Goal: Information Seeking & Learning: Learn about a topic

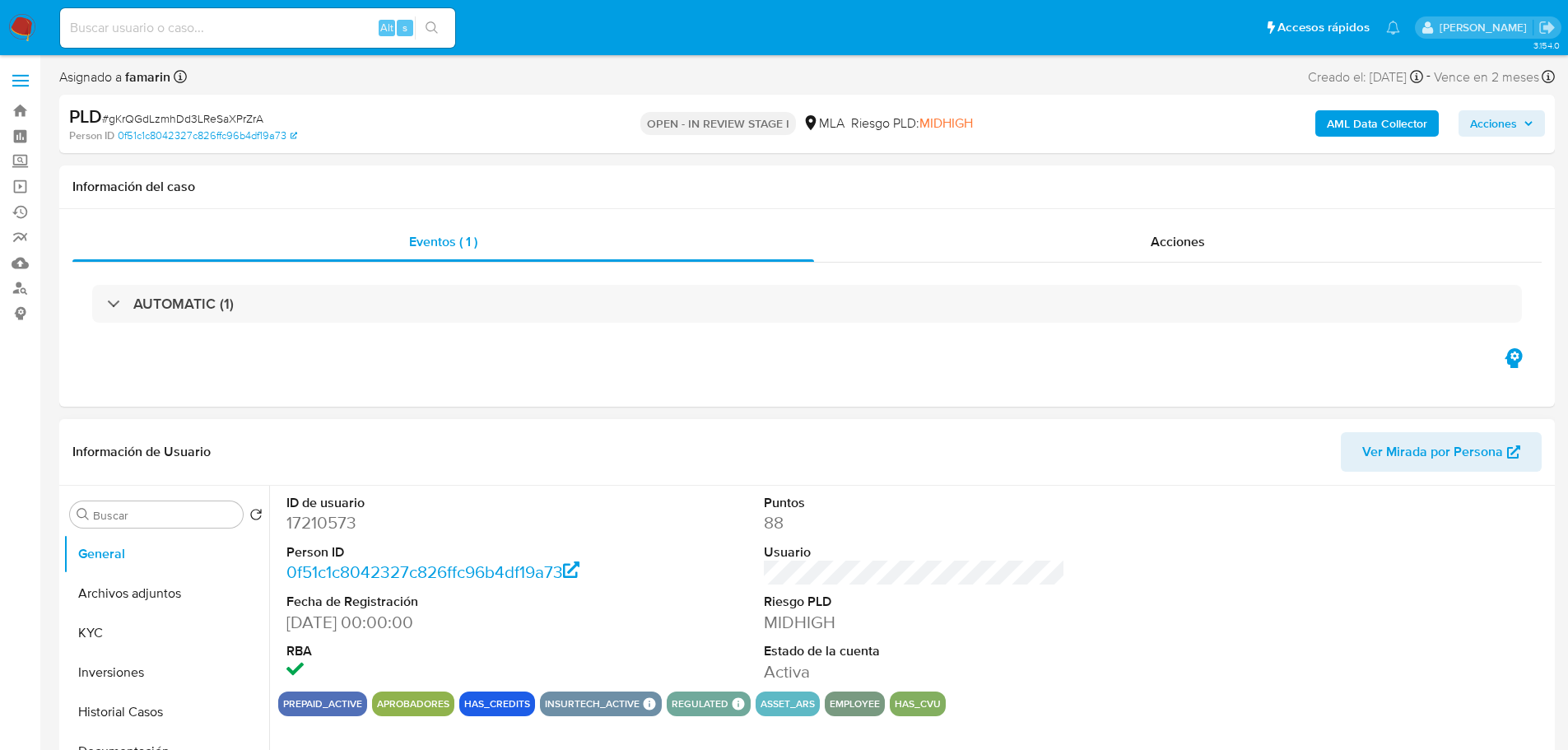
select select "10"
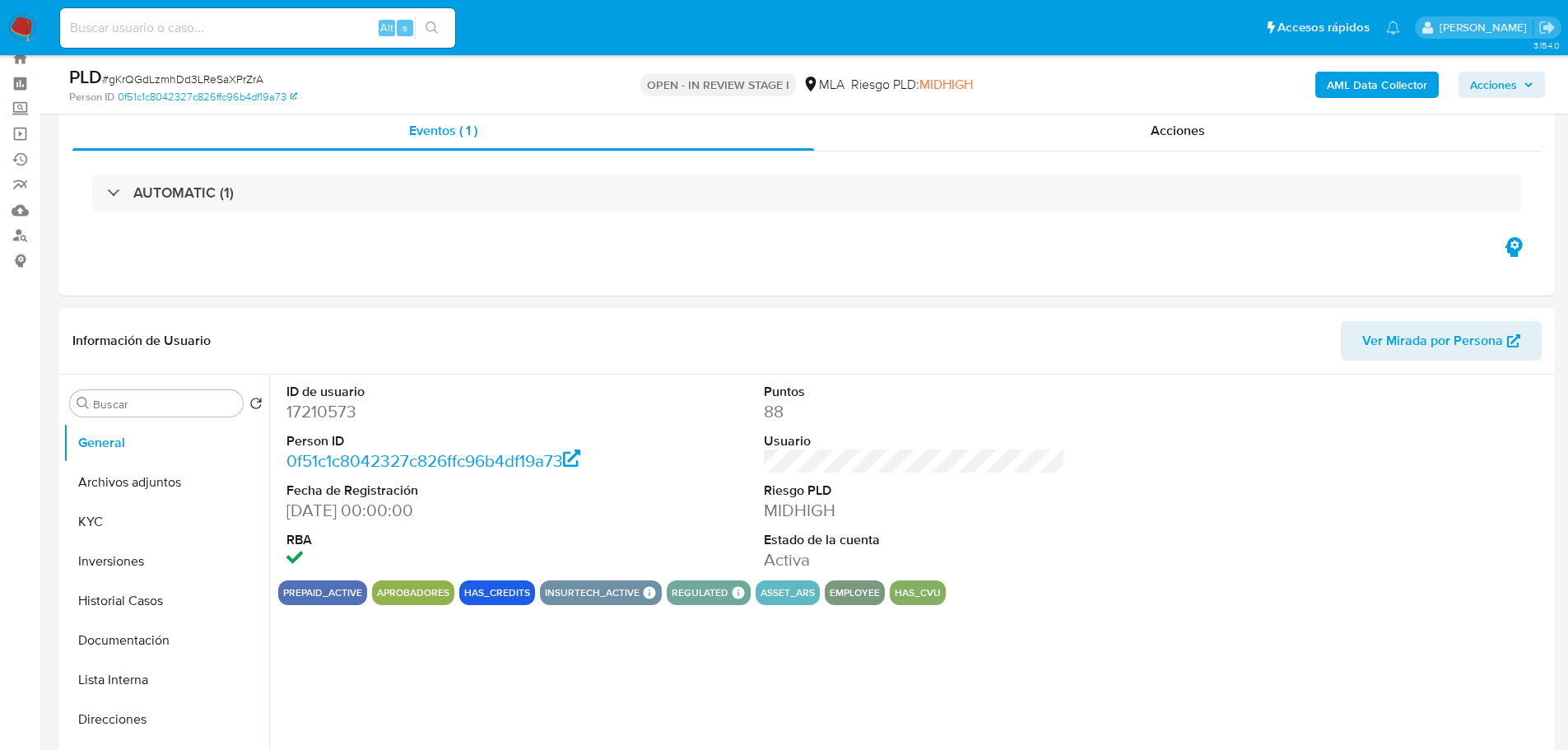
scroll to position [82, 0]
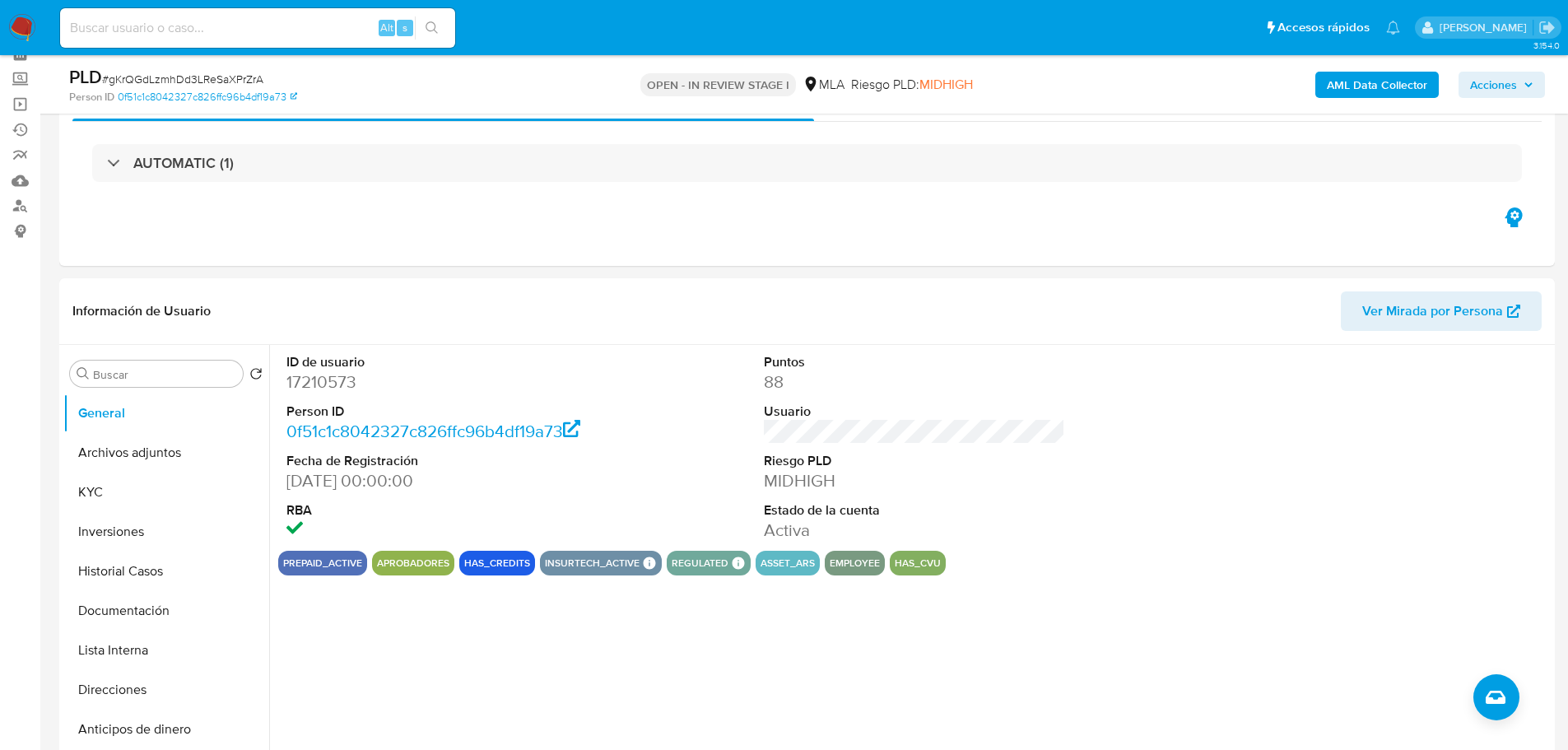
click at [1524, 85] on icon "button" at bounding box center [1528, 84] width 10 height 10
click at [1518, 92] on span "Acciones" at bounding box center [1501, 85] width 63 height 23
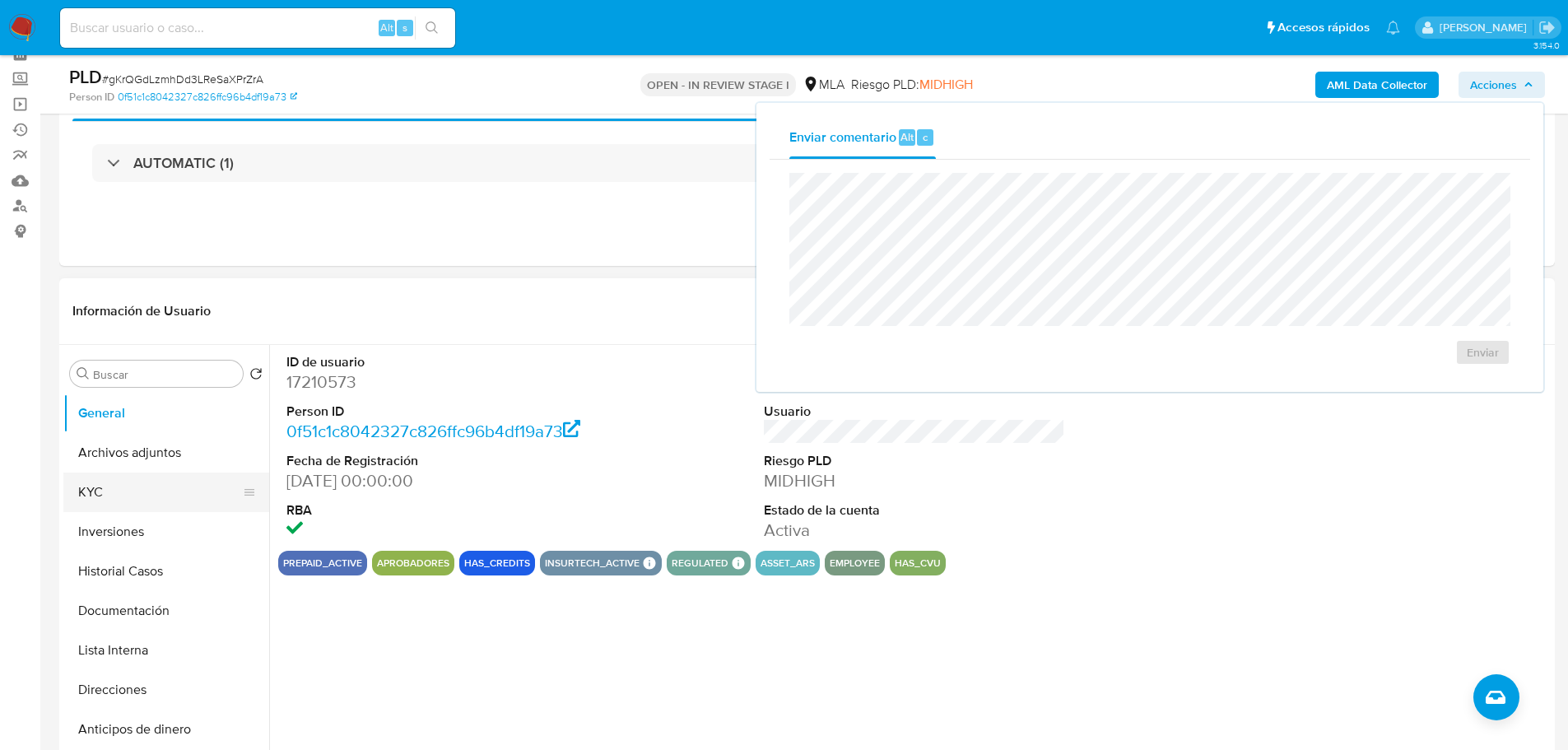
click at [110, 487] on button "KYC" at bounding box center [159, 493] width 192 height 40
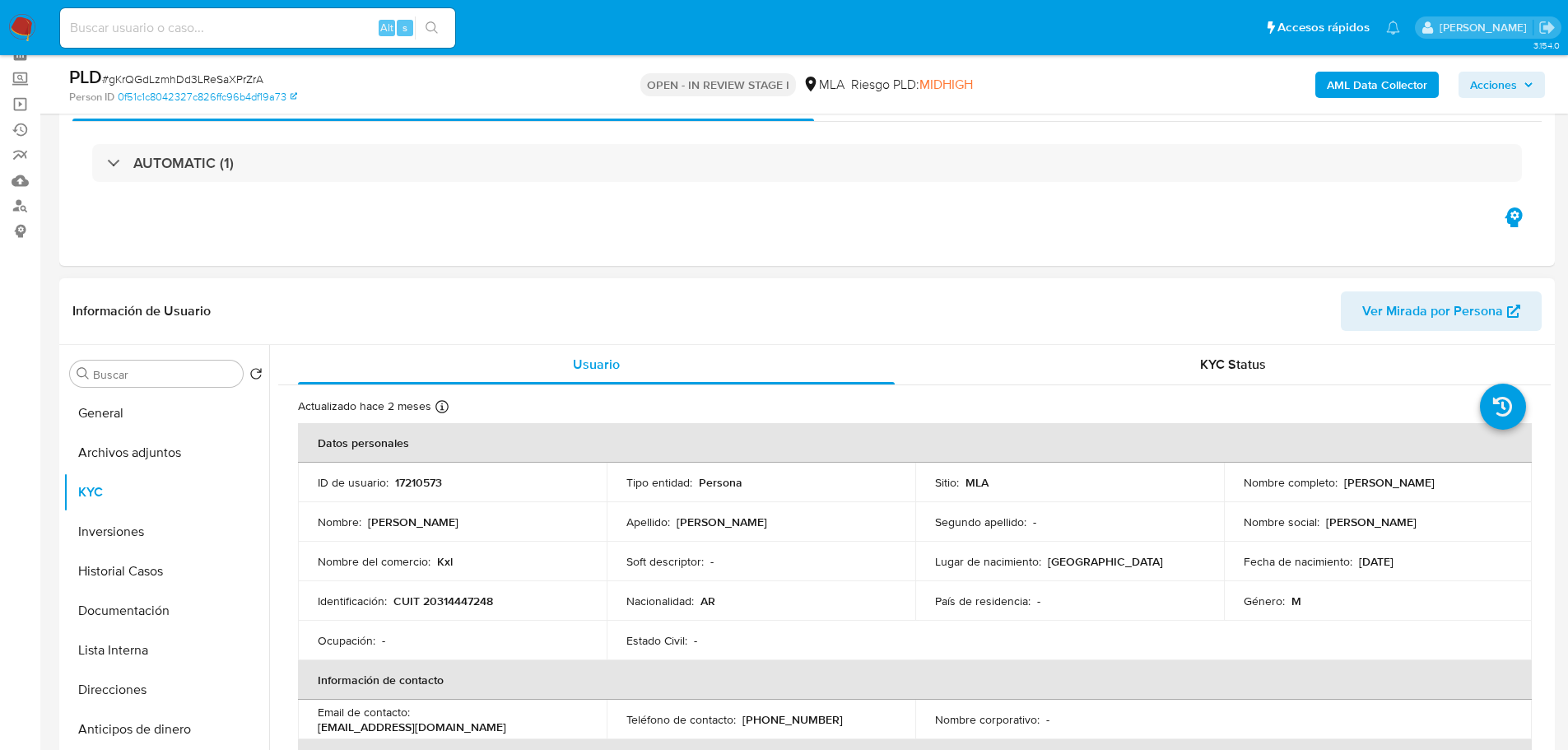
scroll to position [329, 0]
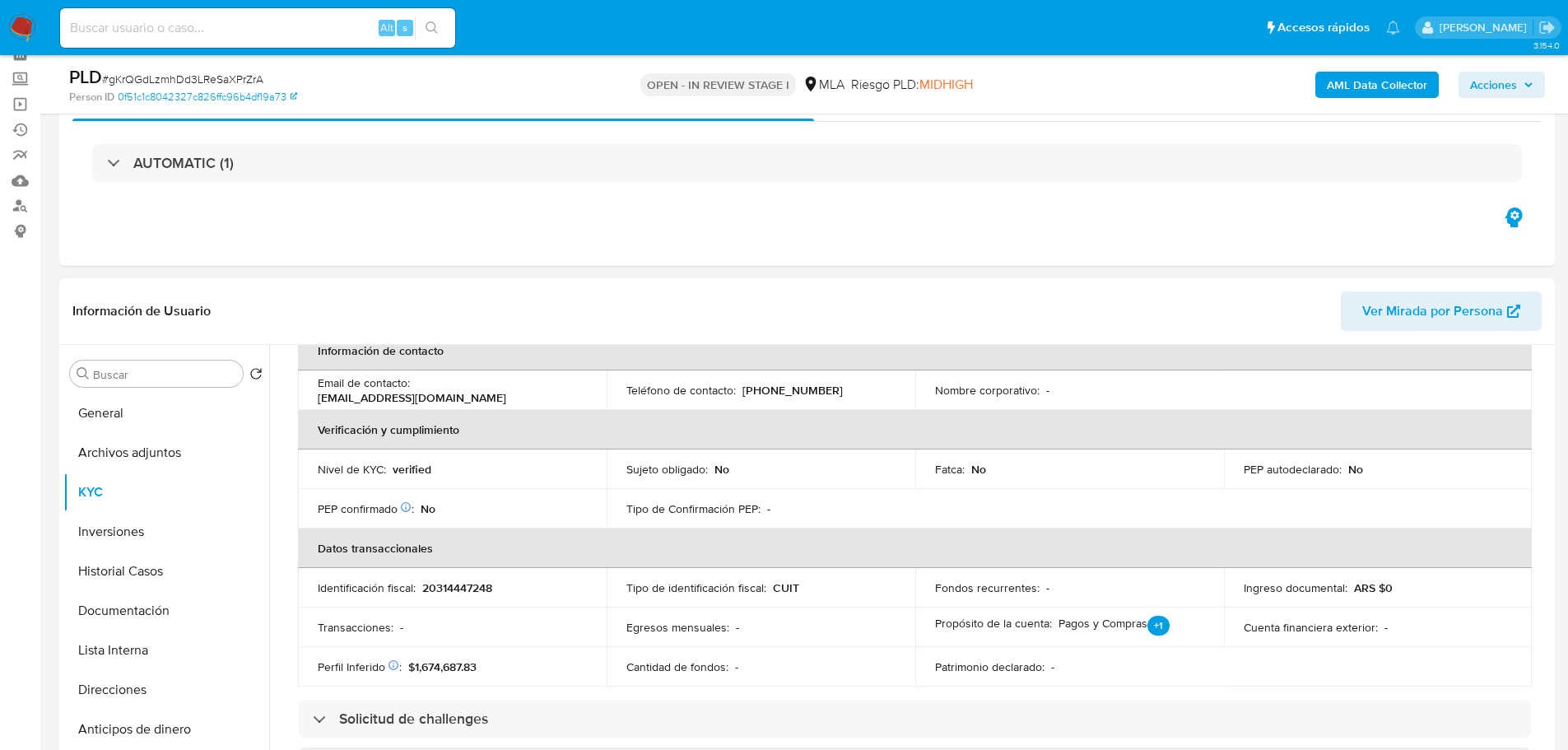
click at [468, 593] on p "20314447248" at bounding box center [457, 587] width 70 height 15
click at [468, 593] on p "20314447248" at bounding box center [457, 587] width 70 height 15
copy p "20314447248"
click at [200, 29] on input at bounding box center [257, 28] width 395 height 22
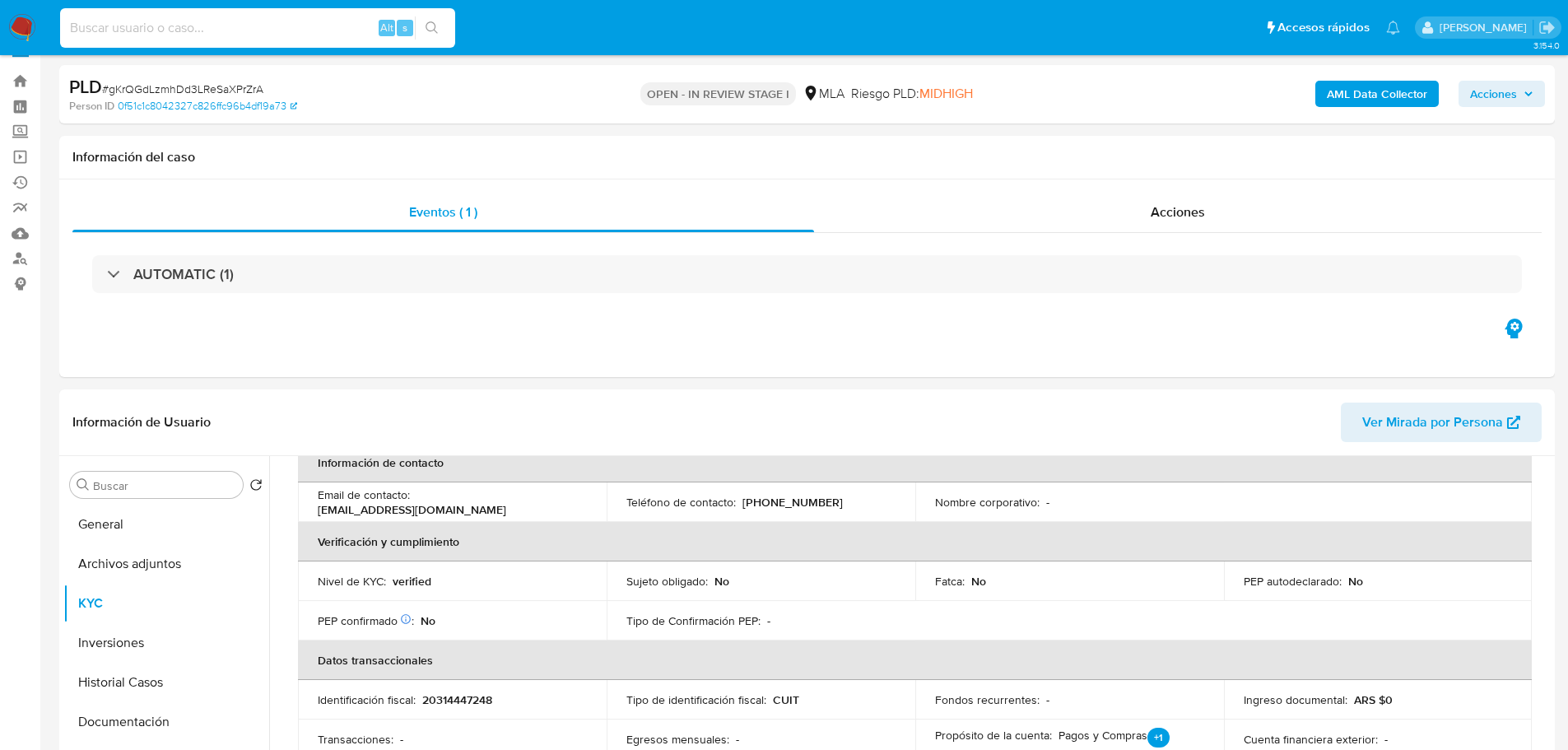
scroll to position [0, 0]
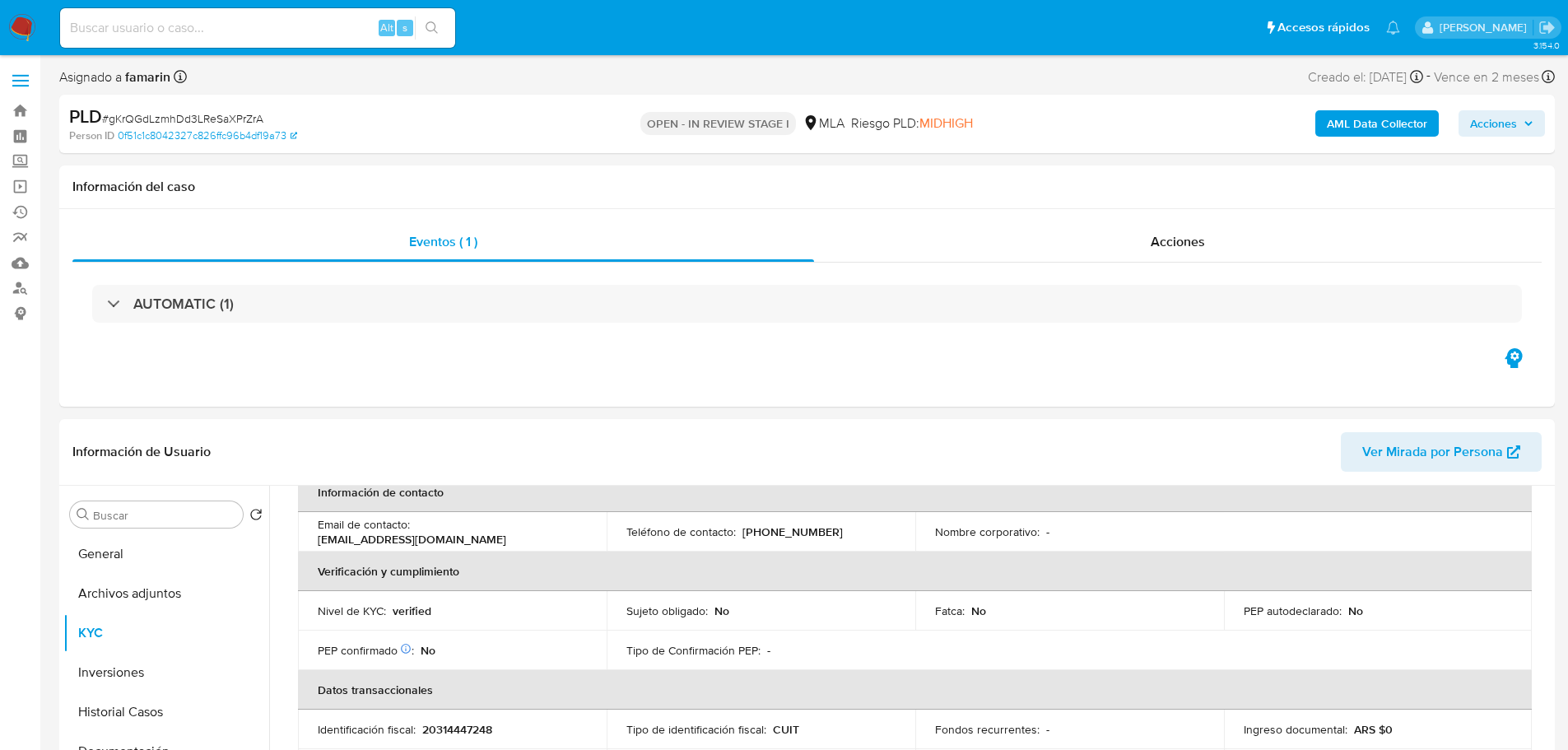
click at [23, 37] on img at bounding box center [23, 28] width 28 height 28
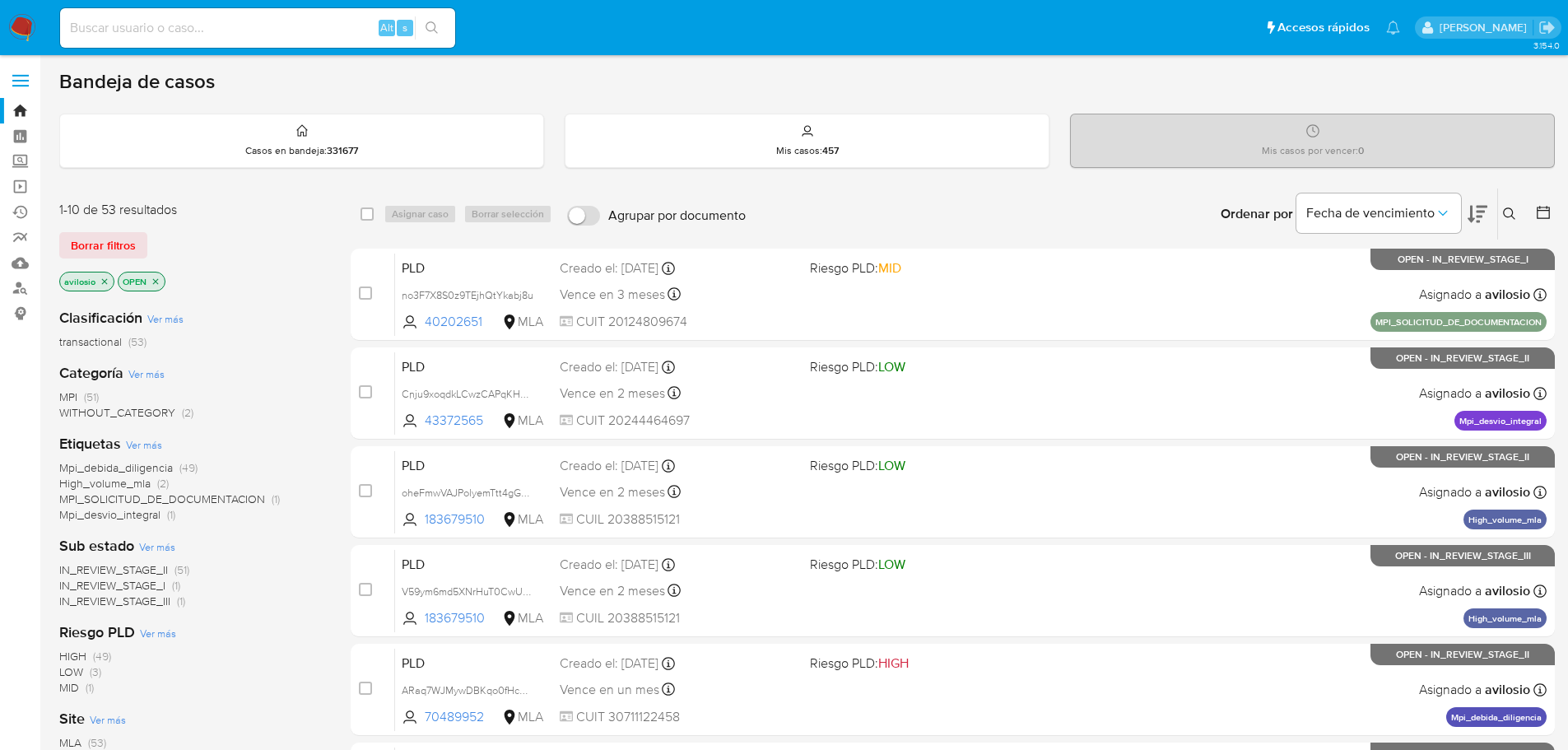
click at [1503, 220] on button at bounding box center [1511, 214] width 27 height 20
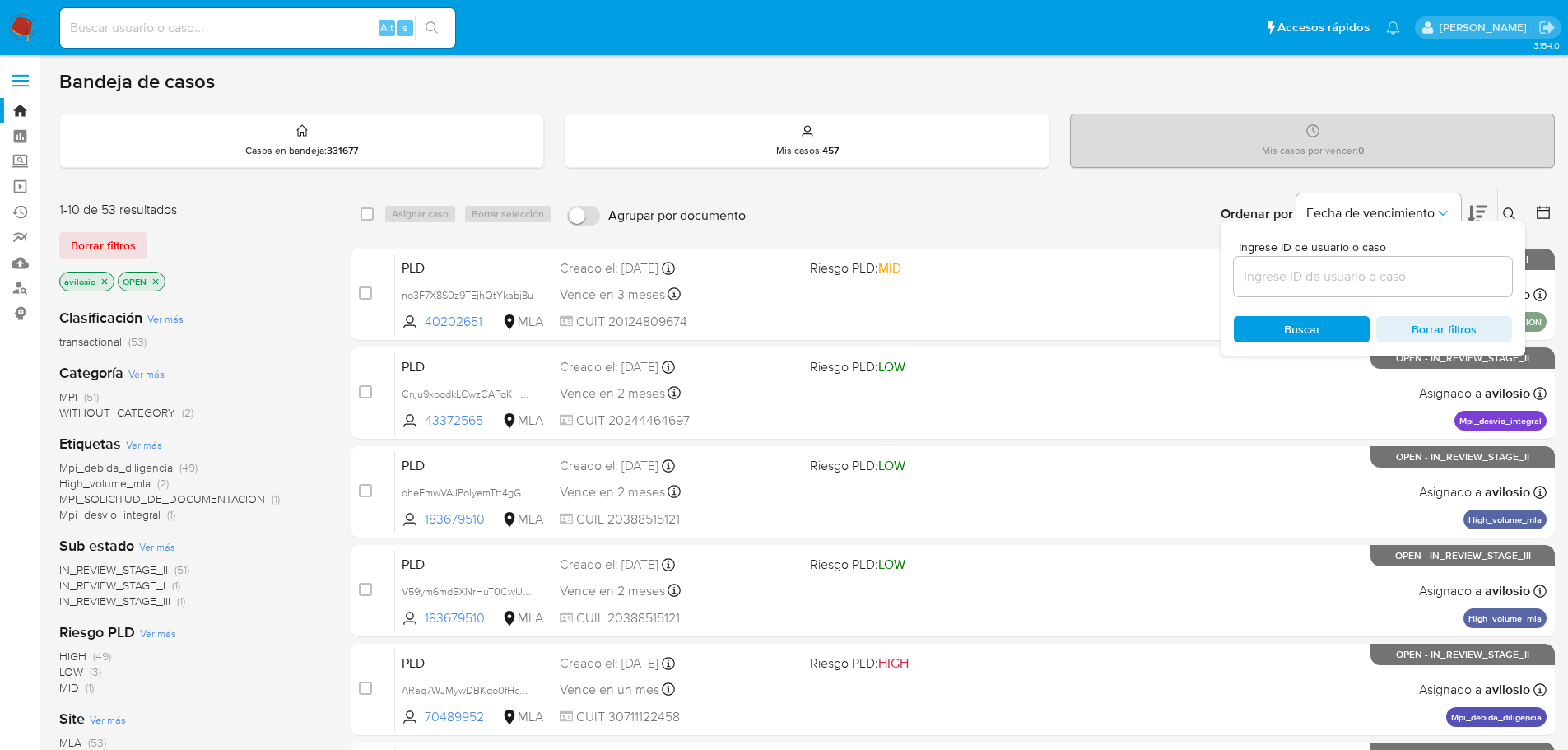
click at [1397, 266] on input at bounding box center [1372, 276] width 278 height 22
click at [1305, 325] on div "Buscar Borrar filtros" at bounding box center [1372, 329] width 278 height 26
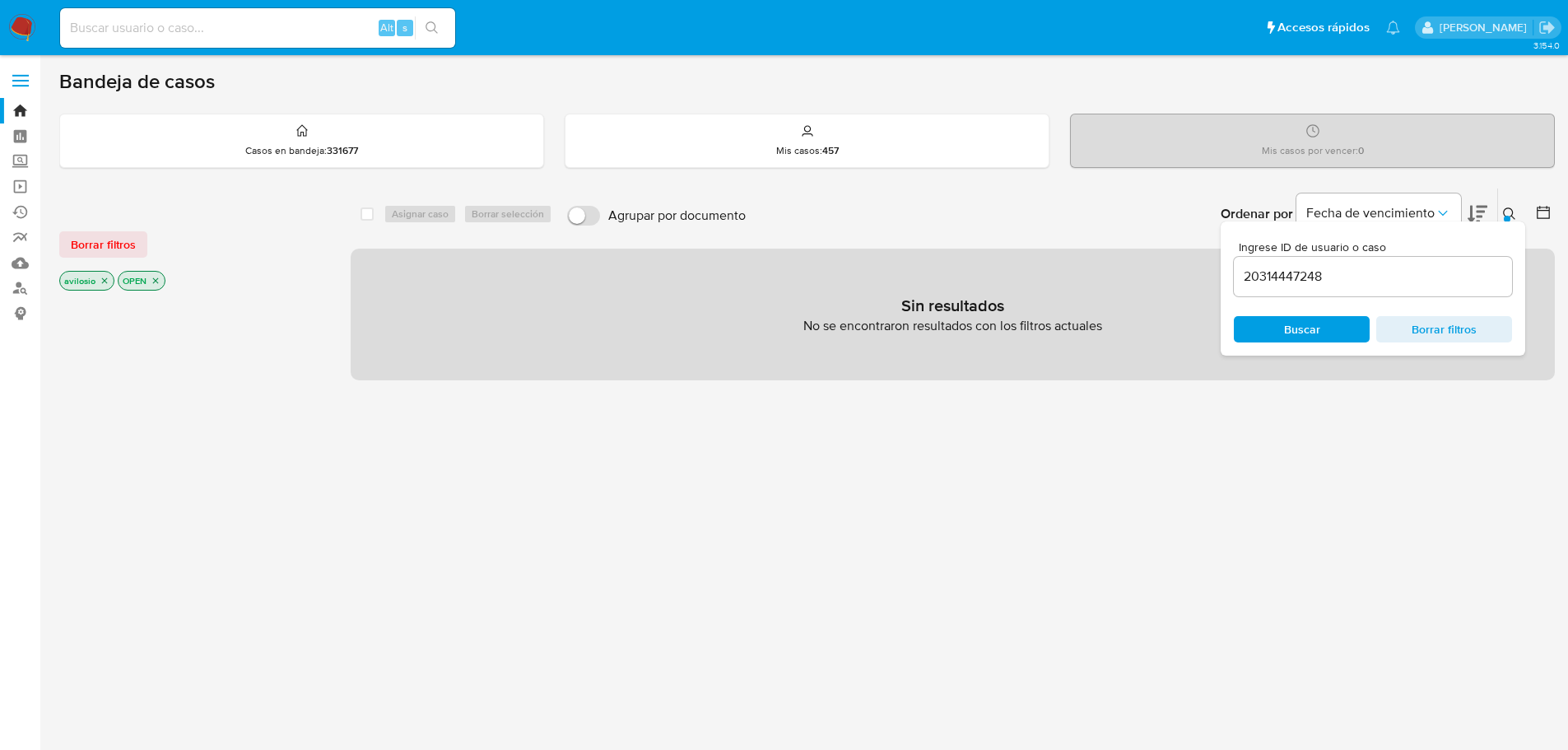
click at [103, 286] on p "avilosio" at bounding box center [87, 281] width 54 height 18
click at [103, 281] on icon "close-filter" at bounding box center [105, 281] width 6 height 6
click at [1359, 271] on input "20314447248" at bounding box center [1372, 276] width 278 height 22
click at [1306, 331] on span "Buscar" at bounding box center [1302, 329] width 36 height 26
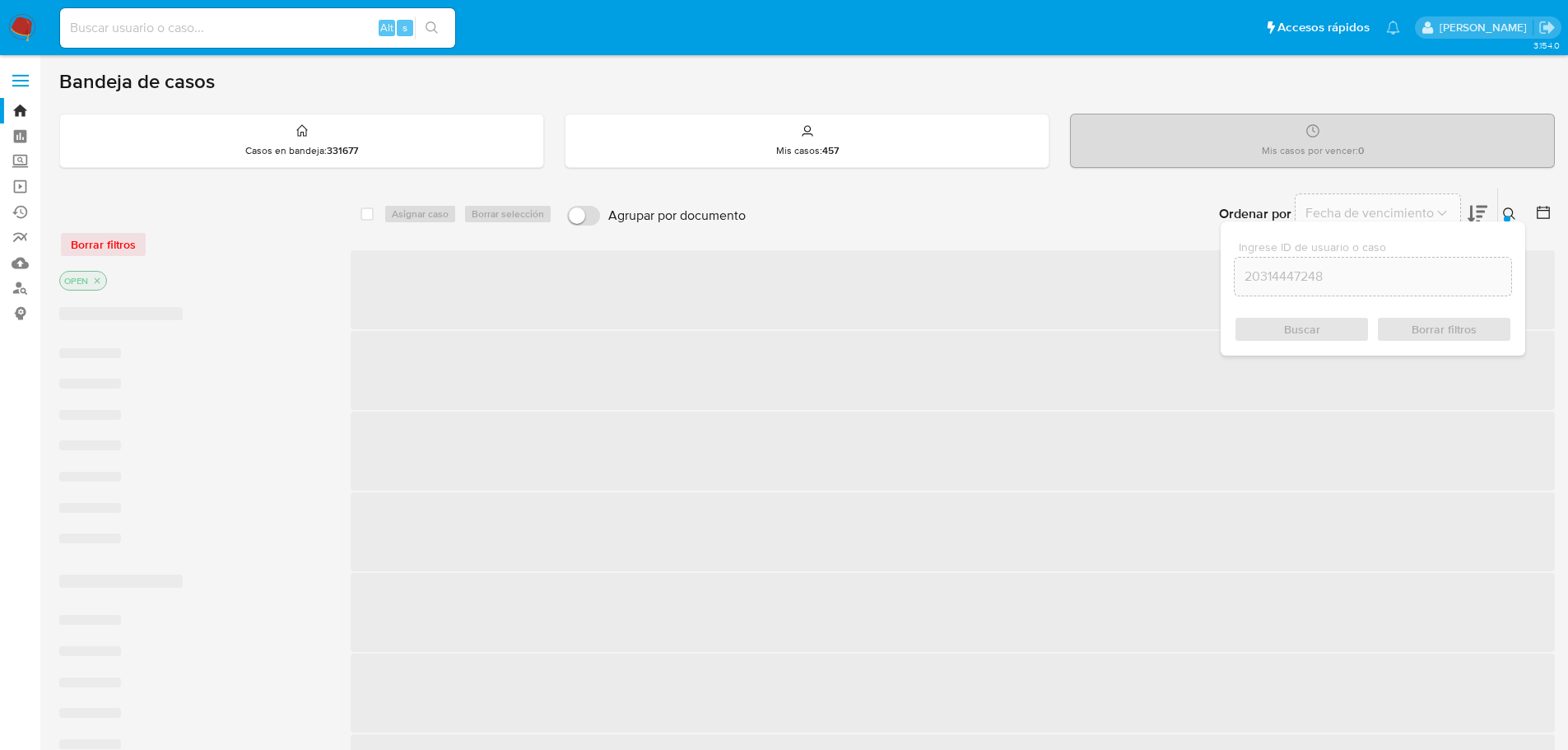
click at [1310, 332] on div "Buscar Borrar filtros" at bounding box center [1372, 329] width 278 height 26
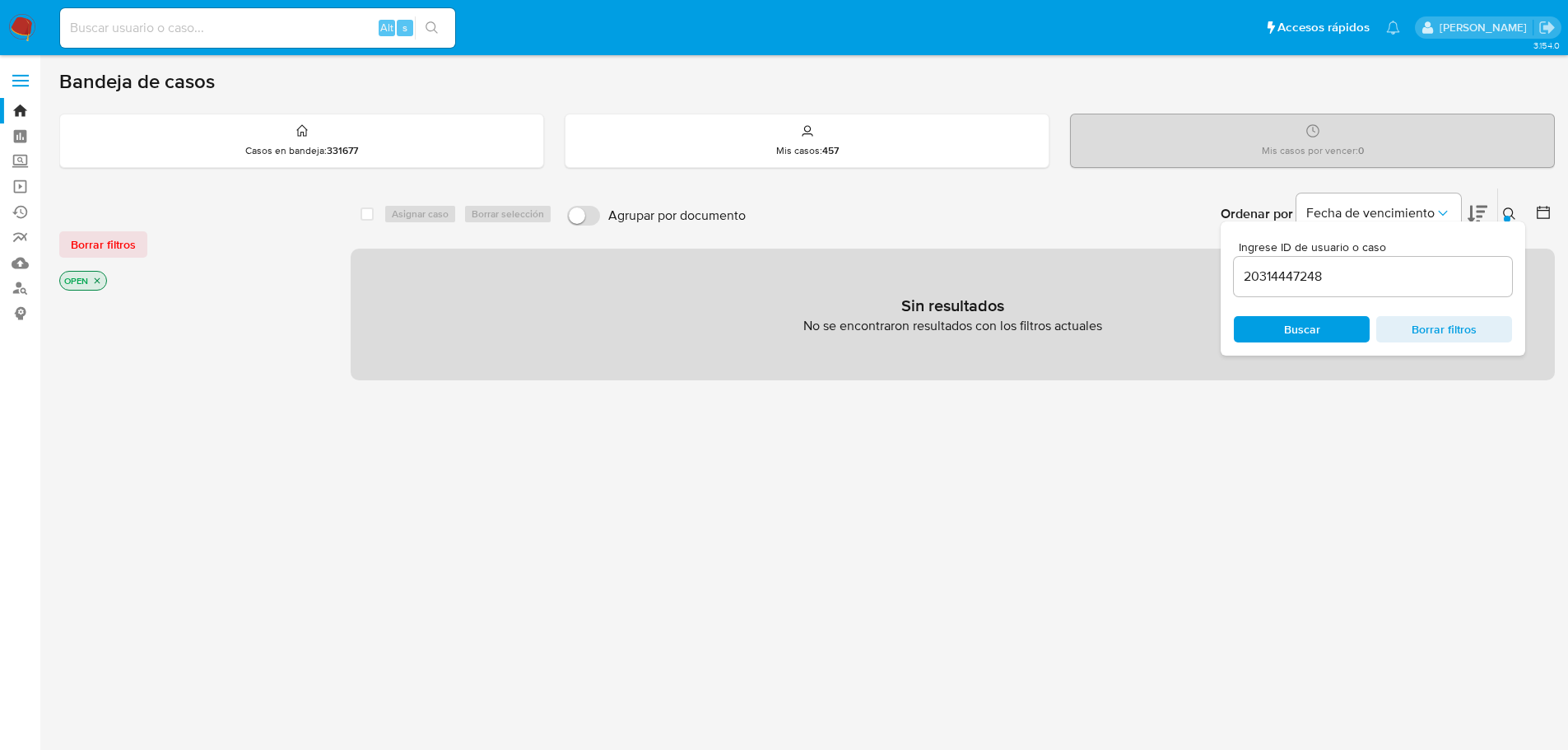
click at [98, 281] on icon "close-filter" at bounding box center [97, 281] width 6 height 6
click at [1340, 282] on input "20314447248" at bounding box center [1372, 276] width 278 height 22
click at [1360, 269] on input "20314447248" at bounding box center [1372, 276] width 278 height 22
click at [1358, 275] on input "20314447248" at bounding box center [1372, 276] width 278 height 22
click at [1358, 275] on input "20314447248" at bounding box center [1372, 276] width 278 height 22
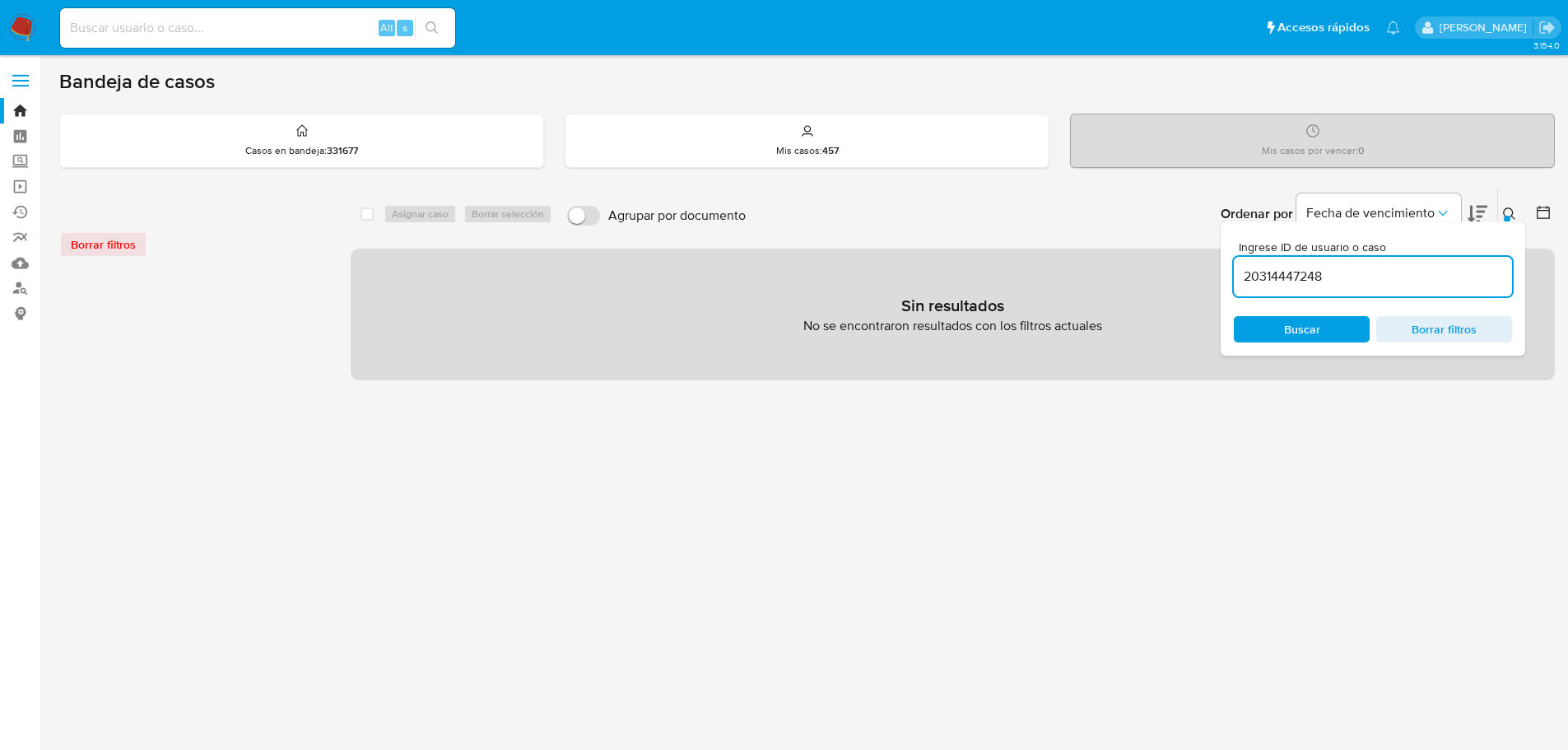
paste input "17210573"
type input "17210573"
click at [1325, 328] on div "Buscar Borrar filtros" at bounding box center [1372, 329] width 278 height 26
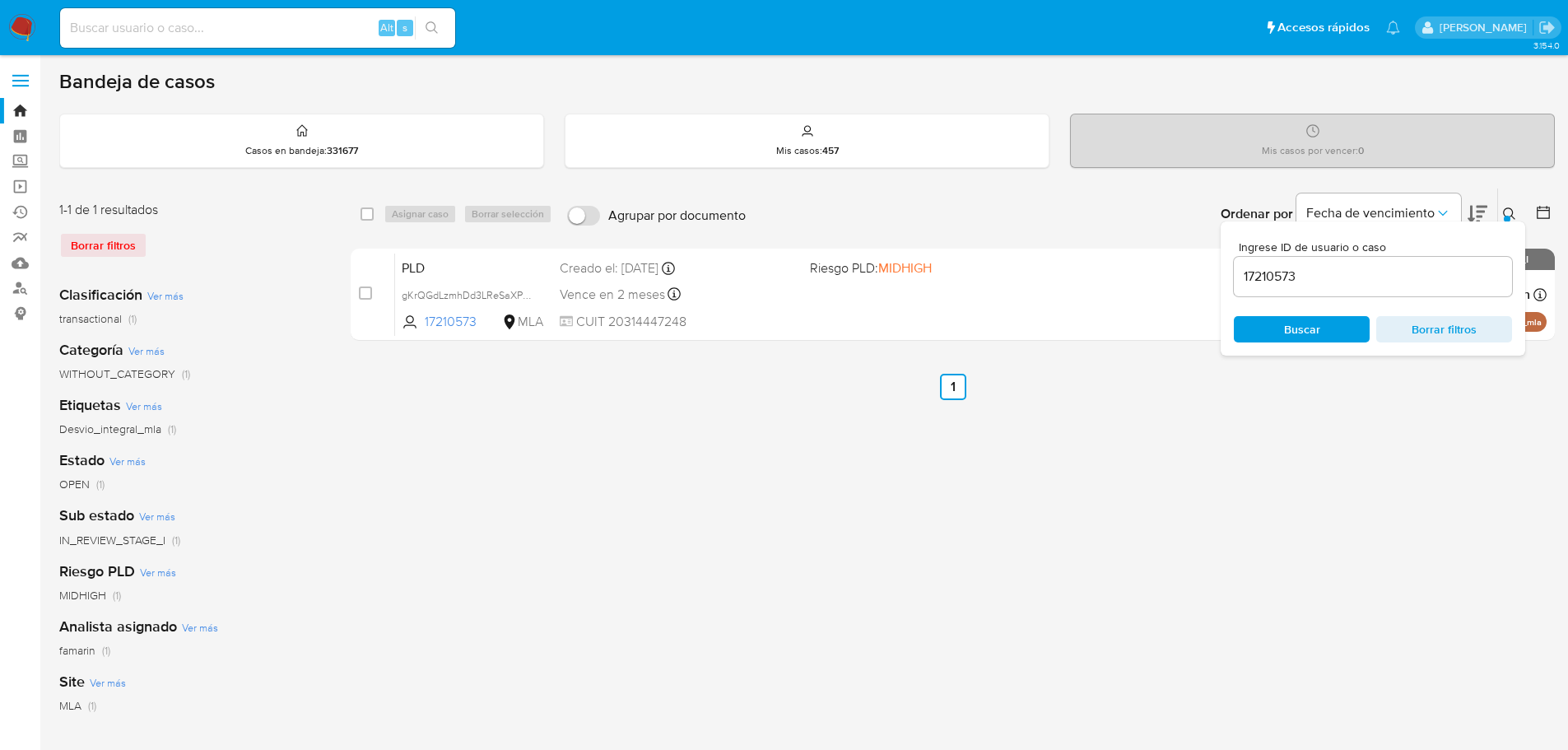
click at [720, 410] on div "select-all-cases-checkbox Asignar caso Borrar selección Agrupar por documento O…" at bounding box center [952, 549] width 1204 height 723
click at [1451, 216] on button "Fecha de vencimiento" at bounding box center [1378, 213] width 165 height 40
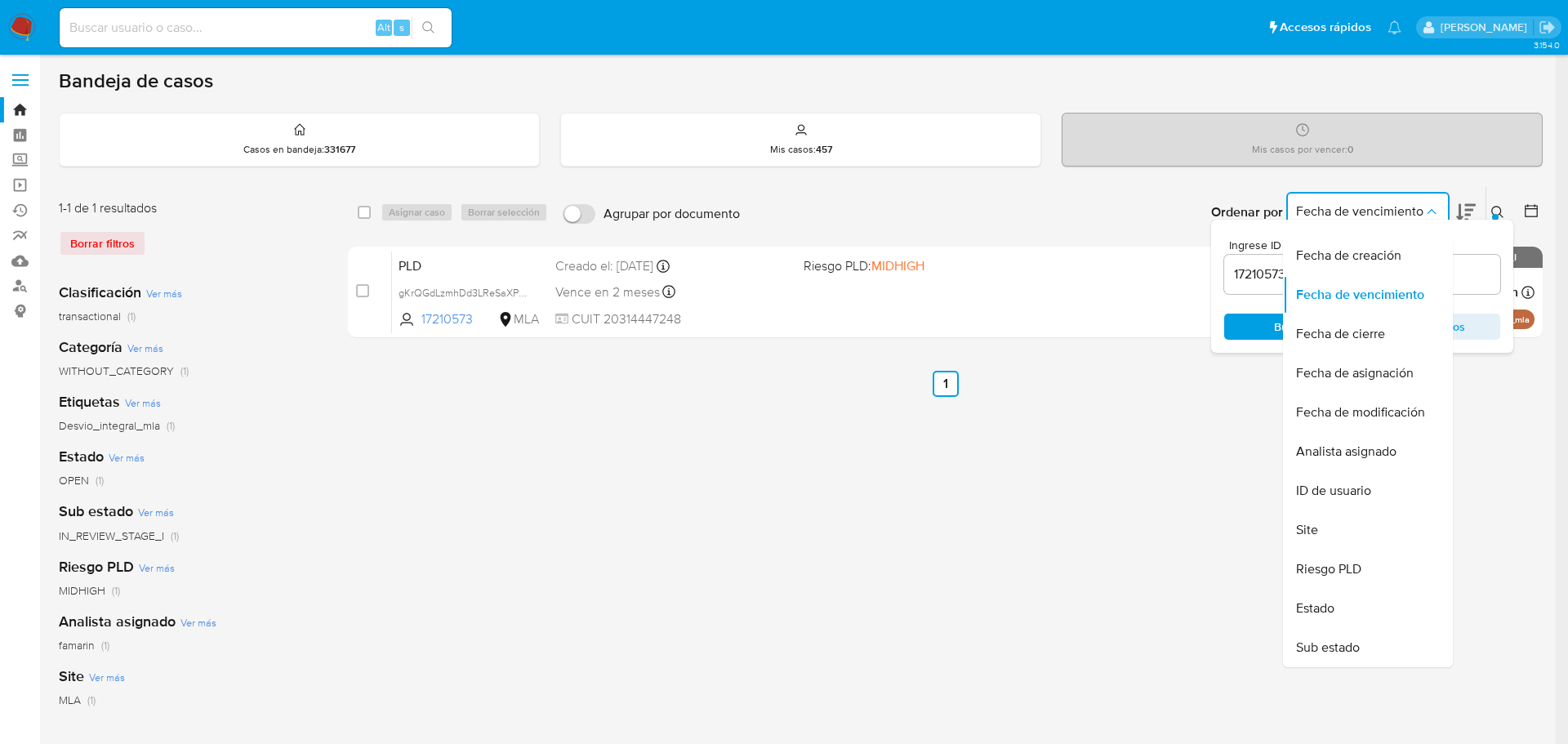
click at [1435, 211] on icon "Ordenar por" at bounding box center [1431, 211] width 16 height 16
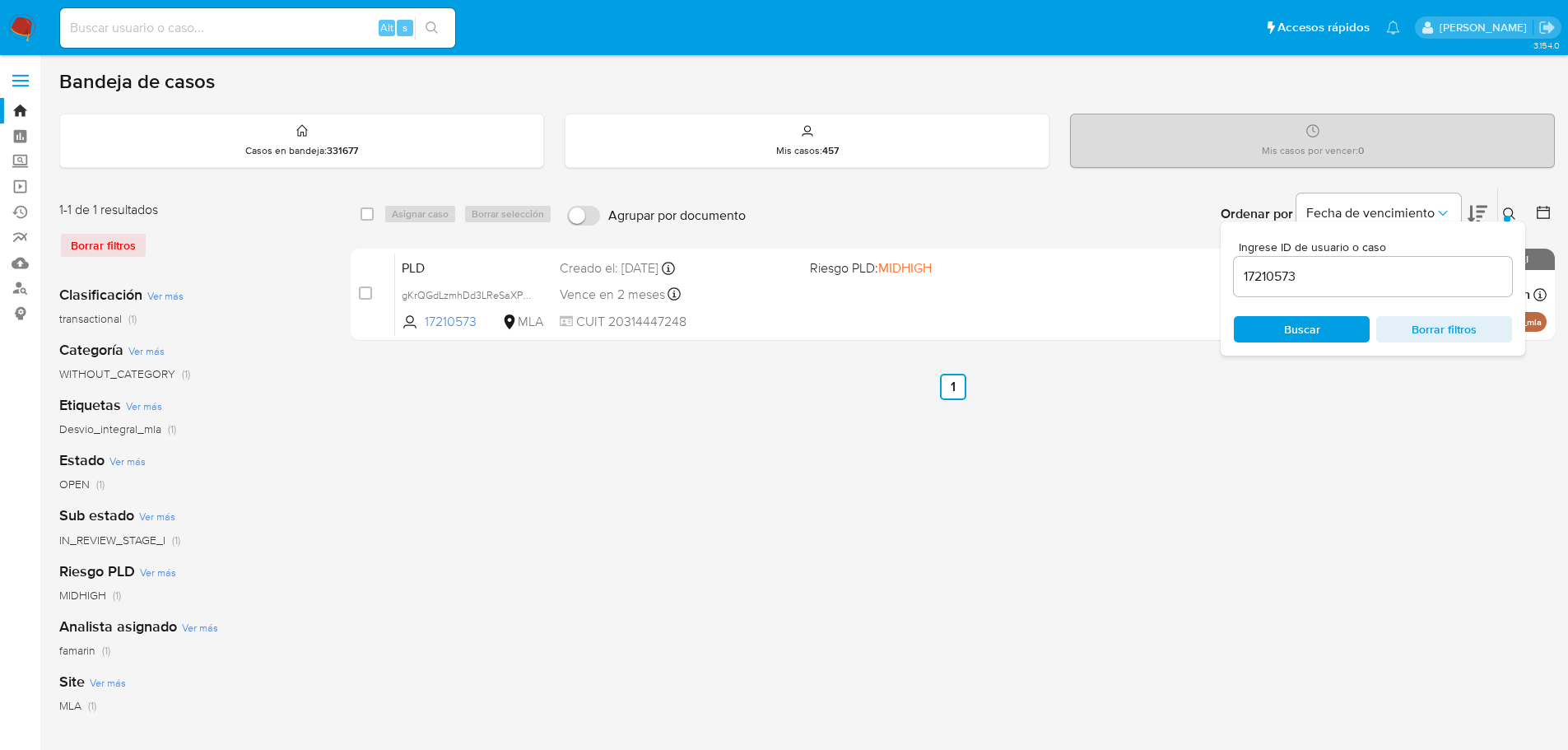
click at [1531, 420] on div "select-all-cases-checkbox Asignar caso Borrar selección Agrupar por documento O…" at bounding box center [952, 549] width 1204 height 723
click at [1513, 213] on icon at bounding box center [1509, 214] width 13 height 13
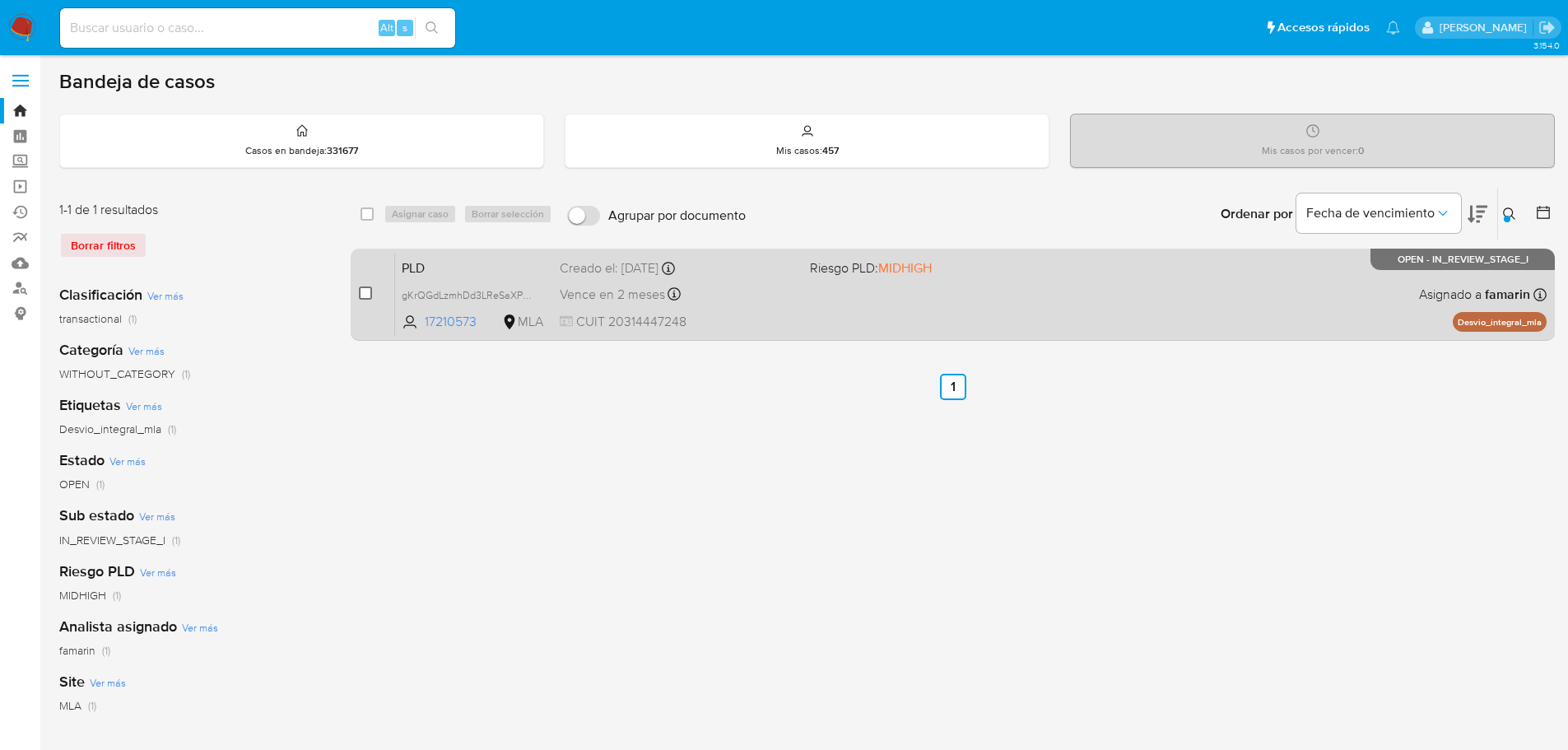
click at [364, 297] on input "checkbox" at bounding box center [365, 293] width 13 height 13
checkbox input "true"
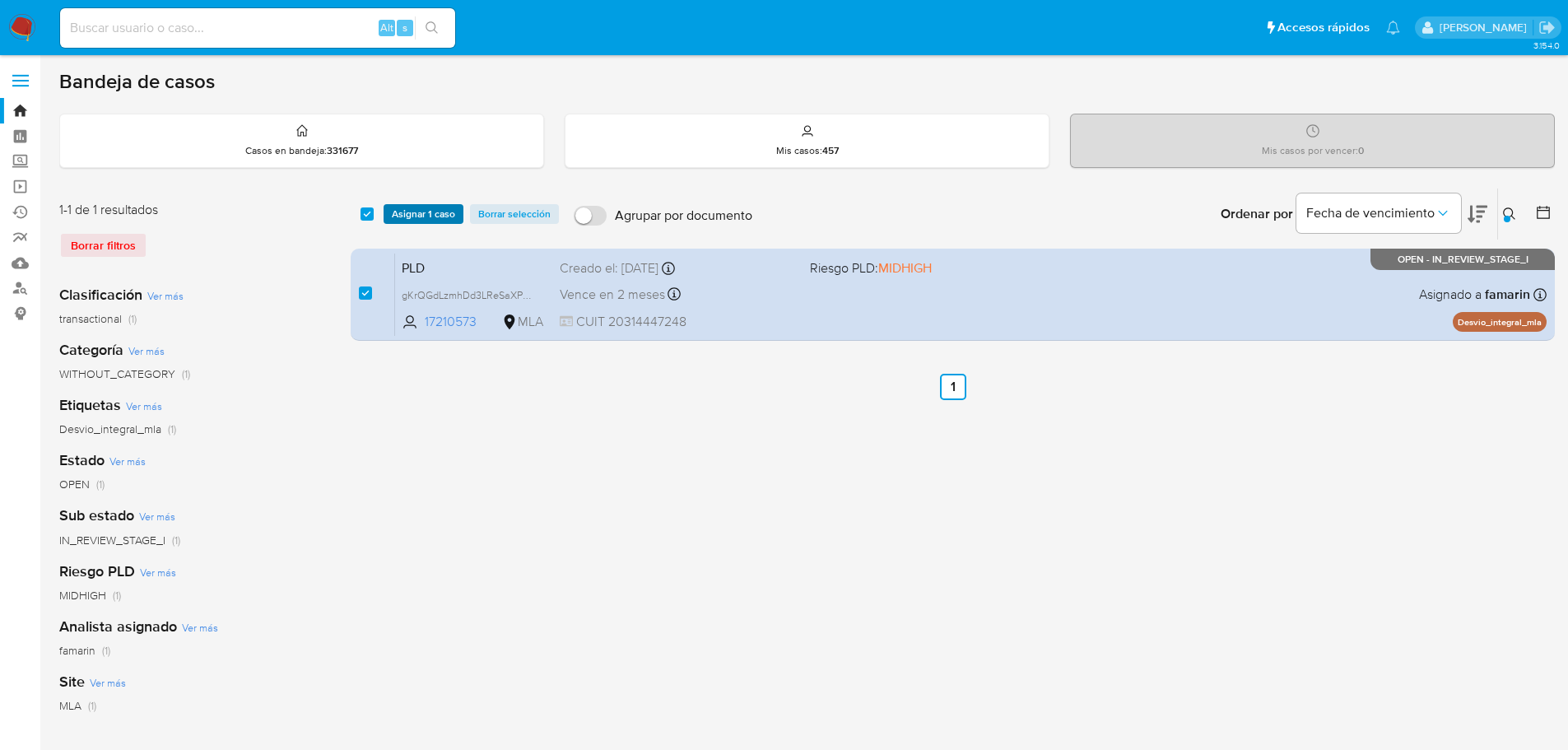
click at [422, 217] on span "Asignar 1 caso" at bounding box center [423, 214] width 63 height 16
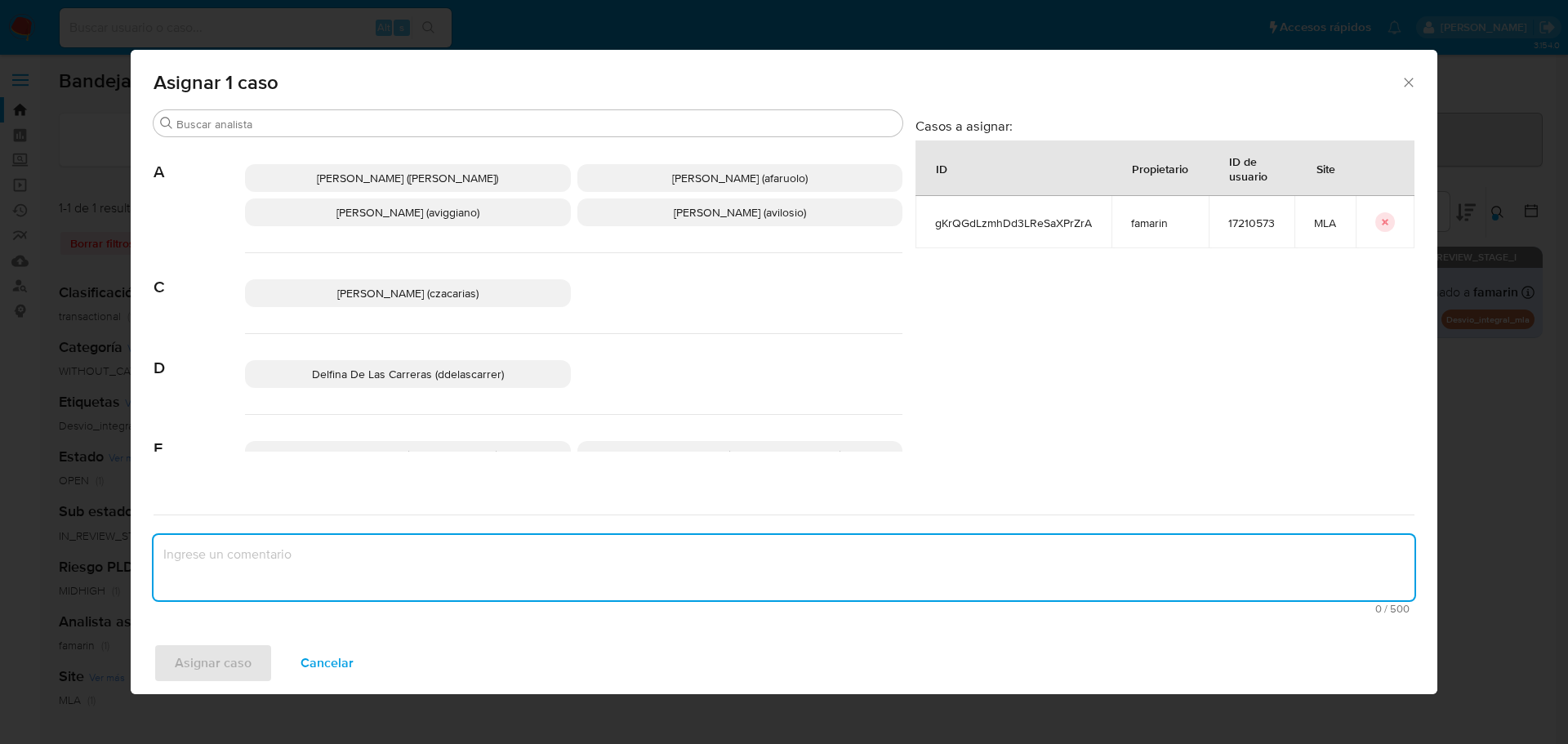
drag, startPoint x: 383, startPoint y: 563, endPoint x: 440, endPoint y: 546, distance: 59.5
click at [382, 563] on textarea "assign-modal" at bounding box center [784, 568] width 1261 height 65
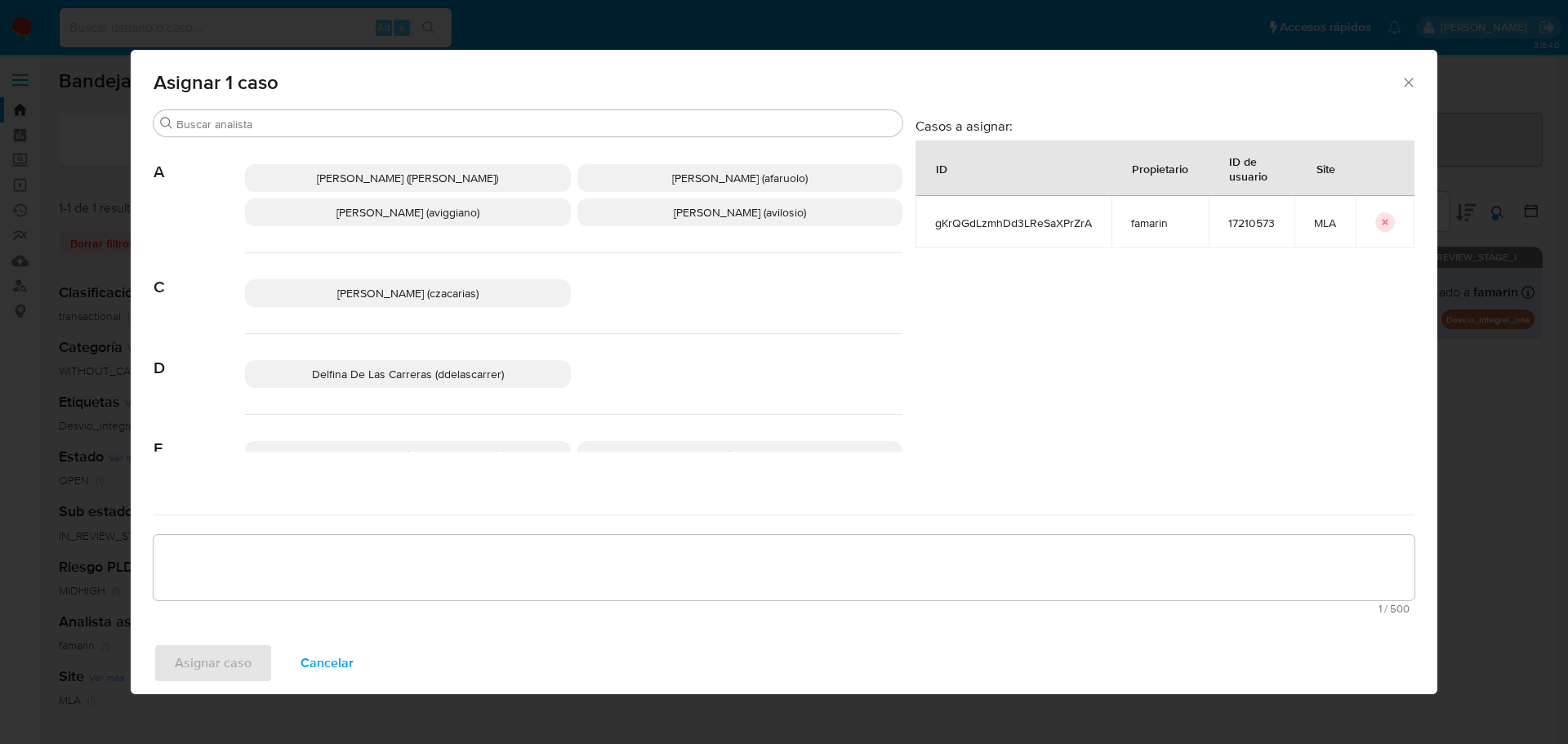
click at [699, 212] on span "Andres Ignacio Vilosio (avilosio)" at bounding box center [740, 212] width 132 height 16
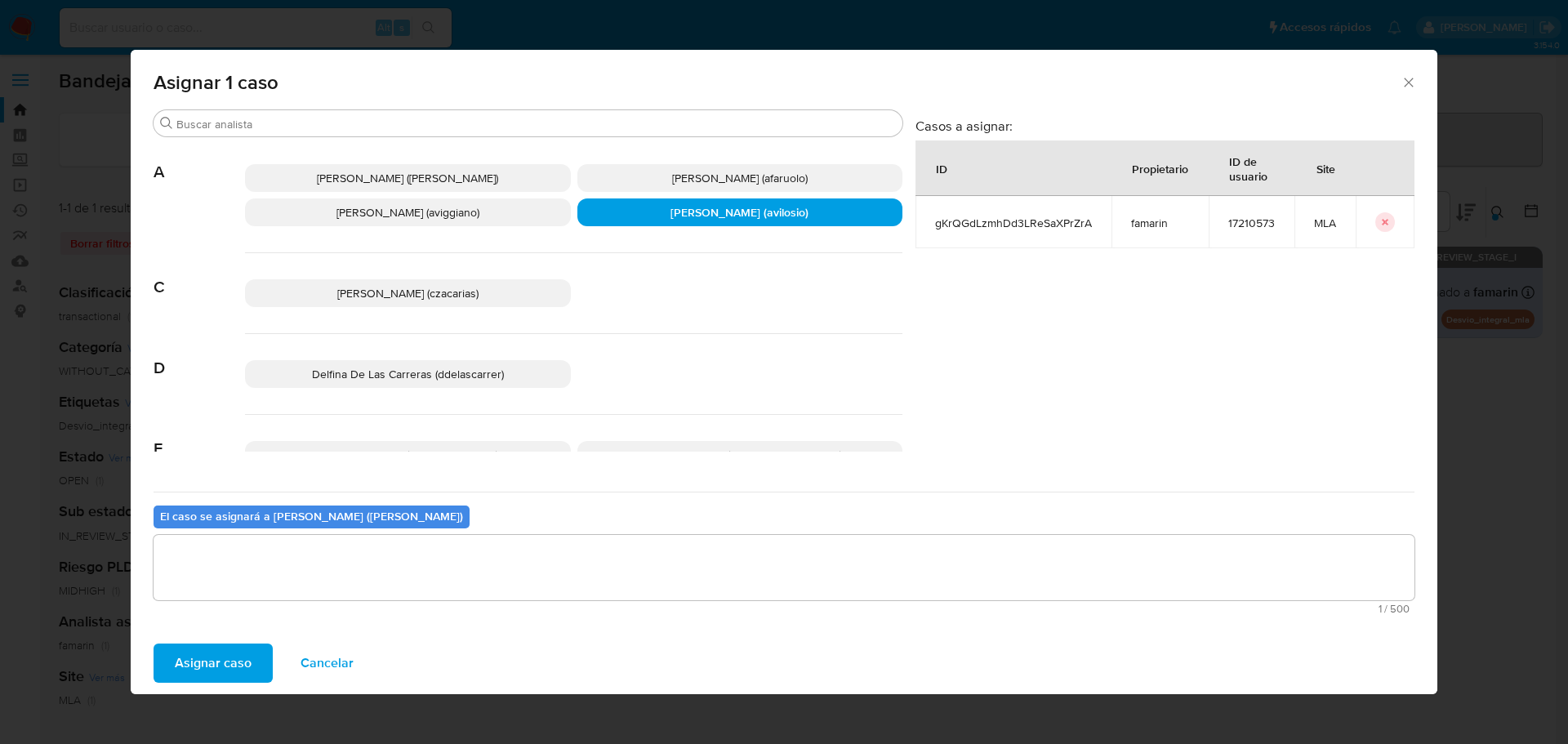
click at [358, 575] on textarea "assign-modal" at bounding box center [784, 568] width 1261 height 65
click at [201, 668] on span "Asignar caso" at bounding box center [212, 663] width 76 height 36
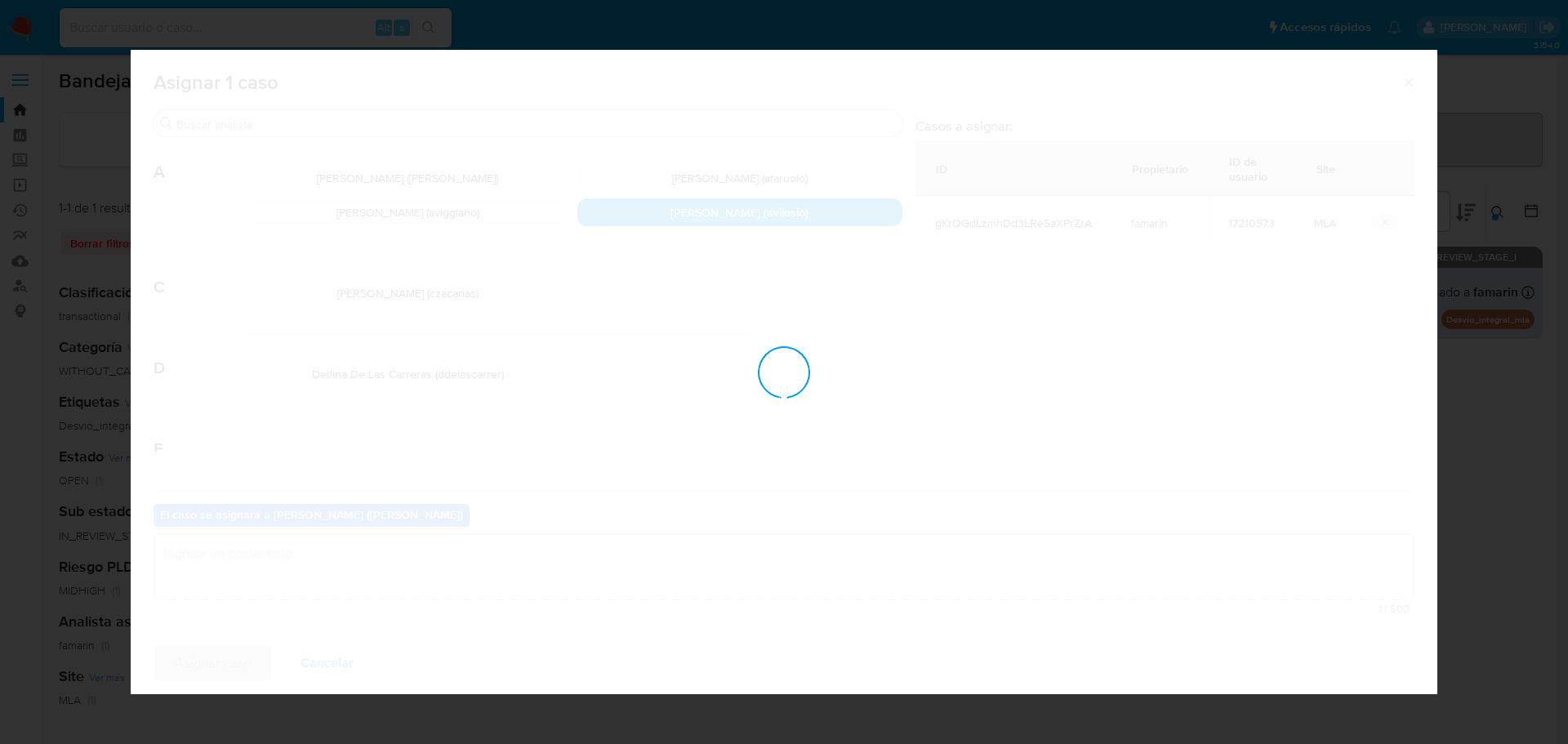
checkbox input "false"
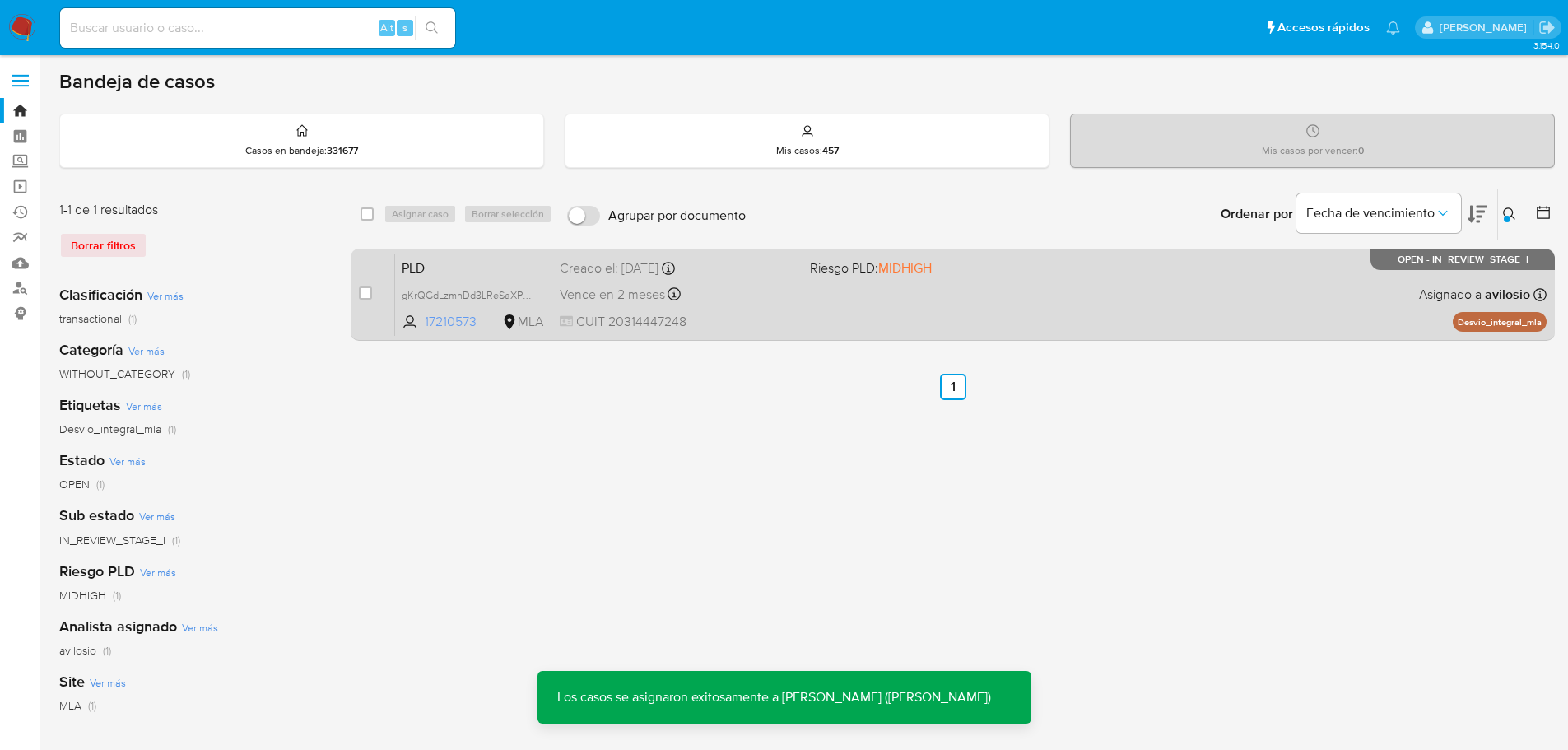
click at [442, 320] on span "17210573" at bounding box center [462, 321] width 74 height 18
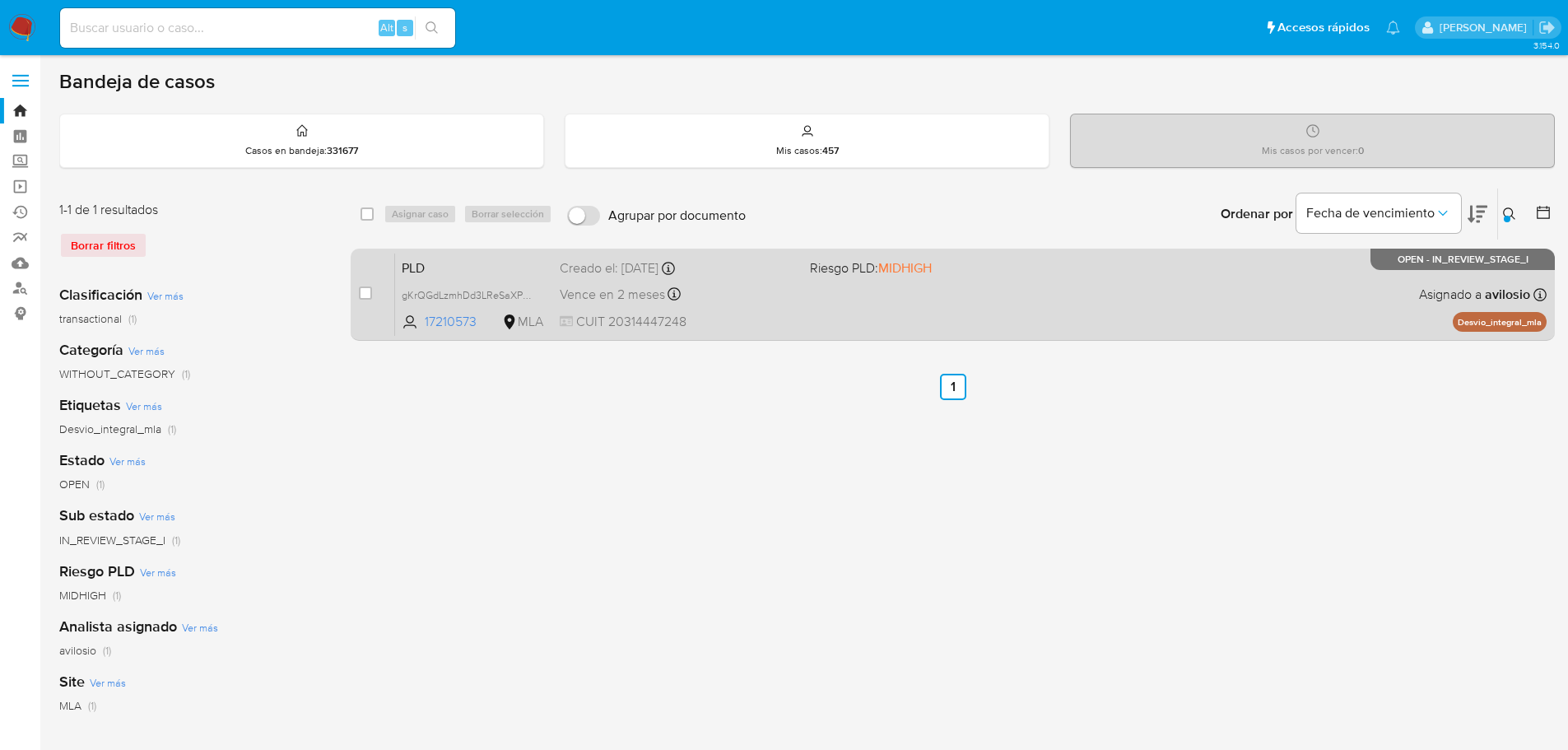
click at [357, 286] on div "case-item-checkbox No es posible asignar el caso PLD gKrQGdLzmhDd3LReSaXPrZrA 1…" at bounding box center [952, 294] width 1204 height 92
click at [370, 298] on input "checkbox" at bounding box center [365, 293] width 13 height 13
checkbox input "true"
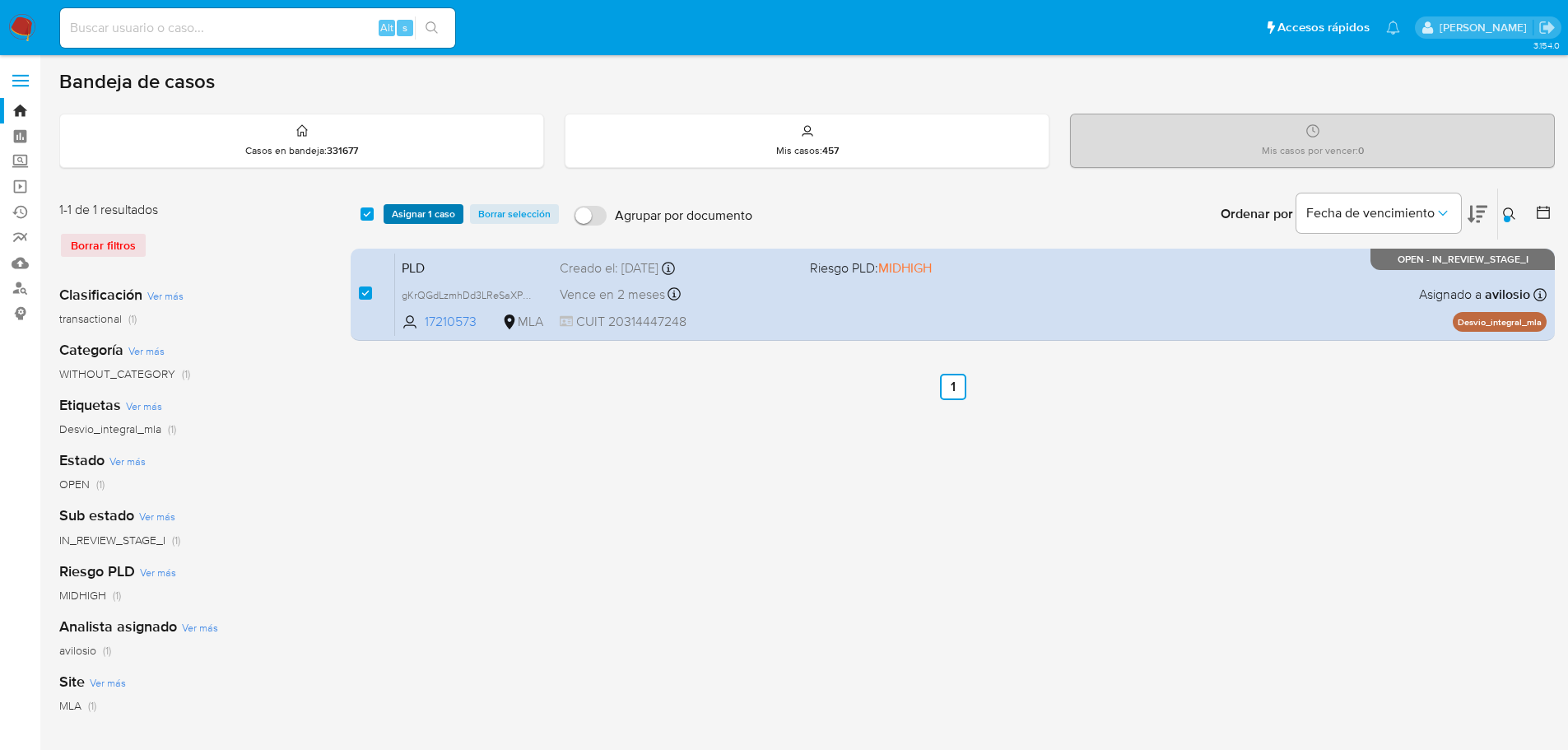
click at [423, 220] on span "Asignar 1 caso" at bounding box center [423, 214] width 63 height 16
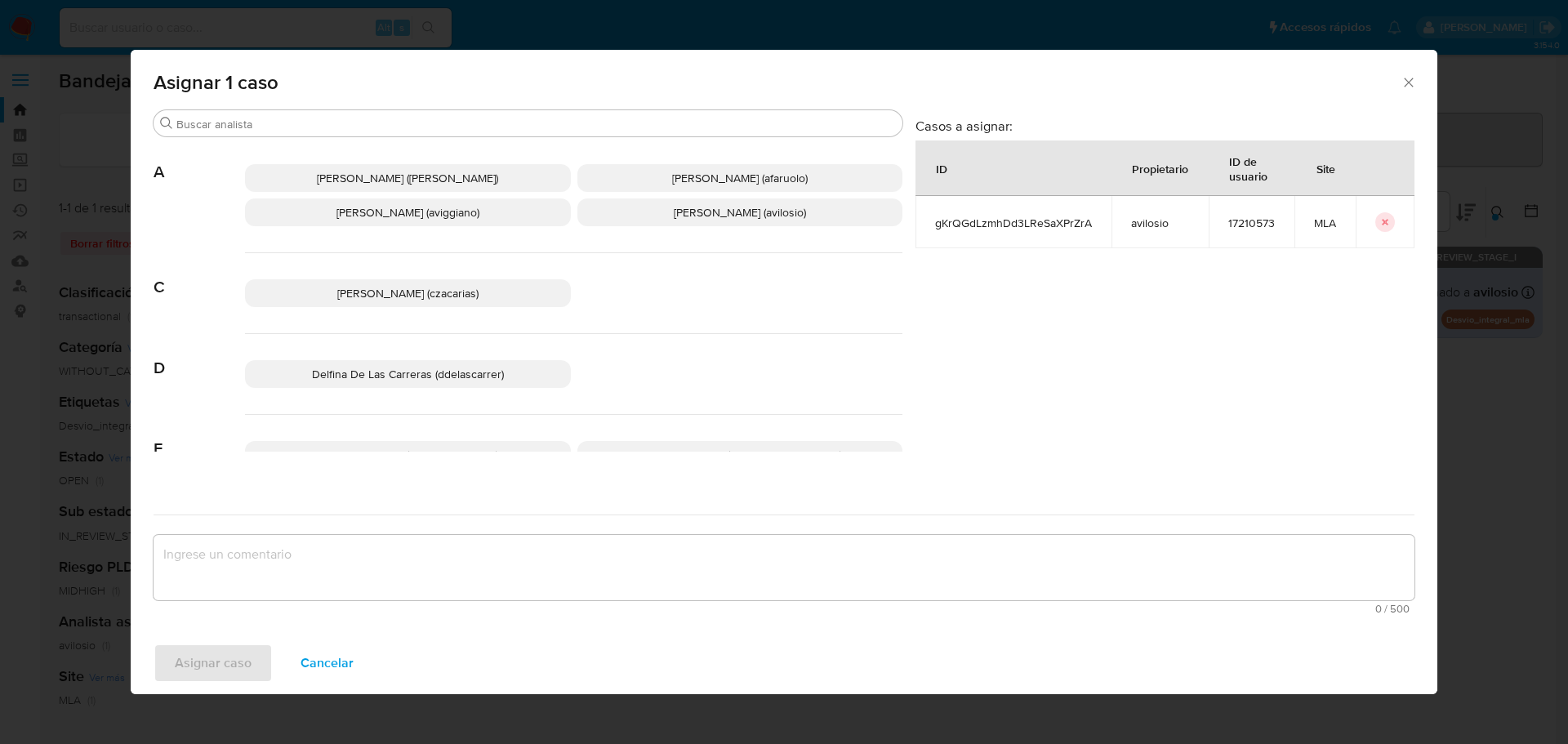
click at [690, 219] on span "Andres Ignacio Vilosio (avilosio)" at bounding box center [740, 212] width 132 height 16
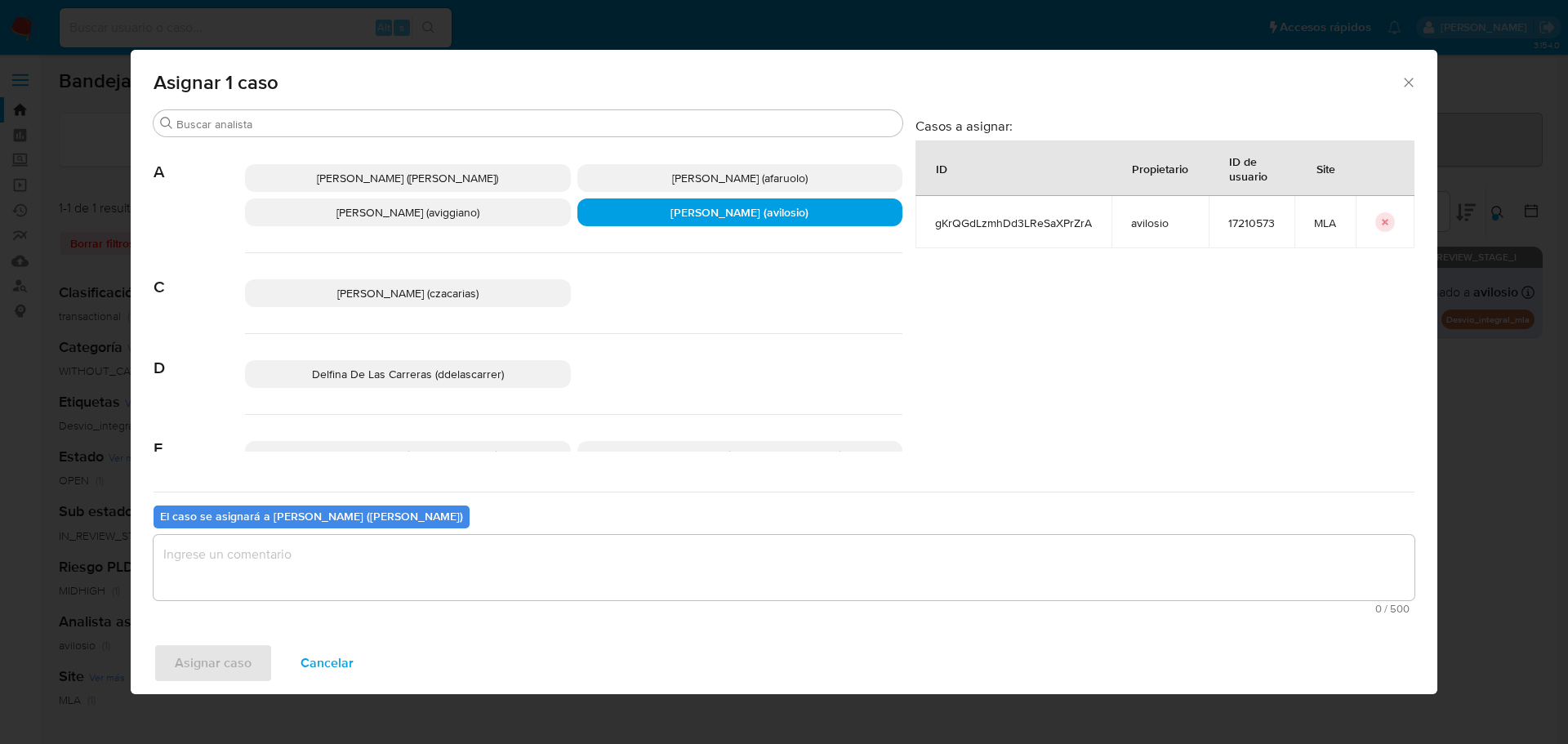
drag, startPoint x: 302, startPoint y: 581, endPoint x: 287, endPoint y: 592, distance: 18.6
click at [302, 581] on textarea "assign-modal" at bounding box center [784, 568] width 1261 height 65
click at [220, 645] on span "Asignar caso" at bounding box center [212, 663] width 76 height 36
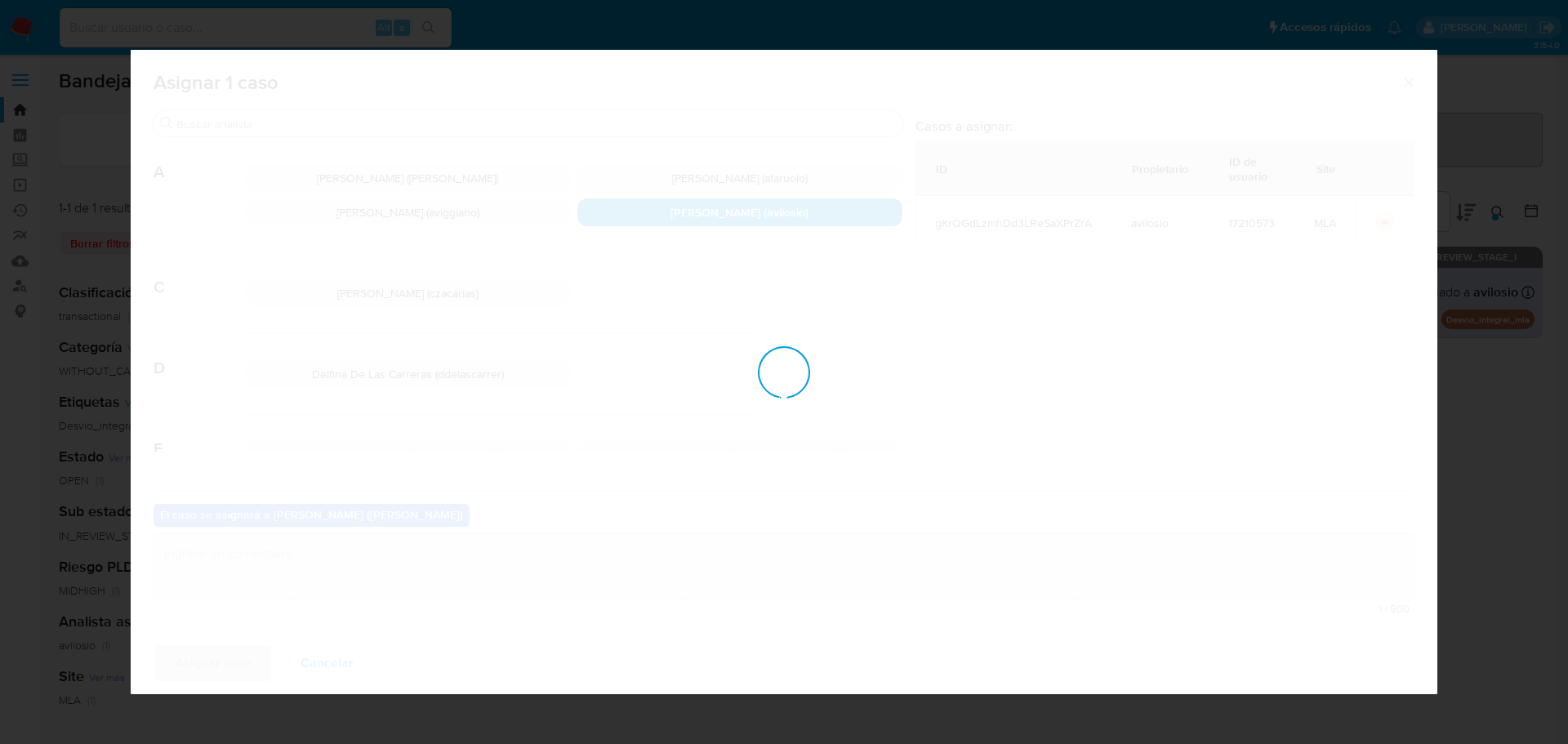
checkbox input "false"
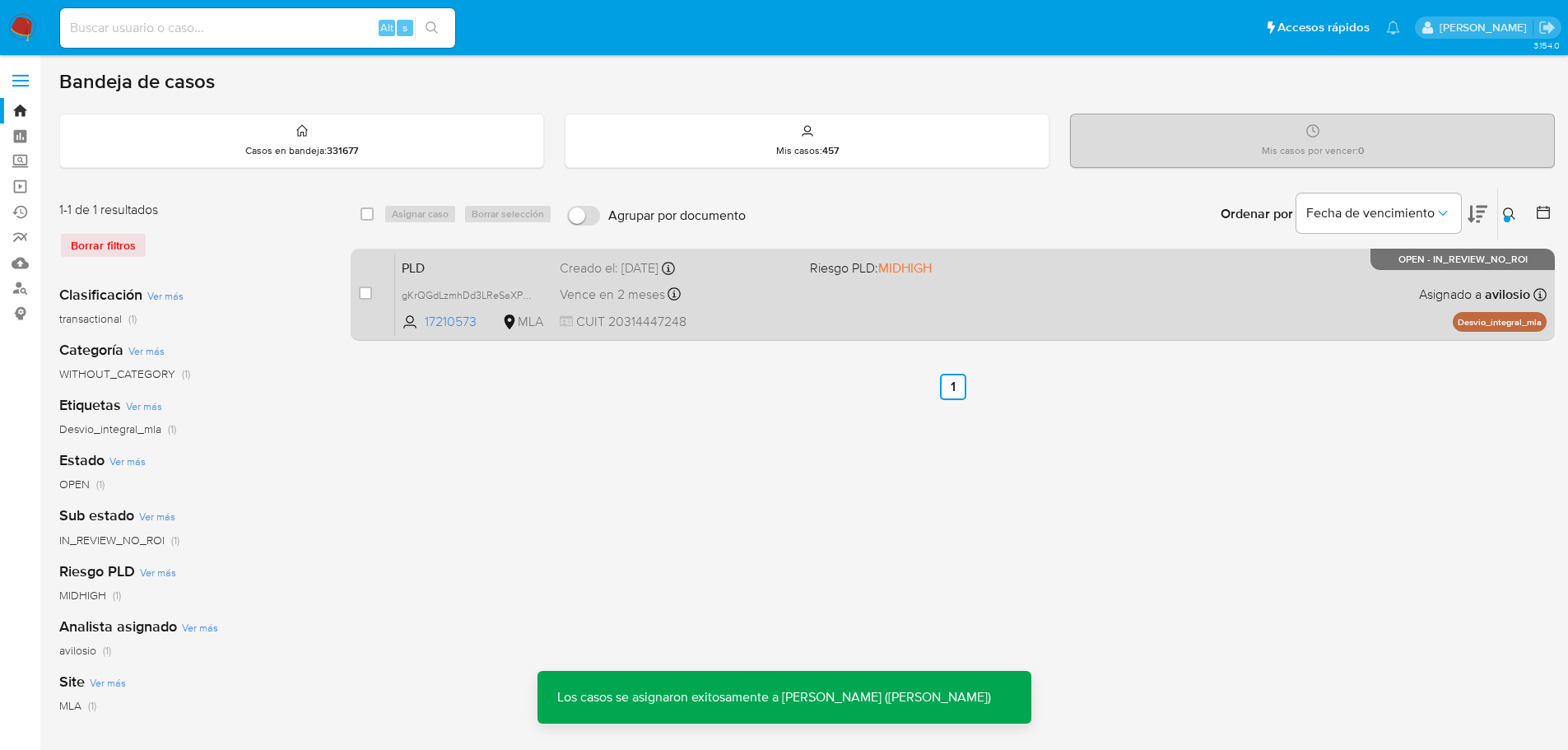
click at [440, 335] on div "PLD gKrQGdLzmhDd3LReSaXPrZrA 17210573 MLA Riesgo PLD: MIDHIGH Creado el: 12/07/…" at bounding box center [971, 294] width 1152 height 83
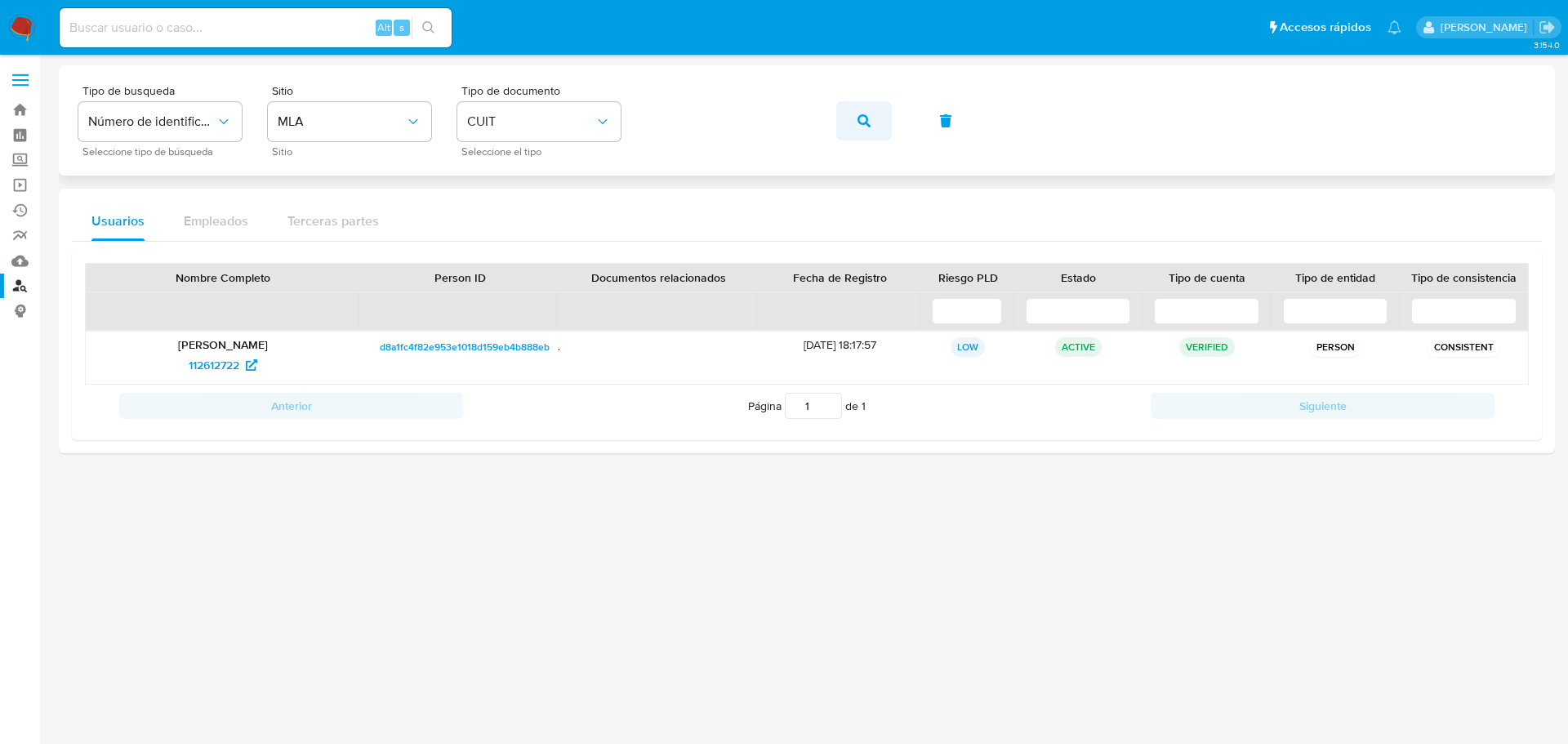
click at [878, 119] on button "button" at bounding box center [863, 121] width 56 height 40
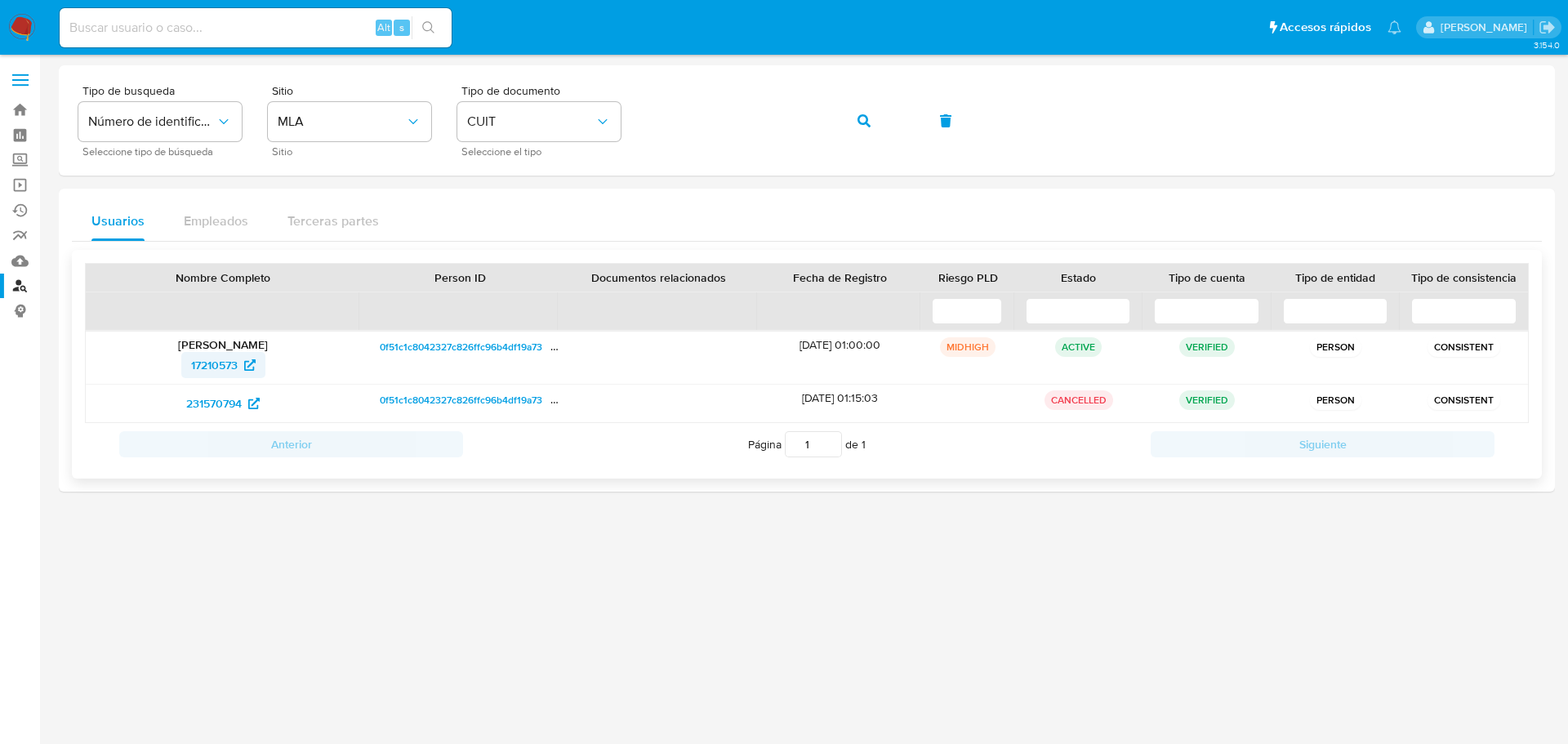
drag, startPoint x: 174, startPoint y: 372, endPoint x: 244, endPoint y: 363, distance: 70.6
click at [244, 363] on div "17210573" at bounding box center [223, 365] width 252 height 26
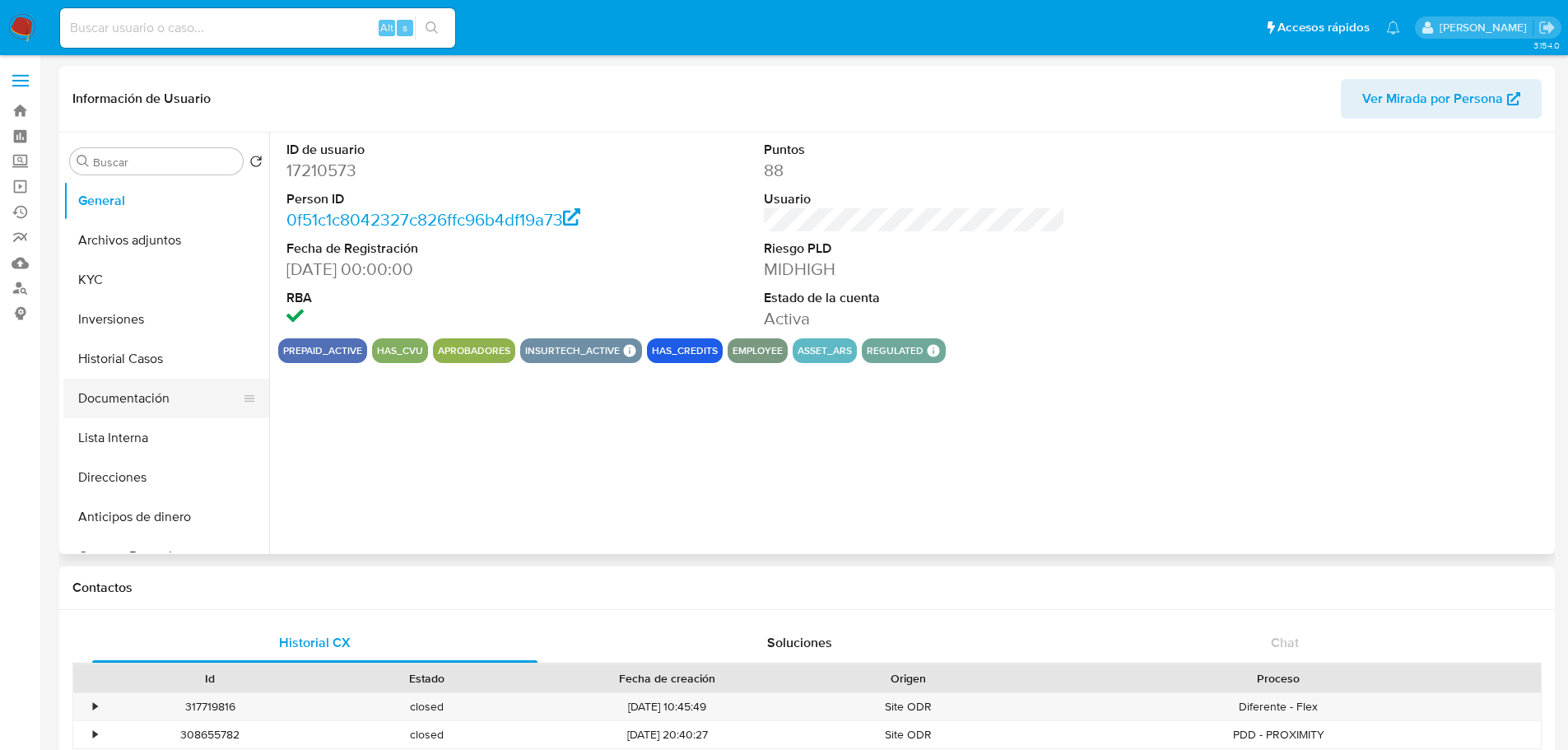
select select "10"
click at [141, 360] on button "Historial Casos" at bounding box center [159, 359] width 192 height 40
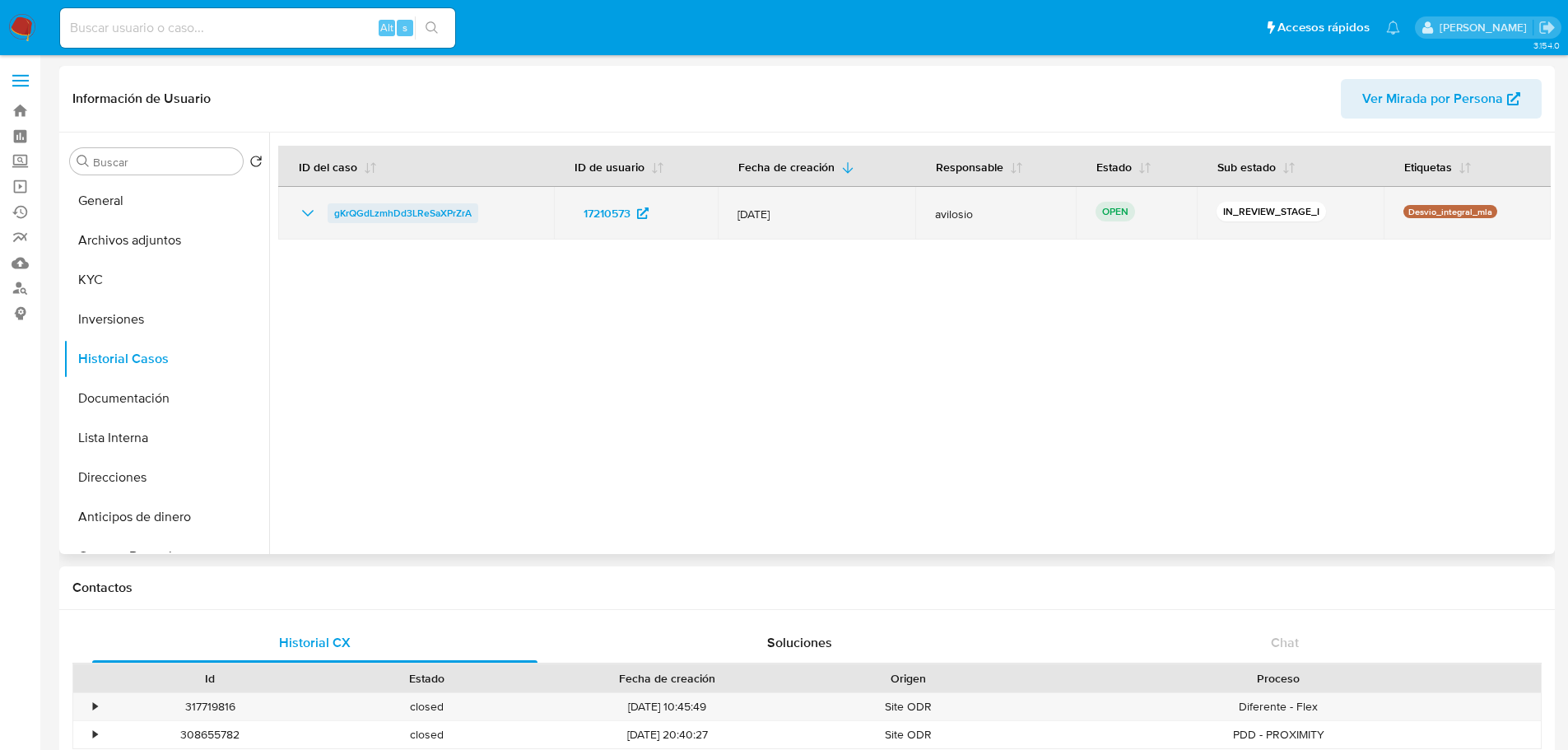
click at [416, 215] on span "gKrQGdLzmhDd3LReSaXPrZrA" at bounding box center [403, 213] width 138 height 20
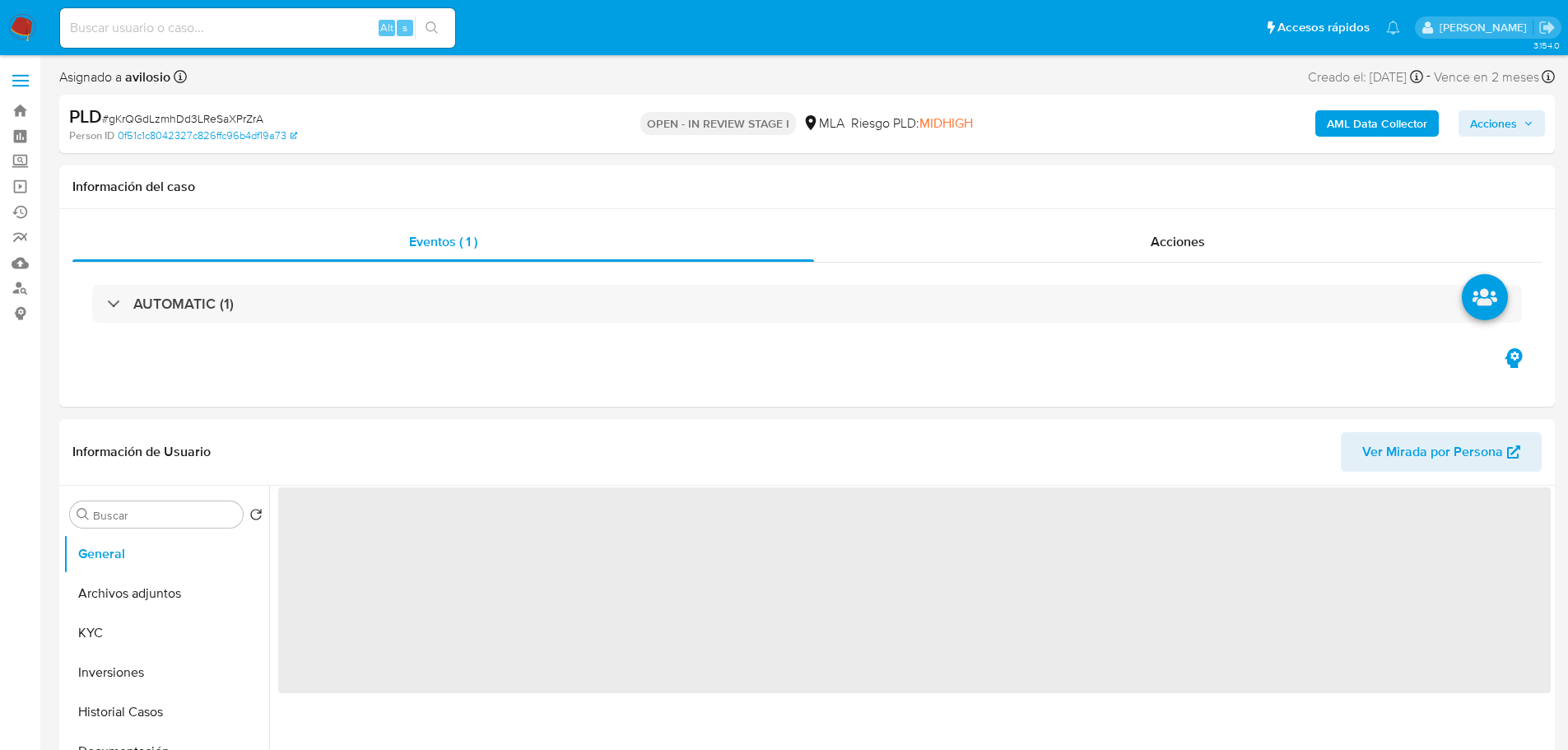
click at [1504, 122] on span "Acciones" at bounding box center [1494, 123] width 47 height 26
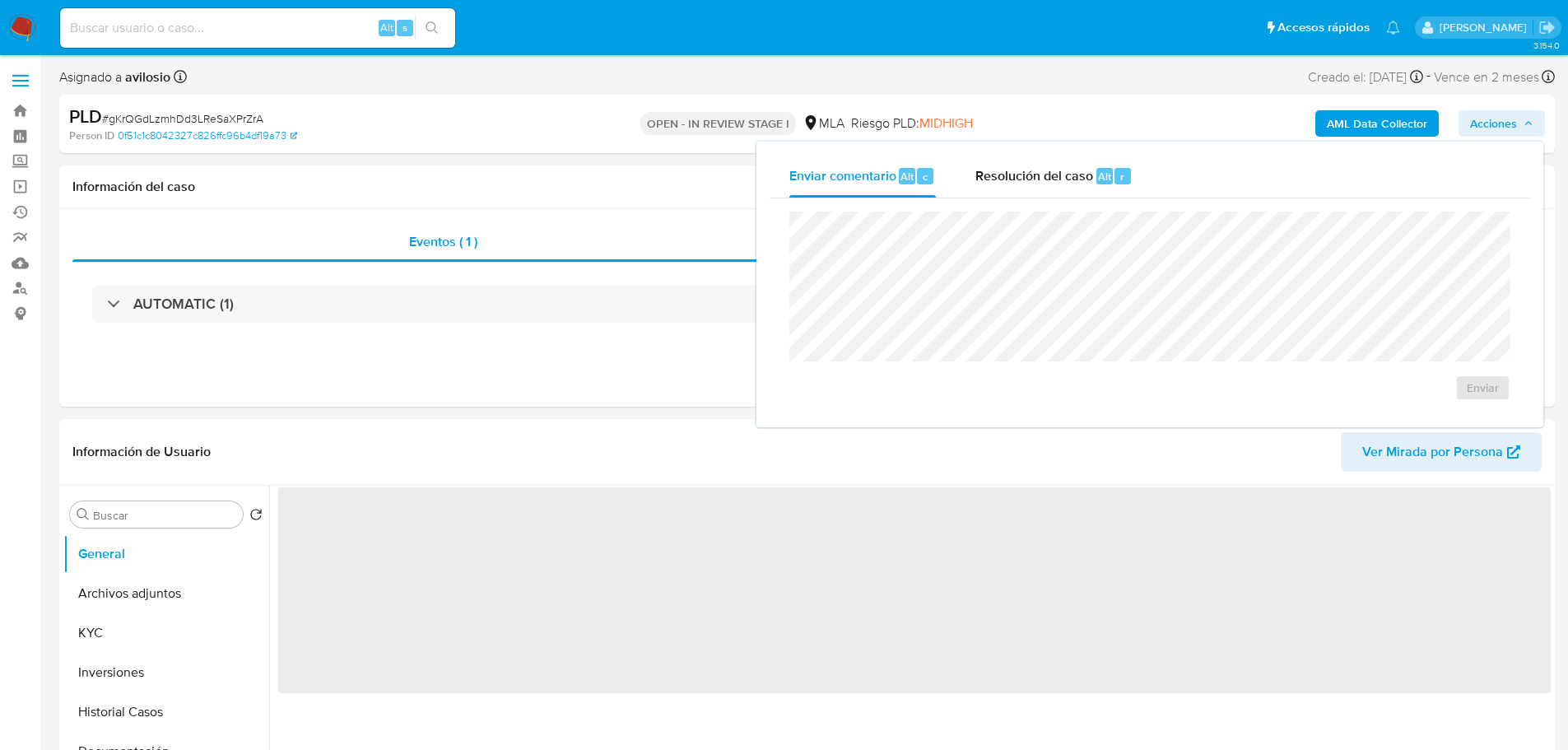
select select "10"
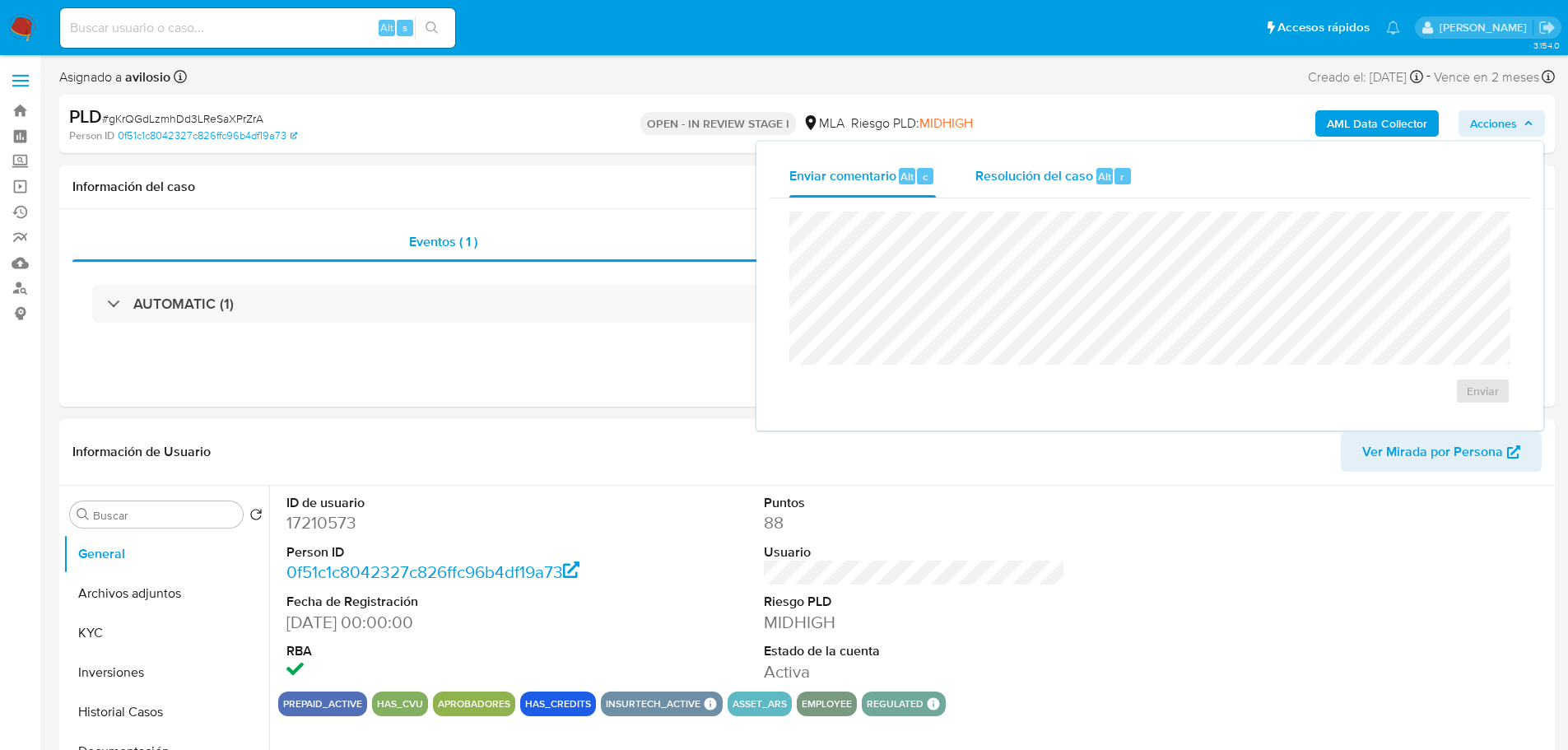
drag, startPoint x: 1108, startPoint y: 197, endPoint x: 1100, endPoint y: 187, distance: 12.8
click at [1107, 194] on div "Resolución del caso Alt r" at bounding box center [1054, 176] width 158 height 42
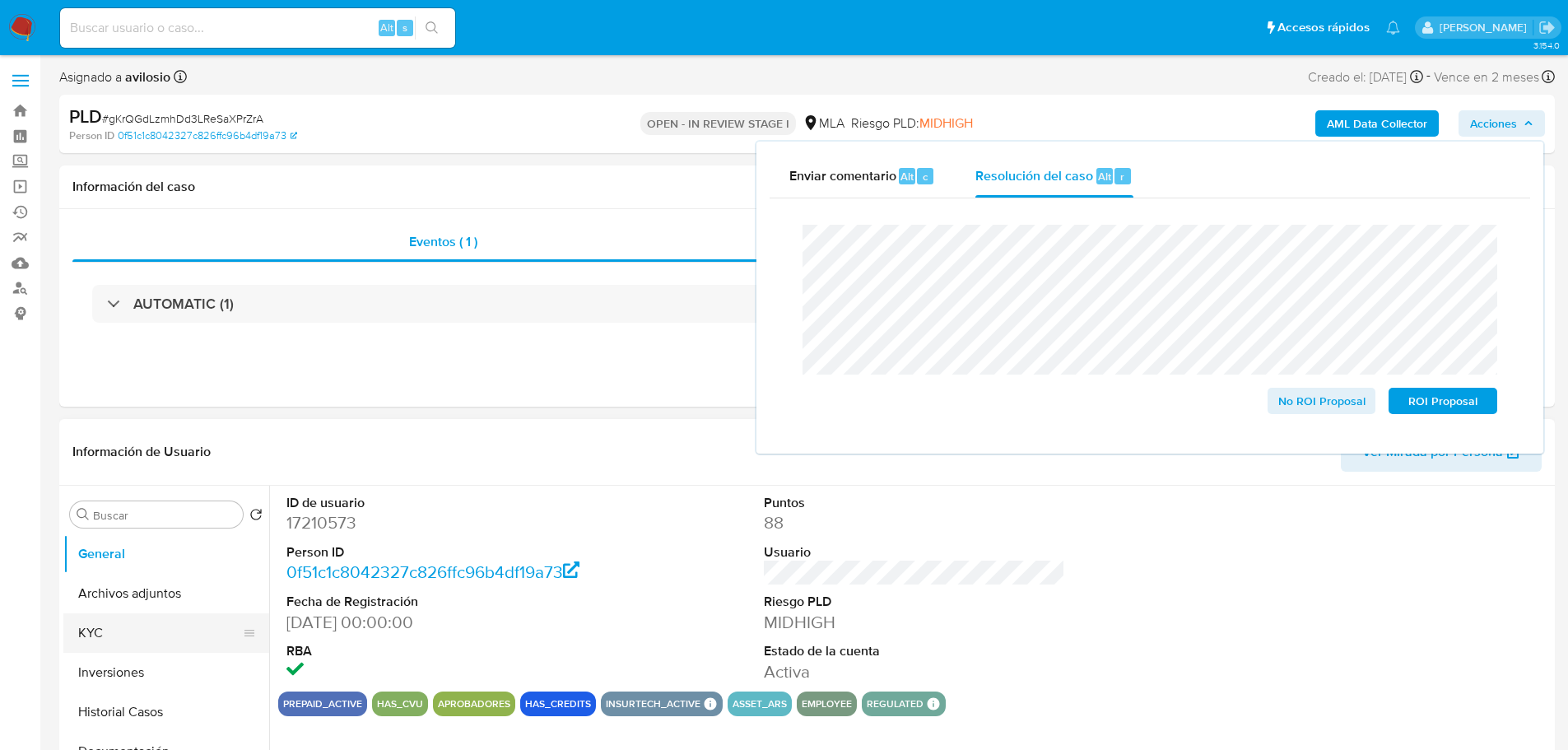
click at [126, 640] on button "KYC" at bounding box center [159, 633] width 192 height 40
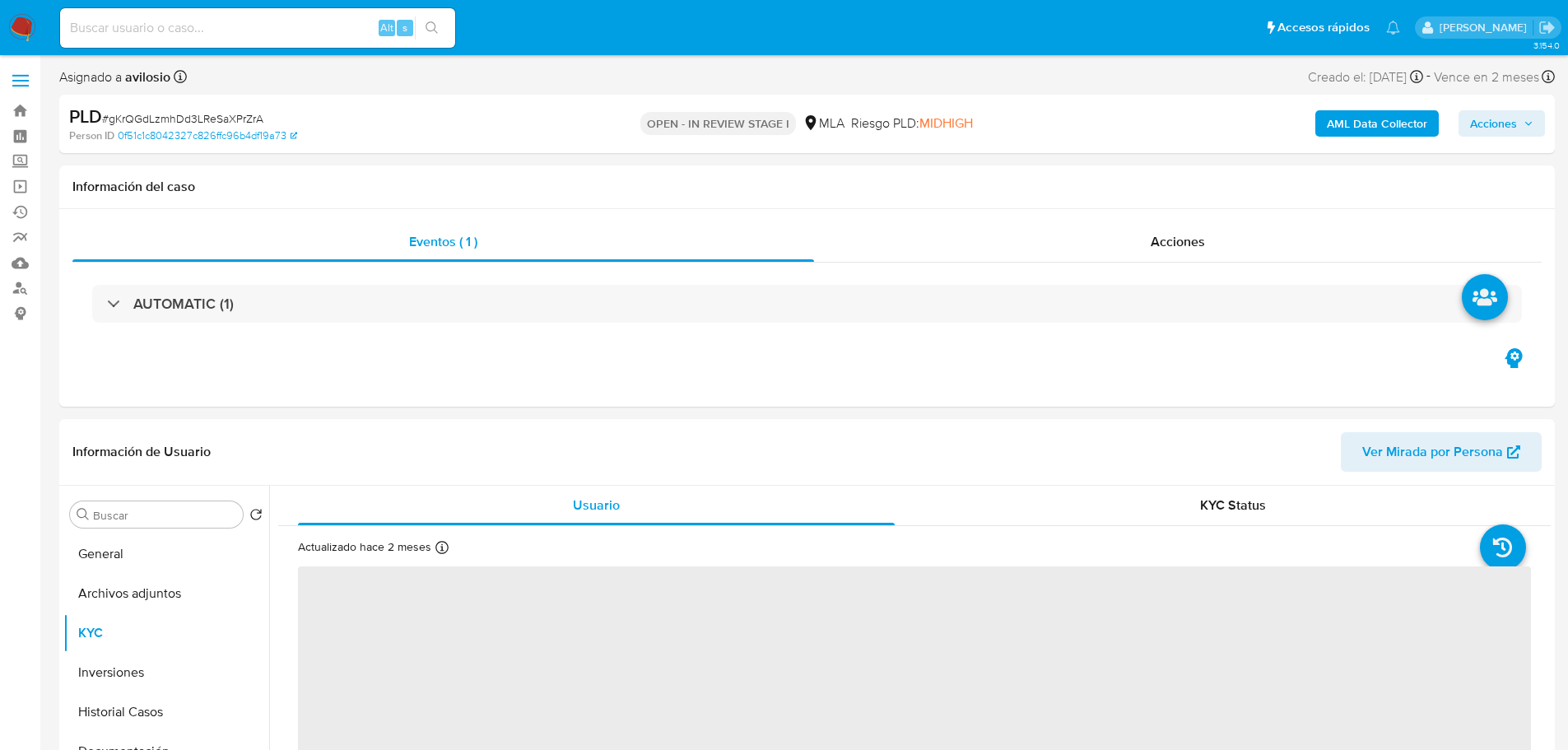
click at [1506, 115] on span "Acciones" at bounding box center [1494, 123] width 47 height 26
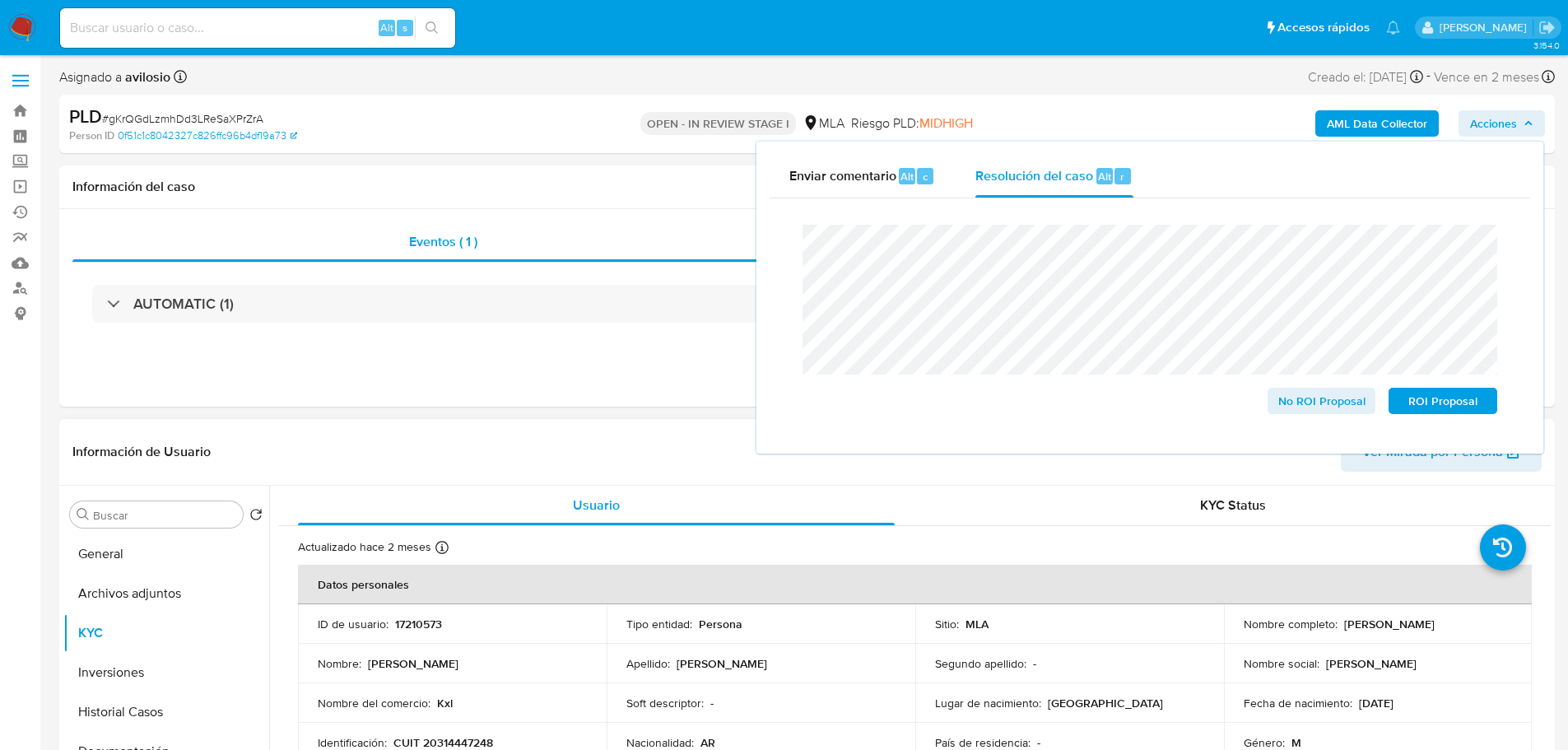
drag, startPoint x: 1294, startPoint y: 405, endPoint x: 330, endPoint y: 529, distance: 971.9
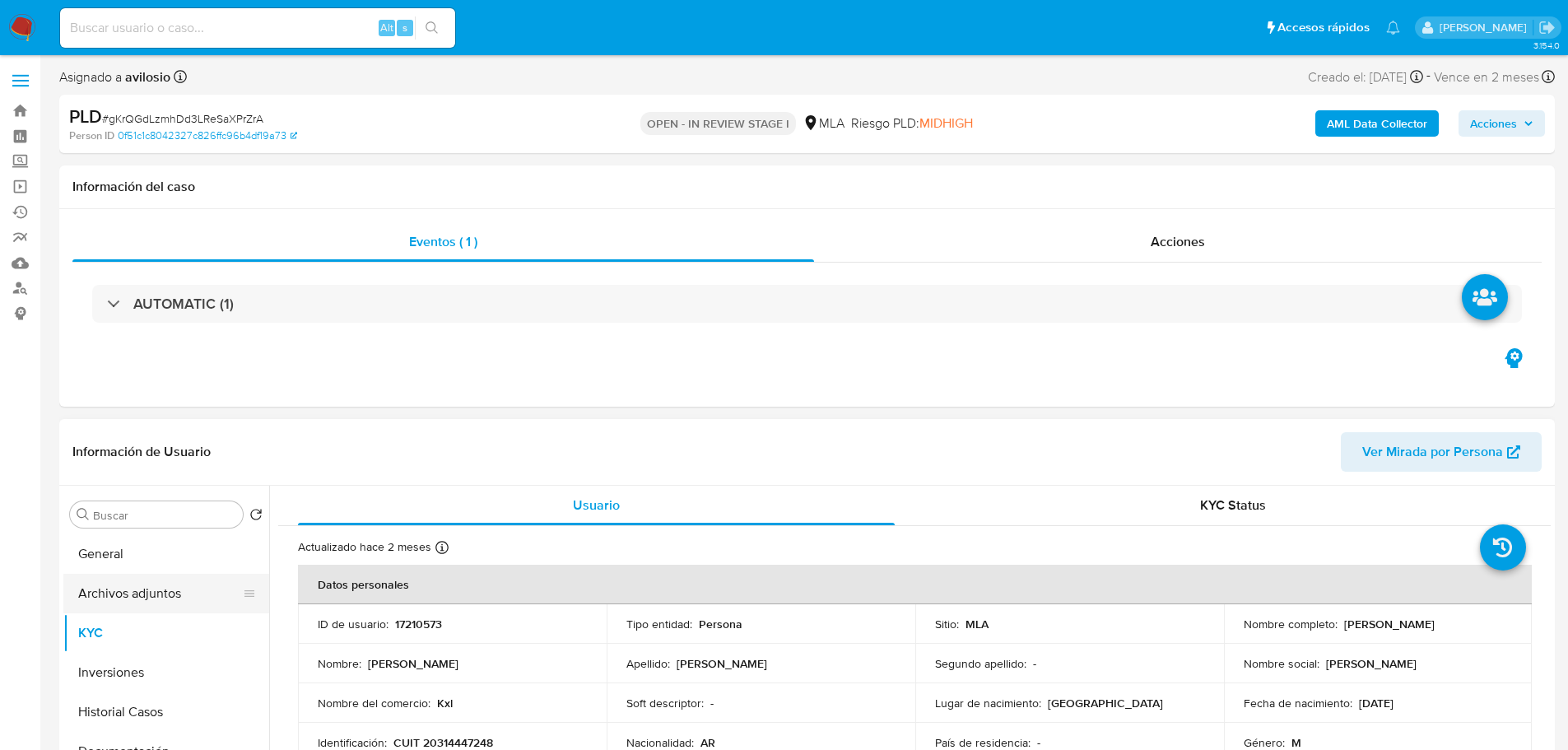
click at [170, 593] on button "Archivos adjuntos" at bounding box center [159, 594] width 192 height 40
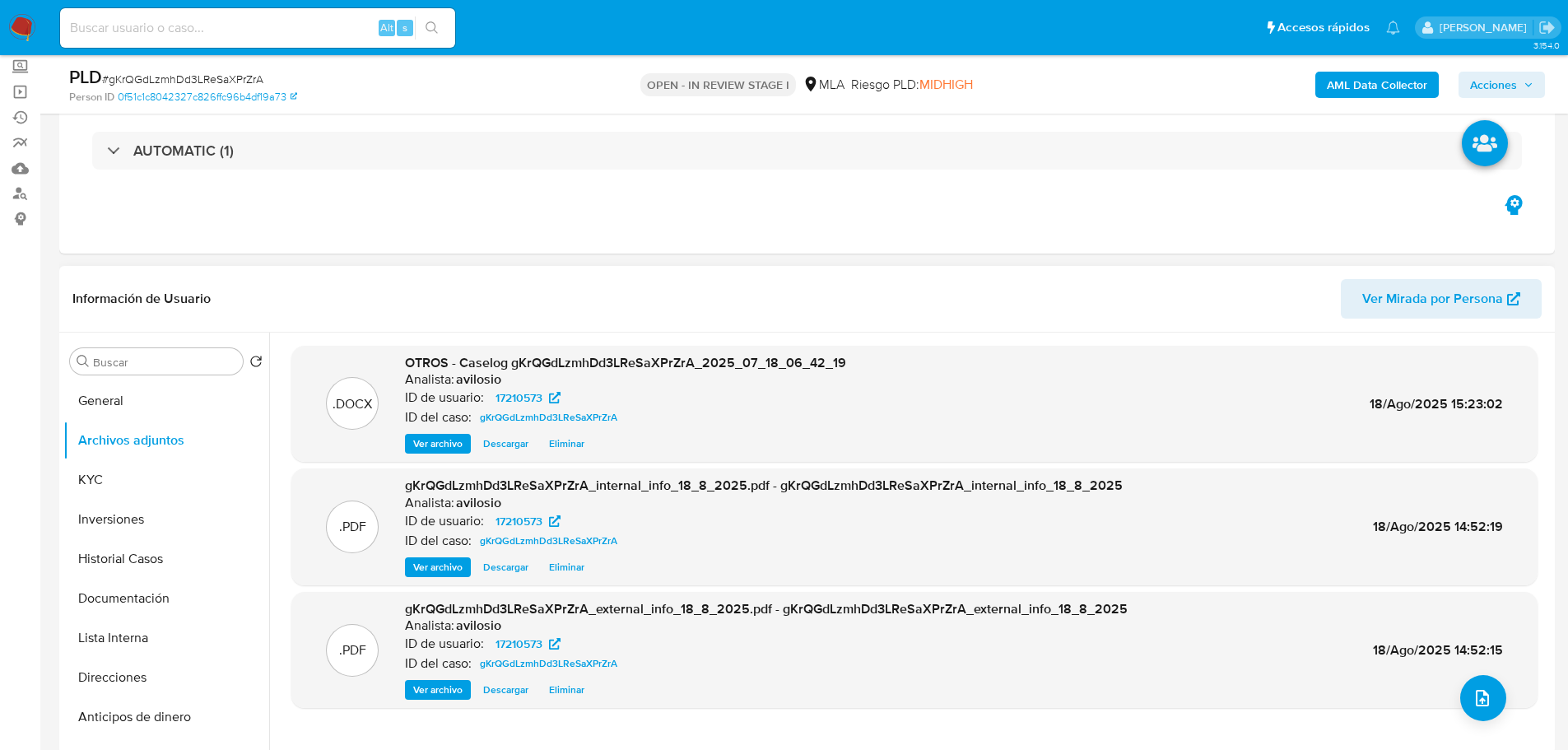
scroll to position [82, 0]
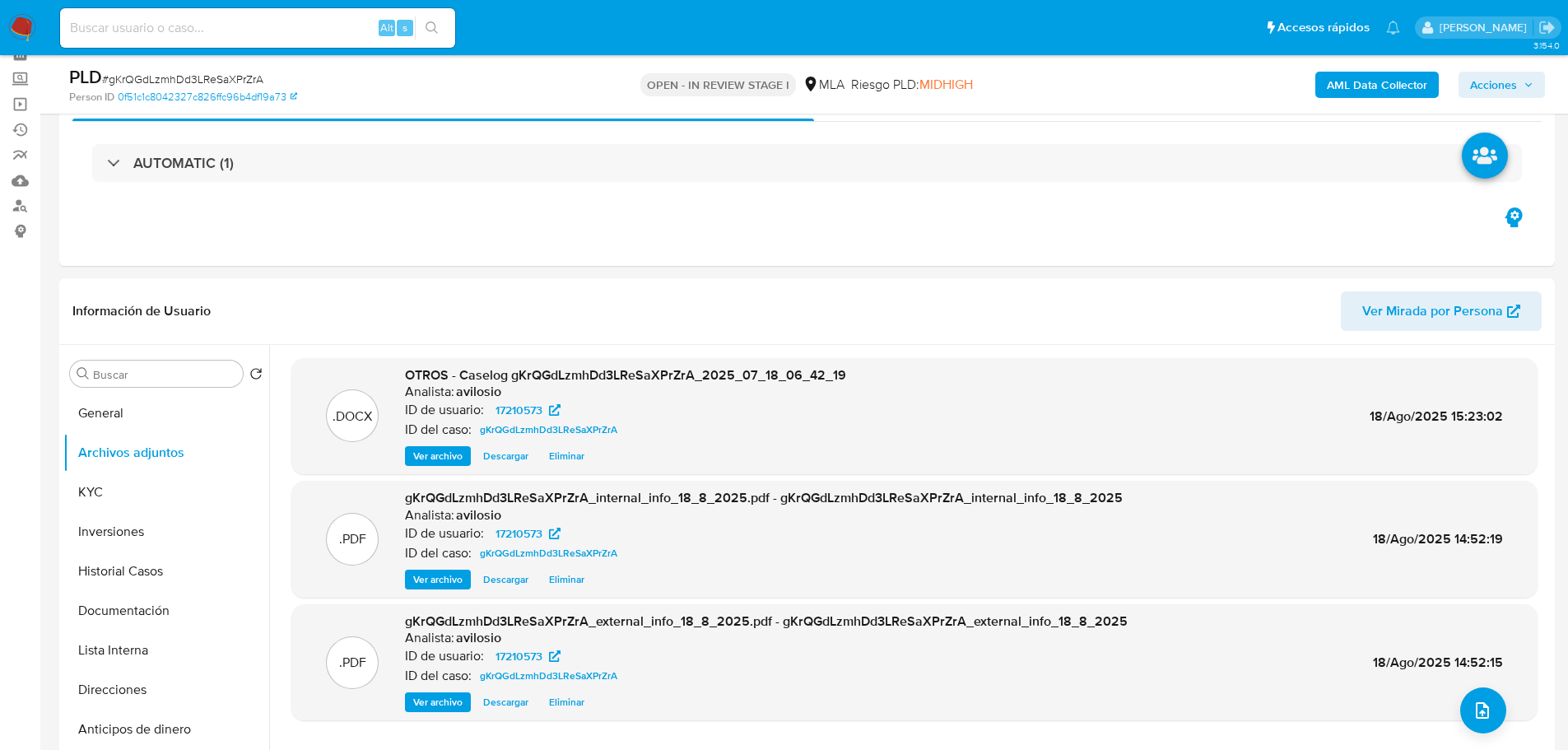
click at [1500, 85] on span "Acciones" at bounding box center [1494, 85] width 47 height 26
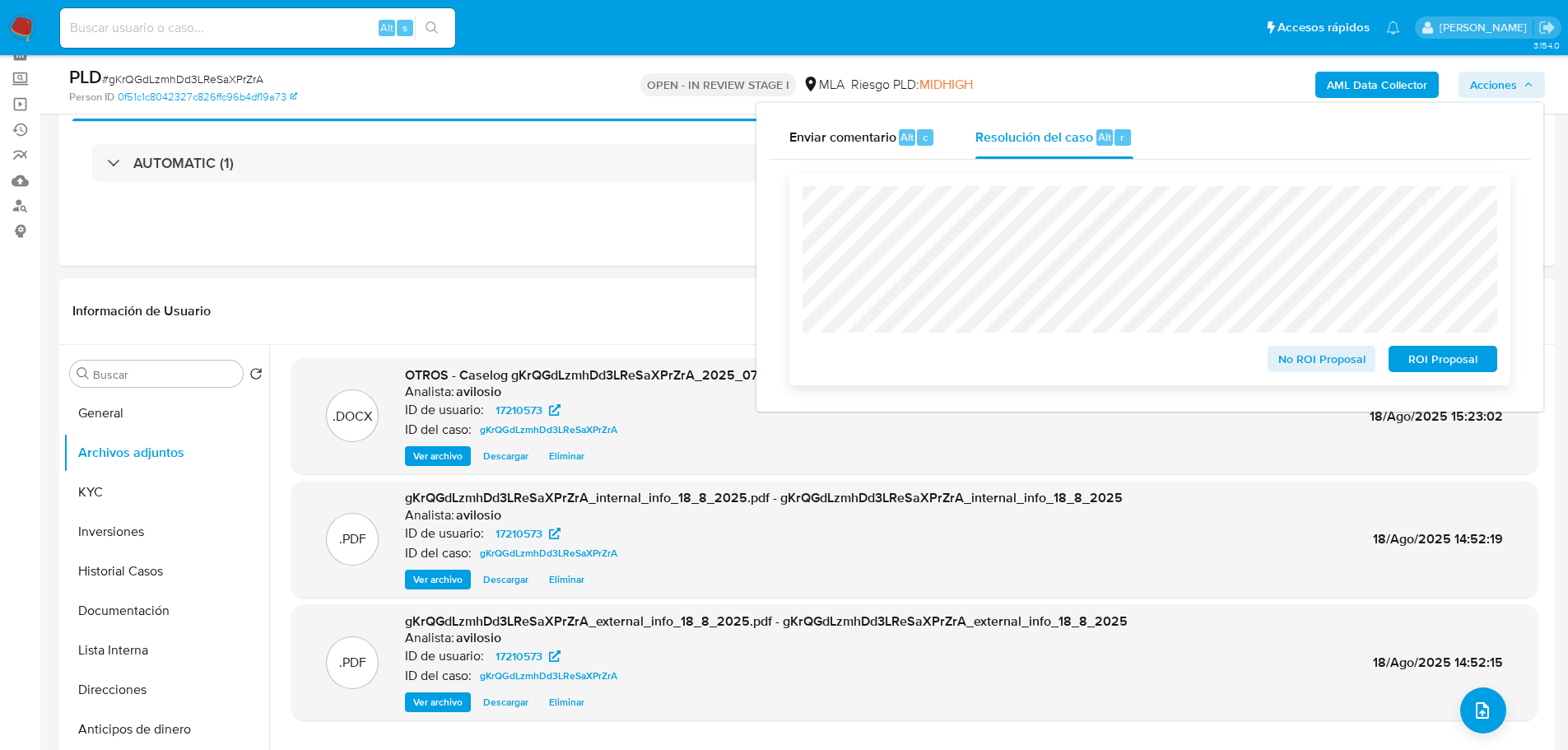
click at [1302, 366] on span "No ROI Proposal" at bounding box center [1321, 359] width 86 height 23
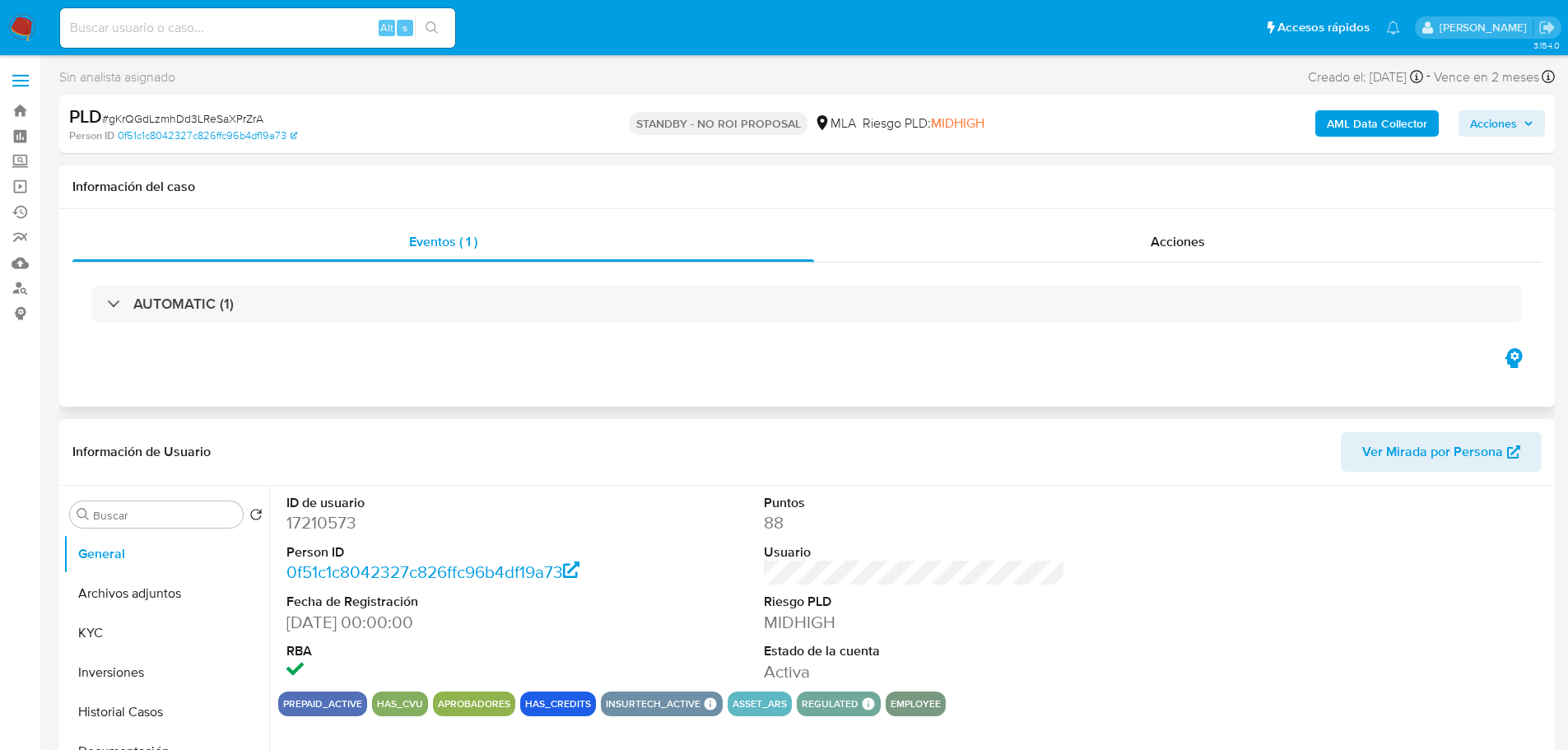
select select "10"
click at [24, 23] on img at bounding box center [23, 28] width 28 height 28
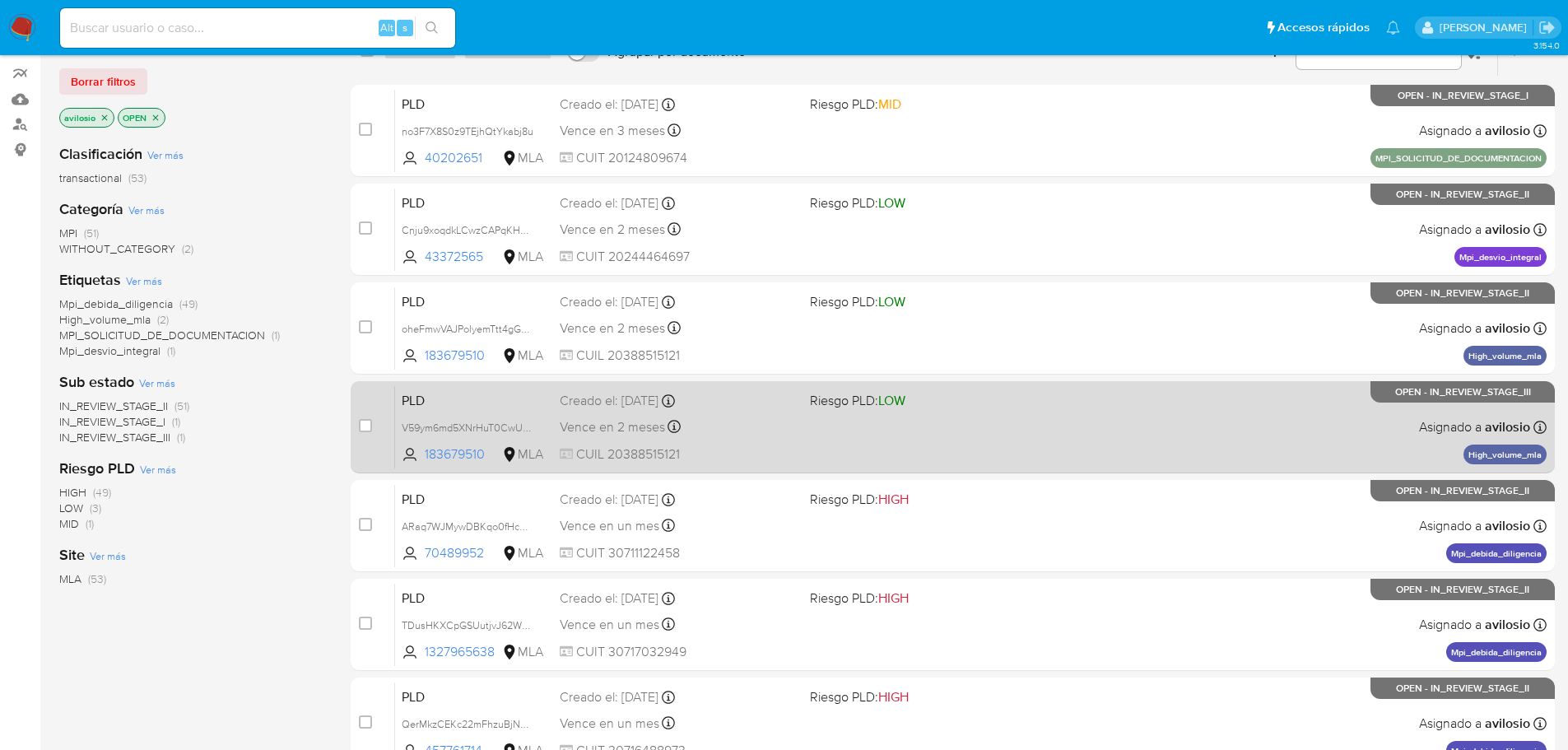
scroll to position [165, 0]
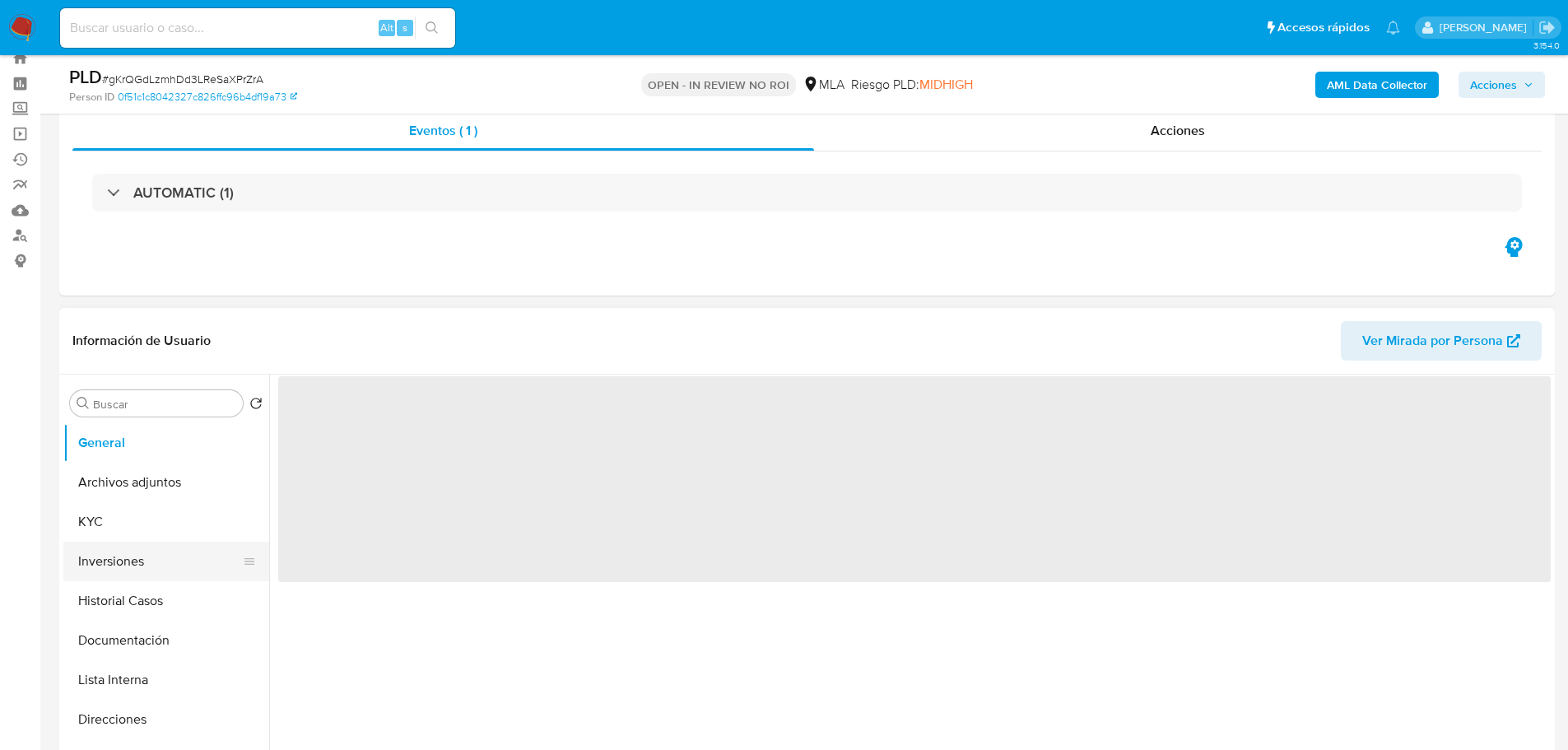
scroll to position [82, 0]
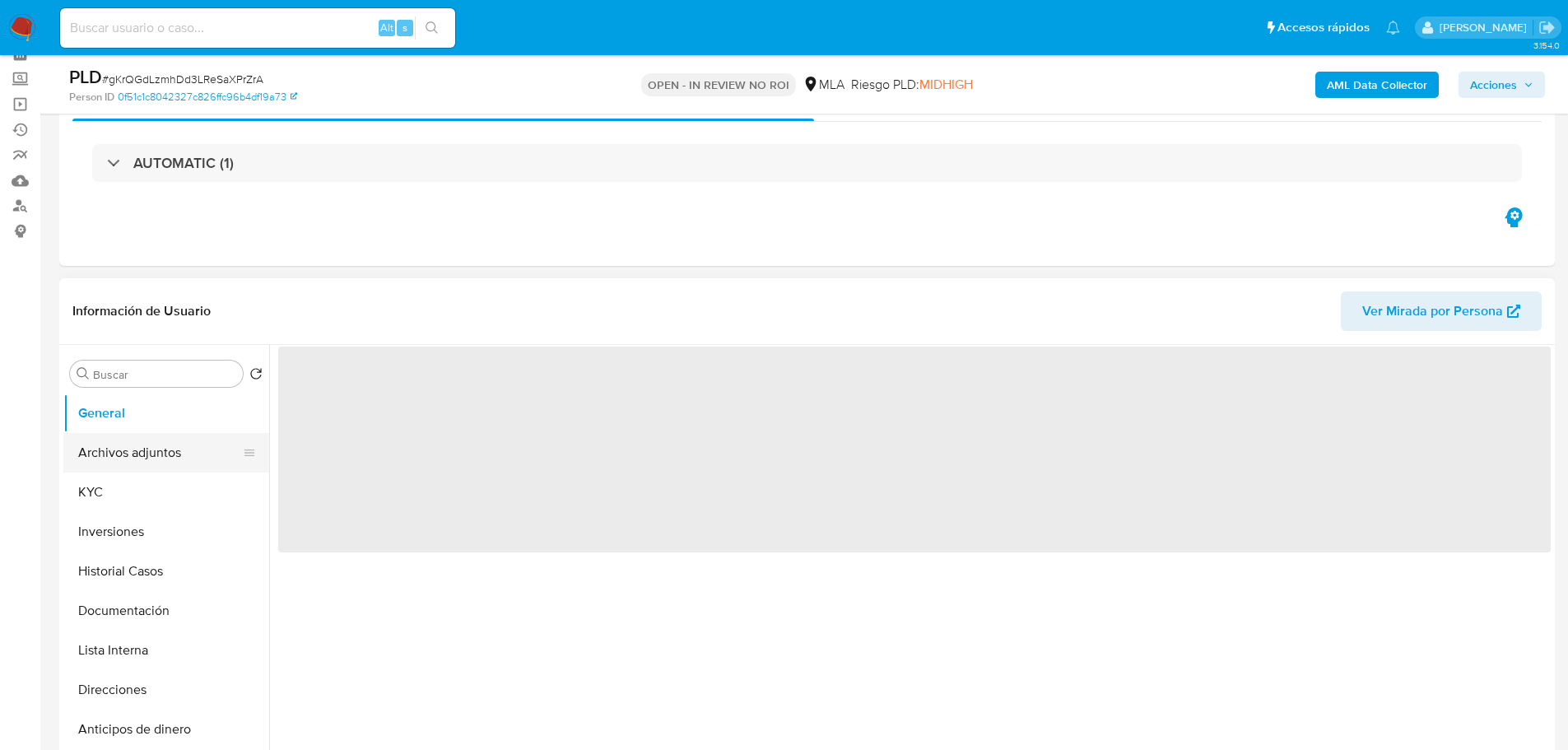
click at [139, 469] on button "Archivos adjuntos" at bounding box center [159, 453] width 192 height 40
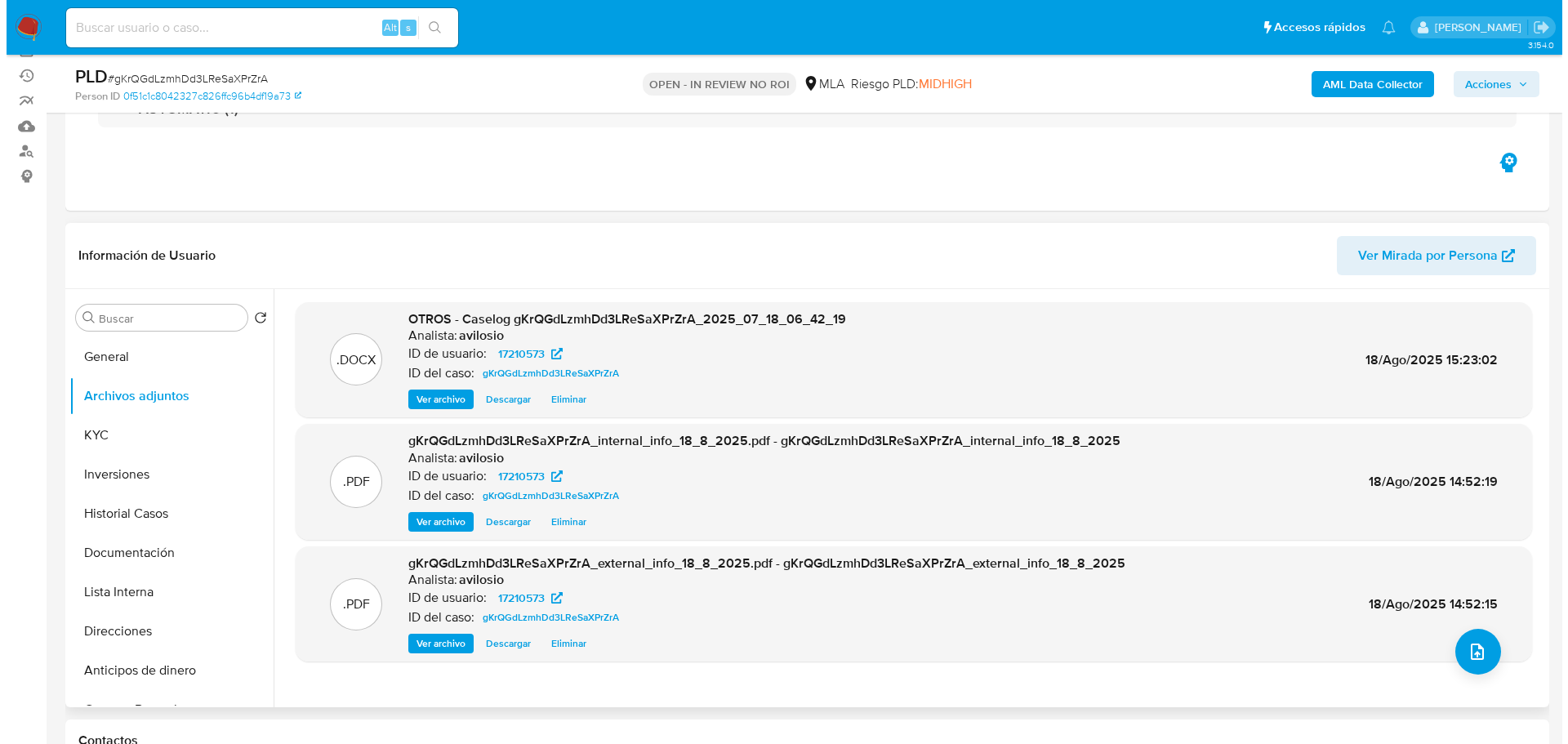
scroll to position [163, 0]
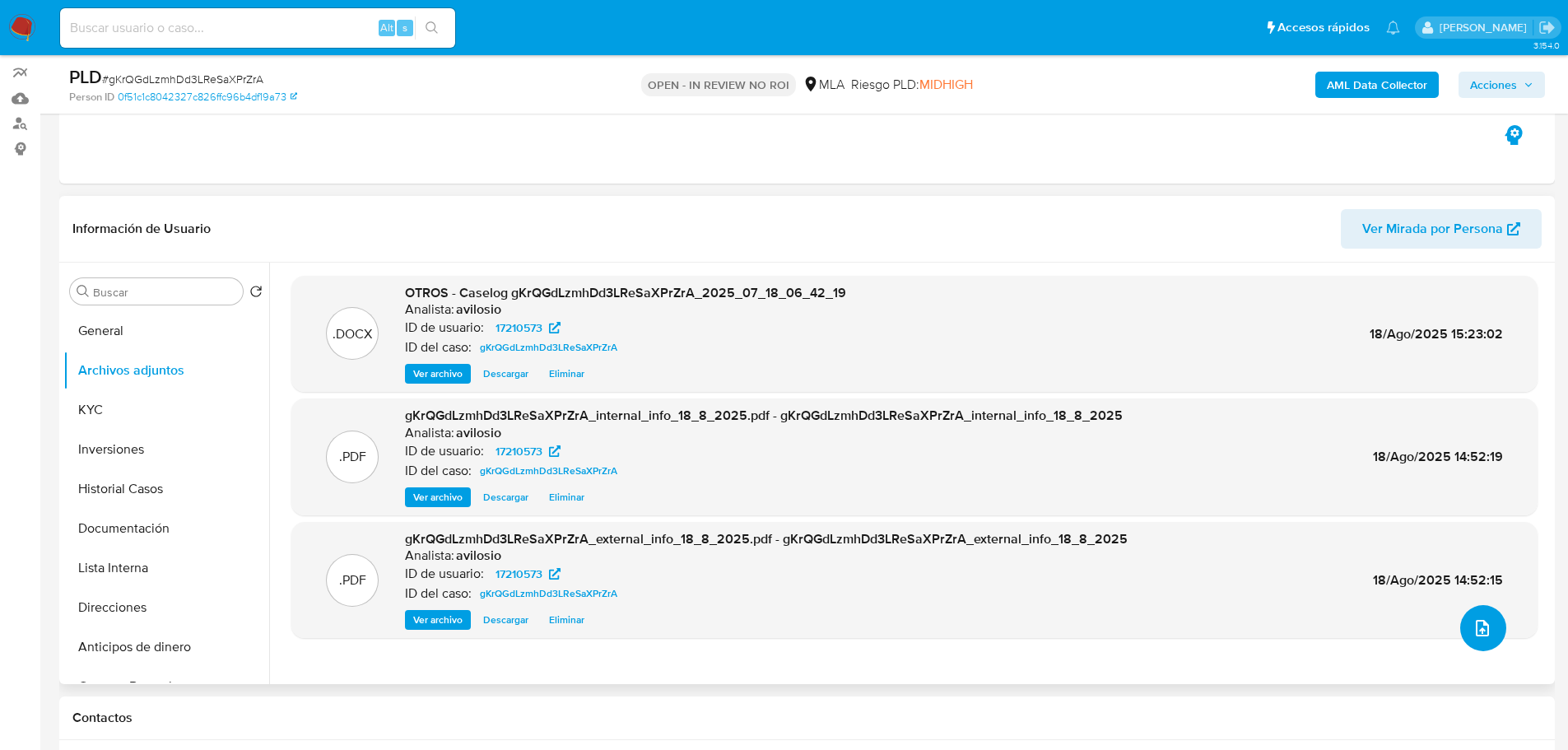
click at [1483, 627] on icon "upload-file" at bounding box center [1481, 628] width 13 height 16
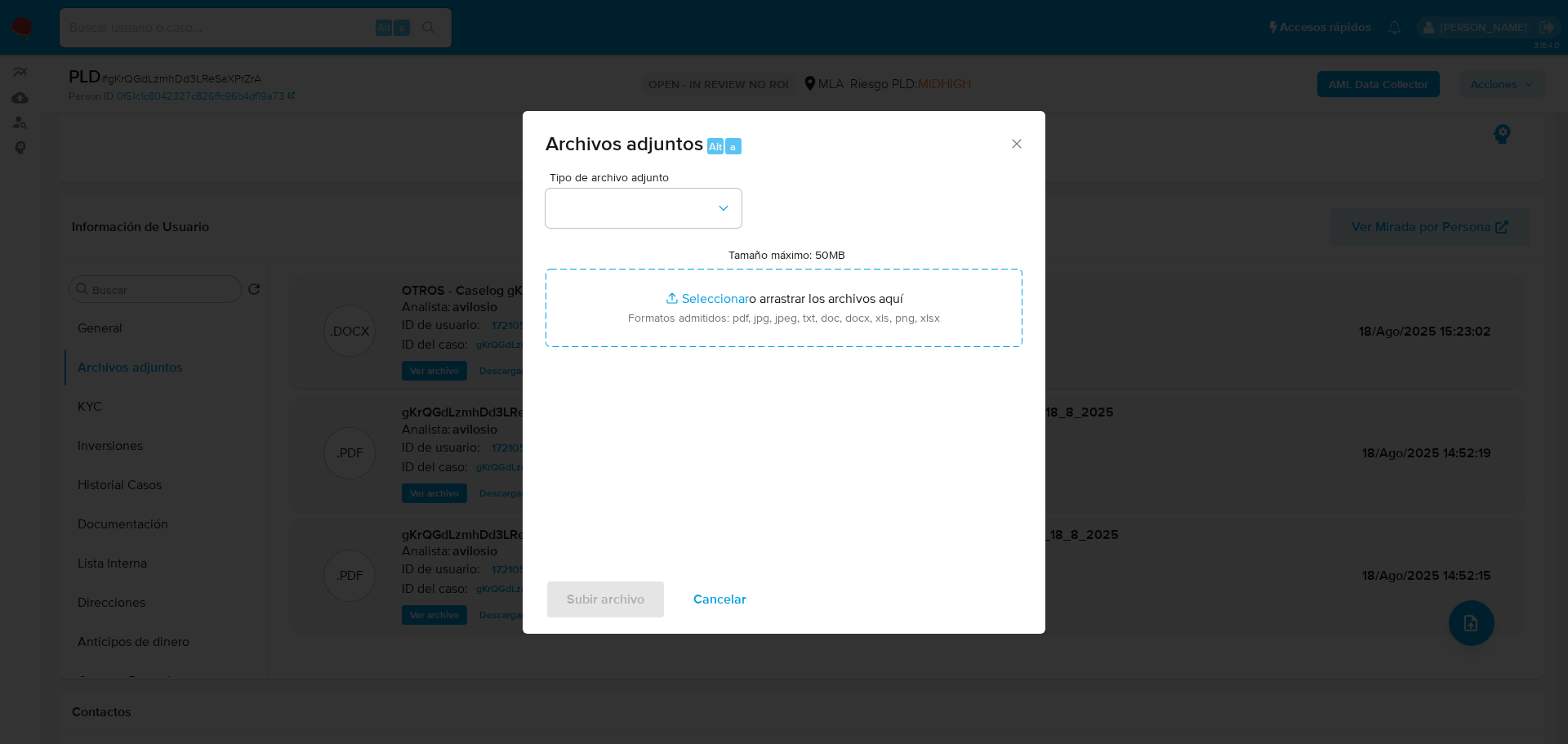
select select "10"
click at [699, 200] on button "button" at bounding box center [644, 209] width 196 height 40
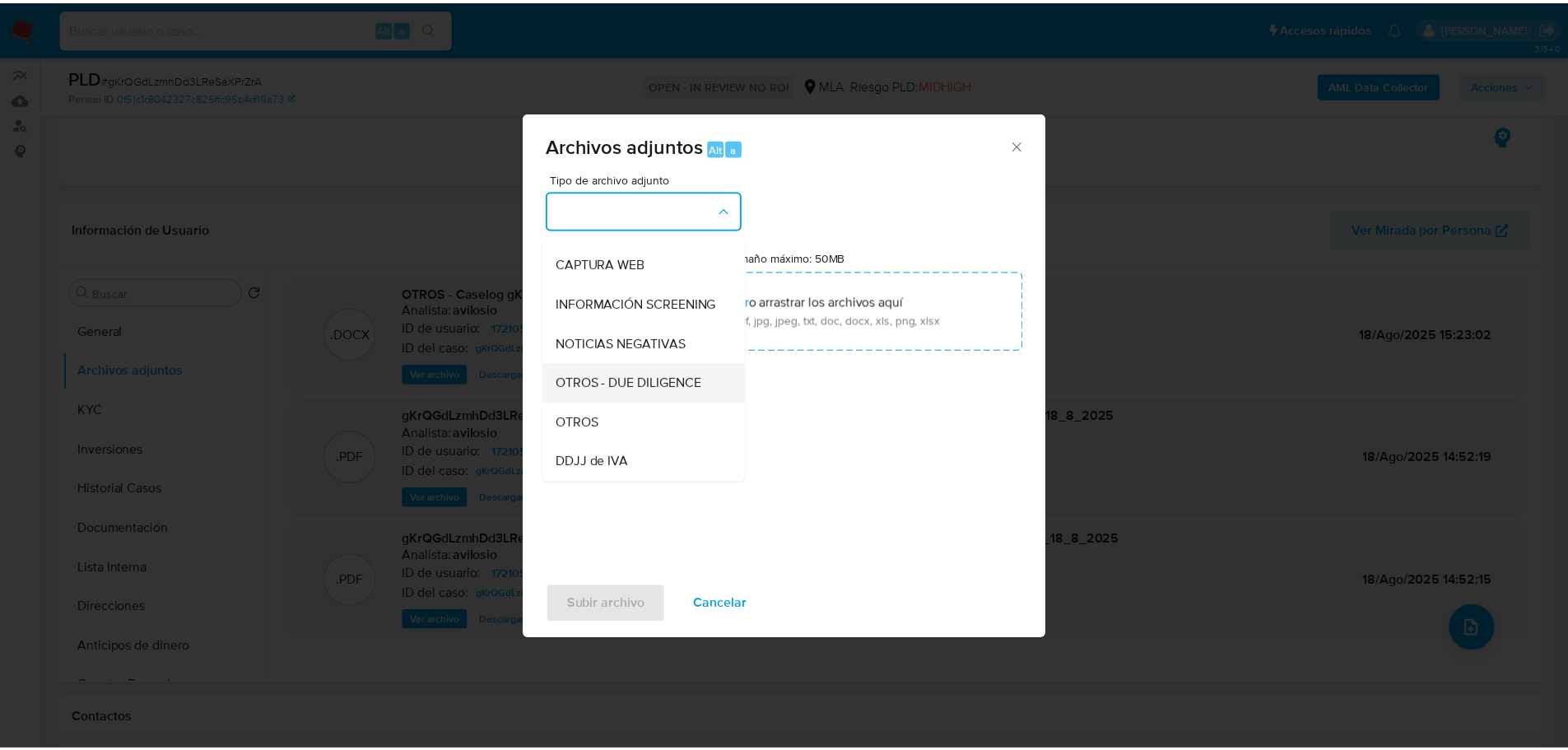
scroll to position [132, 0]
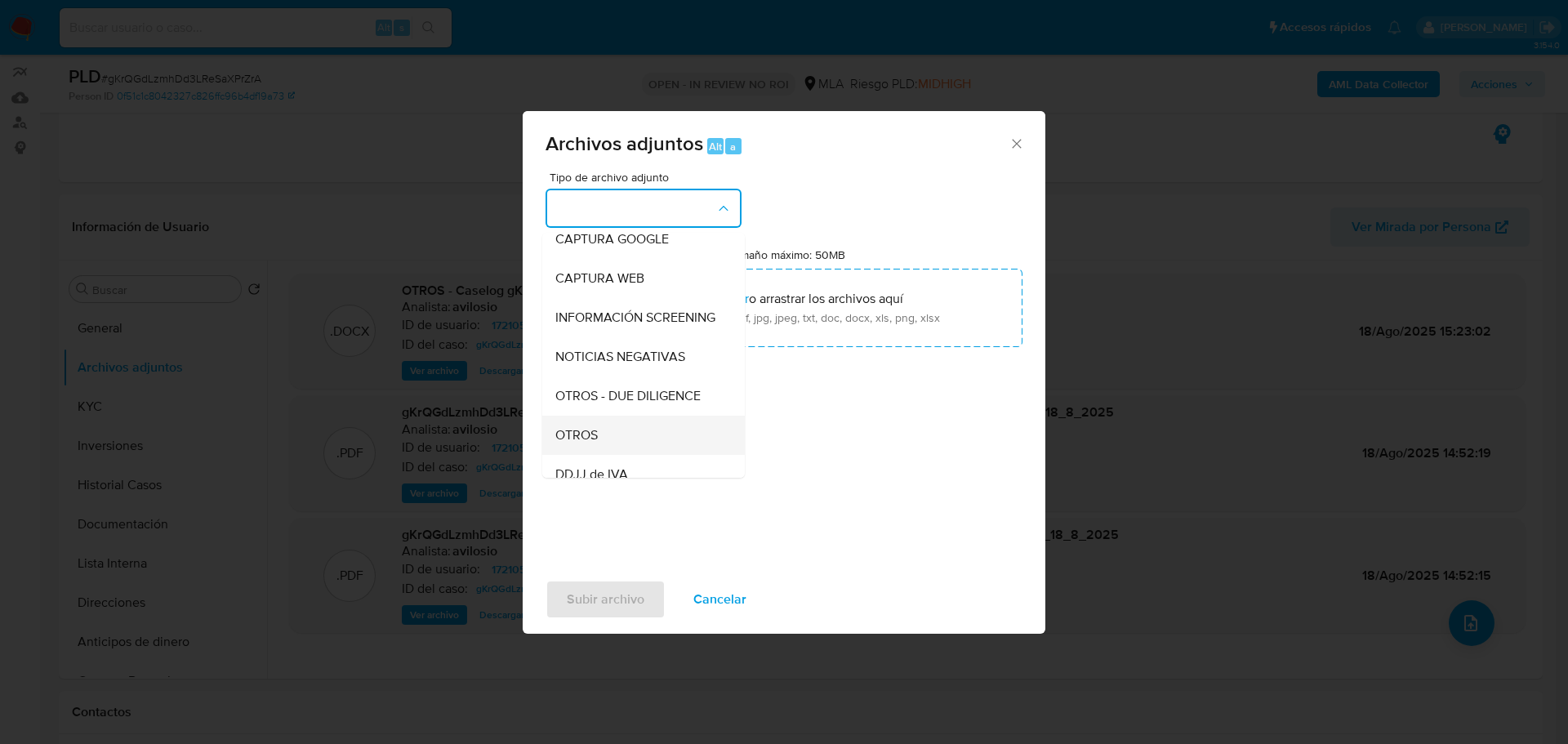
click at [596, 443] on span "OTROS" at bounding box center [576, 435] width 42 height 16
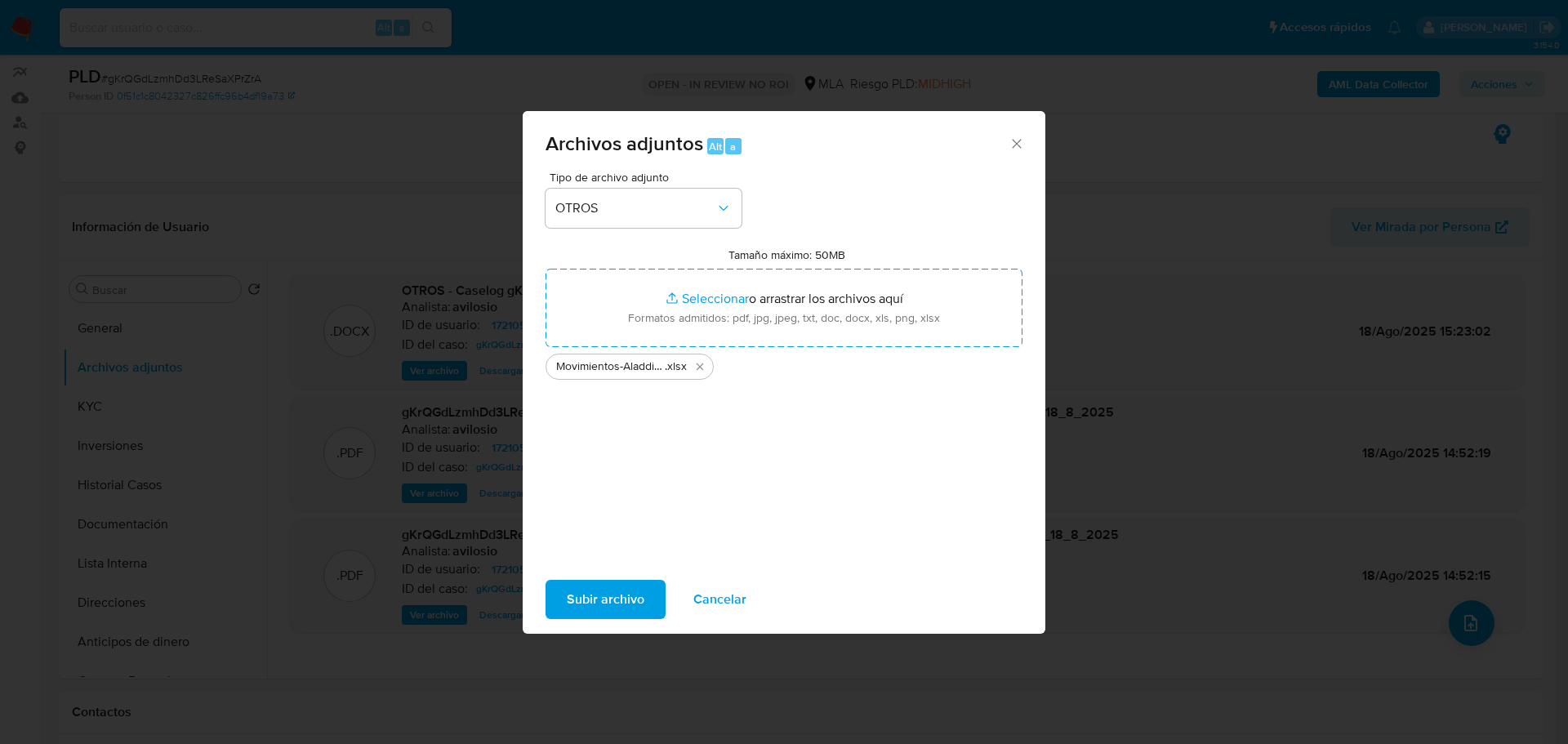
click at [576, 588] on span "Subir archivo" at bounding box center [606, 600] width 77 height 36
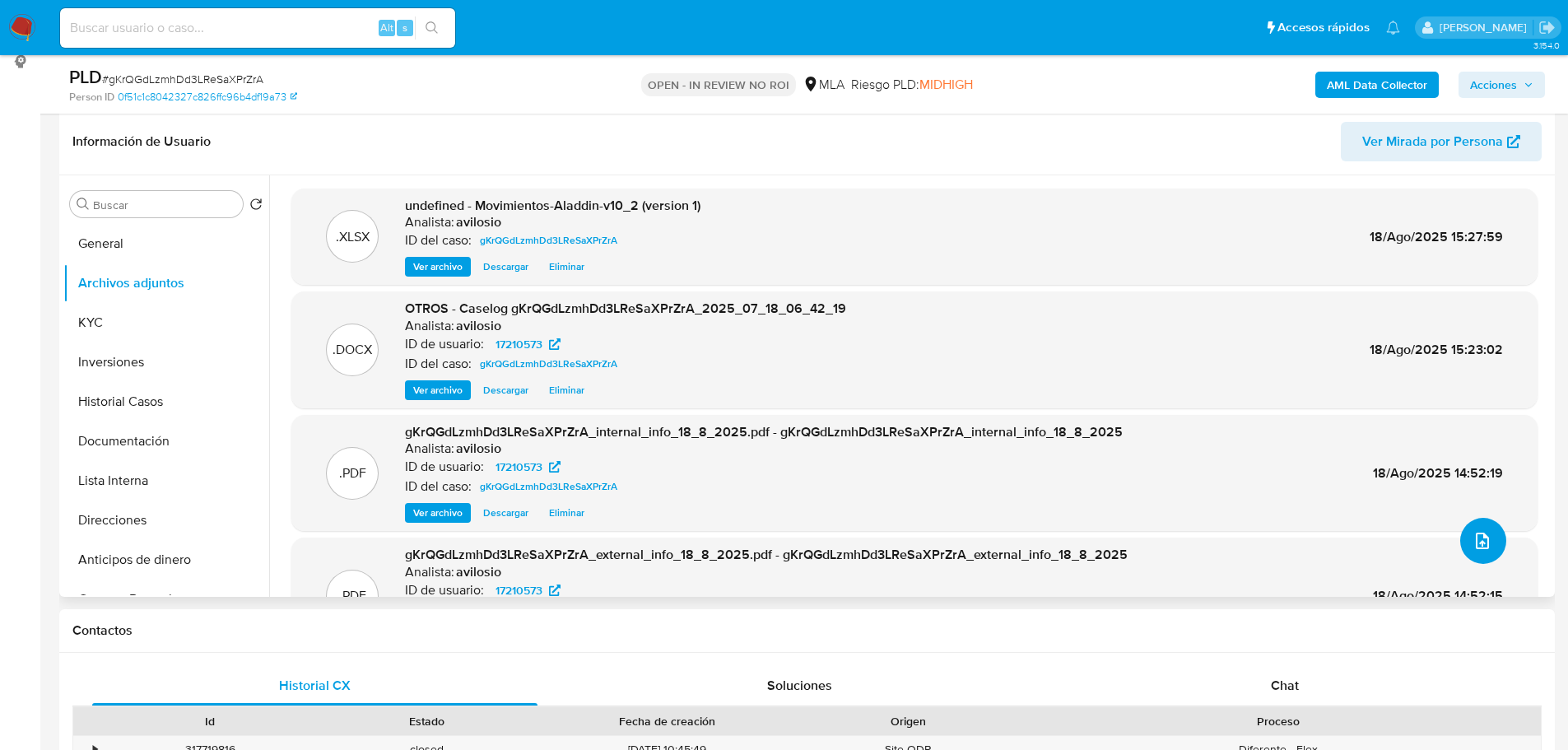
scroll to position [247, 0]
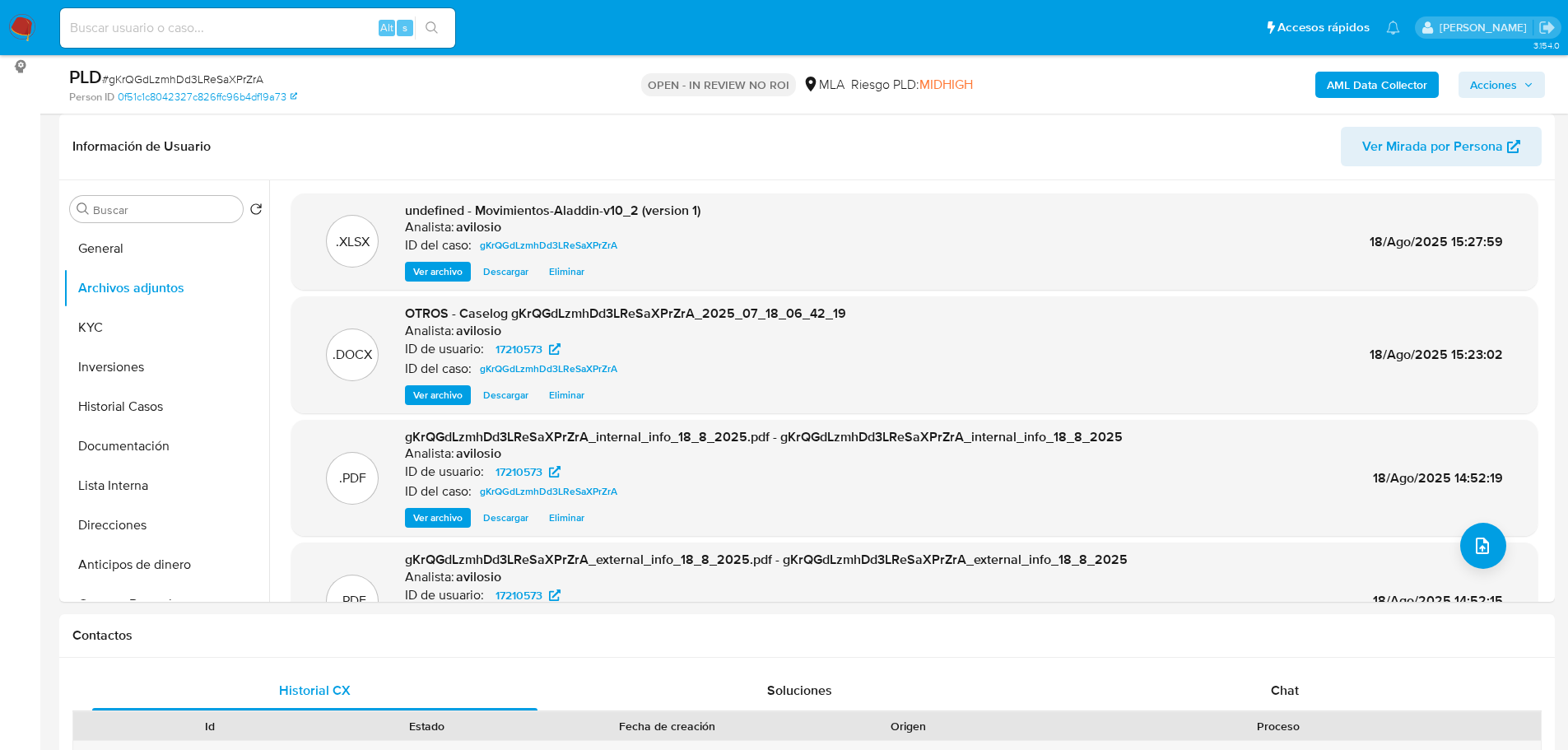
click at [1513, 81] on span "Acciones" at bounding box center [1494, 85] width 47 height 26
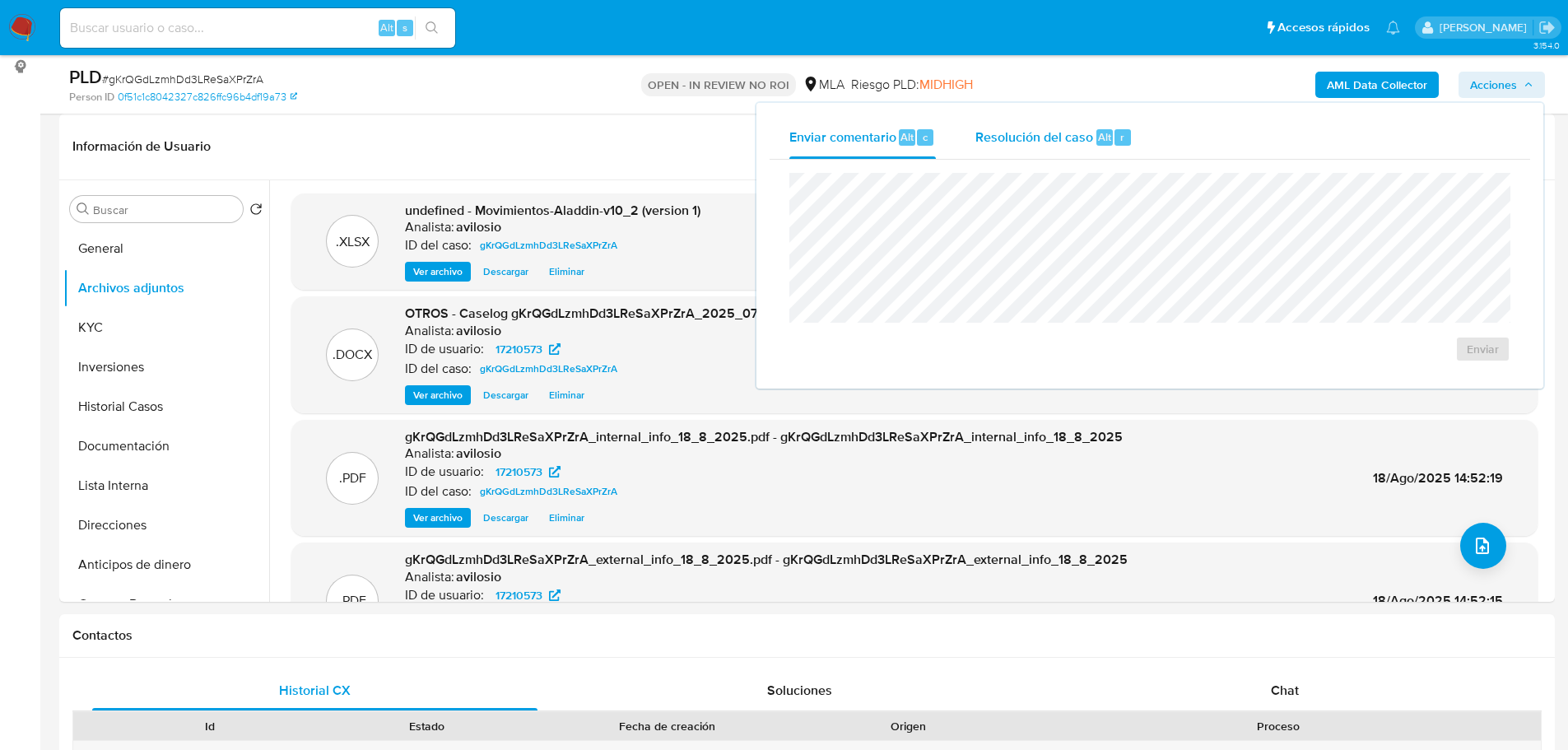
click at [1081, 130] on span "Resolución del caso" at bounding box center [1034, 136] width 118 height 19
click at [1280, 364] on span "No ROI" at bounding box center [1321, 359] width 86 height 23
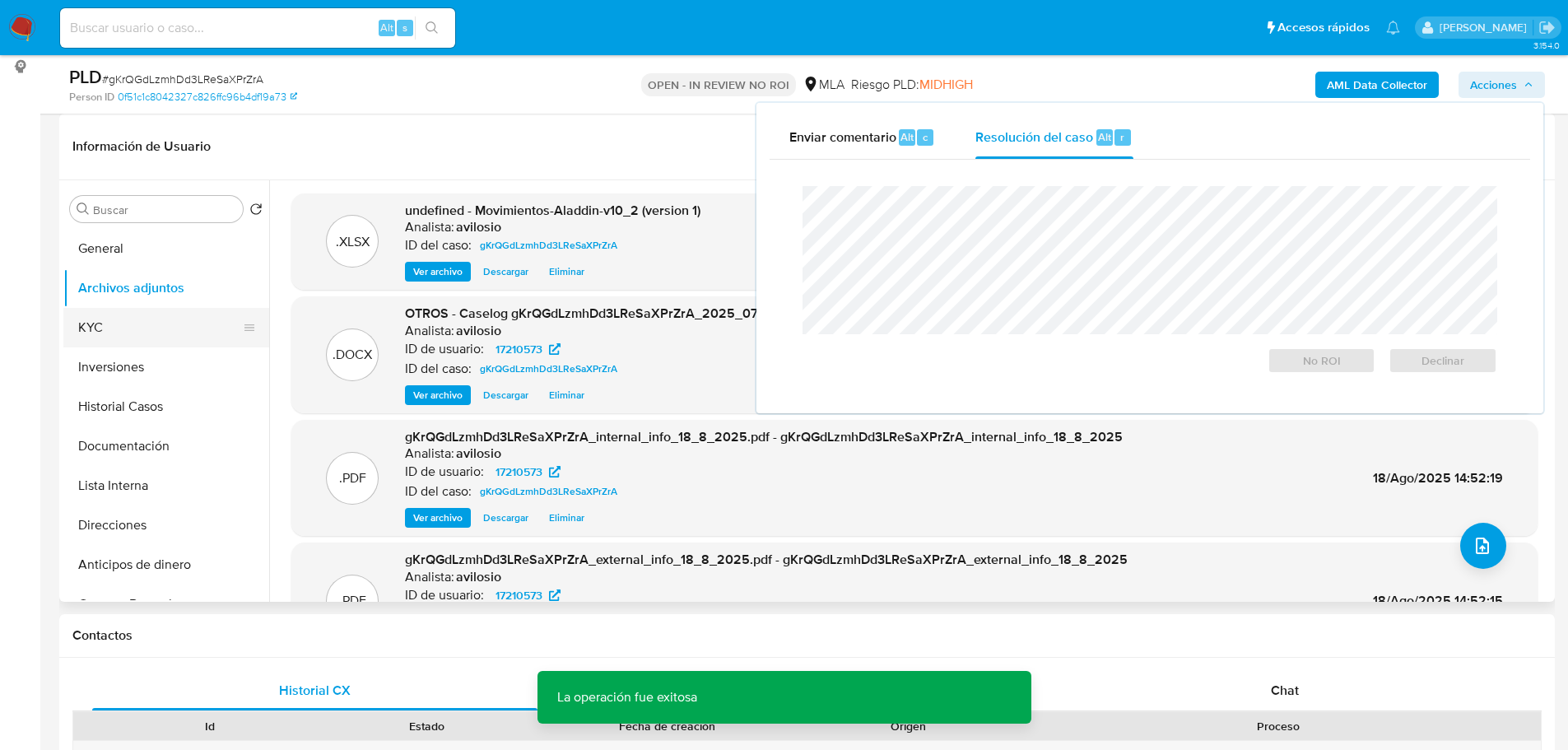
click at [119, 324] on button "KYC" at bounding box center [159, 328] width 192 height 40
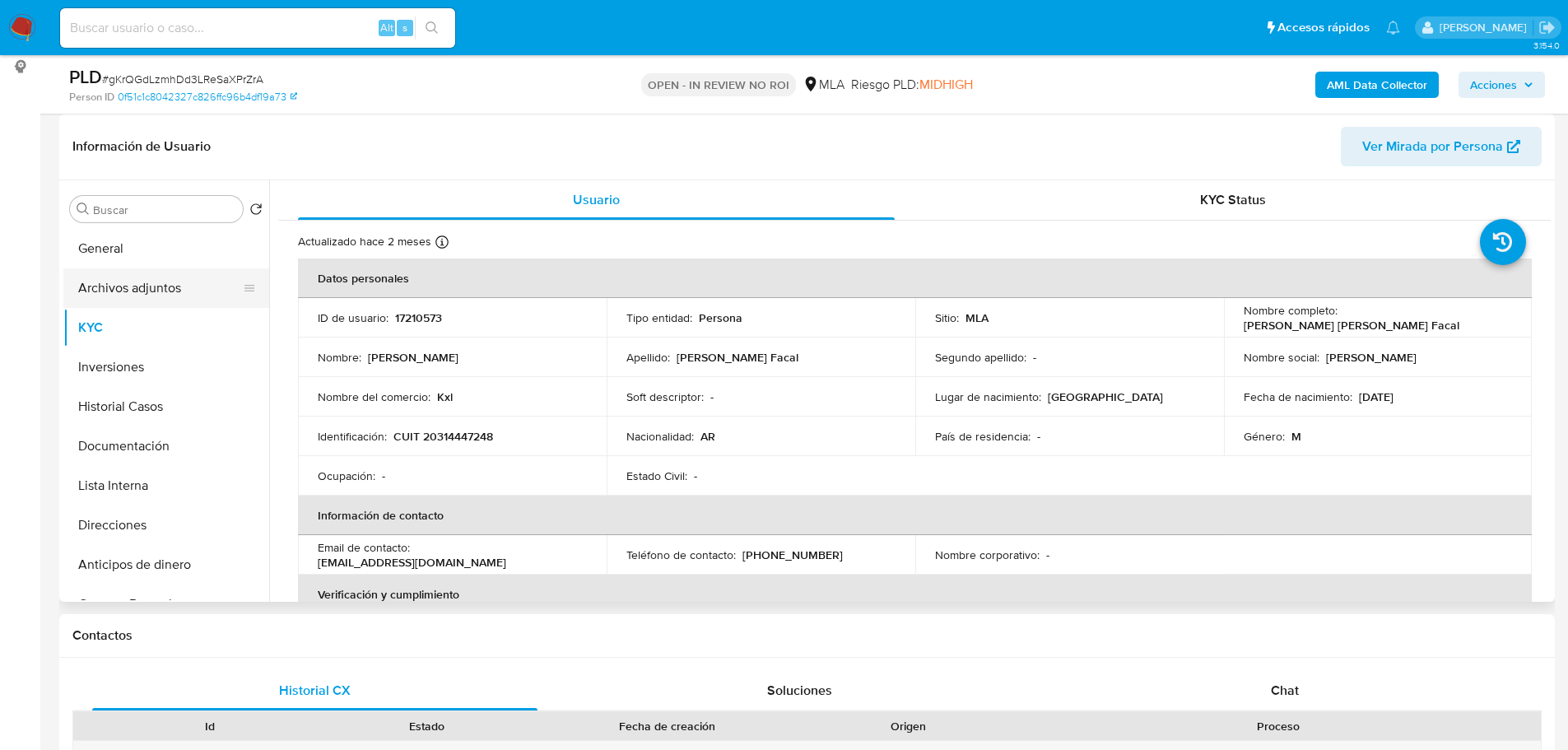
click at [118, 297] on button "Archivos adjuntos" at bounding box center [159, 288] width 192 height 40
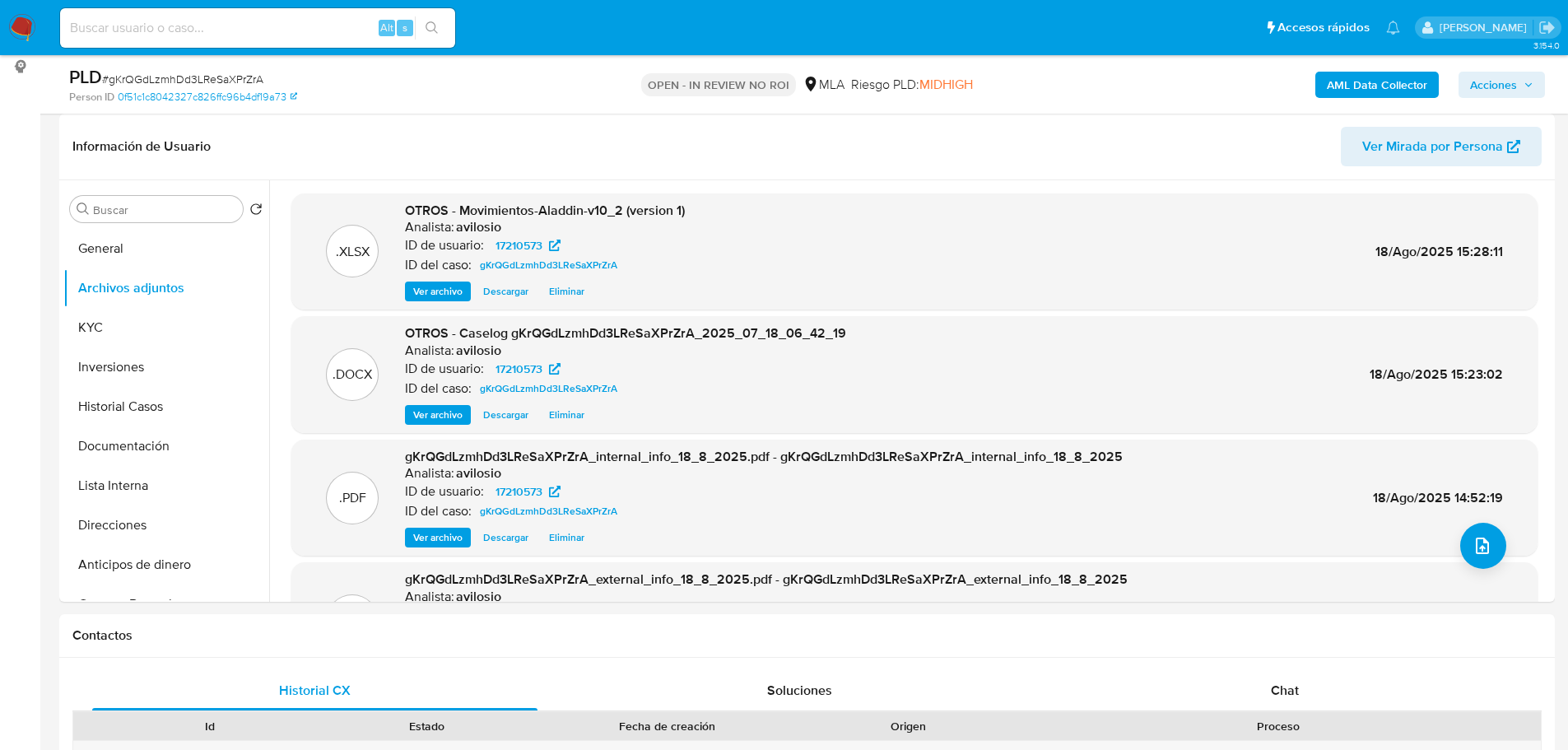
click at [27, 30] on img at bounding box center [23, 28] width 28 height 28
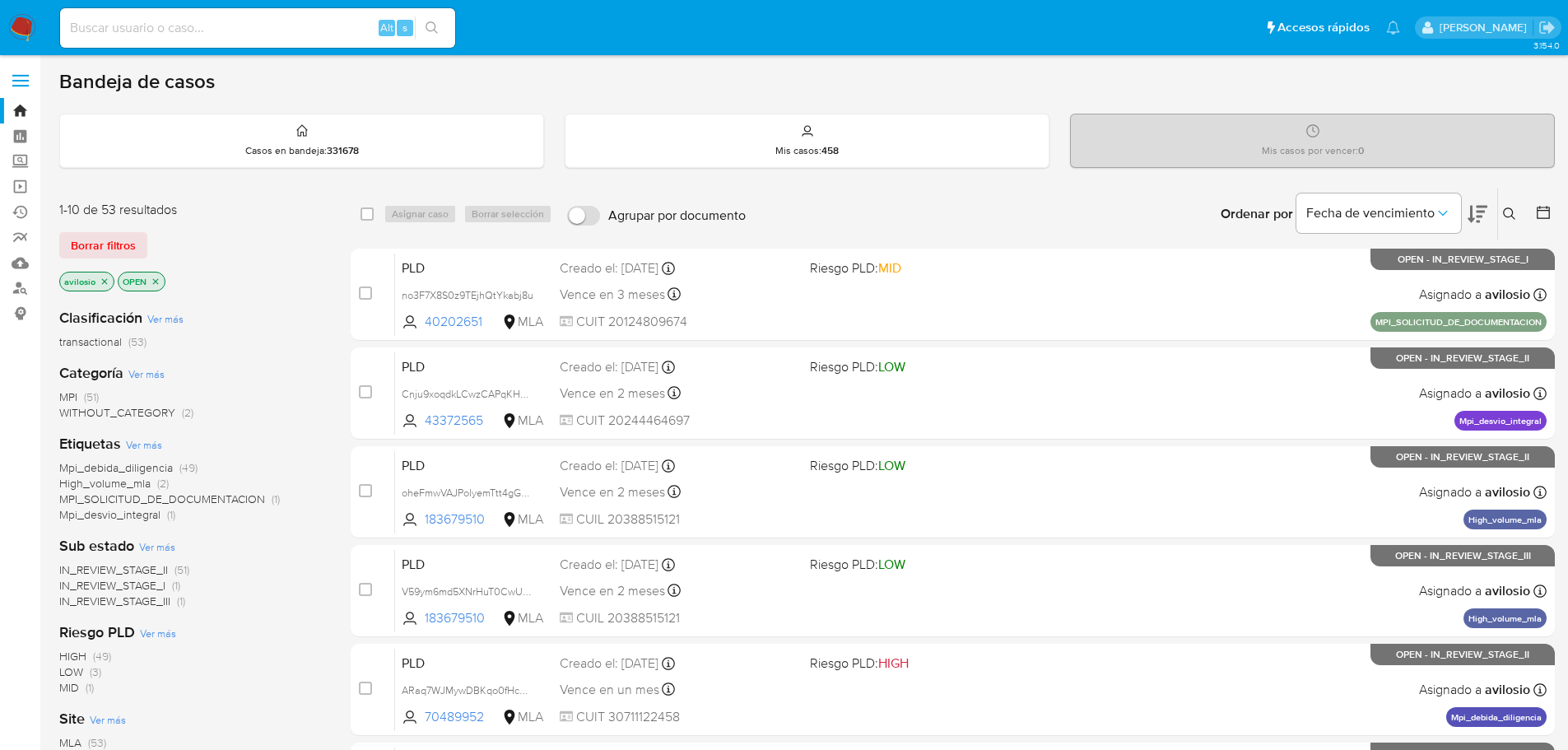
click at [92, 412] on span "WITHOUT_CATEGORY" at bounding box center [117, 412] width 116 height 16
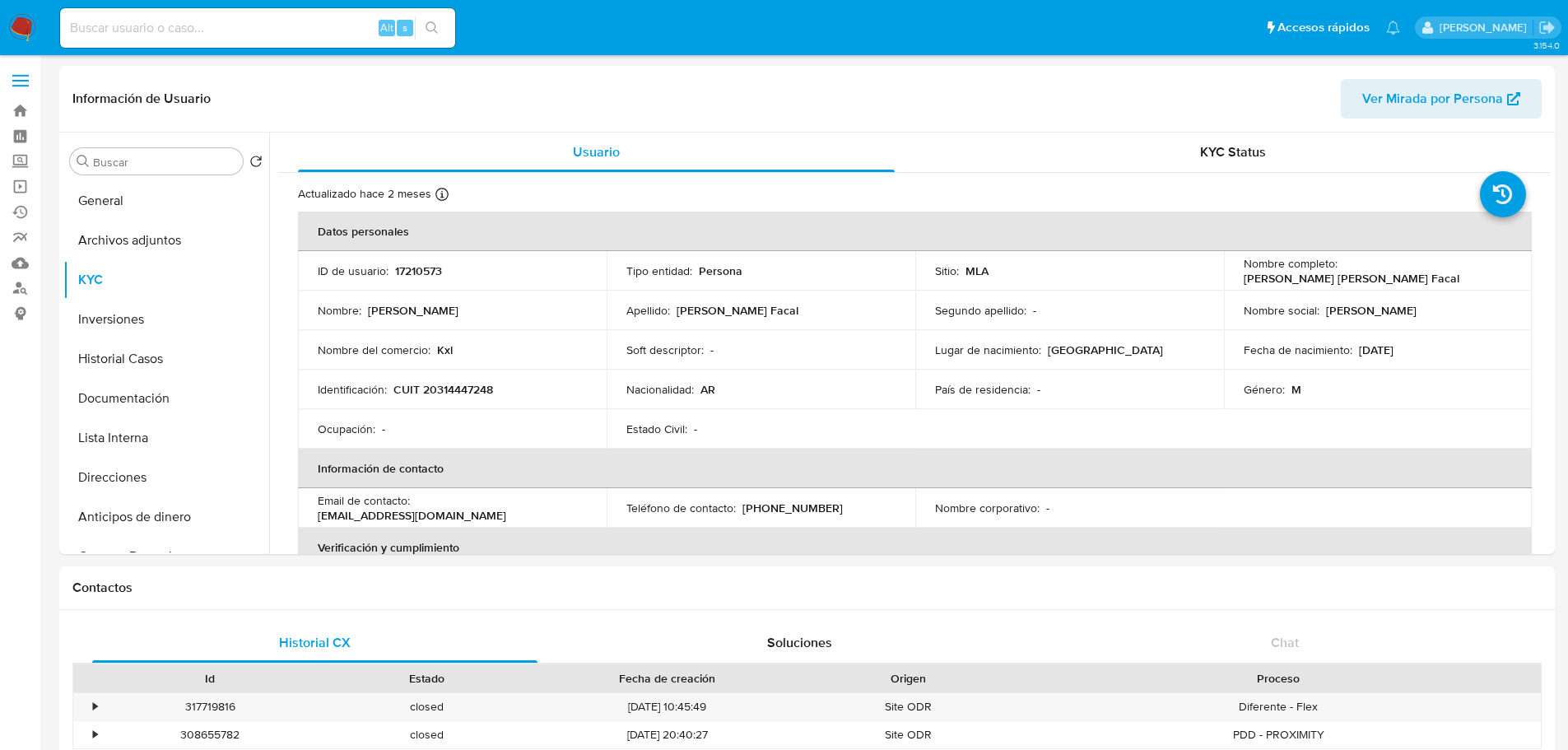
select select "10"
click at [22, 30] on img at bounding box center [23, 28] width 28 height 28
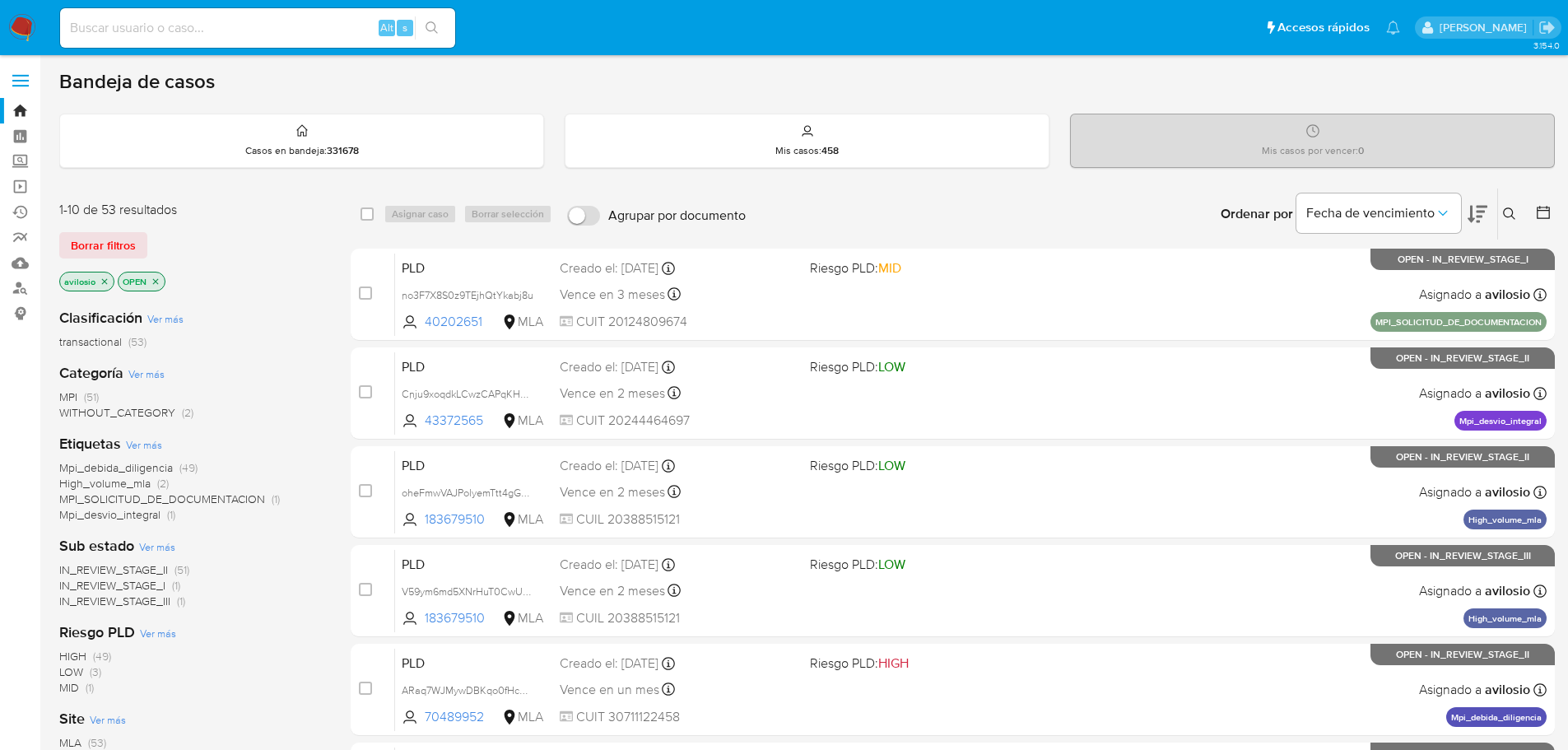
click at [117, 417] on span "WITHOUT_CATEGORY" at bounding box center [117, 412] width 116 height 16
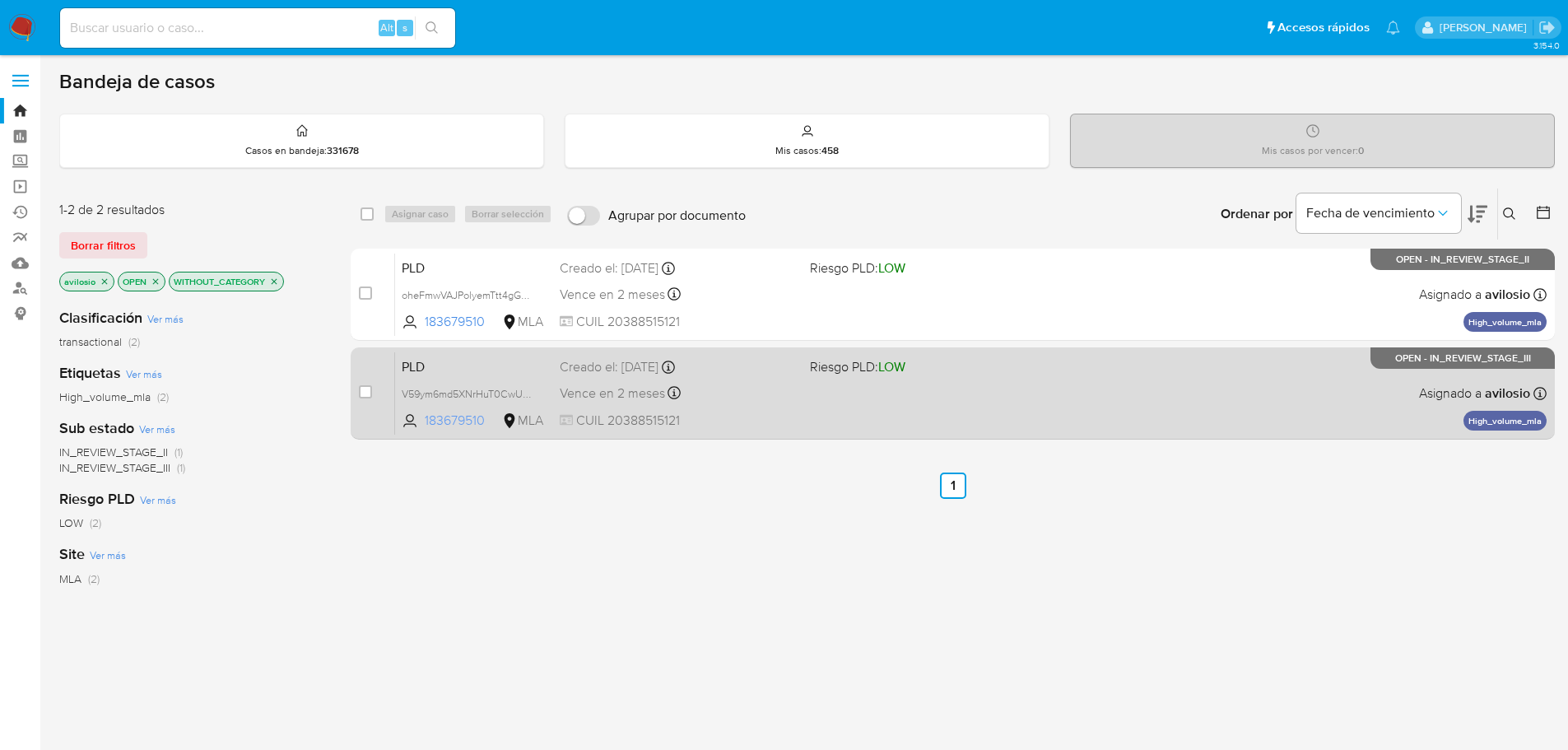
click at [444, 425] on span "183679510" at bounding box center [462, 420] width 74 height 18
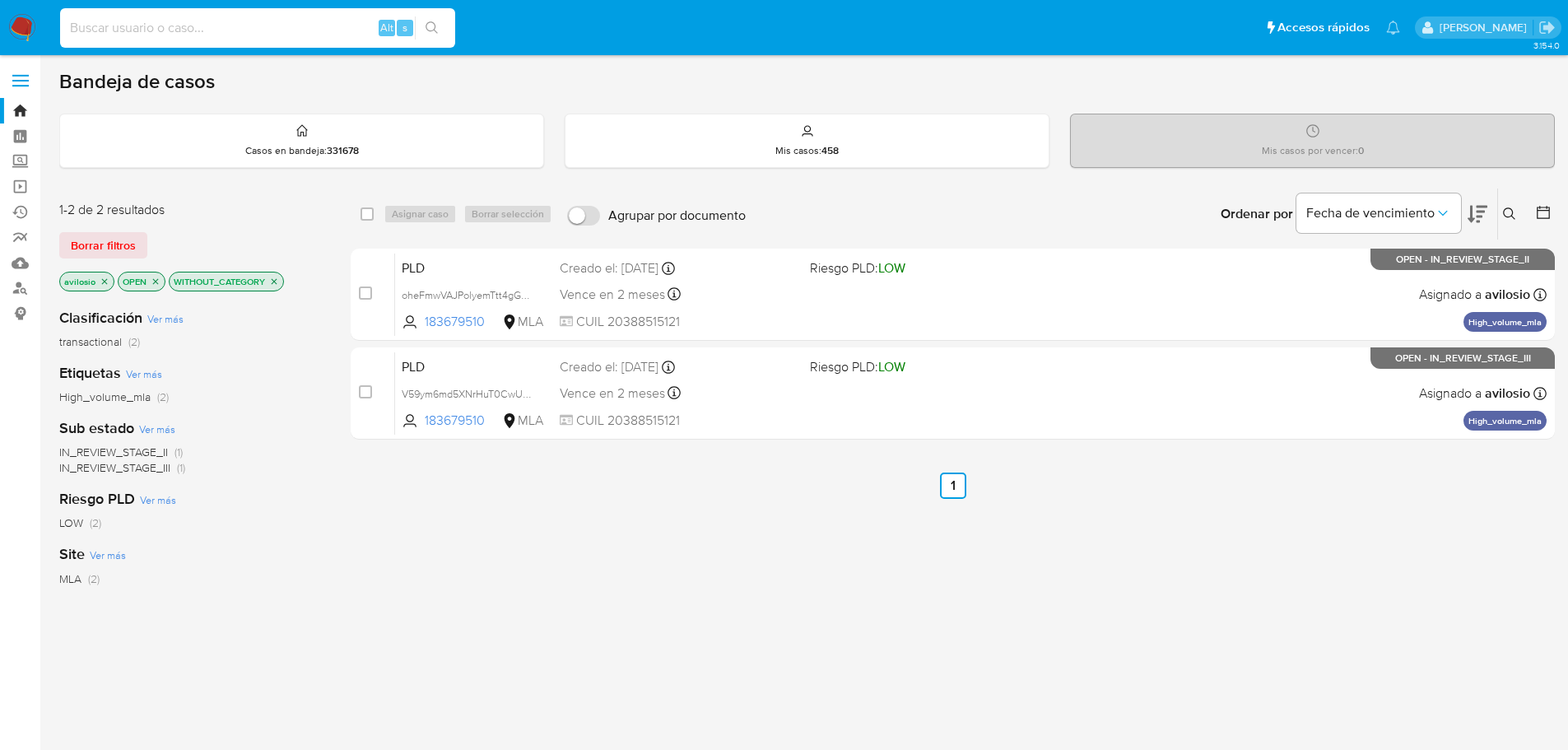
click at [175, 28] on input at bounding box center [257, 28] width 395 height 22
paste input "149547232"
type input "149547232"
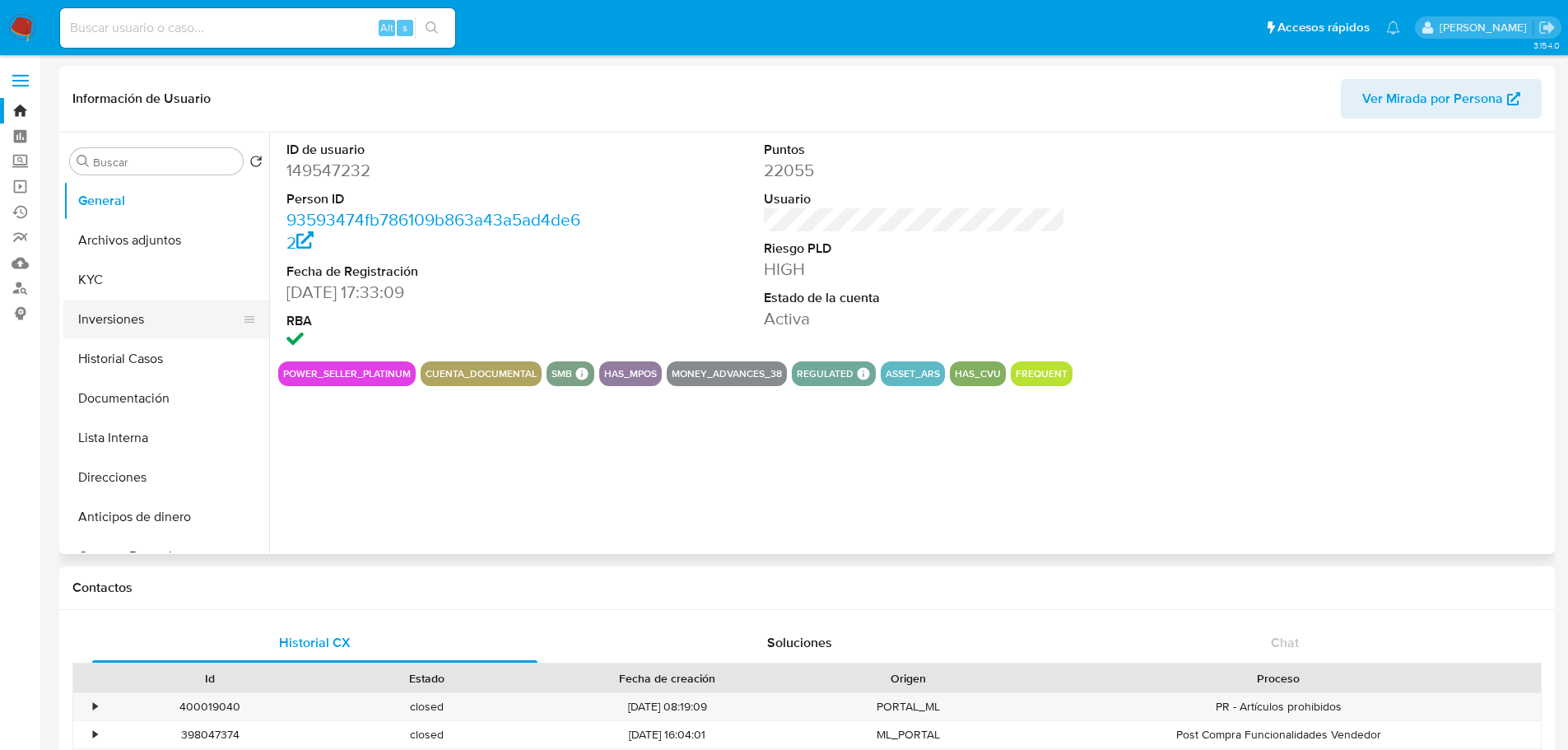
select select "10"
click at [113, 267] on button "KYC" at bounding box center [159, 280] width 192 height 40
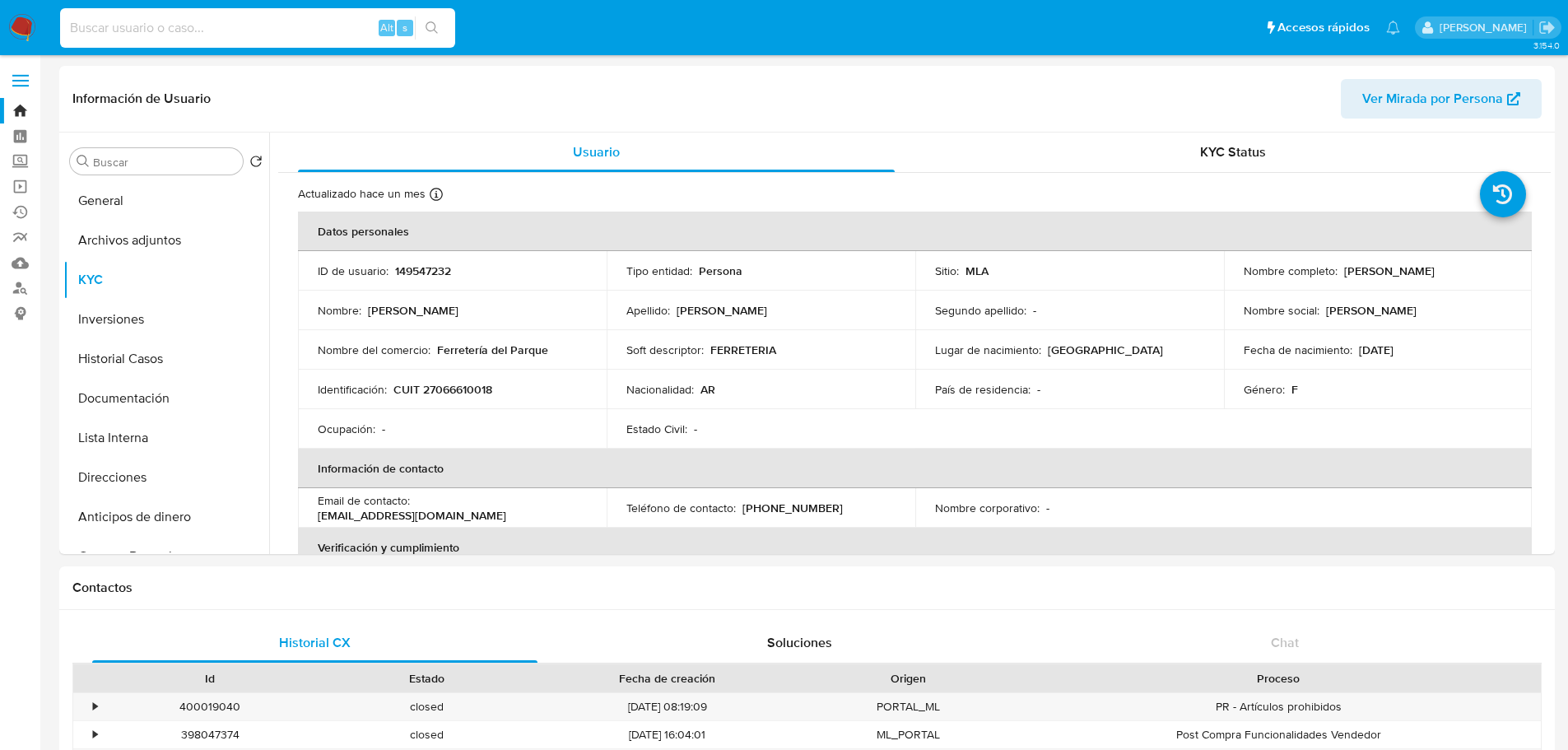
click at [218, 19] on input at bounding box center [257, 28] width 395 height 22
paste input "83715572"
type input "83715572"
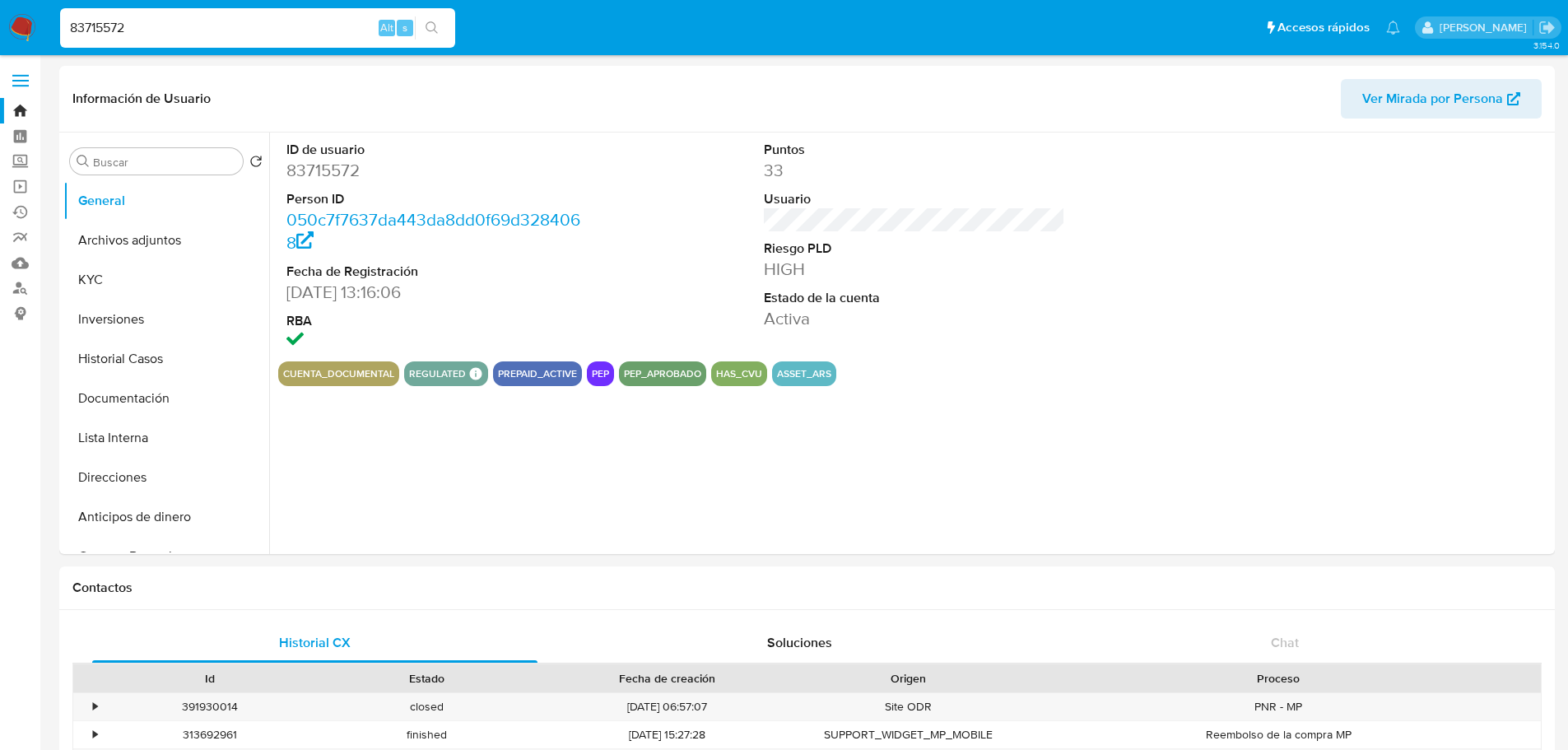
select select "10"
click at [159, 283] on button "KYC" at bounding box center [159, 280] width 192 height 40
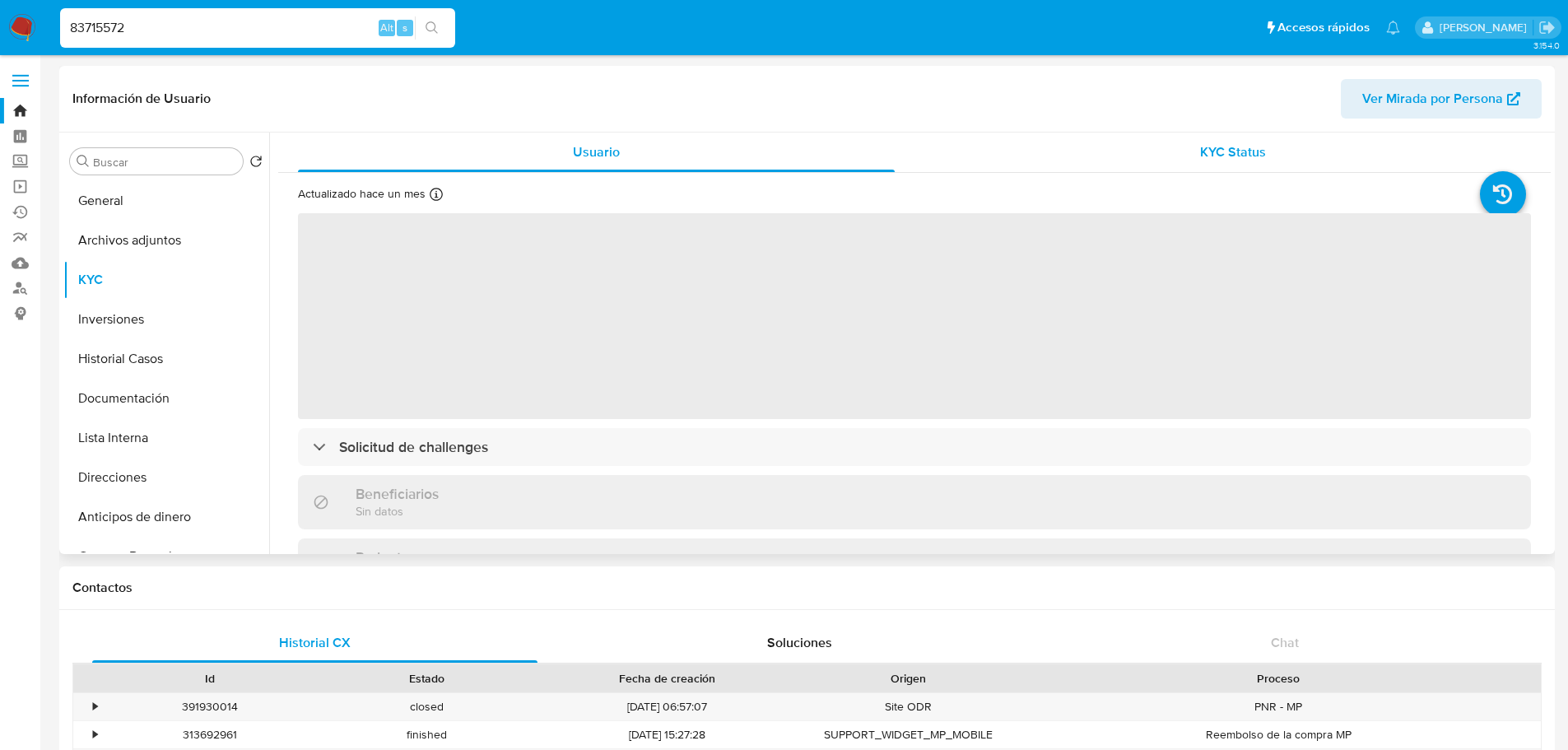
click at [1289, 153] on div "KYC Status" at bounding box center [1232, 152] width 597 height 40
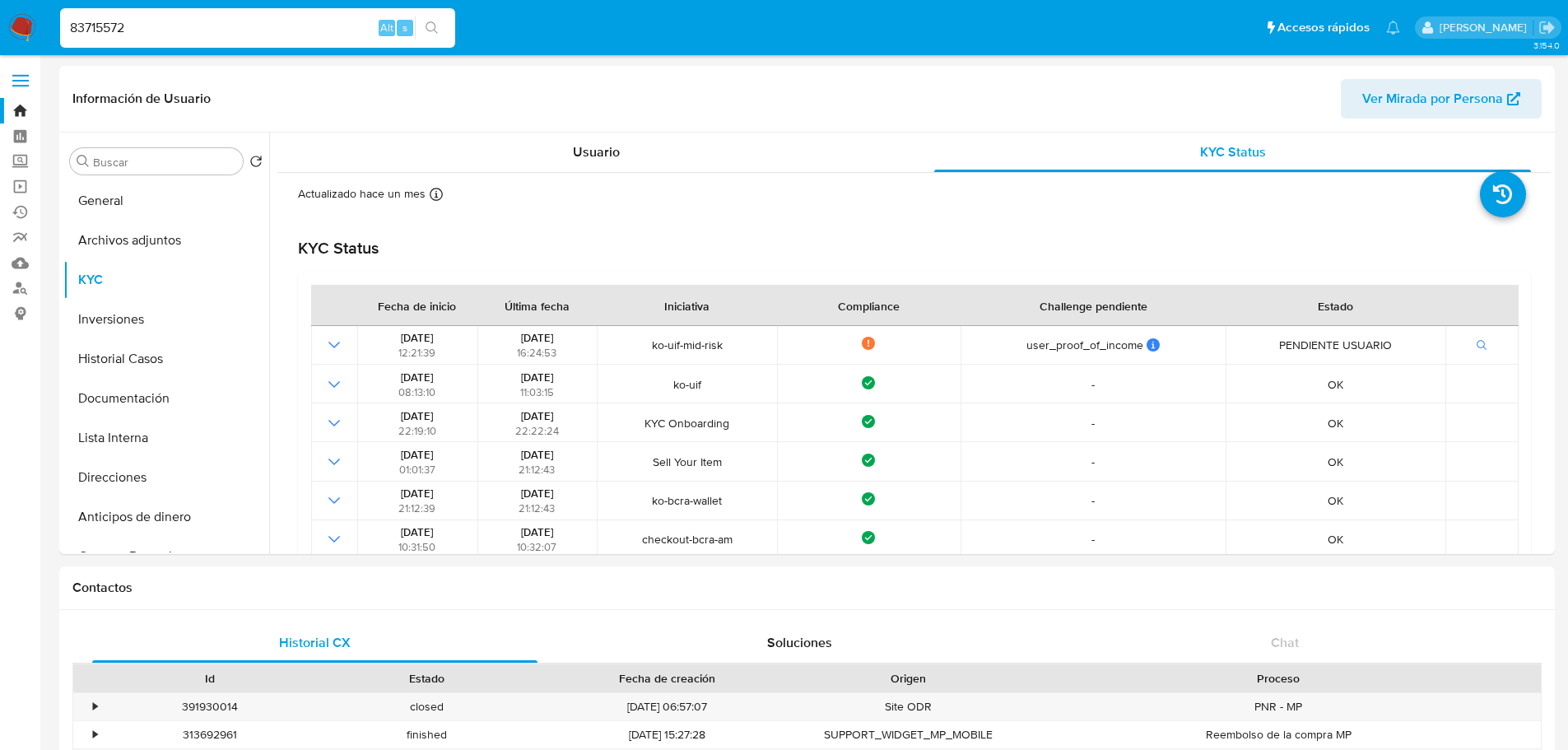
click at [223, 29] on input "83715572" at bounding box center [257, 28] width 395 height 22
click at [224, 27] on input "83715572" at bounding box center [257, 28] width 395 height 22
click at [225, 27] on input "83715572" at bounding box center [257, 28] width 395 height 22
paste input "14954723"
type input "149547232"
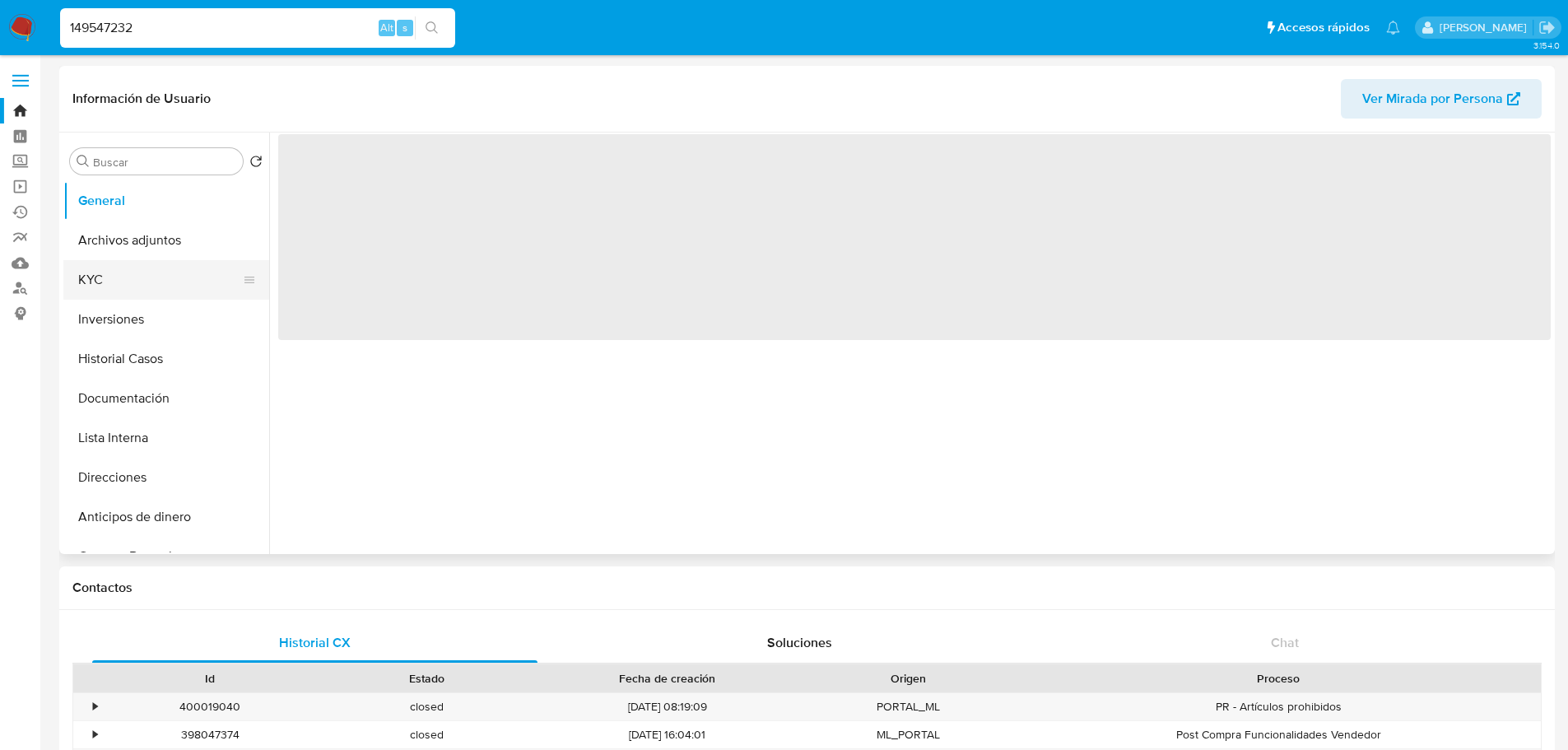
click at [100, 282] on button "KYC" at bounding box center [159, 280] width 192 height 40
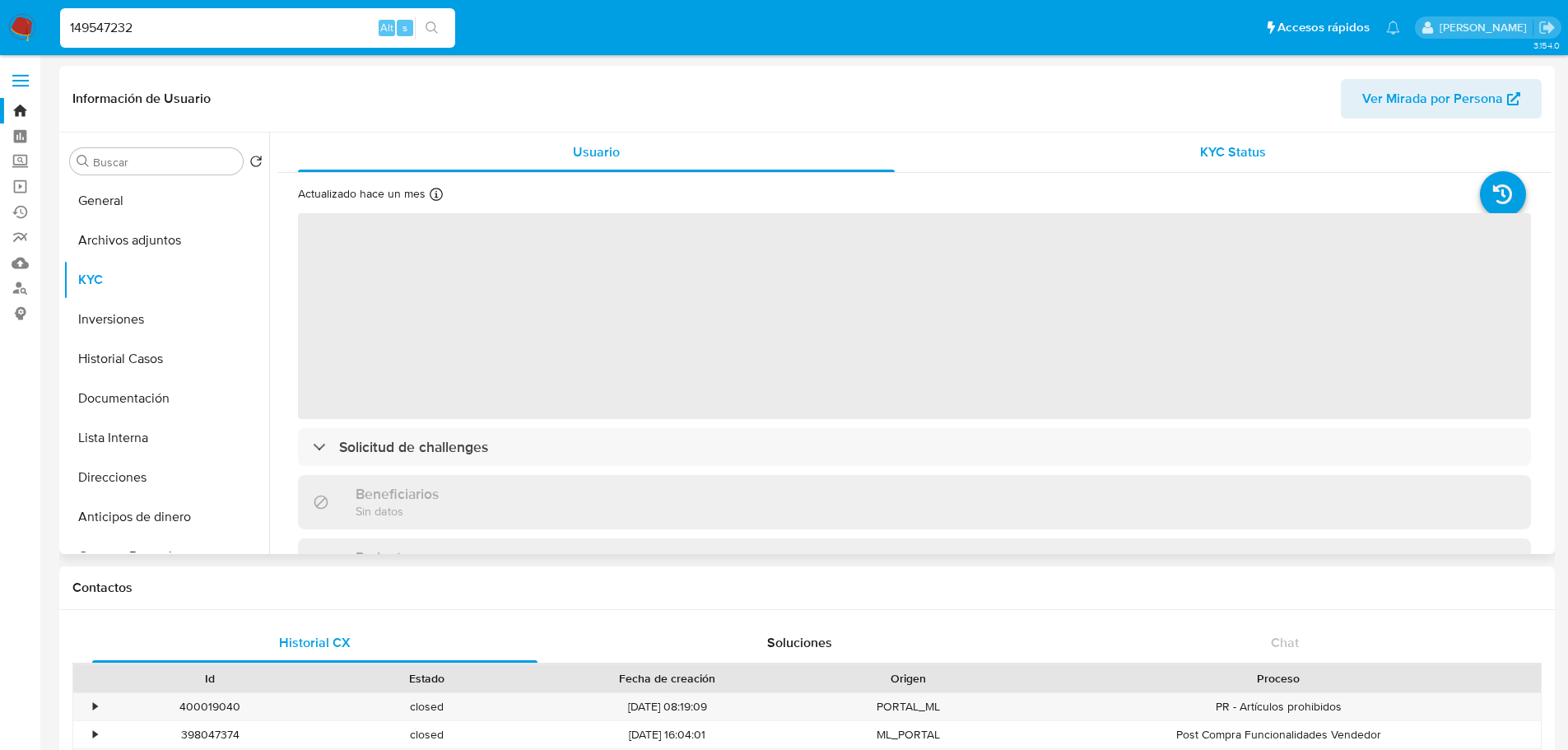
click at [1326, 162] on div "KYC Status" at bounding box center [1232, 152] width 597 height 40
select select "10"
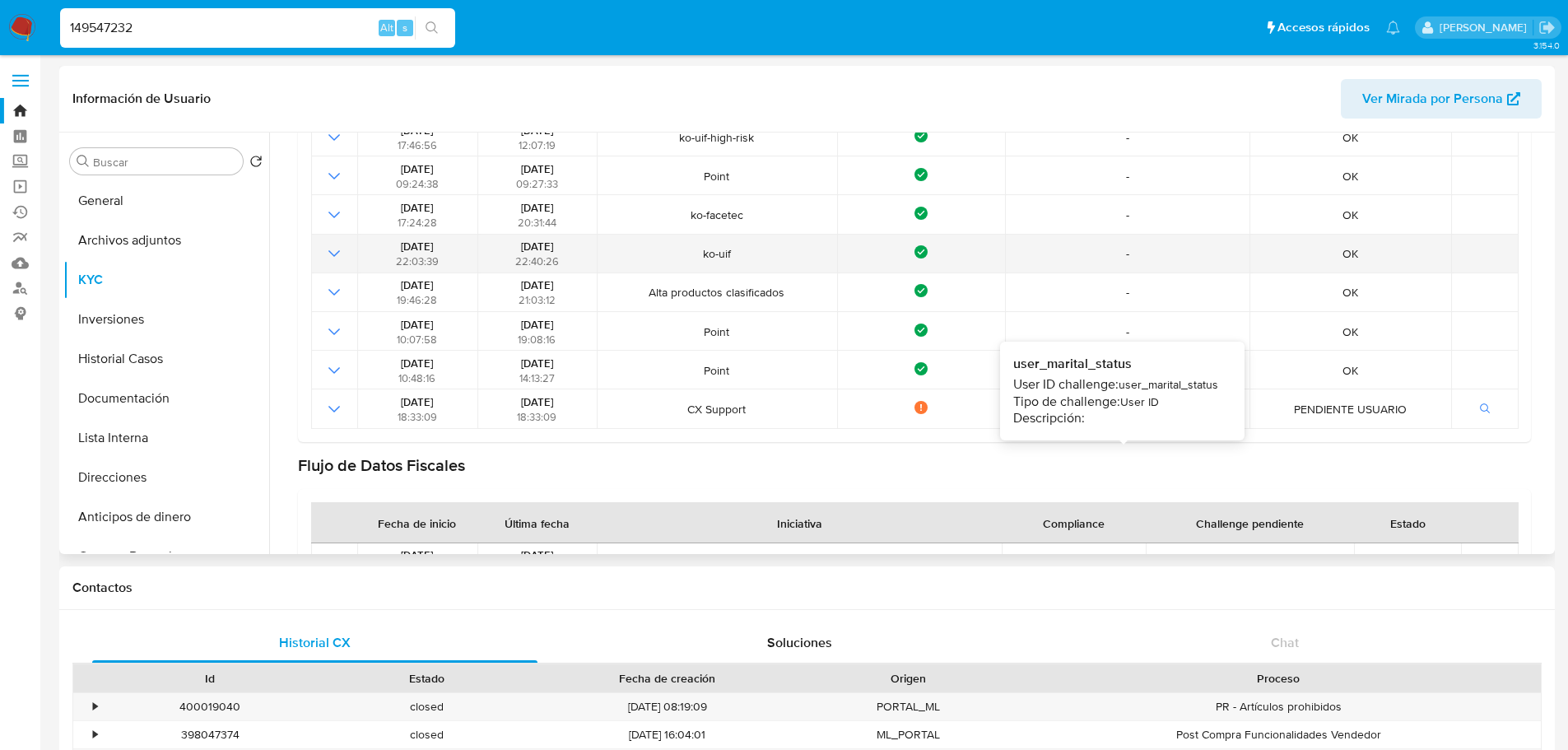
scroll to position [82, 0]
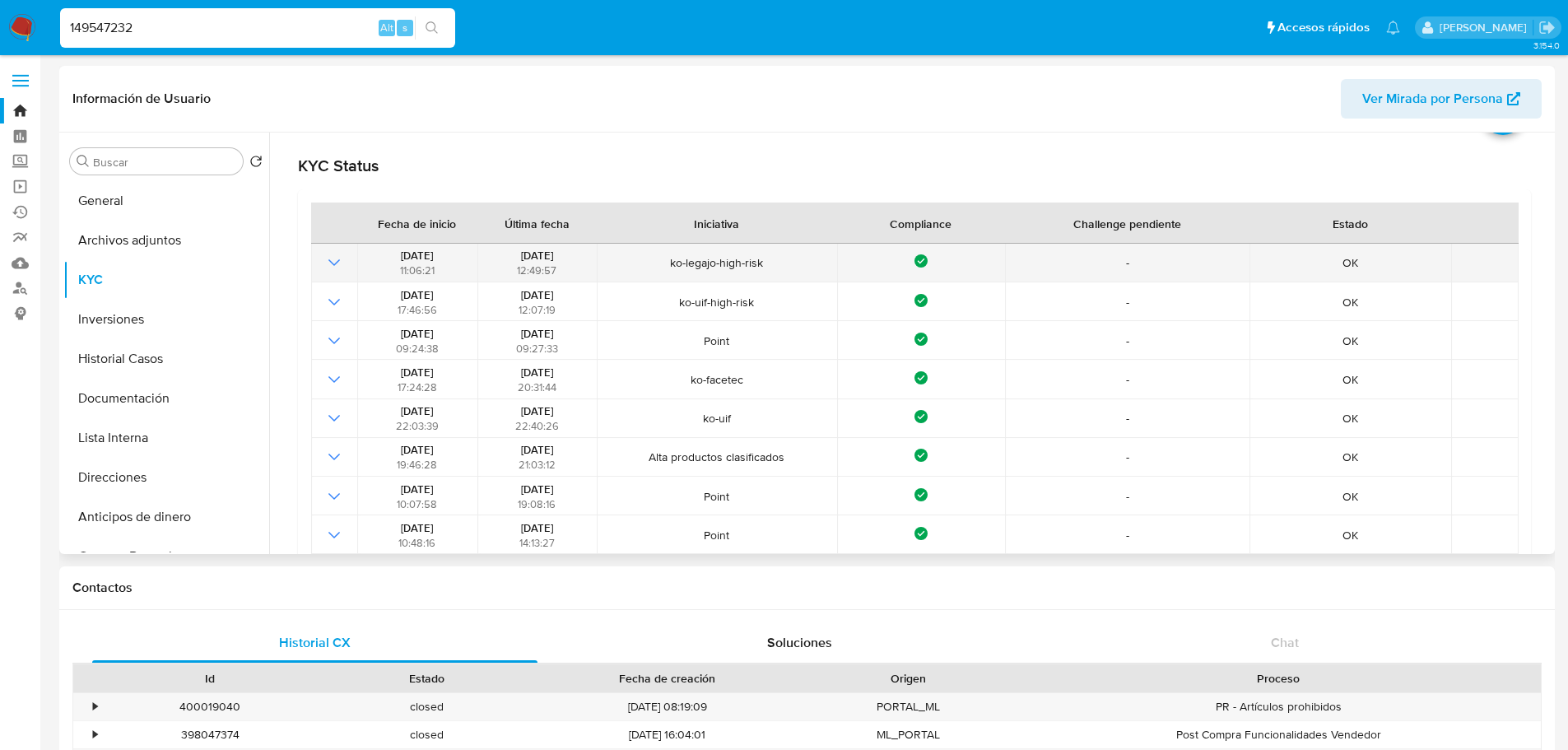
click at [334, 260] on icon "Mostrar operación" at bounding box center [334, 262] width 20 height 20
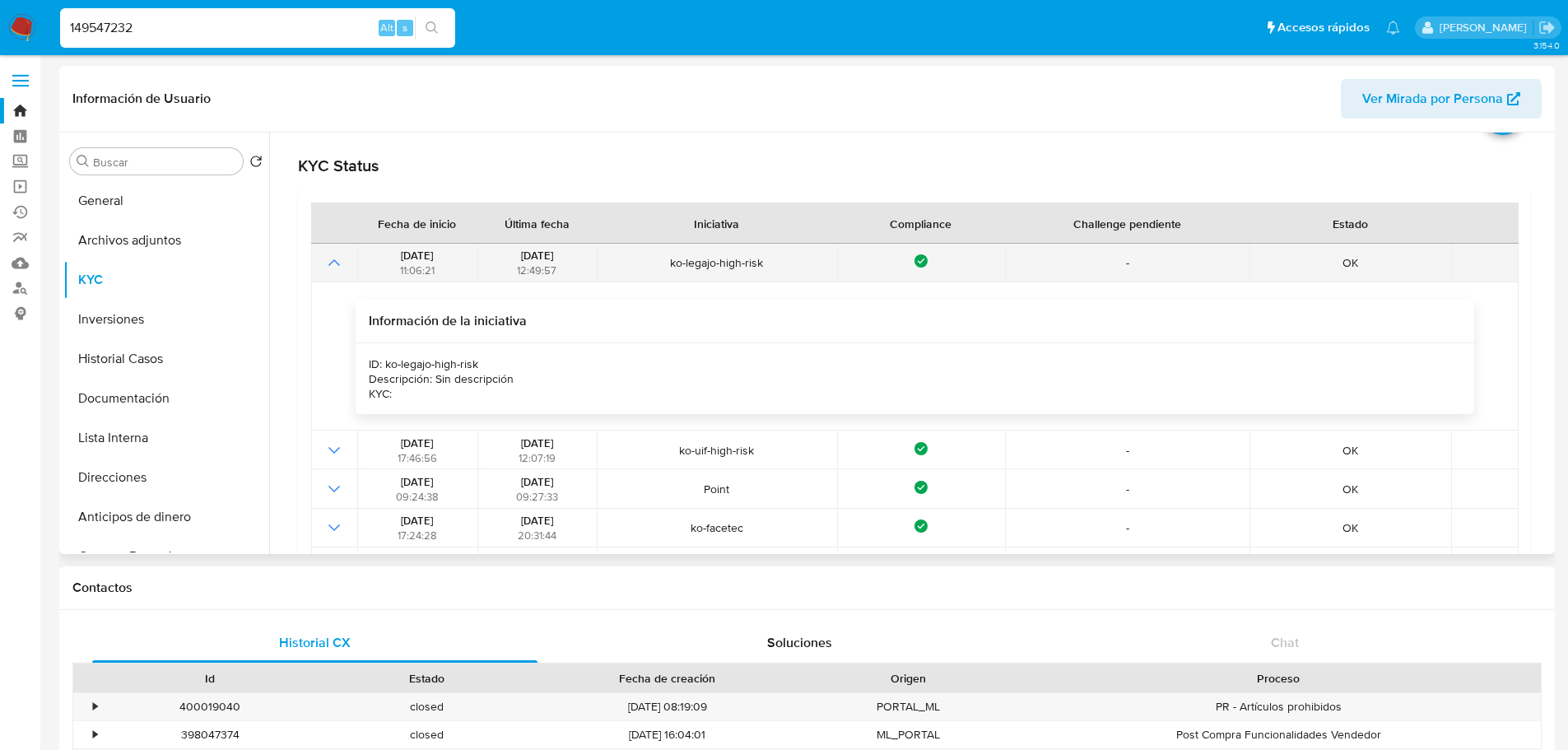
click at [334, 260] on icon "Mostrar operación" at bounding box center [333, 262] width 11 height 7
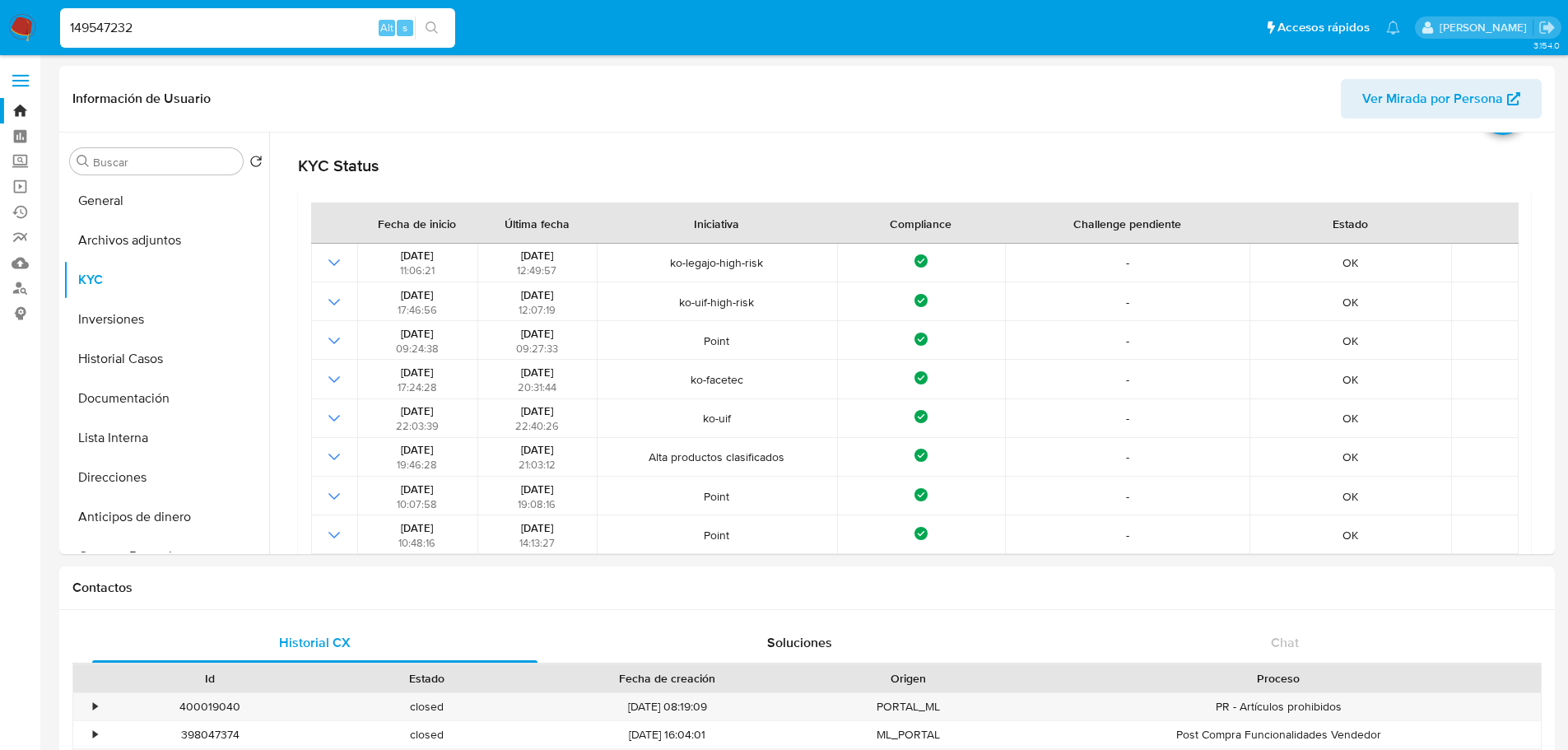
click at [223, 19] on input "149547232" at bounding box center [257, 28] width 395 height 22
paste input "9523568"
type input "19523568"
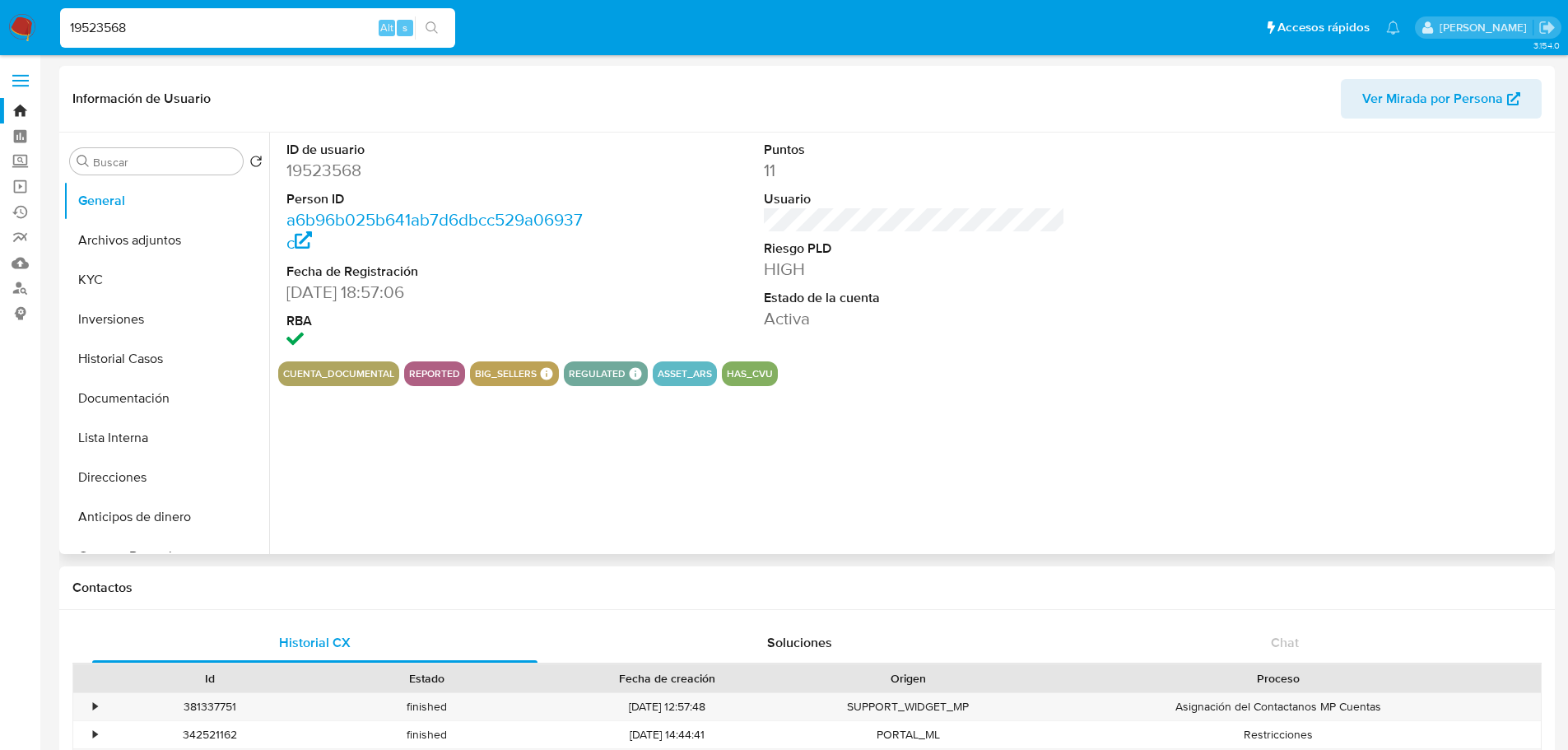
select select "10"
click at [121, 281] on button "KYC" at bounding box center [159, 280] width 192 height 40
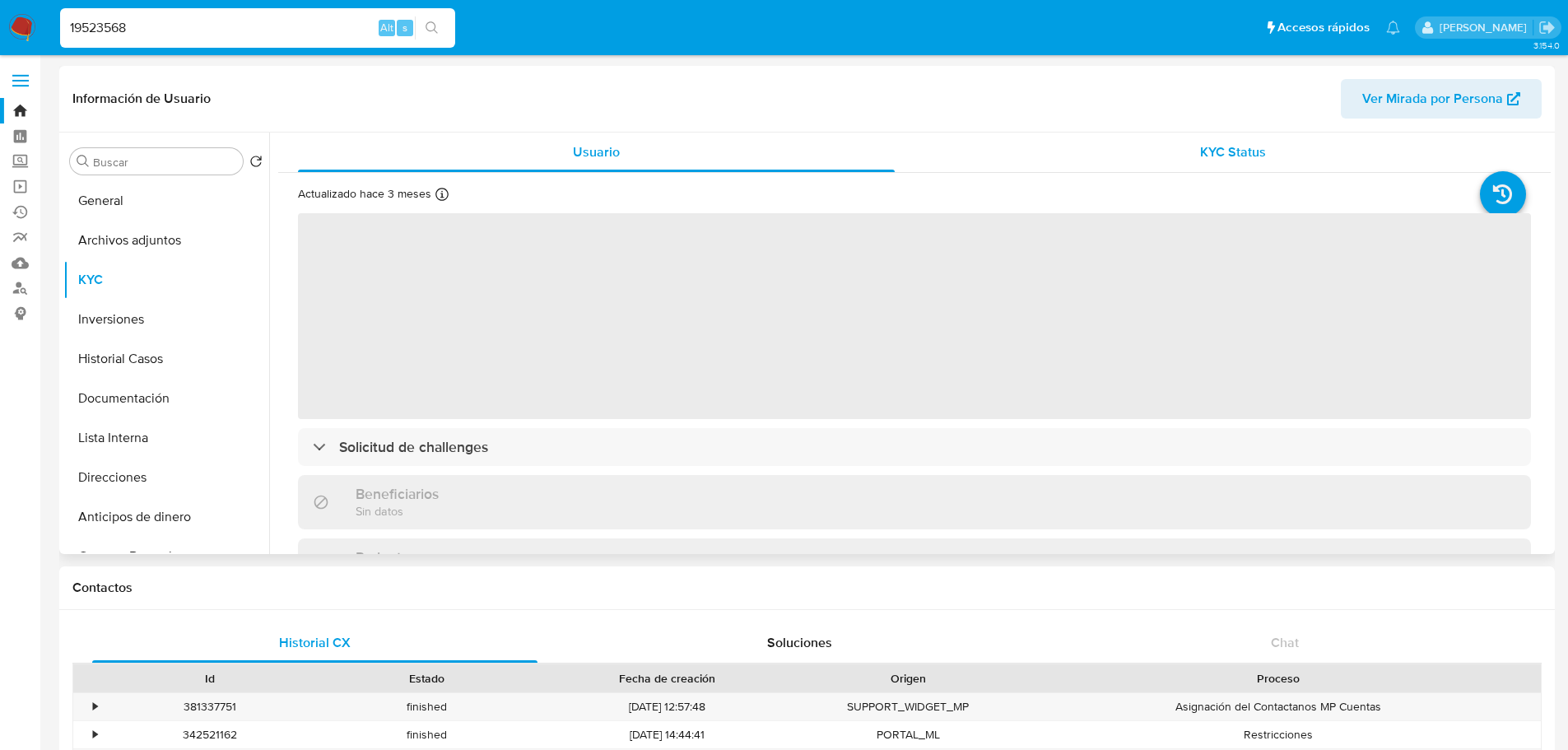
click at [1220, 153] on span "KYC Status" at bounding box center [1233, 152] width 66 height 19
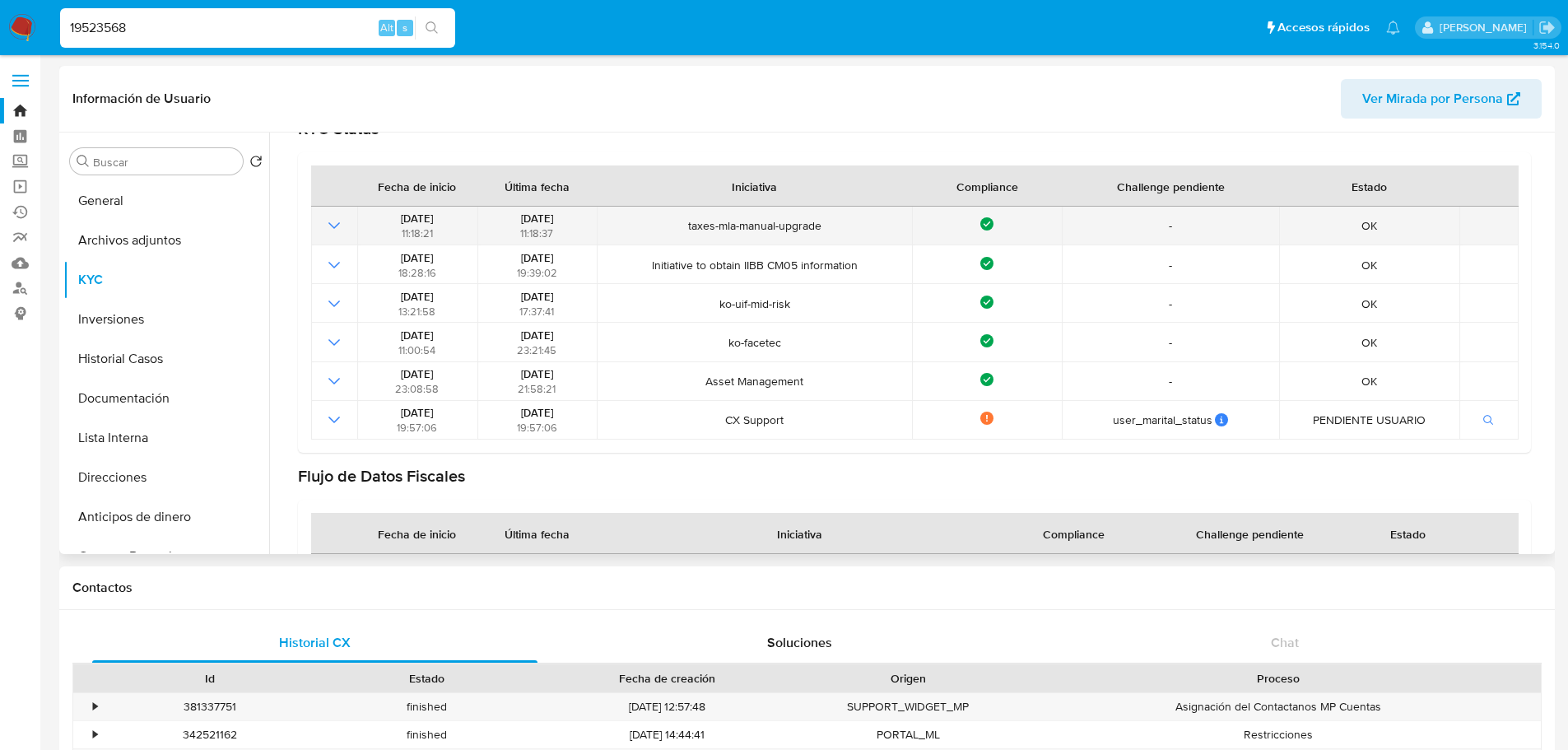
scroll to position [82, 0]
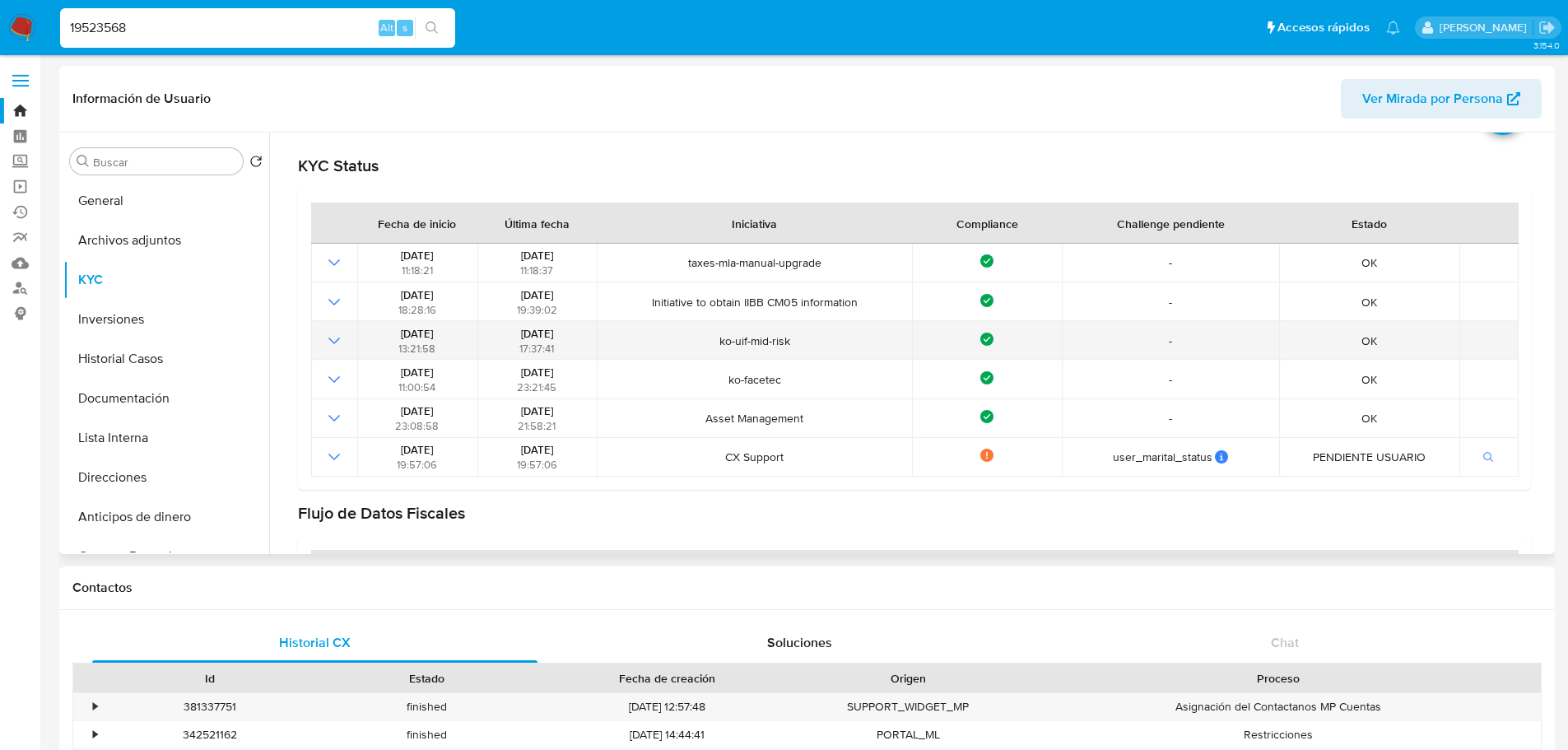
click at [333, 338] on icon "Mostrar operación" at bounding box center [334, 340] width 20 height 20
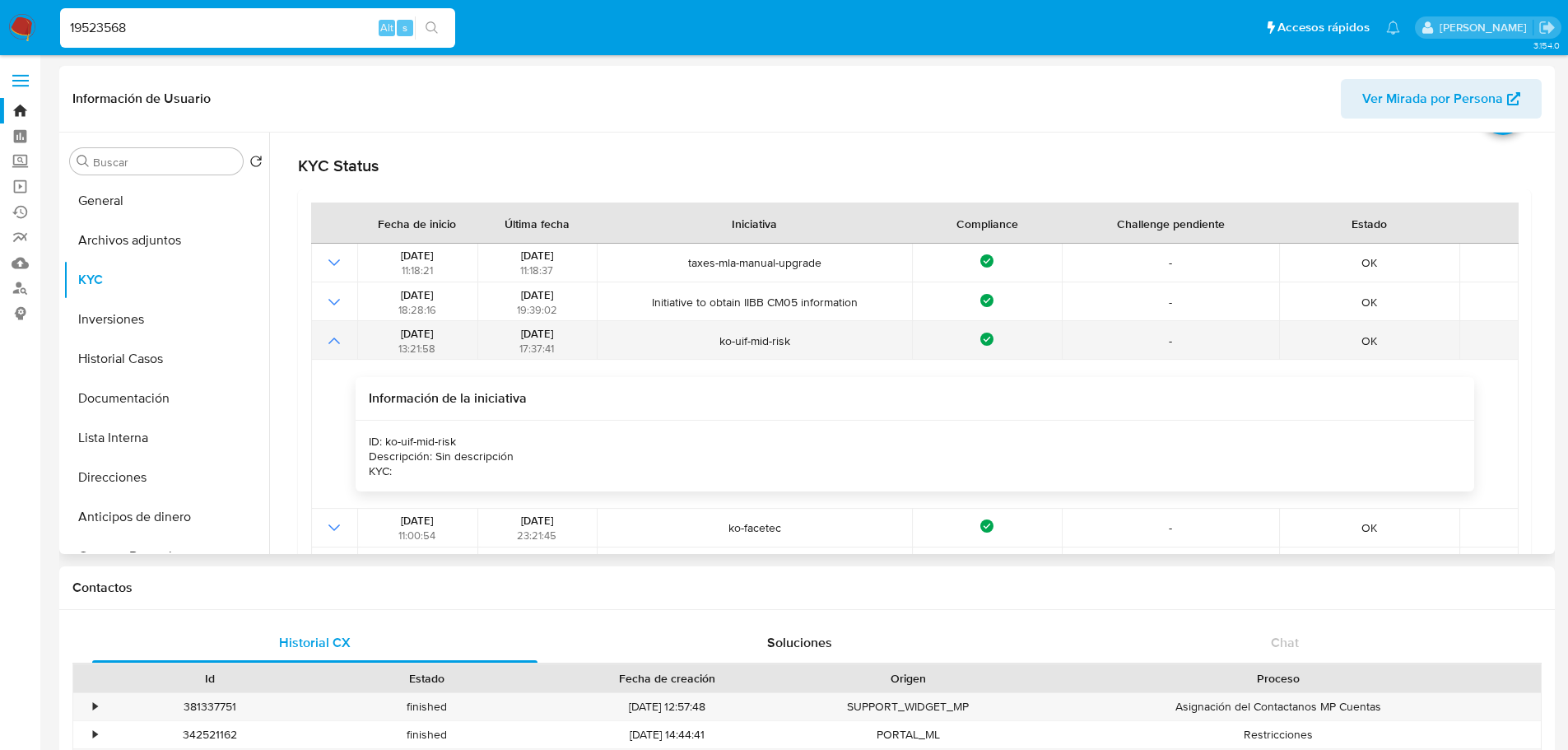
click at [333, 338] on icon "Mostrar operación" at bounding box center [334, 340] width 20 height 20
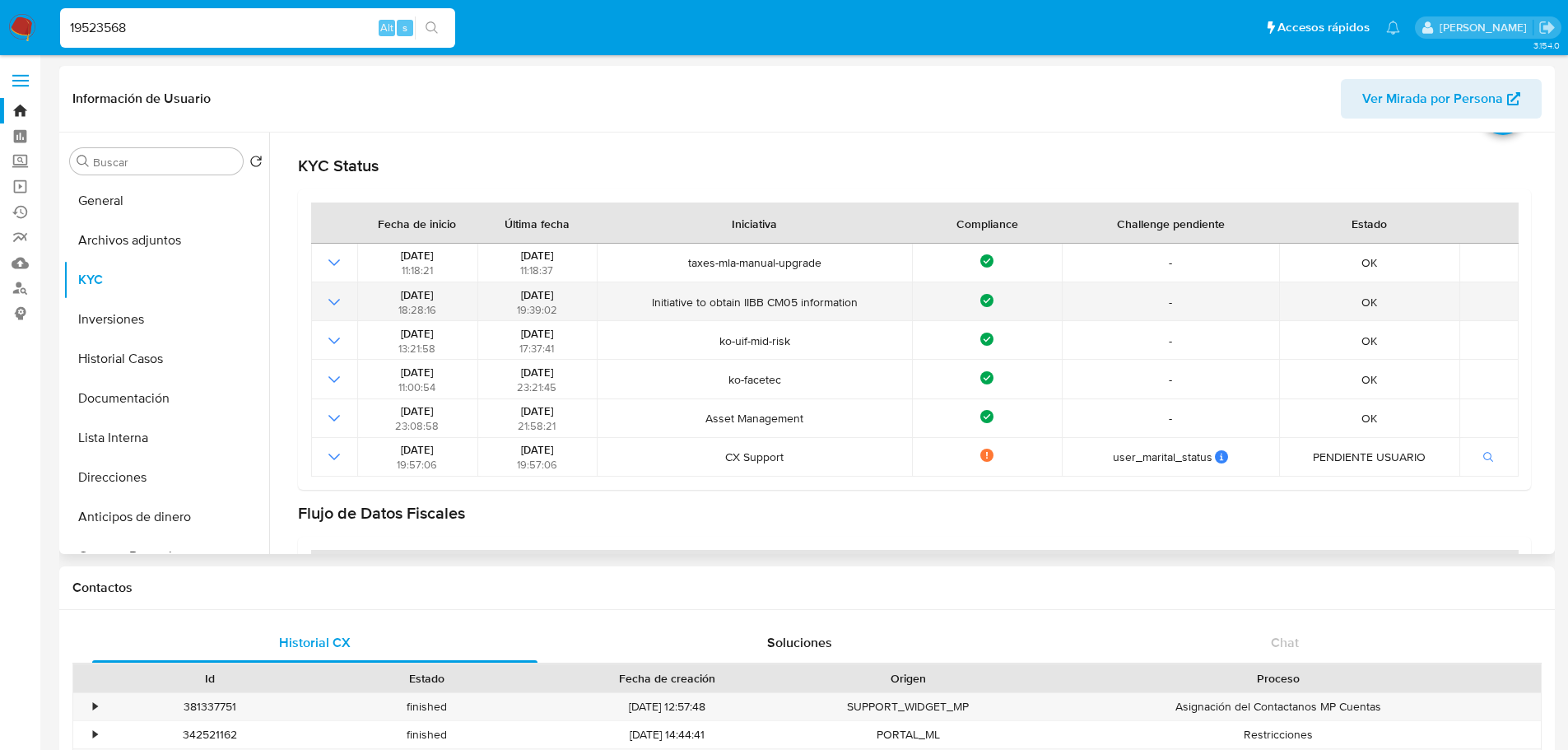
click at [335, 298] on icon "Mostrar operación" at bounding box center [334, 301] width 20 height 20
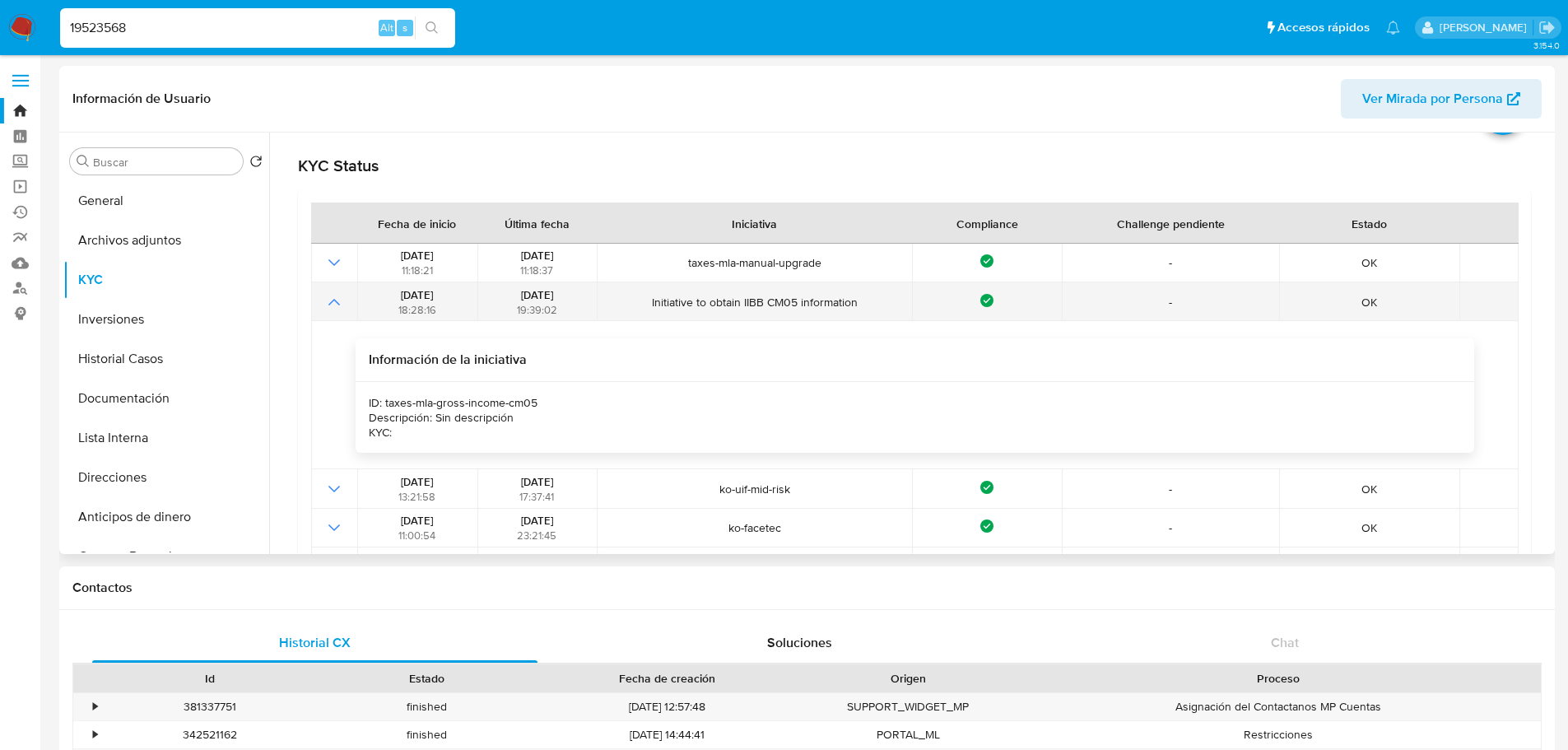
click at [335, 298] on icon "Mostrar operación" at bounding box center [334, 301] width 20 height 20
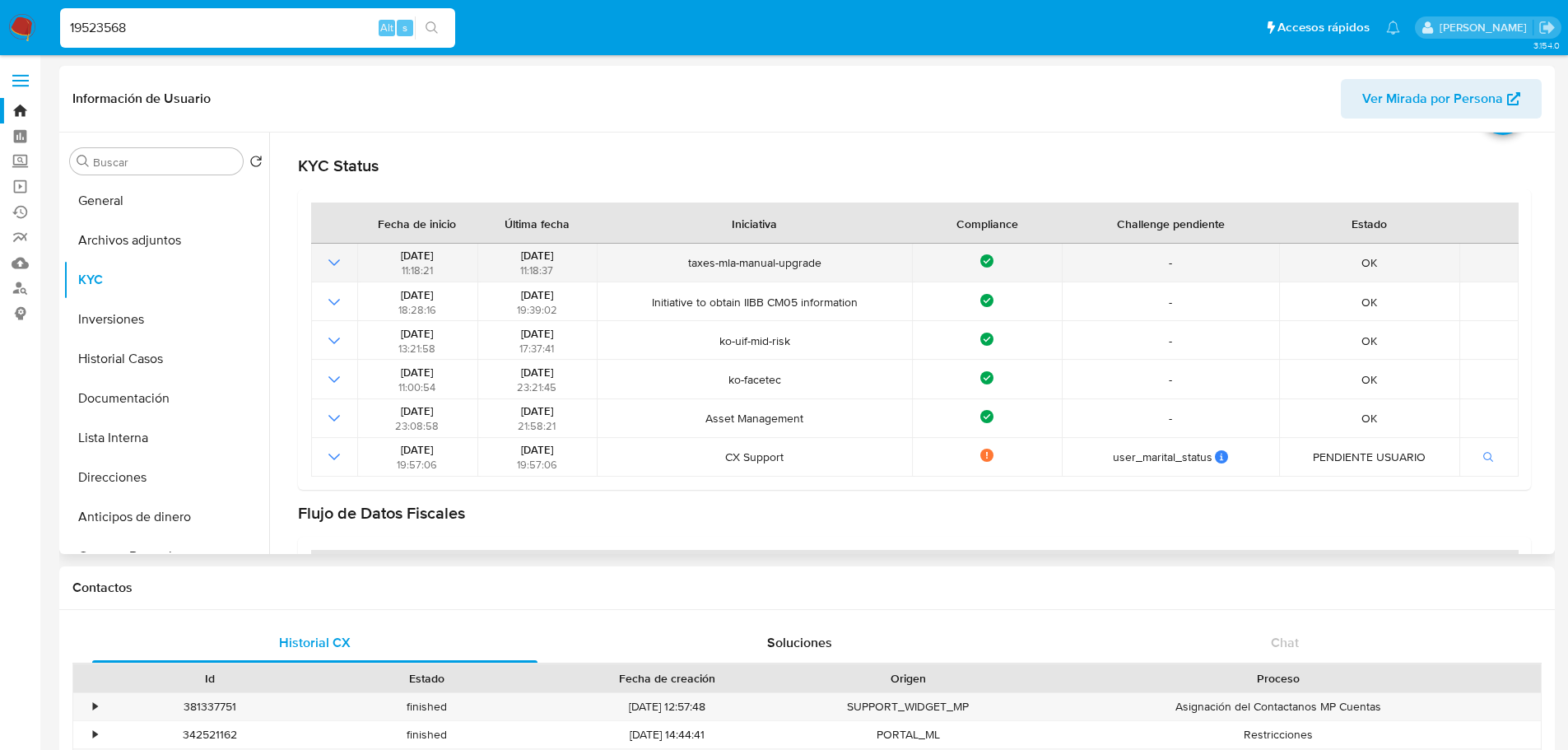
click at [330, 262] on icon "Mostrar operación" at bounding box center [334, 262] width 20 height 20
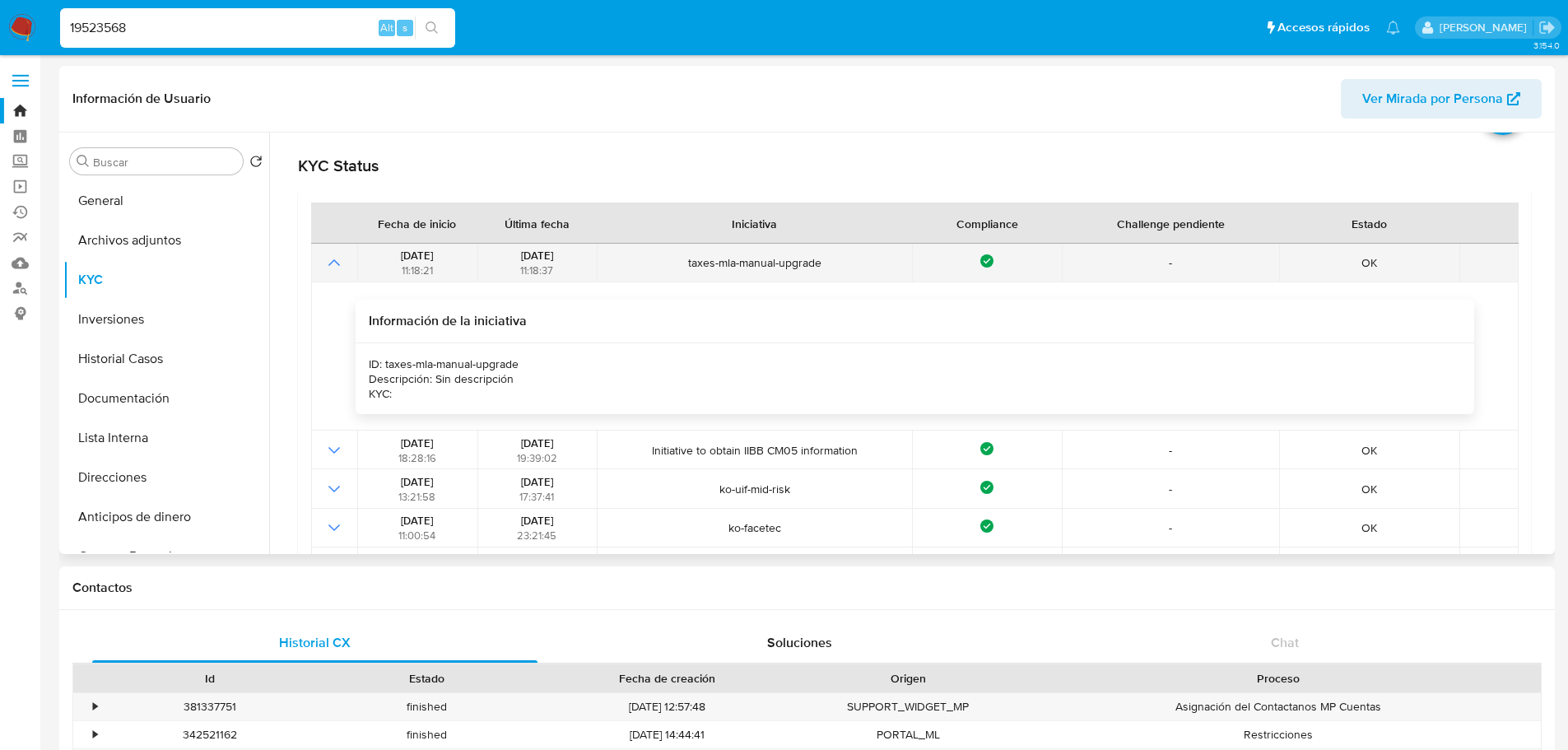
click at [329, 268] on icon "Mostrar operación" at bounding box center [334, 262] width 20 height 20
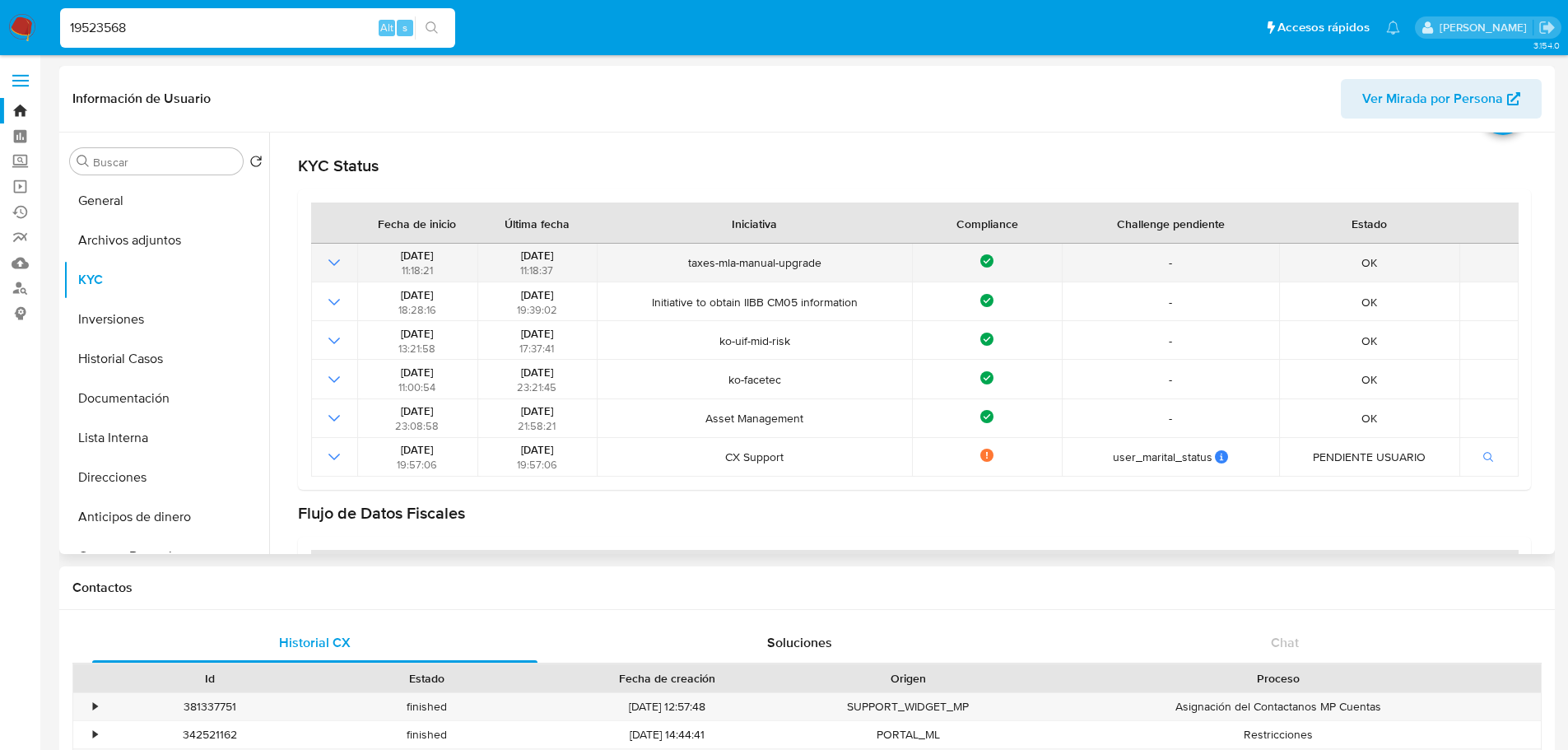
drag, startPoint x: 712, startPoint y: 268, endPoint x: 894, endPoint y: 274, distance: 182.1
click at [894, 274] on td "taxes-mla-manual-upgrade" at bounding box center [754, 262] width 315 height 39
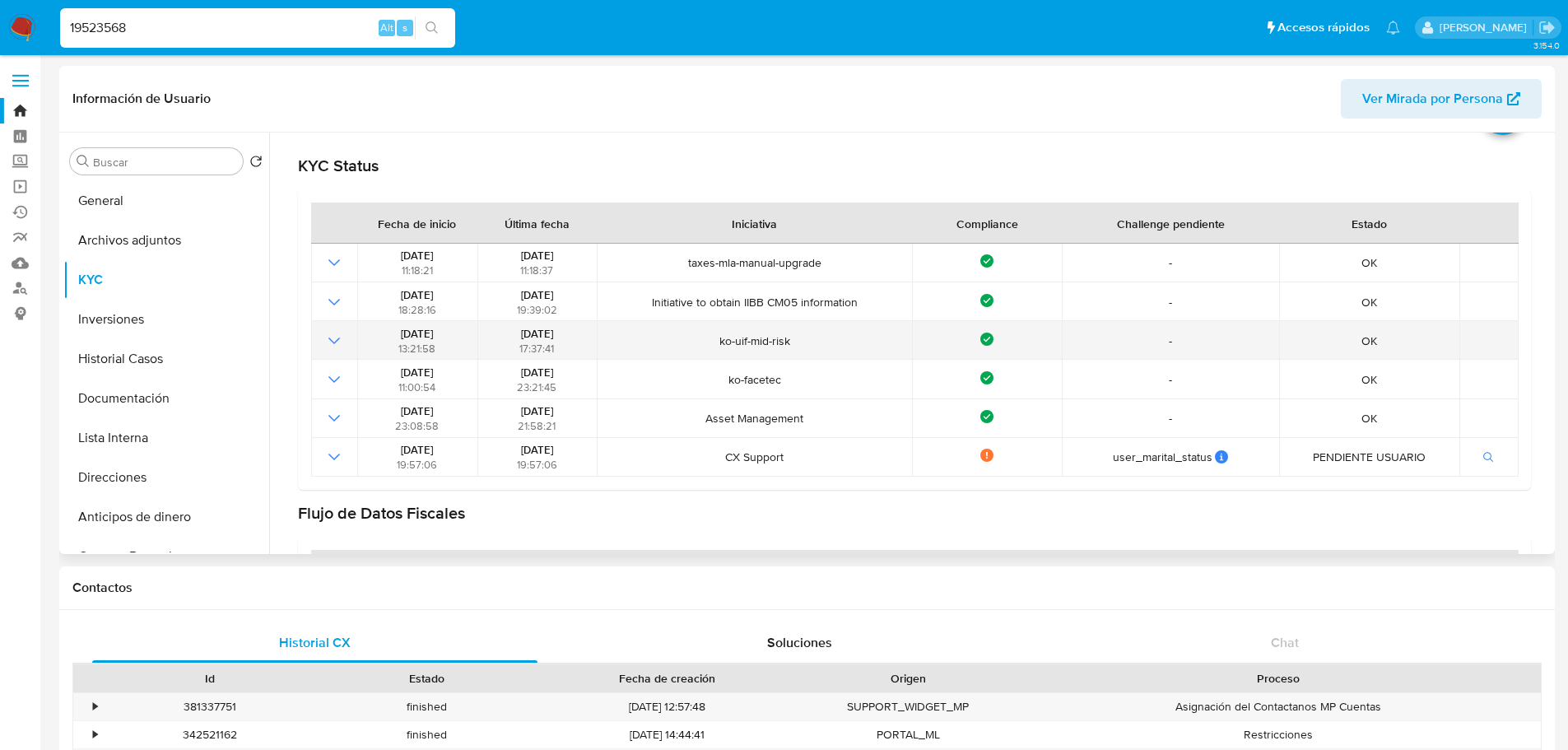
drag, startPoint x: 692, startPoint y: 352, endPoint x: 866, endPoint y: 345, distance: 174.1
click at [855, 339] on td "ko-uif-mid-risk" at bounding box center [754, 340] width 315 height 39
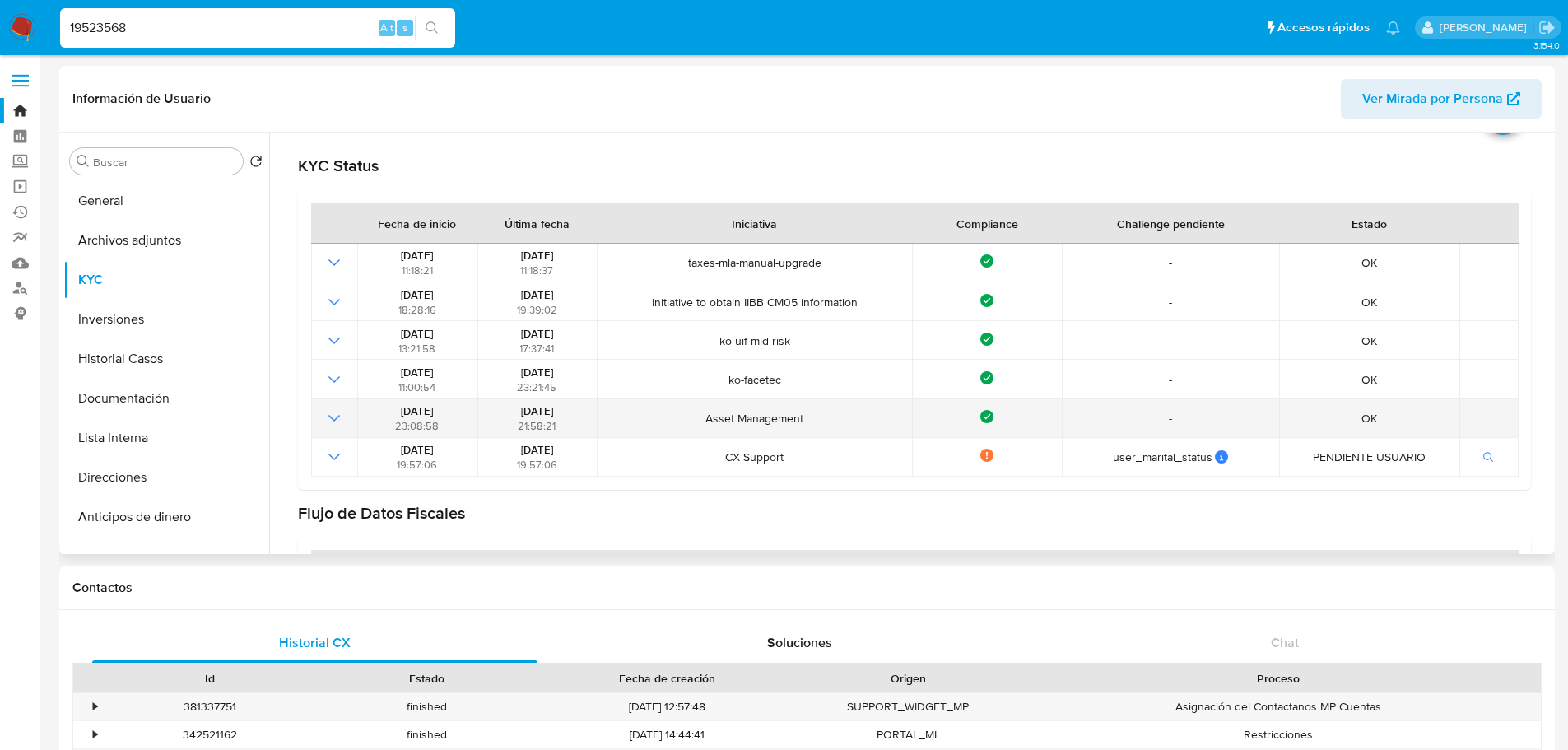
click at [892, 406] on td "Asset Management" at bounding box center [754, 418] width 315 height 39
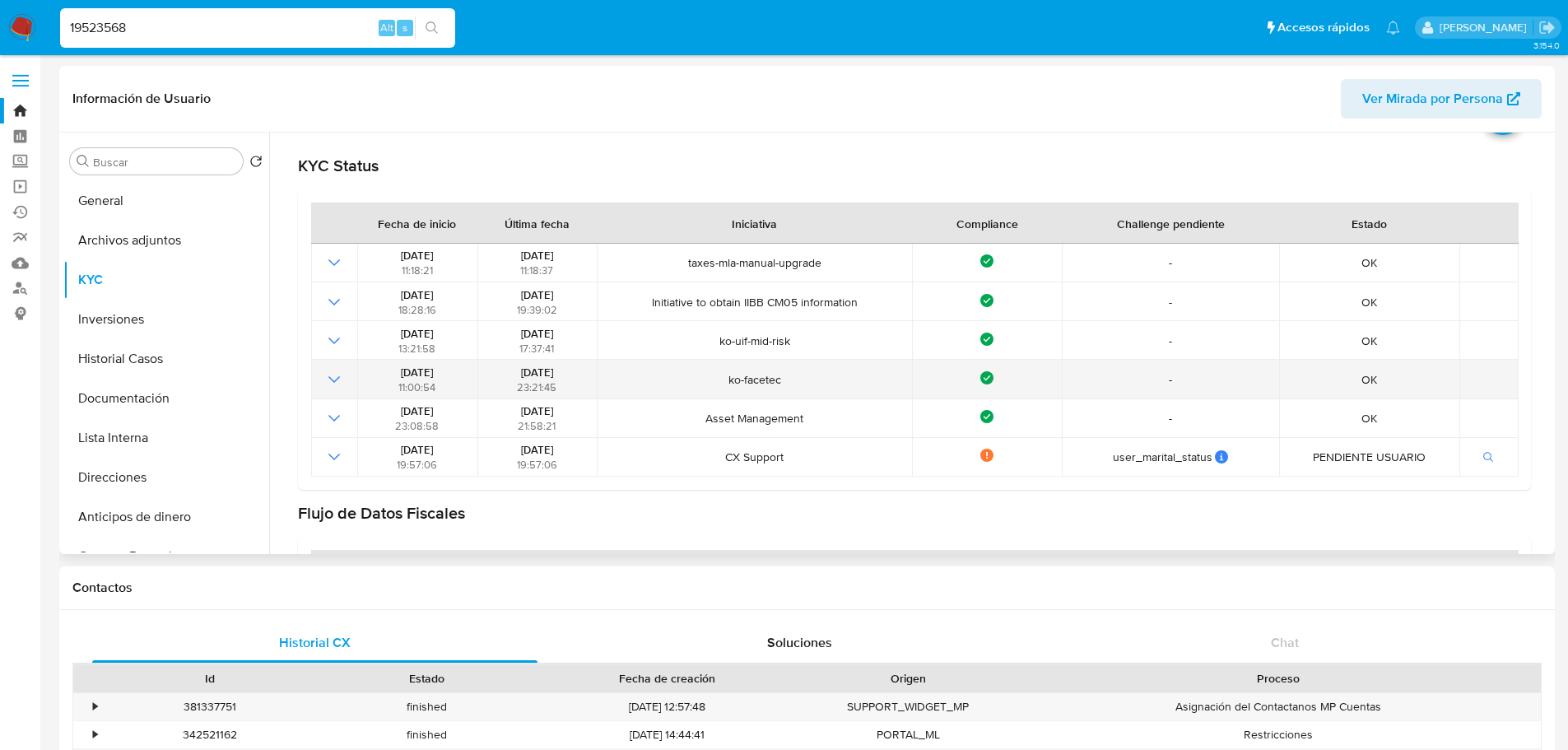
scroll to position [0, 0]
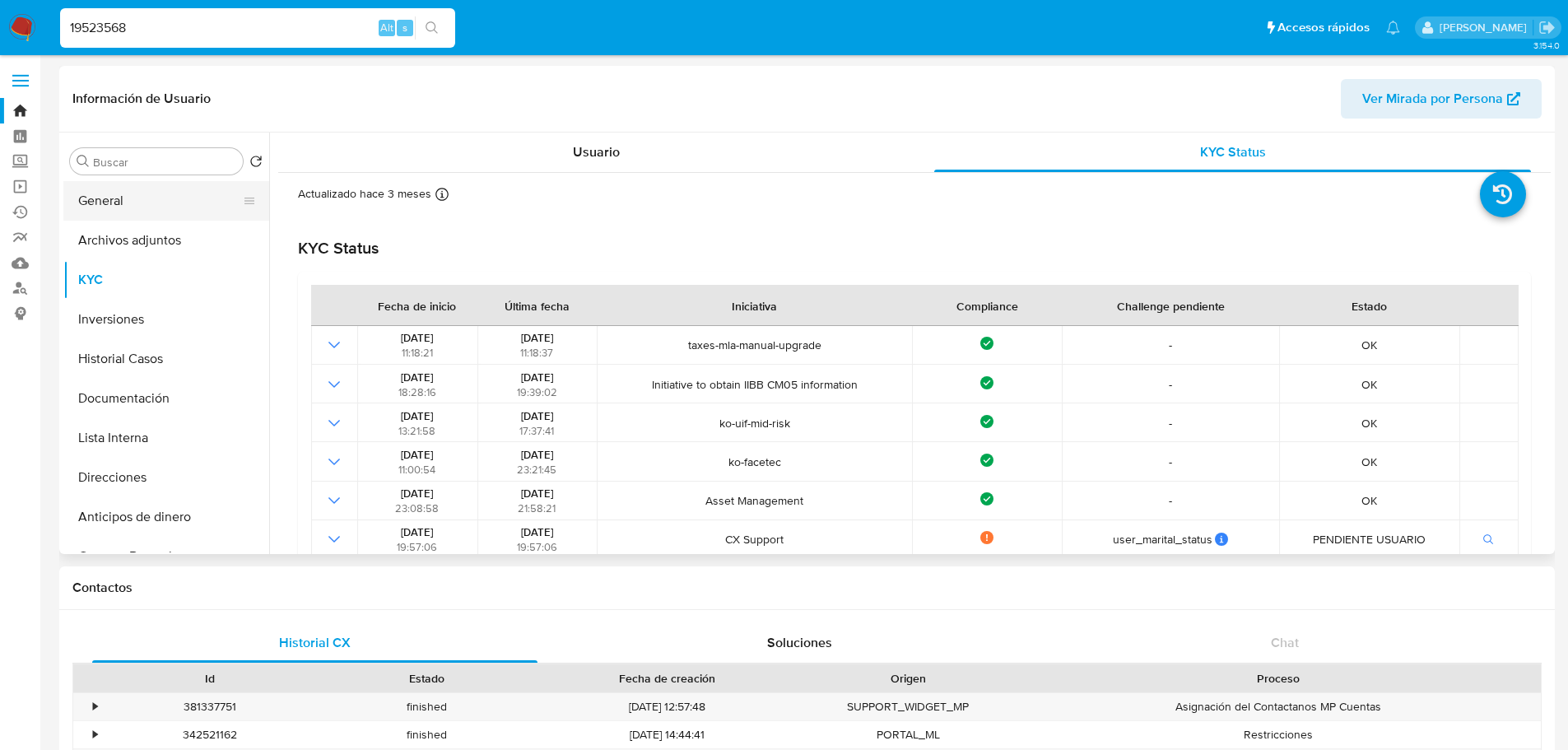
click at [142, 212] on button "General" at bounding box center [159, 201] width 192 height 40
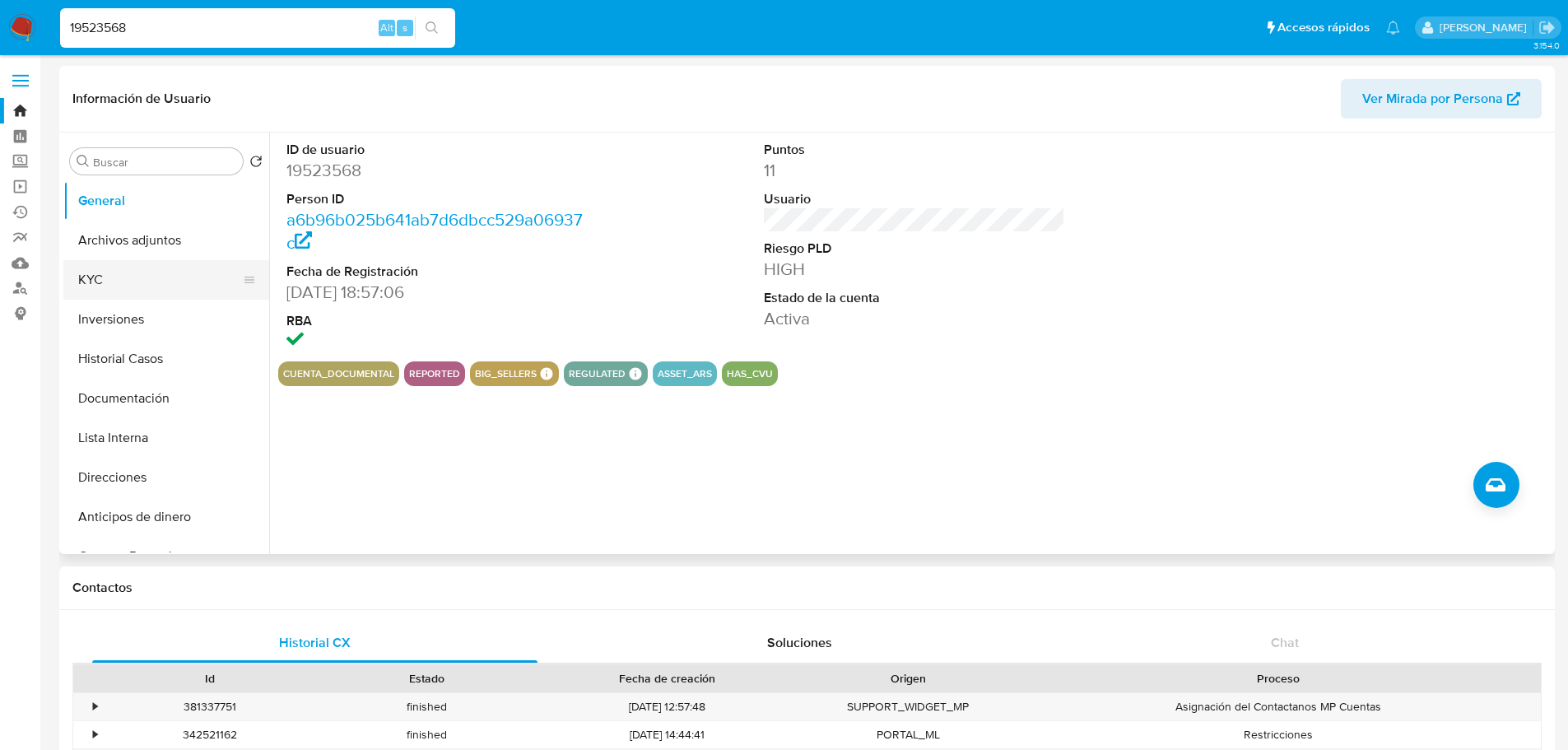
click at [152, 283] on button "KYC" at bounding box center [159, 280] width 192 height 40
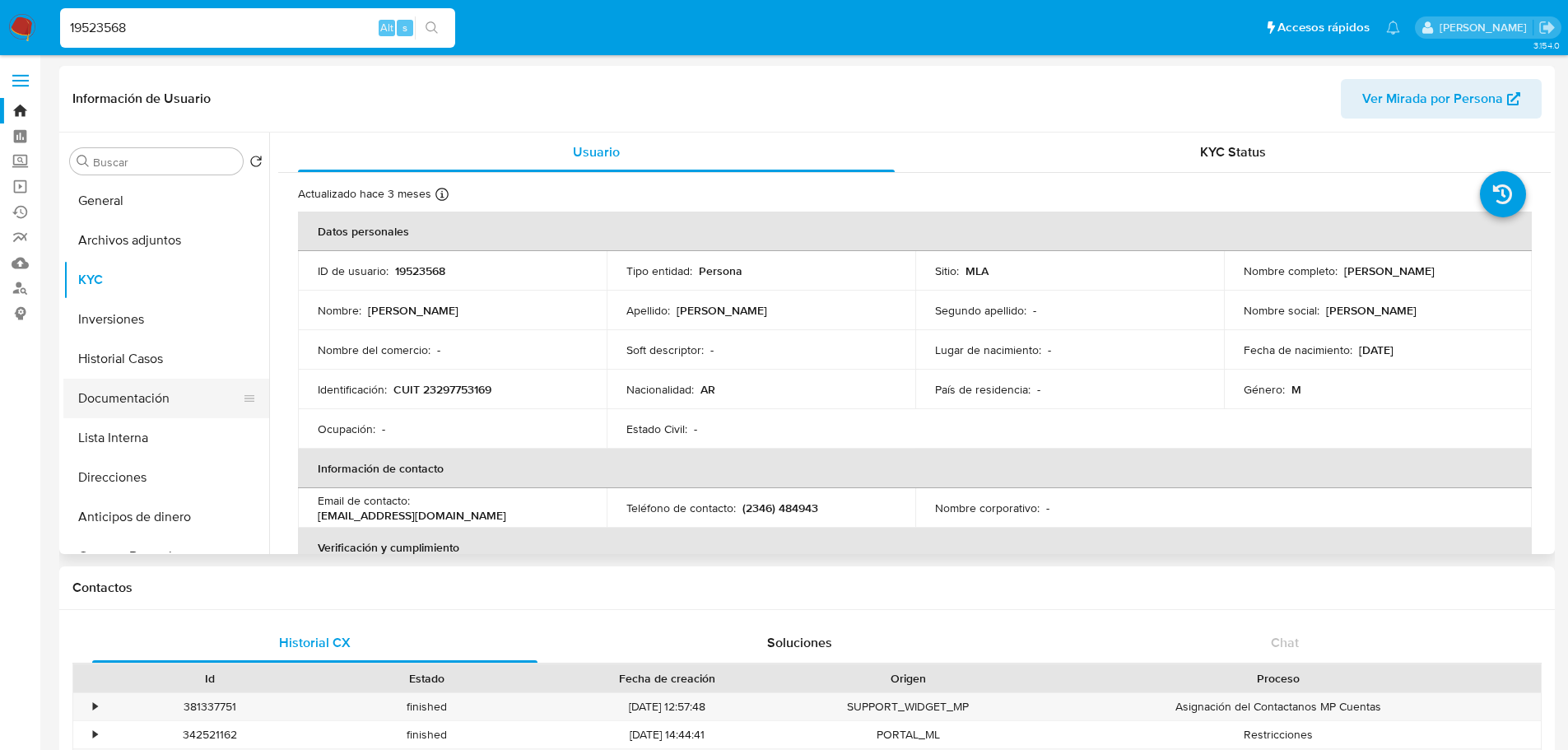
click at [152, 388] on button "Documentación" at bounding box center [159, 398] width 192 height 40
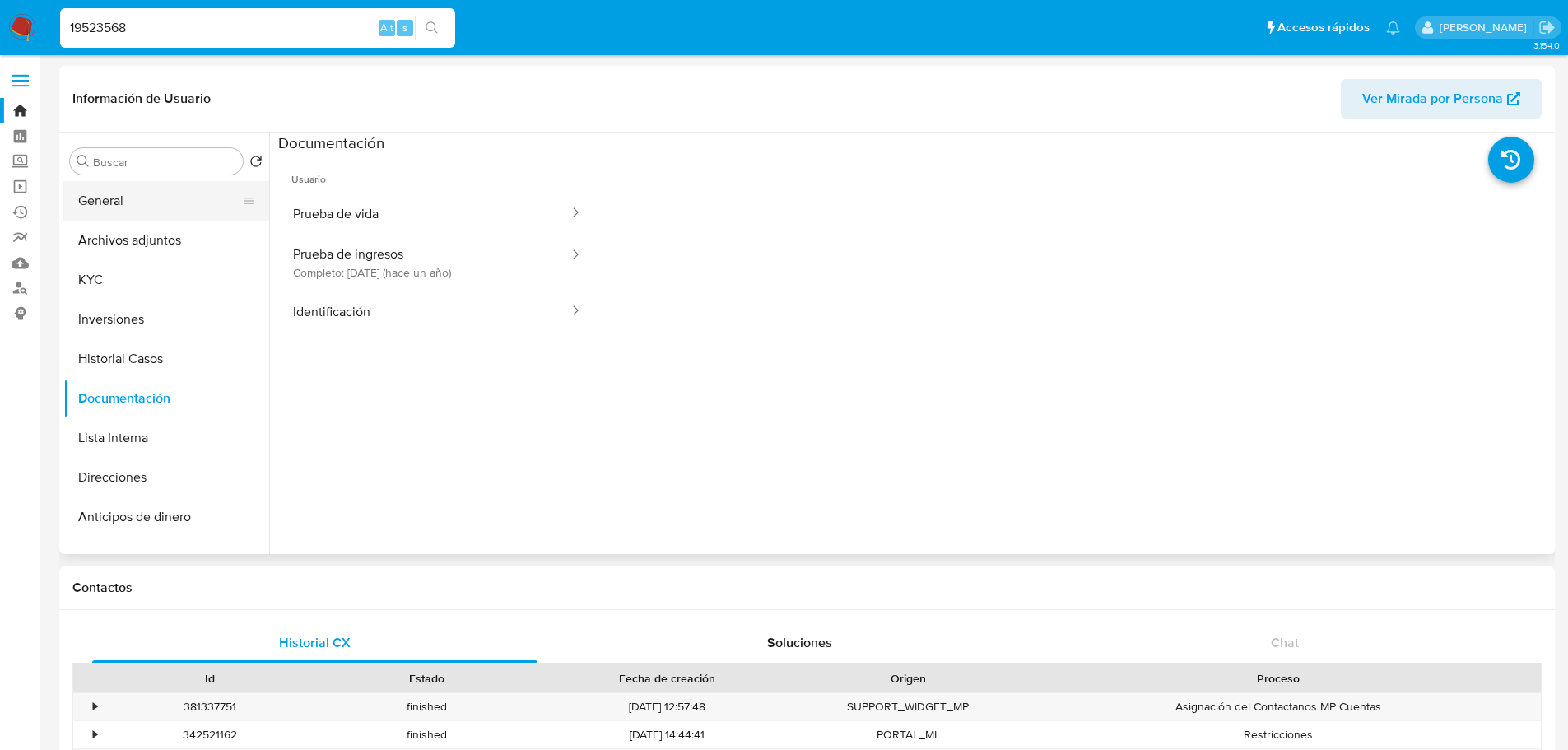
click at [171, 217] on button "General" at bounding box center [159, 201] width 192 height 40
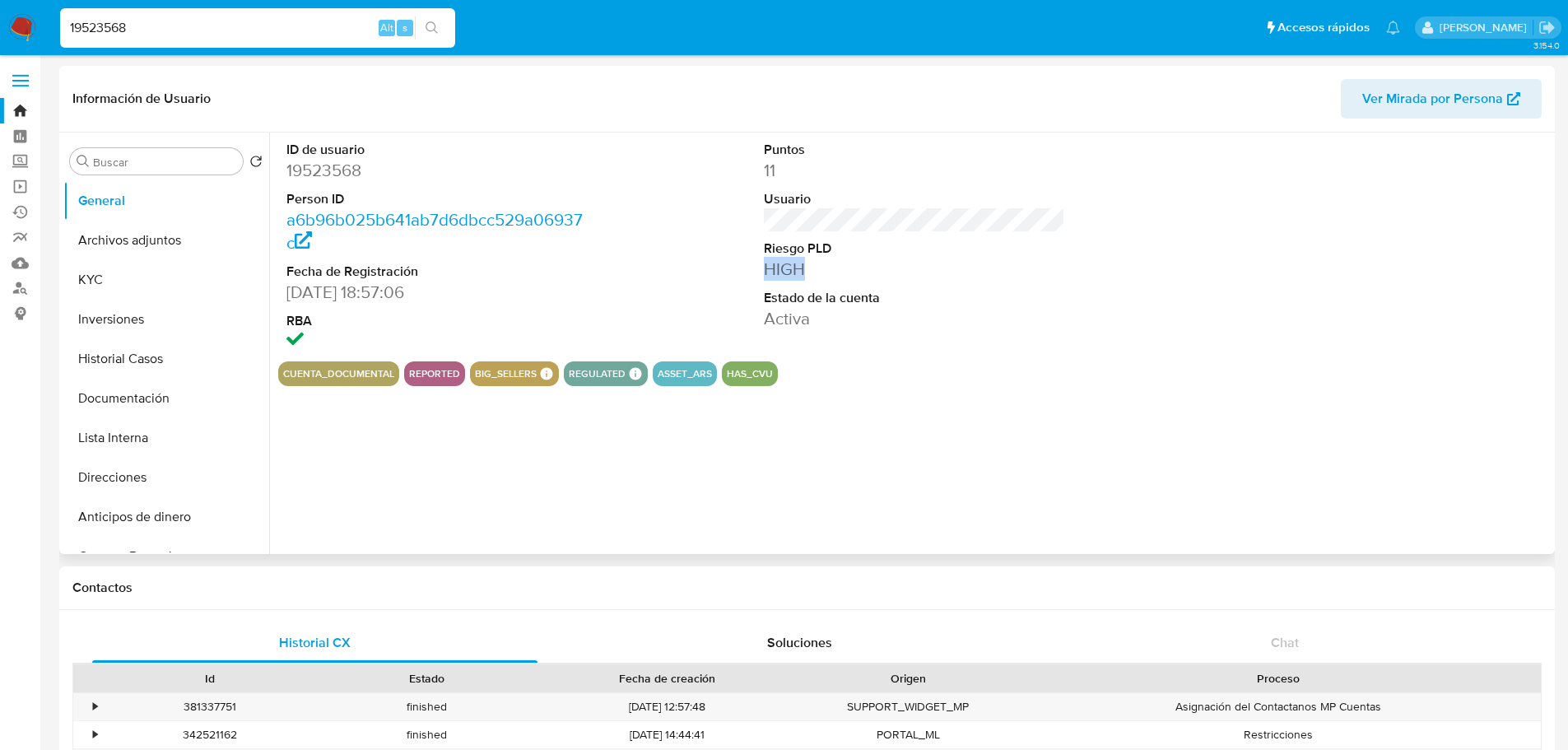
drag, startPoint x: 808, startPoint y: 260, endPoint x: 713, endPoint y: 262, distance: 95.0
click at [713, 262] on div "ID de usuario 19523568 Person ID a6b96b025b641ab7d6dbcc529a06937c Fecha de Regi…" at bounding box center [914, 247] width 1273 height 229
click at [169, 287] on button "KYC" at bounding box center [159, 280] width 192 height 40
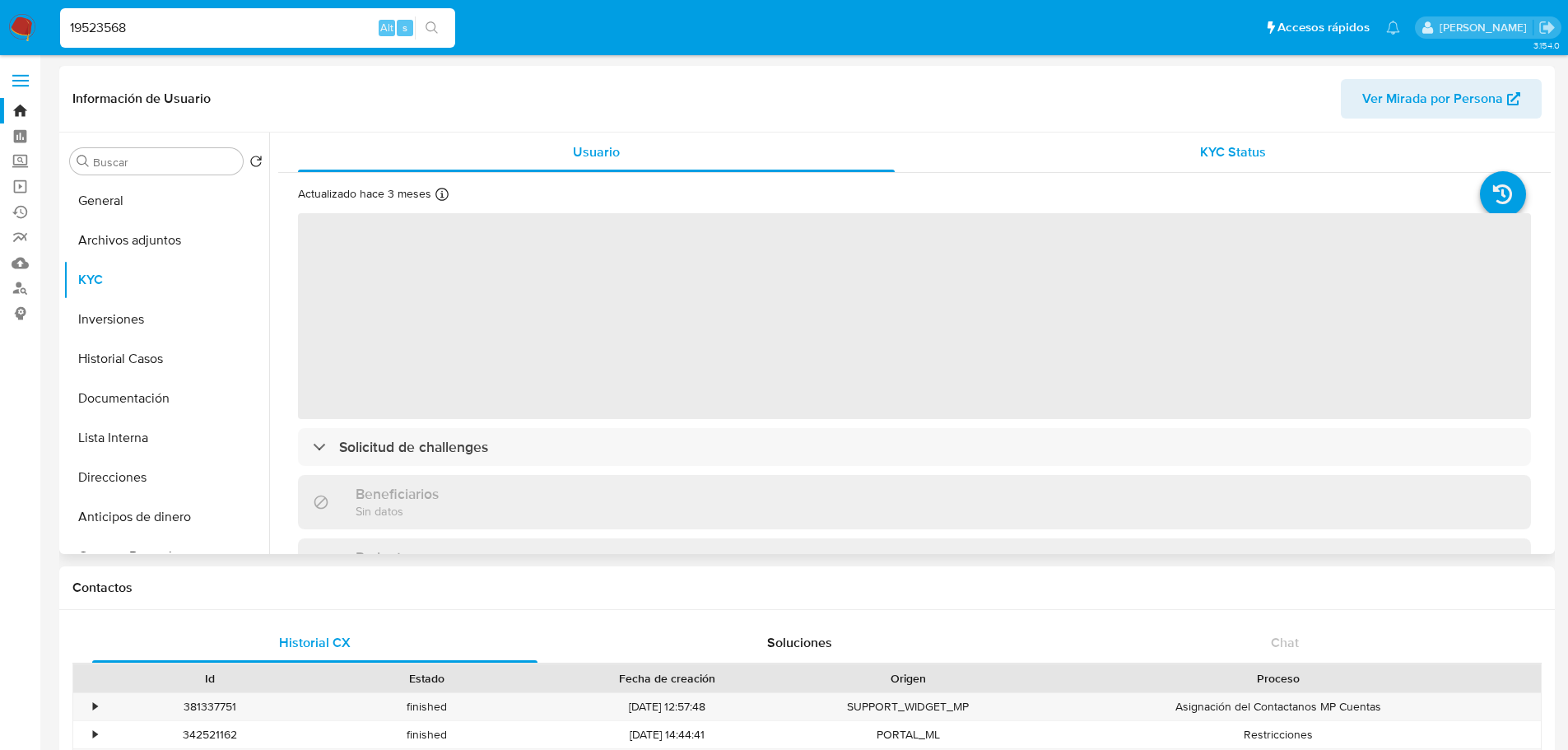
click at [1171, 136] on div "KYC Status" at bounding box center [1232, 152] width 597 height 40
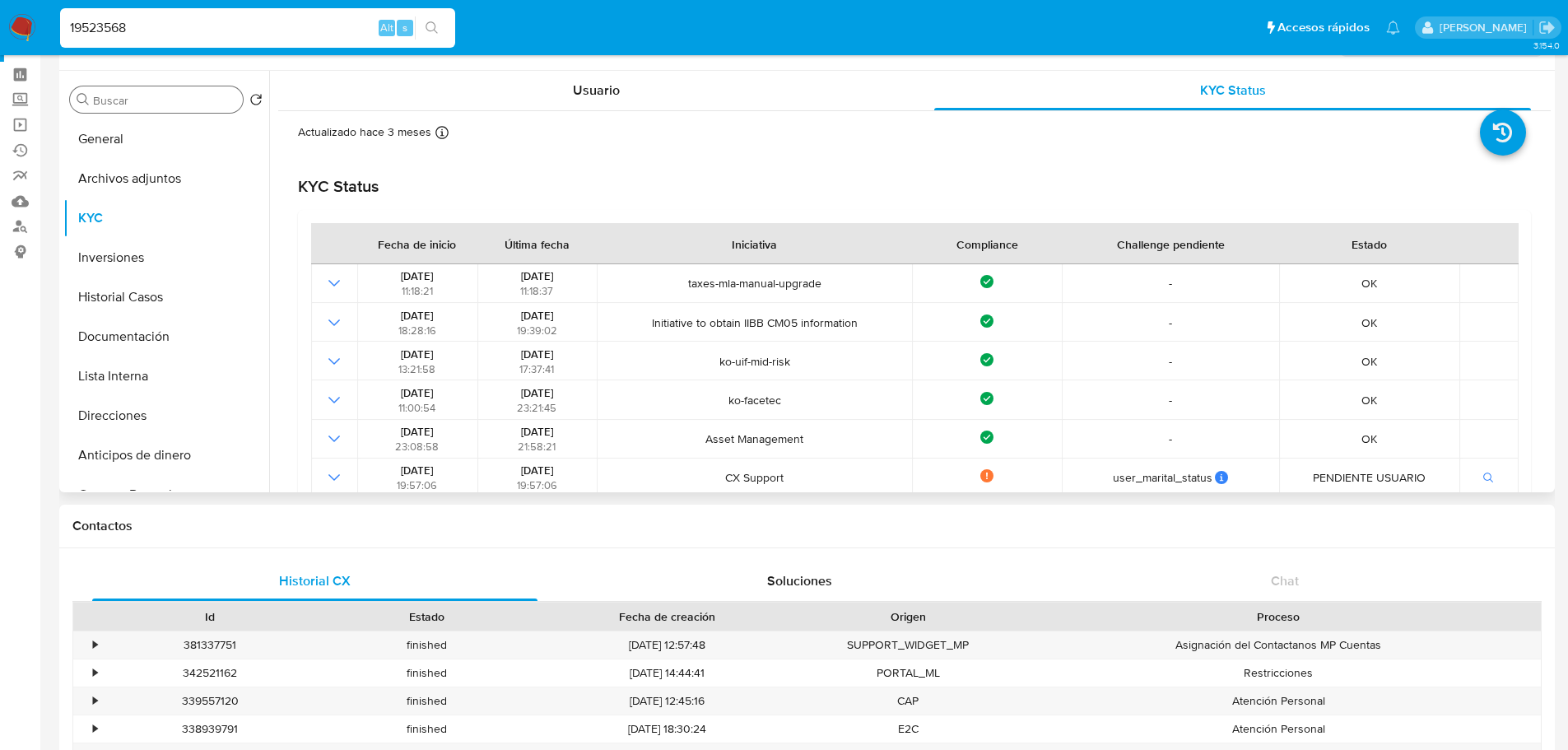
click at [160, 110] on div "Buscar" at bounding box center [157, 100] width 173 height 26
click at [155, 103] on input "Buscar" at bounding box center [164, 100] width 143 height 15
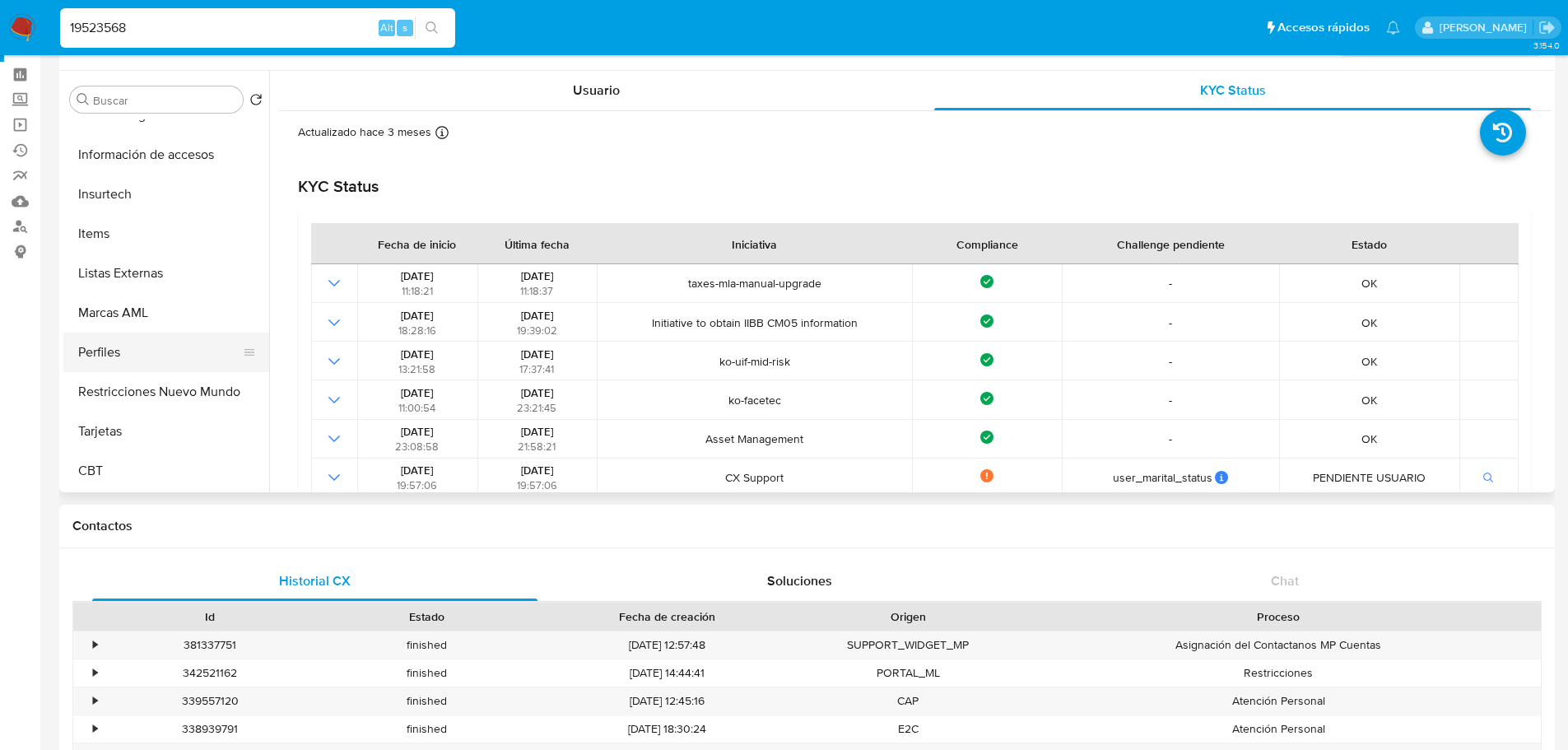
scroll to position [692, 0]
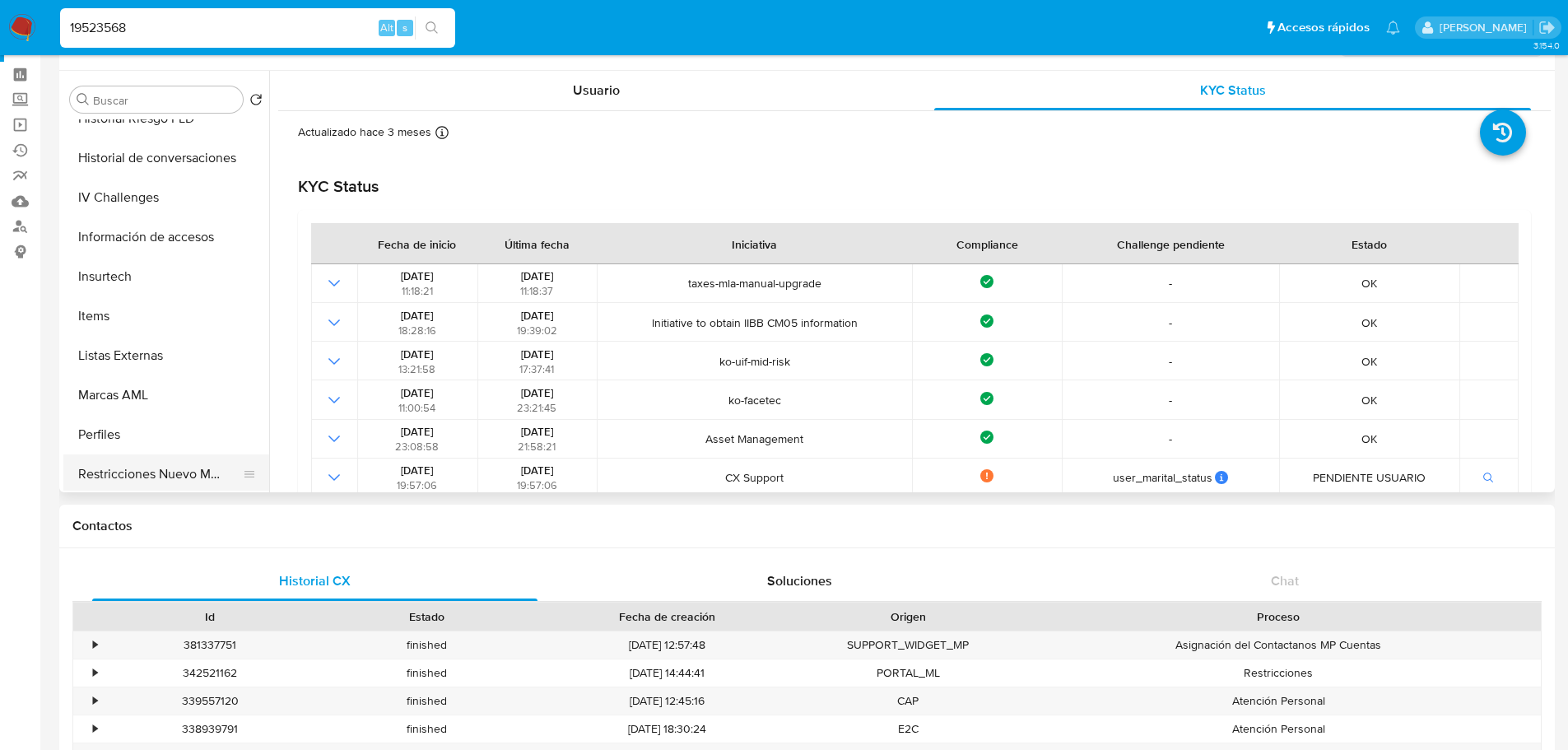
click at [119, 475] on button "Restricciones Nuevo Mundo" at bounding box center [159, 475] width 192 height 40
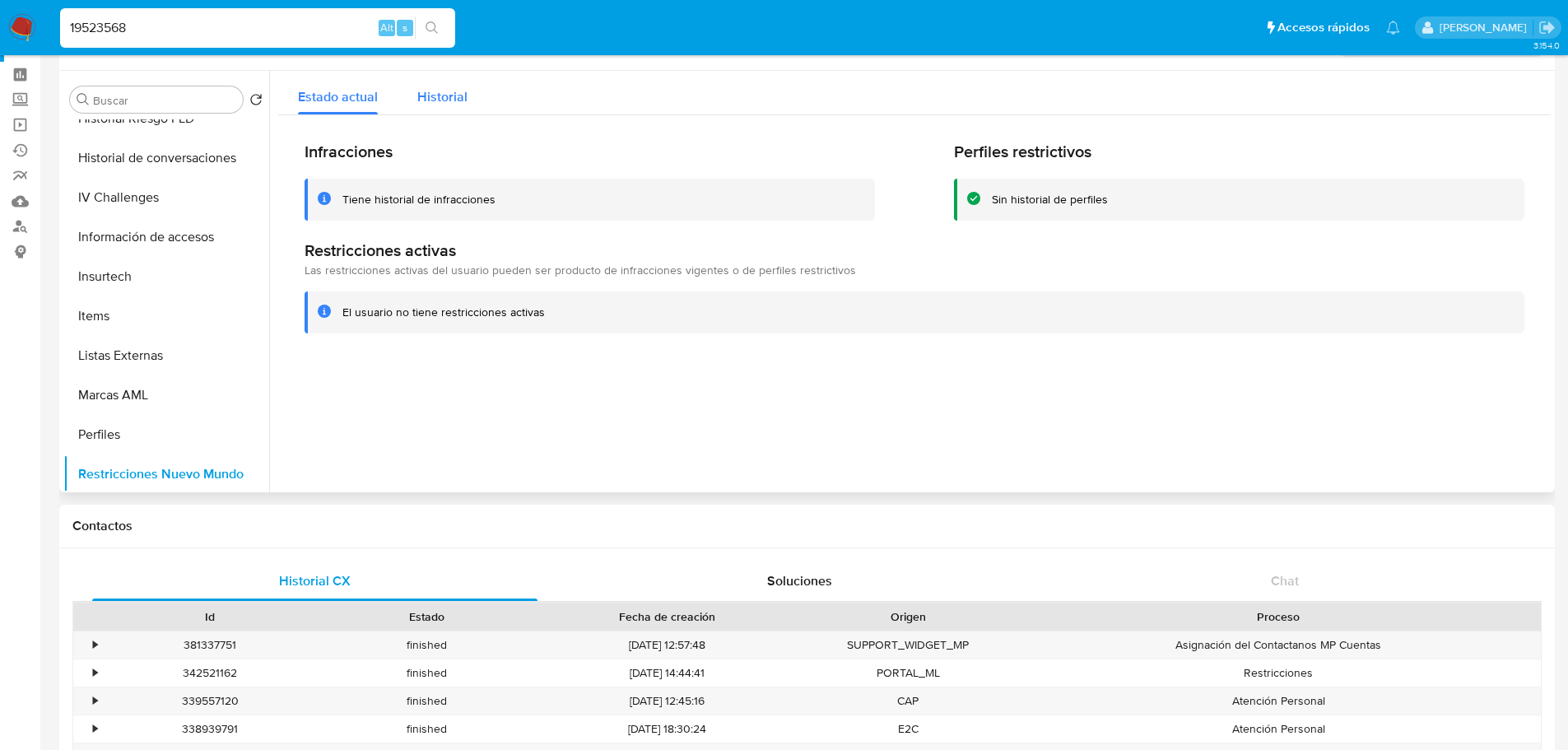
click at [436, 103] on span "Historial" at bounding box center [442, 97] width 50 height 19
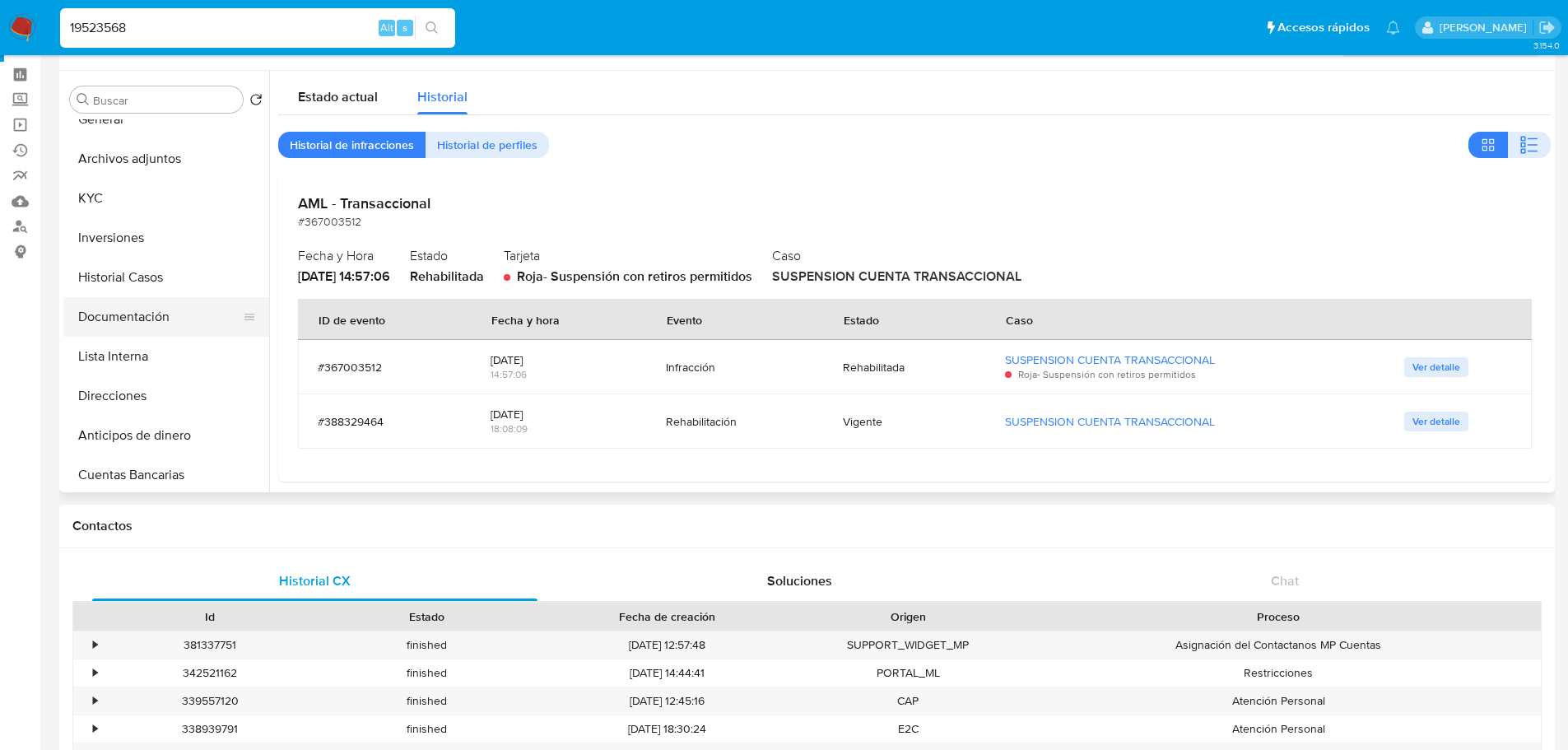
scroll to position [0, 0]
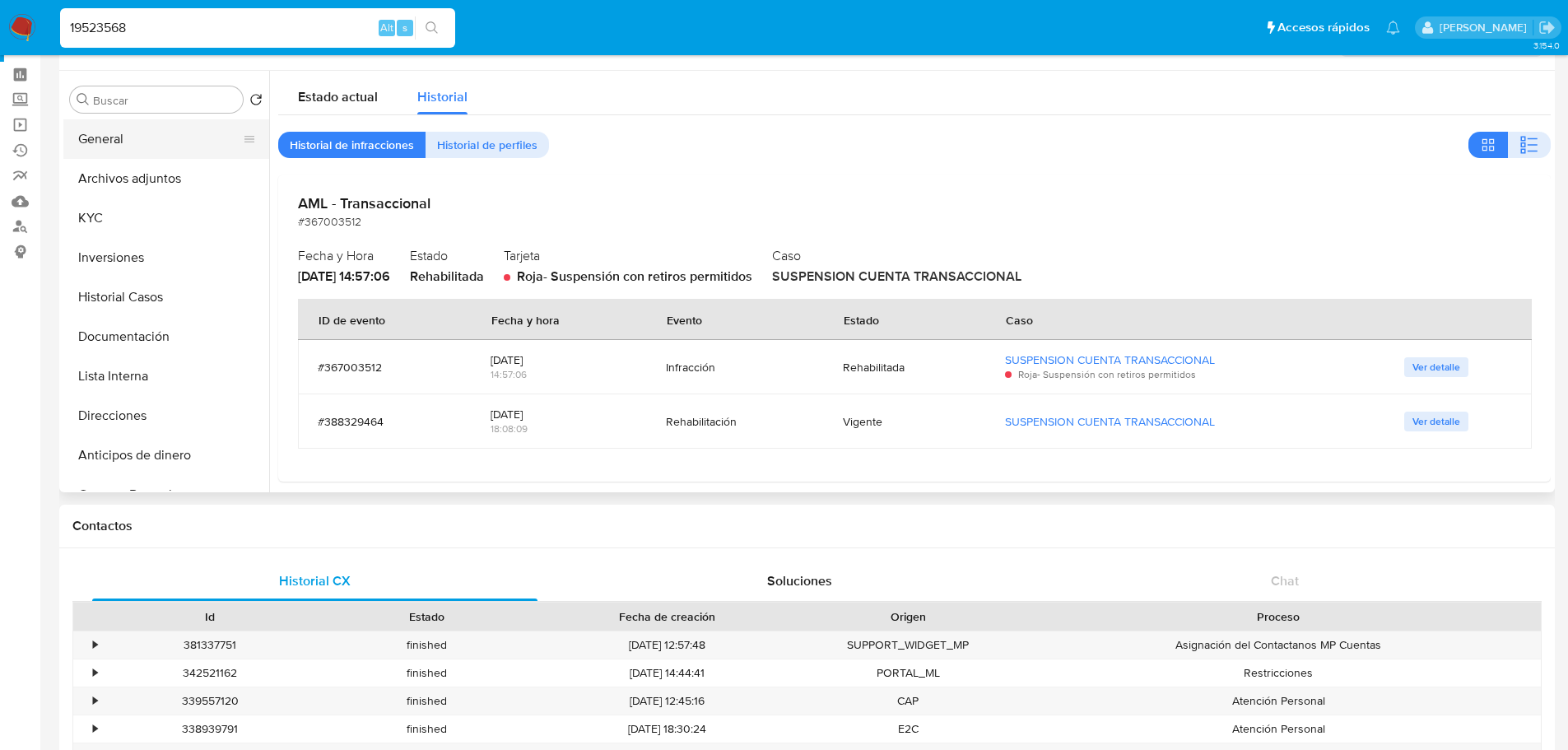
click at [121, 142] on button "General" at bounding box center [159, 139] width 192 height 40
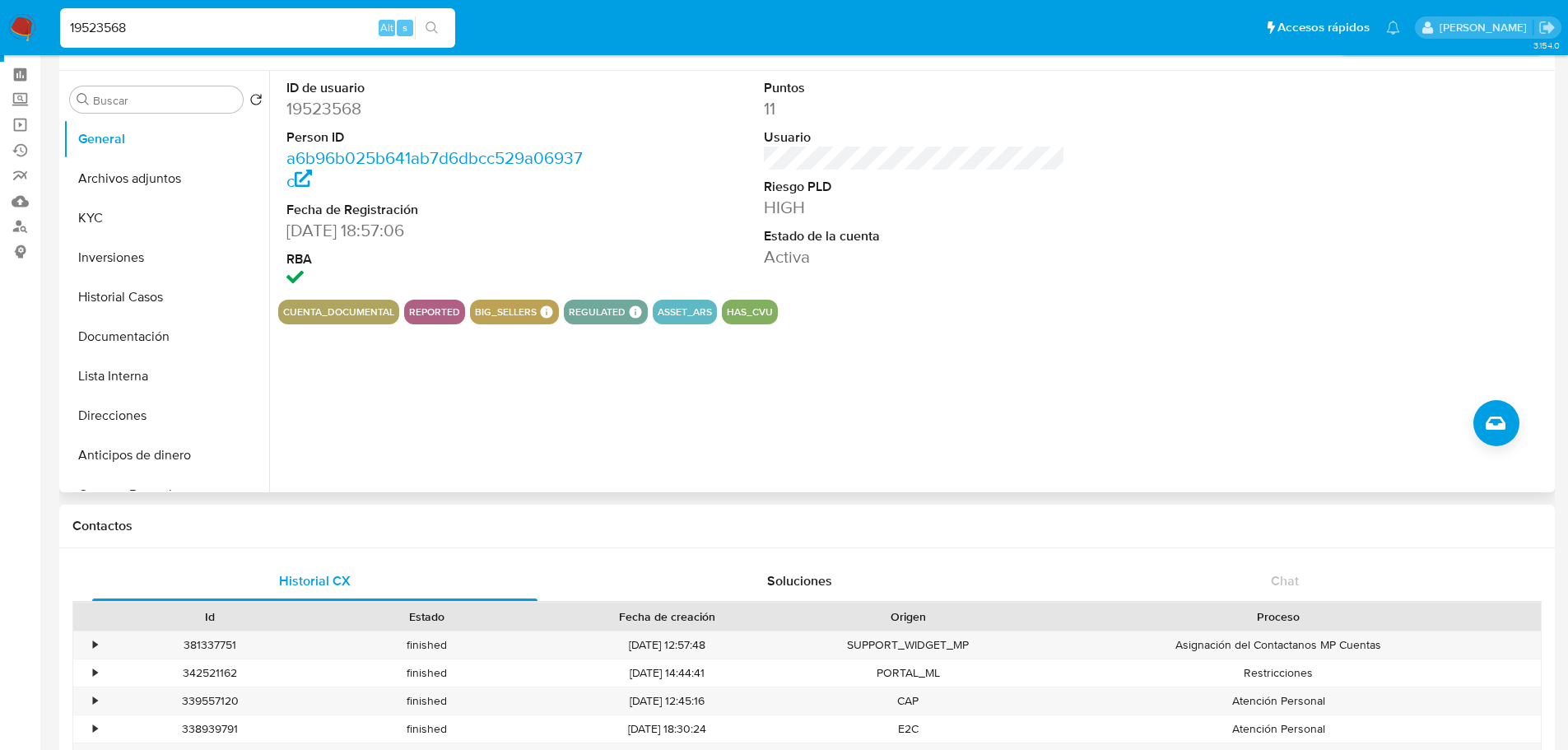
click at [442, 320] on div "reported" at bounding box center [435, 312] width 61 height 25
click at [170, 320] on button "Documentación" at bounding box center [159, 337] width 192 height 40
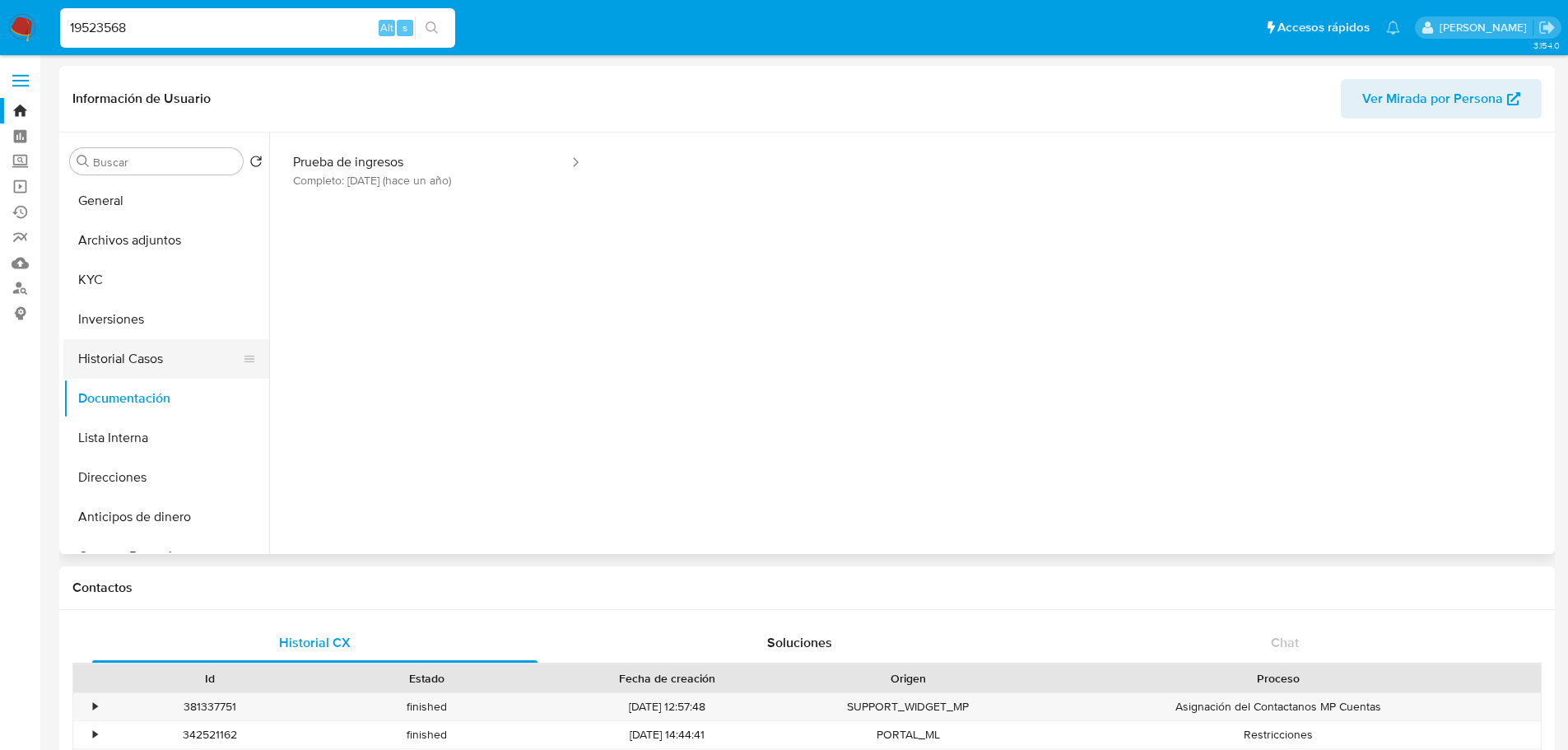
click at [174, 365] on button "Historial Casos" at bounding box center [159, 359] width 192 height 40
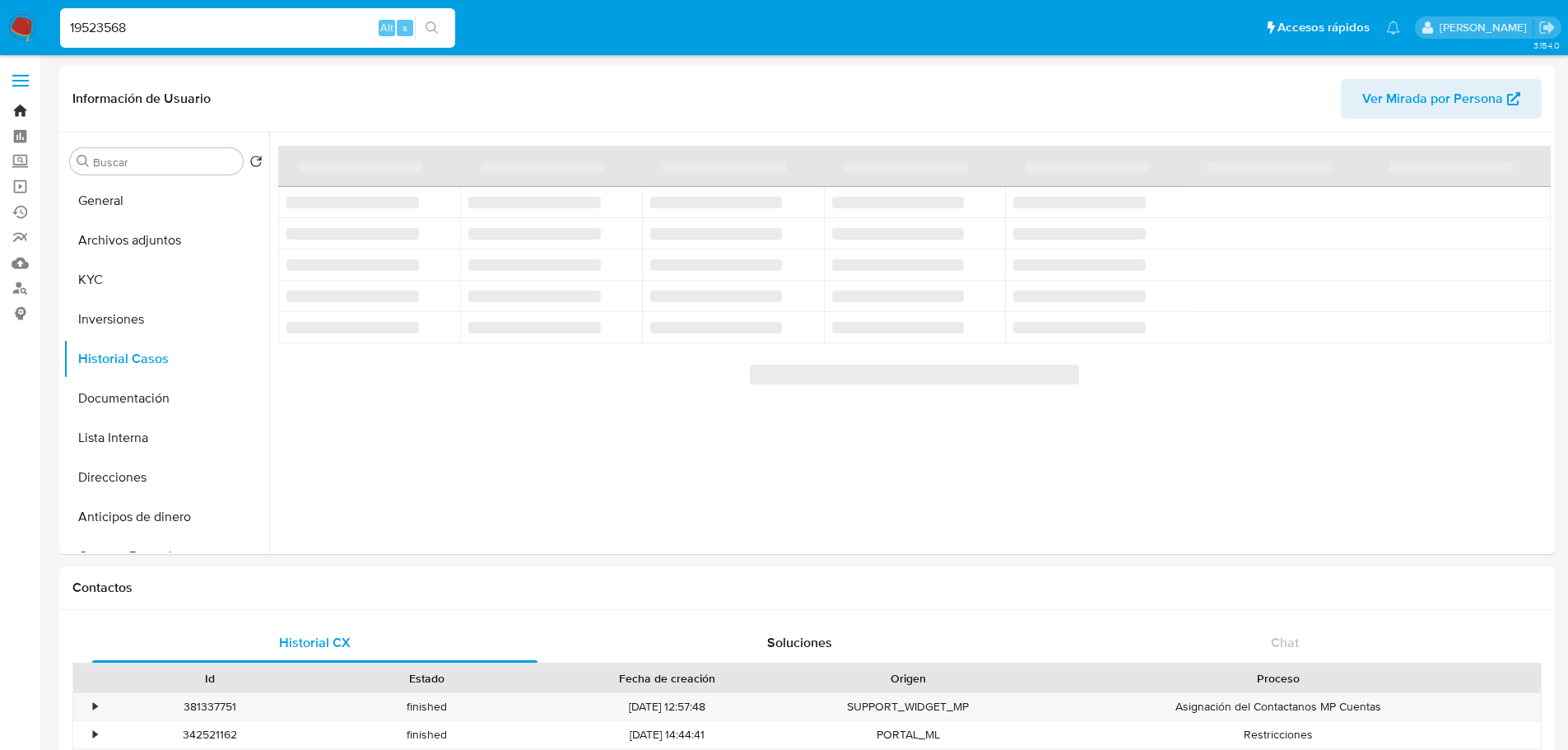
click at [14, 104] on link "Bandeja" at bounding box center [98, 110] width 196 height 25
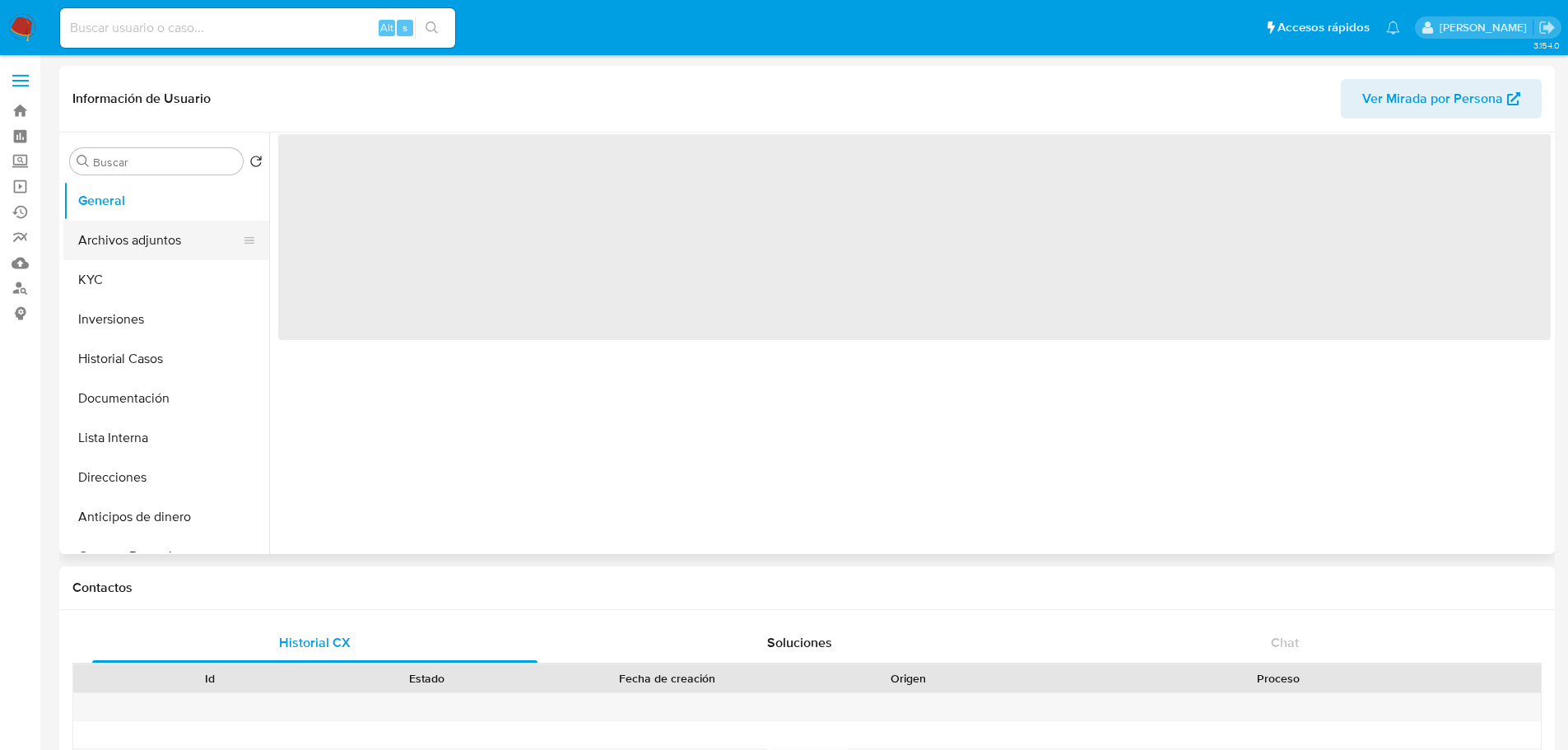
click at [158, 253] on button "Archivos adjuntos" at bounding box center [159, 241] width 192 height 40
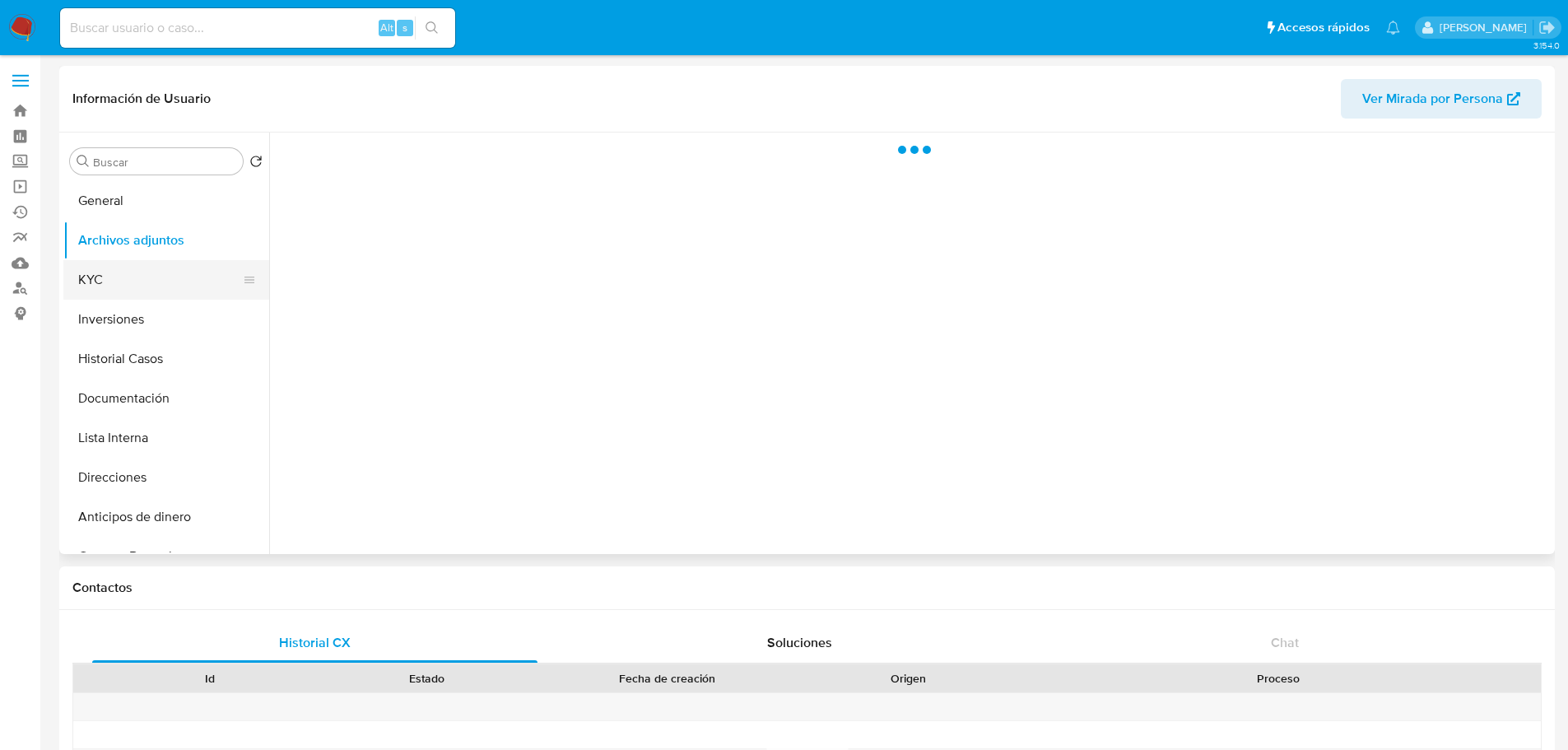
select select "10"
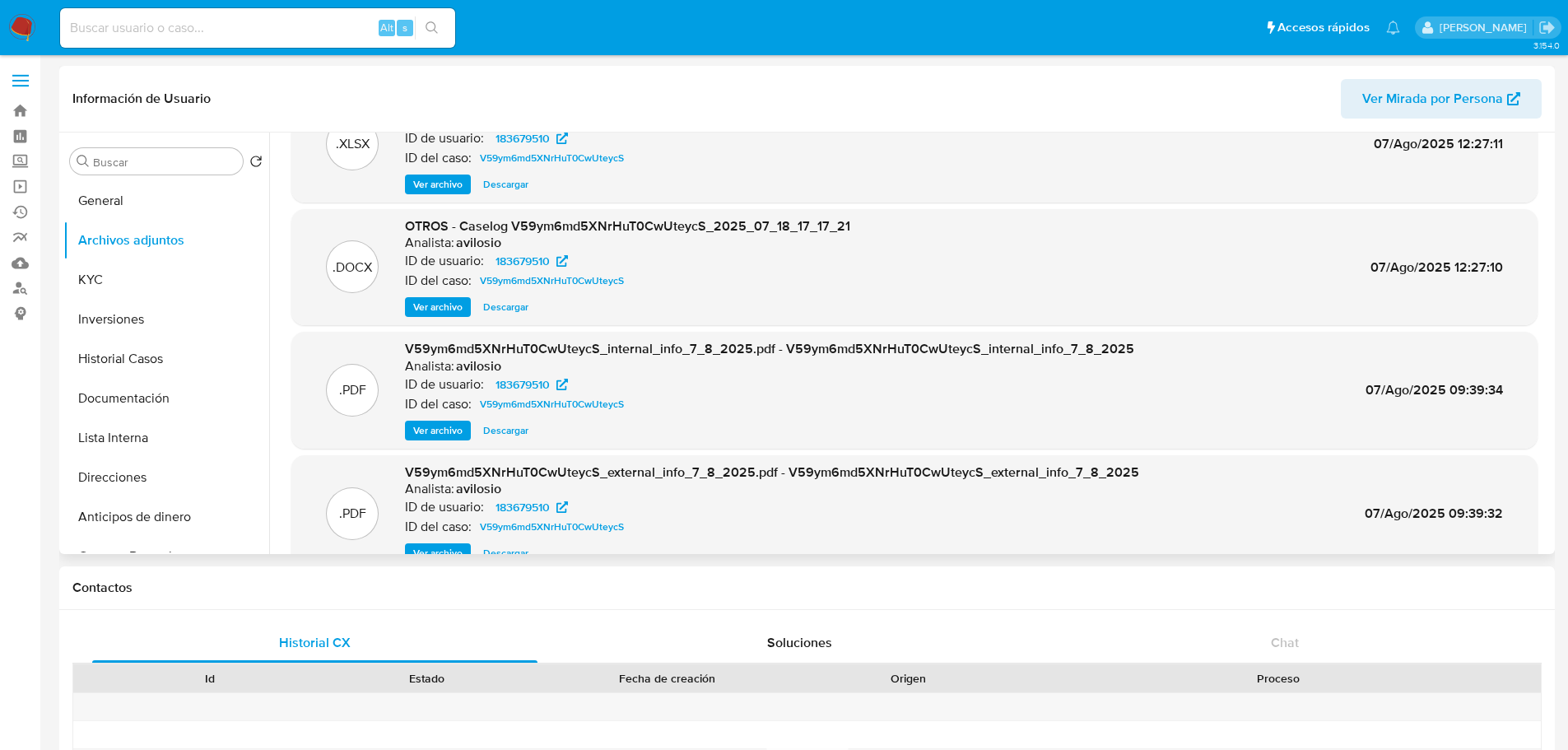
scroll to position [139, 0]
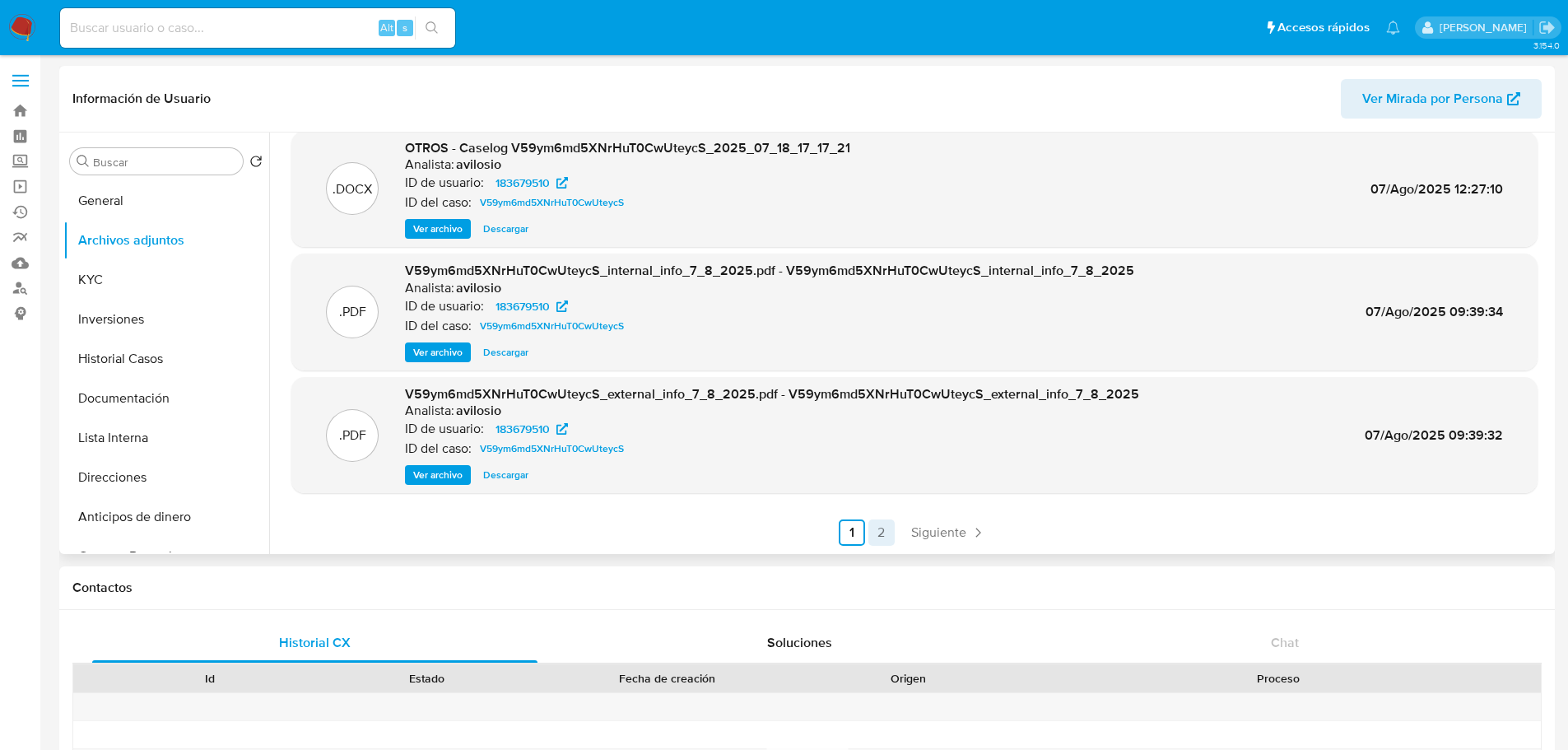
click at [886, 539] on link "2" at bounding box center [881, 533] width 26 height 26
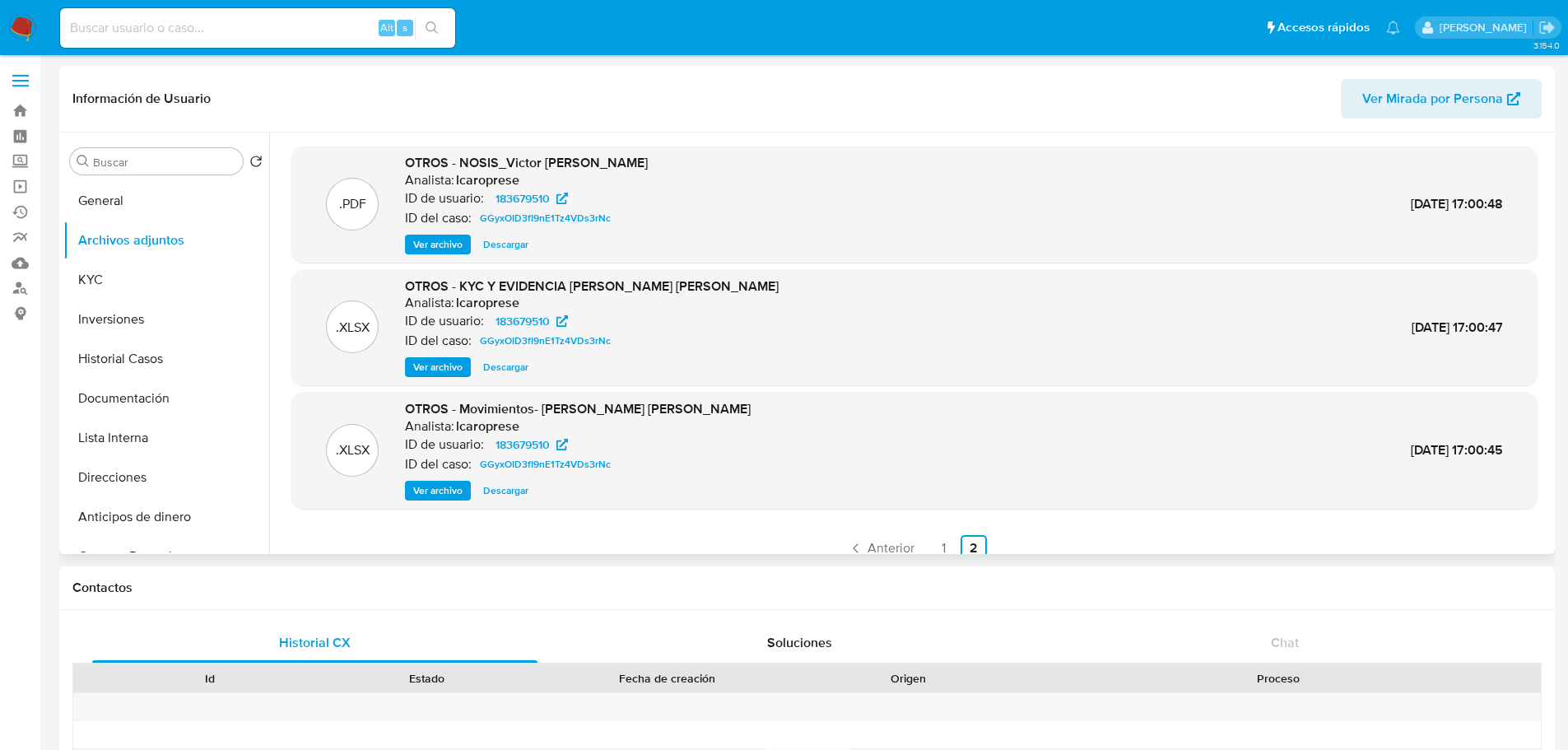
click at [941, 544] on link "1" at bounding box center [944, 548] width 26 height 26
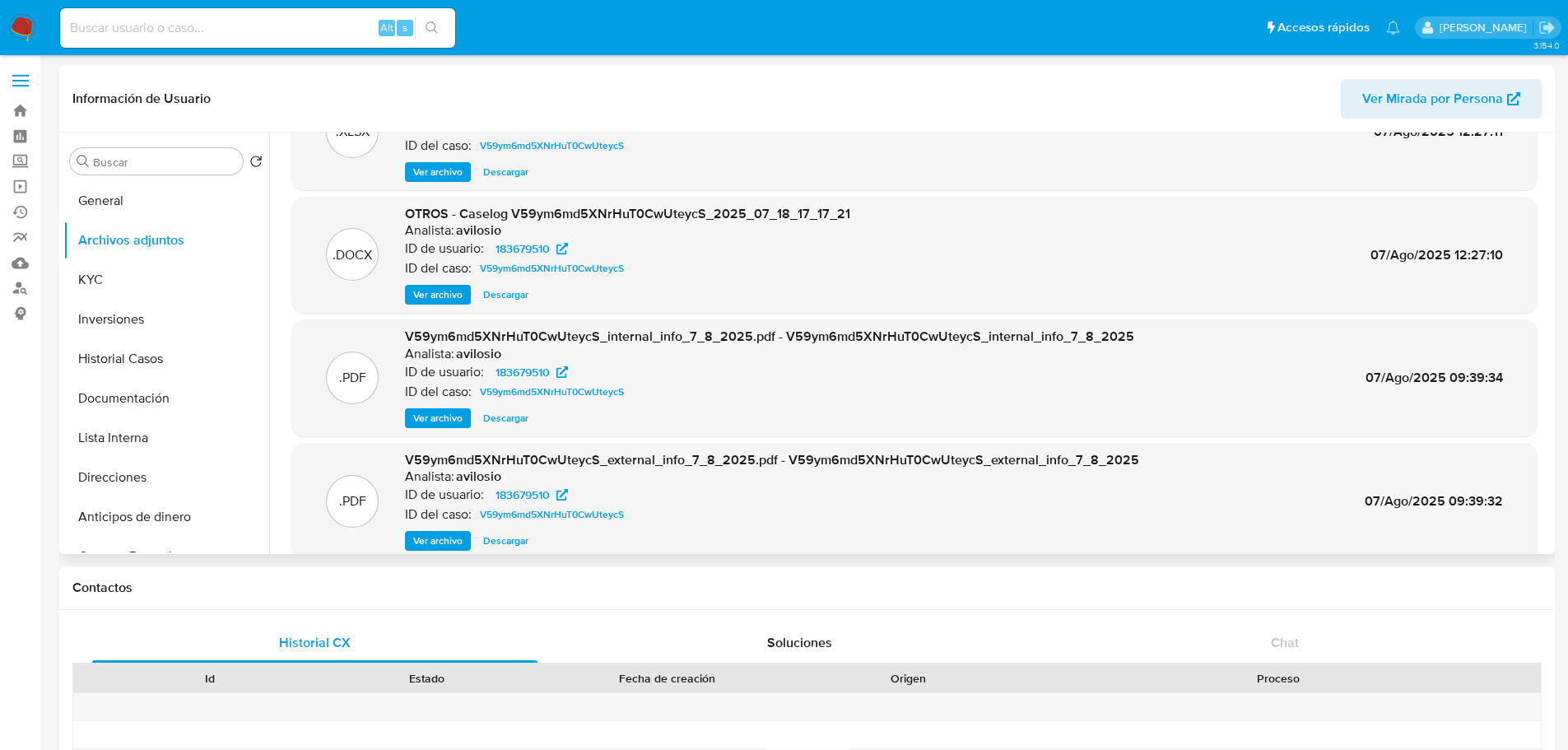
scroll to position [139, 0]
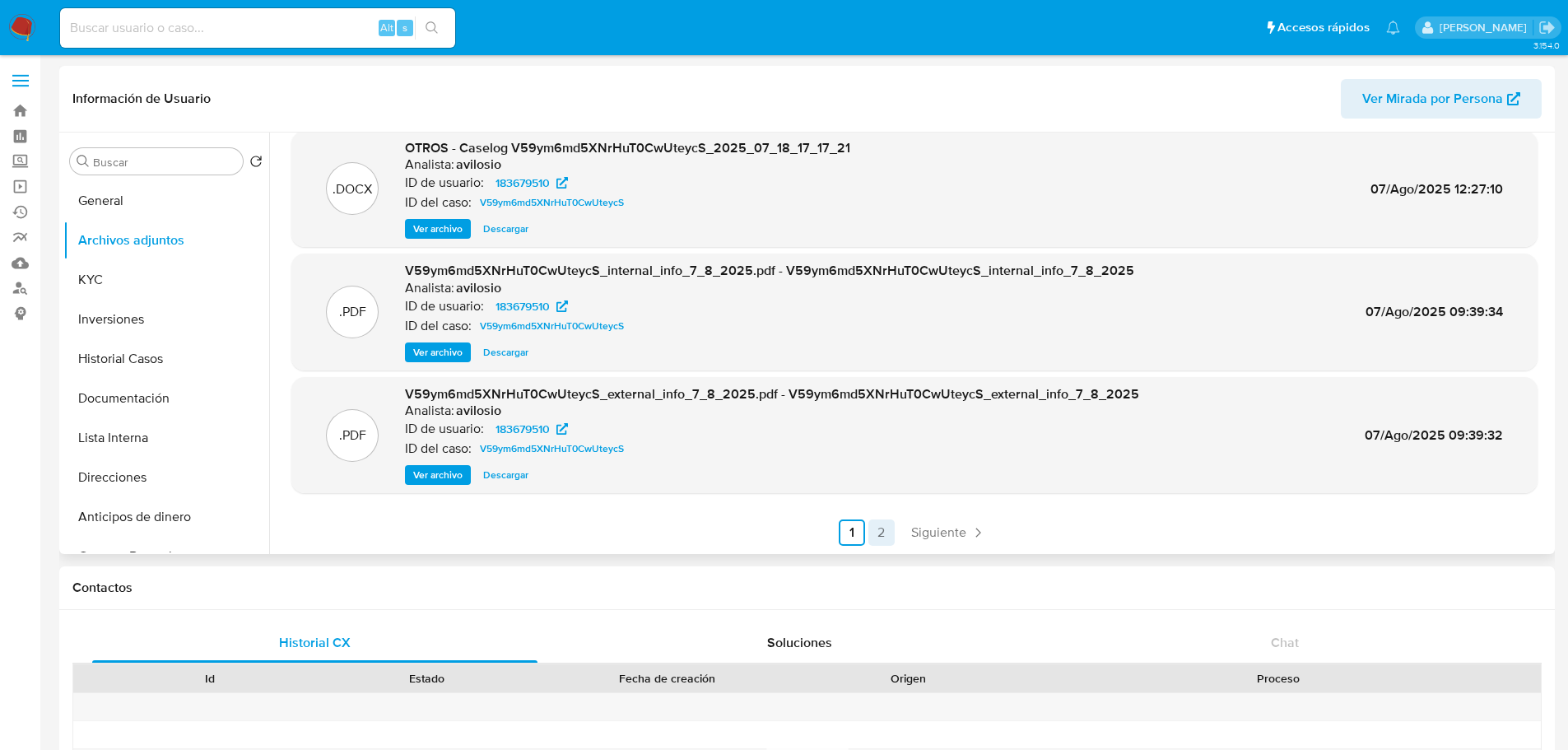
click at [877, 535] on link "2" at bounding box center [881, 533] width 26 height 26
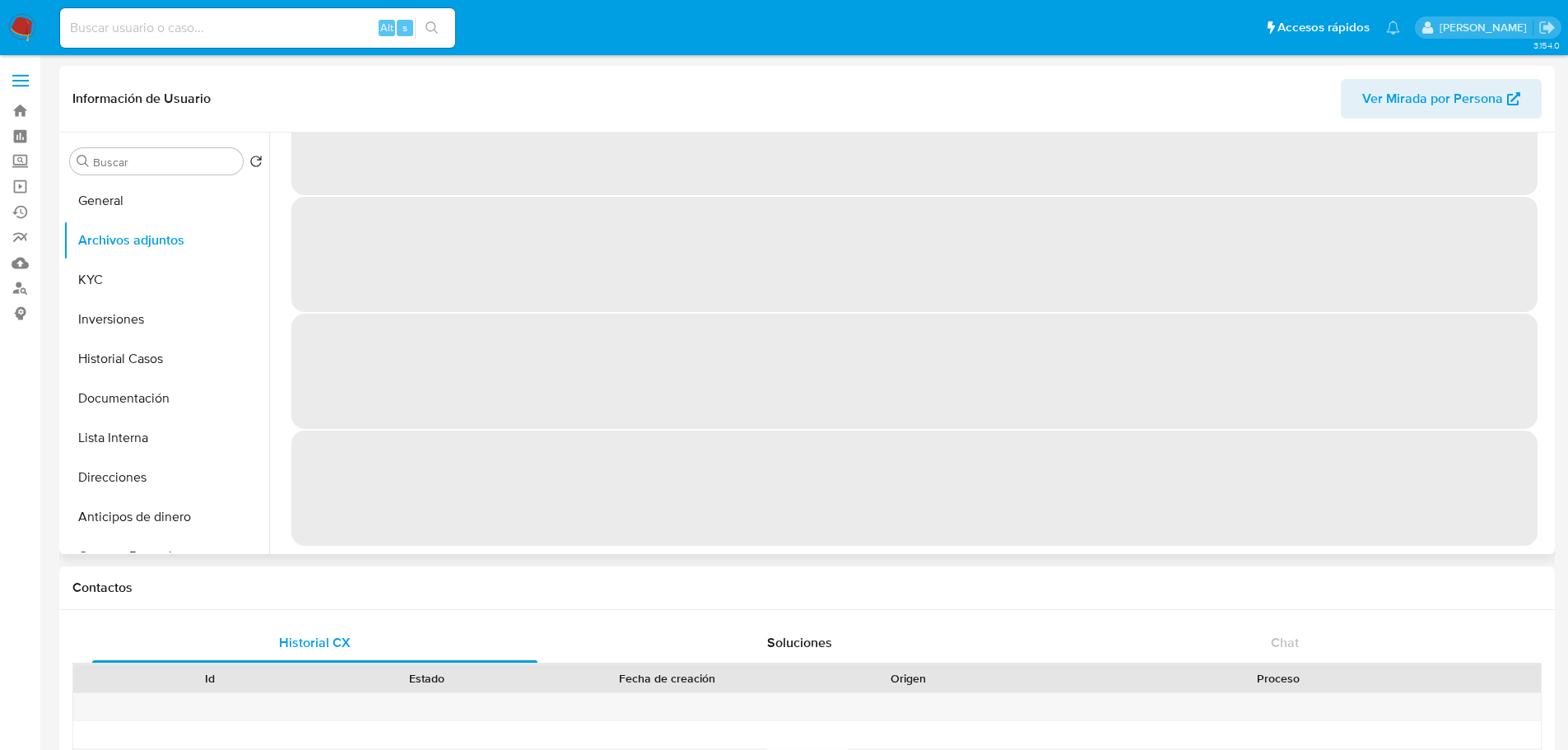
scroll to position [0, 0]
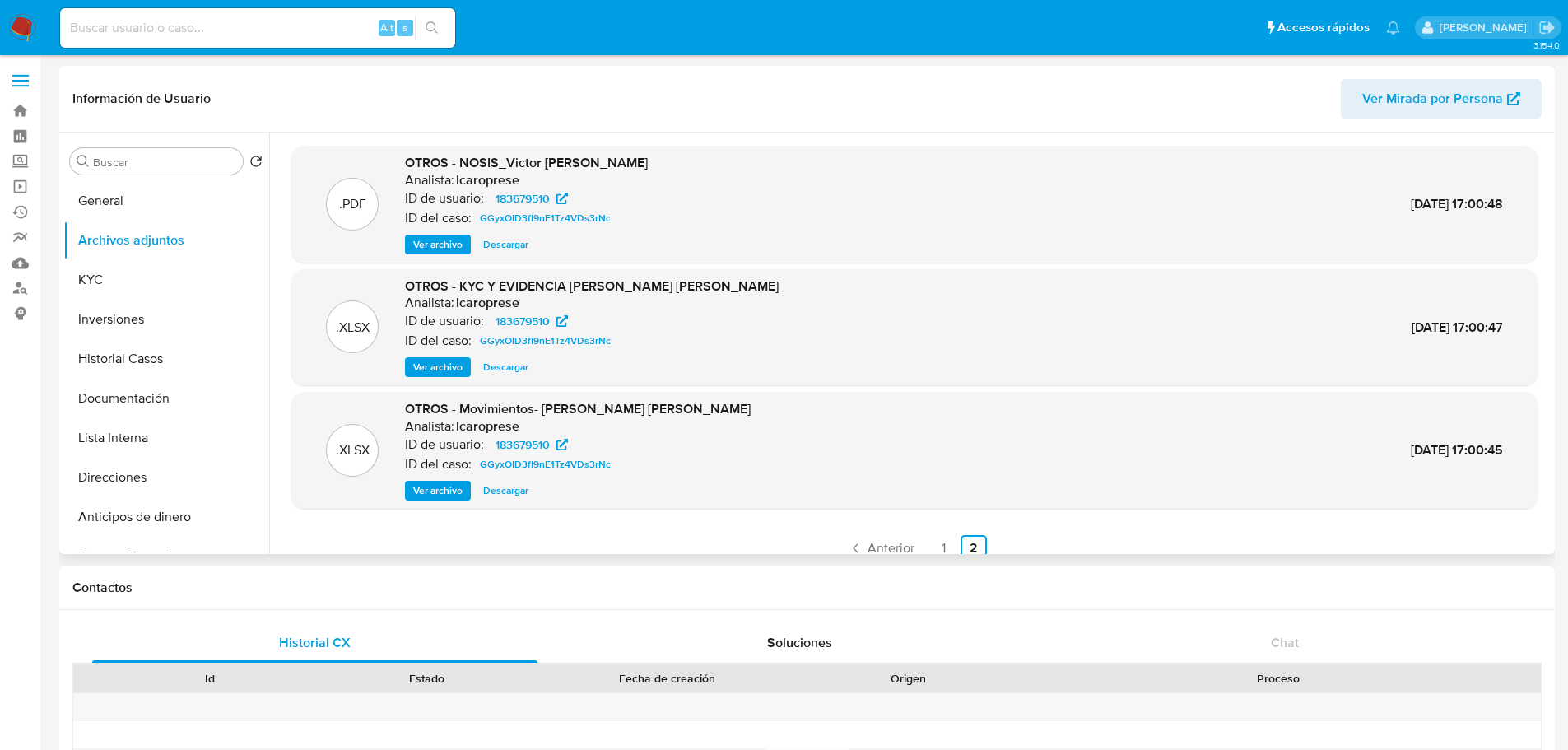
click at [16, 24] on img at bounding box center [23, 28] width 28 height 28
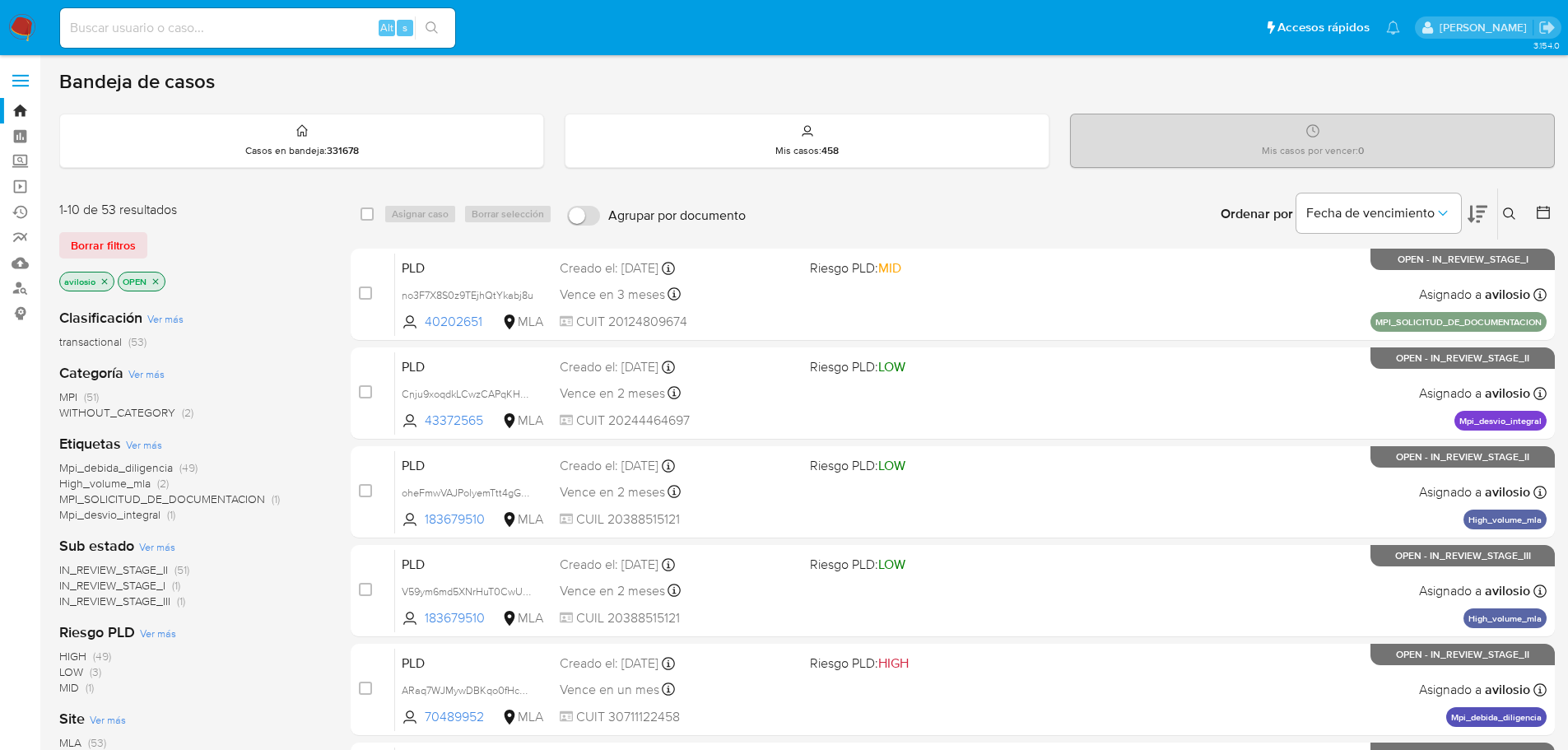
click at [233, 499] on span "MPI_SOLICITUD_DE_DOCUMENTACION" at bounding box center [162, 499] width 206 height 16
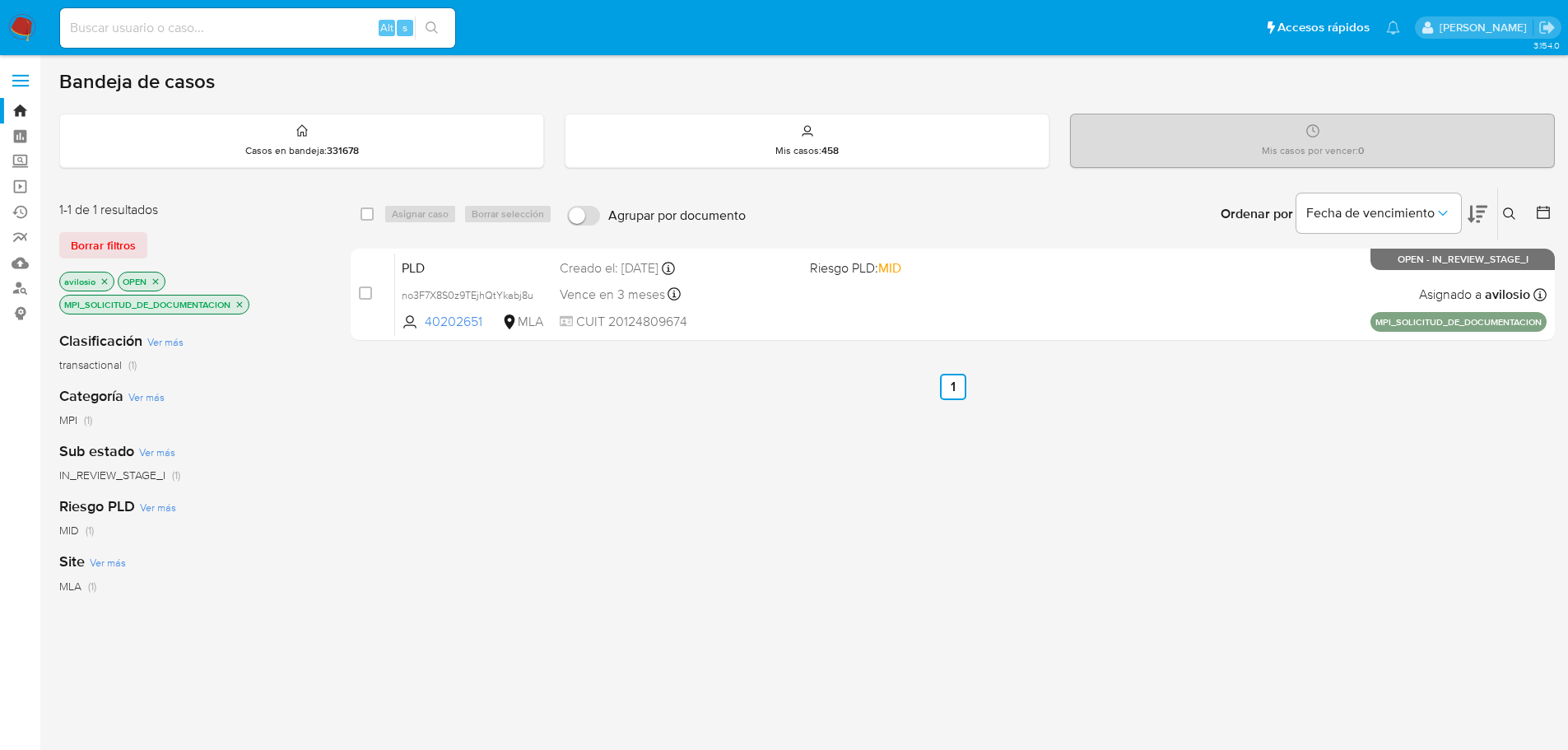
drag, startPoint x: 242, startPoint y: 301, endPoint x: 270, endPoint y: 325, distance: 36.9
click at [270, 325] on div "1-1 de 1 resultados Borrar filtros avilosio OPEN MPI_SOLICITUD_DE_DOCUMENTACION…" at bounding box center [191, 539] width 265 height 676
click at [242, 305] on icon "close-filter" at bounding box center [239, 304] width 10 height 10
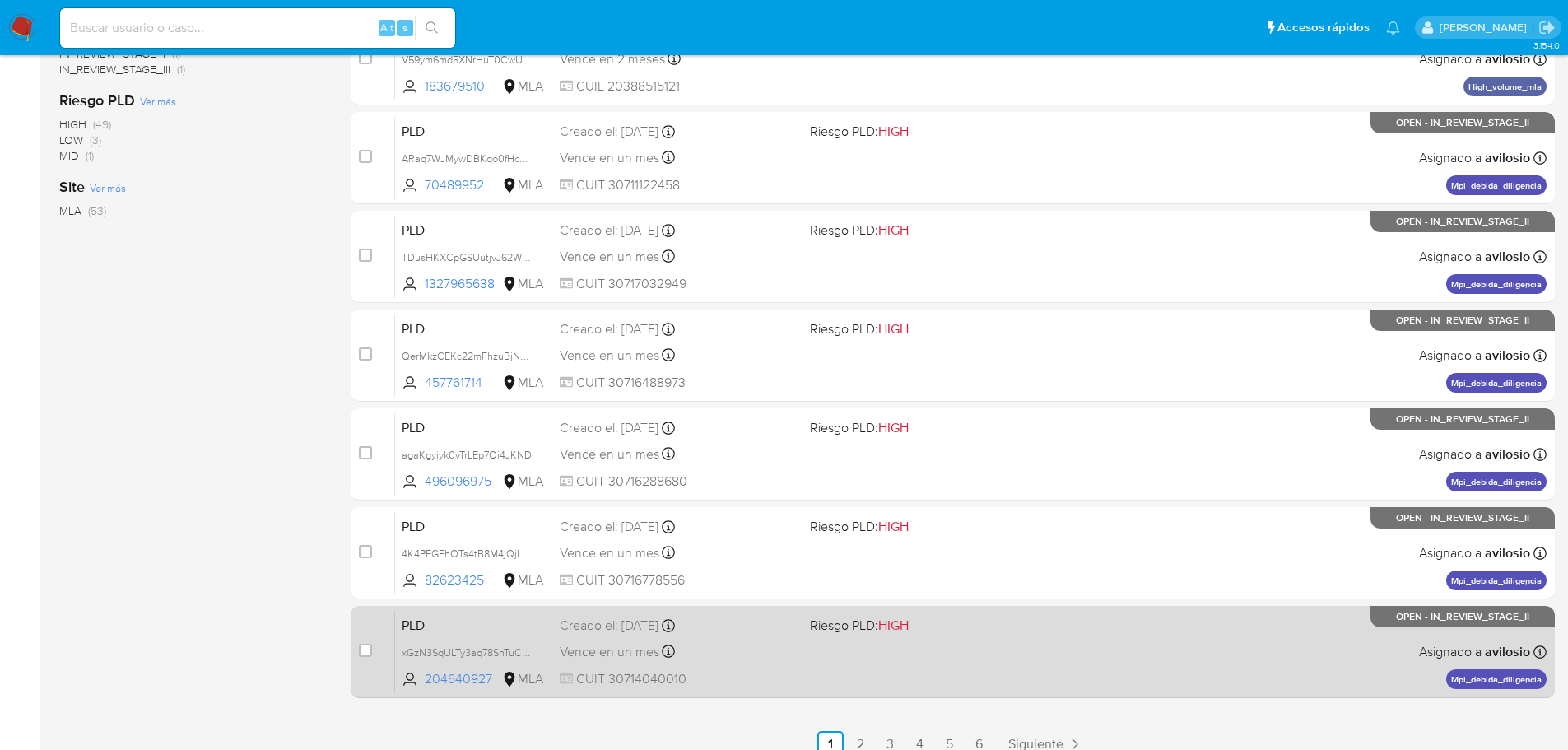
scroll to position [550, 0]
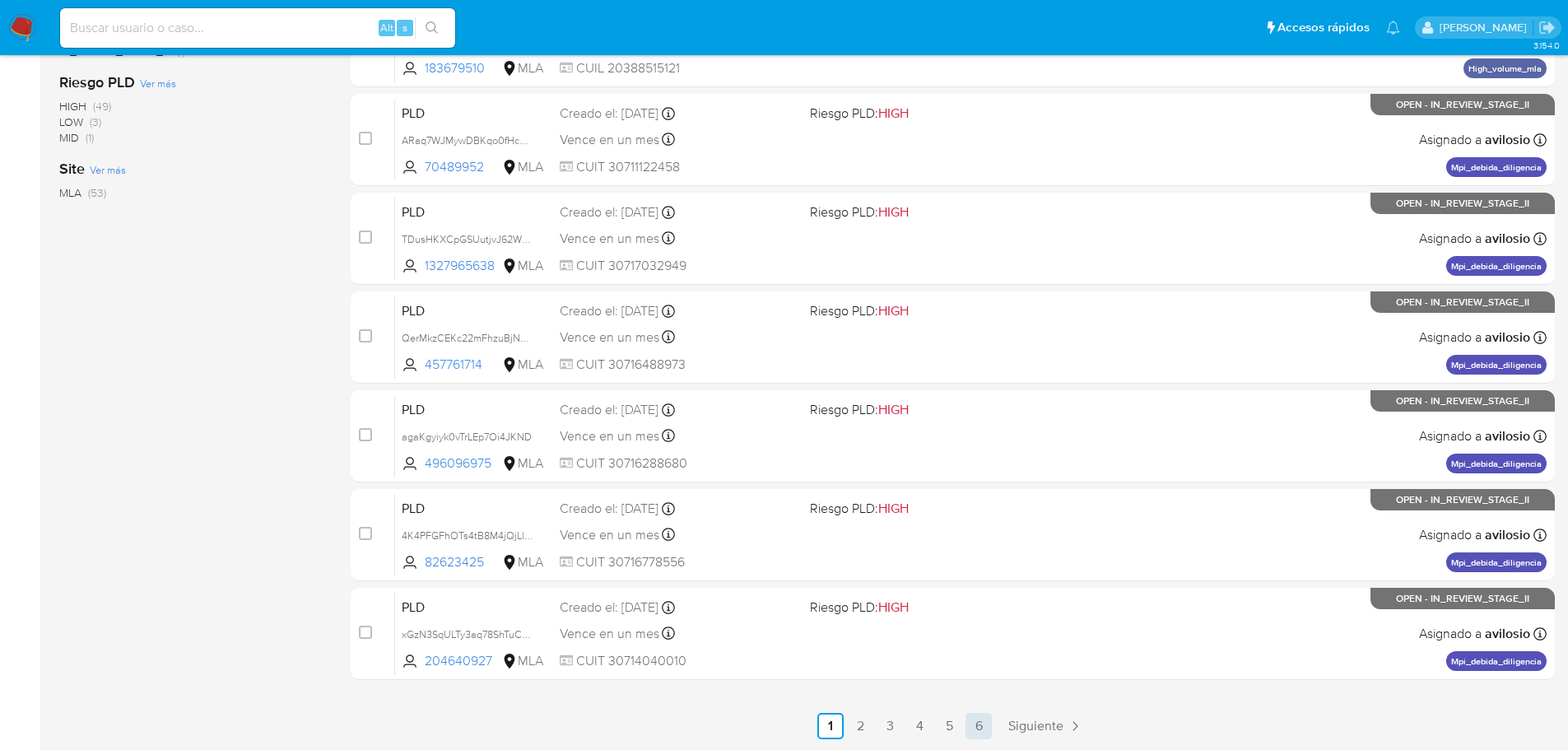
click at [975, 731] on link "6" at bounding box center [978, 726] width 26 height 26
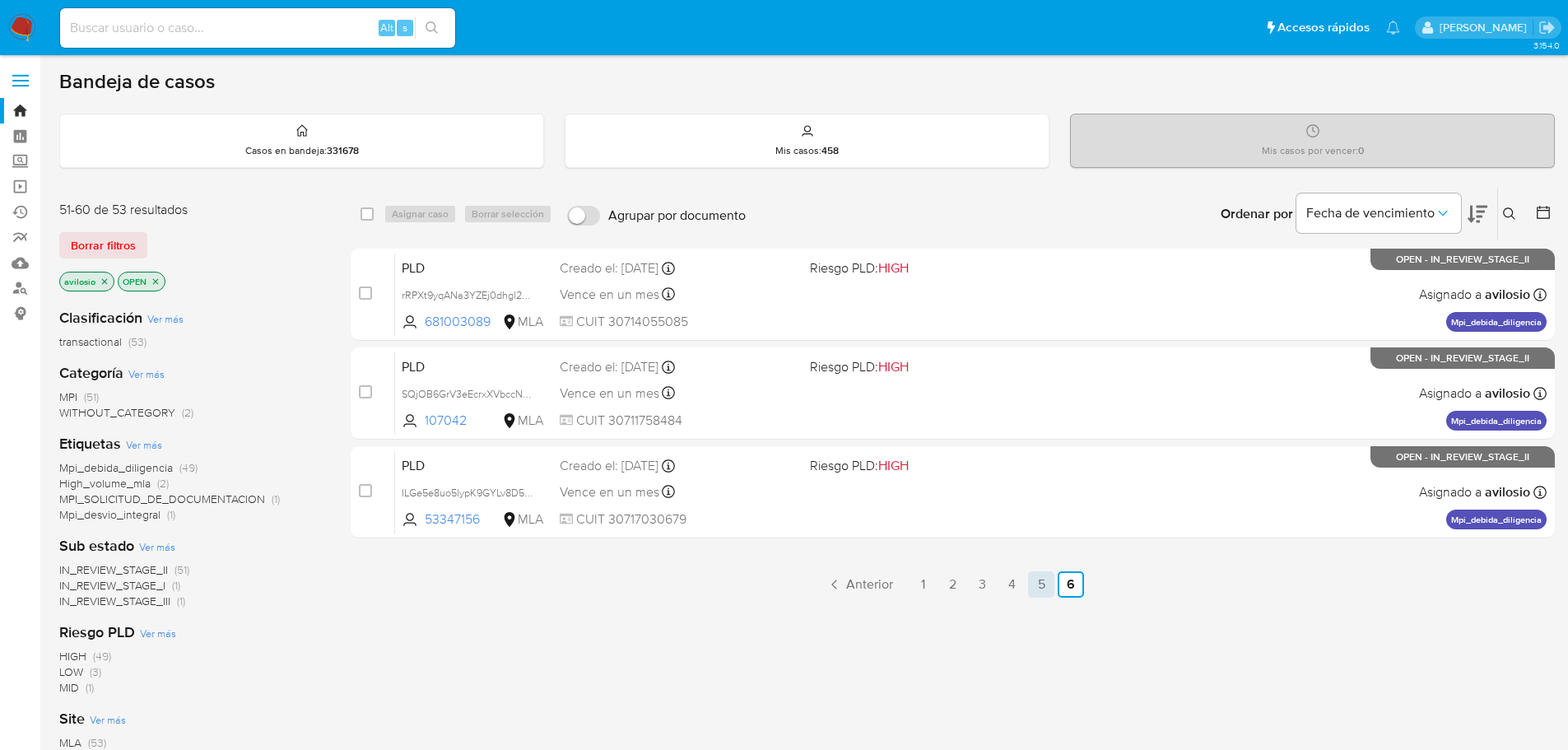
click at [1036, 580] on link "5" at bounding box center [1041, 585] width 26 height 26
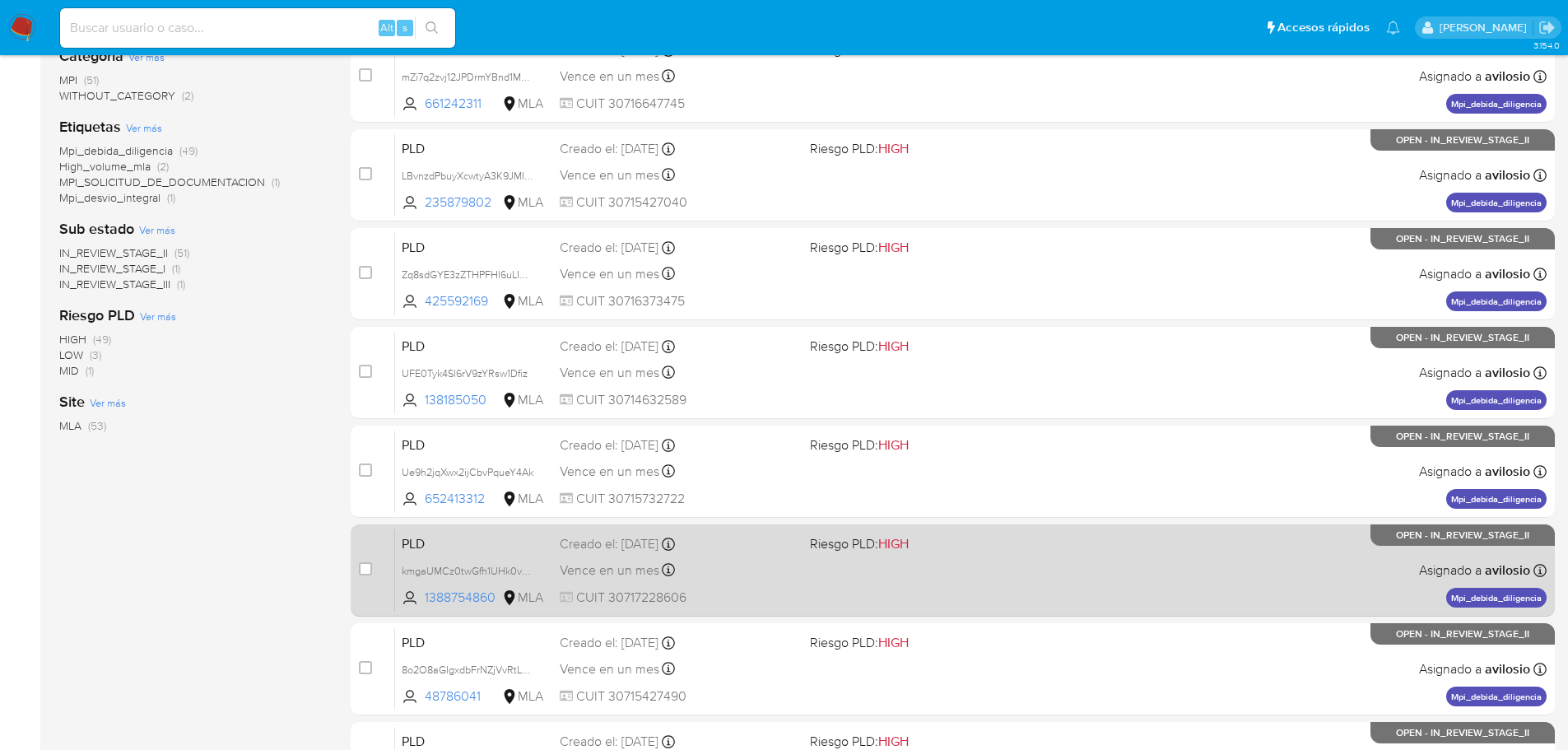
scroll to position [550, 0]
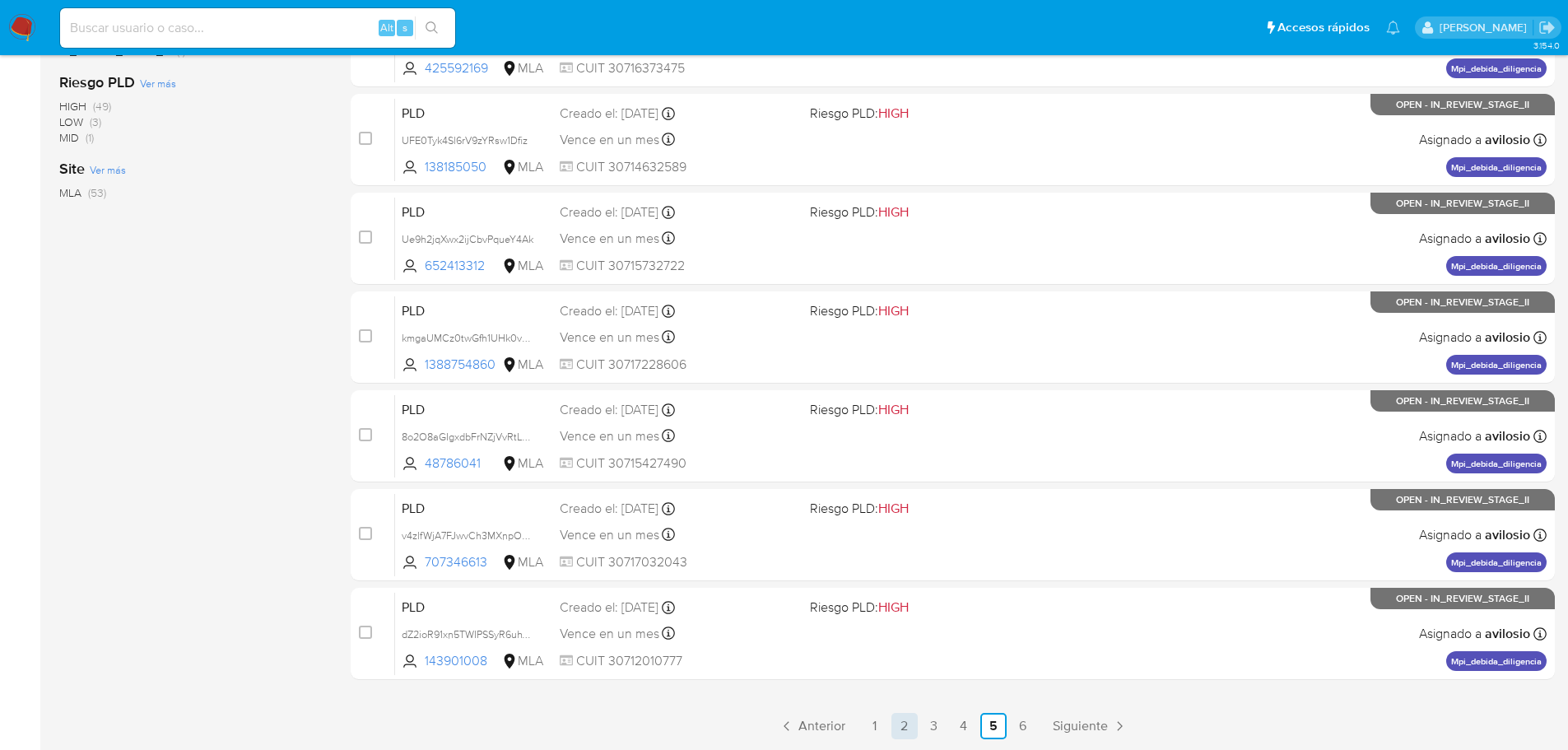
click at [908, 735] on link "2" at bounding box center [905, 726] width 26 height 26
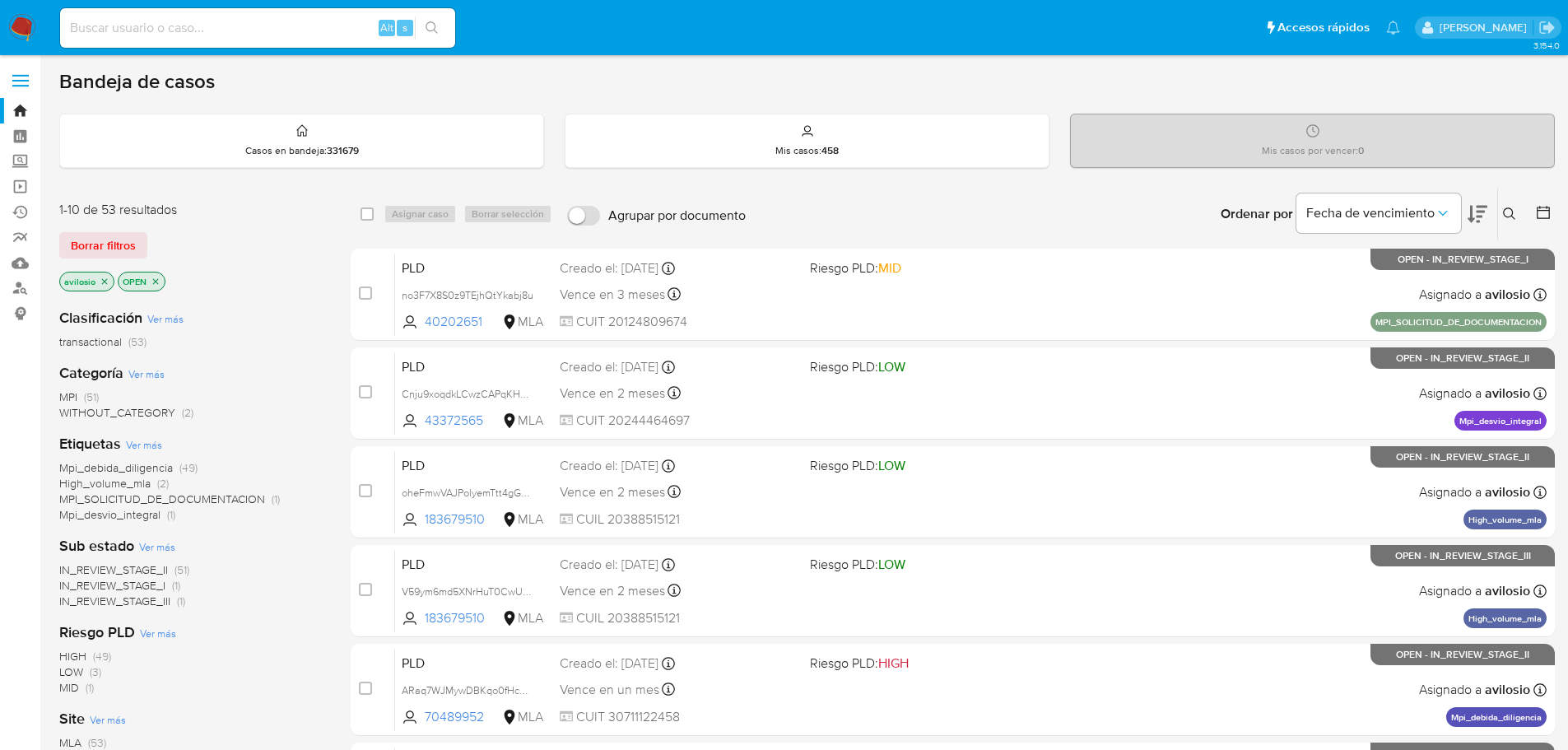
click at [163, 36] on input at bounding box center [257, 28] width 395 height 22
paste input "51743280"
type input "51743280"
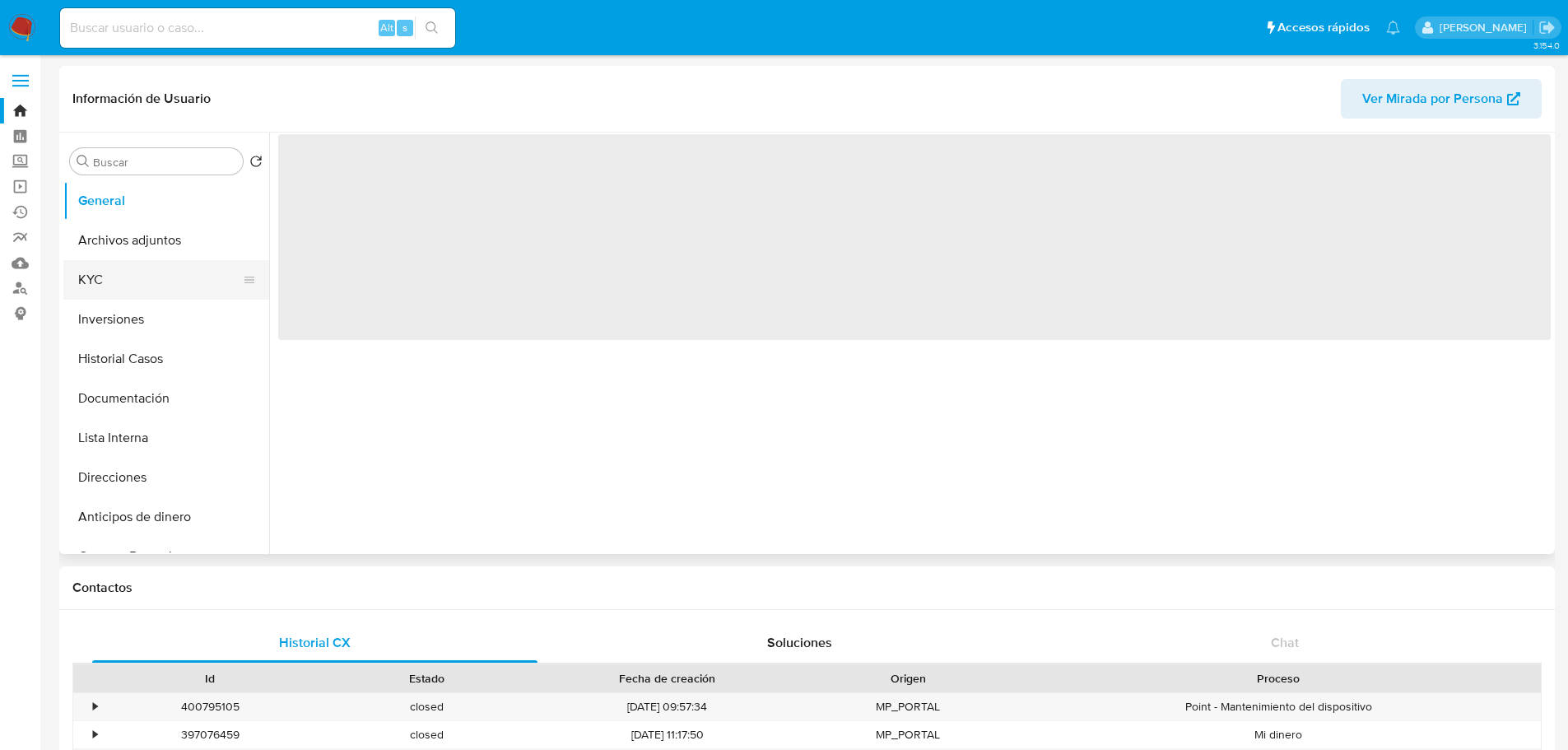
drag, startPoint x: 137, startPoint y: 281, endPoint x: 199, endPoint y: 294, distance: 63.3
click at [138, 281] on button "KYC" at bounding box center [159, 280] width 192 height 40
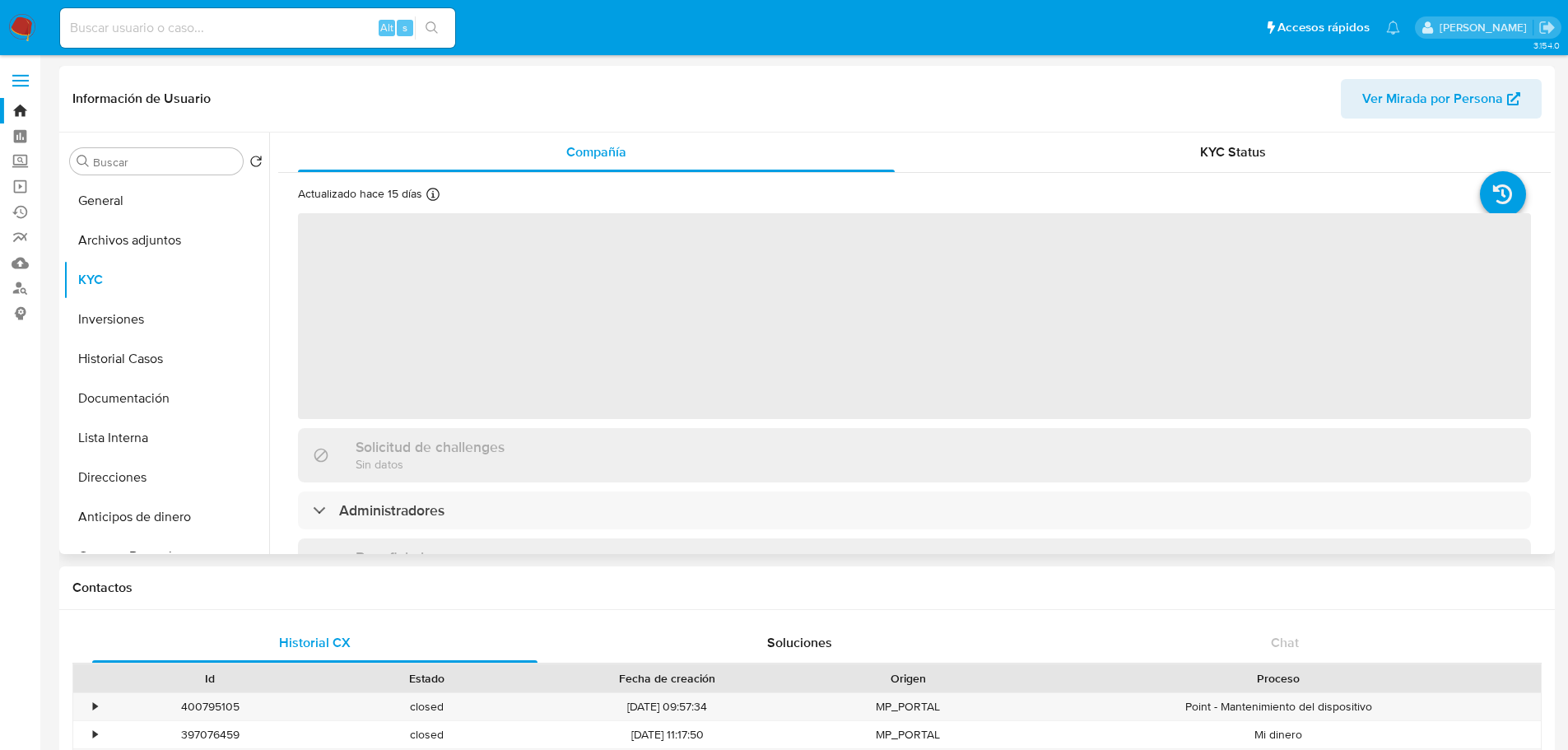
select select "10"
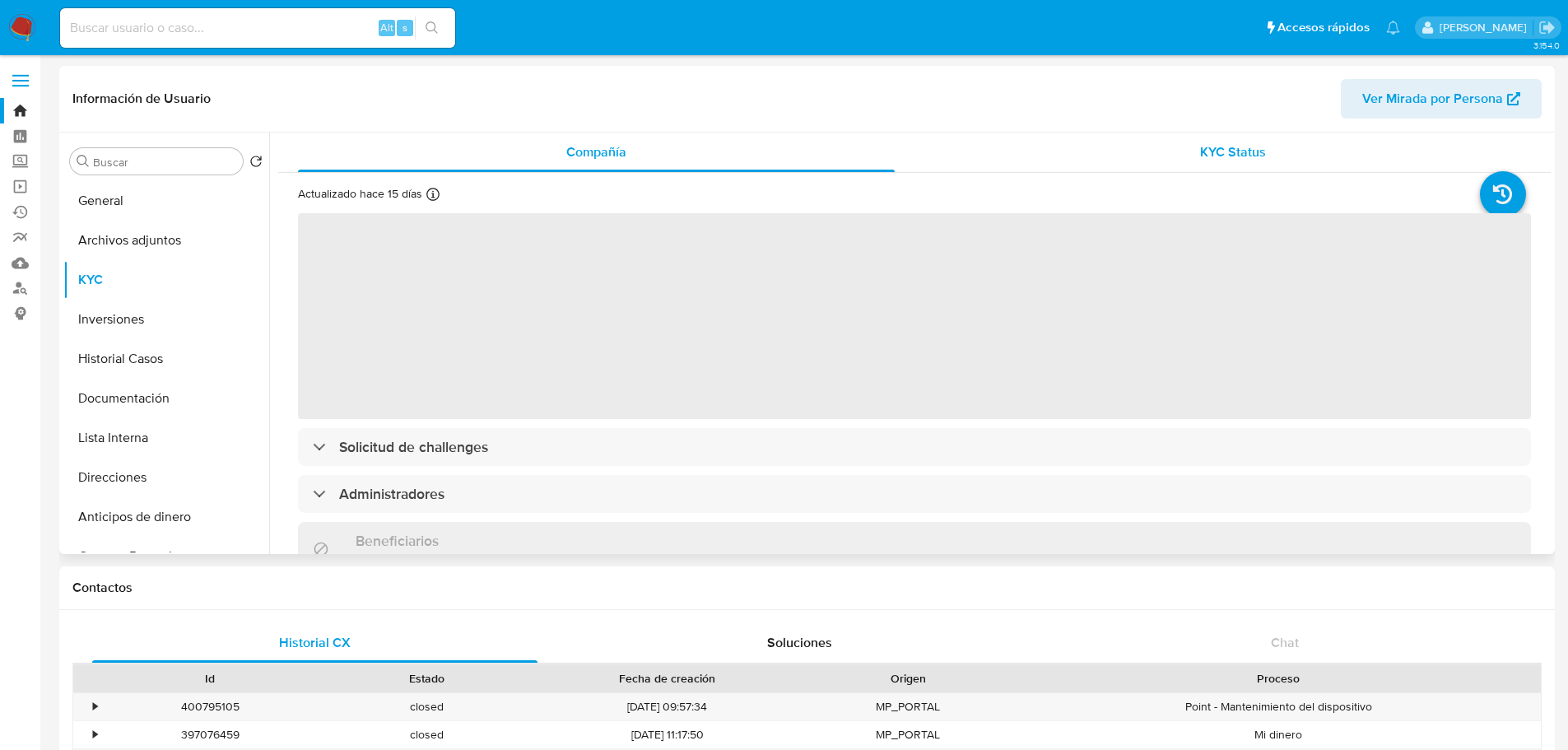
click at [1306, 157] on div "KYC Status" at bounding box center [1232, 152] width 597 height 40
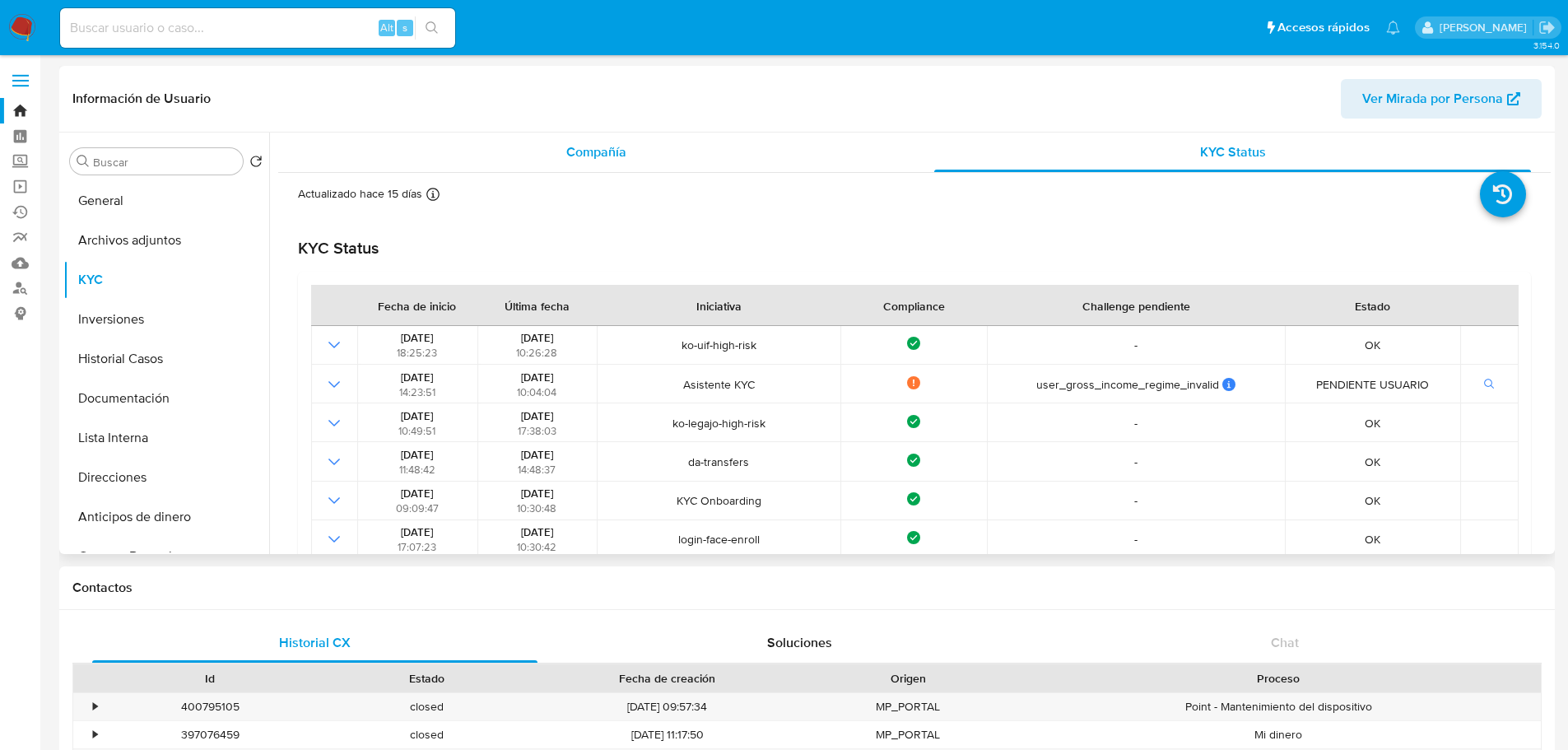
click at [663, 155] on div "Compañía" at bounding box center [596, 152] width 597 height 40
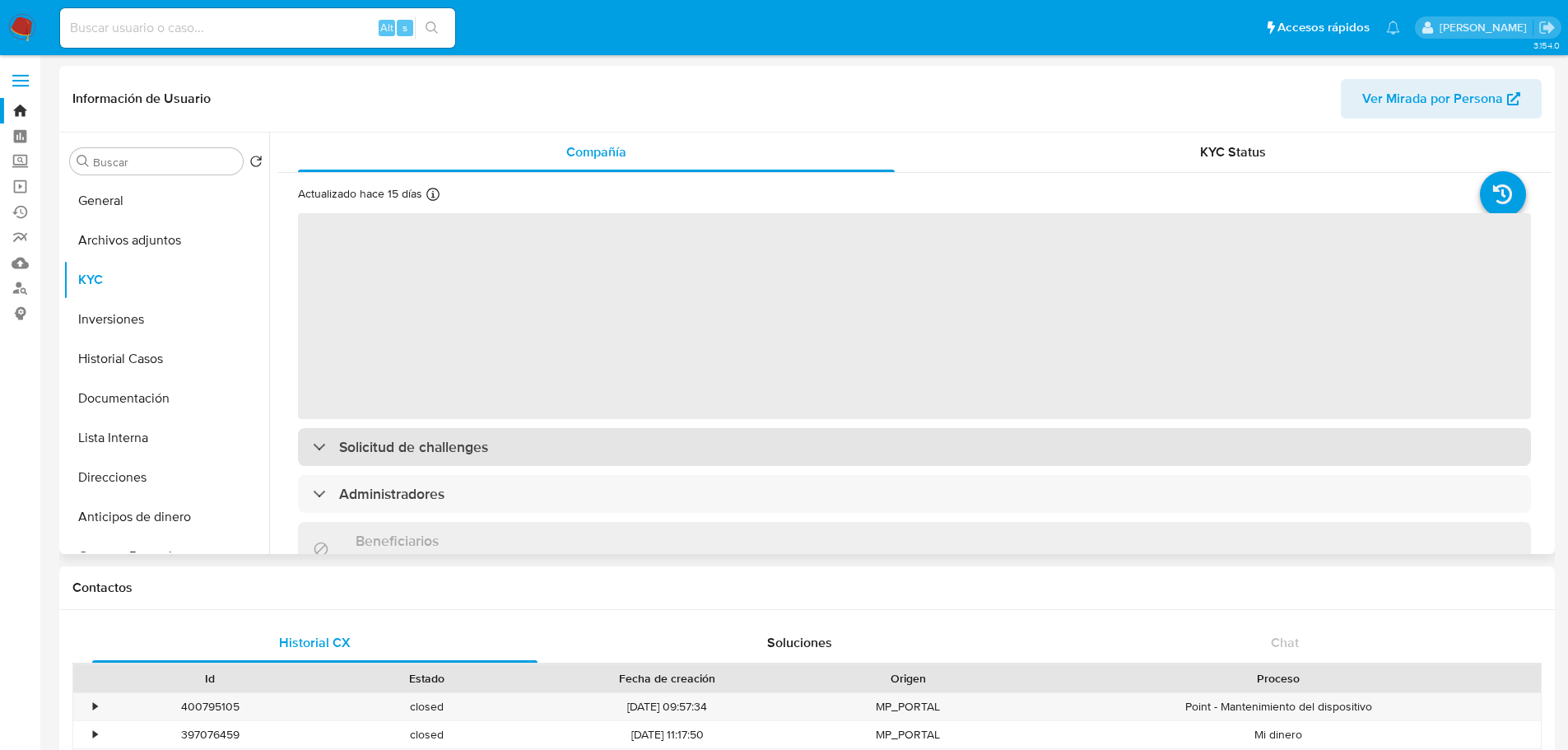
click at [438, 463] on div "Solicitud de challenges" at bounding box center [914, 447] width 1233 height 38
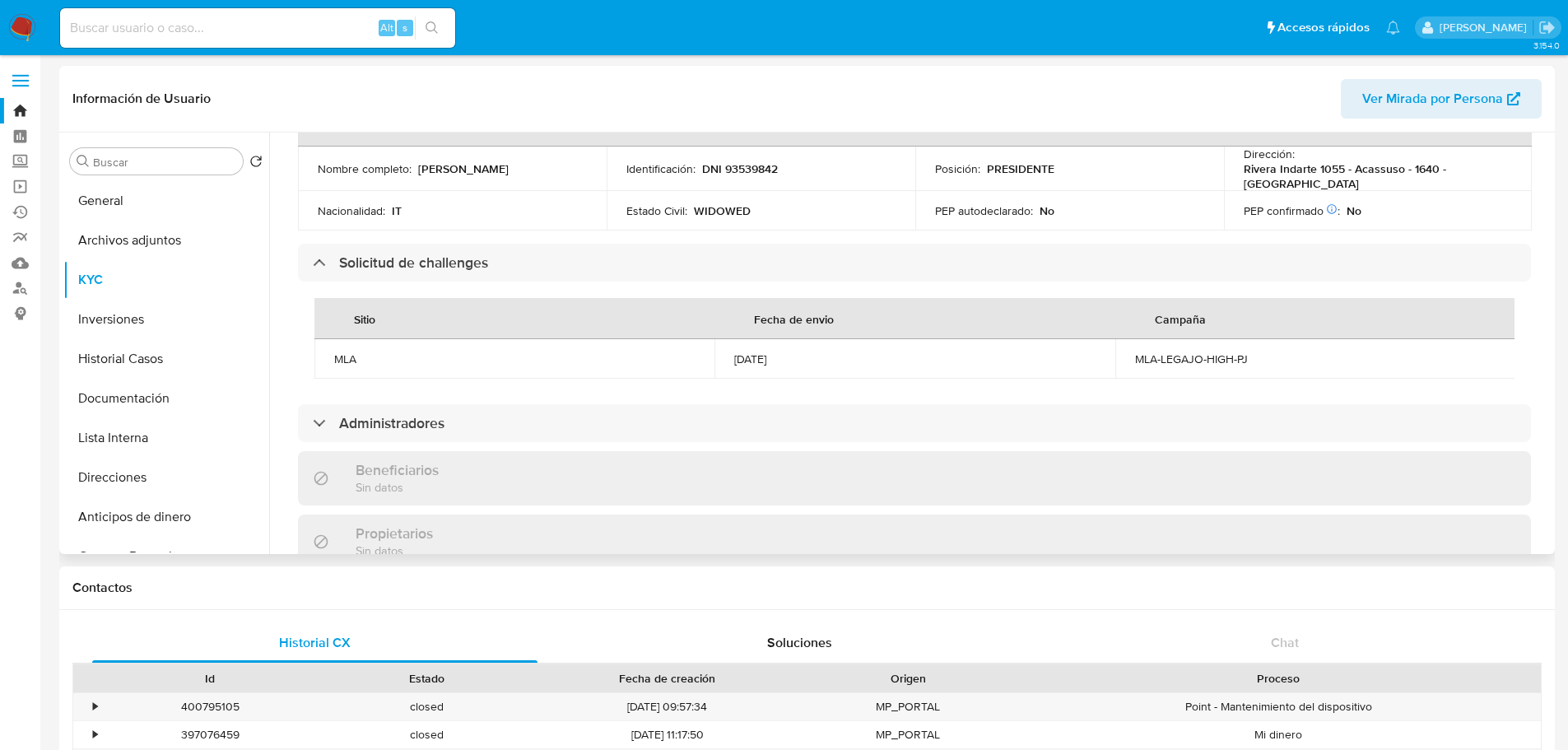
scroll to position [741, 0]
drag, startPoint x: 802, startPoint y: 333, endPoint x: 855, endPoint y: 332, distance: 53.0
click at [855, 339] on td "05/06/2024" at bounding box center [914, 359] width 400 height 40
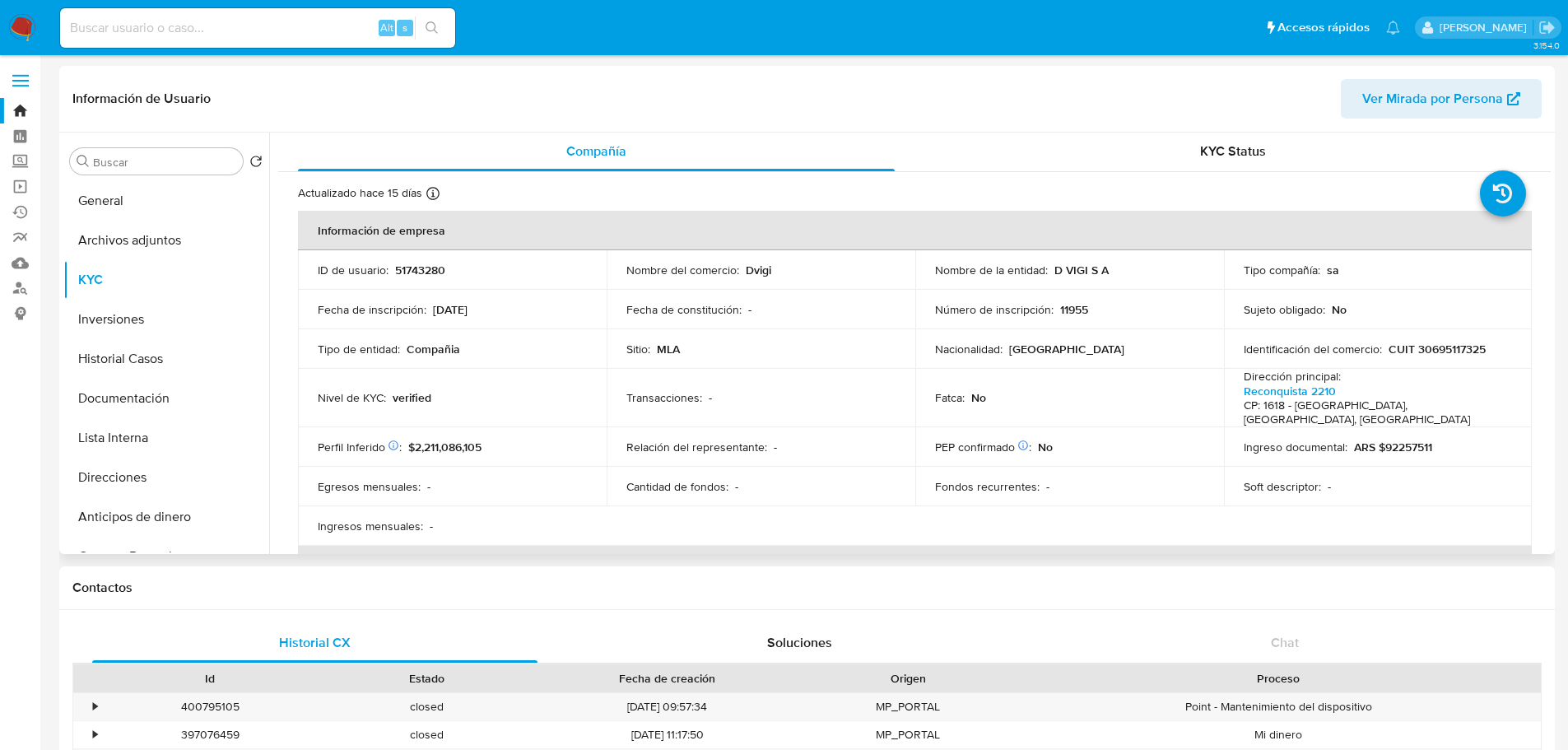
scroll to position [0, 0]
click at [1148, 145] on div "KYC Status" at bounding box center [1232, 152] width 597 height 40
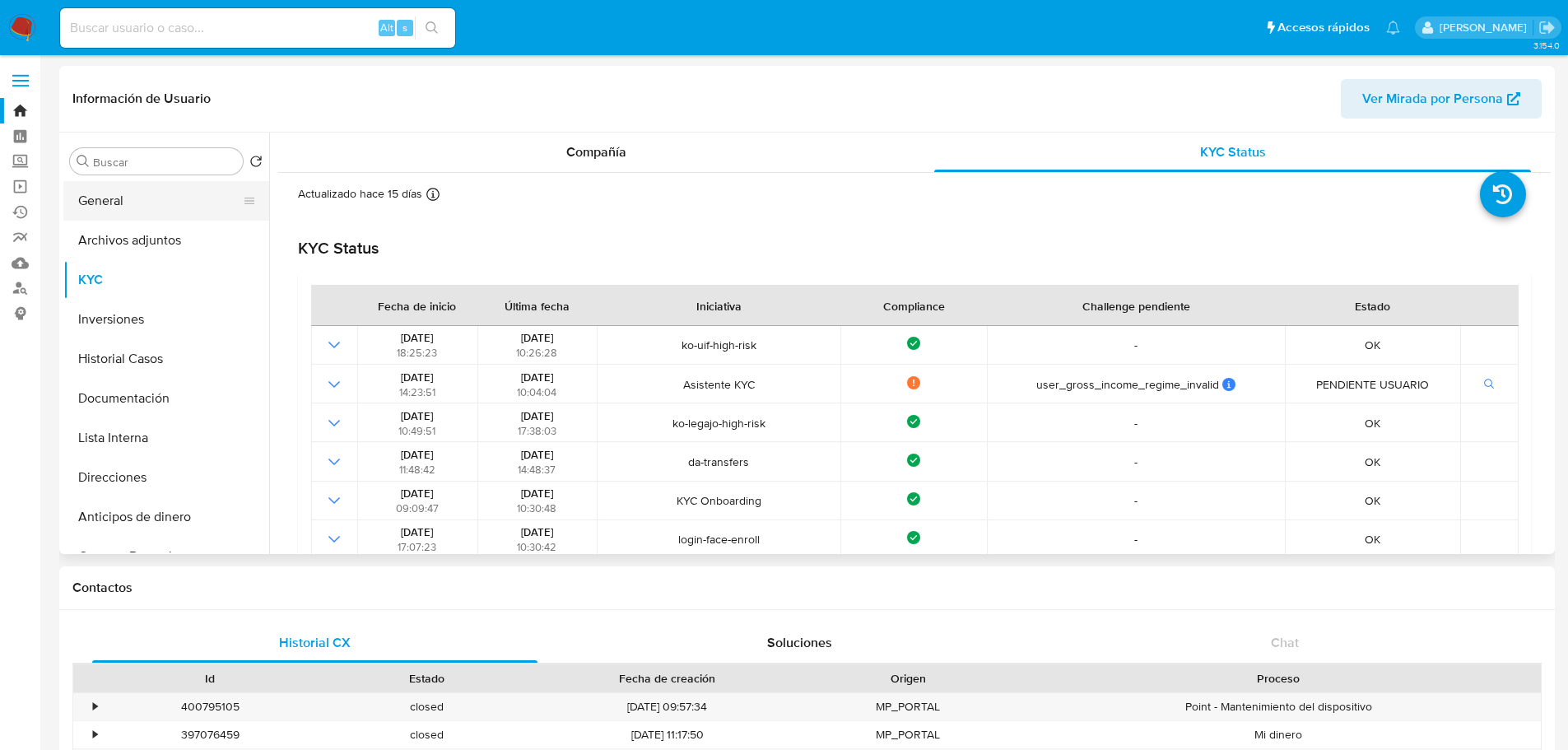
click at [171, 212] on button "General" at bounding box center [159, 201] width 192 height 40
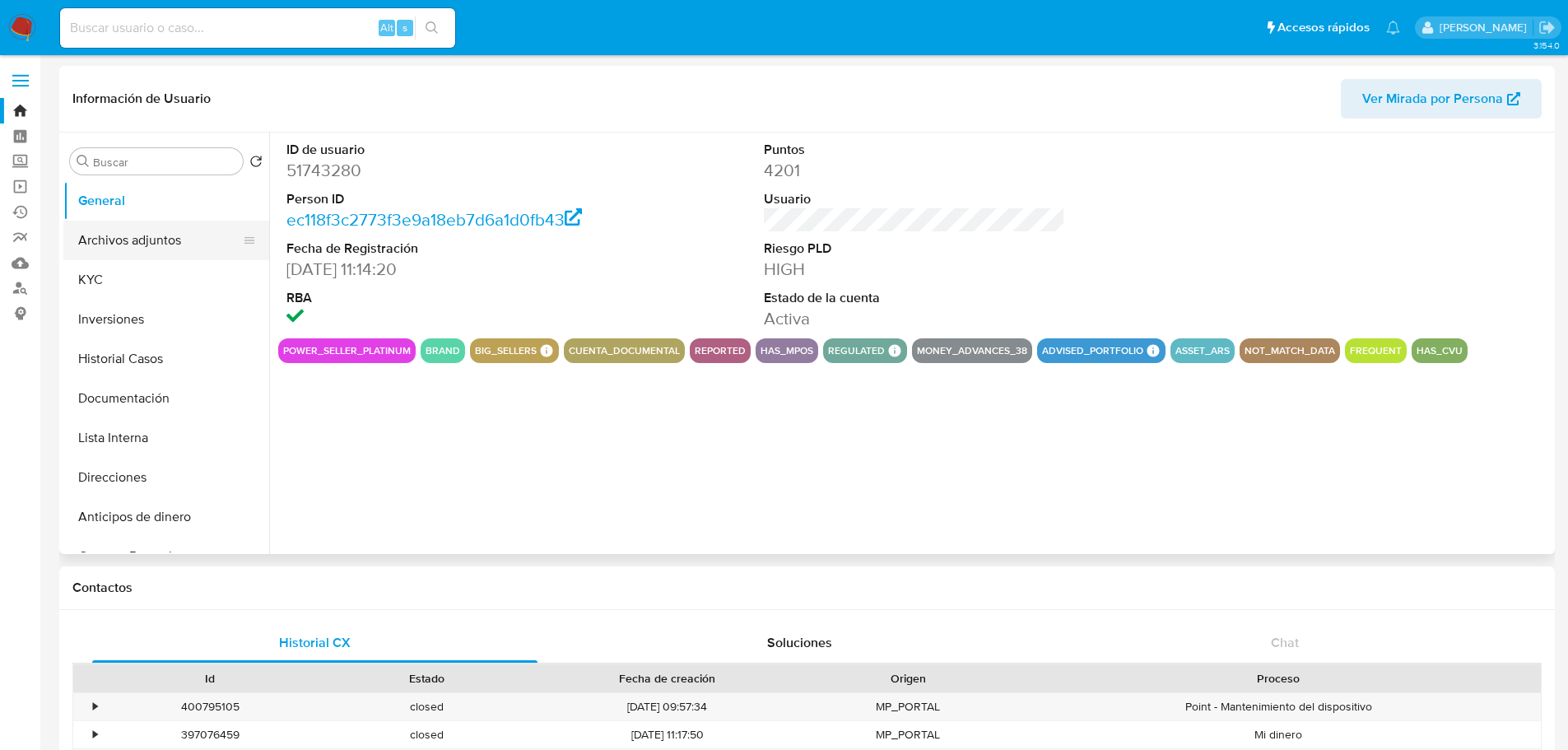
click at [165, 252] on button "Archivos adjuntos" at bounding box center [159, 241] width 192 height 40
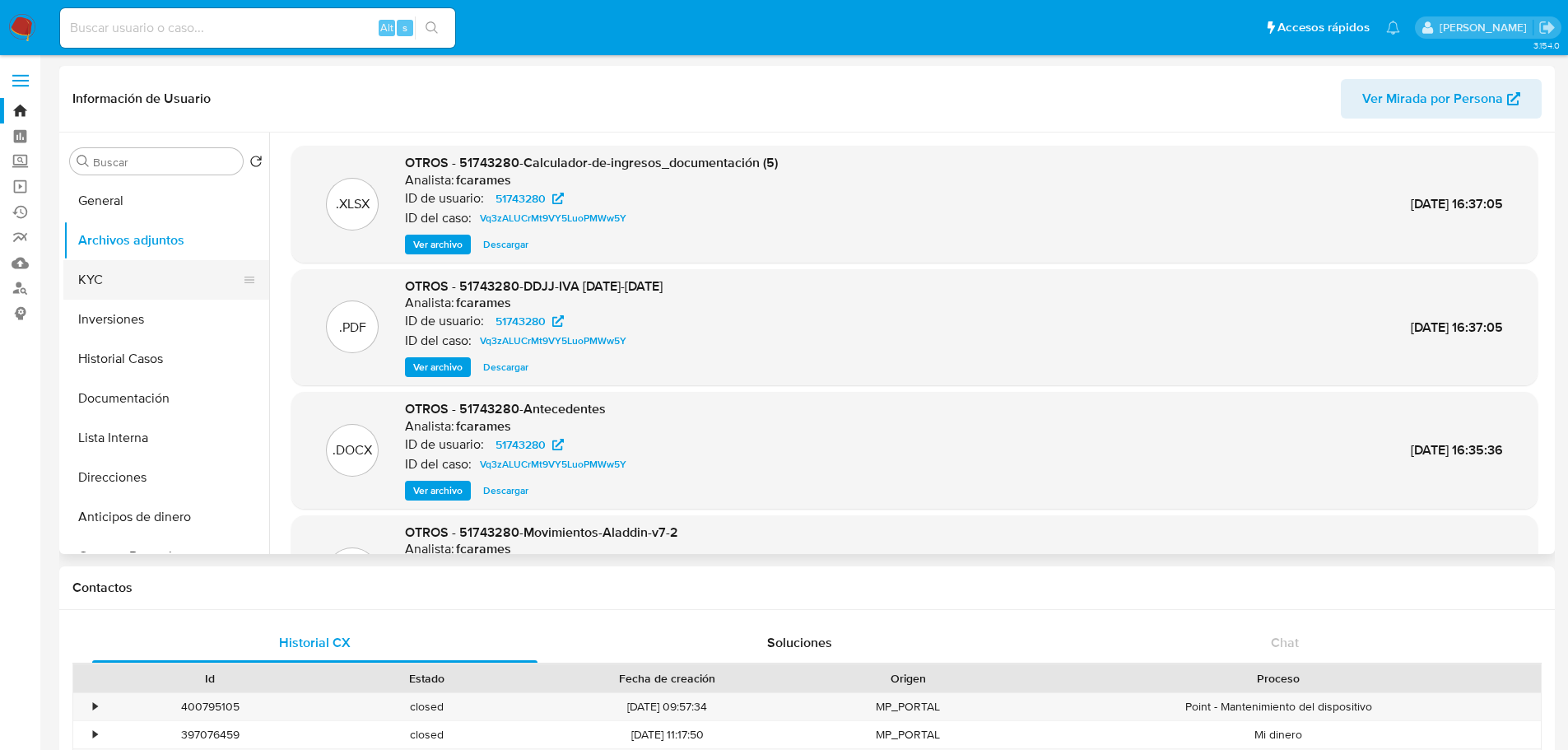
click at [147, 278] on button "KYC" at bounding box center [159, 280] width 192 height 40
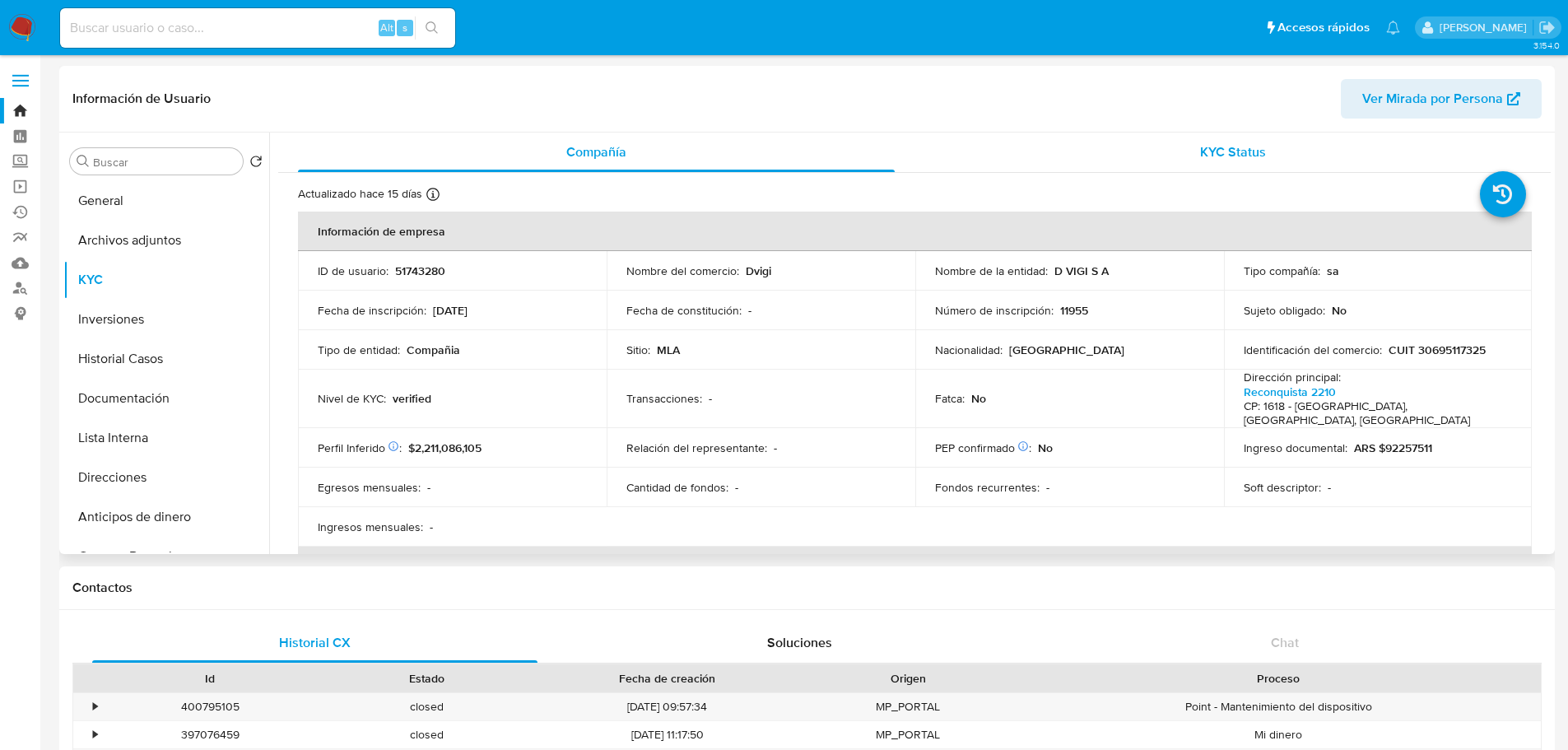
click at [1091, 146] on div "KYC Status" at bounding box center [1232, 152] width 597 height 40
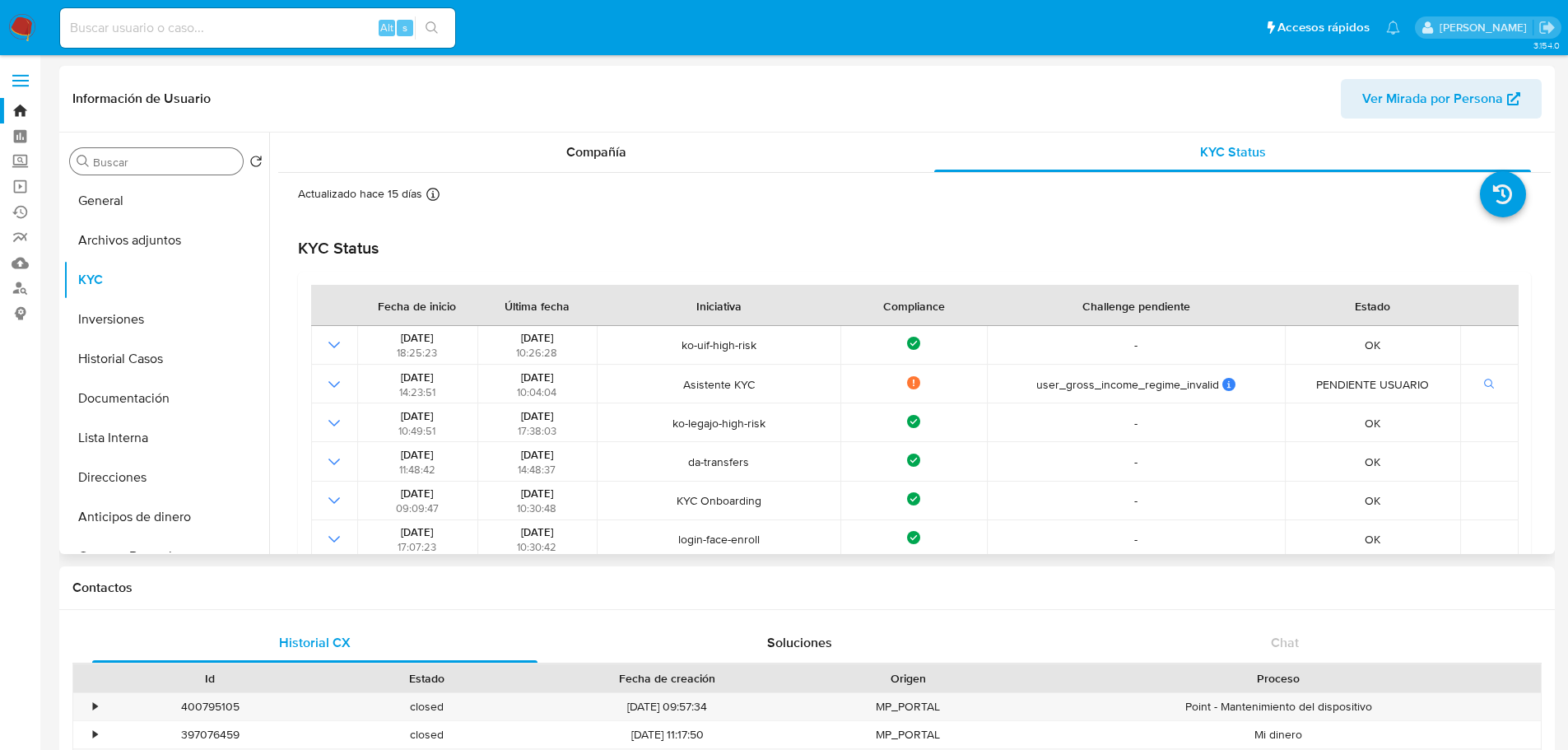
click at [168, 171] on div "Buscar" at bounding box center [157, 161] width 173 height 26
click at [167, 165] on input "Buscar" at bounding box center [164, 162] width 143 height 15
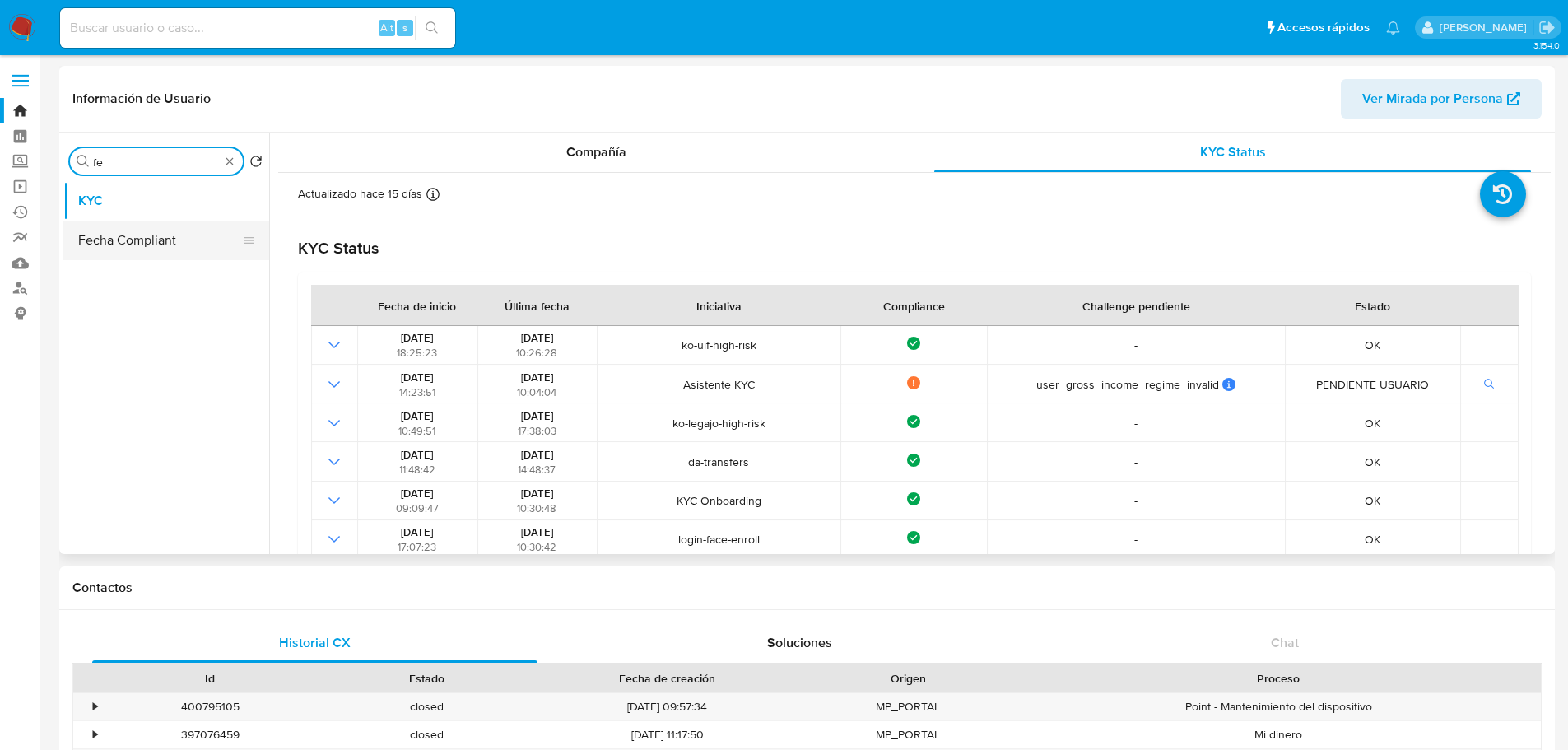
type input "fe"
click at [160, 237] on button "Fecha Compliant" at bounding box center [159, 241] width 192 height 40
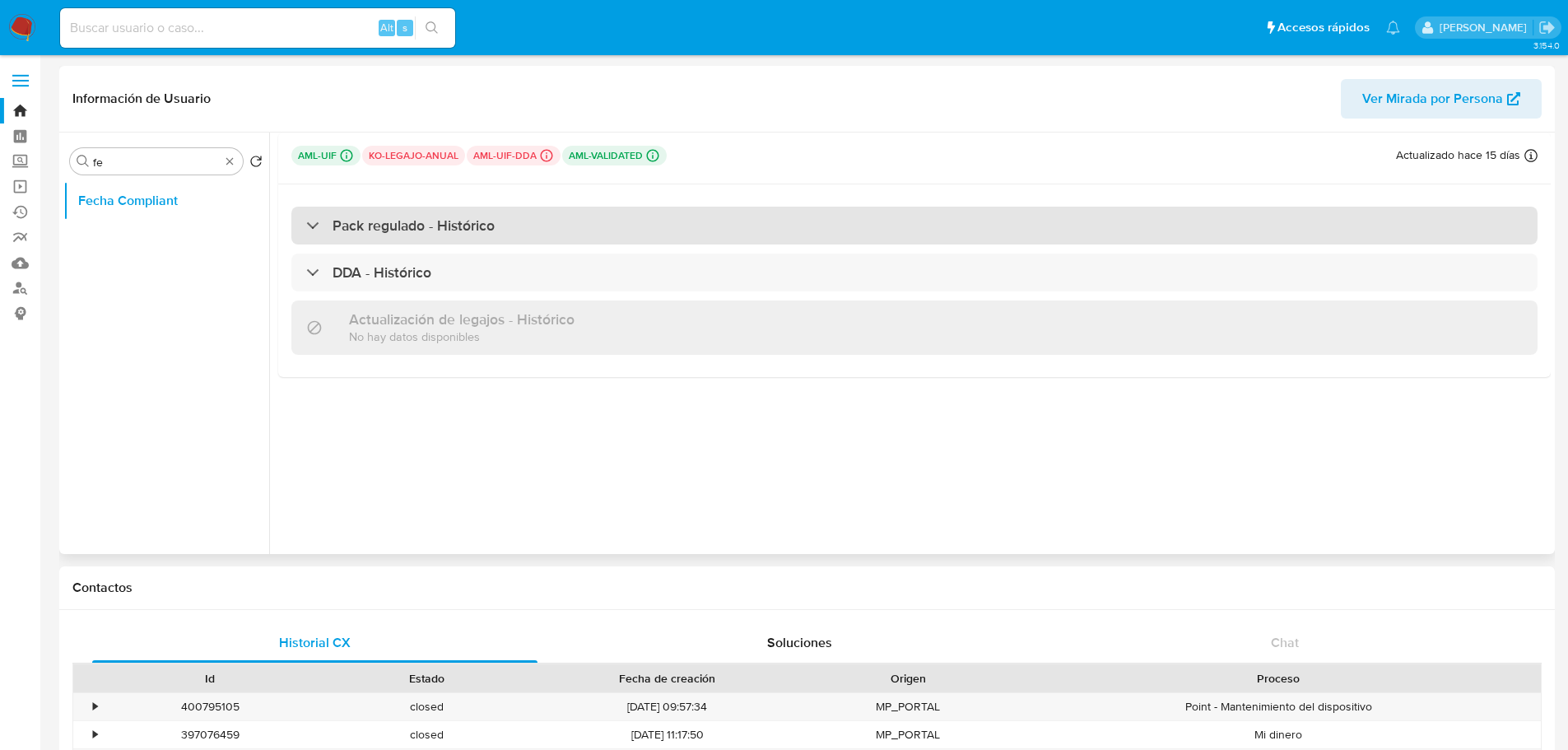
click at [447, 221] on h3 "Pack regulado - Histórico" at bounding box center [413, 225] width 162 height 18
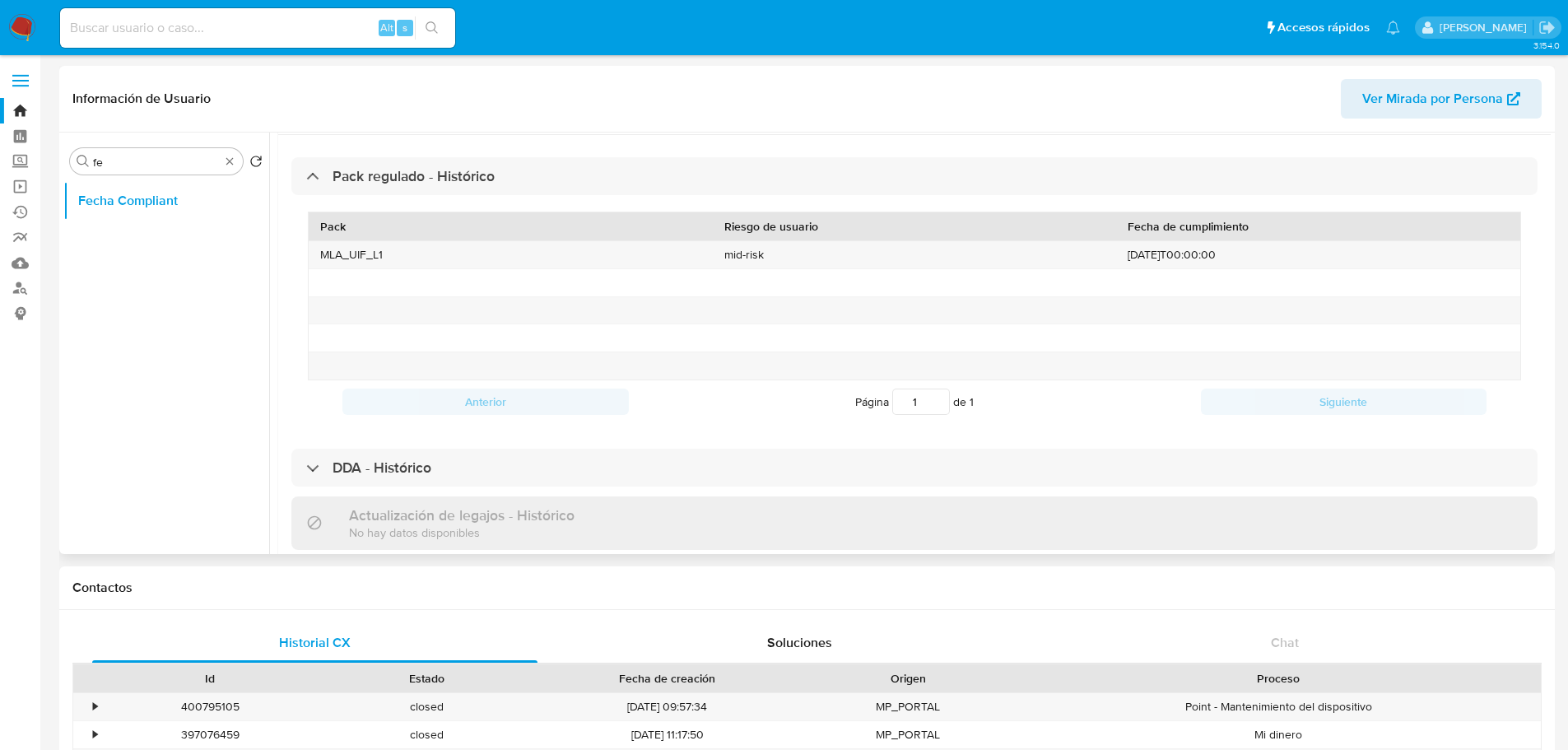
scroll to position [75, 0]
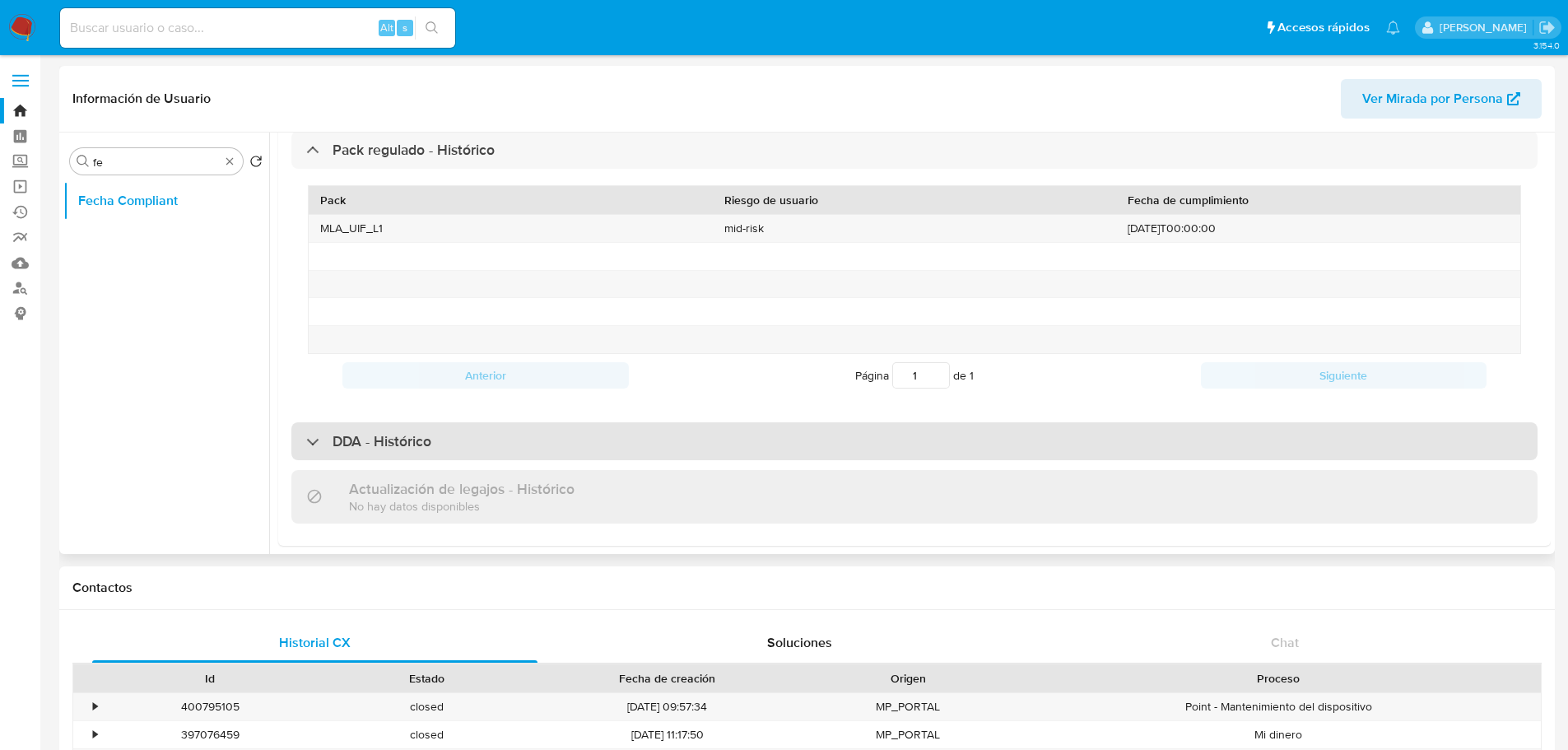
click at [454, 436] on div "DDA - Histórico" at bounding box center [914, 442] width 1246 height 38
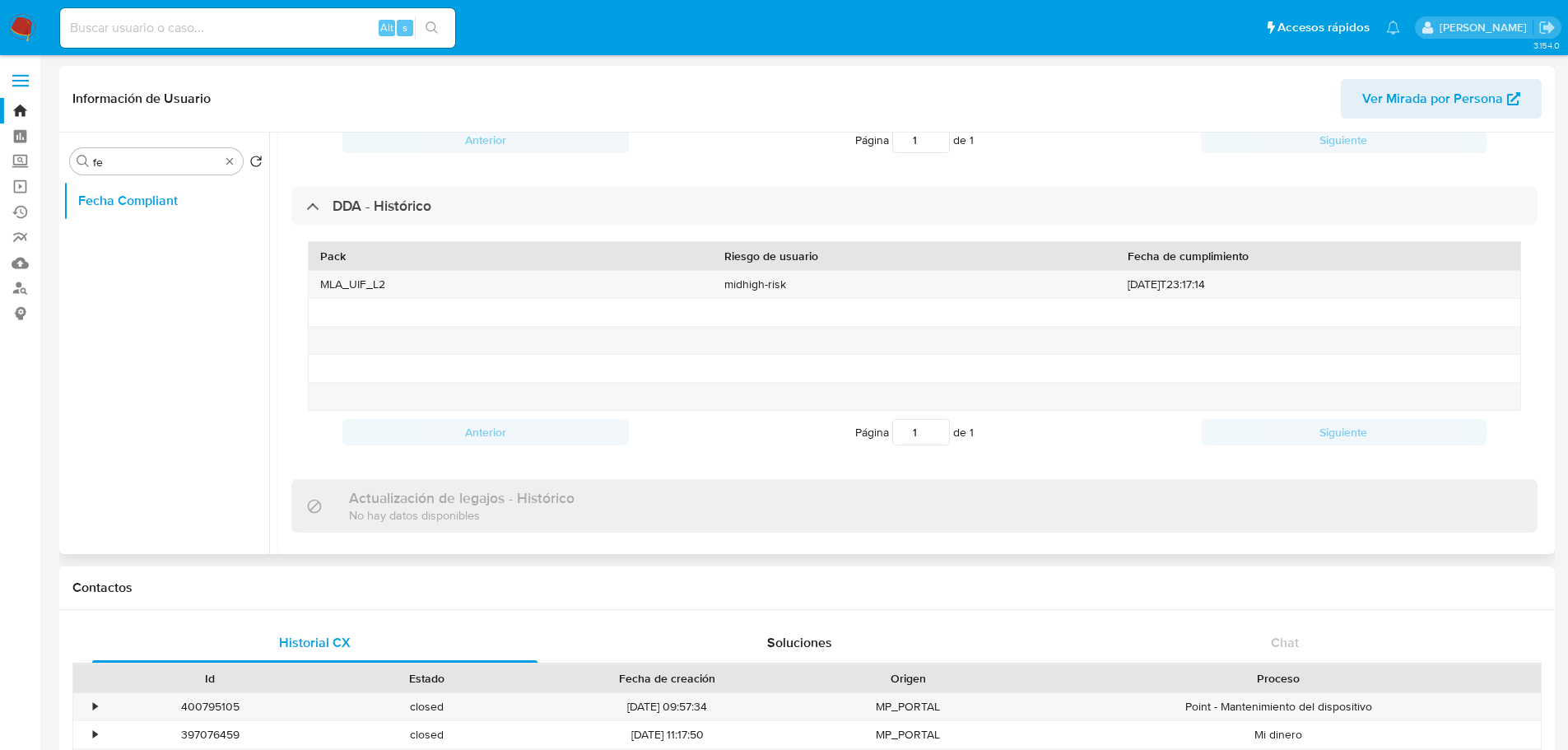
scroll to position [321, 0]
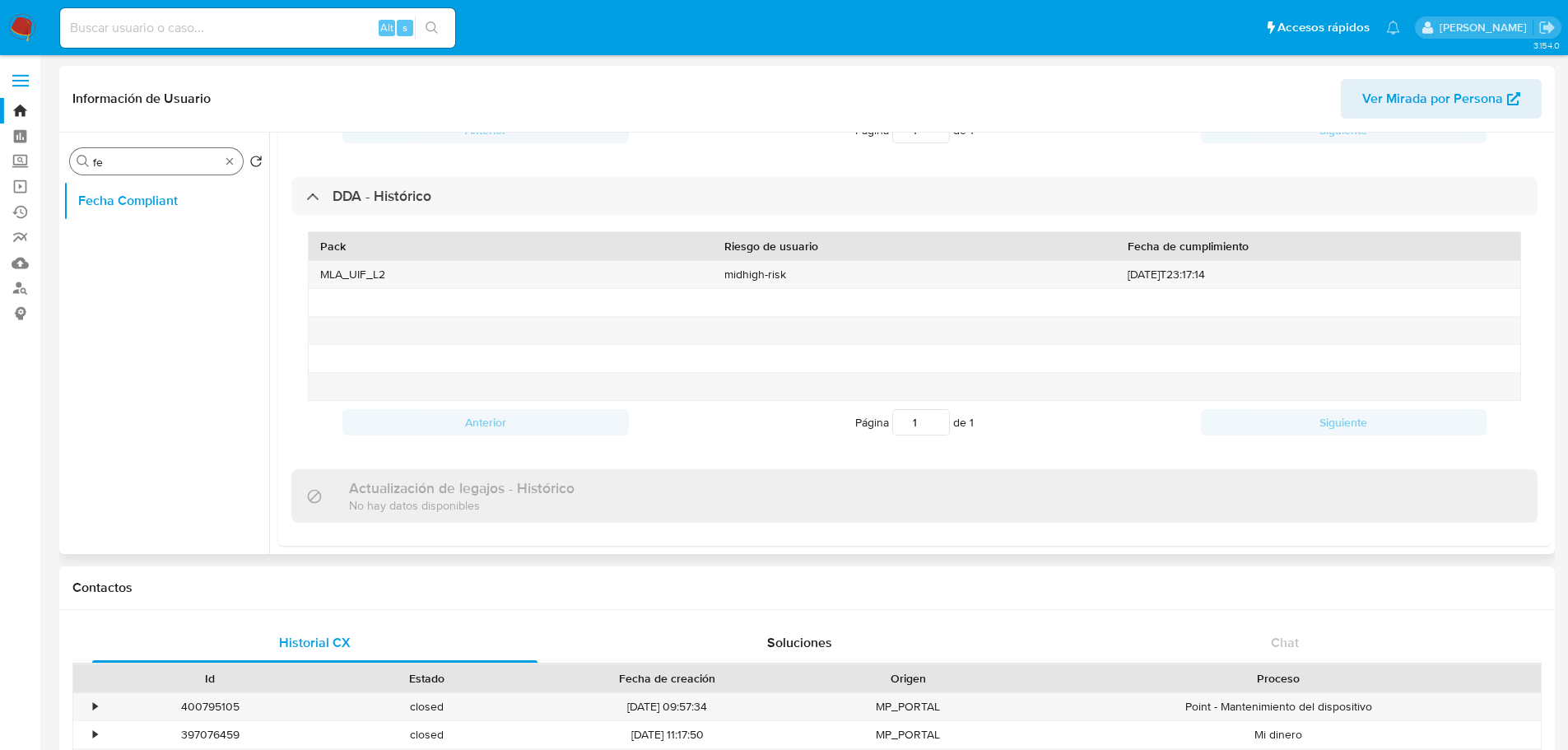
click at [224, 152] on div "Buscar fe" at bounding box center [157, 161] width 173 height 26
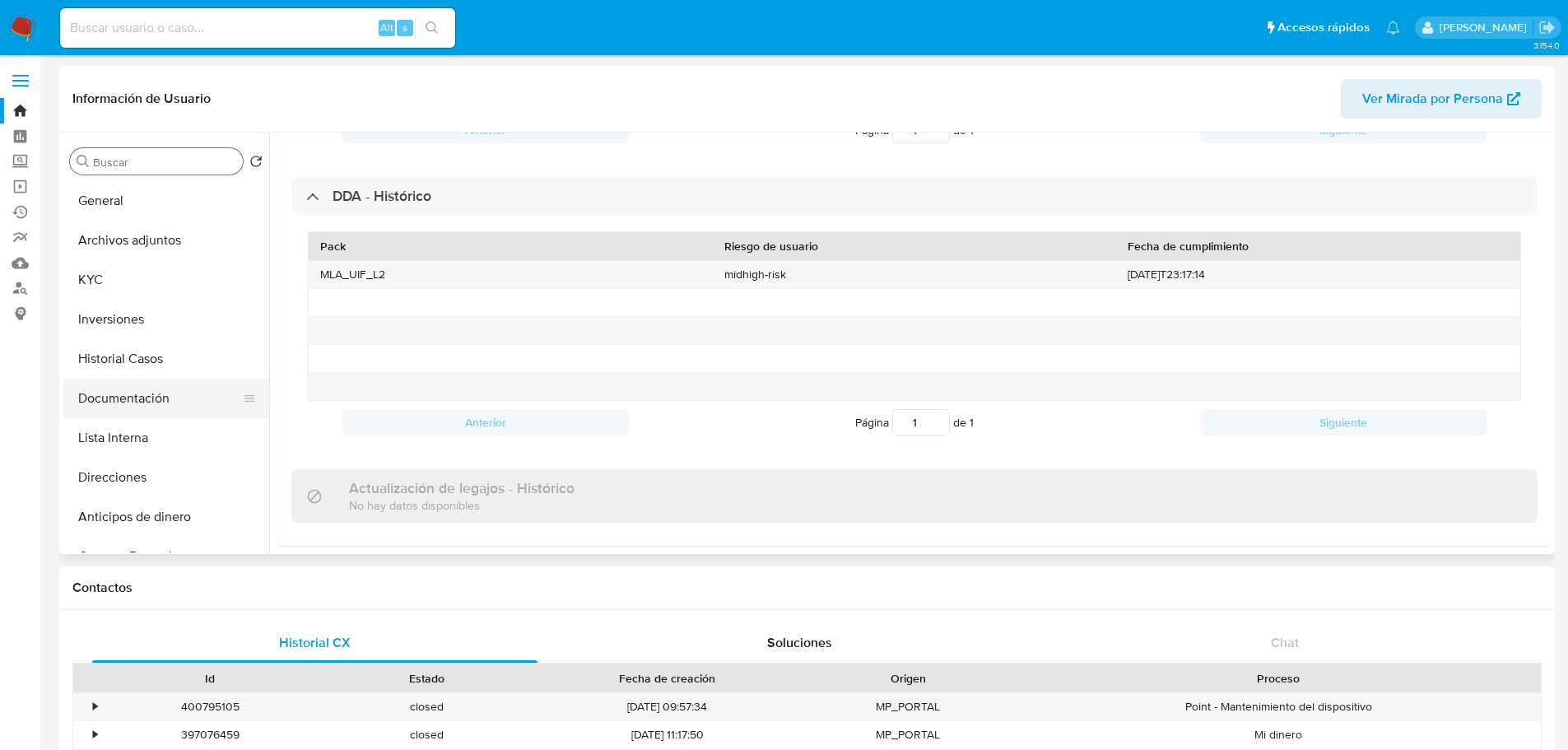
click at [149, 393] on button "Documentación" at bounding box center [159, 398] width 192 height 40
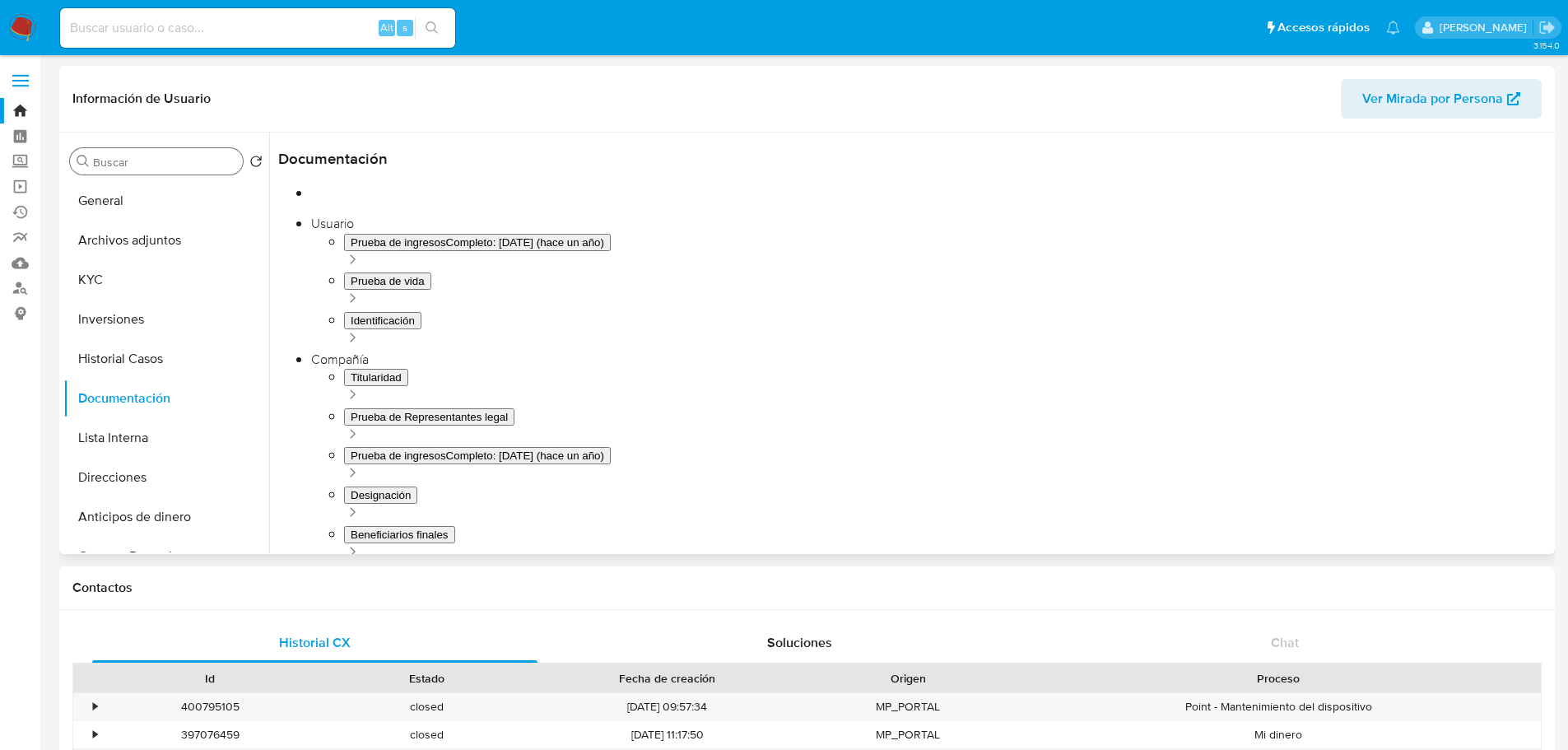
scroll to position [222, 0]
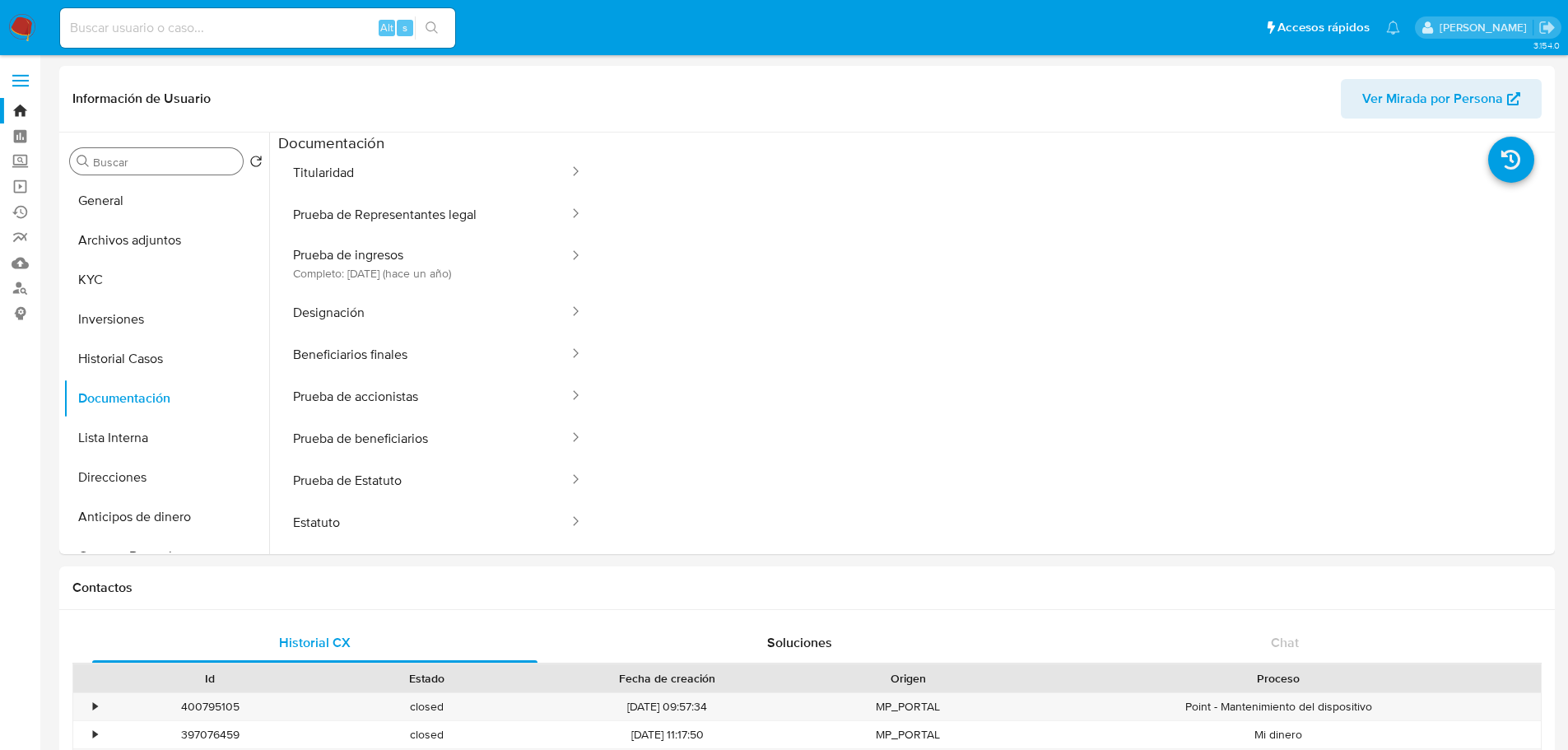
click at [106, 35] on input at bounding box center [257, 28] width 395 height 22
paste input "1189716219"
type input "1189716219"
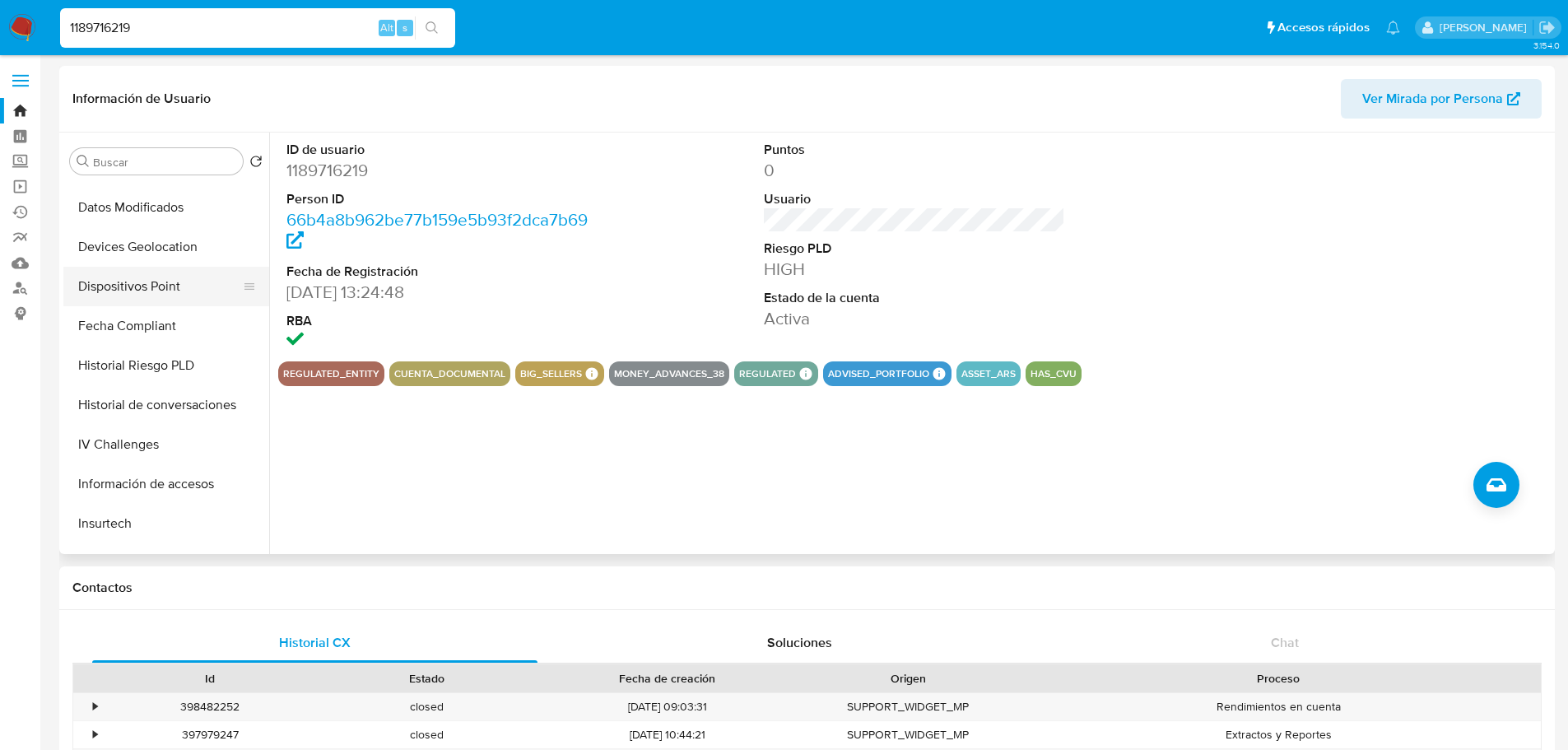
scroll to position [494, 0]
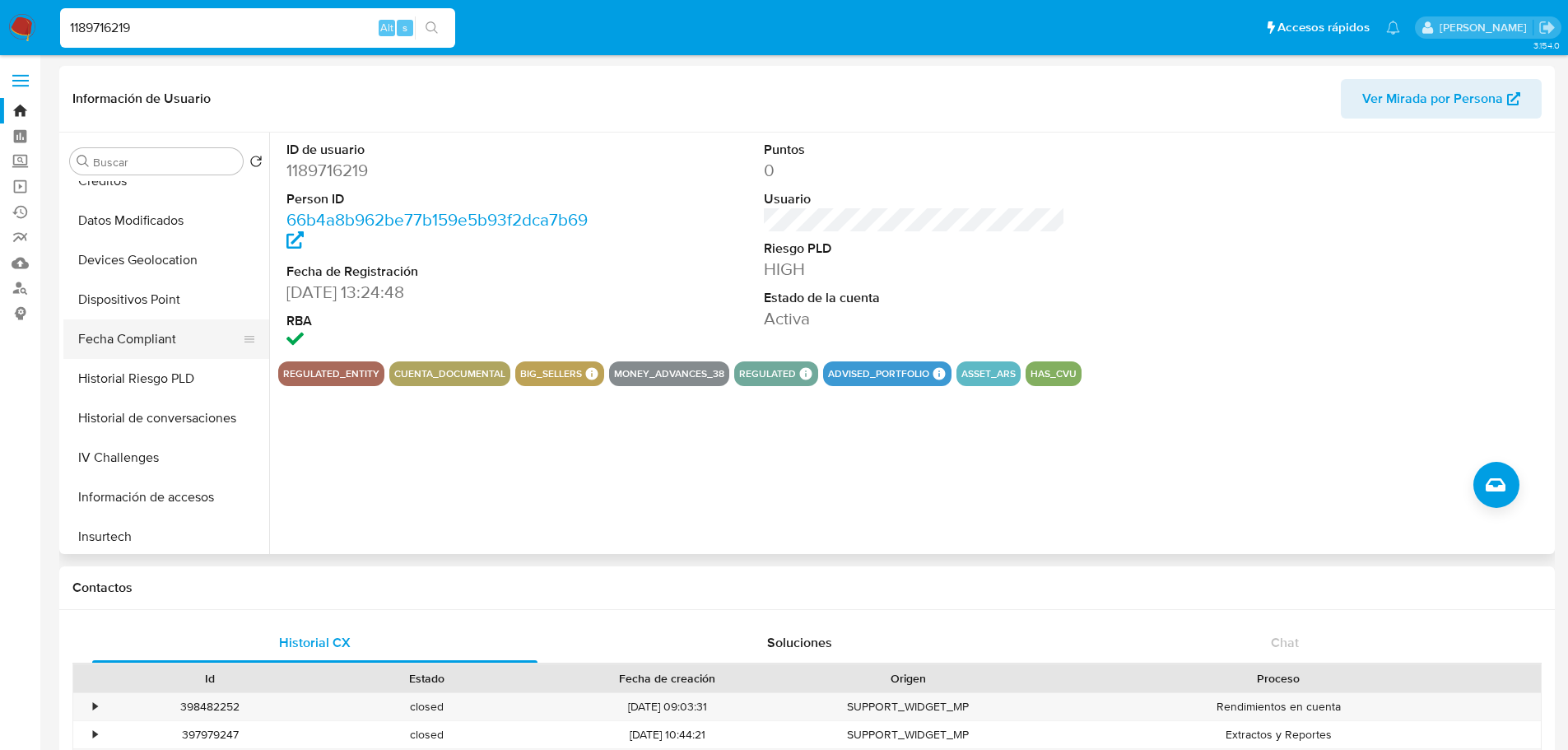
click at [127, 337] on button "Fecha Compliant" at bounding box center [159, 339] width 192 height 40
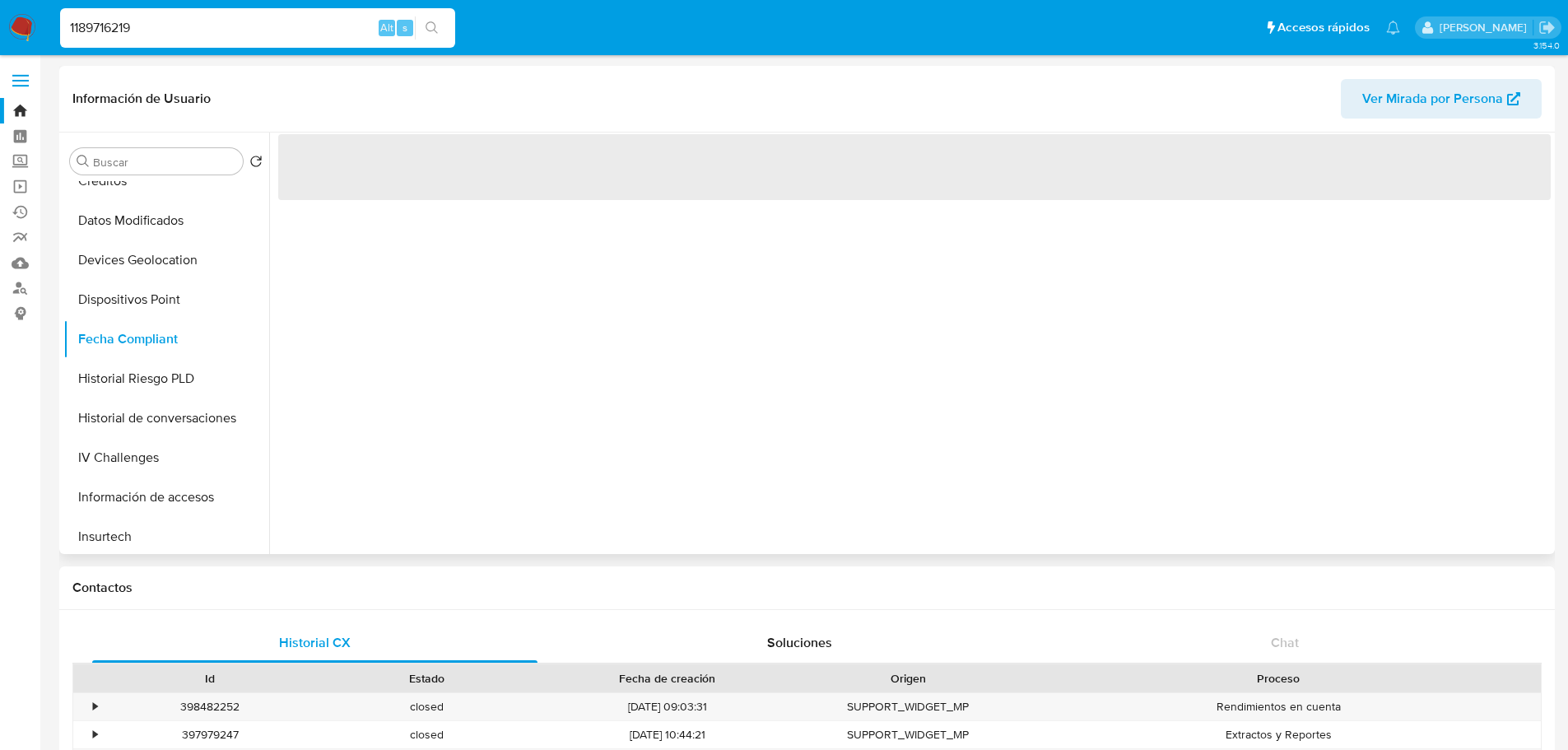
select select "10"
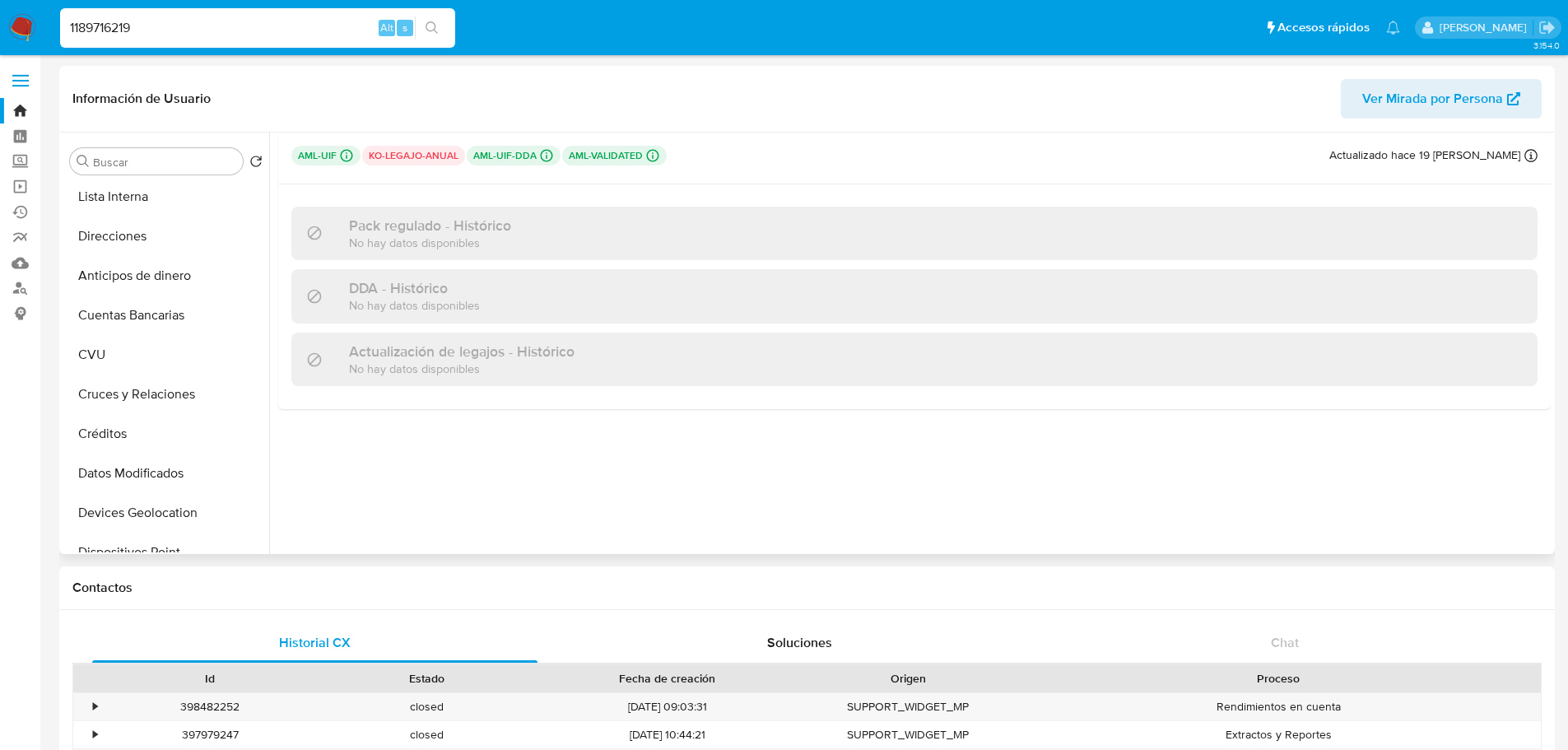
scroll to position [0, 0]
click at [122, 294] on button "KYC" at bounding box center [159, 280] width 192 height 40
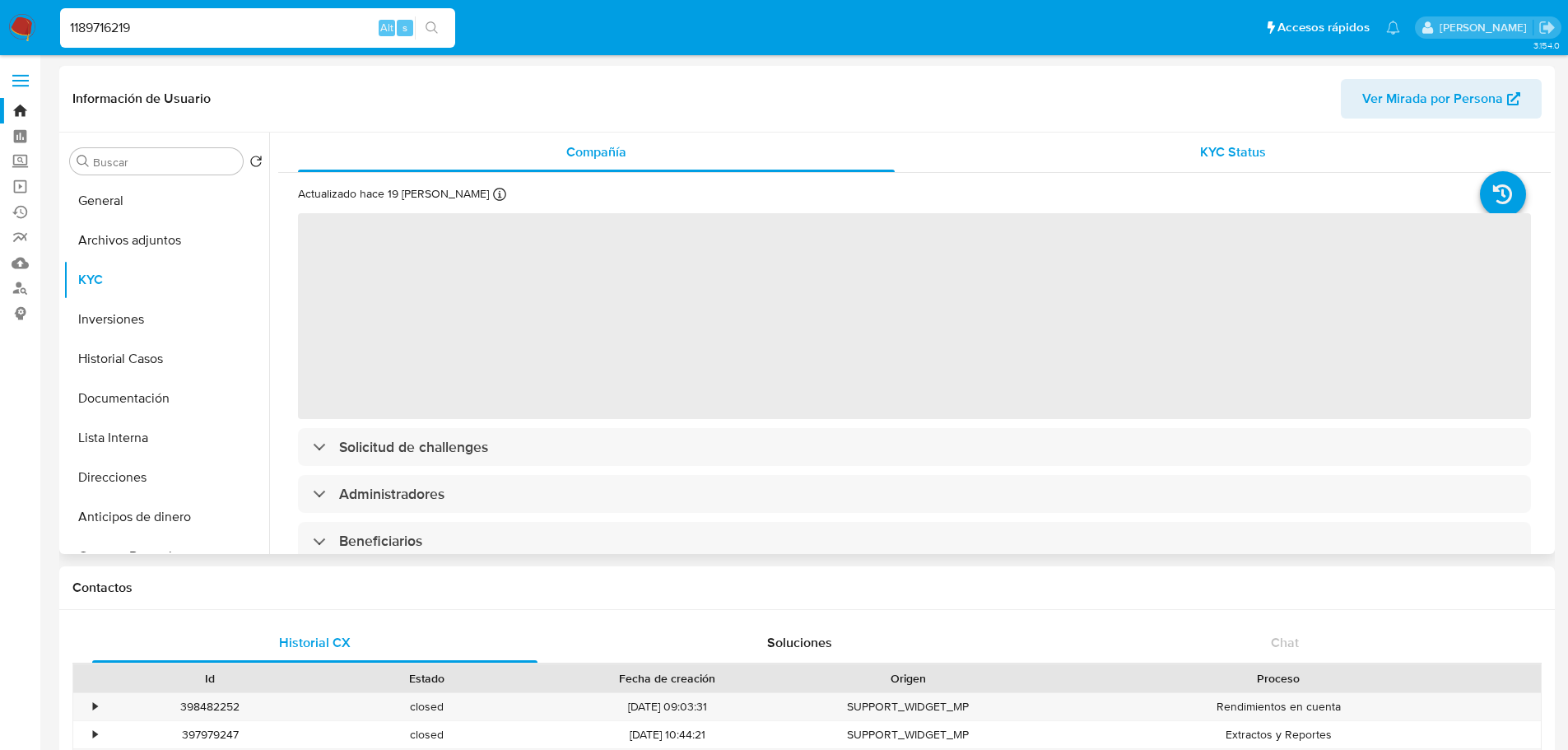
click at [1220, 148] on span "KYC Status" at bounding box center [1233, 152] width 66 height 19
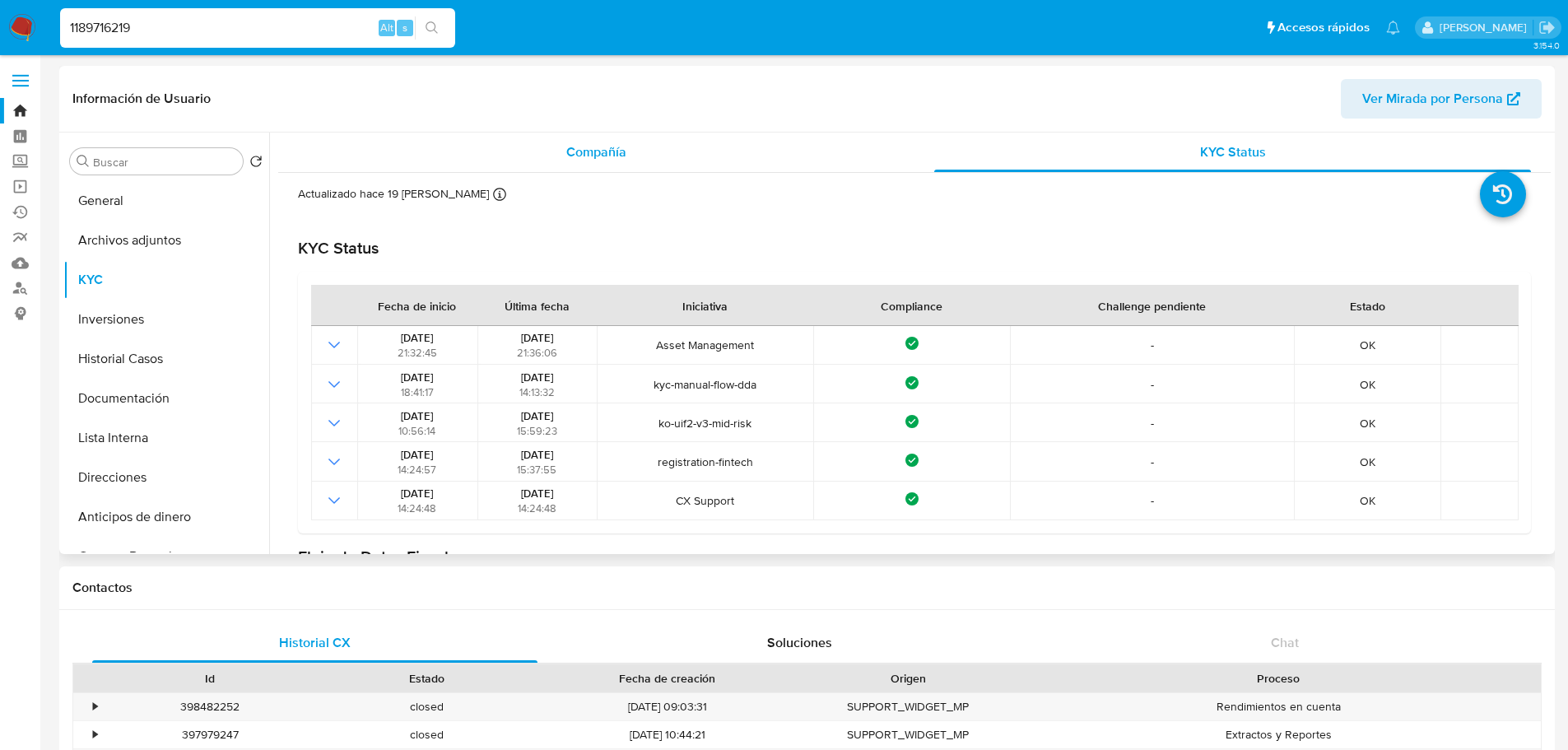
click at [588, 154] on span "Compañía" at bounding box center [596, 152] width 60 height 19
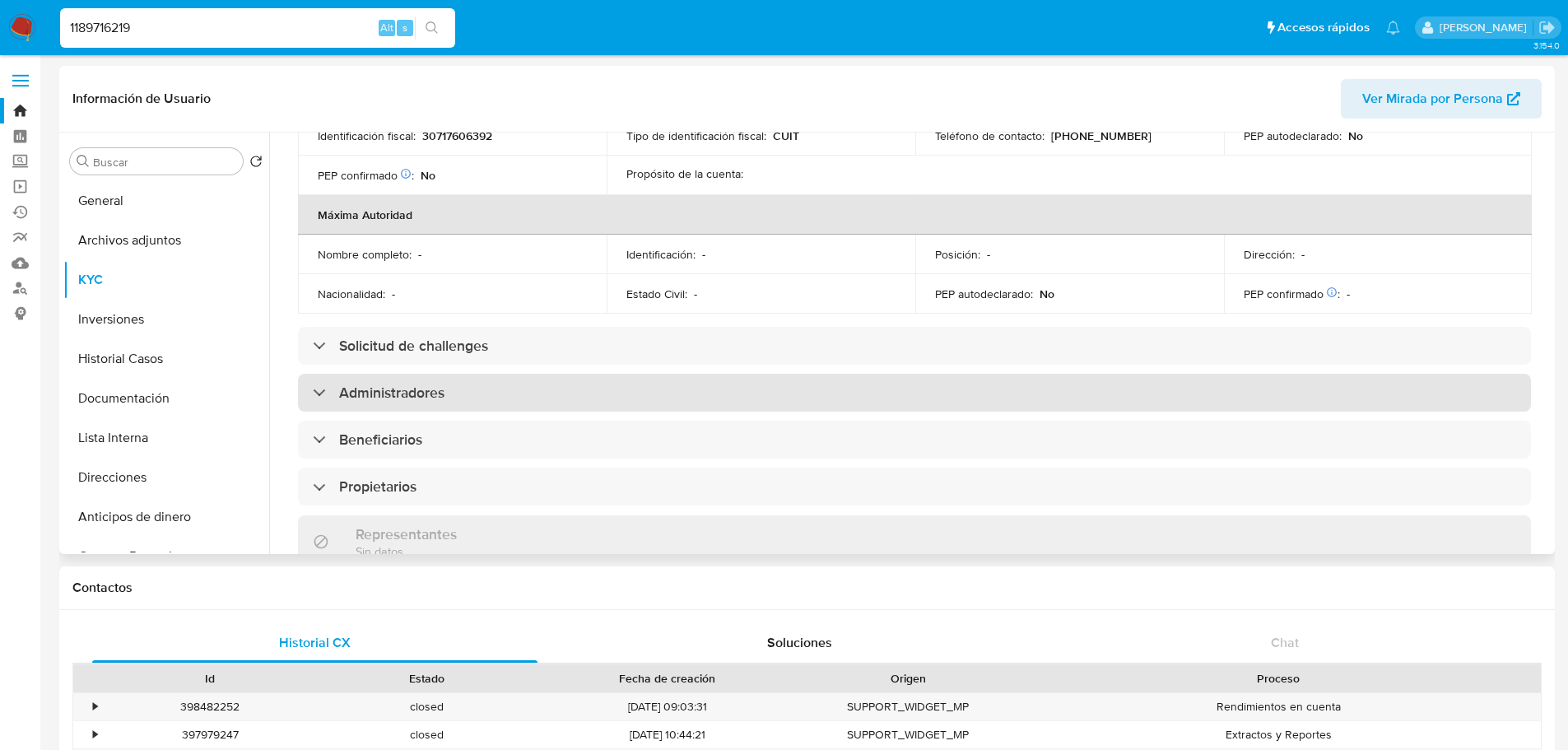
scroll to position [658, 0]
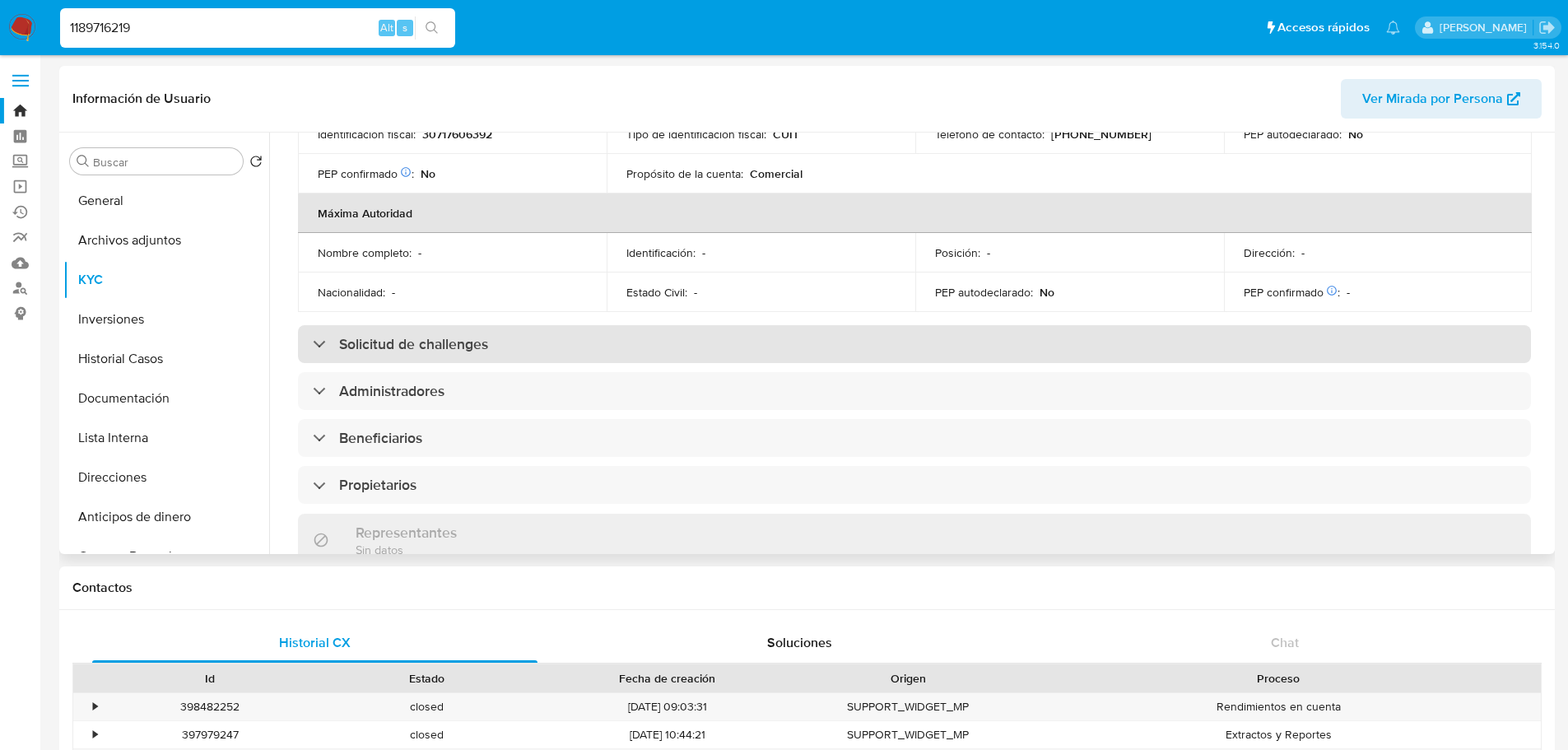
click at [395, 341] on h3 "Solicitud de challenges" at bounding box center [414, 344] width 149 height 18
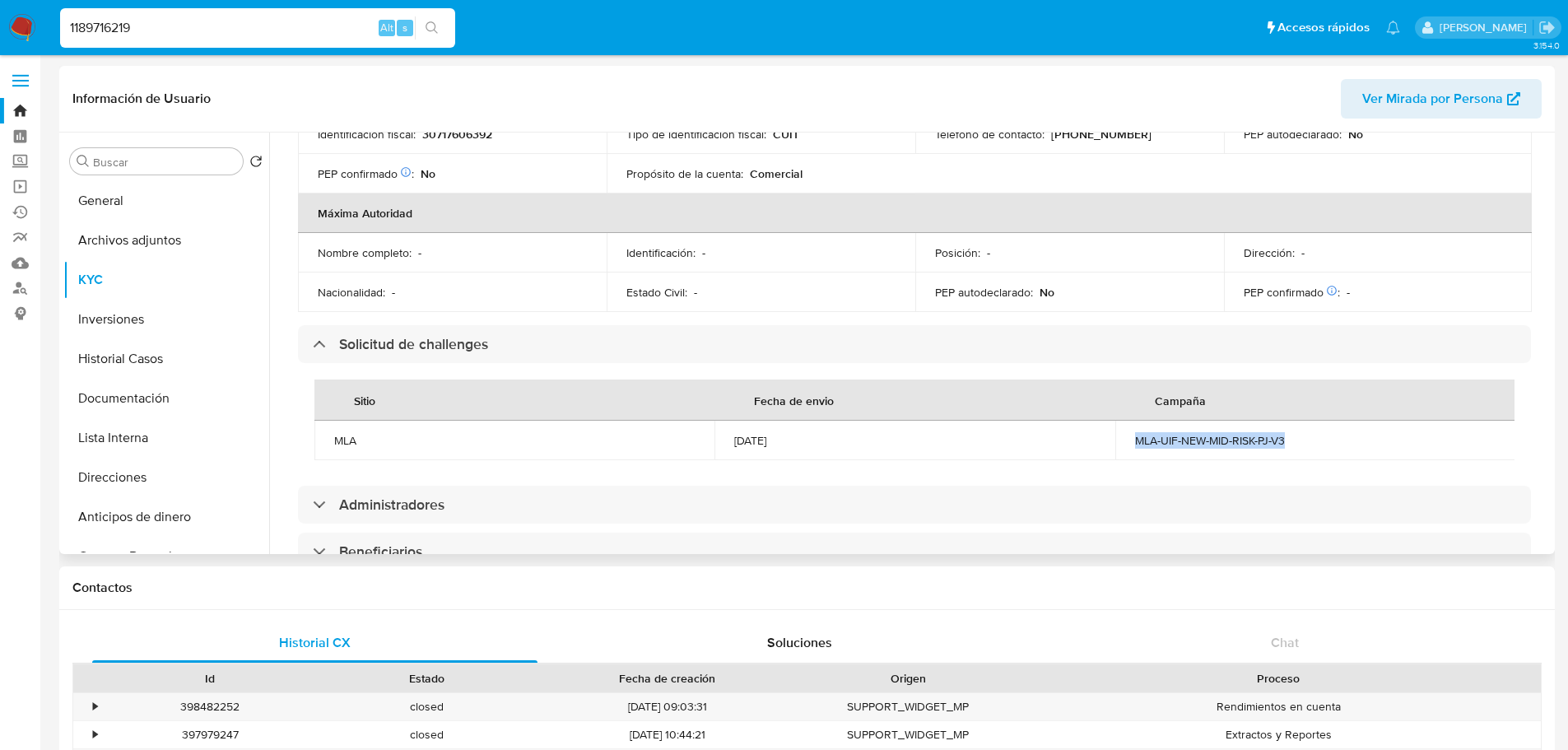
drag, startPoint x: 1133, startPoint y: 436, endPoint x: 1299, endPoint y: 449, distance: 166.5
click at [1299, 449] on td "MLA-UIF-NEW-MID-RISK-PJ-V3" at bounding box center [1315, 441] width 400 height 40
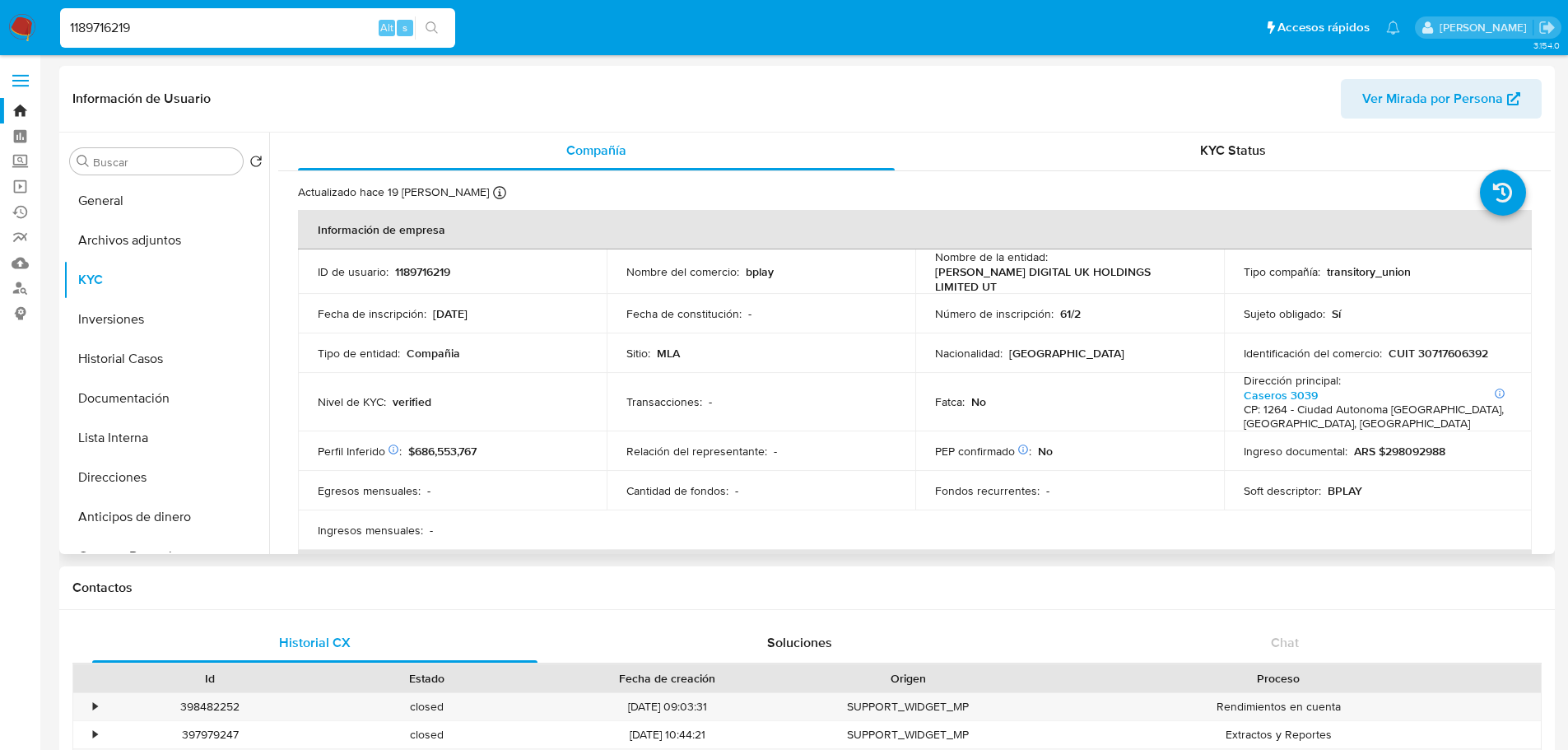
scroll to position [0, 0]
click at [1243, 146] on span "KYC Status" at bounding box center [1233, 152] width 66 height 19
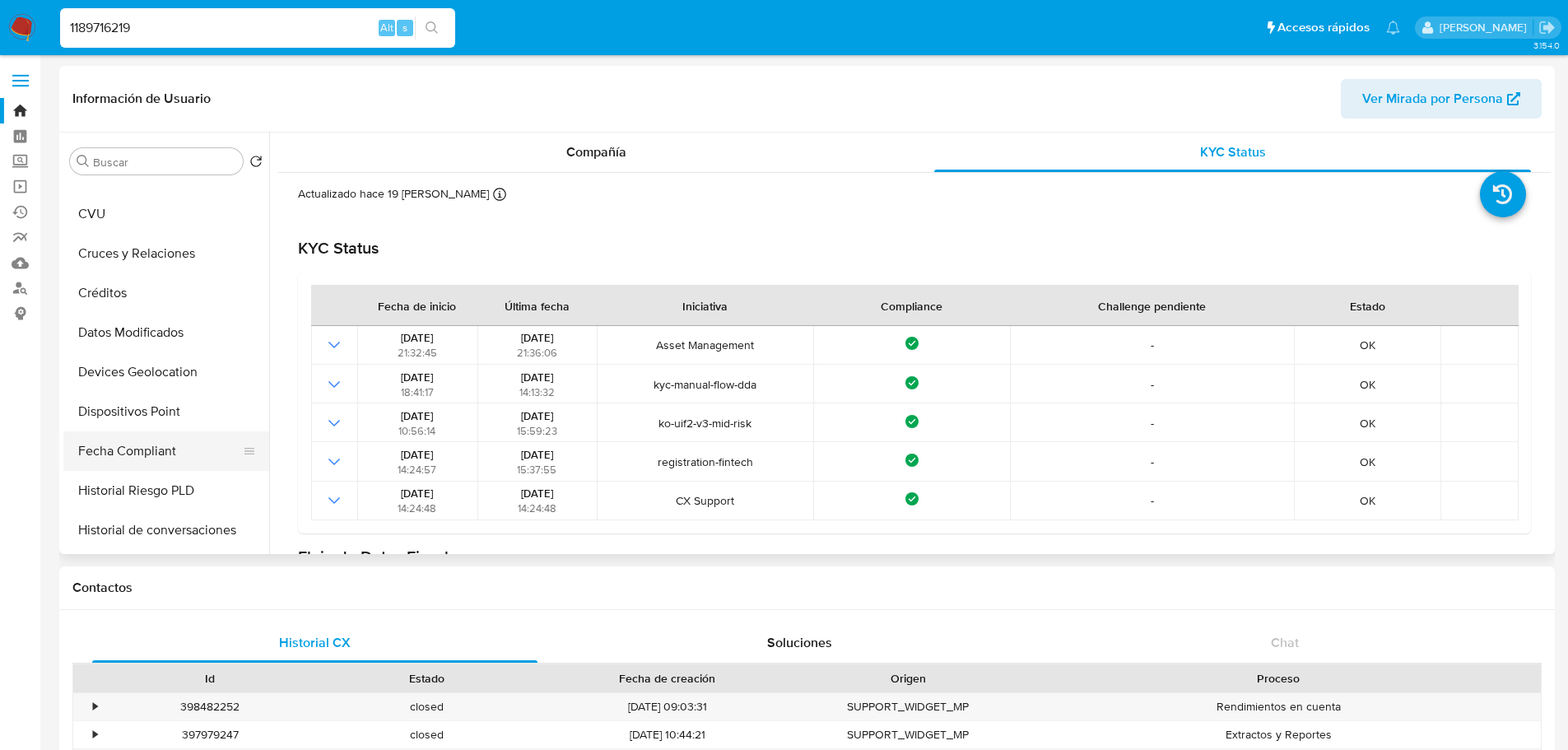
scroll to position [411, 0]
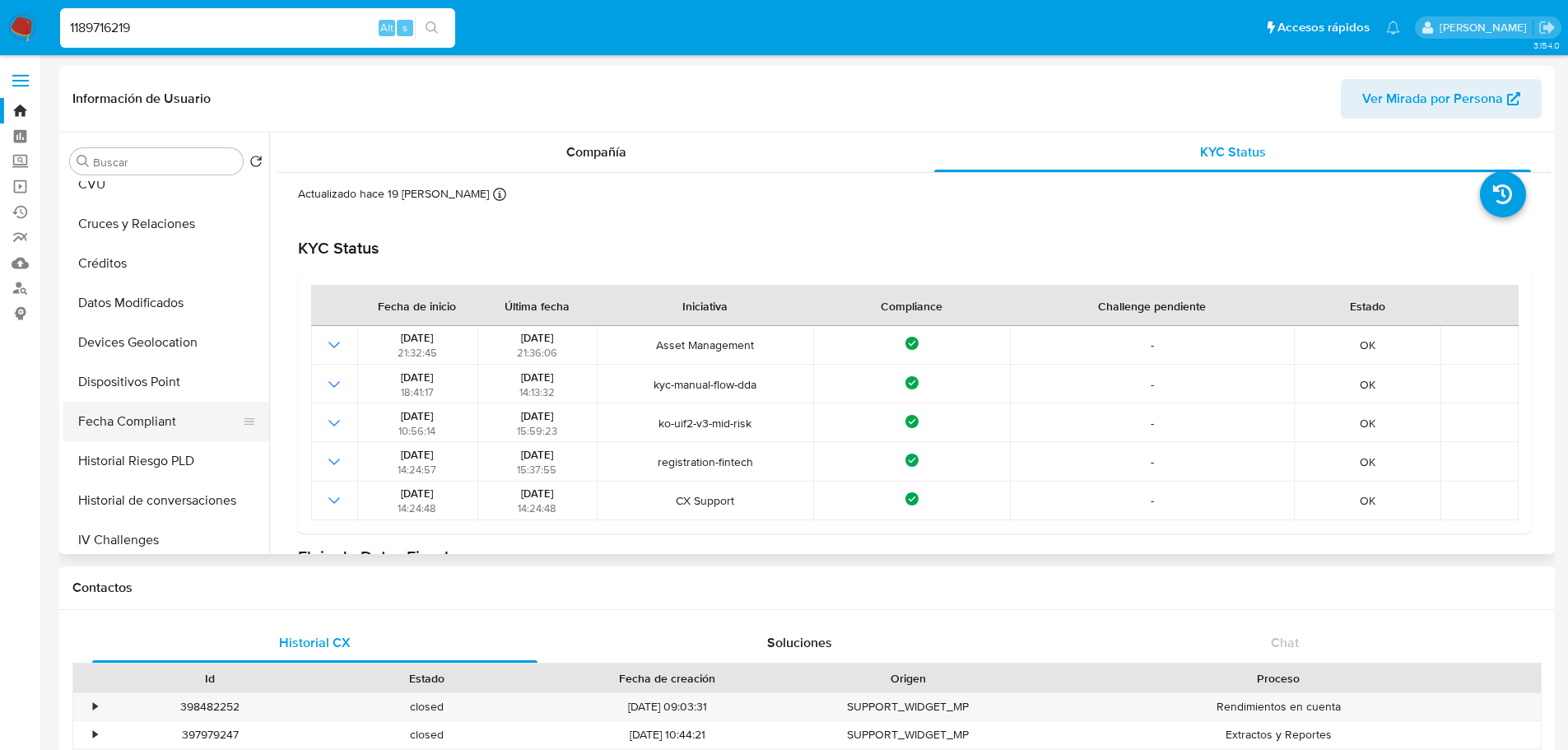
click at [143, 422] on button "Fecha Compliant" at bounding box center [159, 422] width 192 height 40
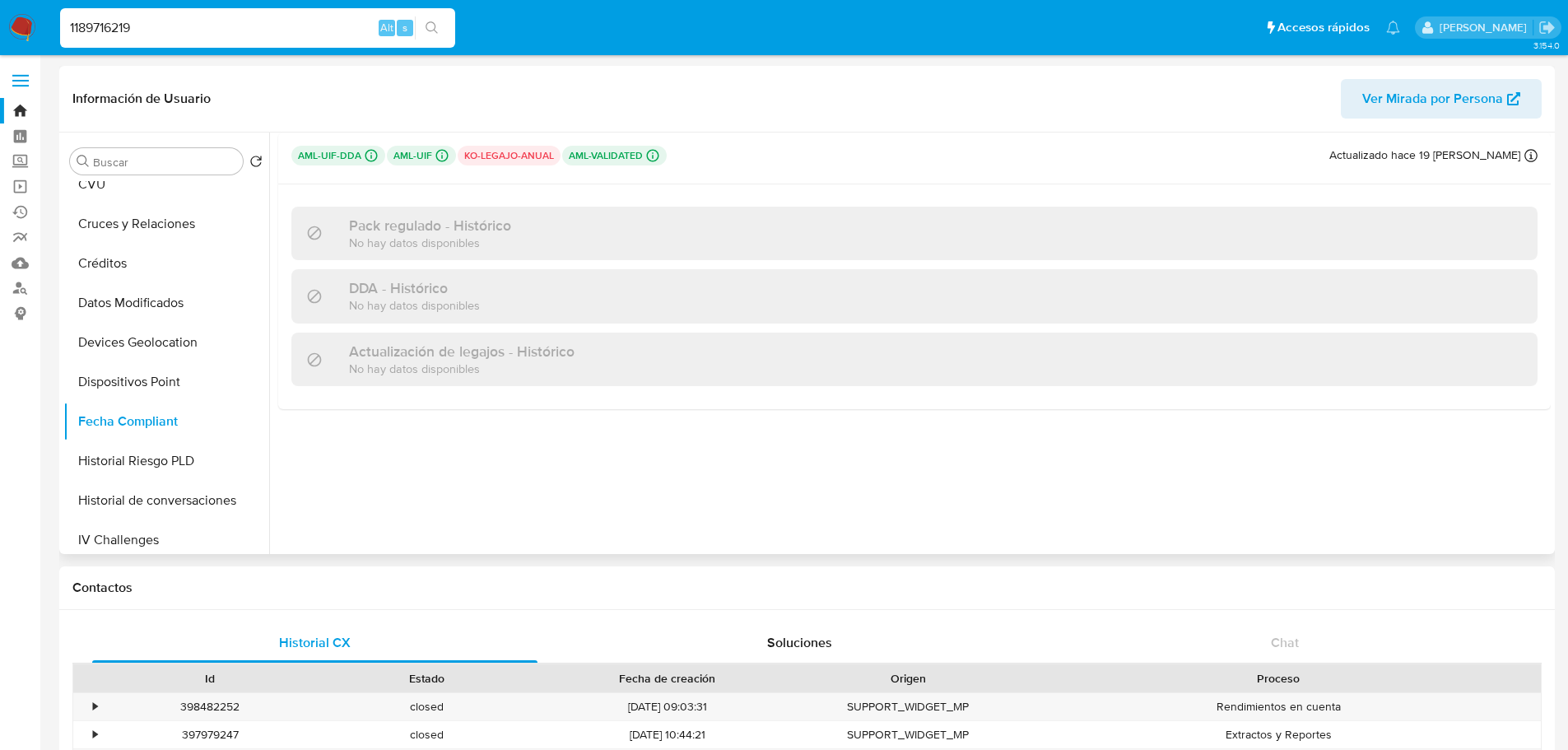
click at [526, 158] on p "ko-legajo-anual" at bounding box center [509, 155] width 103 height 20
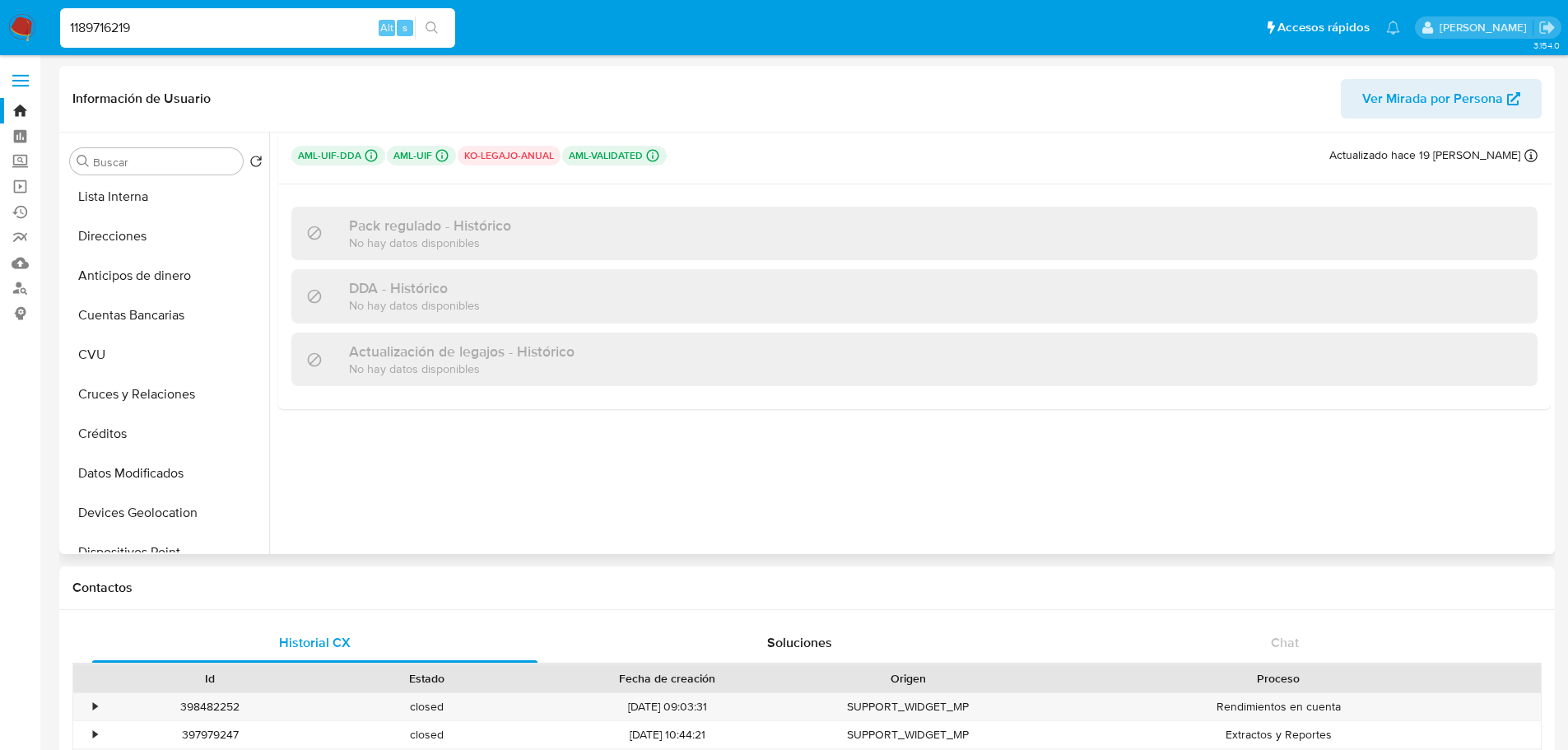
scroll to position [0, 0]
drag, startPoint x: 127, startPoint y: 283, endPoint x: 137, endPoint y: 278, distance: 11.2
click at [129, 282] on button "KYC" at bounding box center [159, 280] width 192 height 40
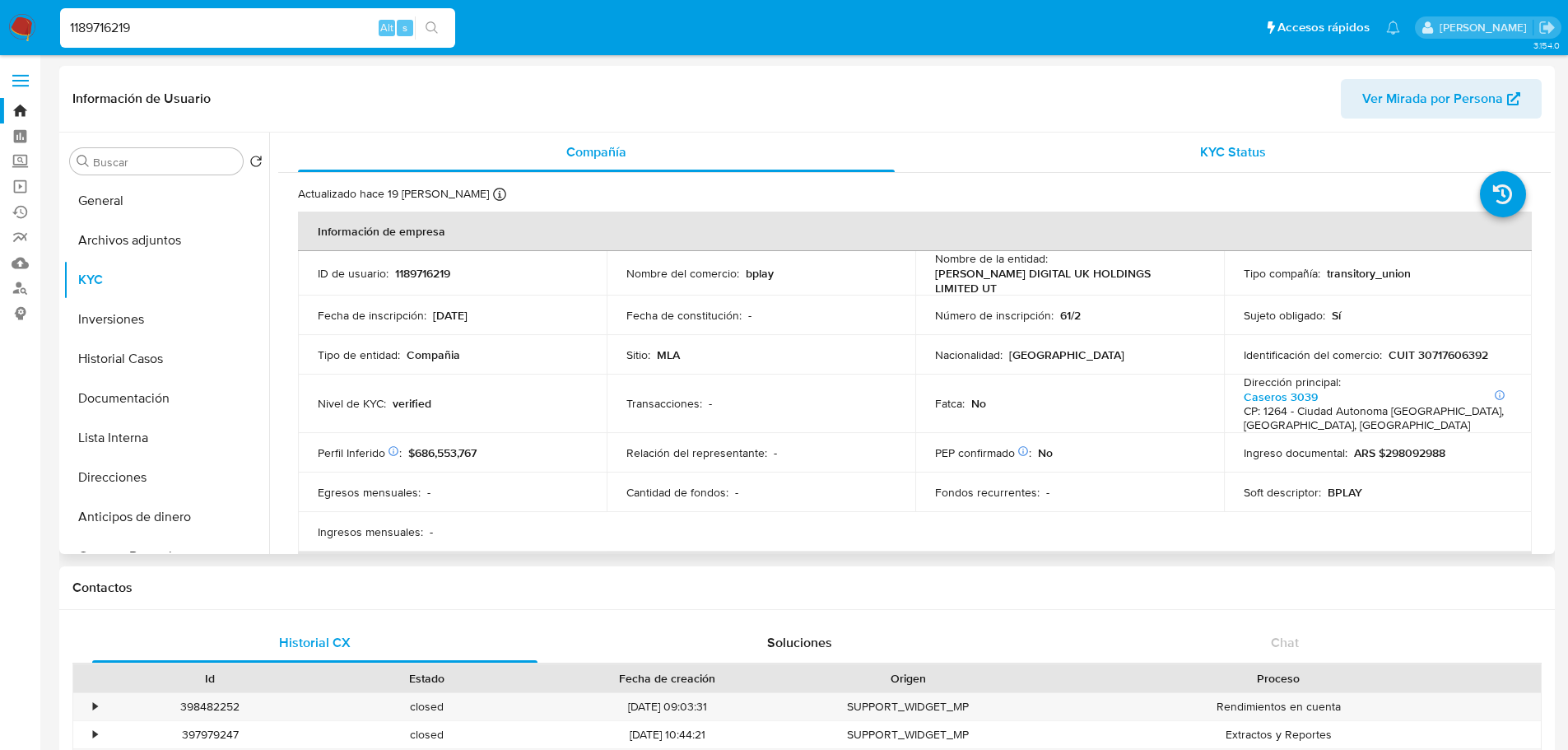
click at [1247, 156] on span "KYC Status" at bounding box center [1233, 152] width 66 height 19
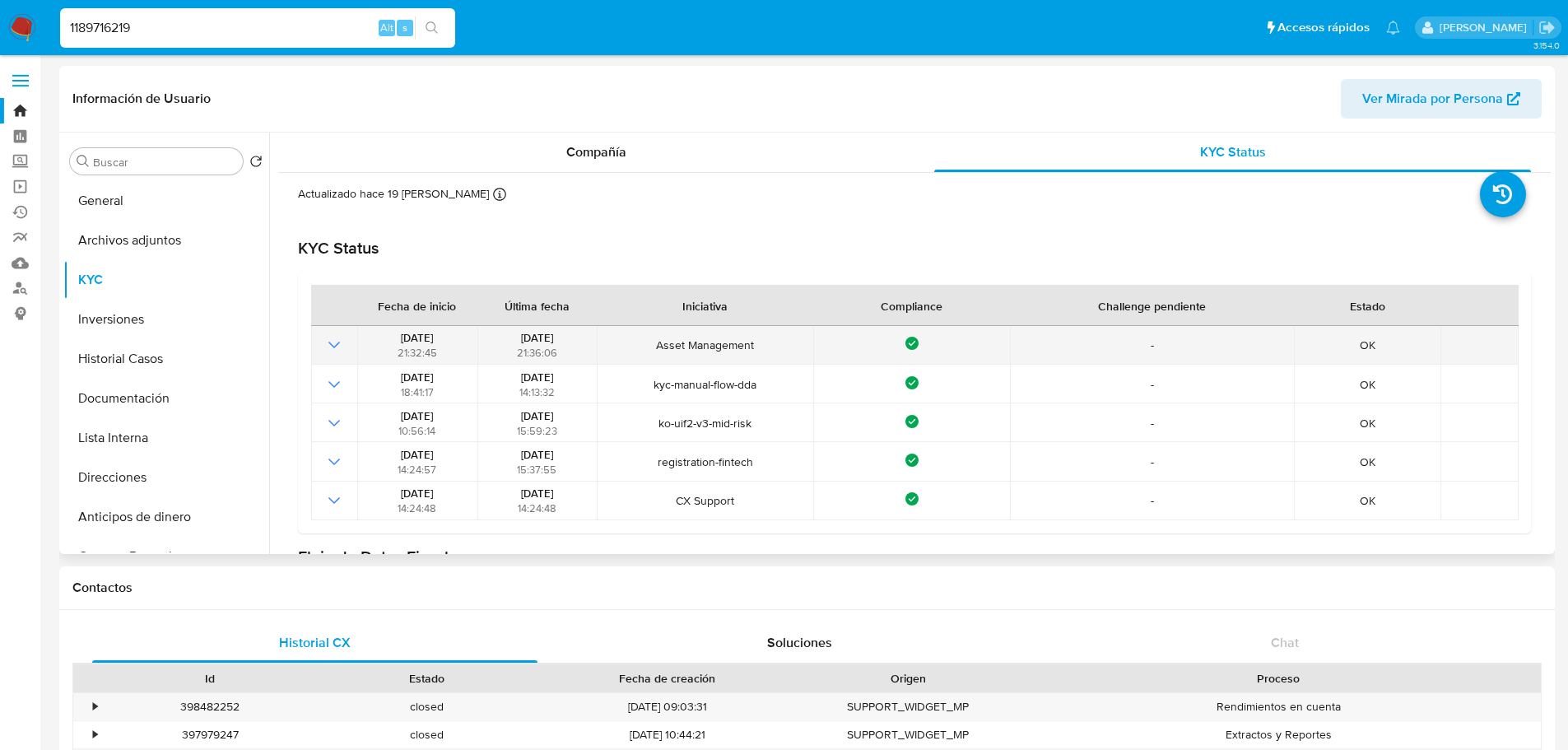
click at [329, 344] on icon "Mostrar operación" at bounding box center [334, 345] width 20 height 20
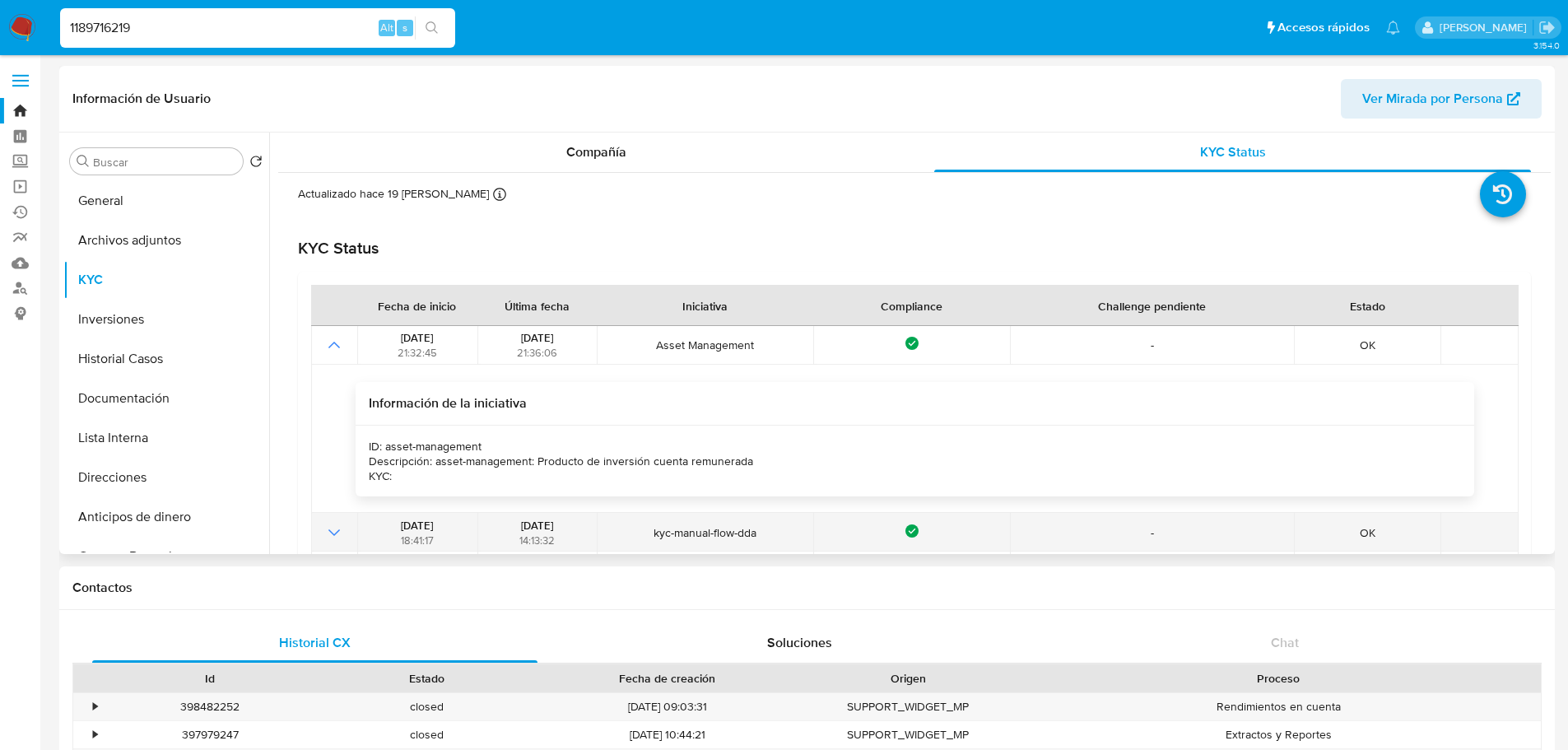
drag, startPoint x: 500, startPoint y: 525, endPoint x: 552, endPoint y: 530, distance: 52.2
click at [552, 530] on div "05/01/2024 14:13:32" at bounding box center [537, 533] width 109 height 29
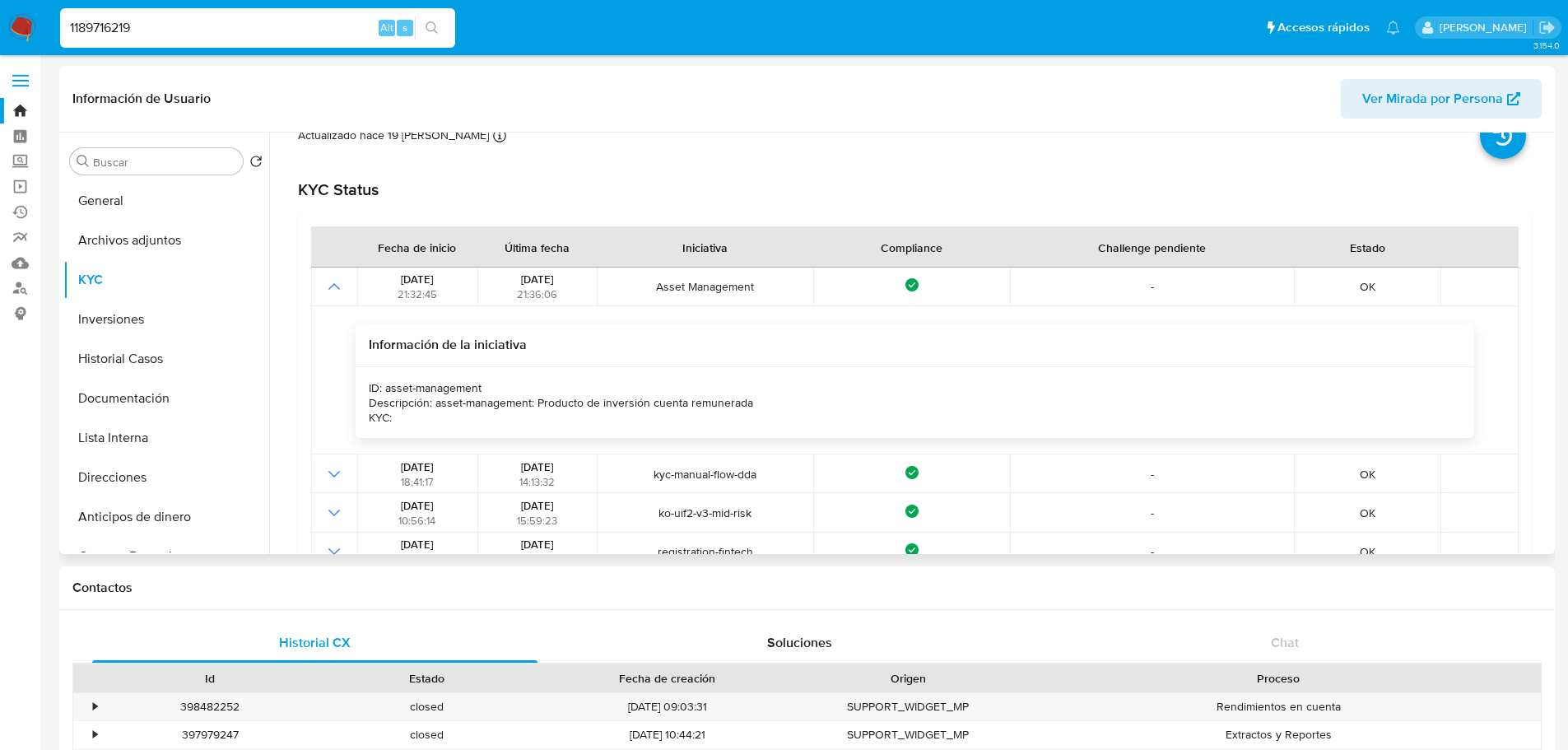
scroll to position [82, 0]
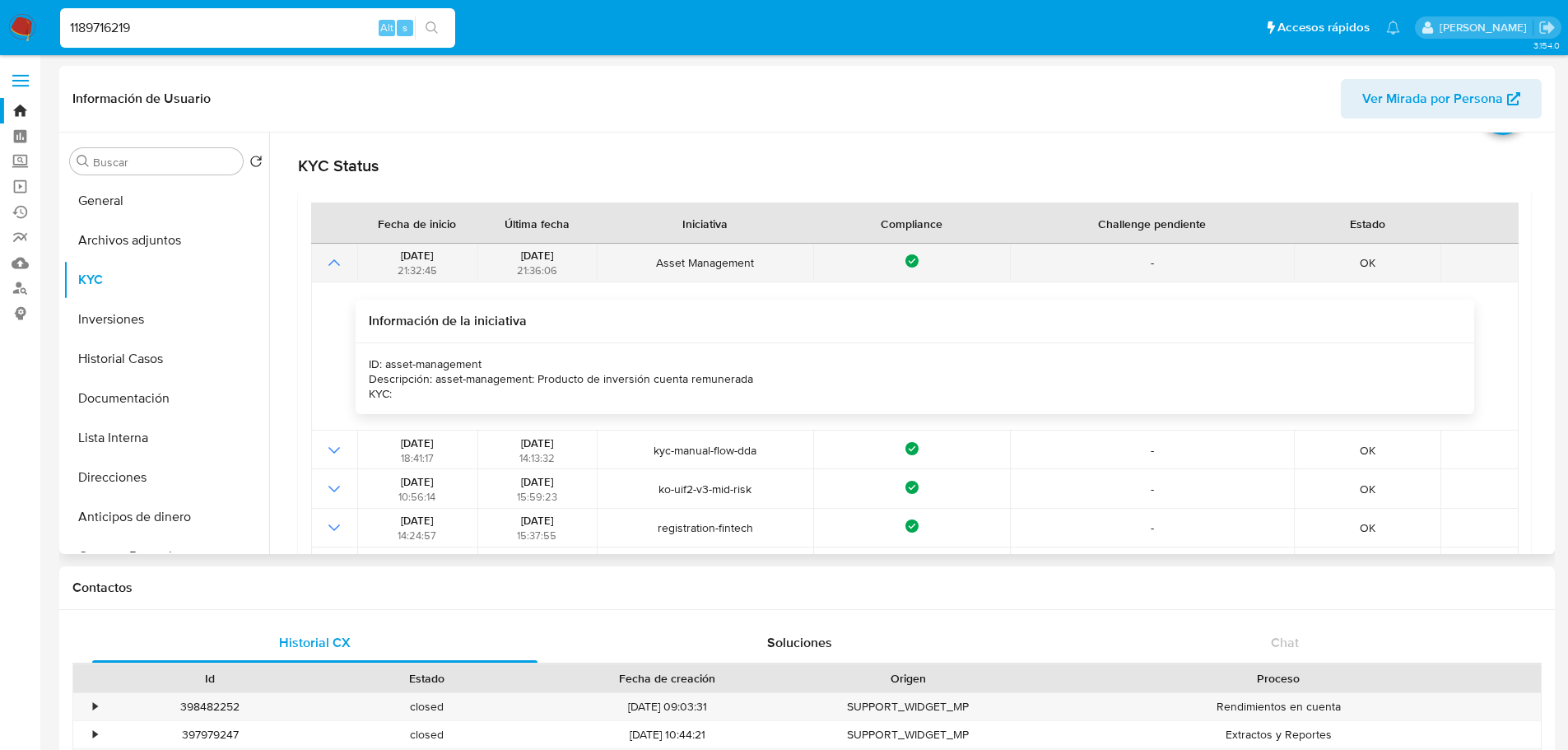
drag, startPoint x: 380, startPoint y: 264, endPoint x: 394, endPoint y: 262, distance: 14.1
click at [392, 263] on div "30/07/2025 21:32:45" at bounding box center [416, 262] width 109 height 29
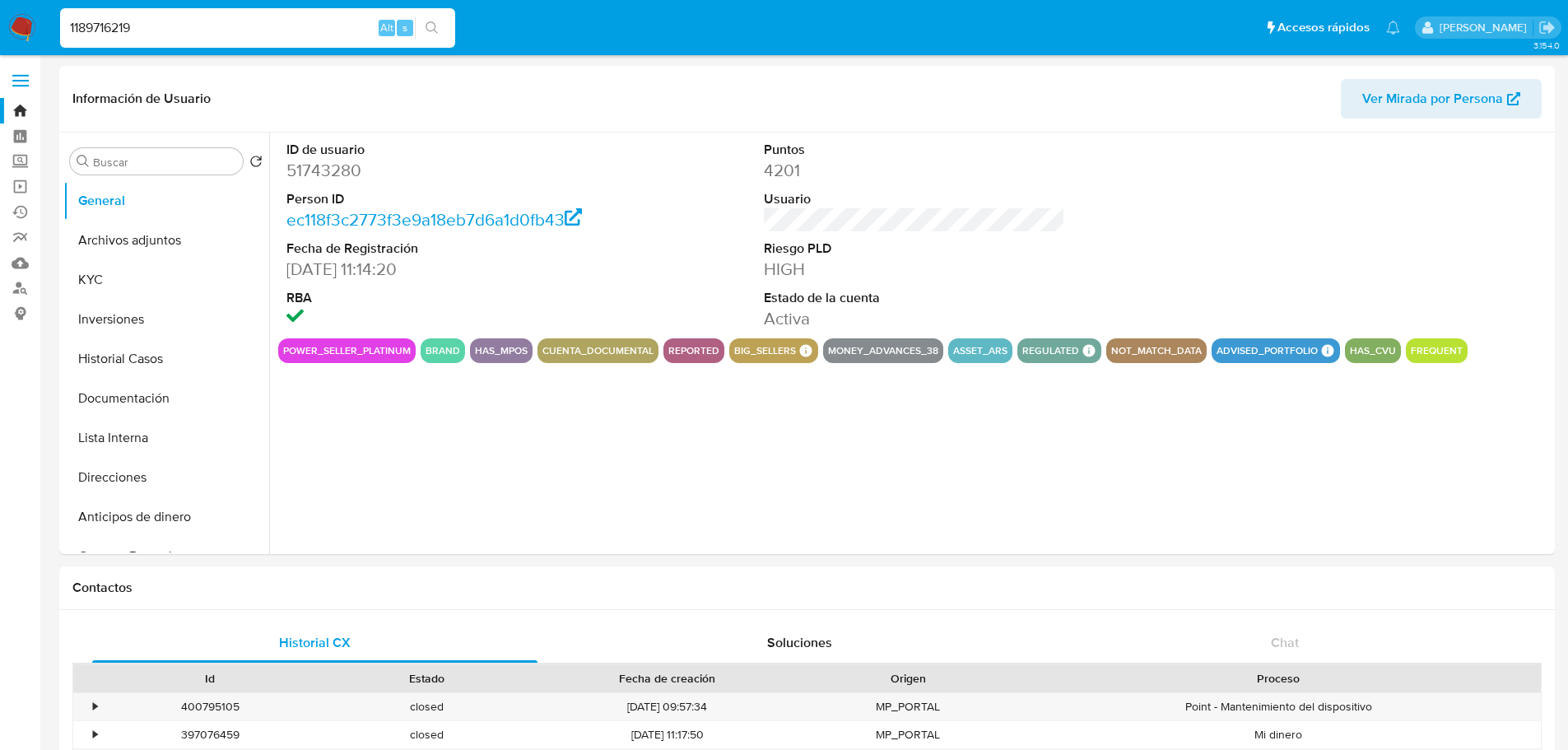
select select "10"
click at [102, 289] on button "KYC" at bounding box center [159, 280] width 192 height 40
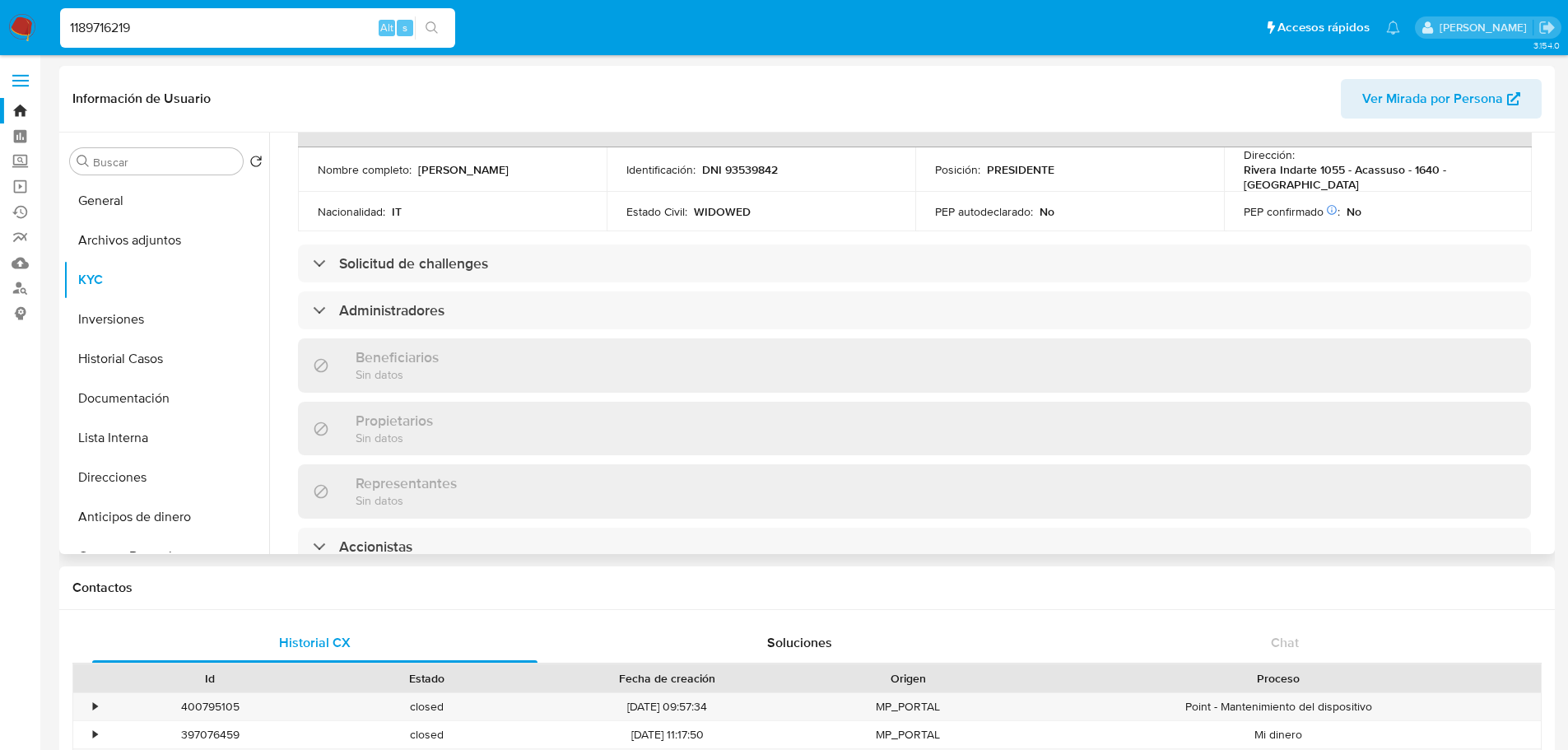
scroll to position [741, 0]
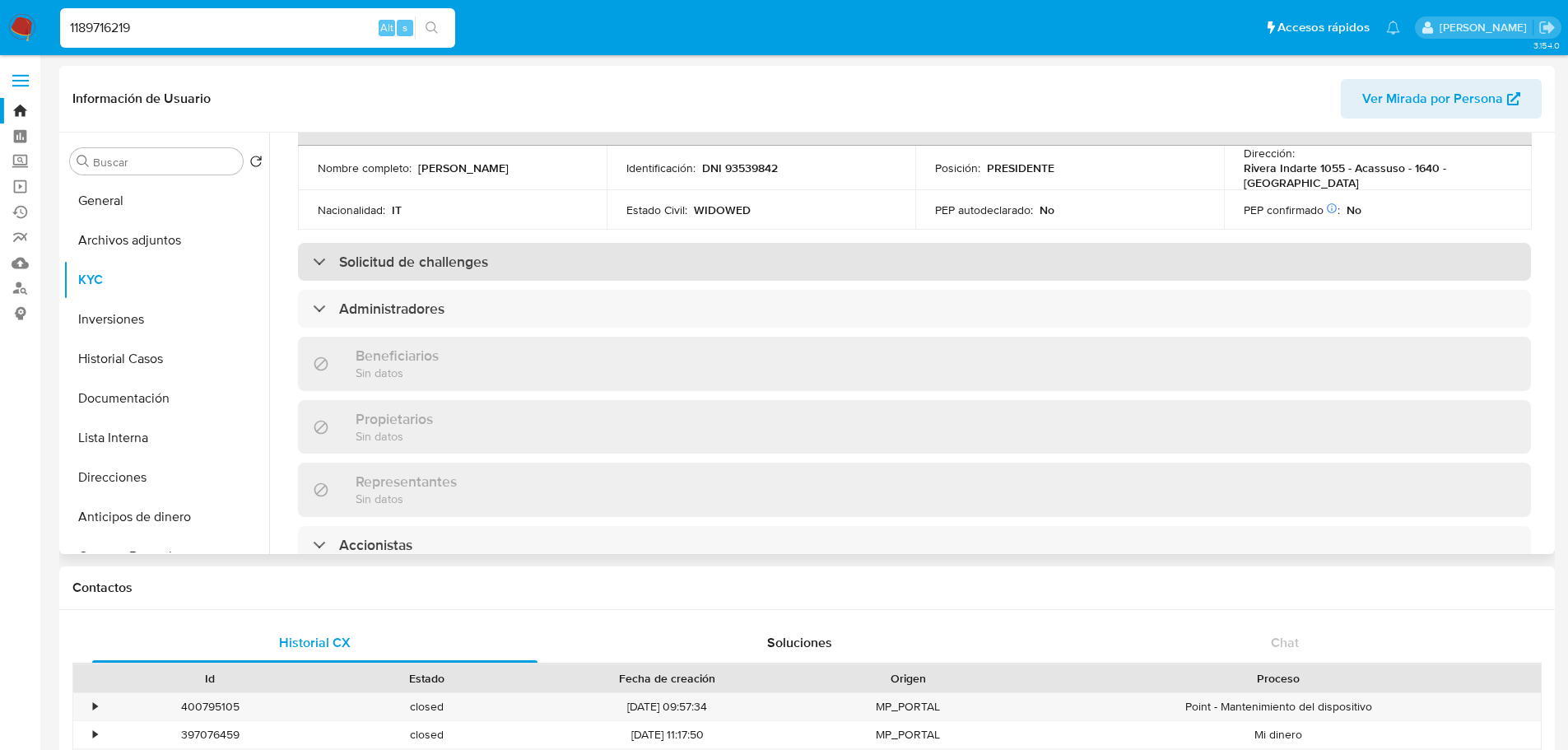
click at [415, 253] on h3 "Solicitud de challenges" at bounding box center [414, 262] width 149 height 18
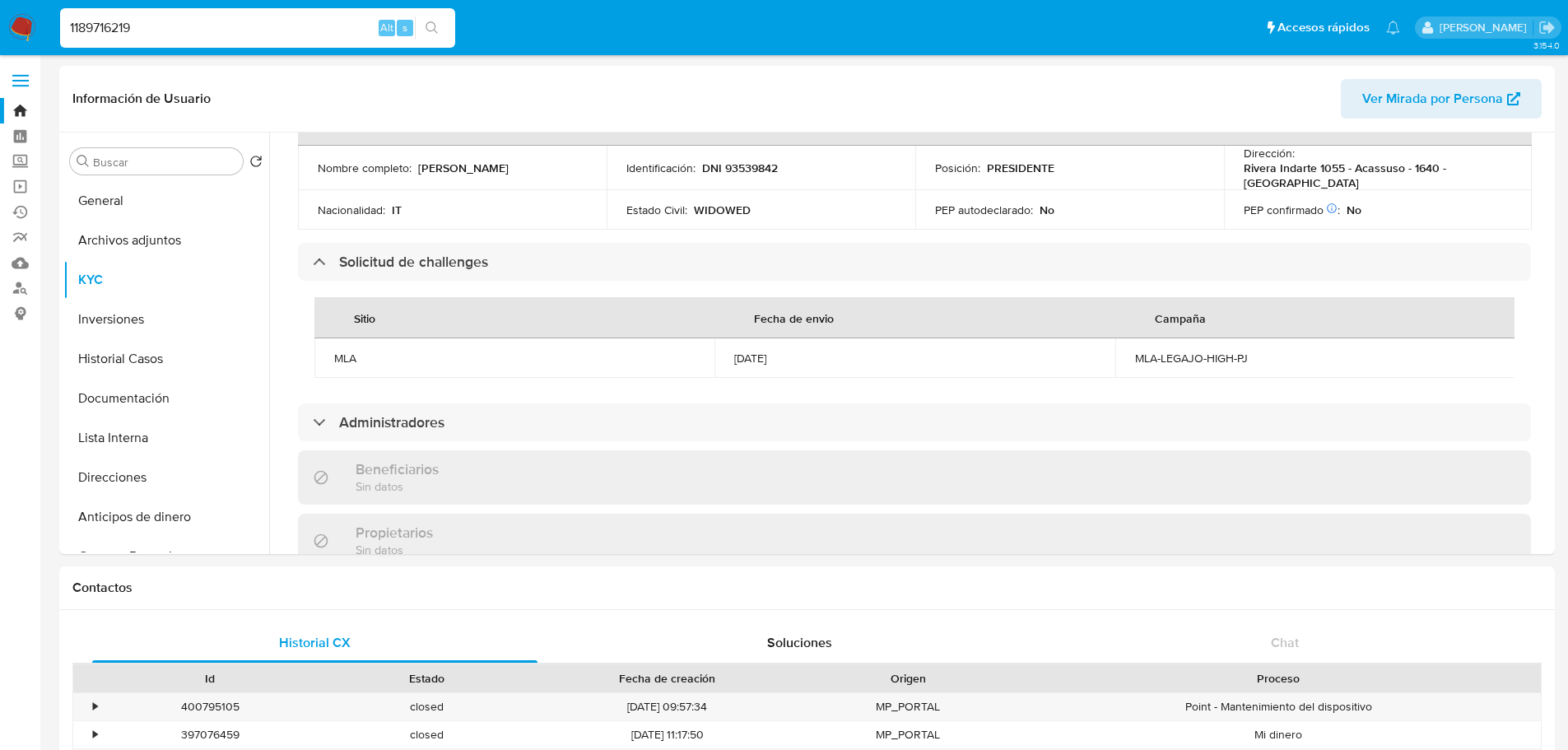
click at [177, 25] on input "1189716219" at bounding box center [257, 28] width 395 height 22
paste input "827811288"
type input "827811288"
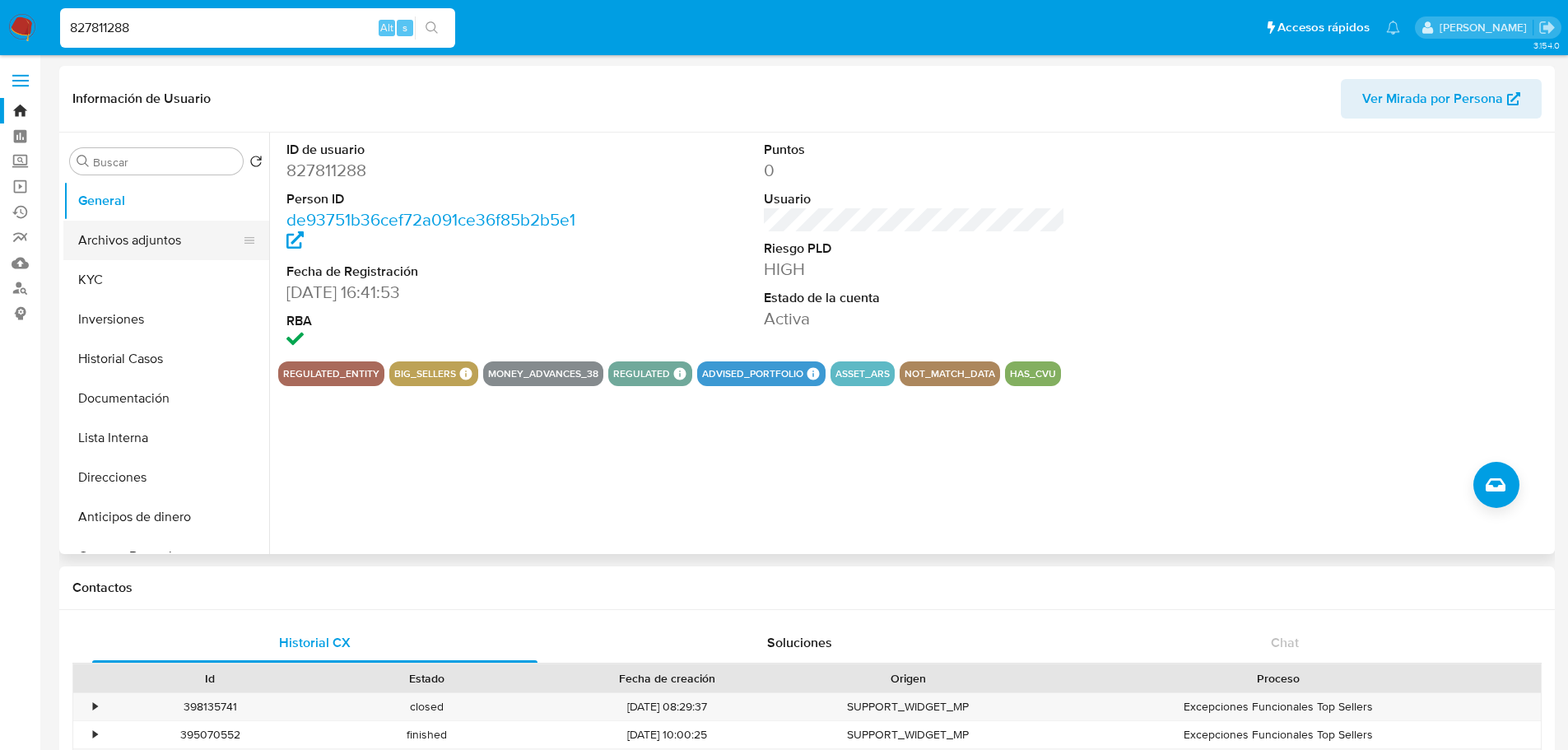
select select "10"
click at [120, 288] on button "KYC" at bounding box center [159, 280] width 192 height 40
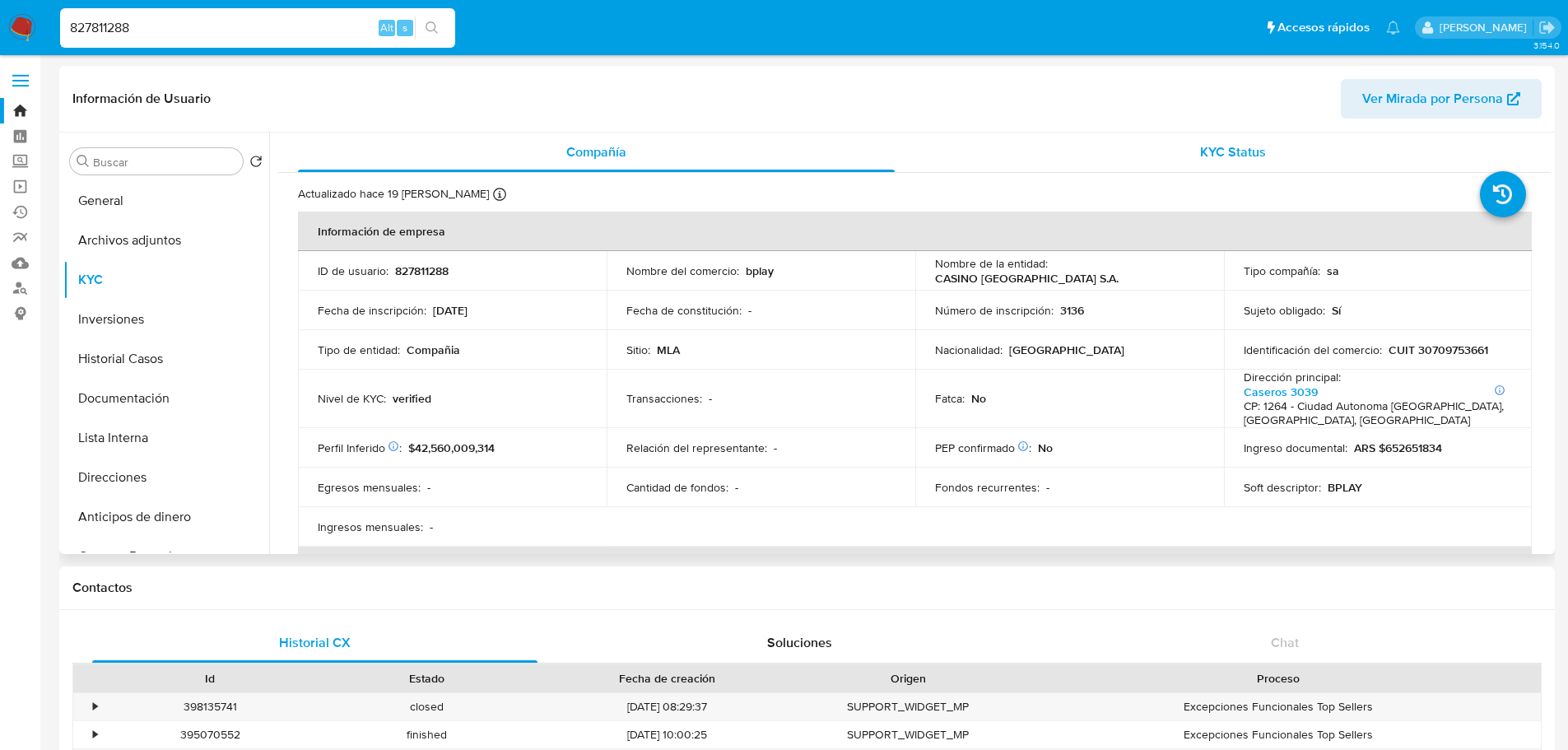
click at [1150, 149] on div "KYC Status" at bounding box center [1232, 152] width 597 height 40
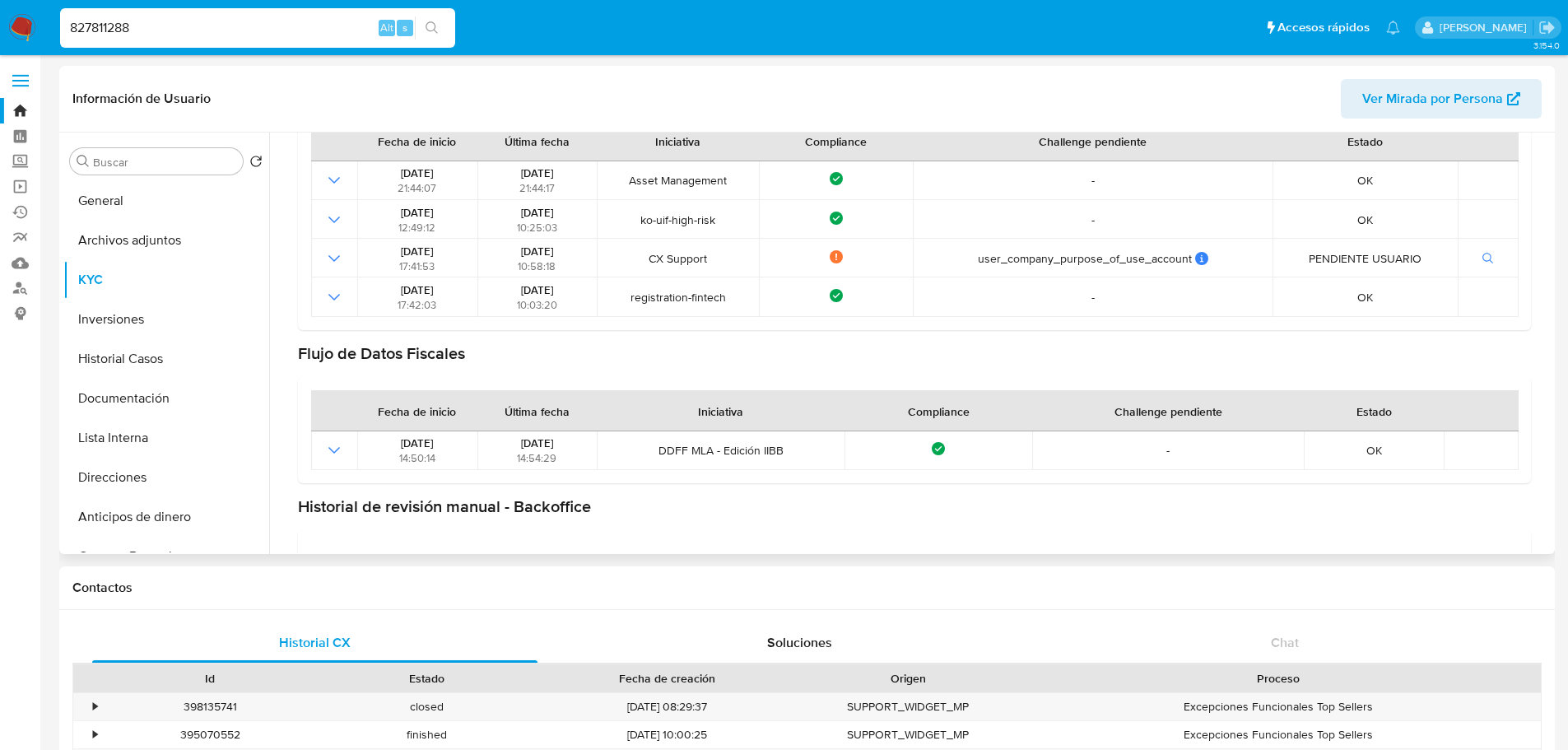
scroll to position [82, 0]
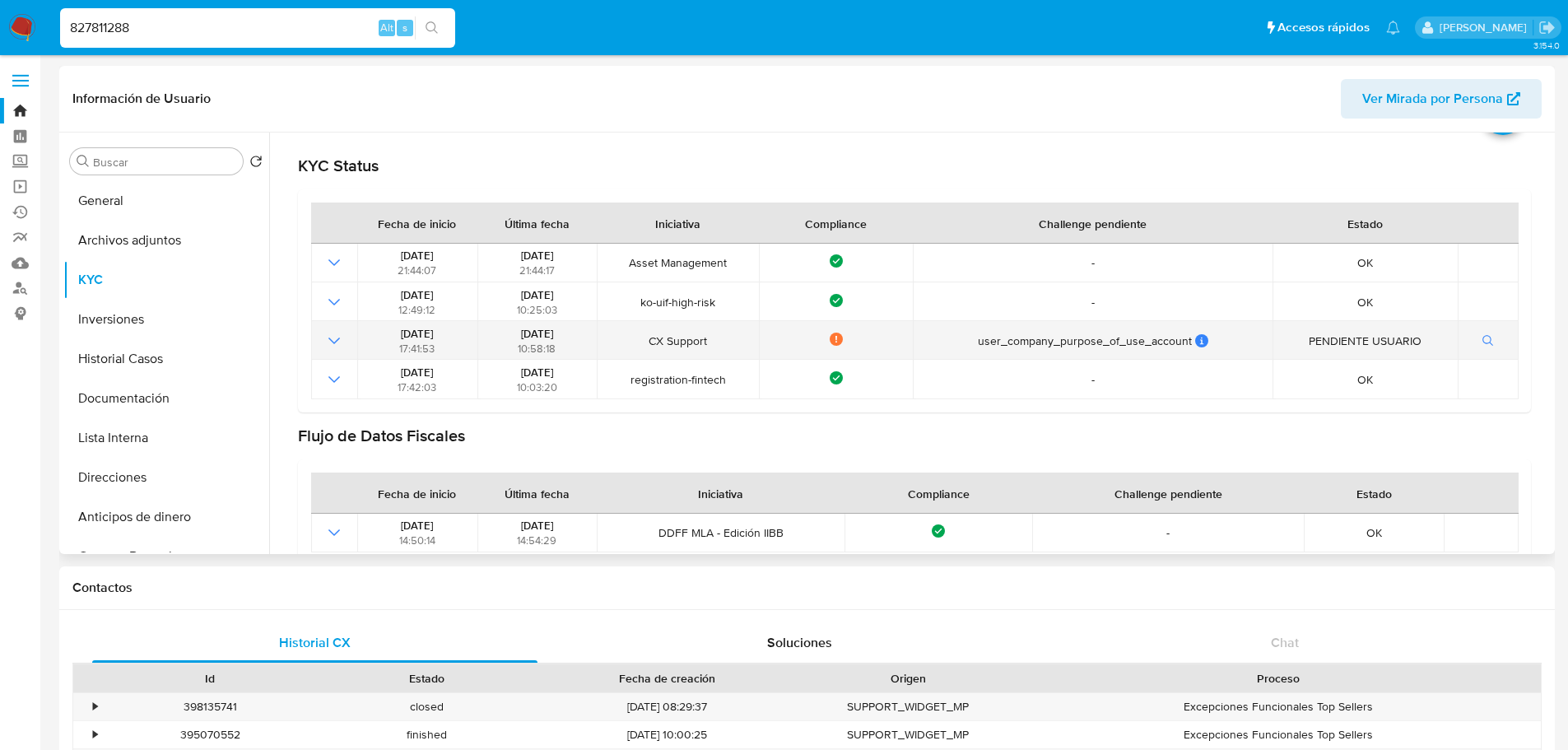
click at [328, 336] on icon "Mostrar operación" at bounding box center [334, 340] width 20 height 20
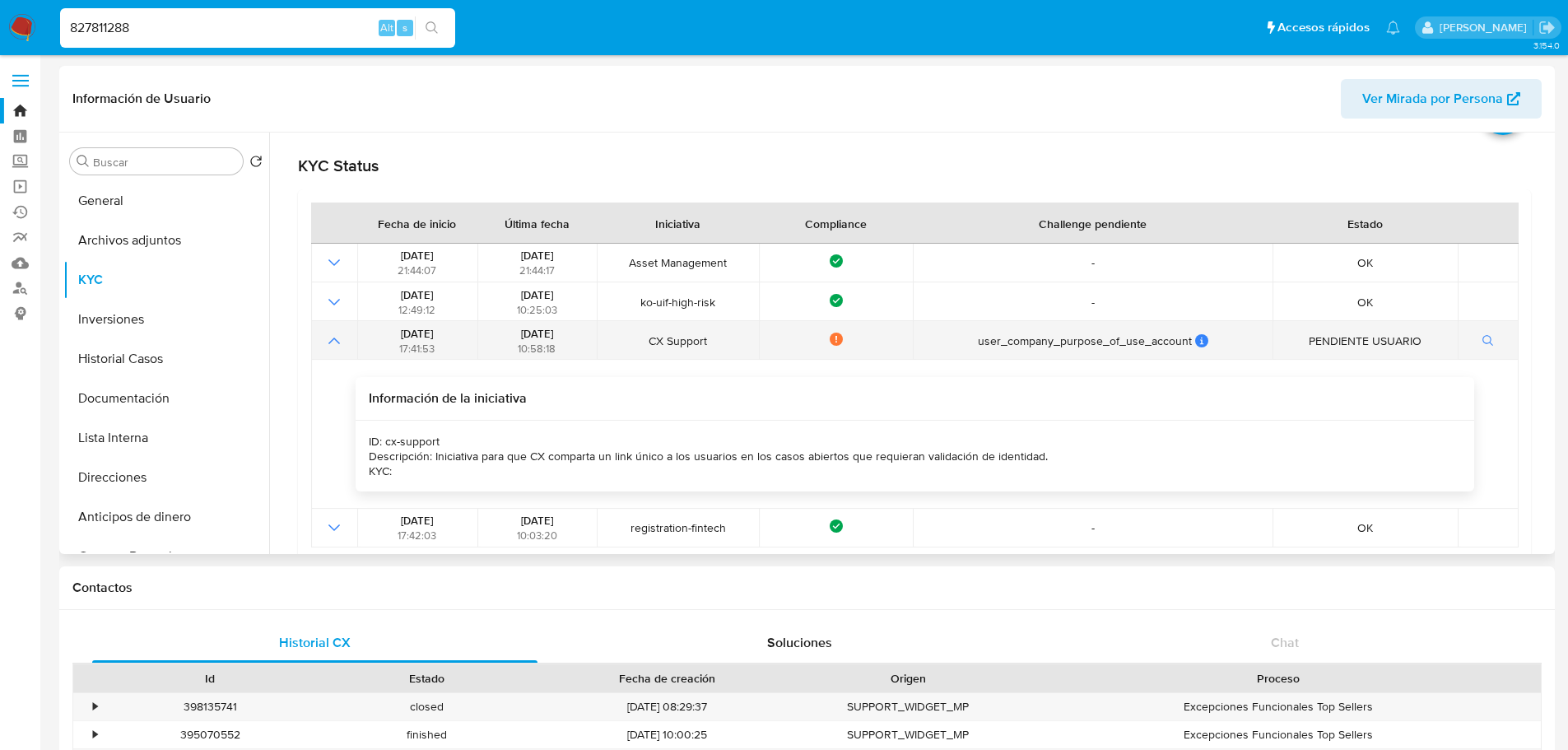
click at [326, 336] on icon "Mostrar operación" at bounding box center [334, 340] width 20 height 20
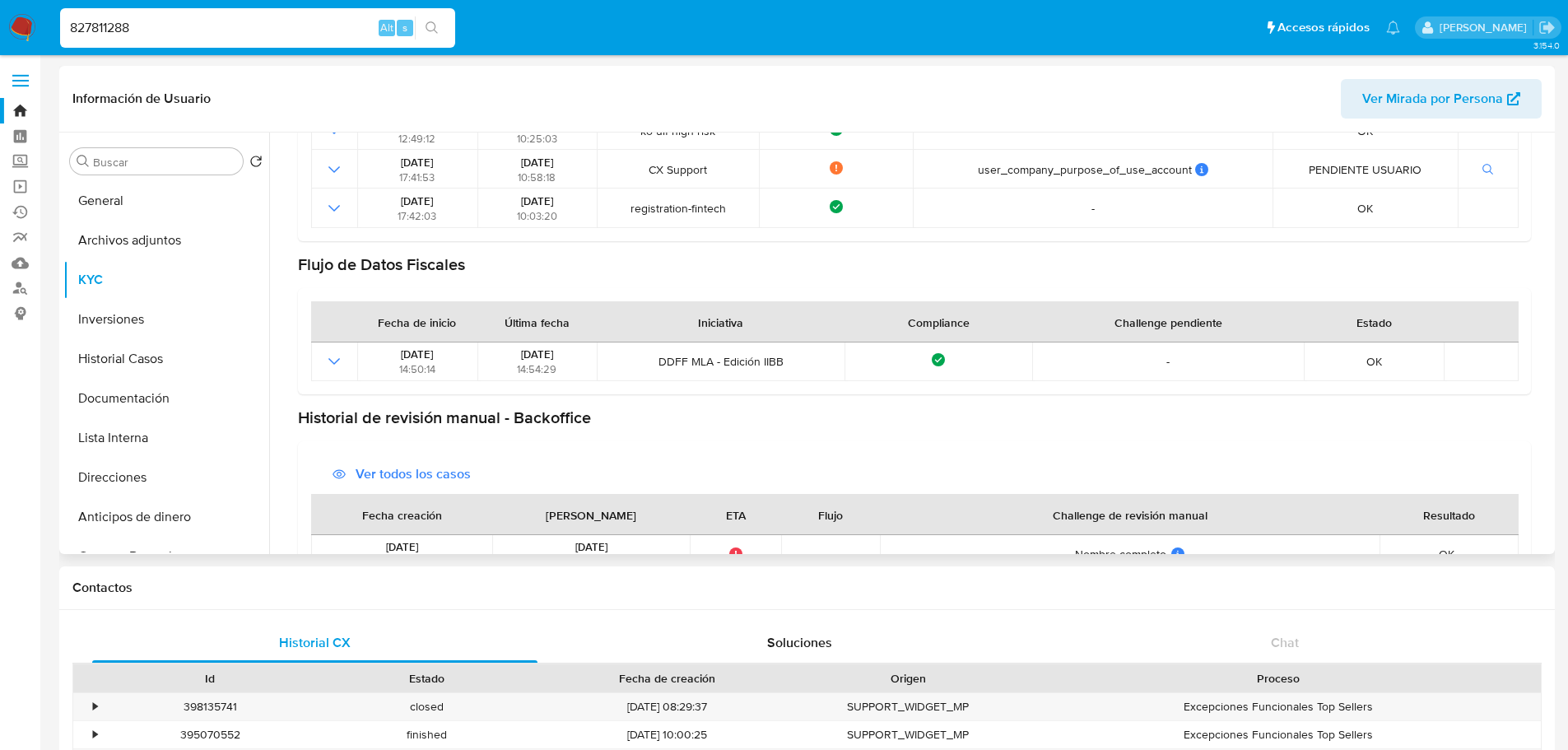
scroll to position [247, 0]
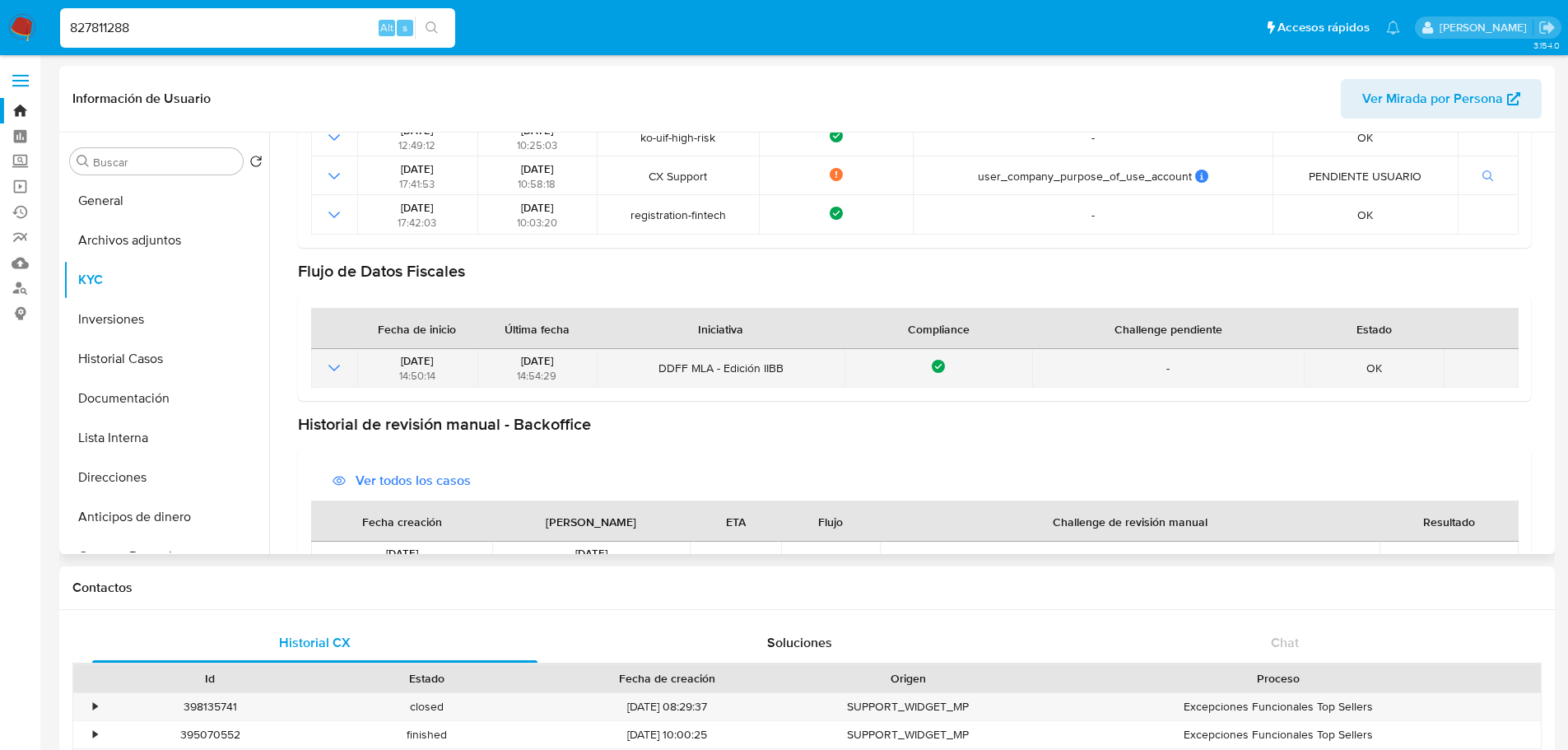
drag, startPoint x: 978, startPoint y: 361, endPoint x: 608, endPoint y: 385, distance: 370.8
click at [587, 378] on tr "09/11/2021 14:50:14 09/11/2021 14:54:29 DDFF MLA - Edición IIBB Compliance - OK" at bounding box center [914, 368] width 1208 height 39
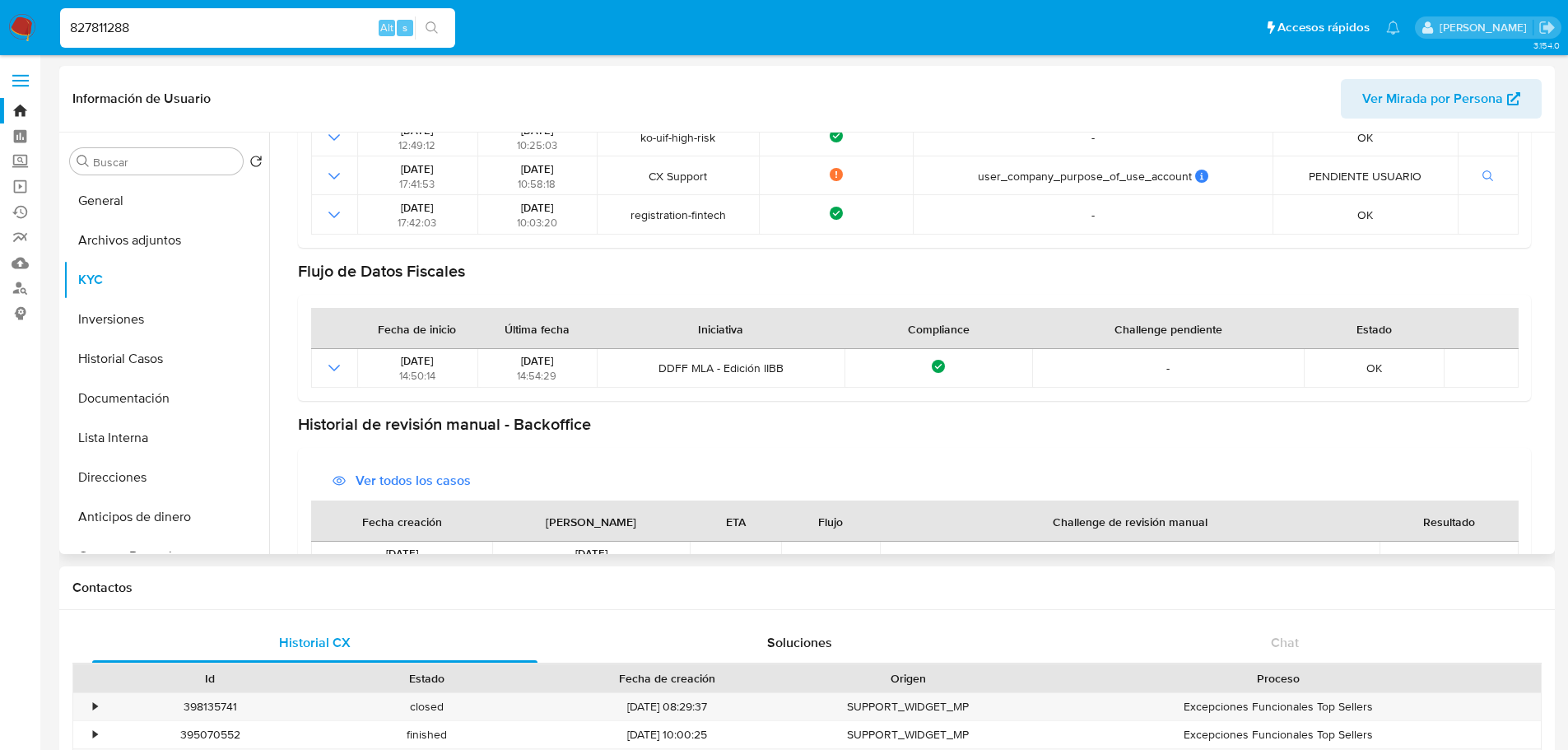
click at [752, 449] on div "Ver todos los casos Fecha creación Fecha resuelto ETA Flujo Challenge de revisi…" at bounding box center [914, 617] width 1233 height 340
drag, startPoint x: 722, startPoint y: 411, endPoint x: 332, endPoint y: 421, distance: 390.1
click at [320, 422] on div "KYC Status Fecha de inicio Última fecha Iniciativa Compliance Challenge pendien…" at bounding box center [914, 376] width 1233 height 824
click at [743, 445] on section "Historial de revisión manual - Backoffice Ver todos los casos Fecha creación Fe…" at bounding box center [914, 601] width 1233 height 374
drag, startPoint x: 154, startPoint y: 23, endPoint x: 15, endPoint y: 36, distance: 139.6
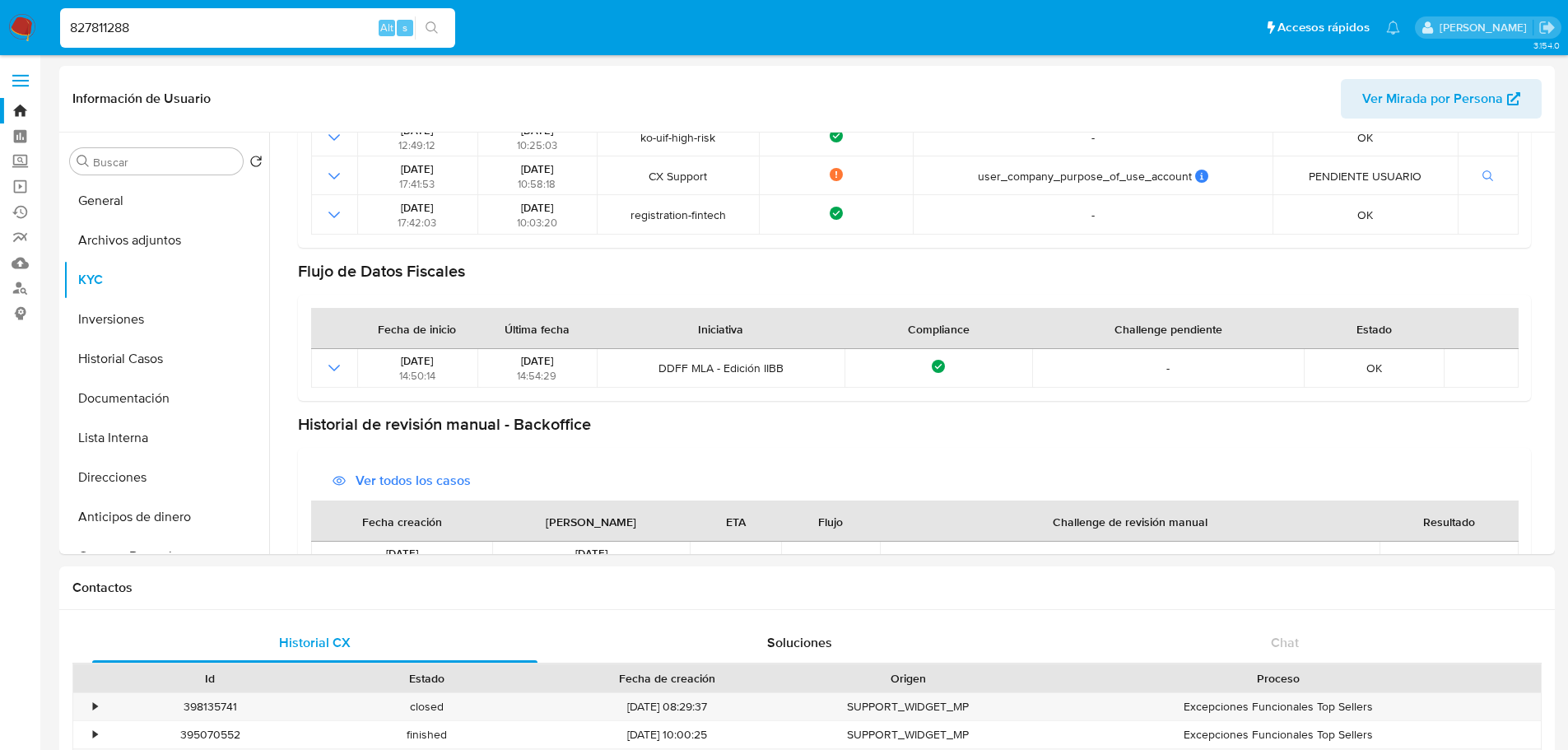
click at [16, 36] on nav "Pausado Ver notificaciones 827811288 Alt s Accesos rápidos Presiona las siguien…" at bounding box center [784, 28] width 1568 height 55
click at [177, 28] on input "827811288" at bounding box center [257, 28] width 395 height 22
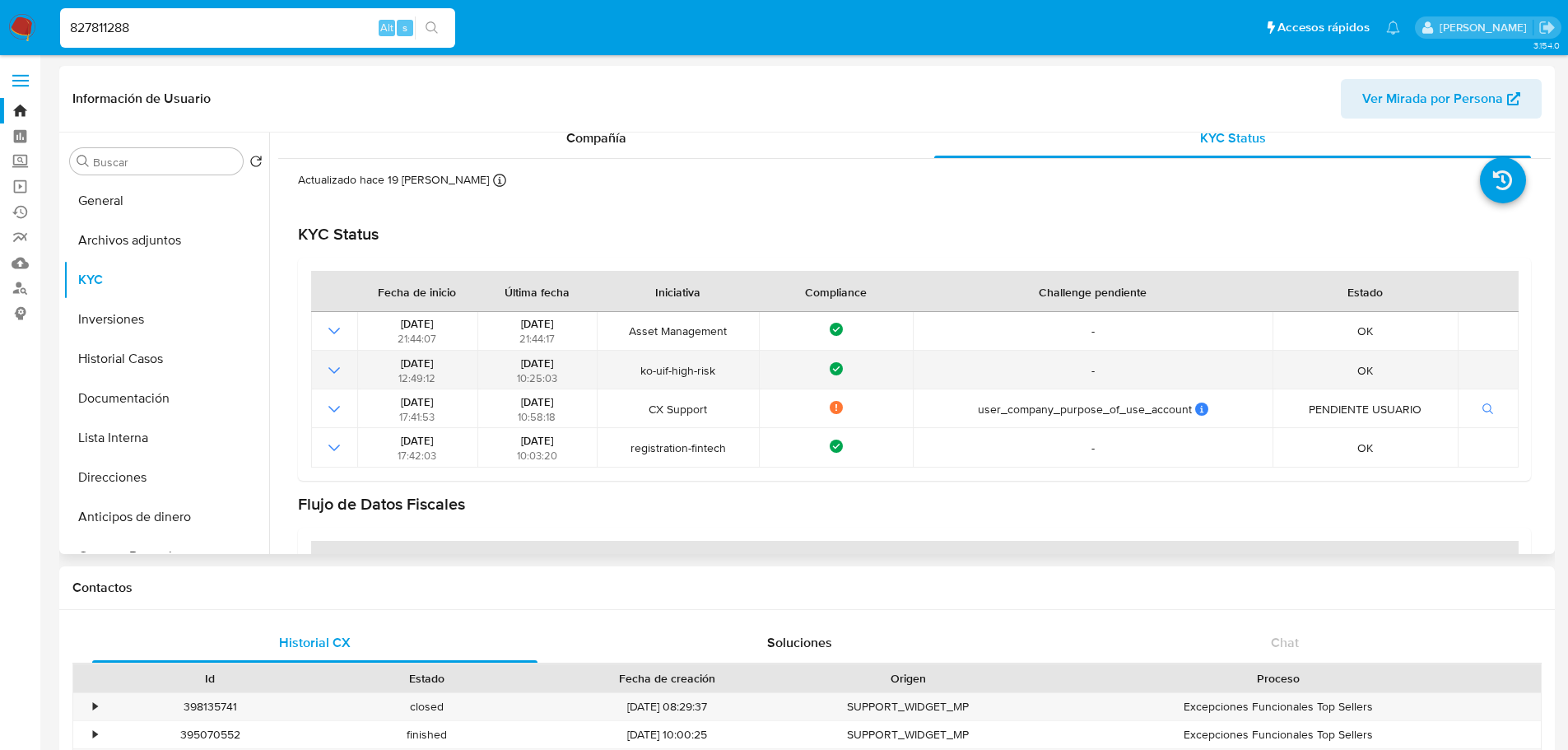
scroll to position [0, 0]
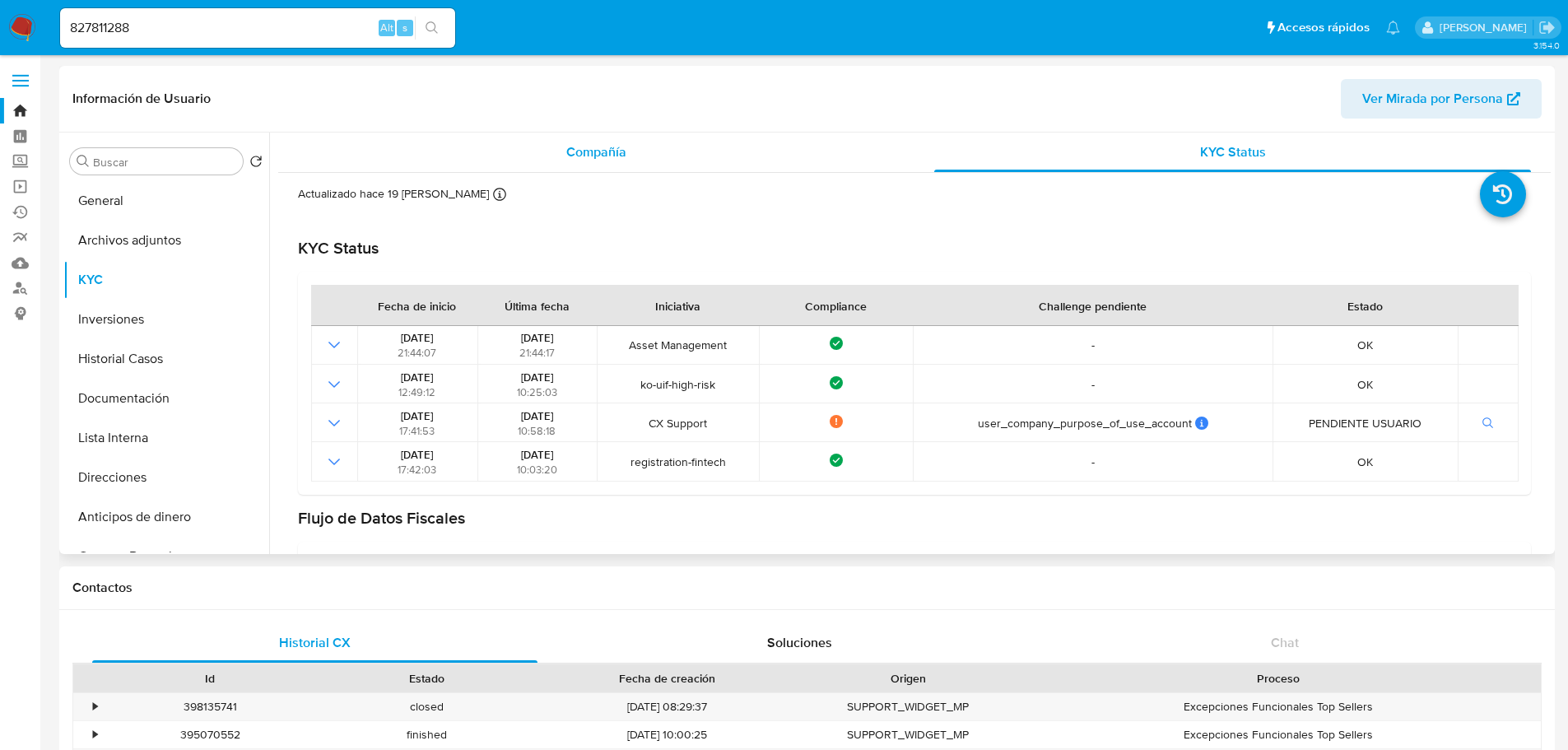
drag, startPoint x: 692, startPoint y: 146, endPoint x: 705, endPoint y: 152, distance: 14.3
click at [692, 146] on div "Compañía" at bounding box center [596, 152] width 597 height 40
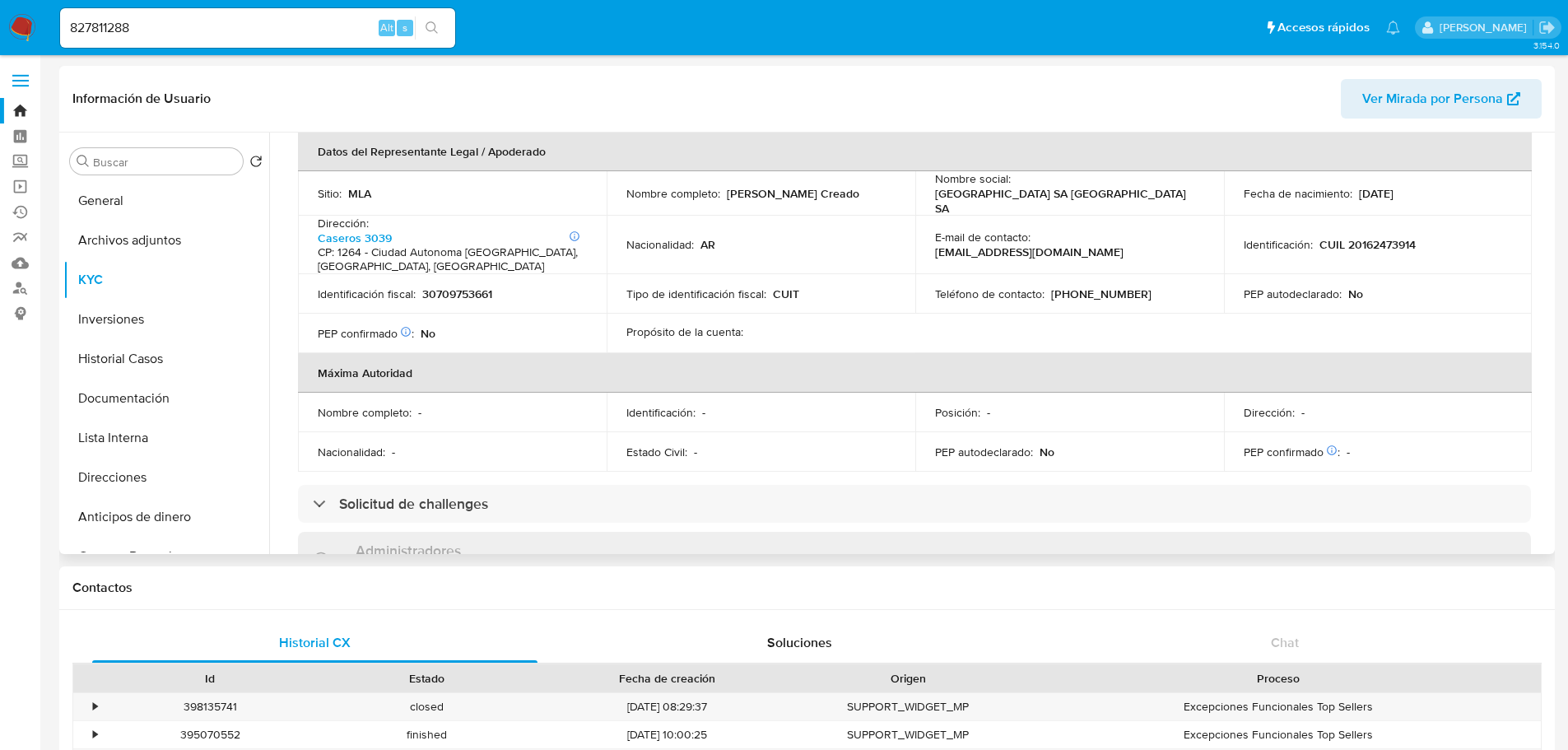
scroll to position [658, 0]
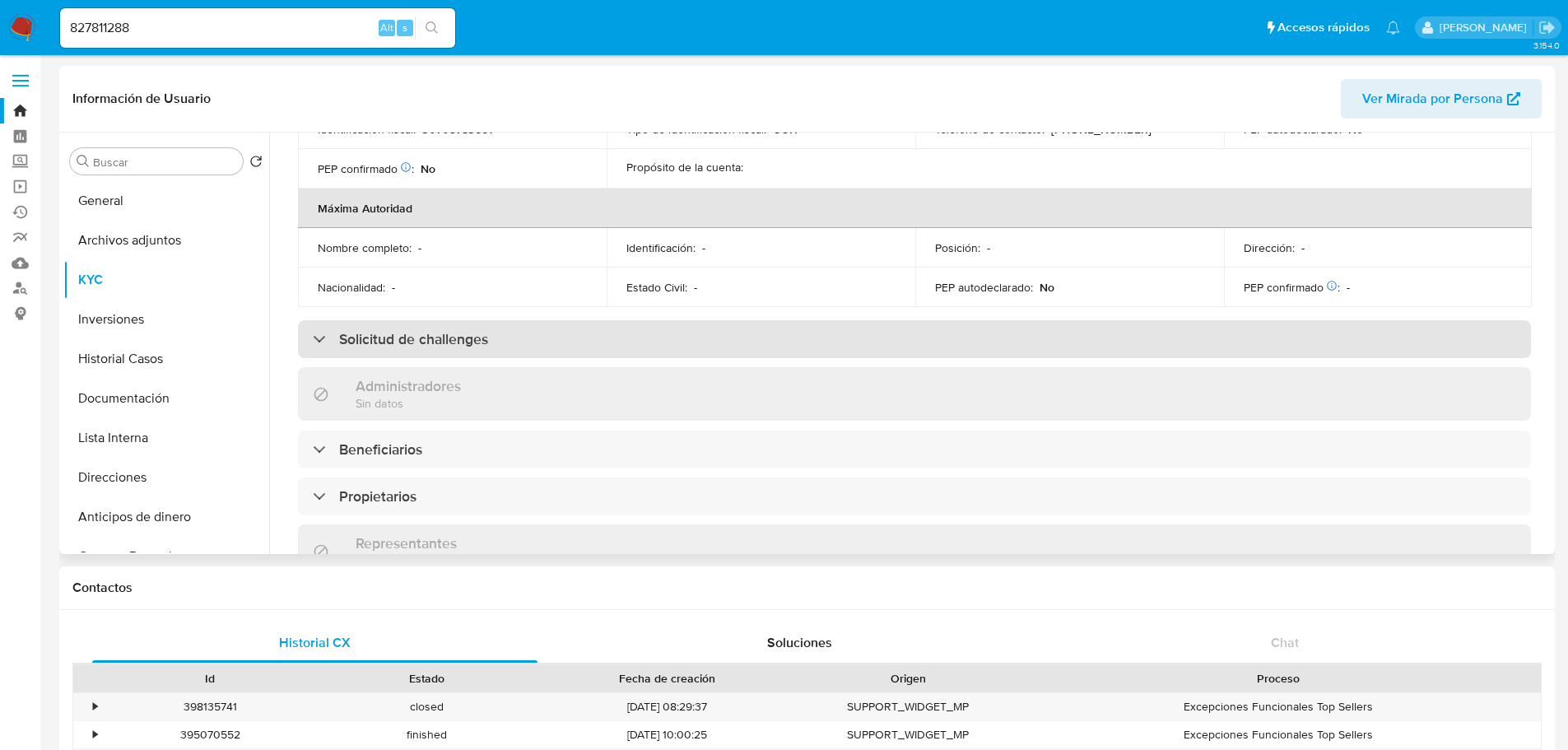
drag, startPoint x: 433, startPoint y: 353, endPoint x: 447, endPoint y: 355, distance: 14.1
click at [434, 353] on div "Solicitud de challenges" at bounding box center [914, 339] width 1233 height 38
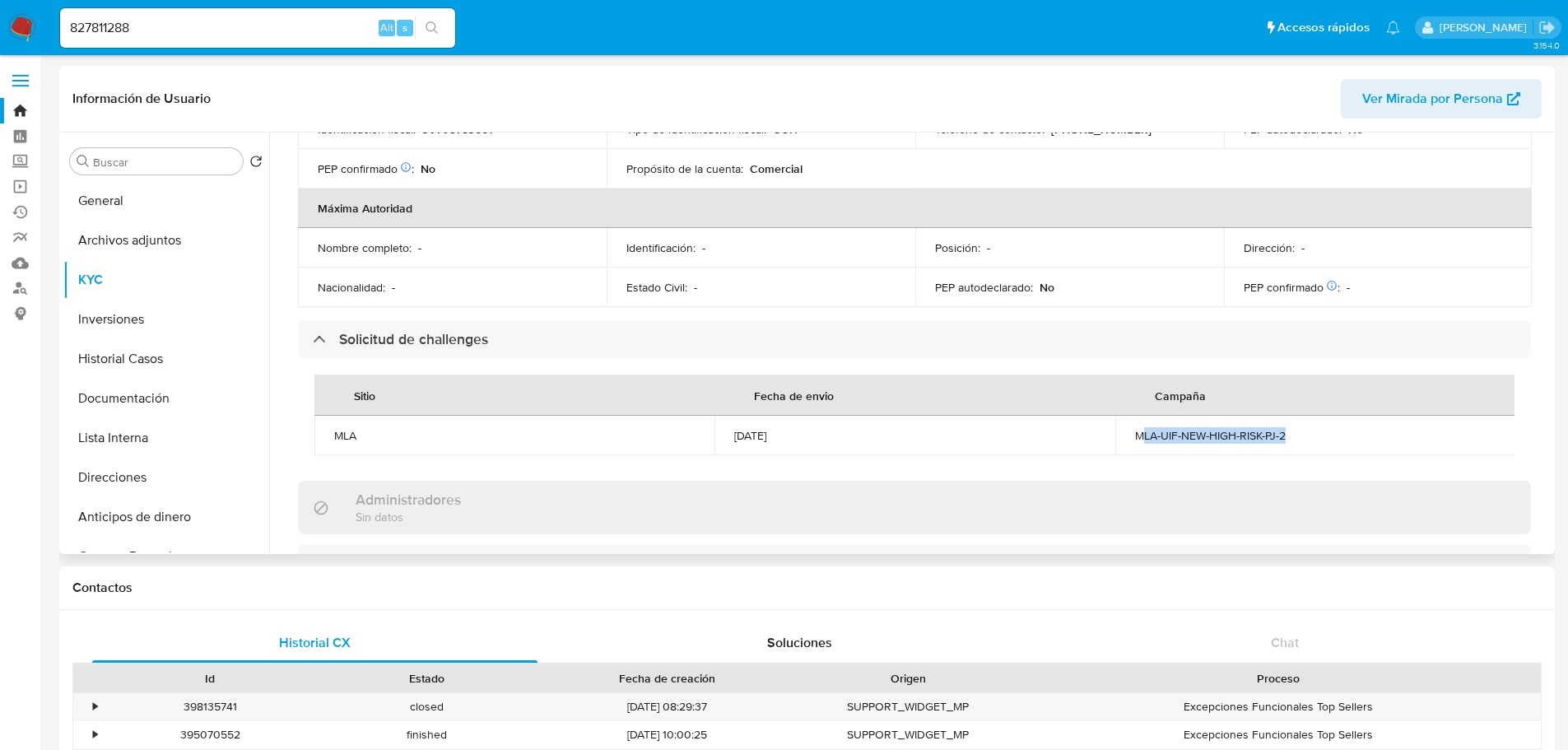
drag, startPoint x: 1137, startPoint y: 446, endPoint x: 1368, endPoint y: 446, distance: 231.0
click at [1346, 448] on td "MLA-UIF-NEW-HIGH-RISK-PJ-2" at bounding box center [1315, 436] width 400 height 40
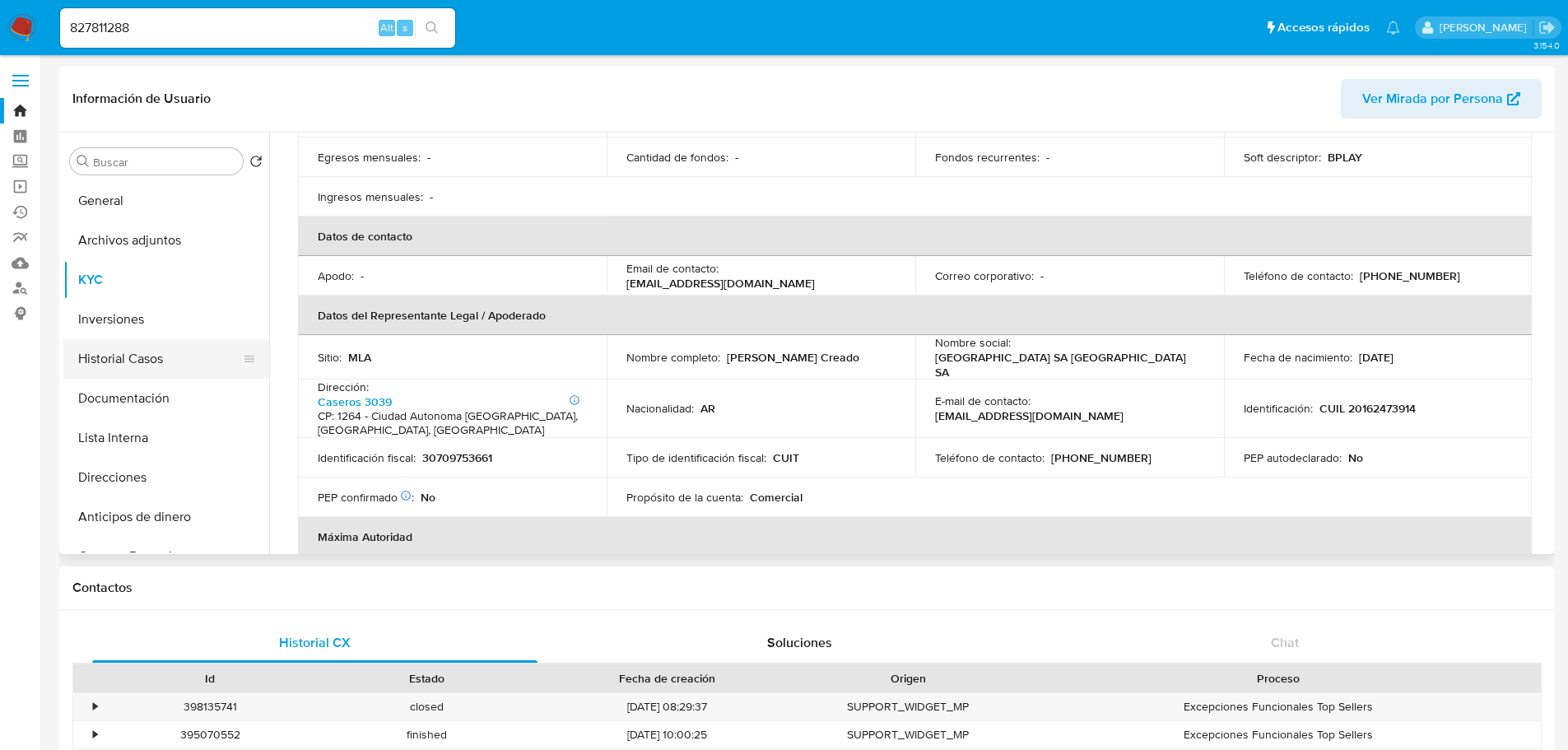
scroll to position [165, 0]
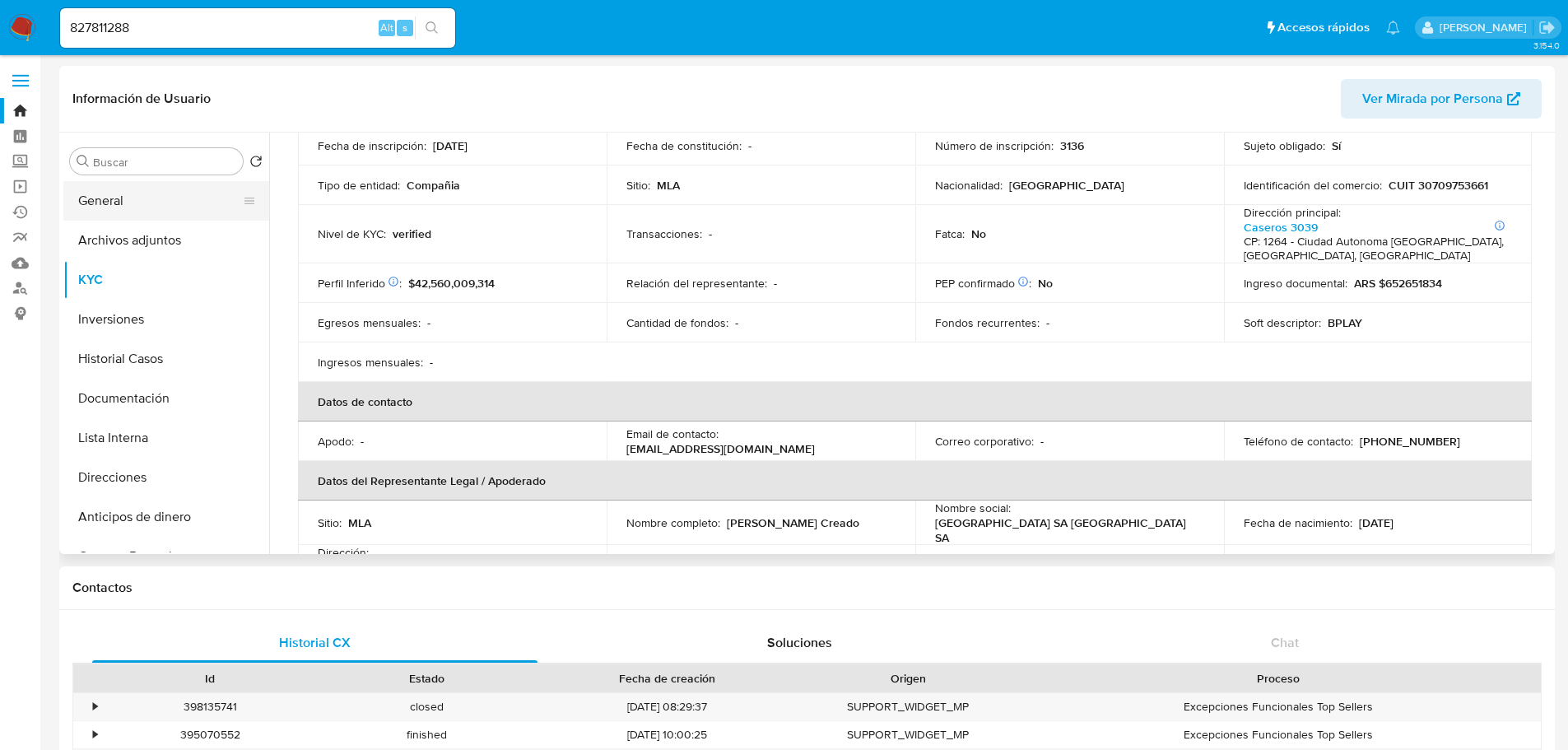
click at [120, 208] on button "General" at bounding box center [159, 201] width 192 height 40
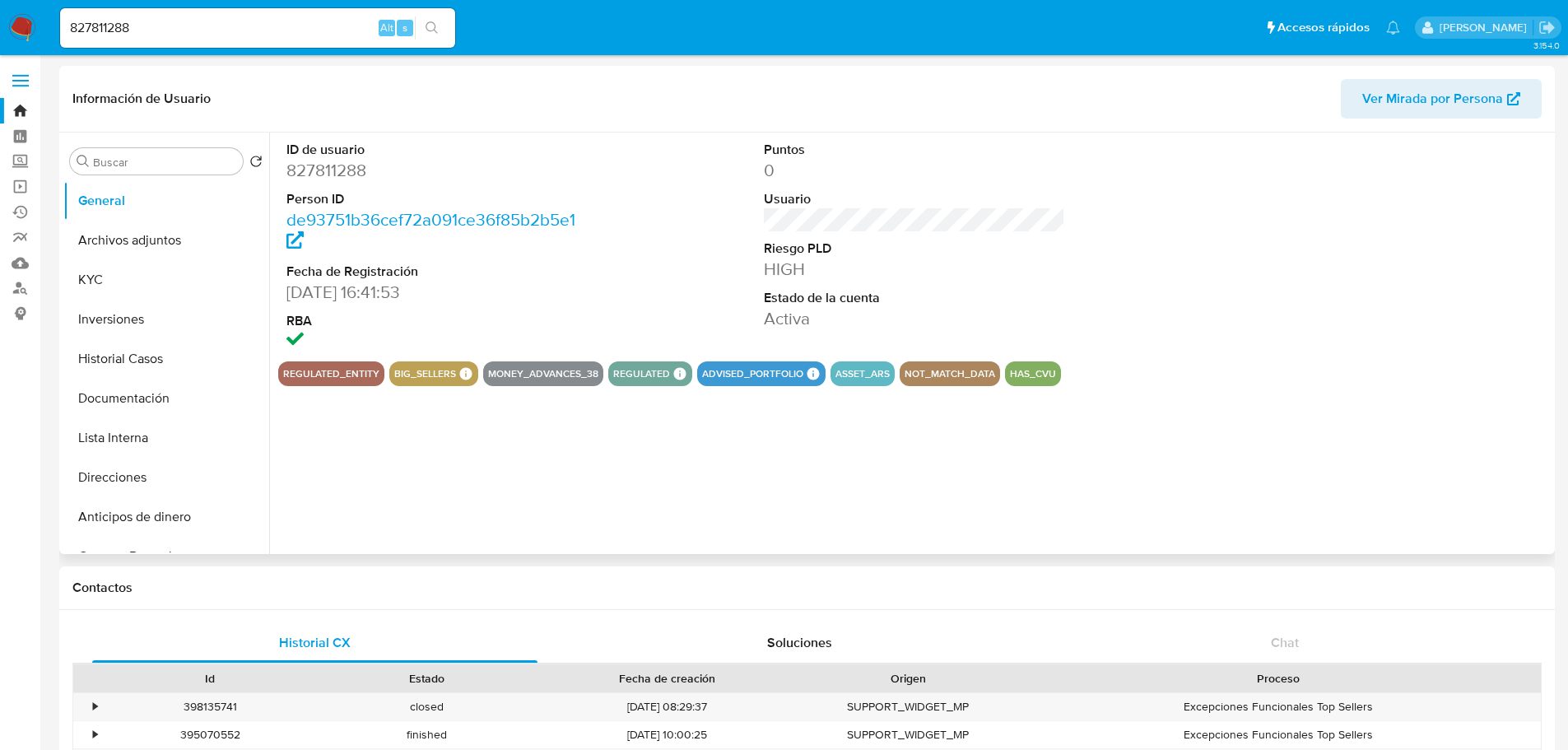
click at [338, 172] on dd "827811288" at bounding box center [437, 170] width 302 height 23
click at [339, 171] on dd "827811288" at bounding box center [437, 170] width 302 height 23
copy dd "827811288"
click at [165, 280] on button "KYC" at bounding box center [159, 280] width 192 height 40
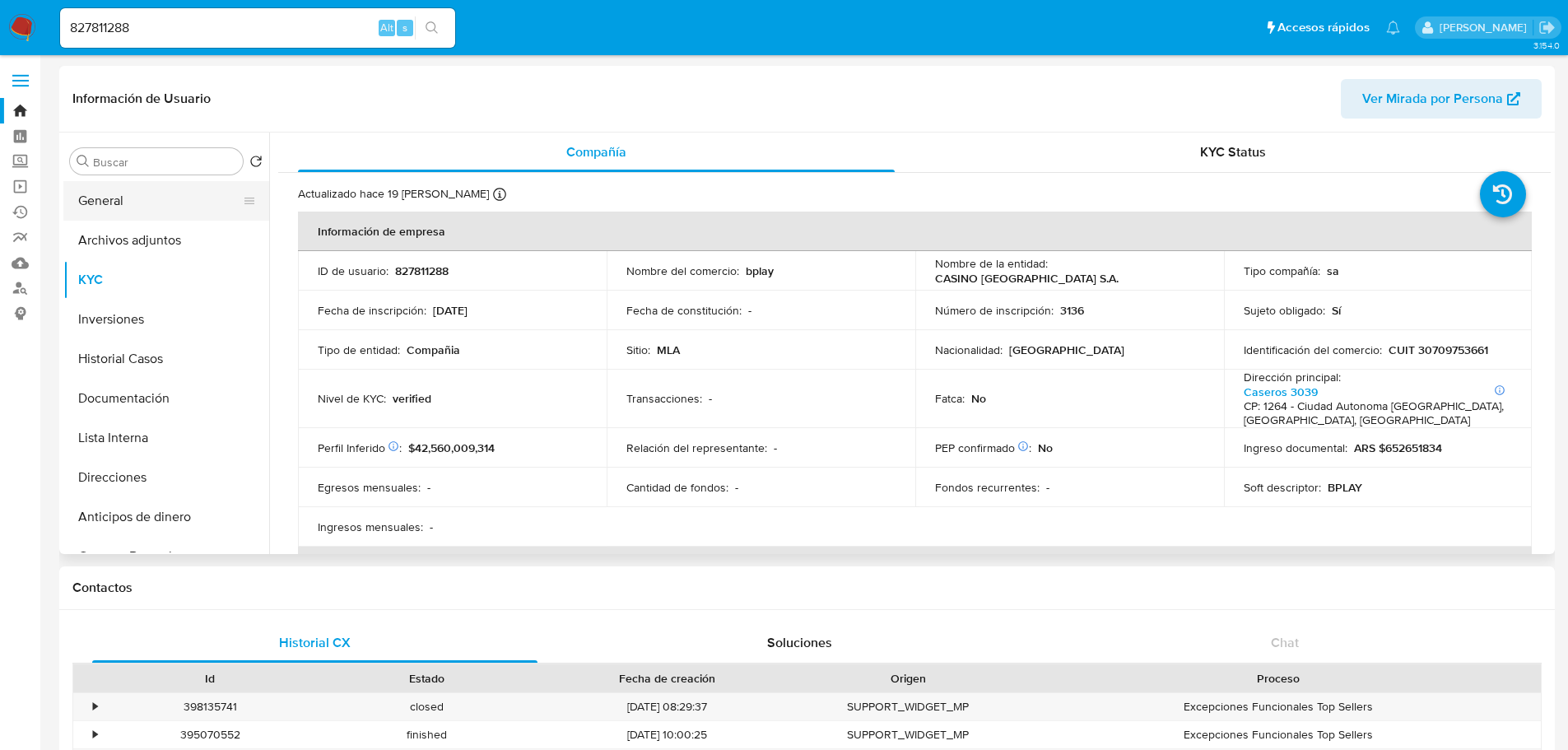
click at [161, 209] on button "General" at bounding box center [159, 201] width 192 height 40
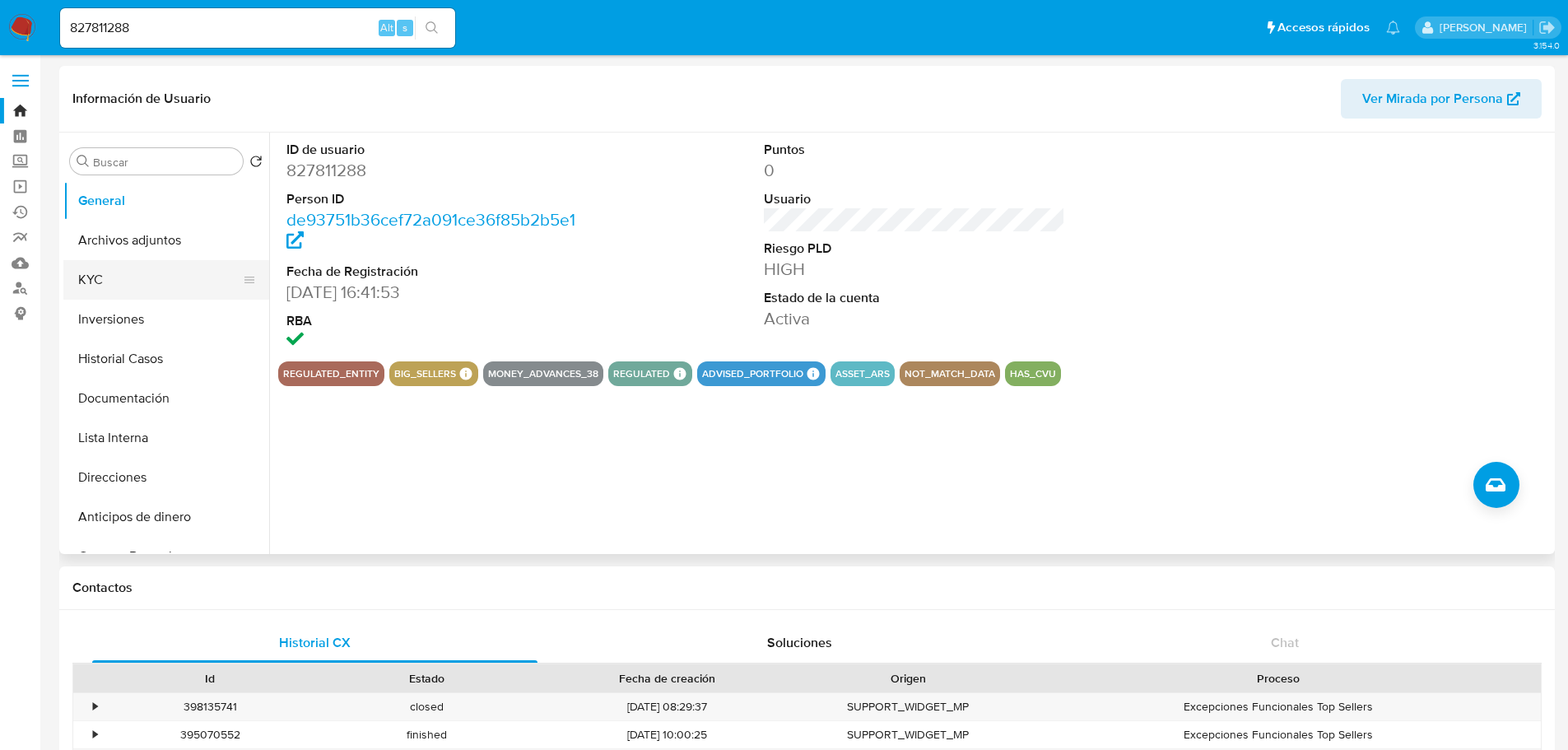
click at [132, 293] on button "KYC" at bounding box center [159, 280] width 192 height 40
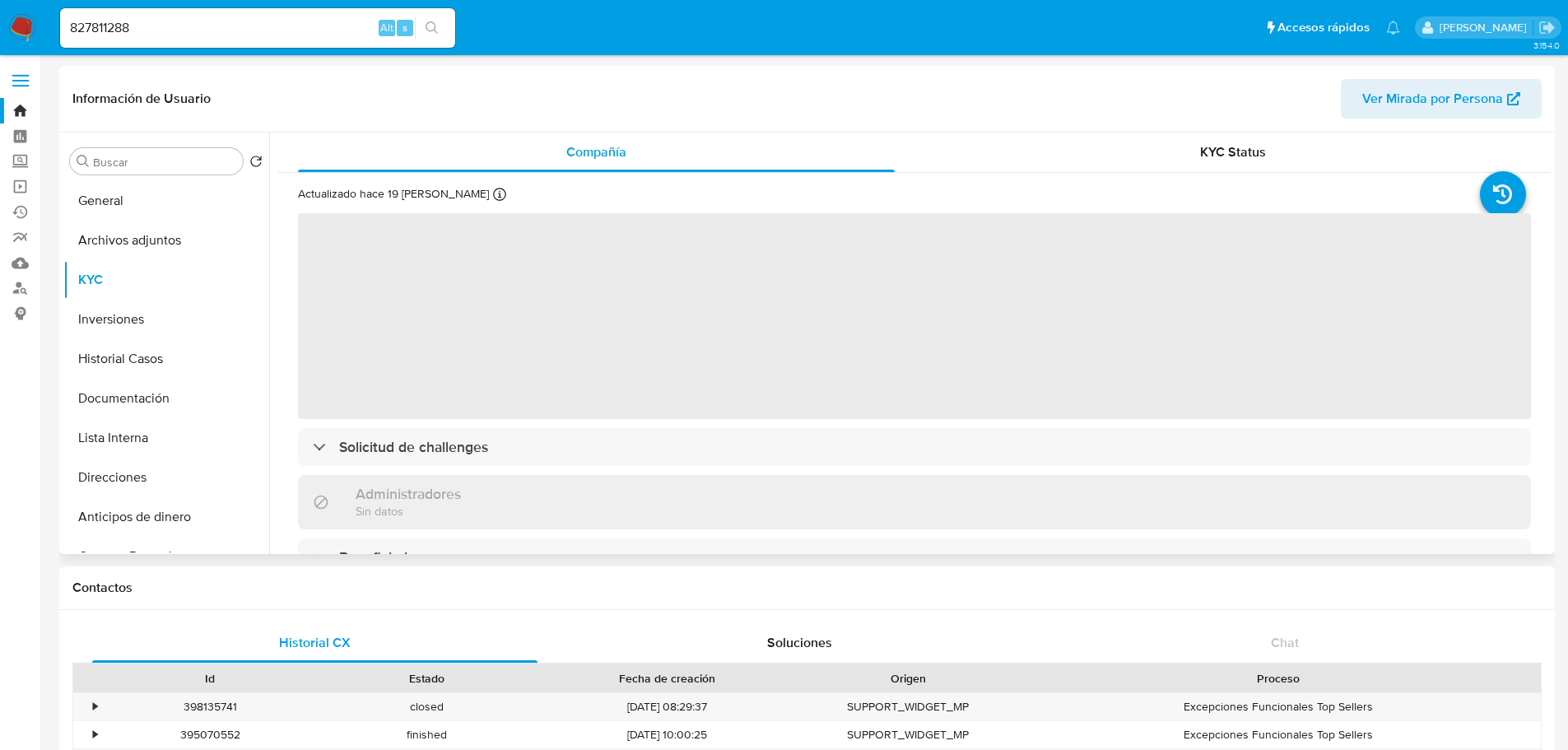
click at [378, 420] on div "‌ Solicitud de challenges Administradores Sin datos Beneficiarios Propietarios …" at bounding box center [914, 667] width 1233 height 911
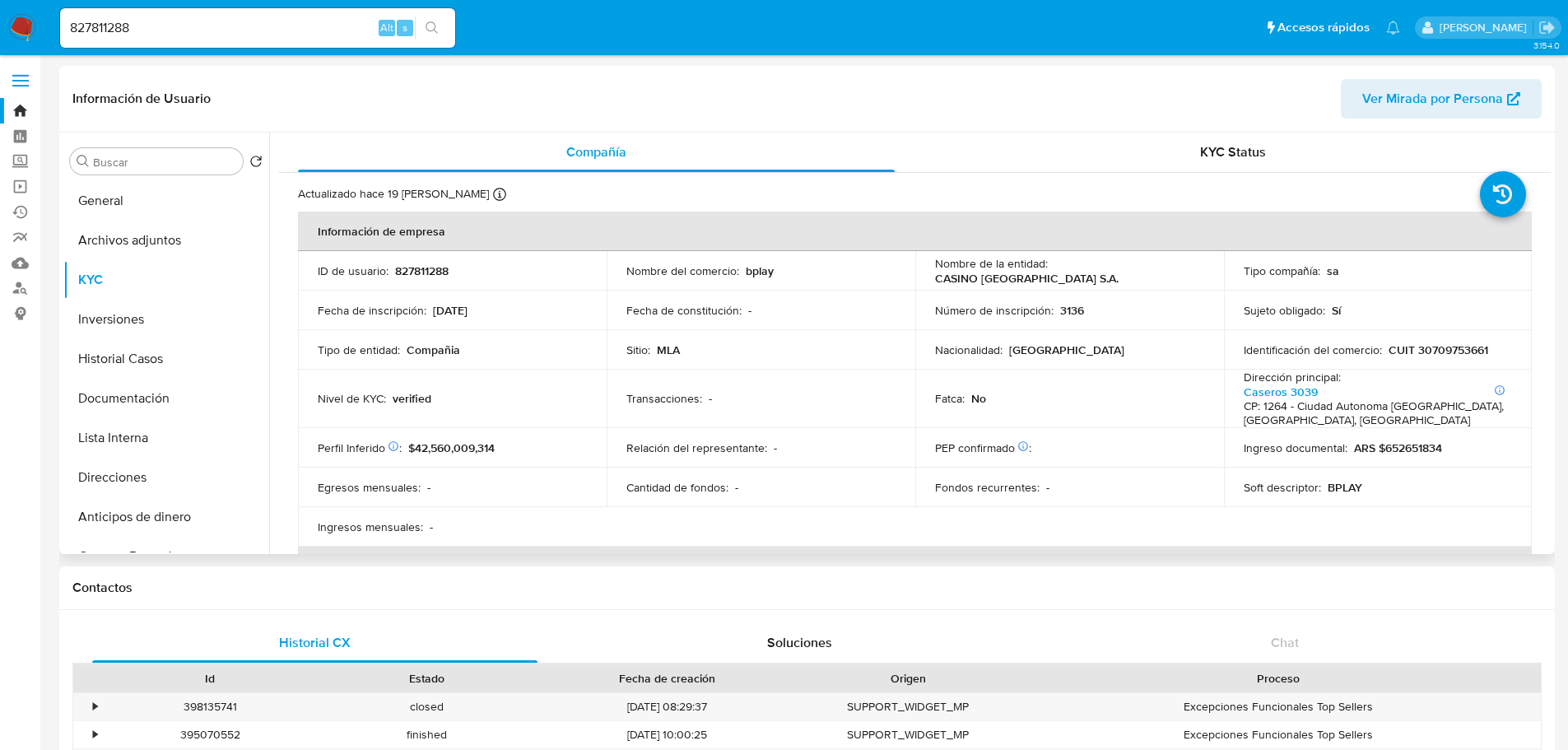
click at [383, 446] on p "Perfil Inferido Éste campo indica la información de Nivel Socioeconómico del us…" at bounding box center [359, 448] width 84 height 15
click at [206, 281] on button "KYC" at bounding box center [159, 280] width 192 height 40
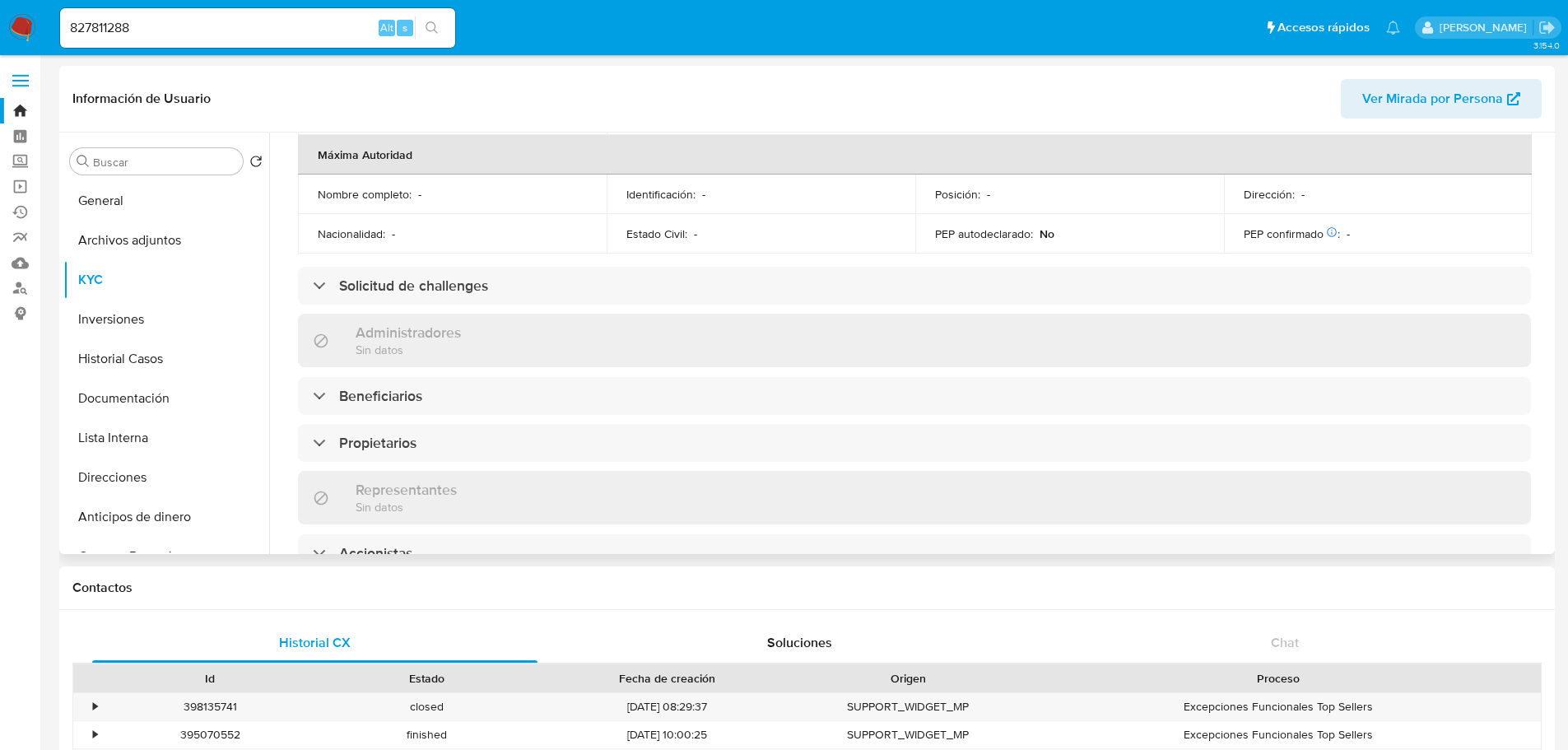
scroll to position [741, 0]
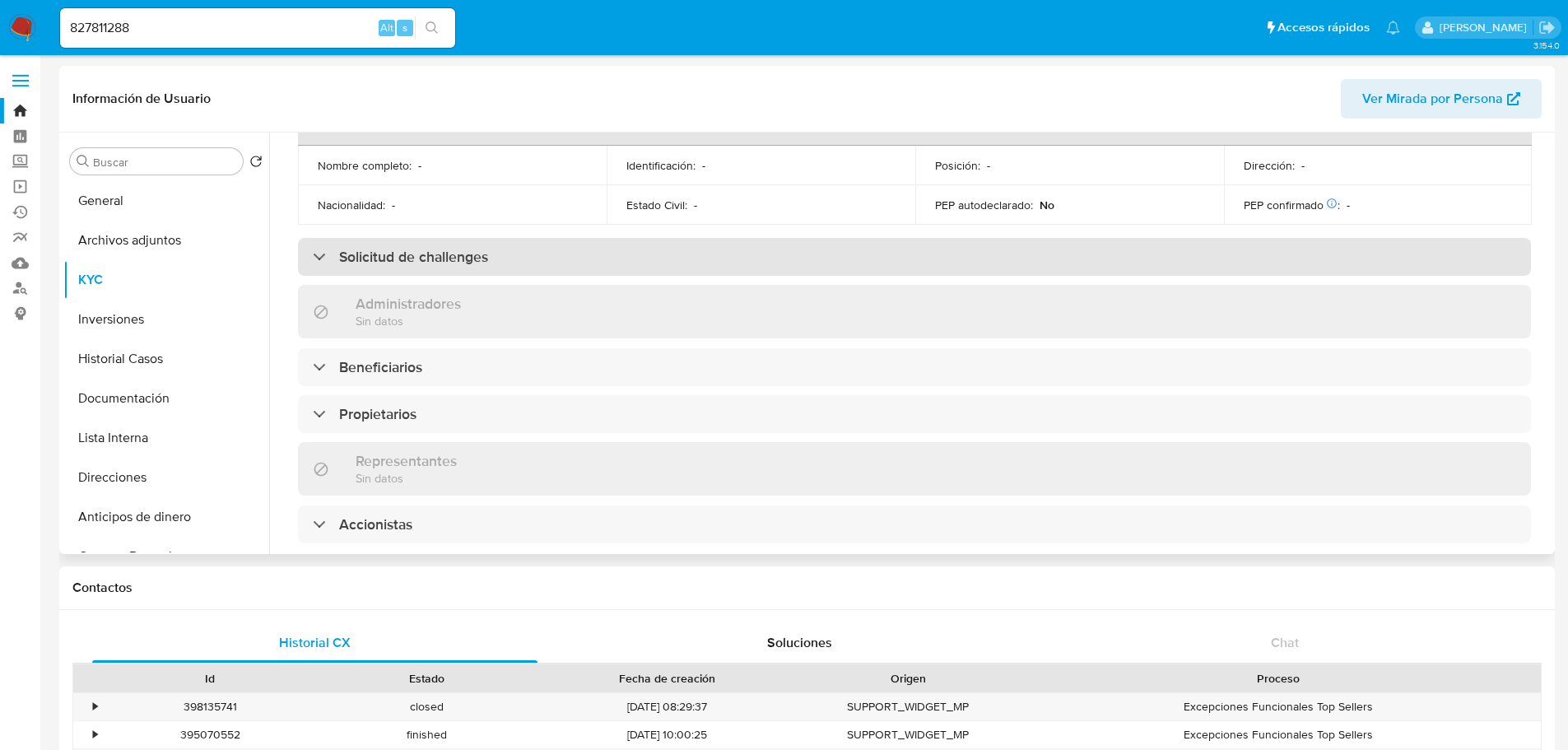
click at [443, 256] on h3 "Solicitud de challenges" at bounding box center [414, 256] width 149 height 18
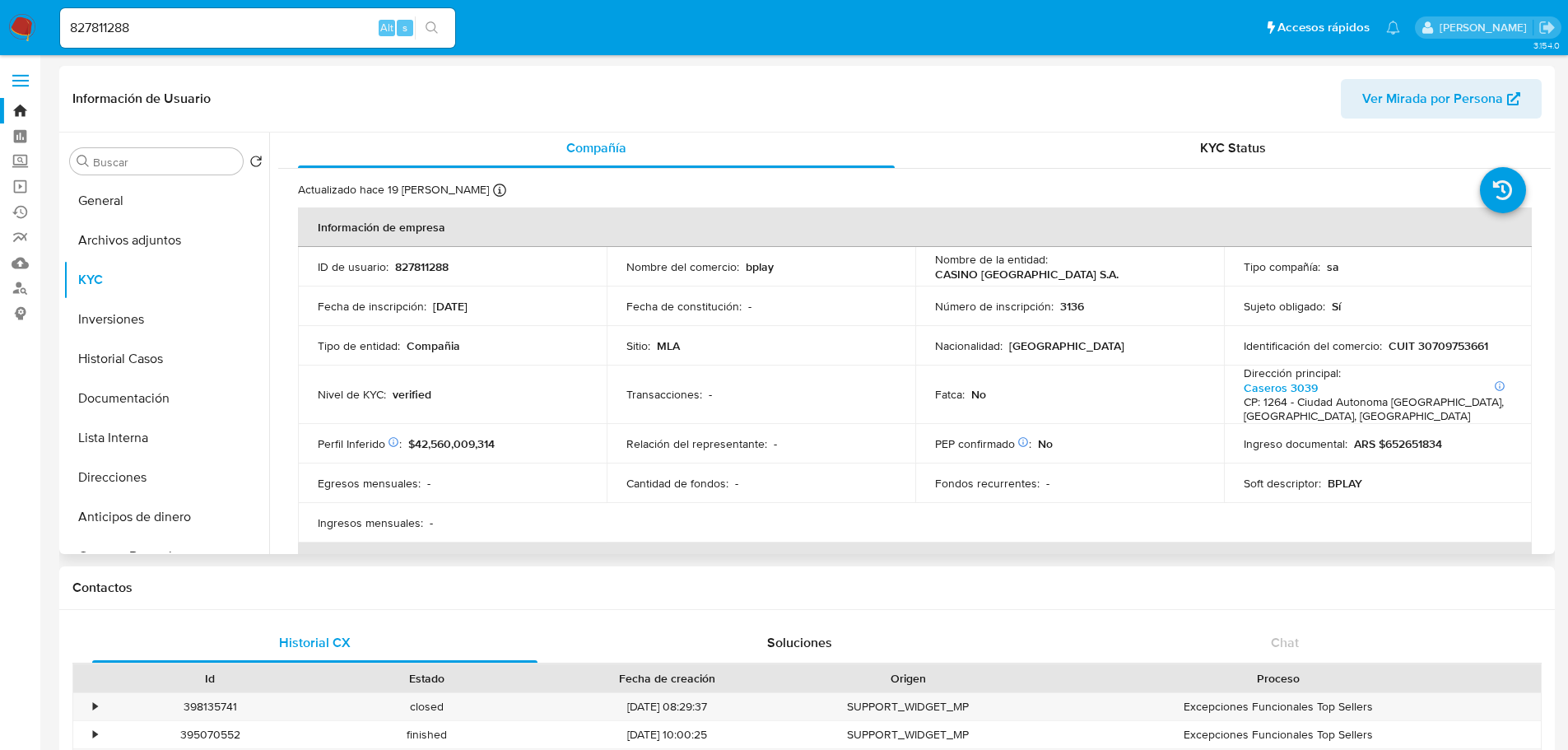
scroll to position [0, 0]
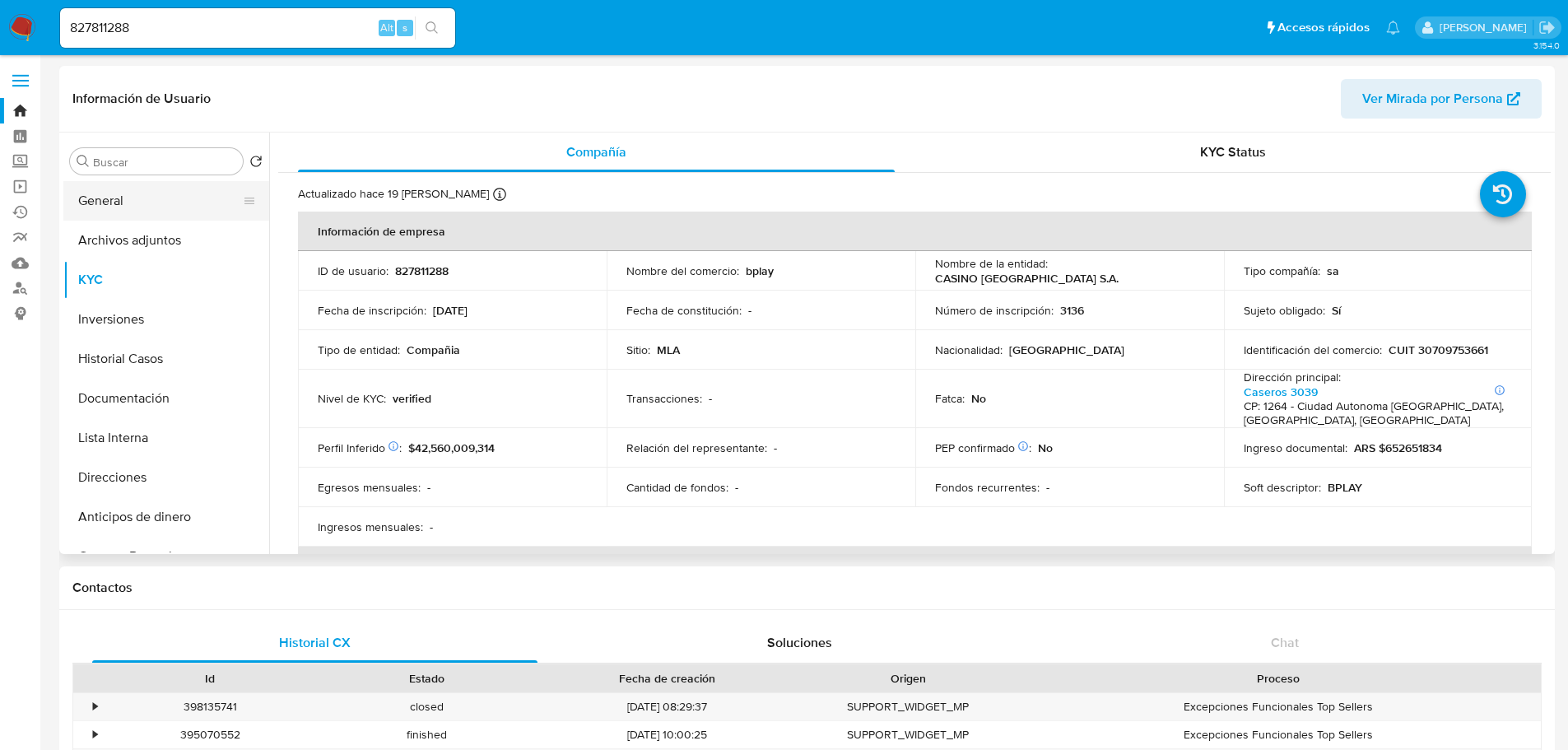
click at [190, 210] on button "General" at bounding box center [159, 201] width 192 height 40
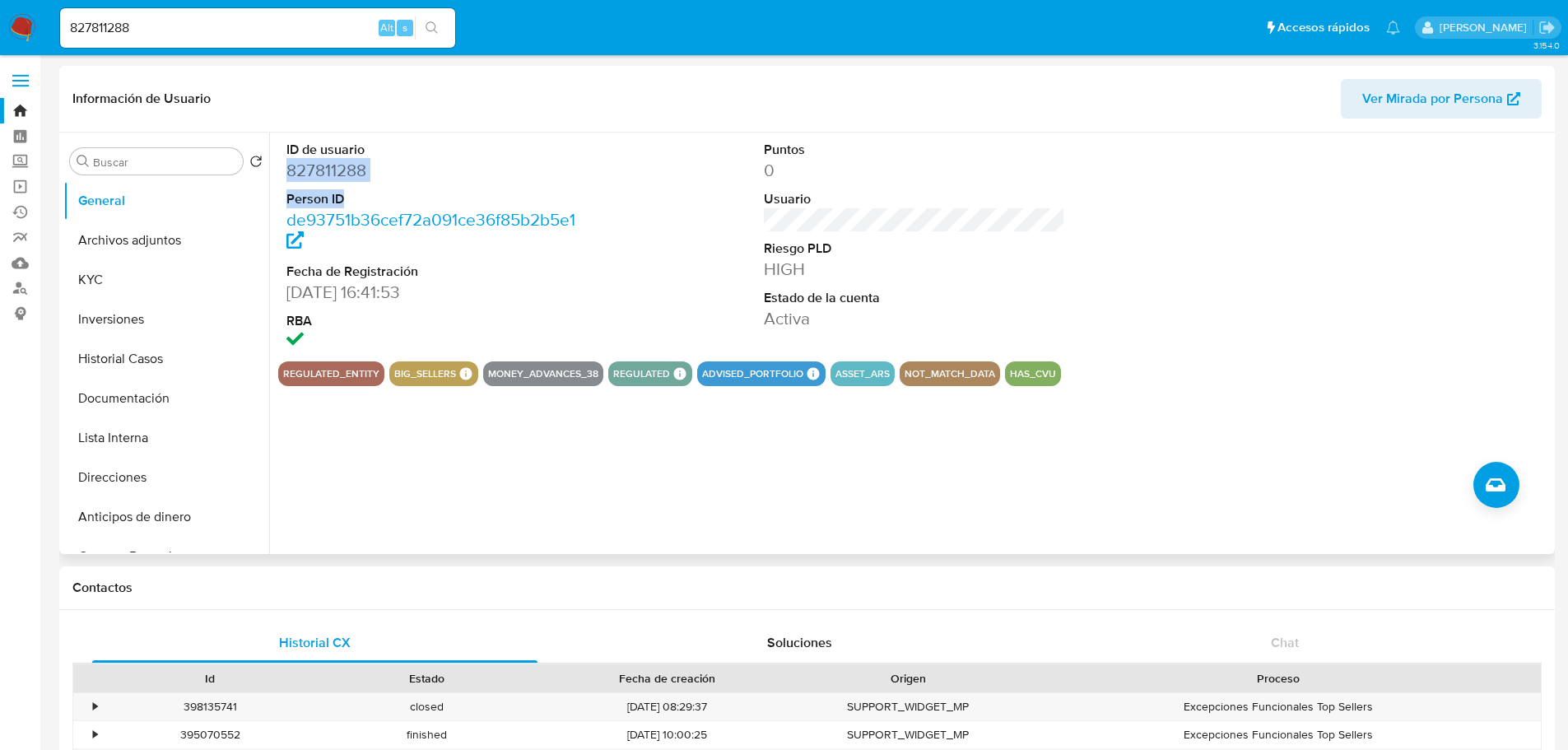
drag, startPoint x: 387, startPoint y: 184, endPoint x: 285, endPoint y: 187, distance: 102.0
click at [287, 179] on dl "ID de usuario 827811288 Person ID de93751b36cef72a091ce36f85b2b5e1 Fecha de Reg…" at bounding box center [437, 247] width 302 height 212
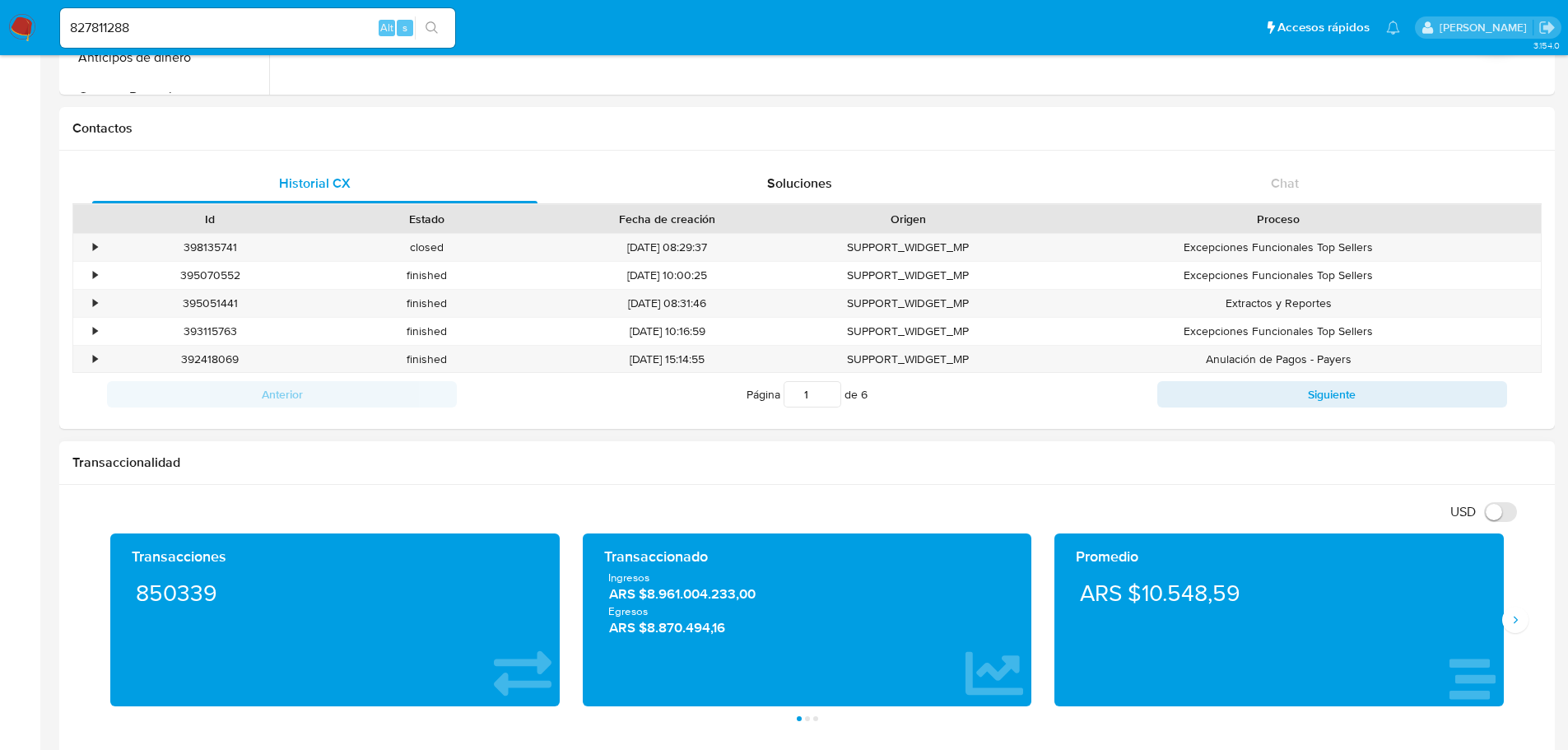
scroll to position [292, 0]
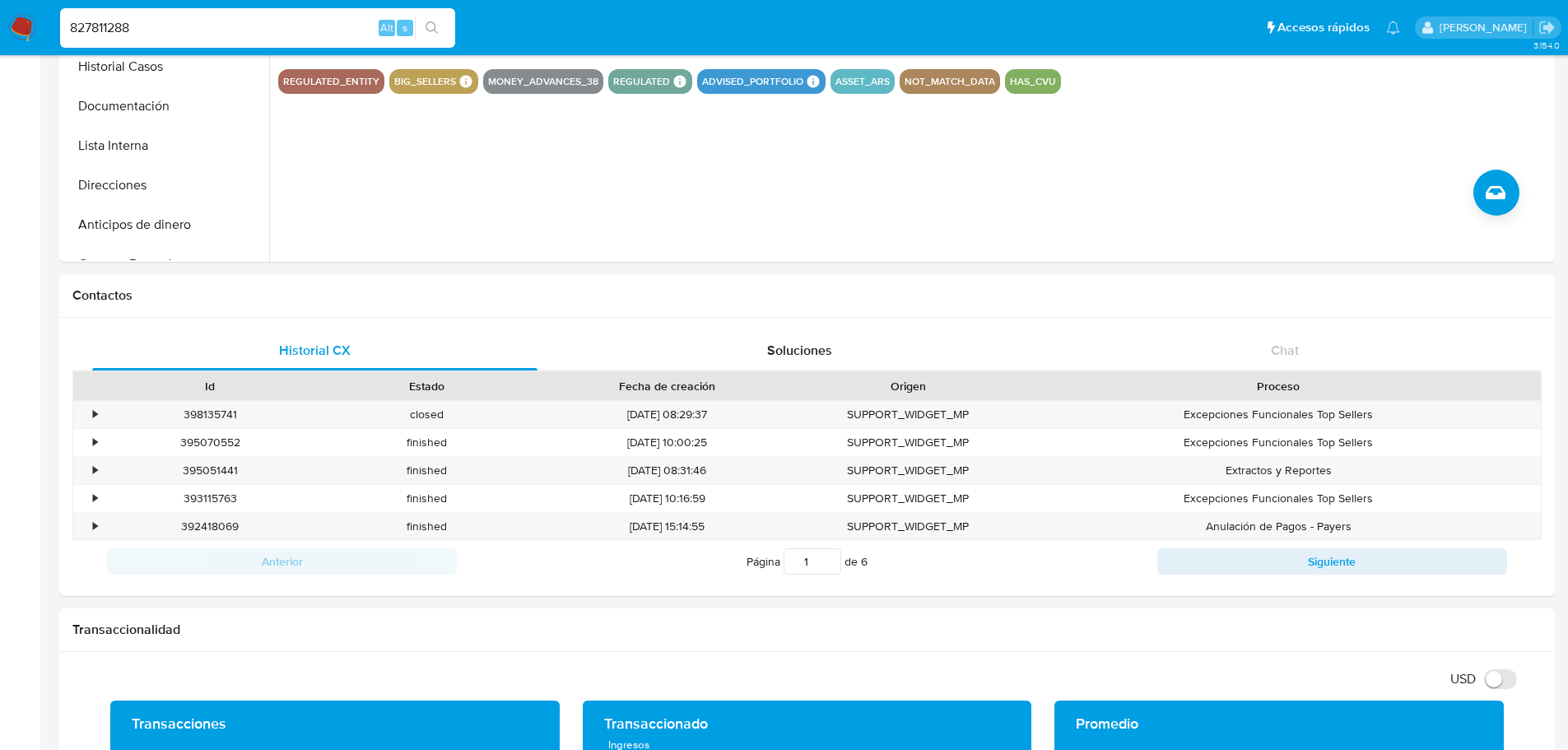
drag, startPoint x: 162, startPoint y: 25, endPoint x: 78, endPoint y: 35, distance: 84.6
click at [78, 35] on input "827811288" at bounding box center [257, 28] width 395 height 22
paste input "780817484"
click at [152, 28] on input "8780817484" at bounding box center [257, 28] width 395 height 22
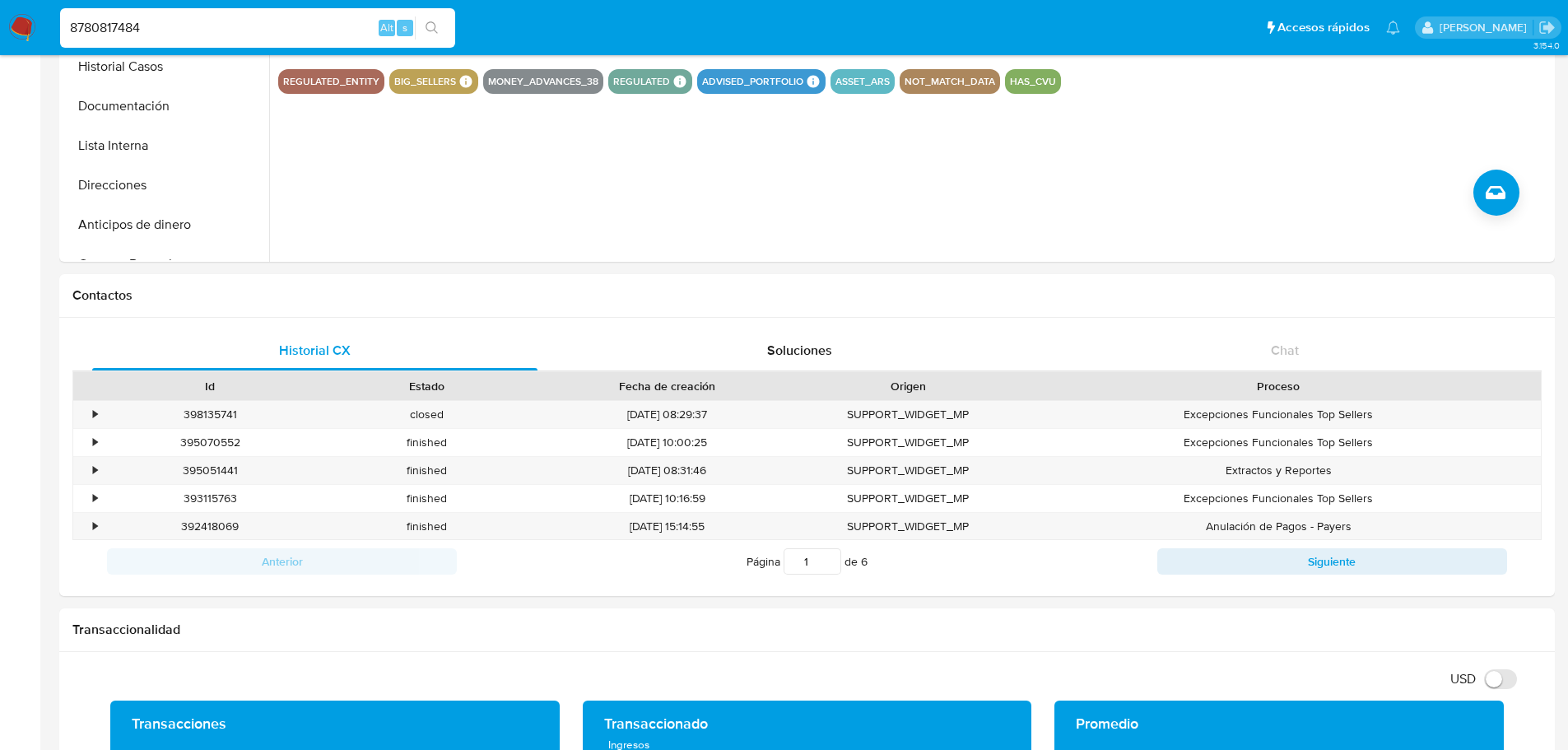
click at [152, 28] on input "8780817484" at bounding box center [257, 28] width 395 height 22
paste input
type input "780817484"
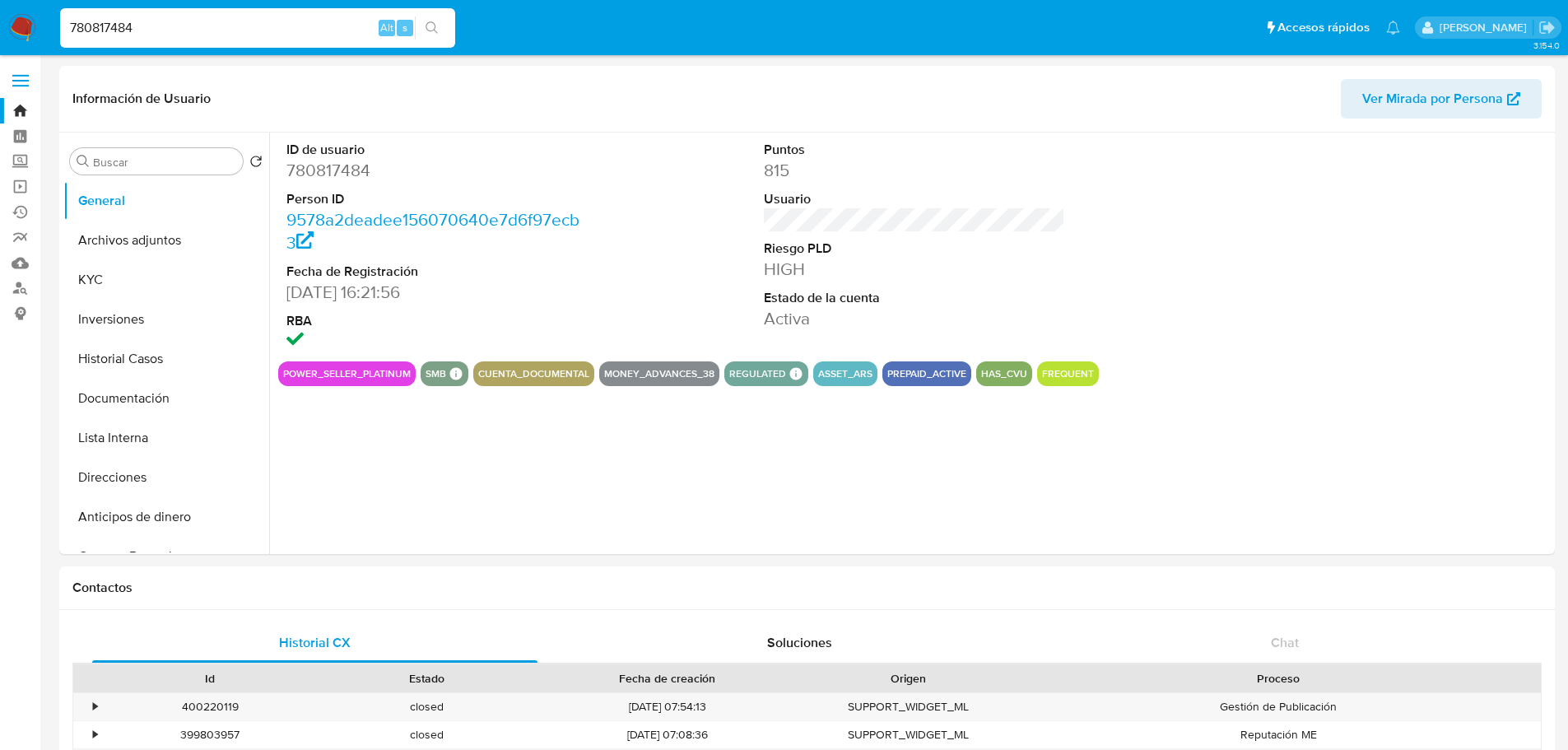
select select "10"
click at [187, 285] on button "KYC" at bounding box center [159, 280] width 192 height 40
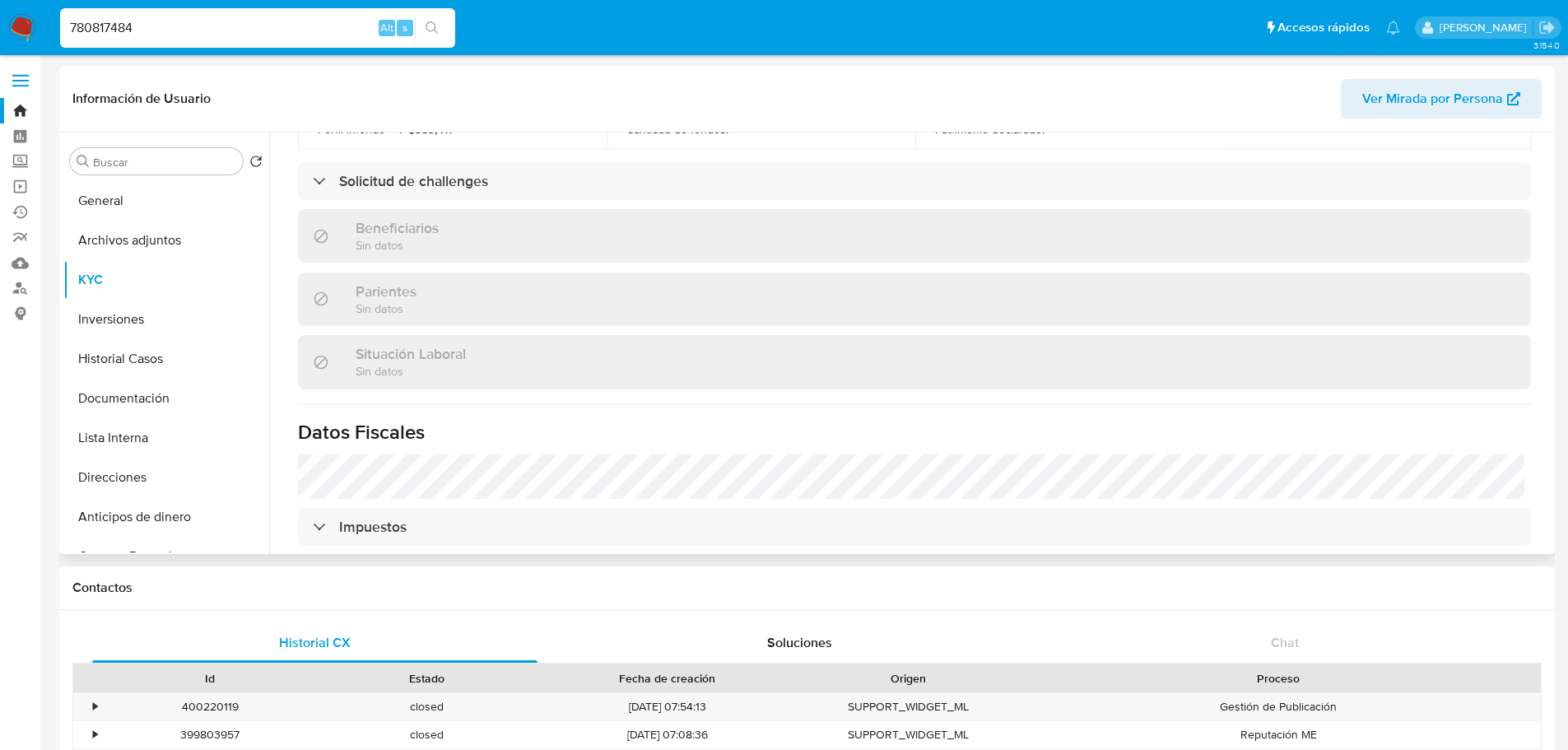
scroll to position [658, 0]
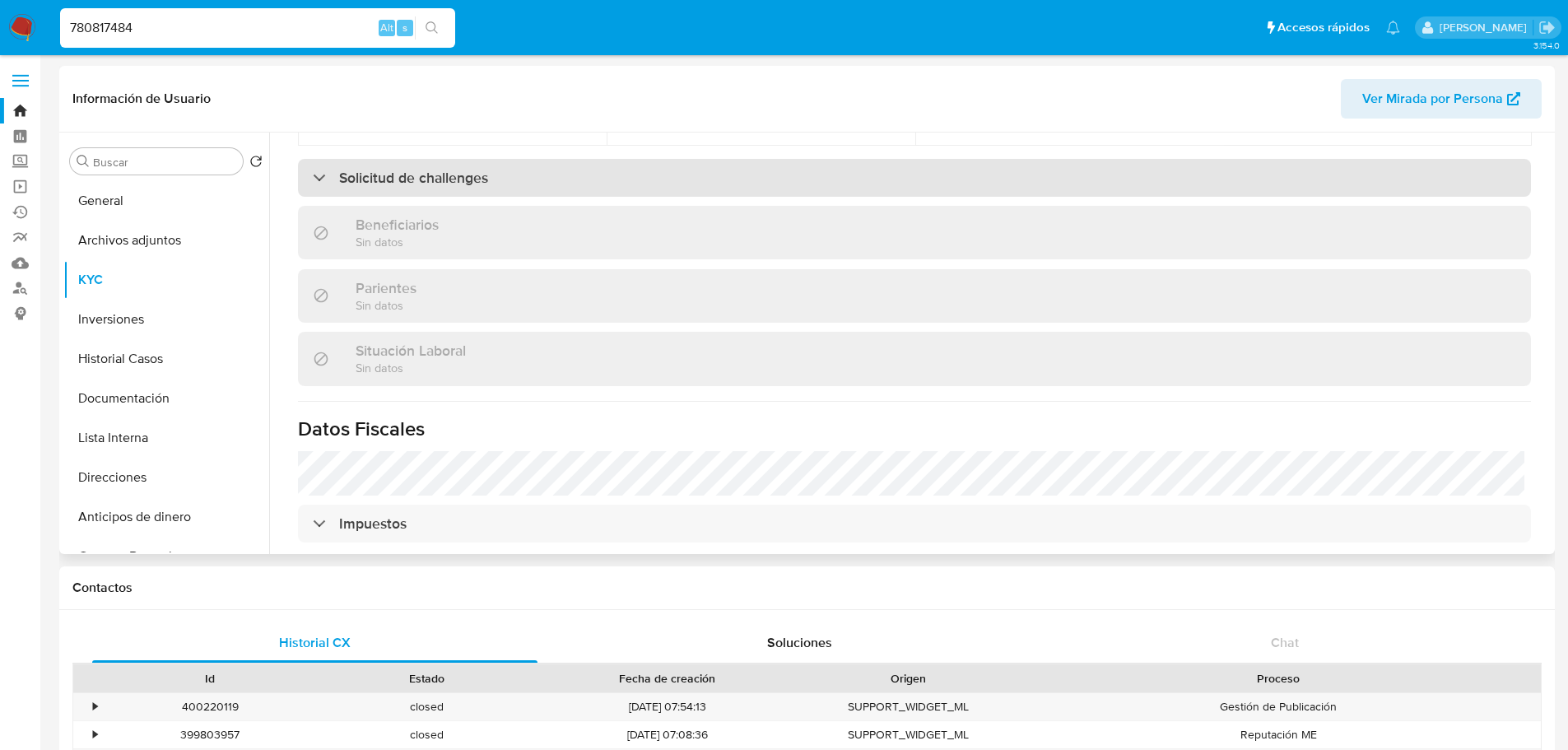
click at [470, 191] on div "Solicitud de challenges" at bounding box center [914, 178] width 1233 height 38
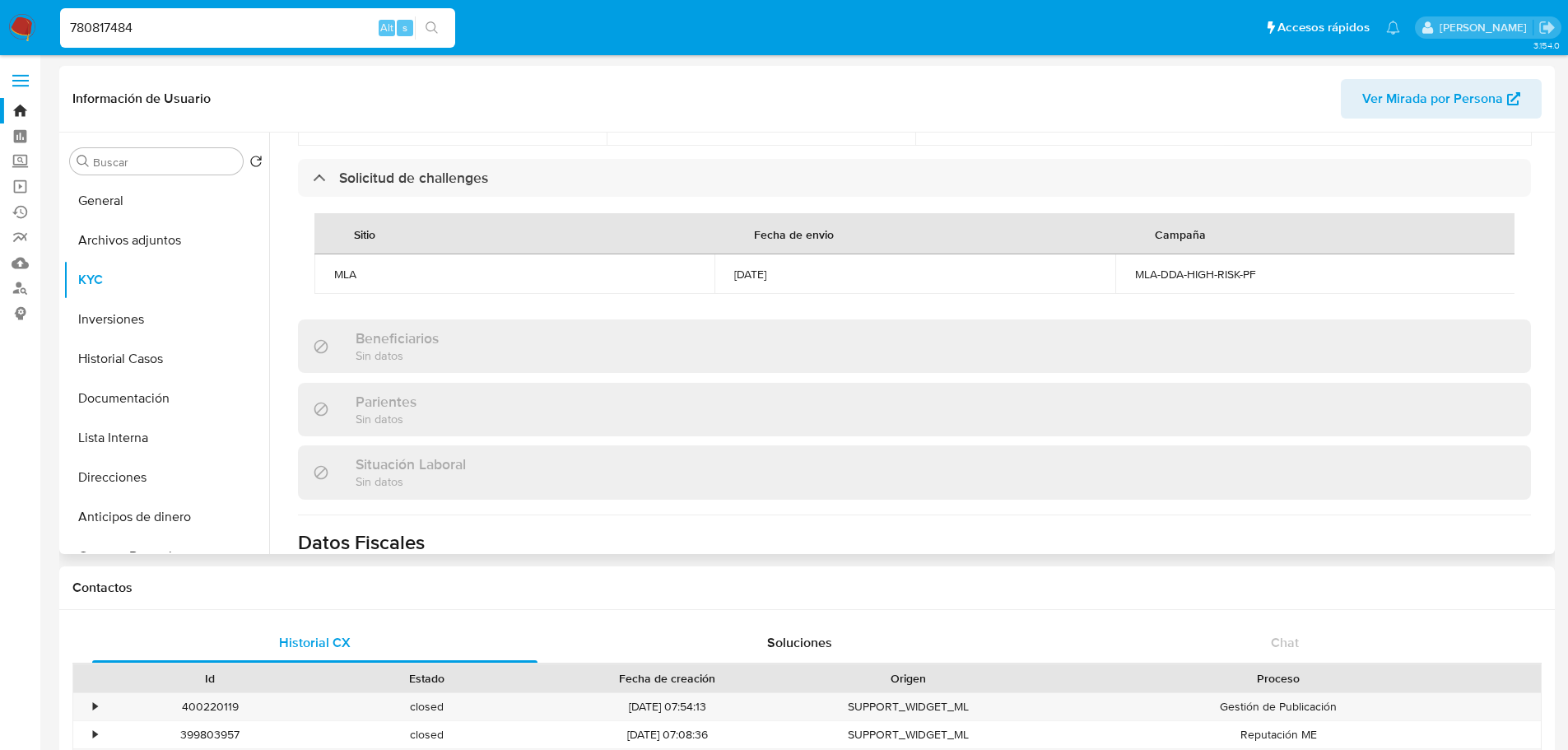
drag, startPoint x: 803, startPoint y: 268, endPoint x: 1249, endPoint y: 249, distance: 446.4
click at [719, 272] on td "16/07/2024" at bounding box center [914, 275] width 400 height 40
drag, startPoint x: 1280, startPoint y: 270, endPoint x: 1120, endPoint y: 279, distance: 160.3
click at [1120, 279] on td "MLA-DDA-HIGH-RISK-PF" at bounding box center [1315, 275] width 400 height 40
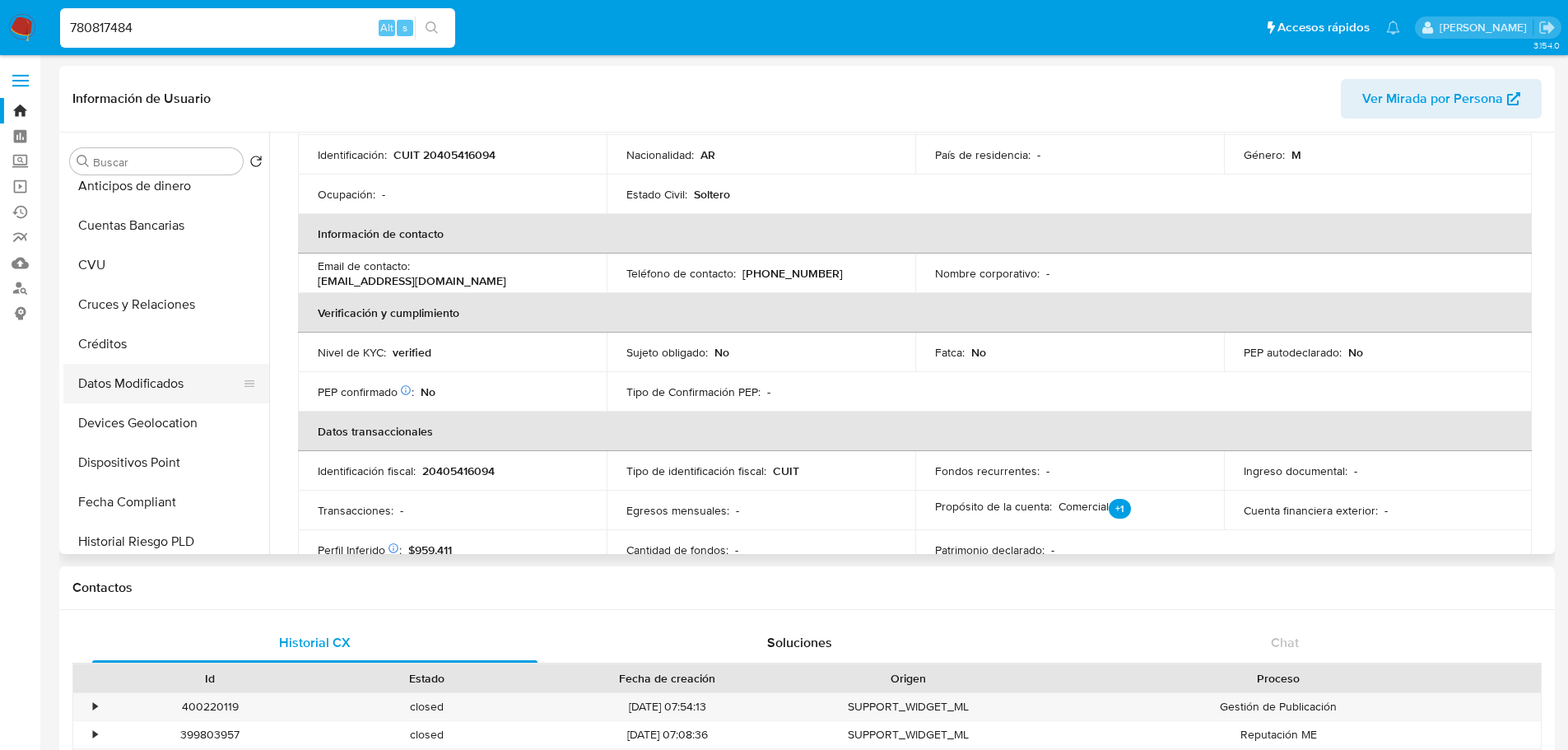
scroll to position [411, 0]
click at [145, 425] on button "Fecha Compliant" at bounding box center [159, 422] width 192 height 40
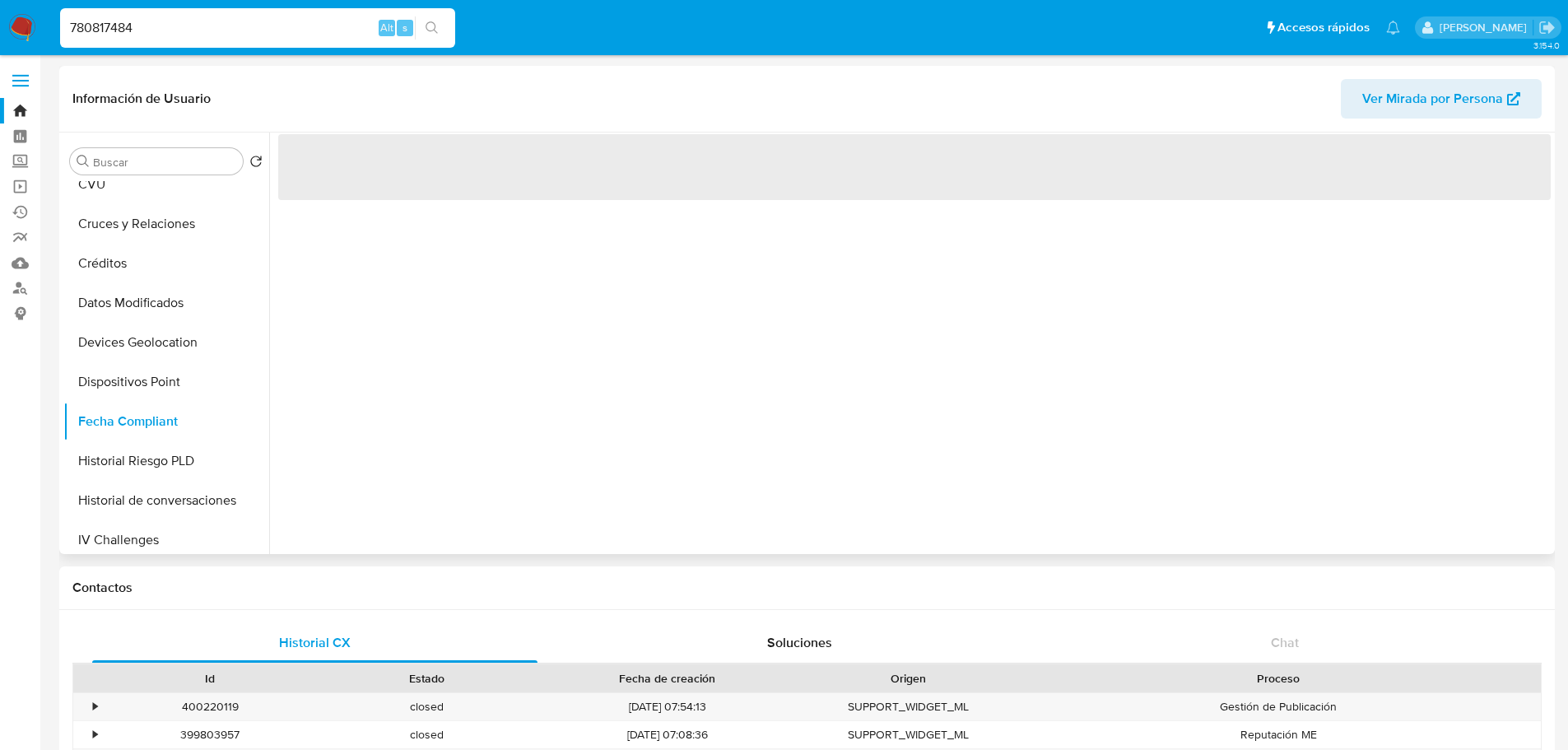
scroll to position [0, 0]
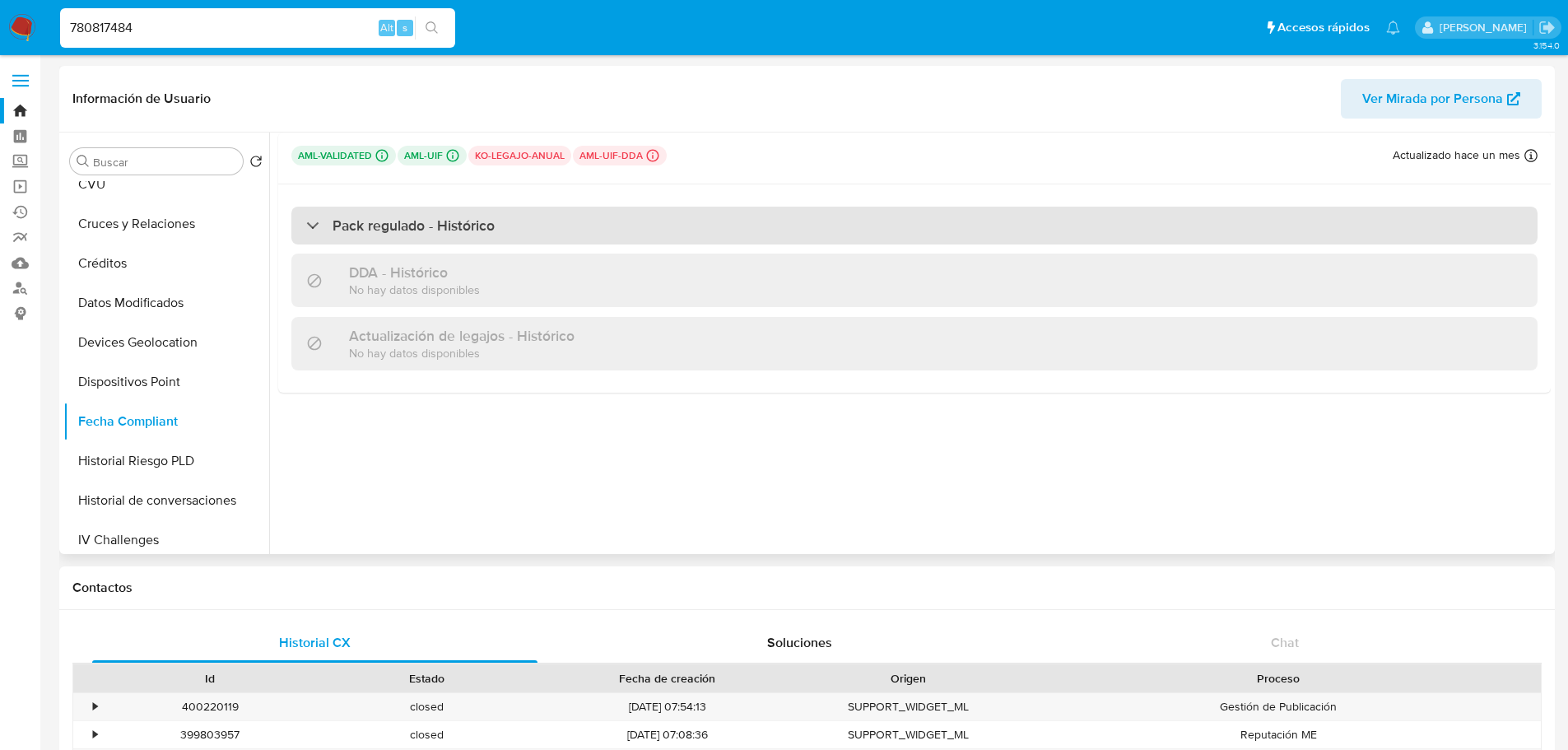
click at [422, 221] on h3 "Pack regulado - Histórico" at bounding box center [413, 225] width 162 height 18
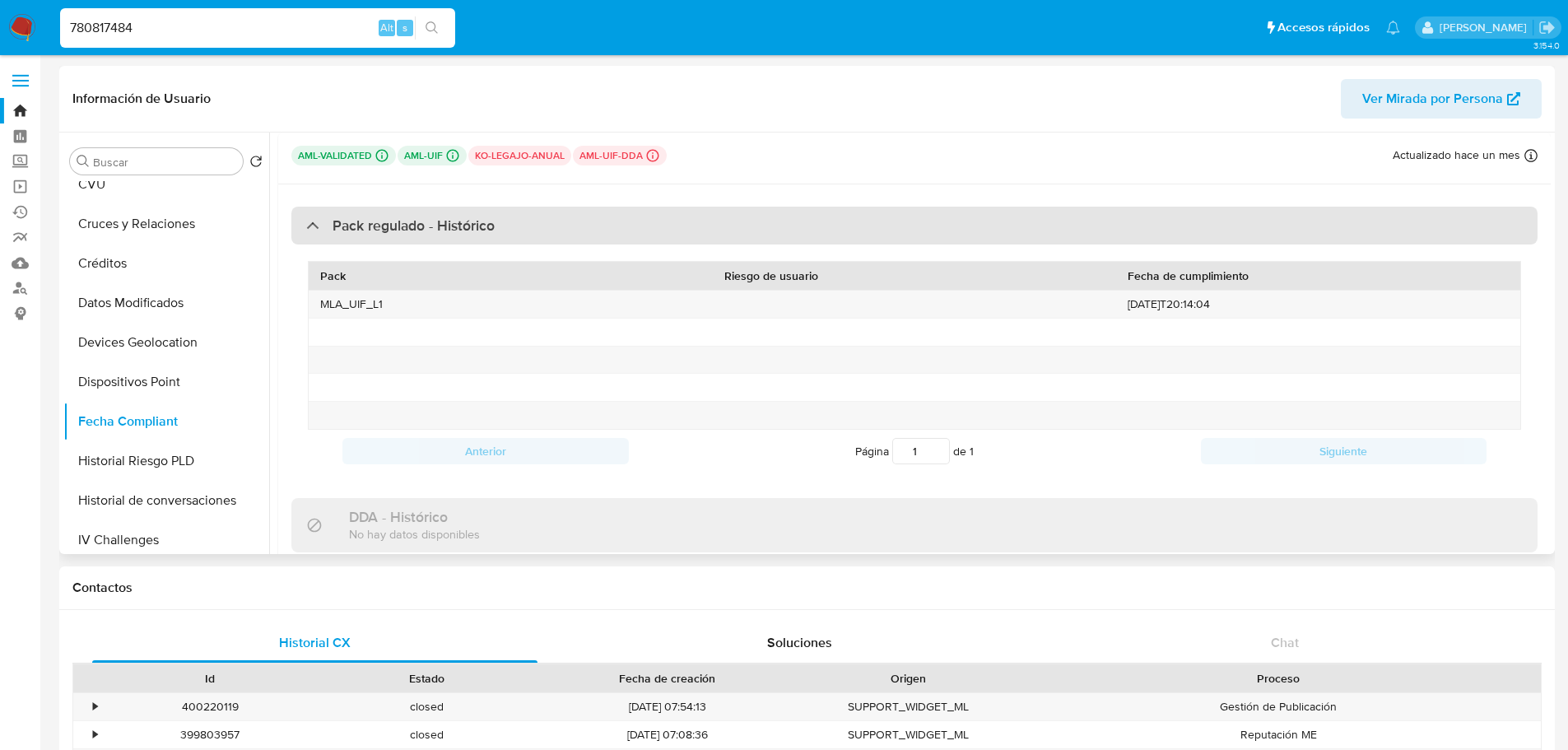
click at [430, 226] on h3 "Pack regulado - Histórico" at bounding box center [413, 225] width 162 height 18
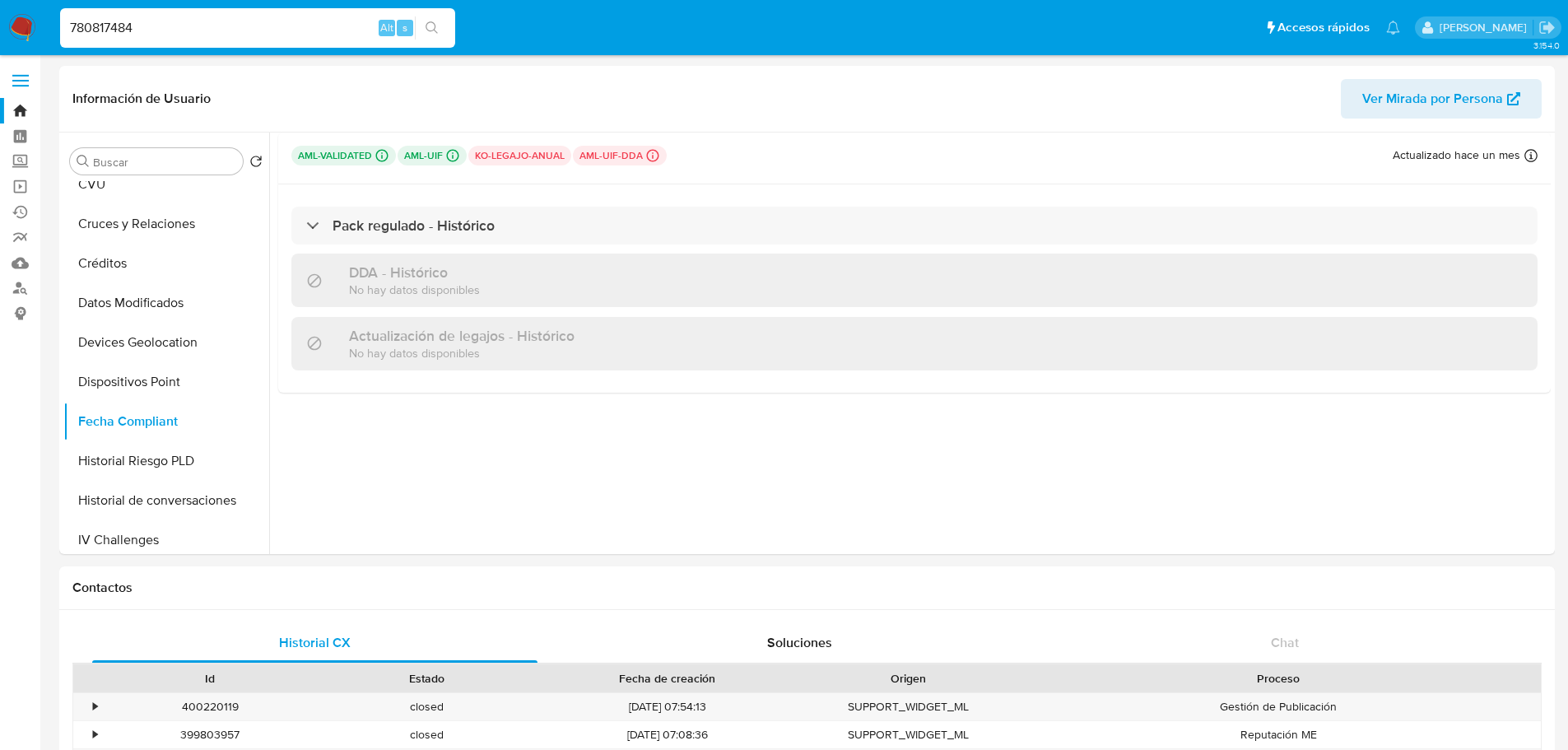
click at [203, 35] on input "780817484" at bounding box center [257, 28] width 395 height 22
paste input "17269007"
type input "17269007"
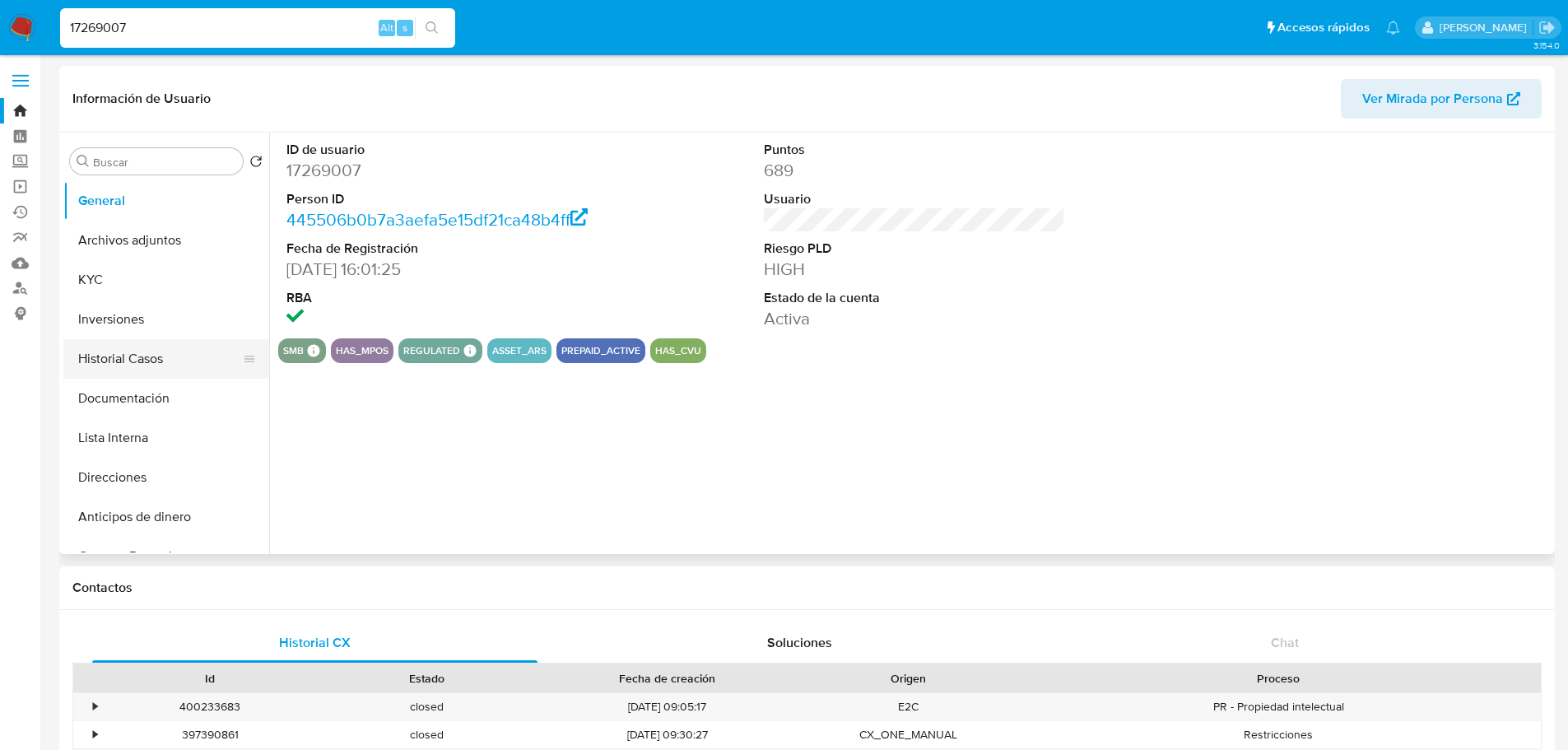
select select "10"
click at [122, 284] on button "KYC" at bounding box center [159, 280] width 192 height 40
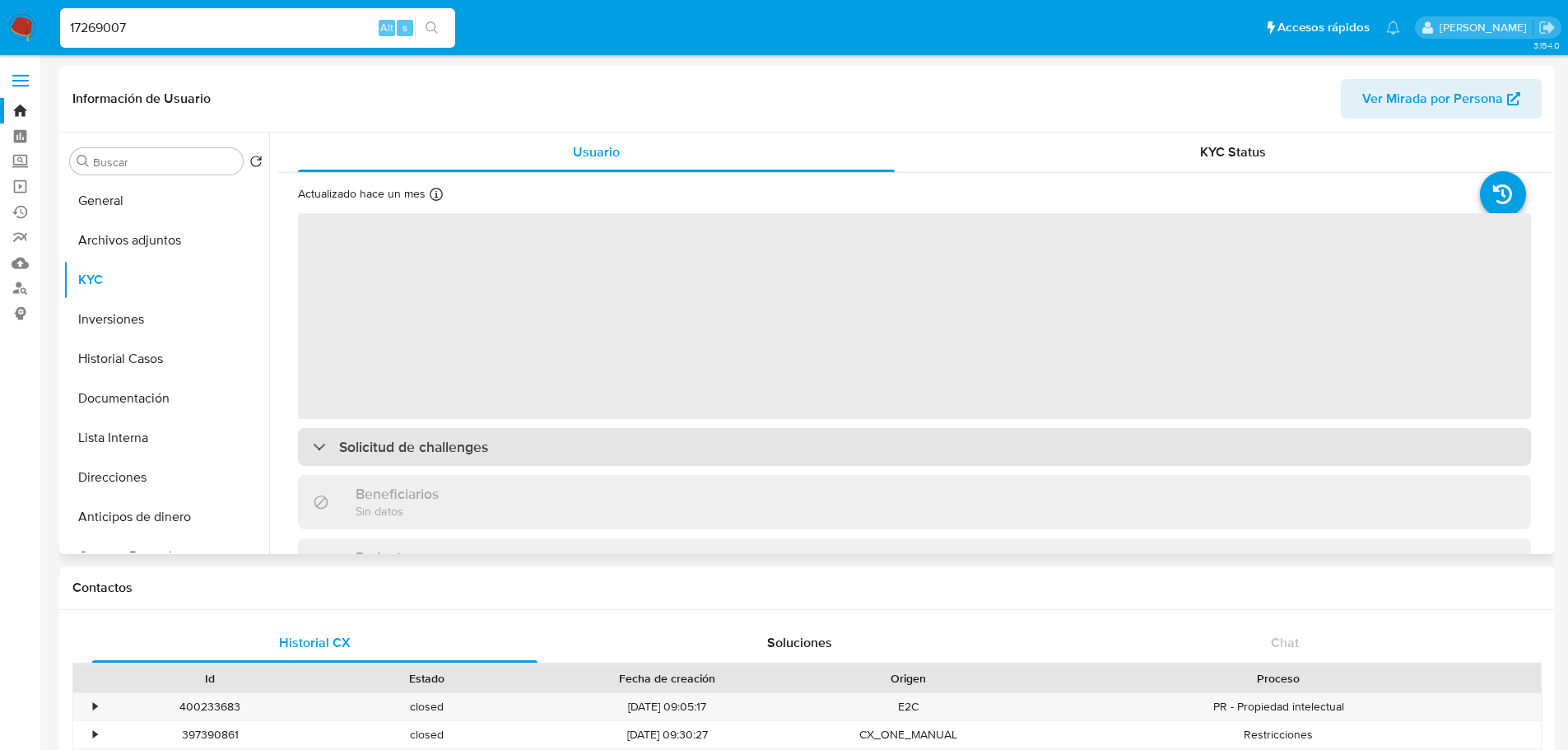
click at [397, 443] on h3 "Solicitud de challenges" at bounding box center [414, 447] width 149 height 18
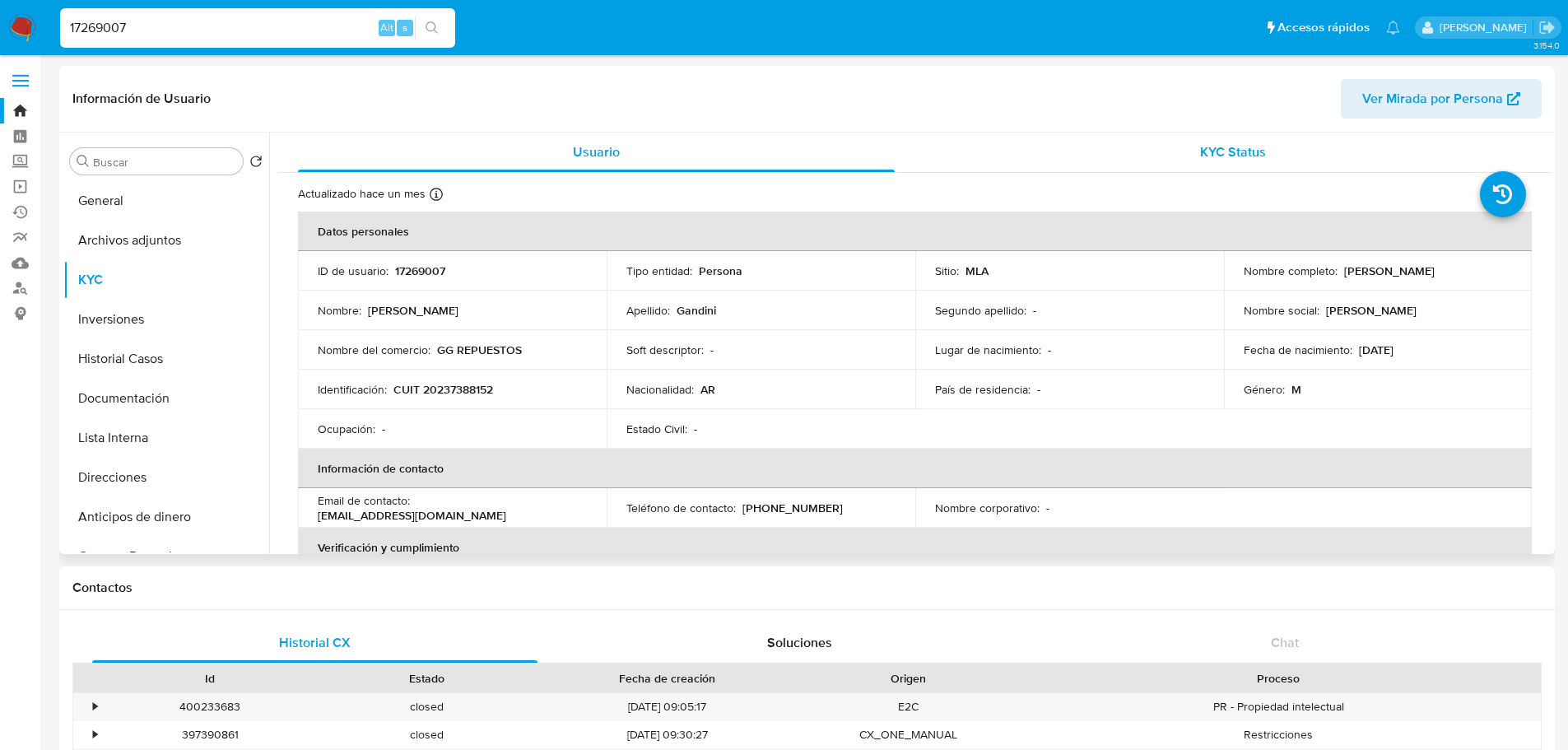
click at [1146, 167] on div "KYC Status" at bounding box center [1232, 152] width 597 height 40
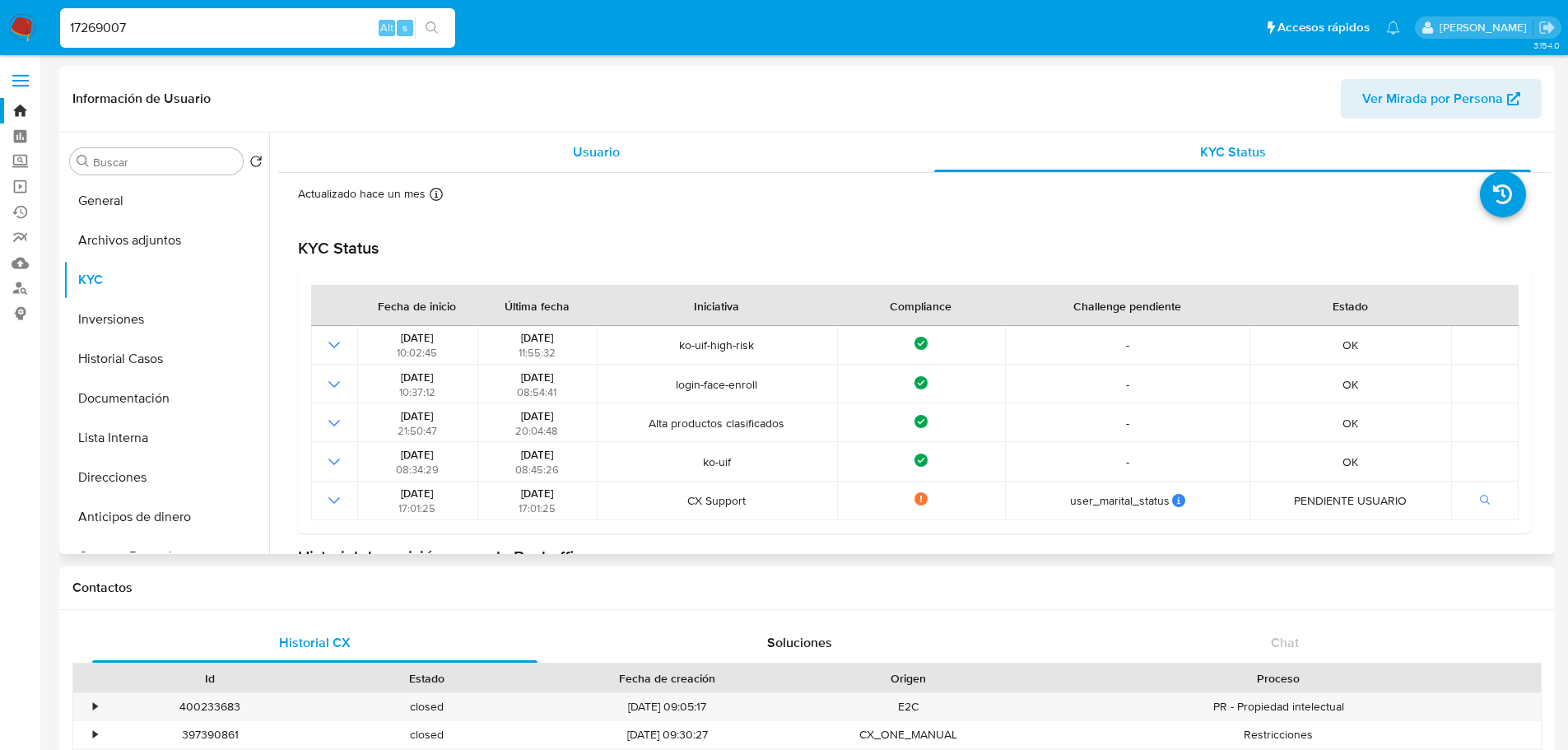
click at [625, 146] on div "Usuario" at bounding box center [596, 152] width 597 height 40
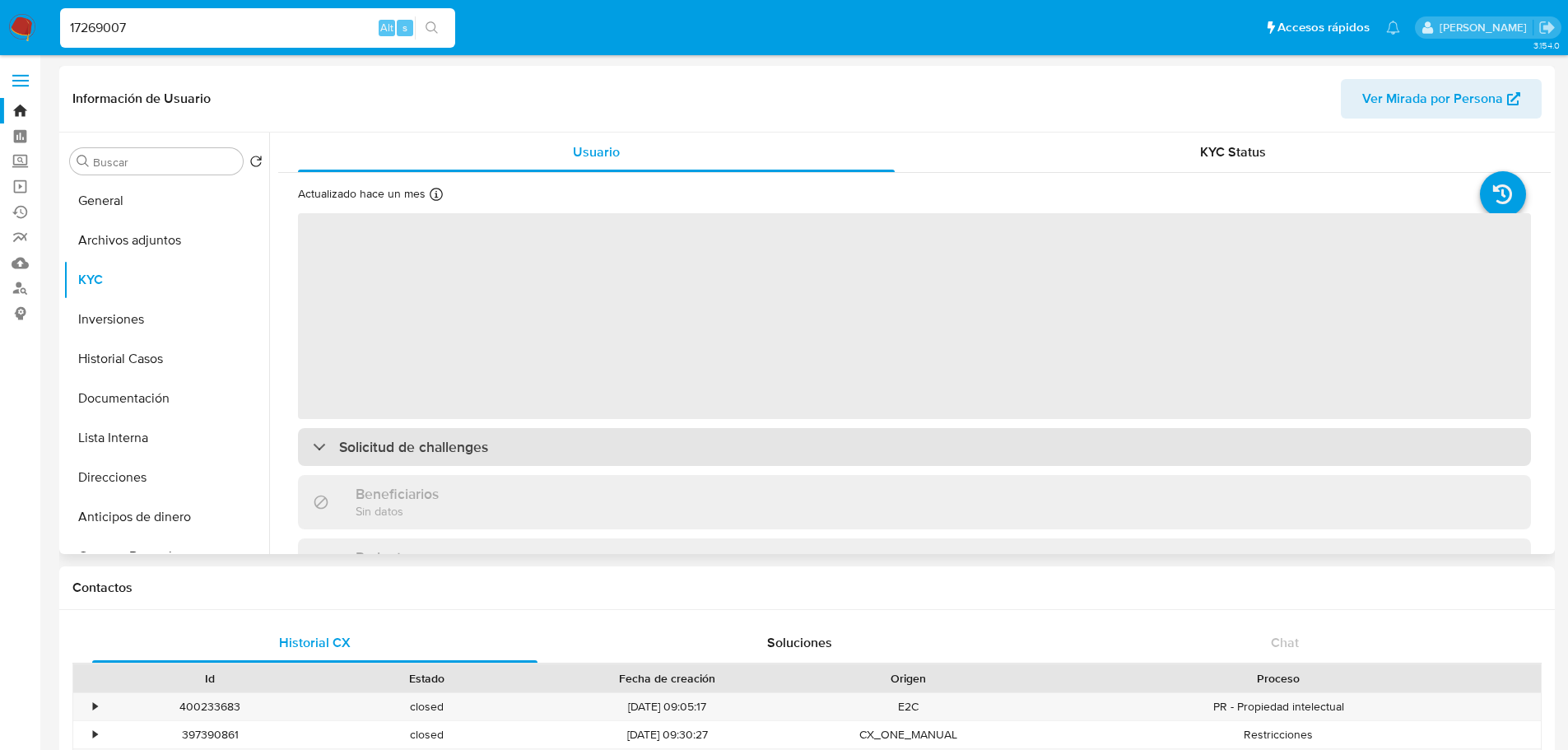
click at [433, 462] on div "Solicitud de challenges" at bounding box center [914, 447] width 1233 height 38
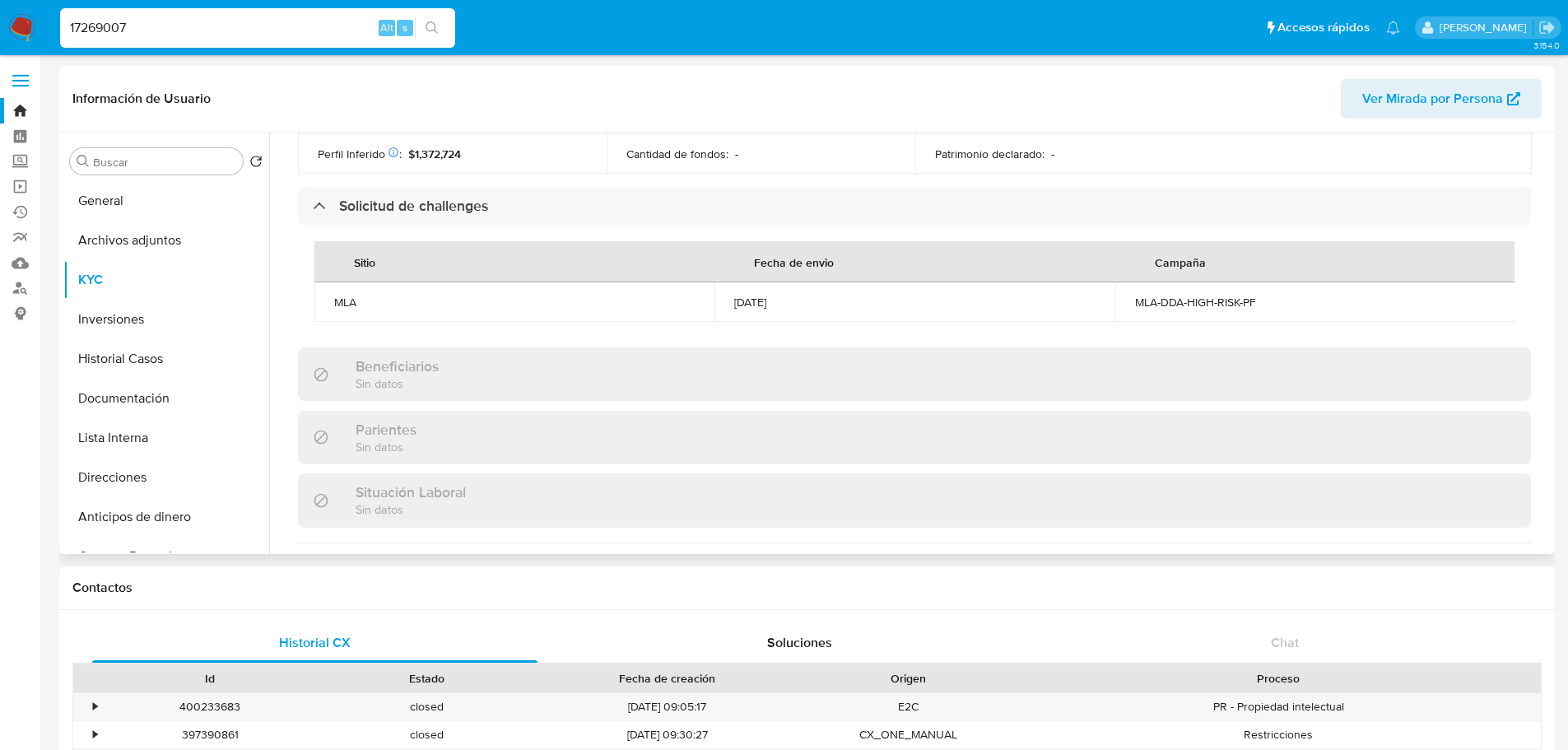
scroll to position [658, 0]
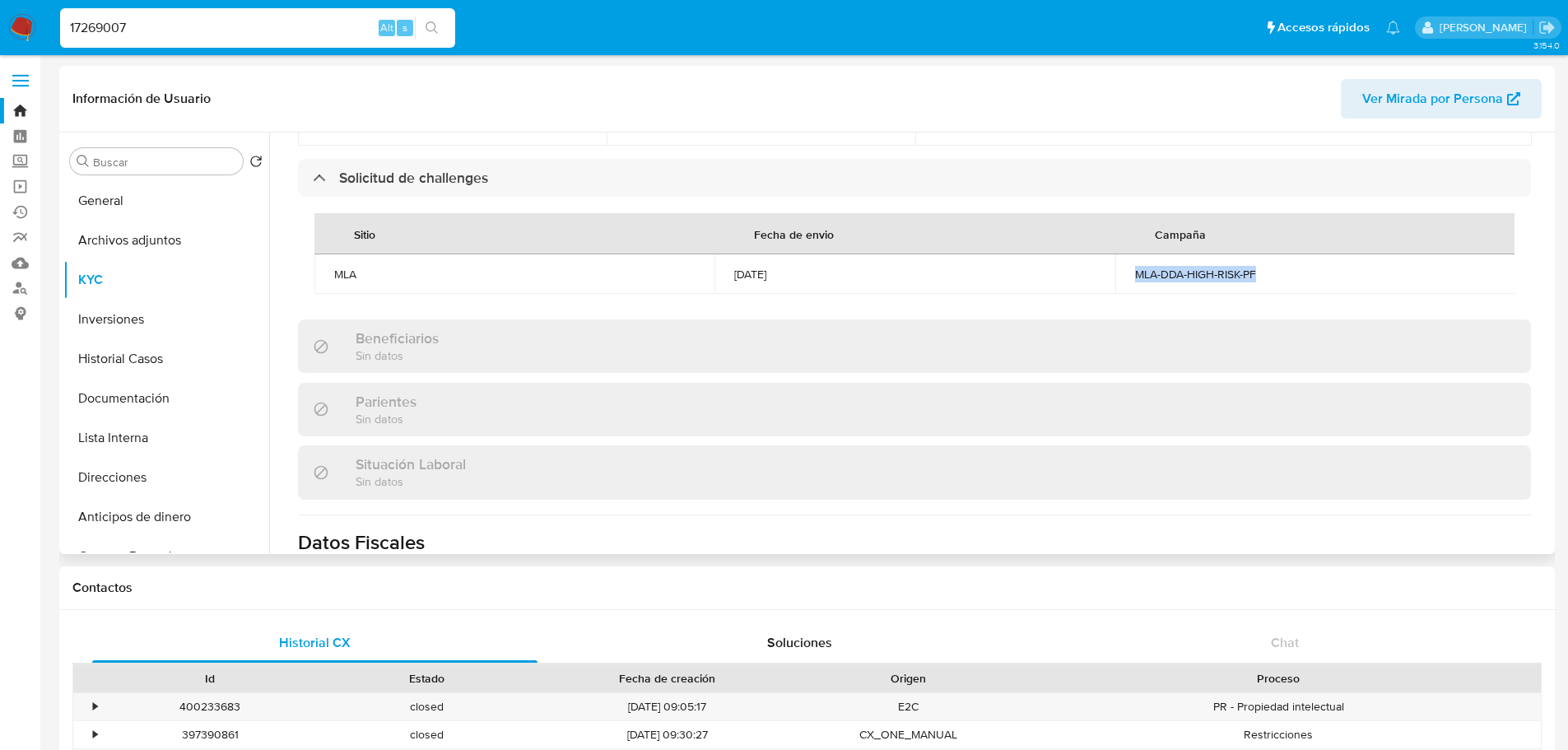
drag, startPoint x: 1133, startPoint y: 272, endPoint x: 1298, endPoint y: 260, distance: 165.4
click at [1298, 260] on td "MLA-DDA-HIGH-RISK-PF" at bounding box center [1315, 275] width 400 height 40
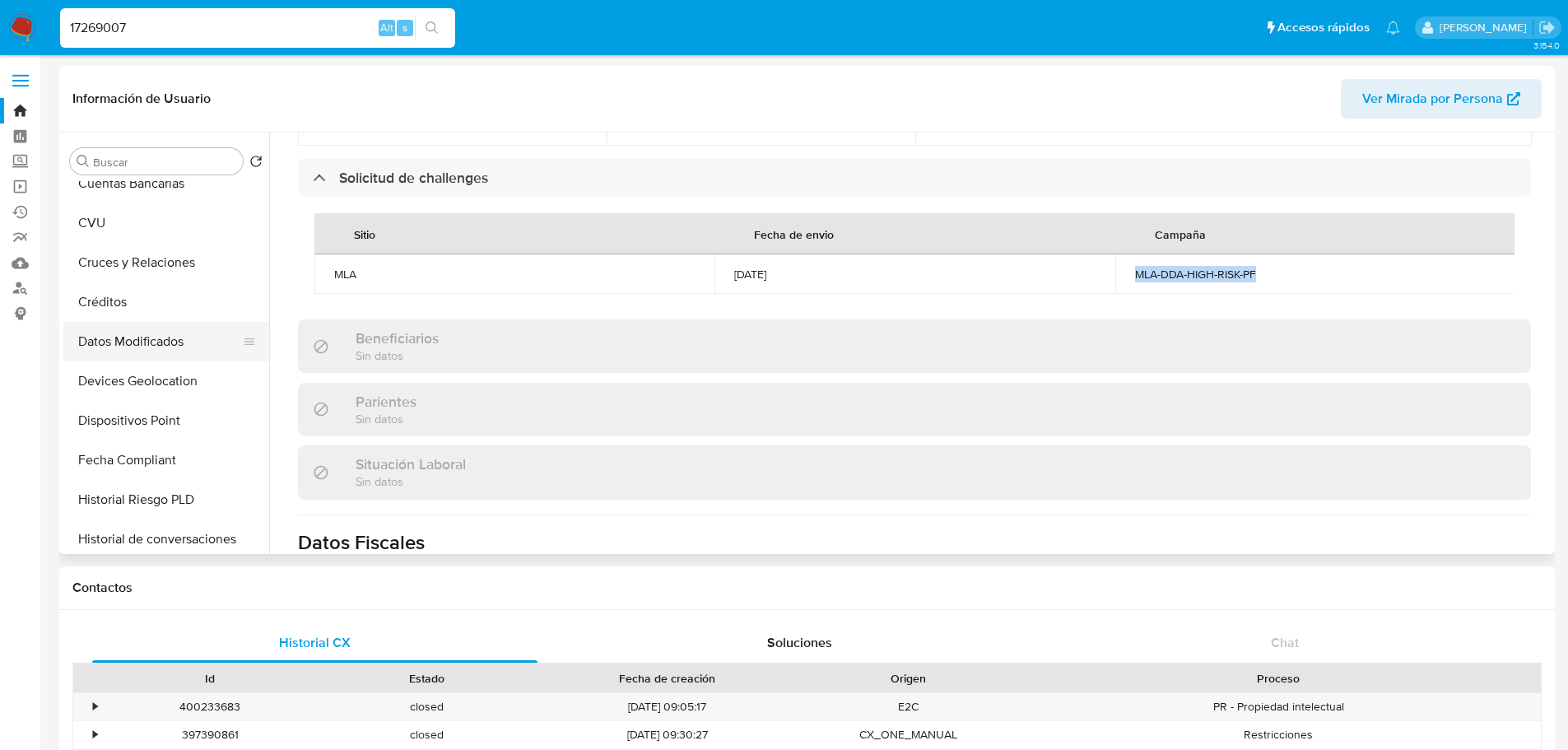
scroll to position [411, 0]
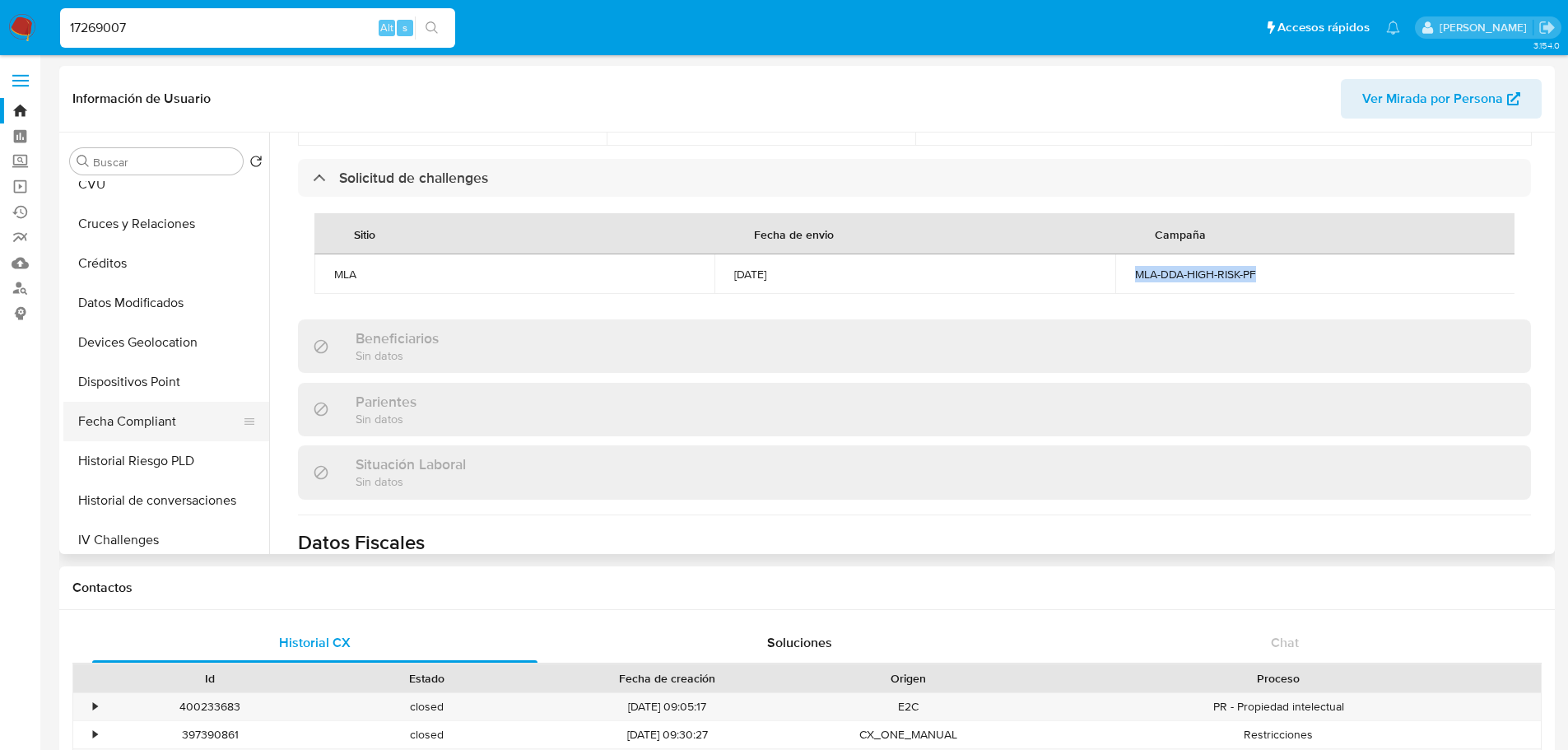
click at [158, 423] on button "Fecha Compliant" at bounding box center [159, 422] width 192 height 40
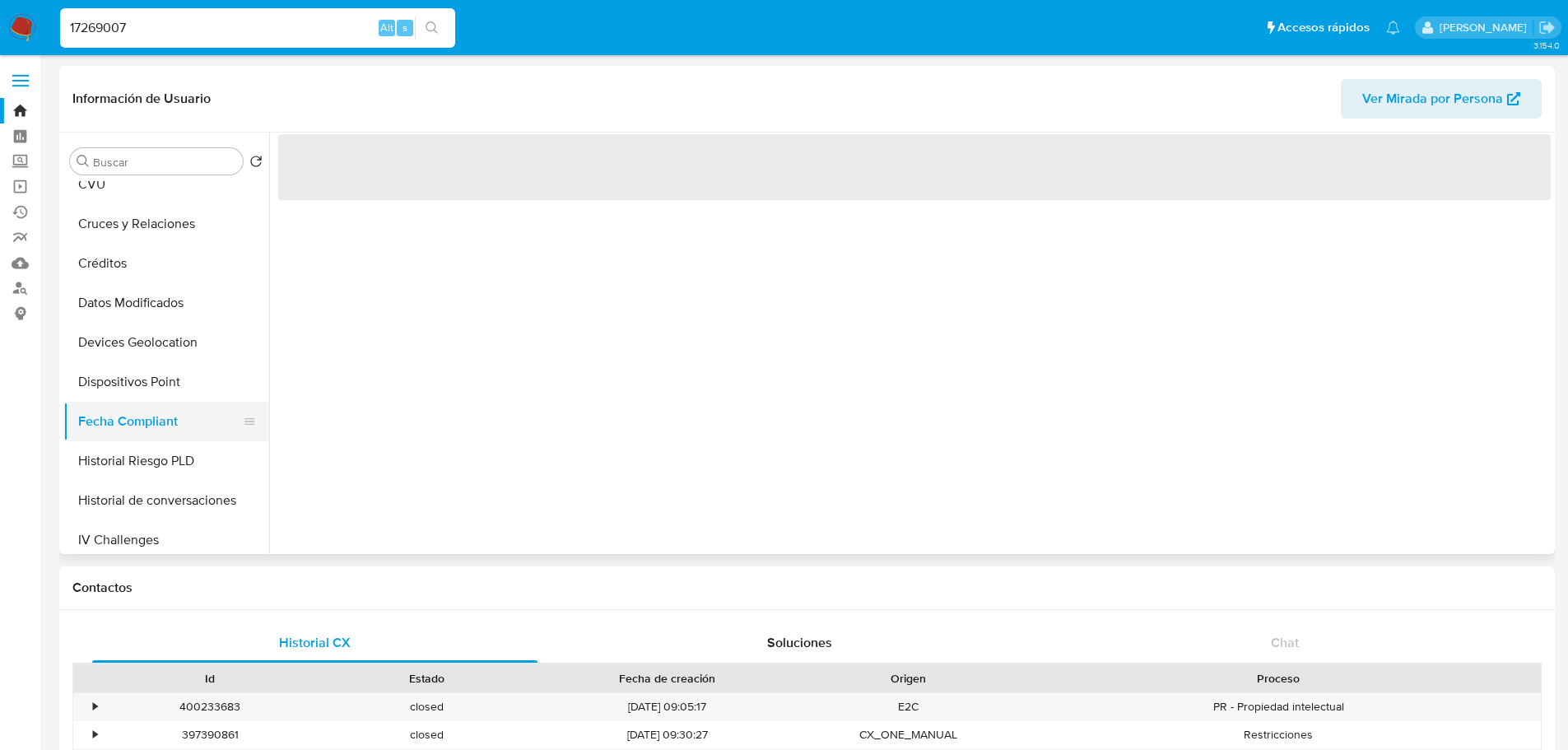
scroll to position [0, 0]
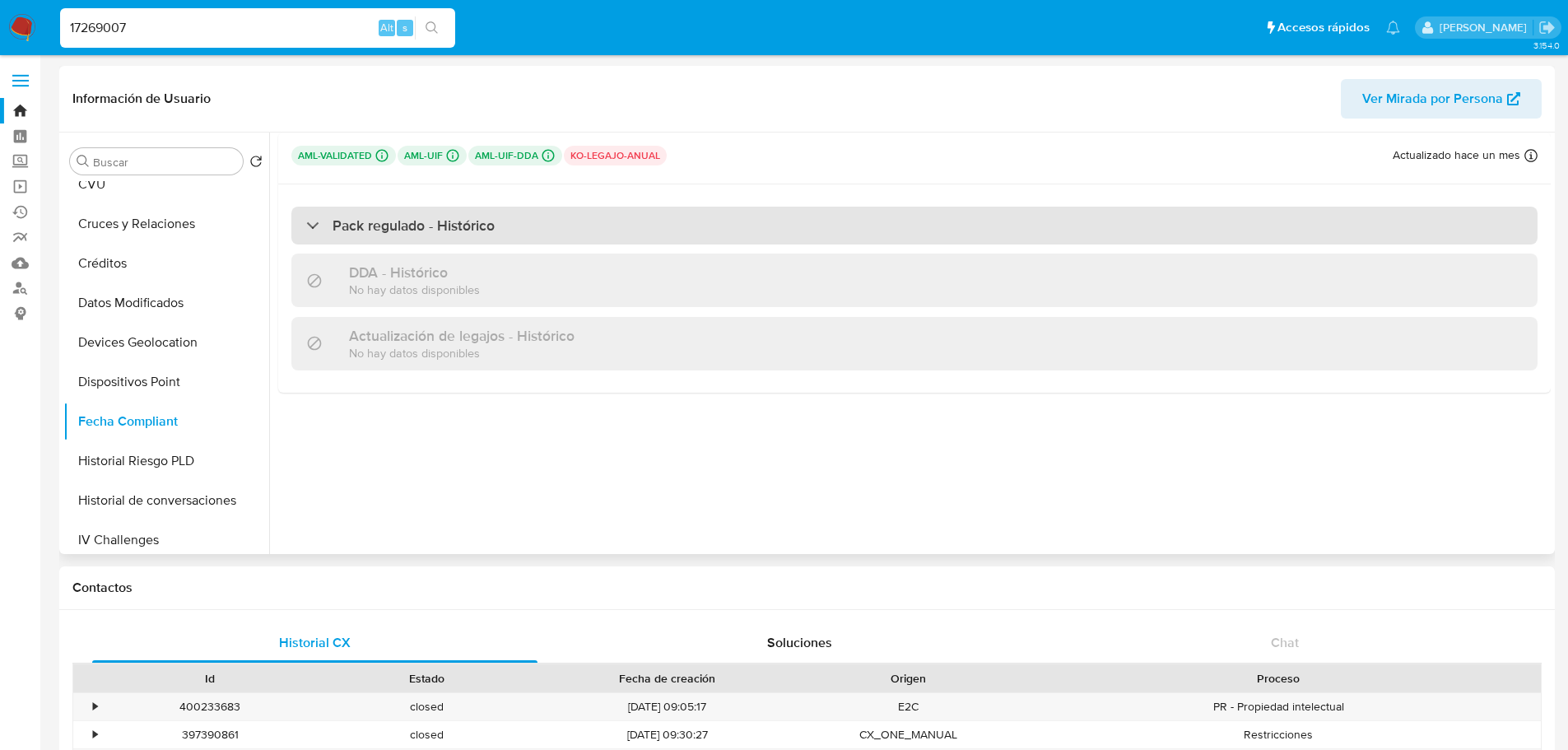
click at [429, 230] on h3 "Pack regulado - Histórico" at bounding box center [413, 225] width 162 height 18
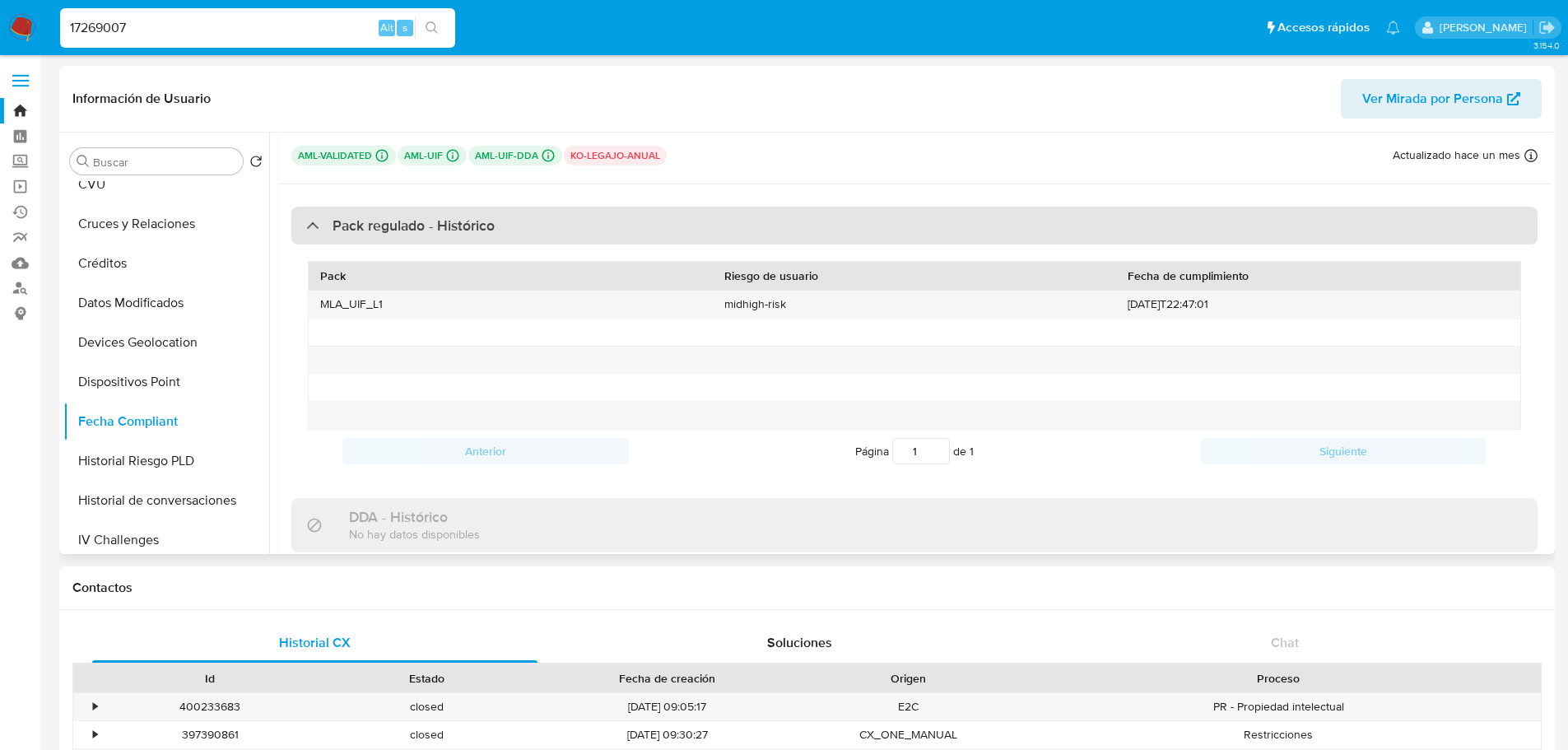
click at [429, 230] on h3 "Pack regulado - Histórico" at bounding box center [413, 225] width 162 height 18
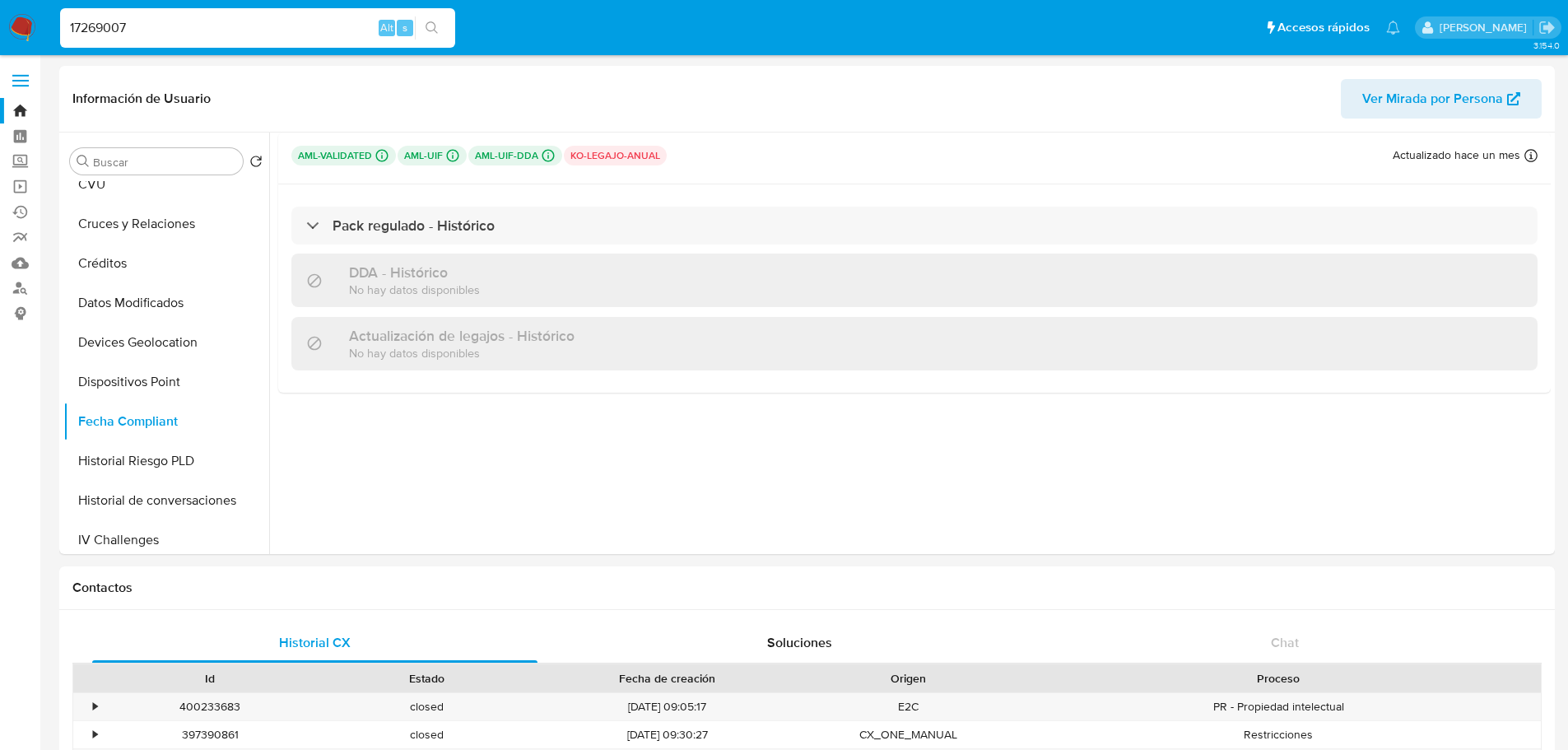
click at [184, 27] on input "17269007" at bounding box center [257, 28] width 395 height 22
paste input "61997019"
type input "161997019"
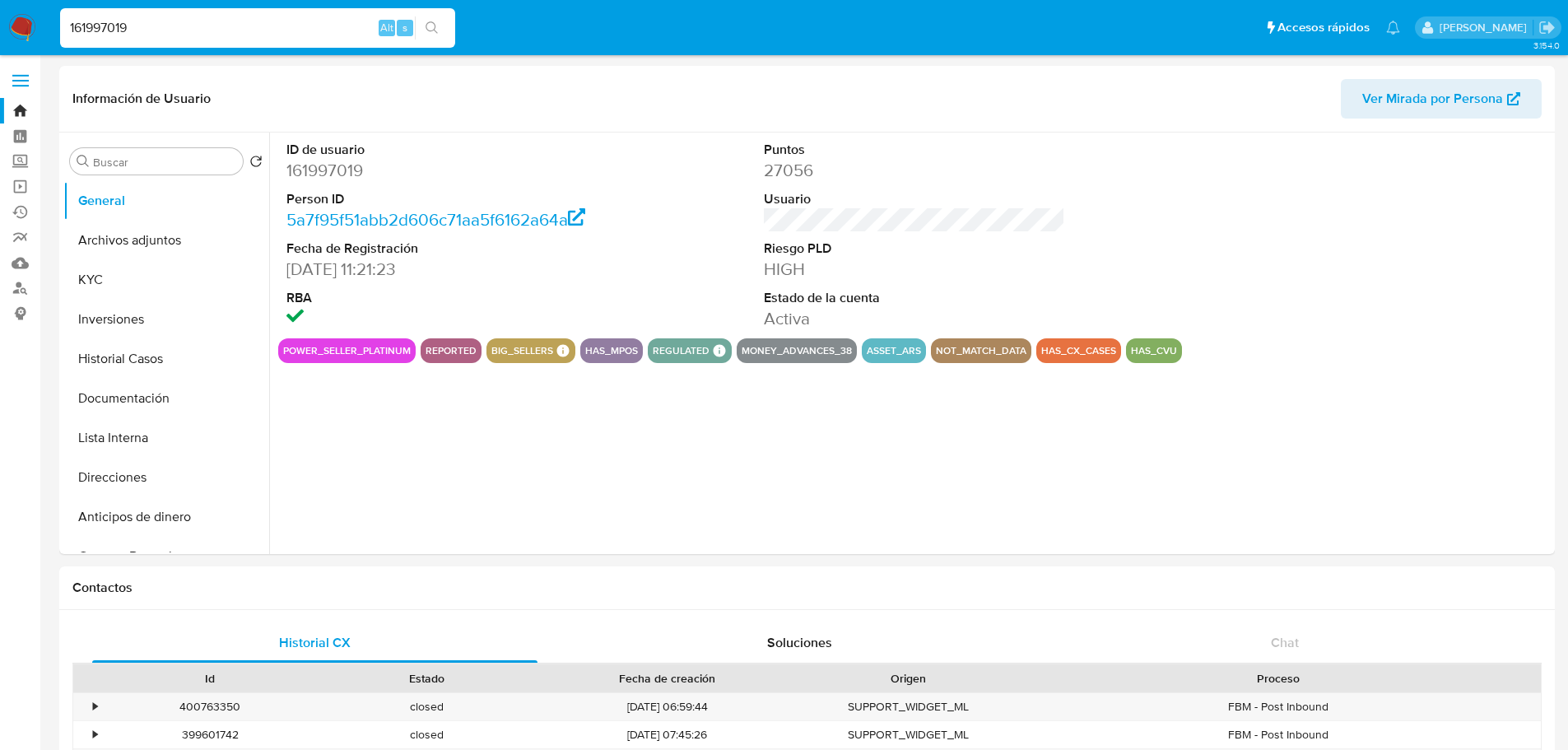
select select "10"
drag, startPoint x: 156, startPoint y: 278, endPoint x: 86, endPoint y: 314, distance: 78.7
click at [155, 281] on button "KYC" at bounding box center [166, 280] width 206 height 40
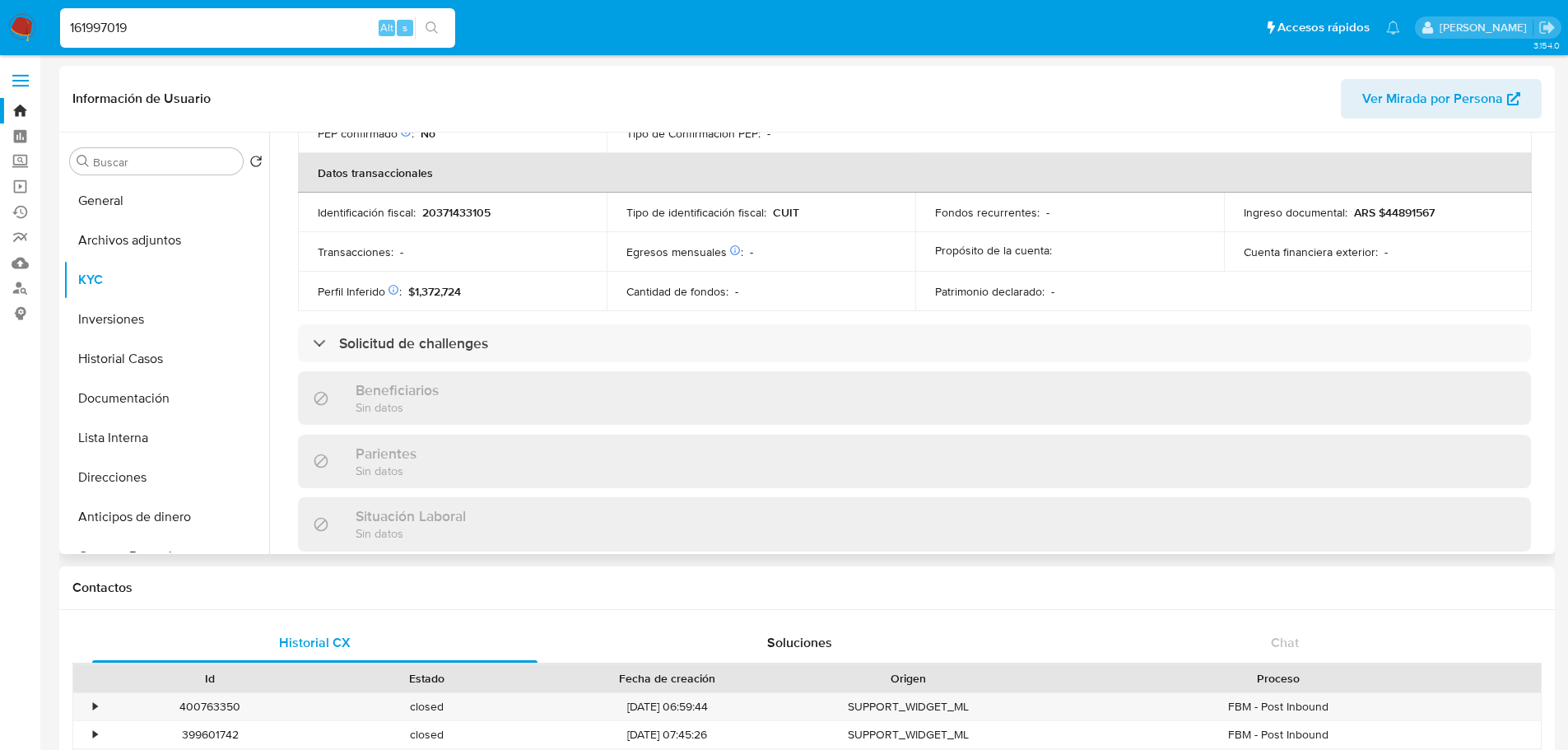
scroll to position [494, 0]
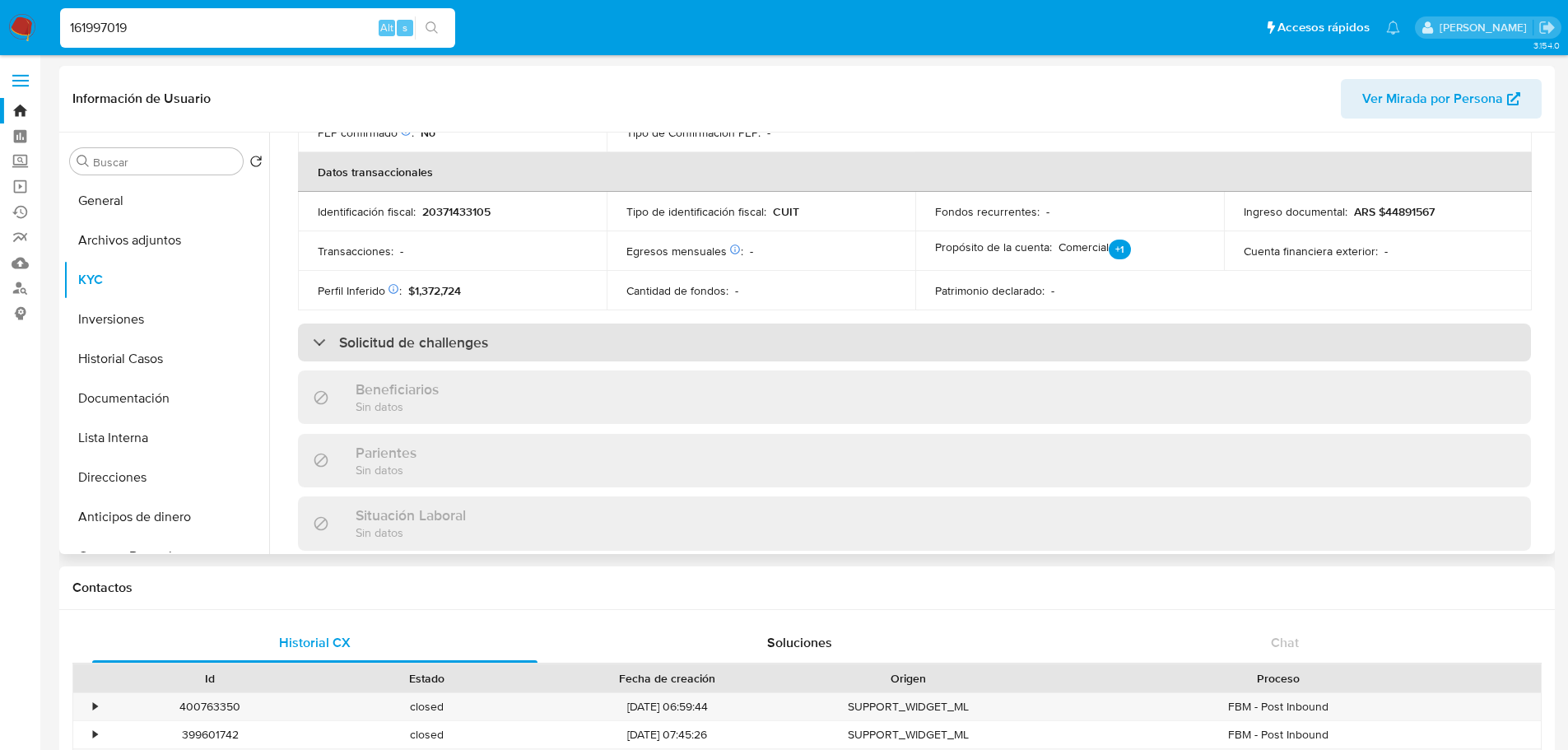
drag, startPoint x: 405, startPoint y: 340, endPoint x: 419, endPoint y: 347, distance: 15.7
click at [407, 341] on h3 "Solicitud de challenges" at bounding box center [414, 342] width 149 height 18
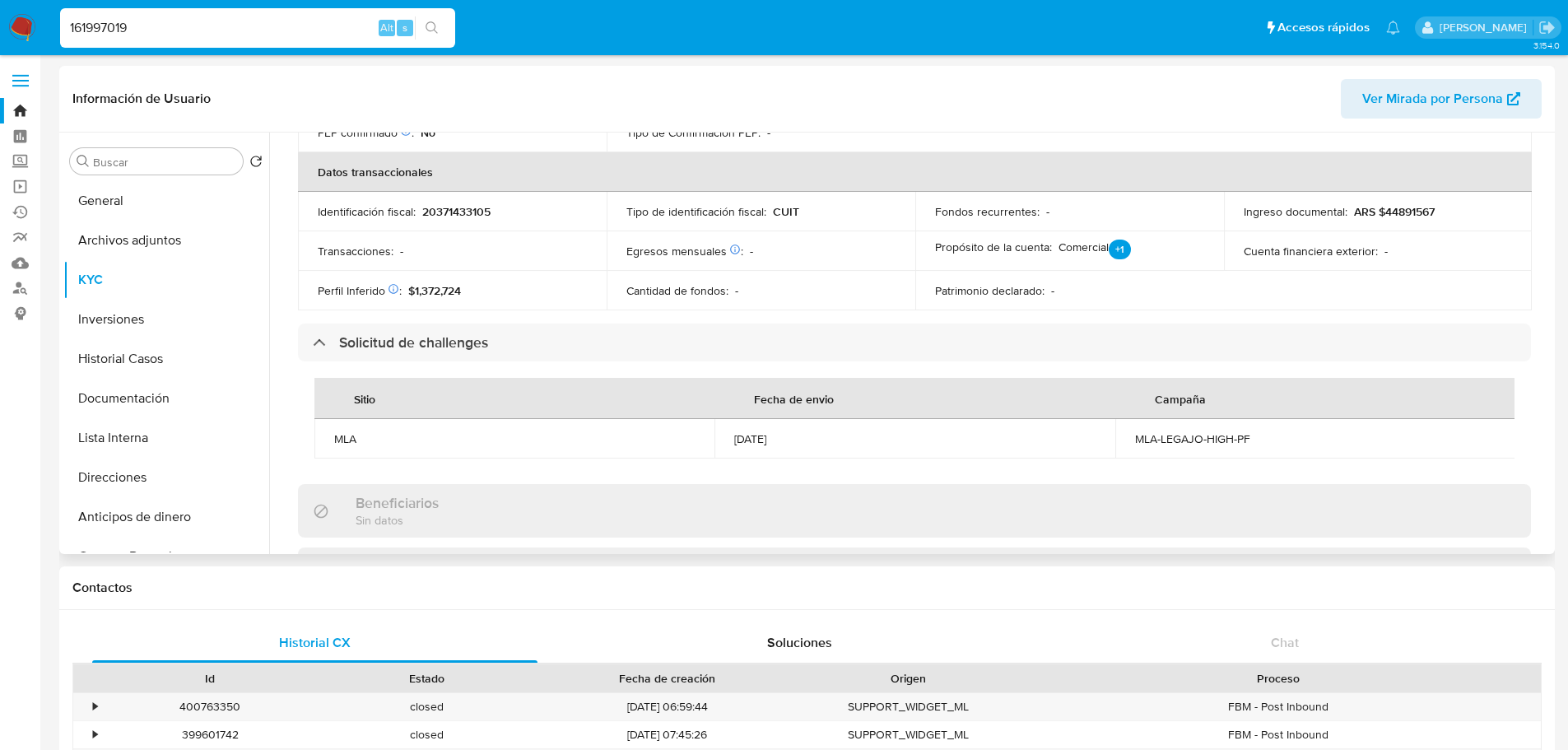
click at [791, 441] on div "18/07/2024" at bounding box center [914, 438] width 360 height 15
click at [793, 442] on div "18/07/2024" at bounding box center [914, 438] width 360 height 15
click at [794, 443] on div "18/07/2024" at bounding box center [914, 438] width 360 height 15
click at [796, 443] on div "18/07/2024" at bounding box center [914, 438] width 360 height 15
click at [773, 449] on td "18/07/2024" at bounding box center [914, 439] width 400 height 40
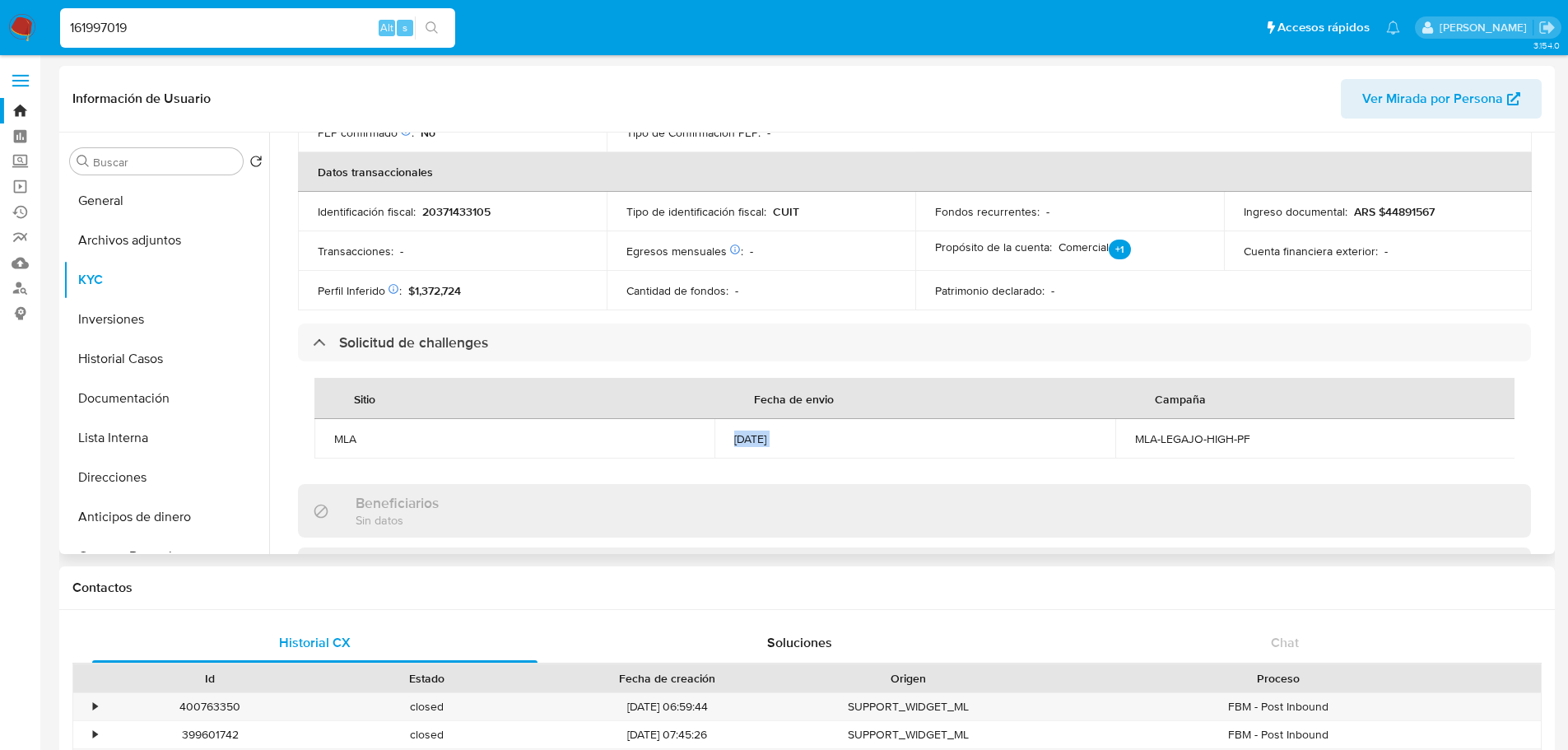
click at [775, 449] on td "18/07/2024" at bounding box center [914, 439] width 400 height 40
click at [138, 410] on button "Documentación" at bounding box center [159, 398] width 192 height 40
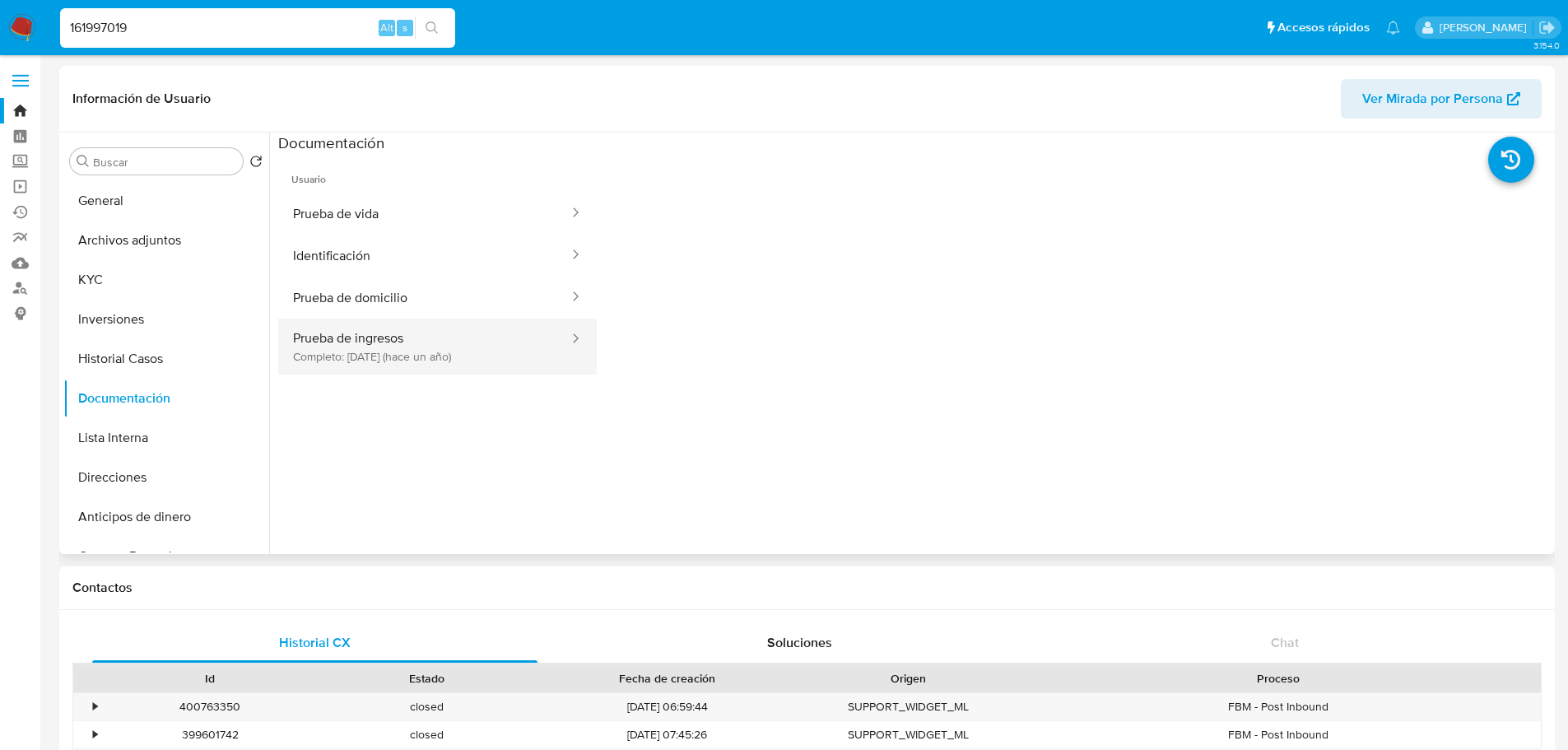
click at [434, 358] on button "Prueba de ingresos Completo: 05/08/2024 (hace un año)" at bounding box center [423, 346] width 292 height 56
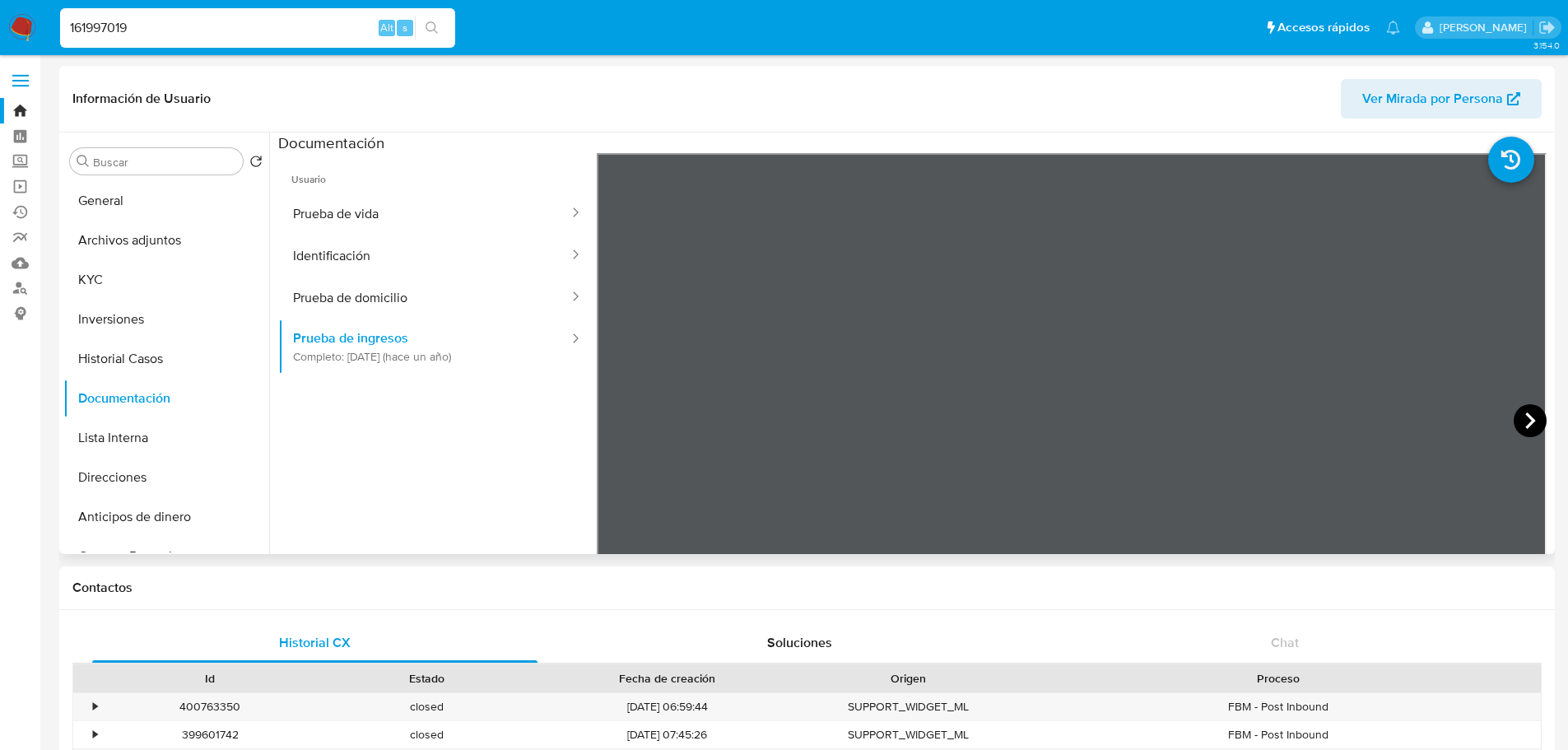
click at [1526, 425] on icon at bounding box center [1530, 421] width 33 height 33
click at [155, 277] on button "KYC" at bounding box center [159, 280] width 192 height 40
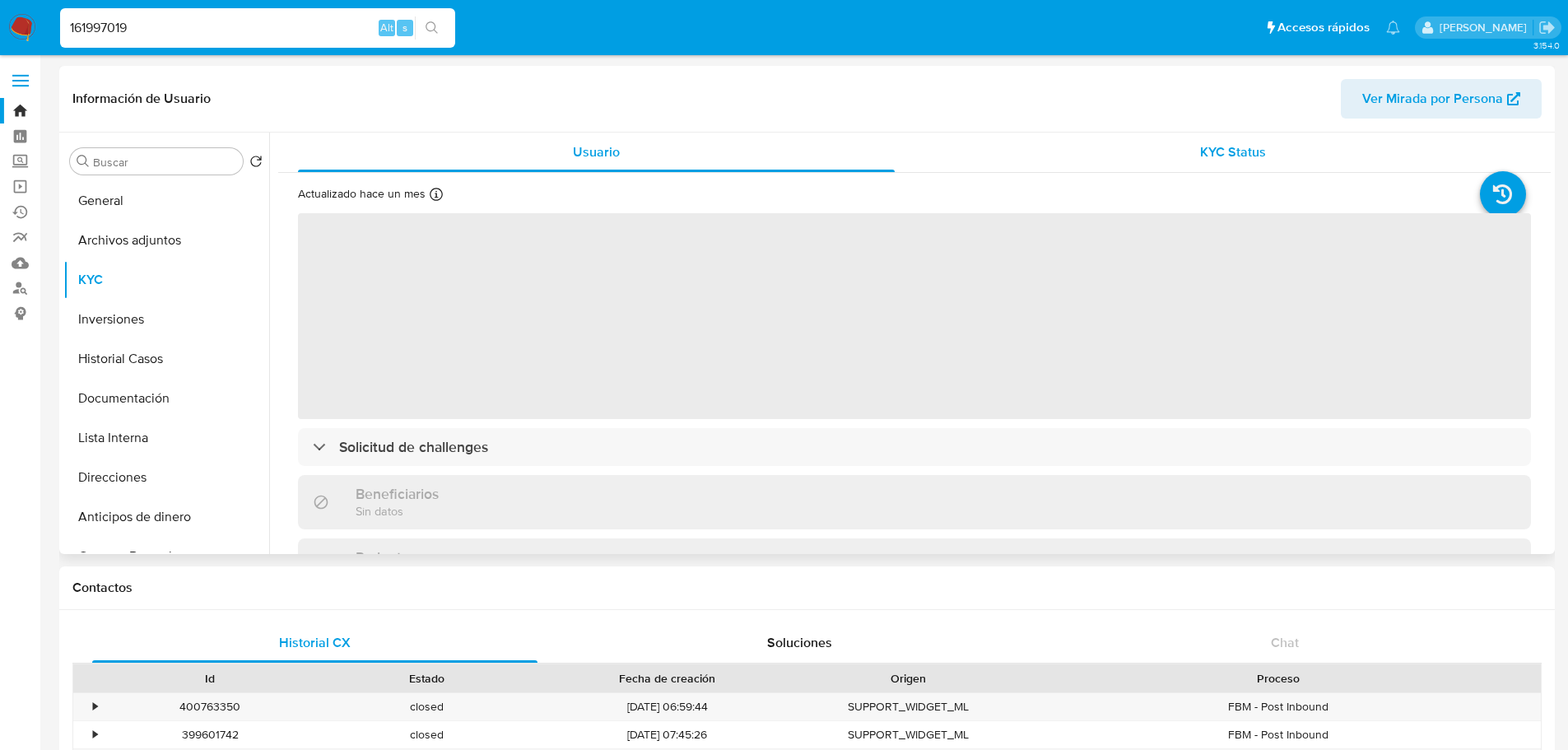
click at [1252, 134] on div "KYC Status" at bounding box center [1232, 152] width 597 height 40
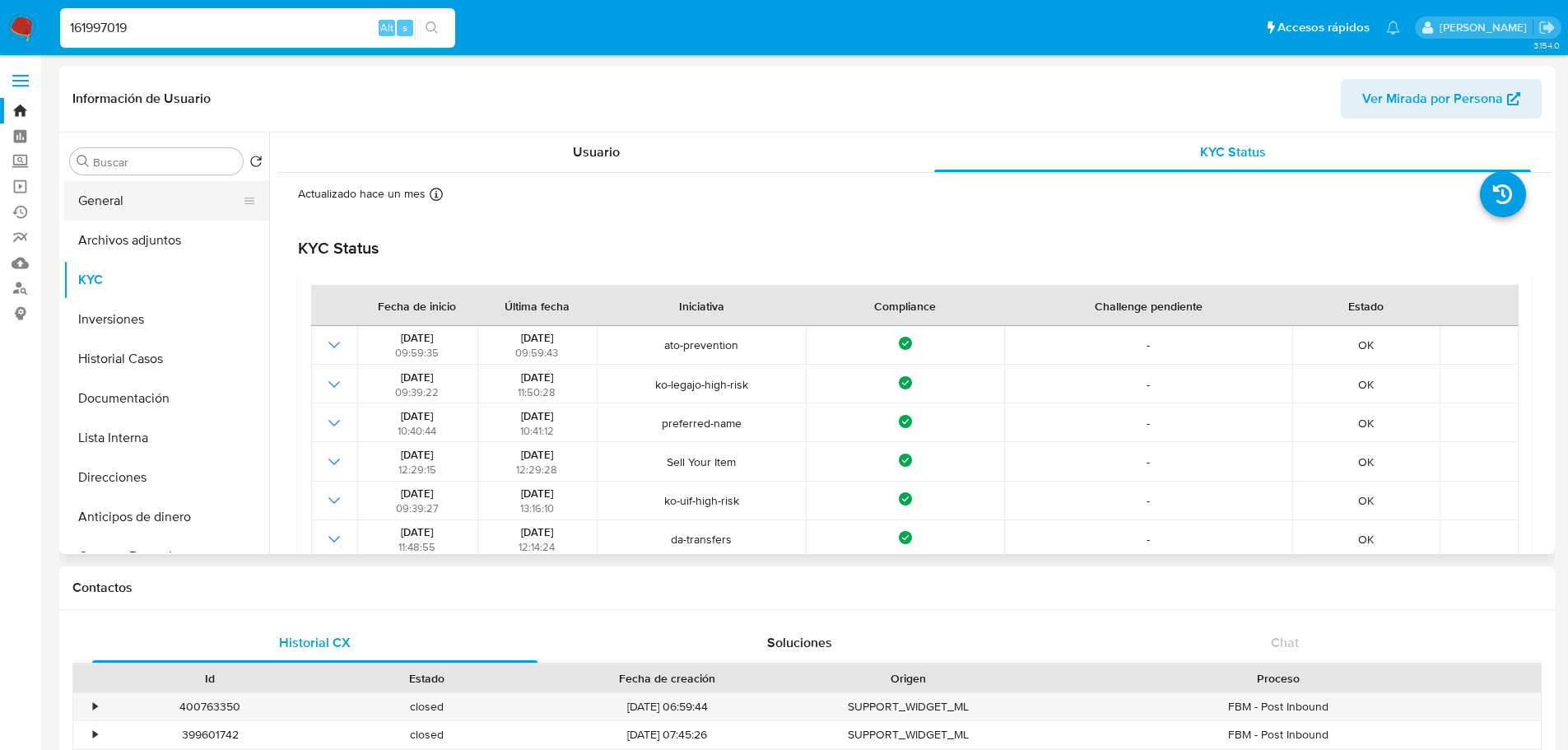
click at [121, 202] on button "General" at bounding box center [159, 201] width 192 height 40
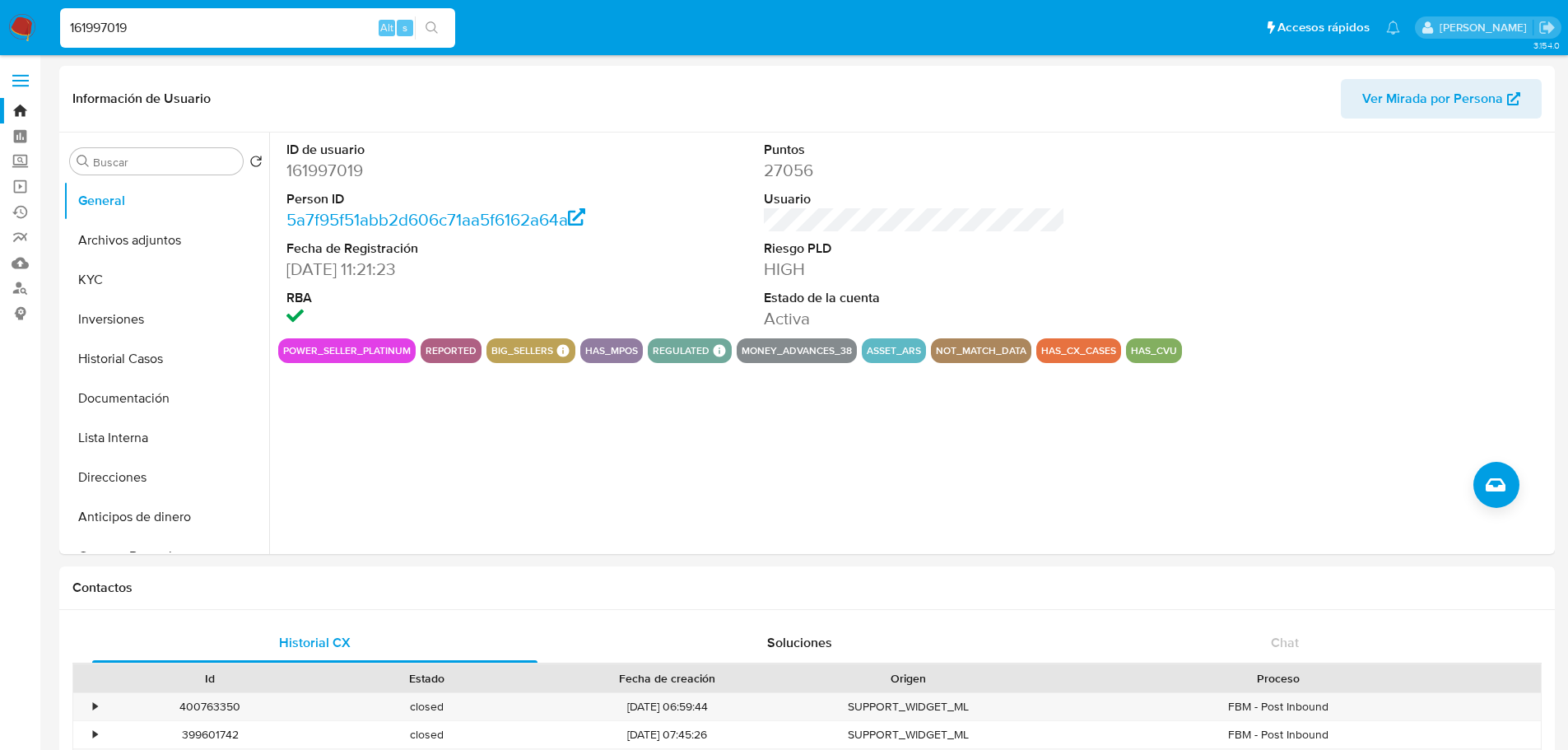
click at [223, 39] on div "161997019 Alt s" at bounding box center [257, 29] width 395 height 40
click at [222, 33] on input "161997019" at bounding box center [257, 28] width 395 height 22
paste input "656064143"
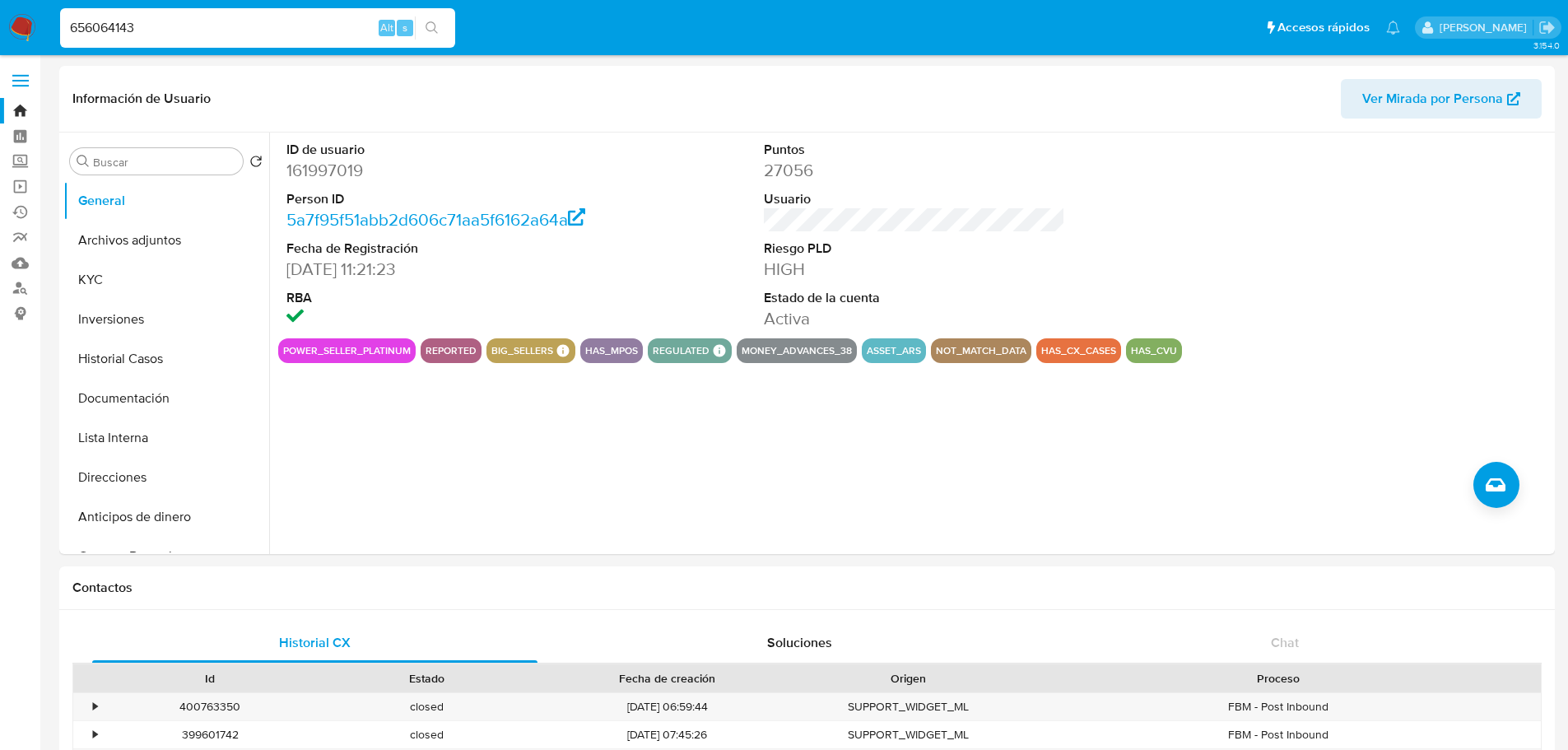
type input "656064143"
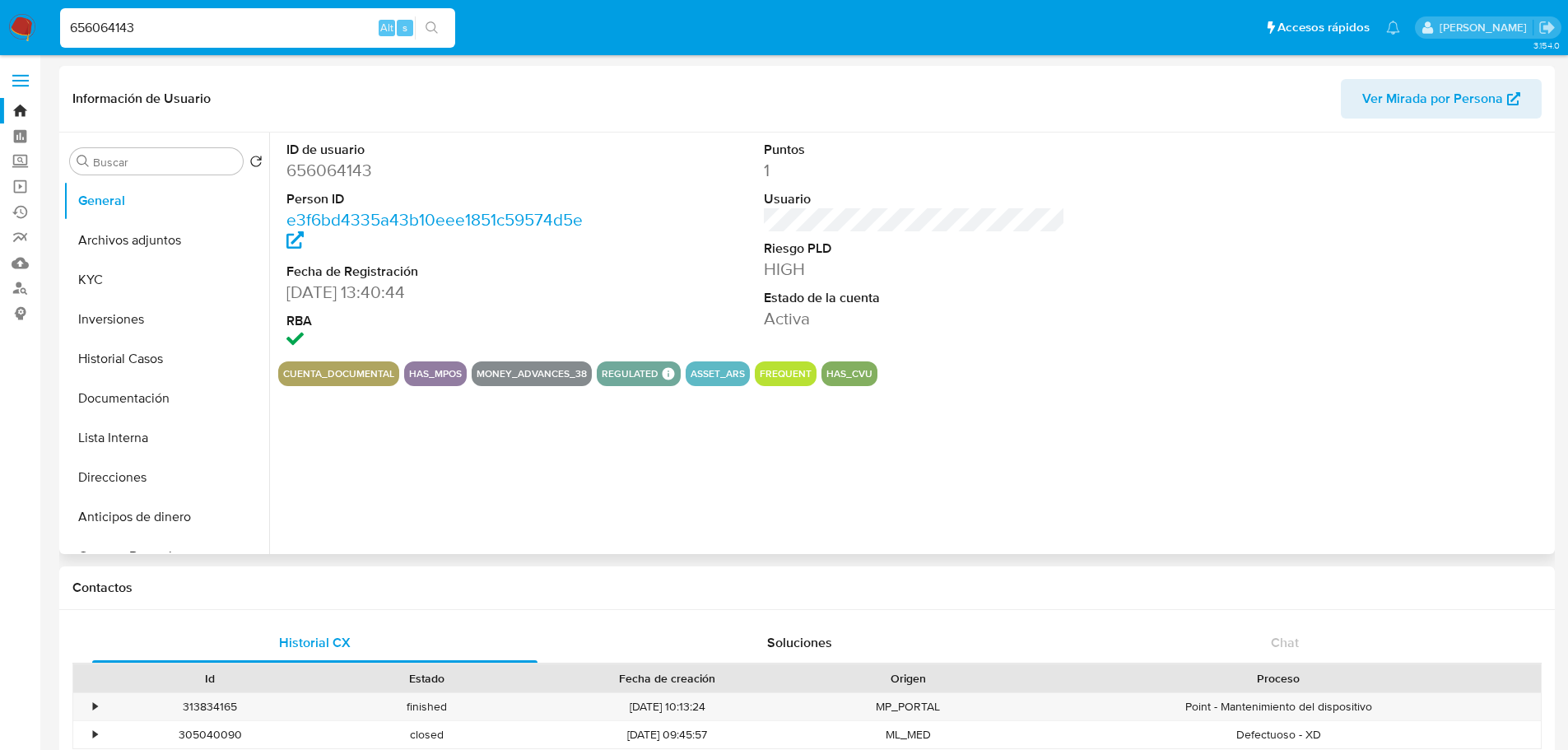
select select "10"
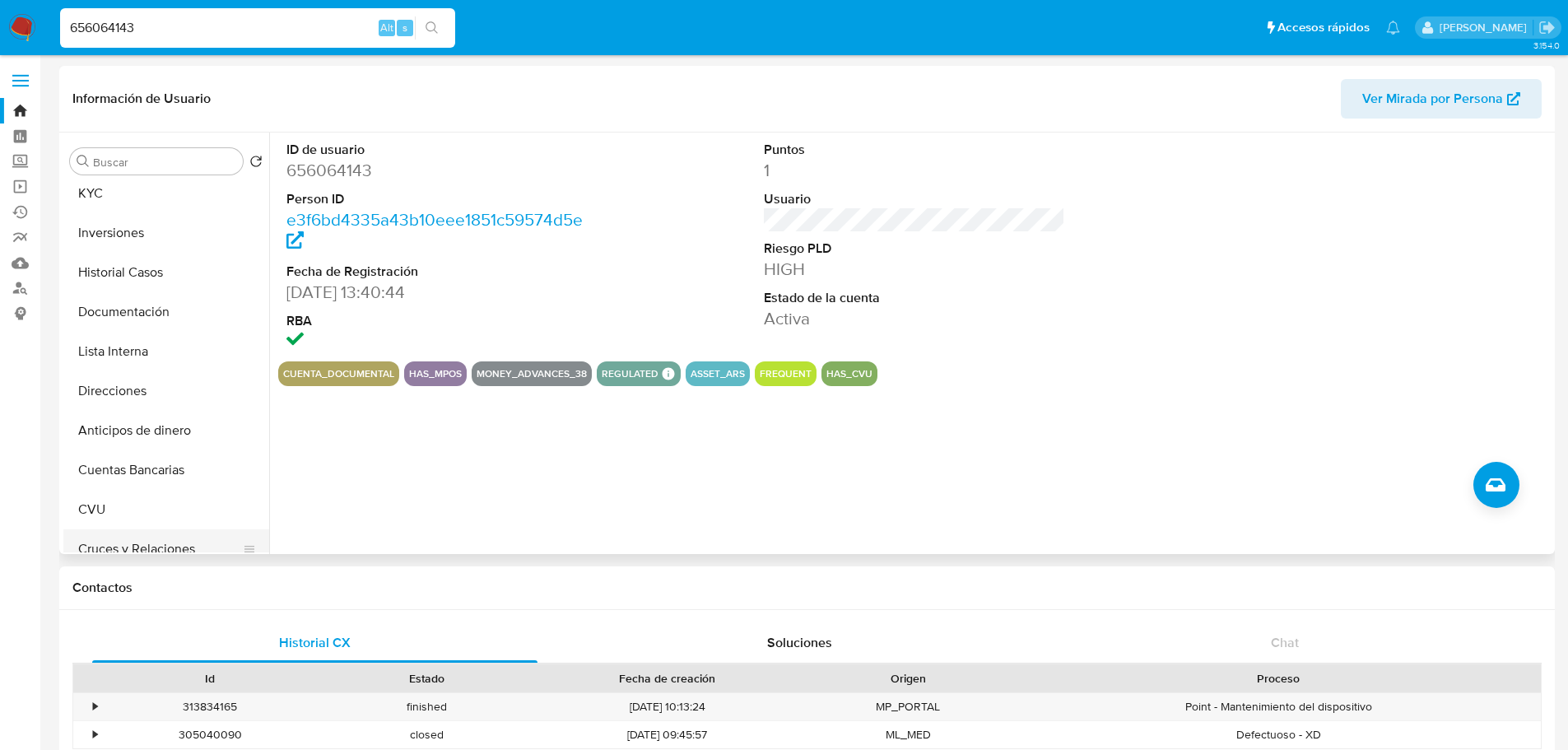
scroll to position [82, 0]
click at [115, 204] on button "KYC" at bounding box center [159, 197] width 192 height 40
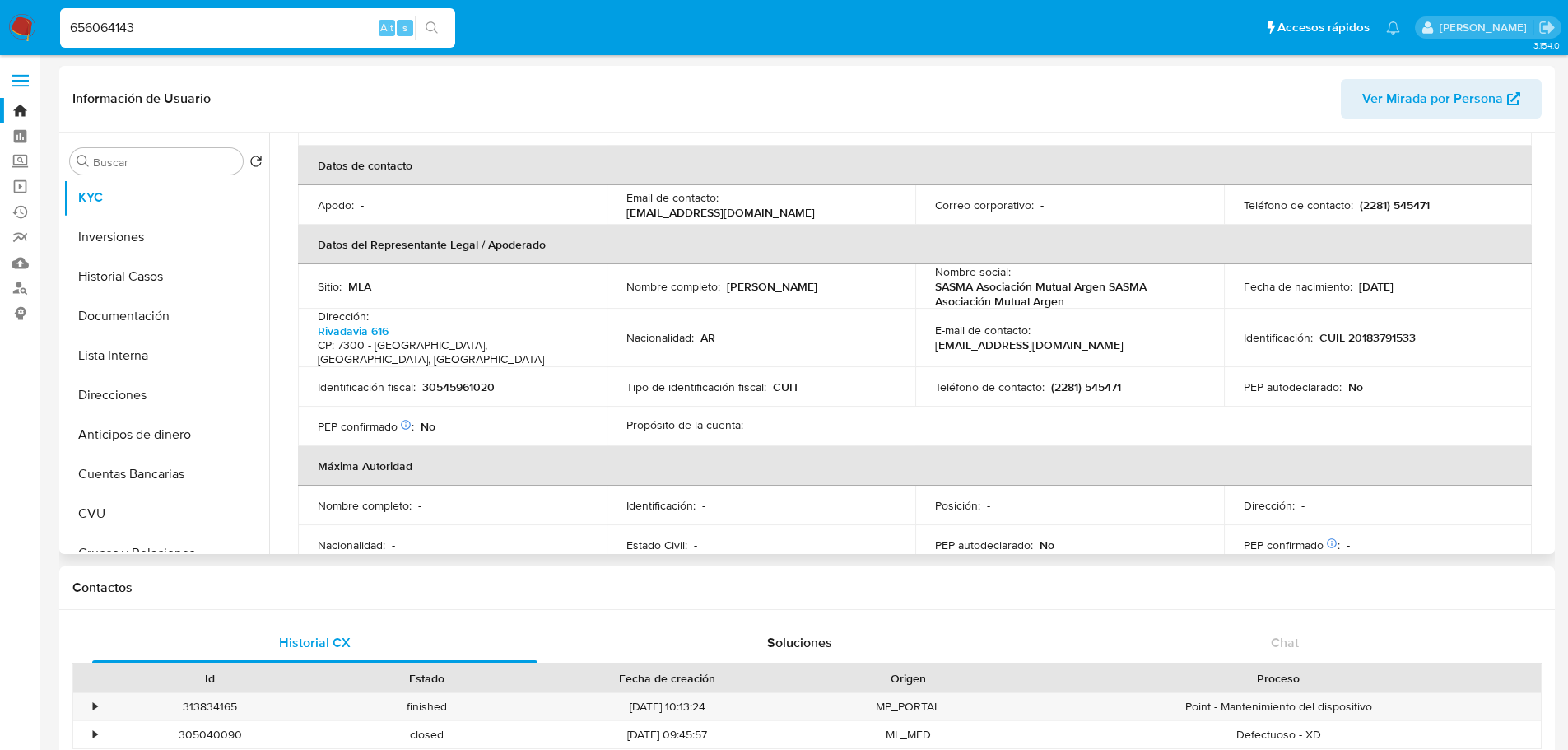
scroll to position [658, 0]
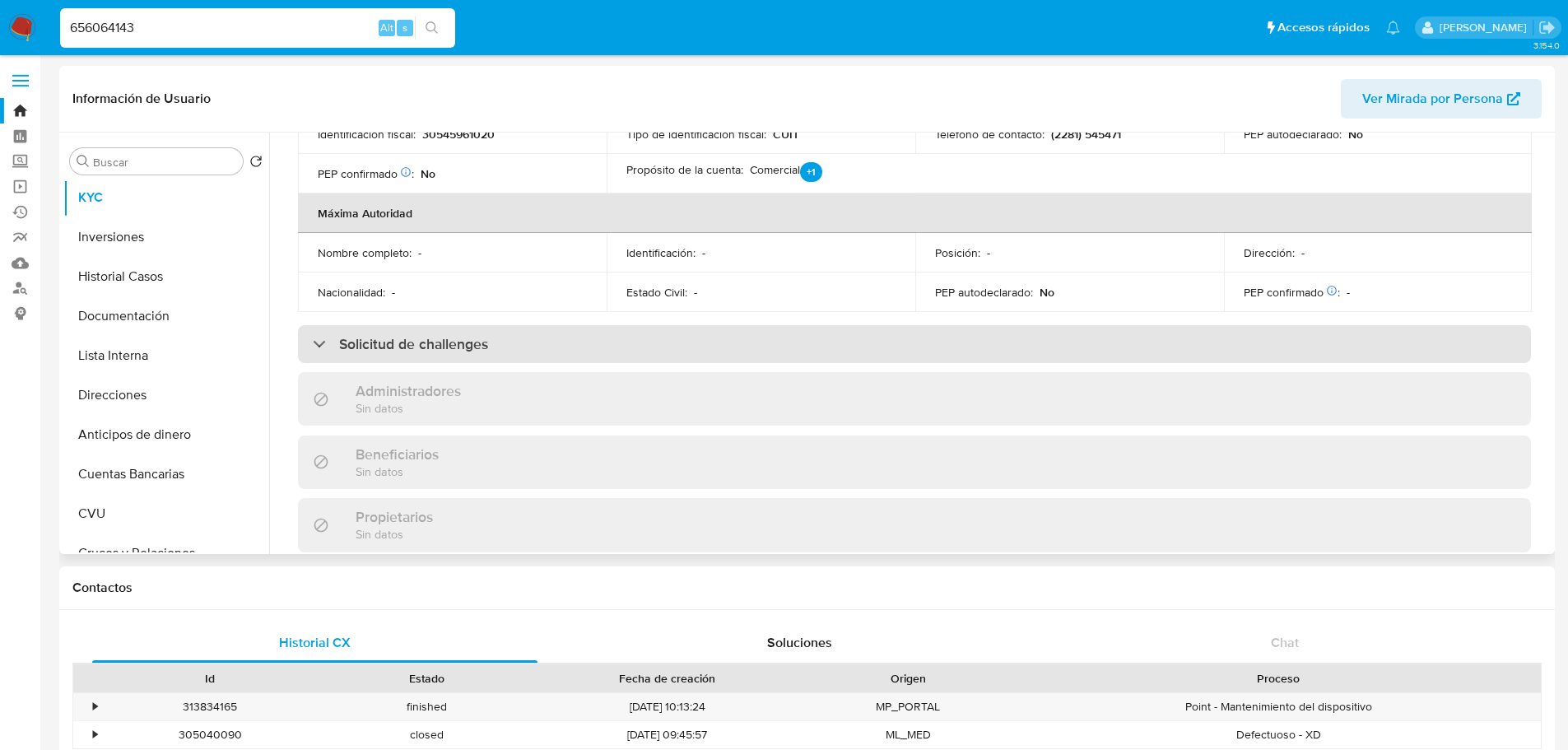
click at [408, 335] on h3 "Solicitud de challenges" at bounding box center [414, 344] width 149 height 18
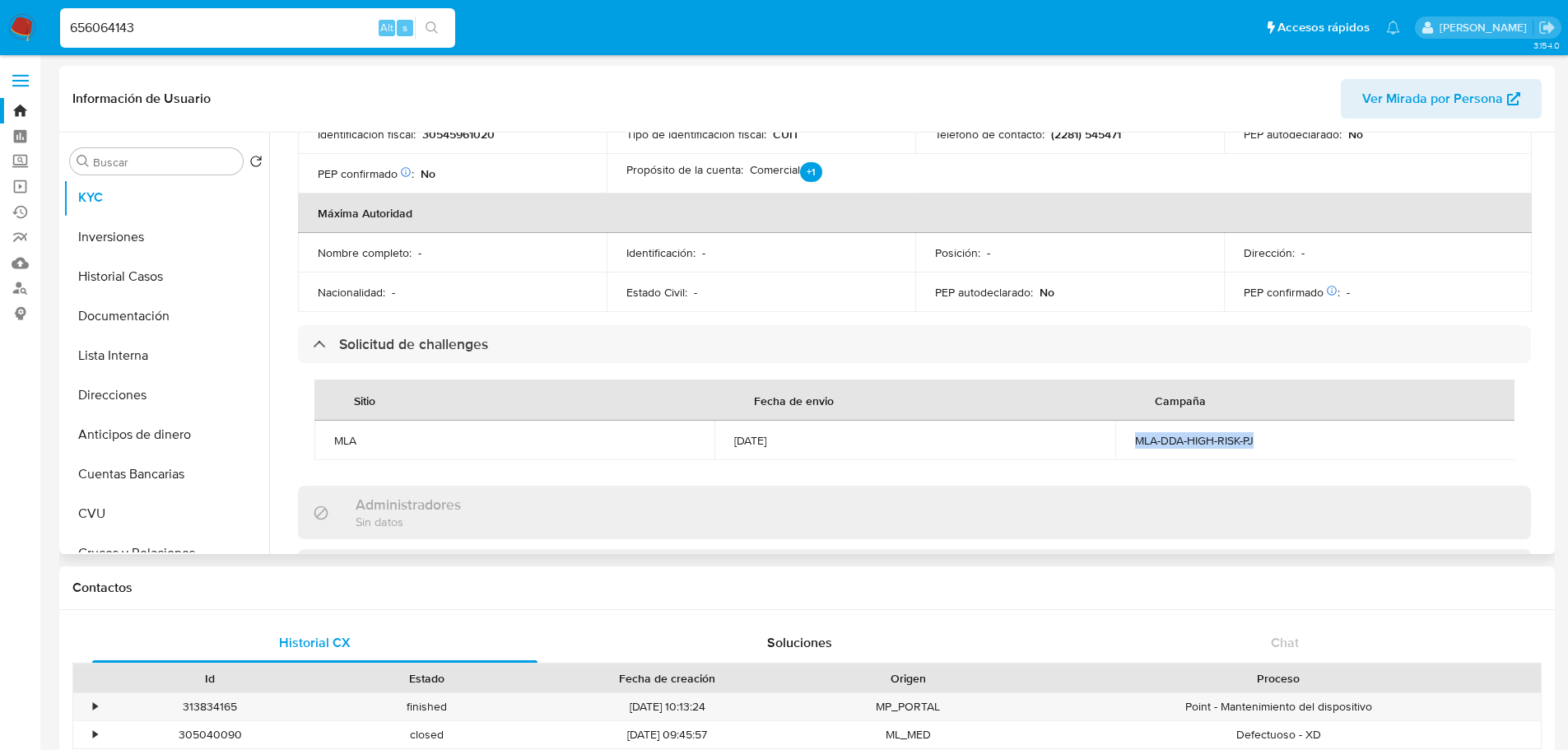
drag, startPoint x: 1309, startPoint y: 411, endPoint x: 1108, endPoint y: 421, distance: 201.2
click at [1108, 421] on tr "MLA 10/02/2025 MLA-DDA-HIGH-RISK-PJ" at bounding box center [914, 441] width 1201 height 40
drag, startPoint x: 742, startPoint y: 414, endPoint x: 886, endPoint y: 398, distance: 144.9
click at [854, 421] on td "10/02/2025" at bounding box center [914, 441] width 400 height 40
drag, startPoint x: 158, startPoint y: 19, endPoint x: -184, endPoint y: 71, distance: 345.9
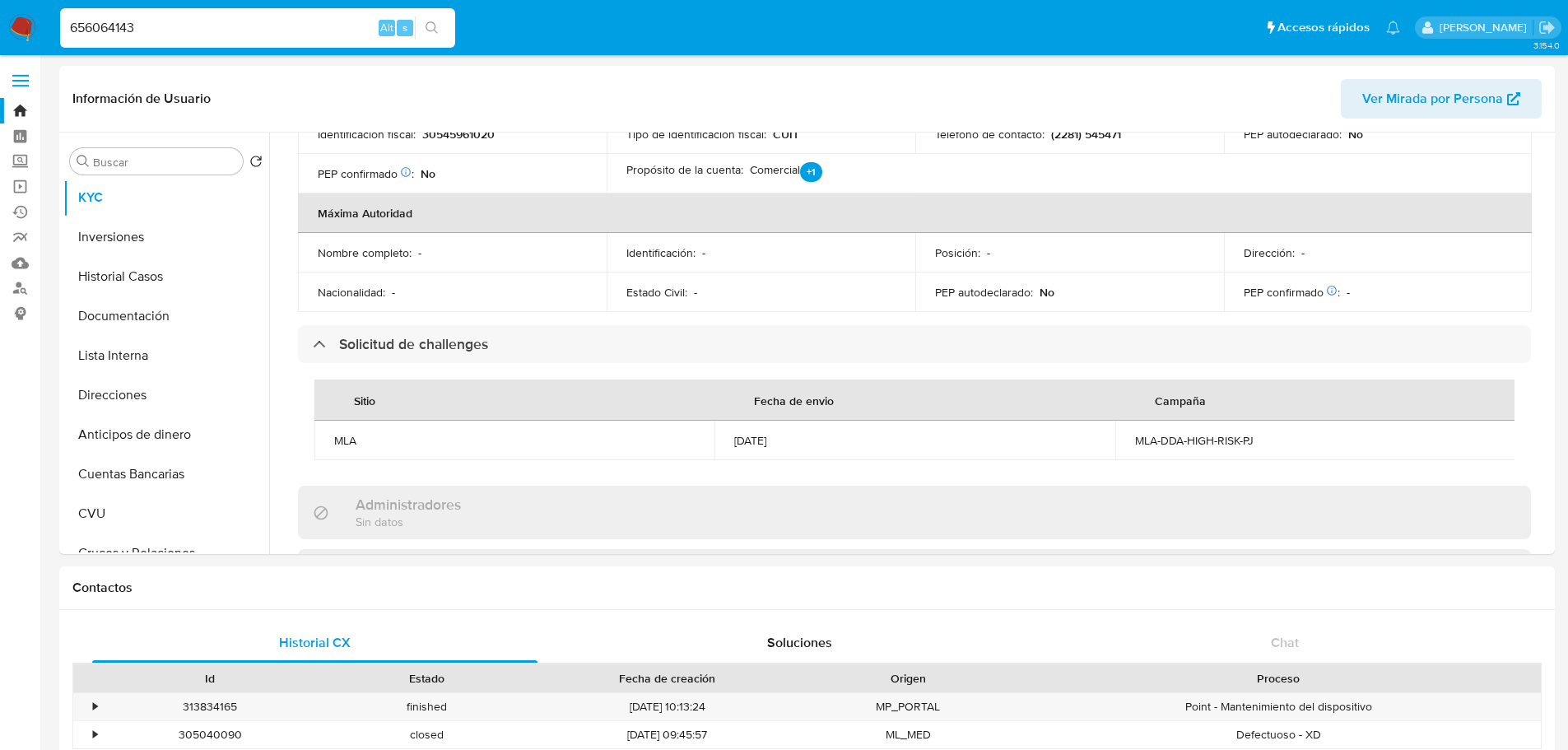
paste input "296498527"
type input "296498527"
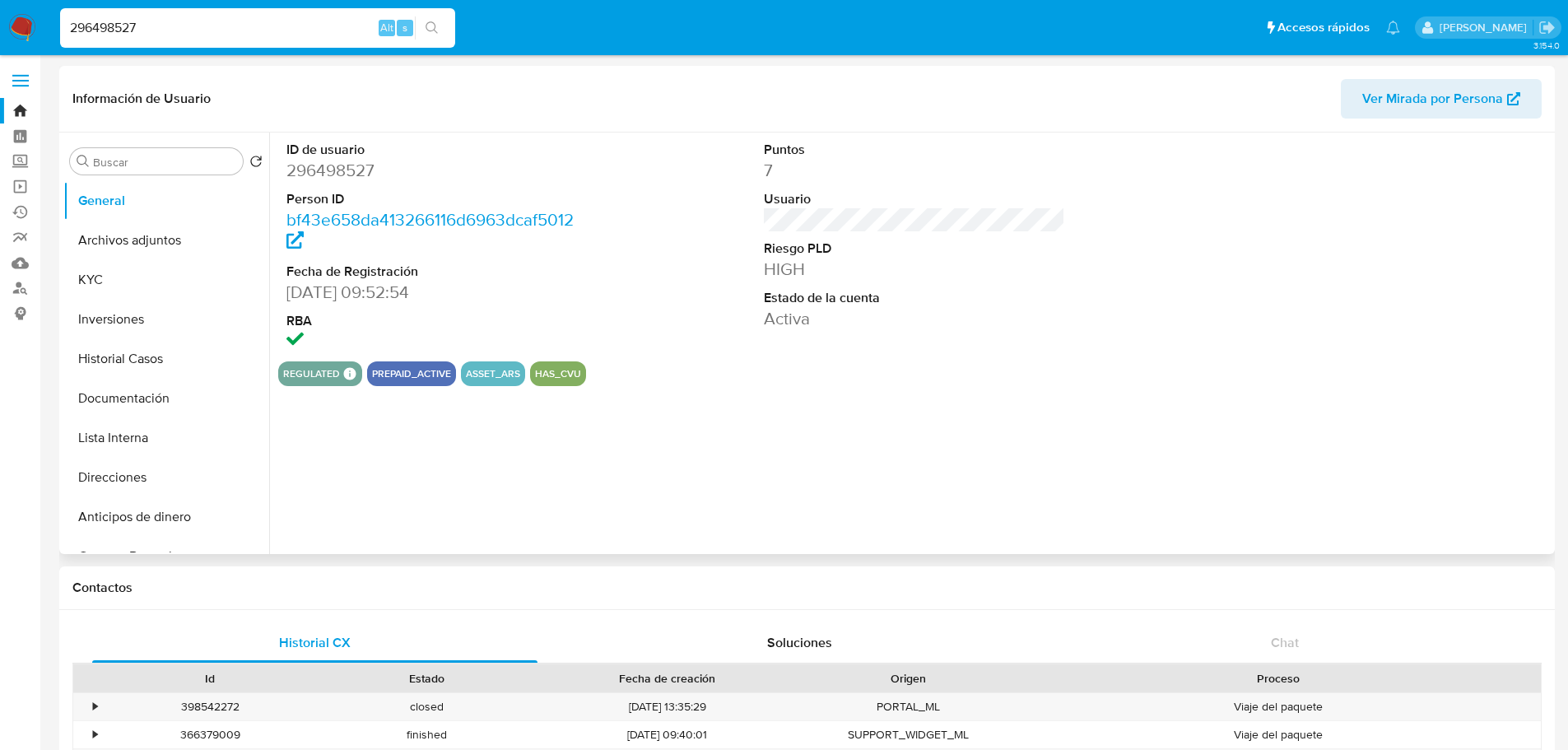
select select "10"
click at [133, 277] on button "KYC" at bounding box center [159, 280] width 192 height 40
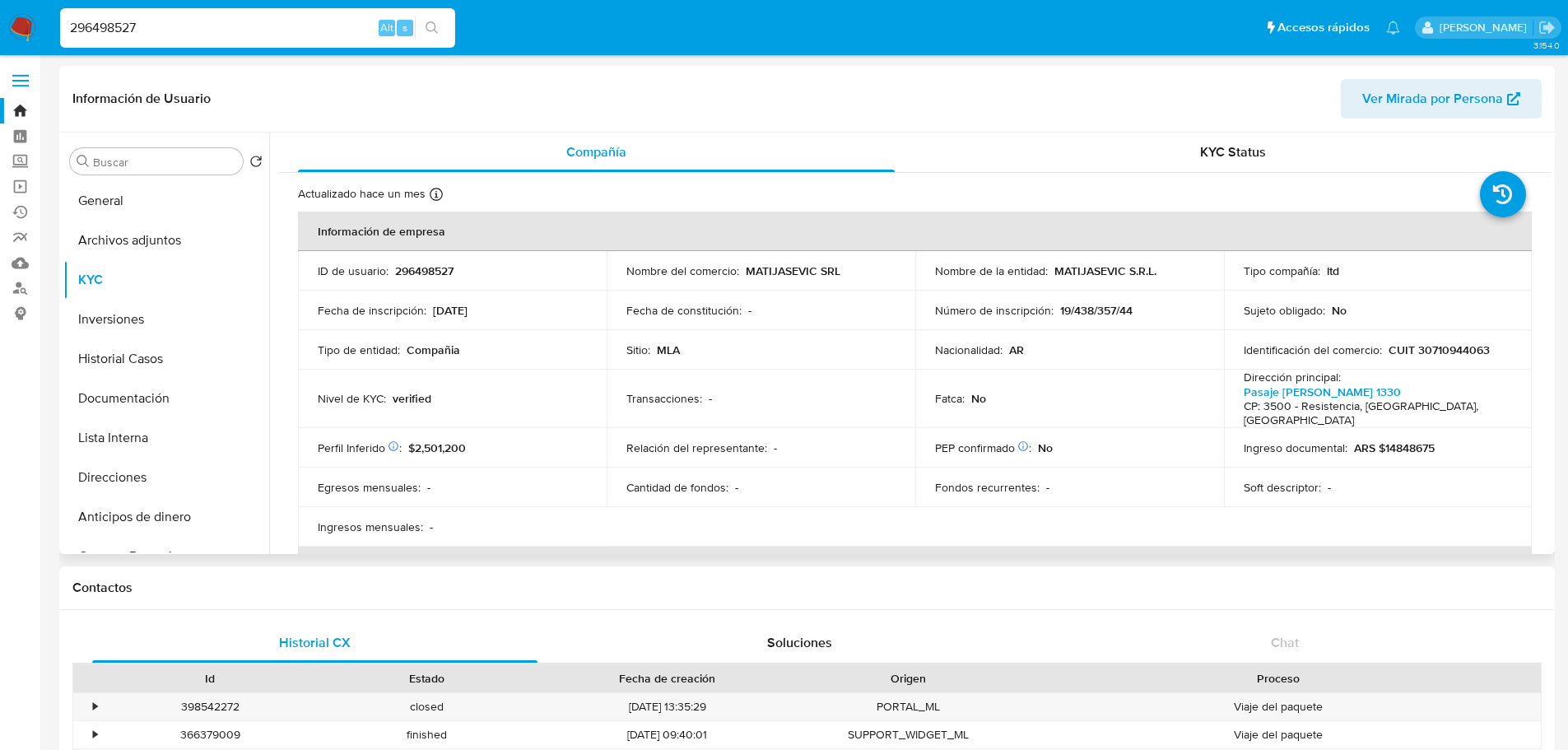
click at [1207, 171] on div "KYC Status" at bounding box center [1232, 152] width 597 height 40
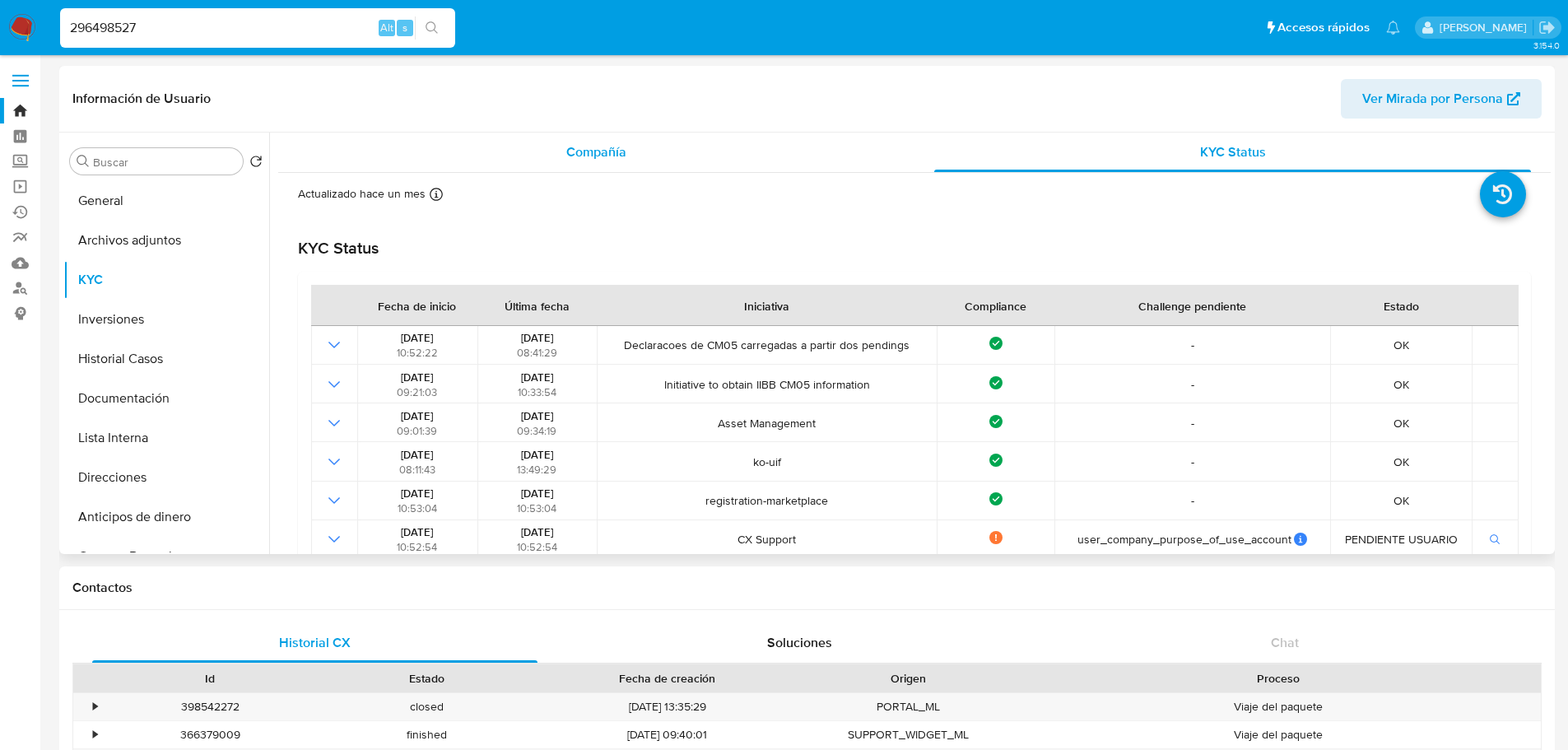
click at [567, 147] on span "Compañía" at bounding box center [596, 152] width 60 height 19
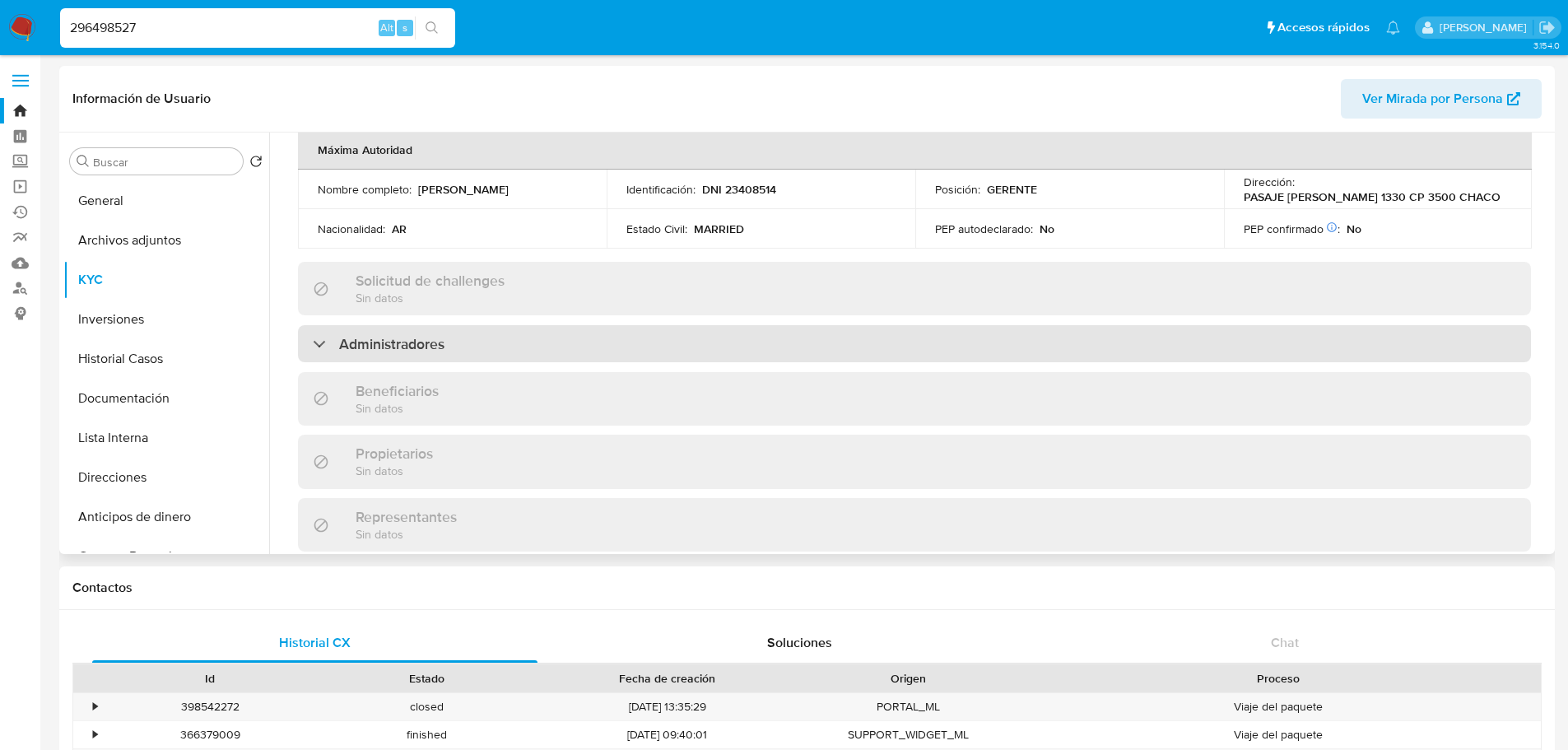
scroll to position [741, 0]
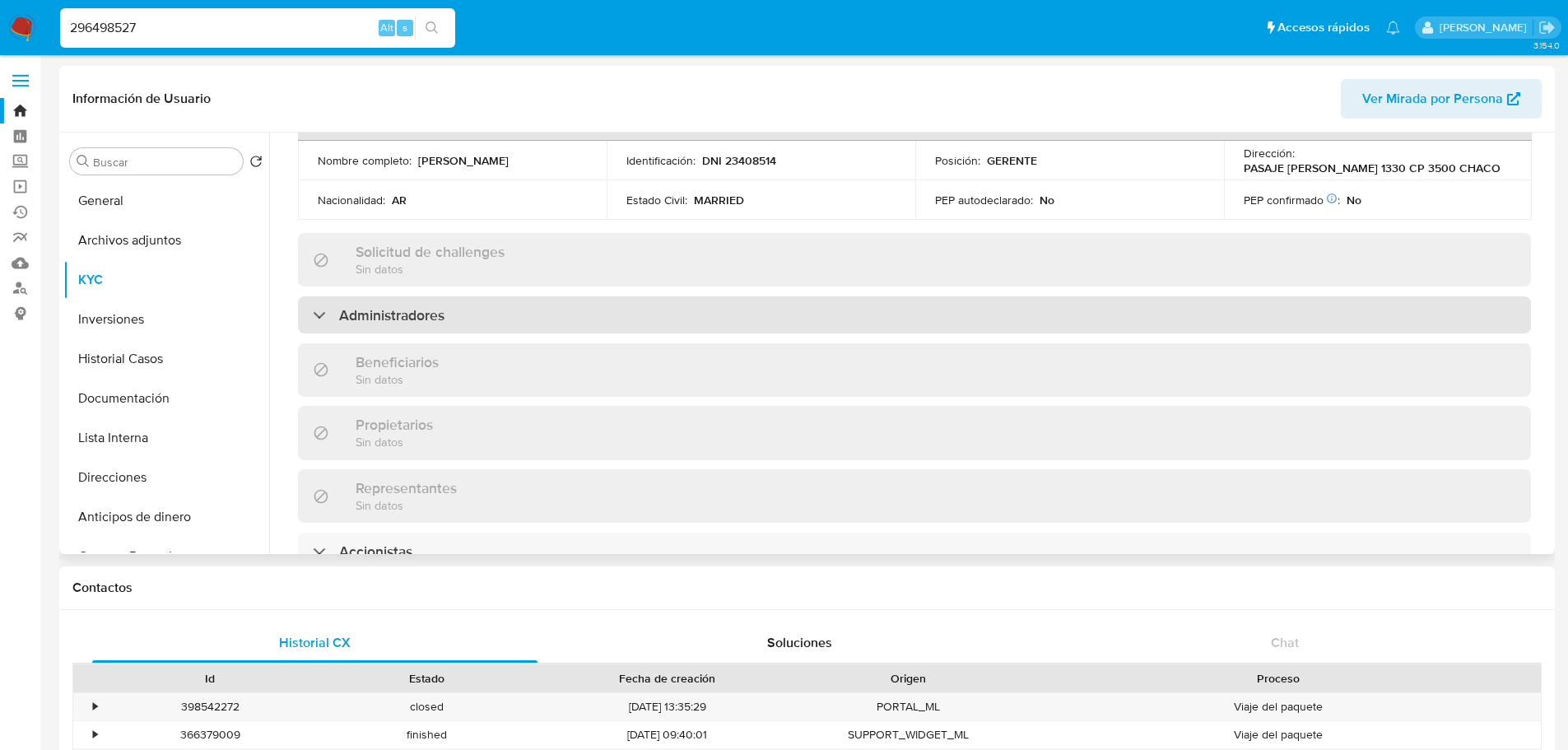
click at [321, 307] on div "Administradores" at bounding box center [378, 315] width 132 height 18
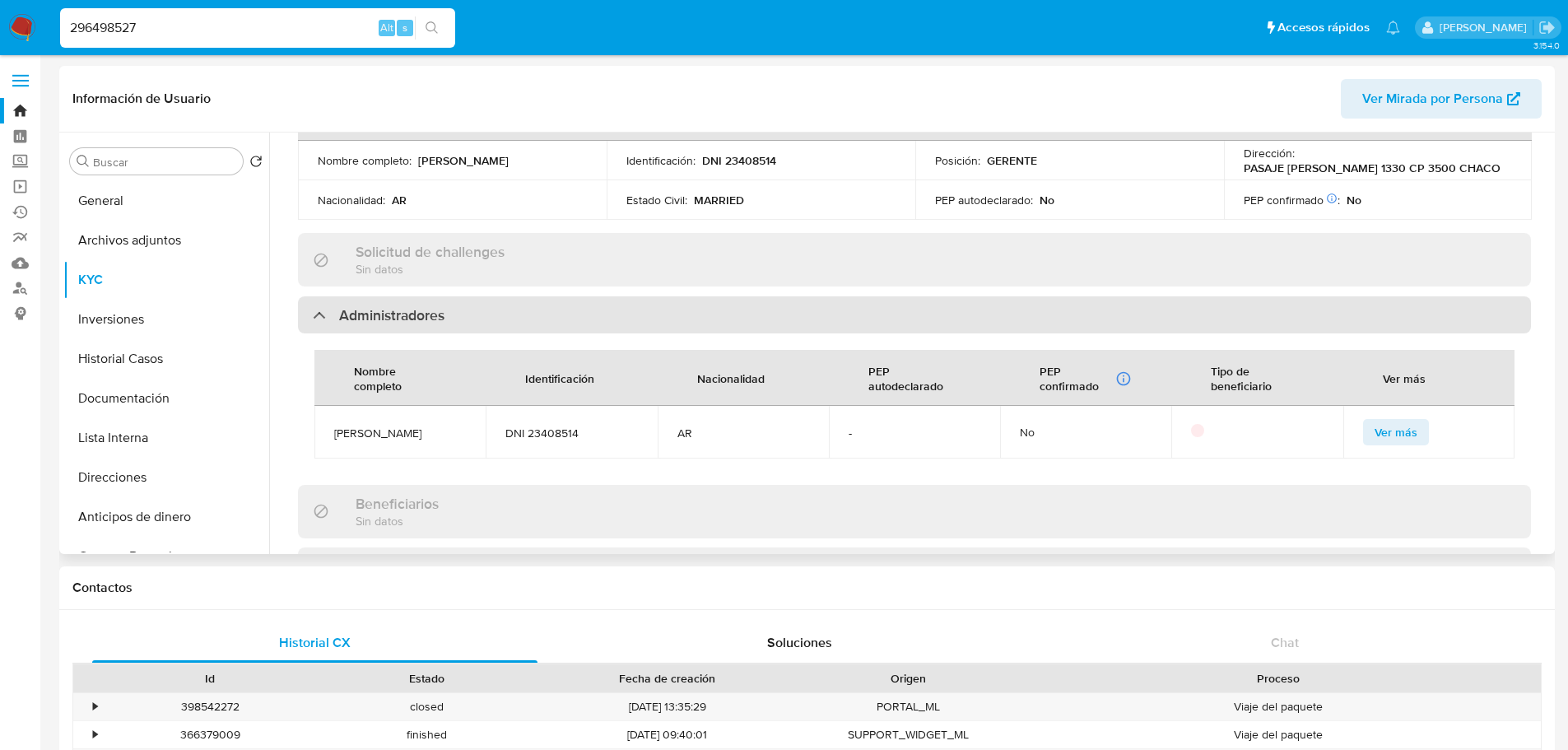
drag, startPoint x: 320, startPoint y: 288, endPoint x: 299, endPoint y: 292, distance: 21.4
click at [313, 307] on div "Administradores" at bounding box center [378, 315] width 132 height 18
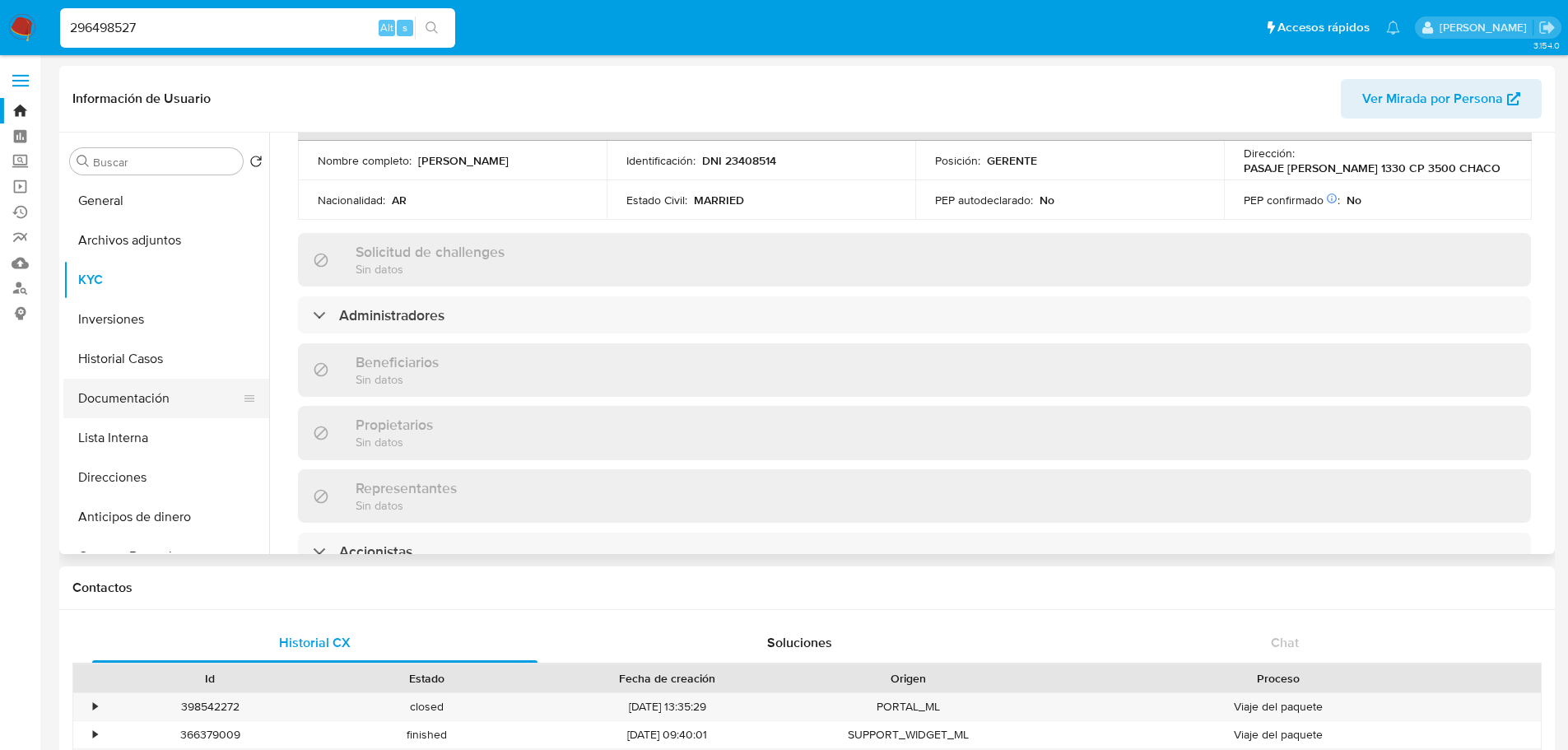
click at [115, 402] on button "Documentación" at bounding box center [159, 398] width 192 height 40
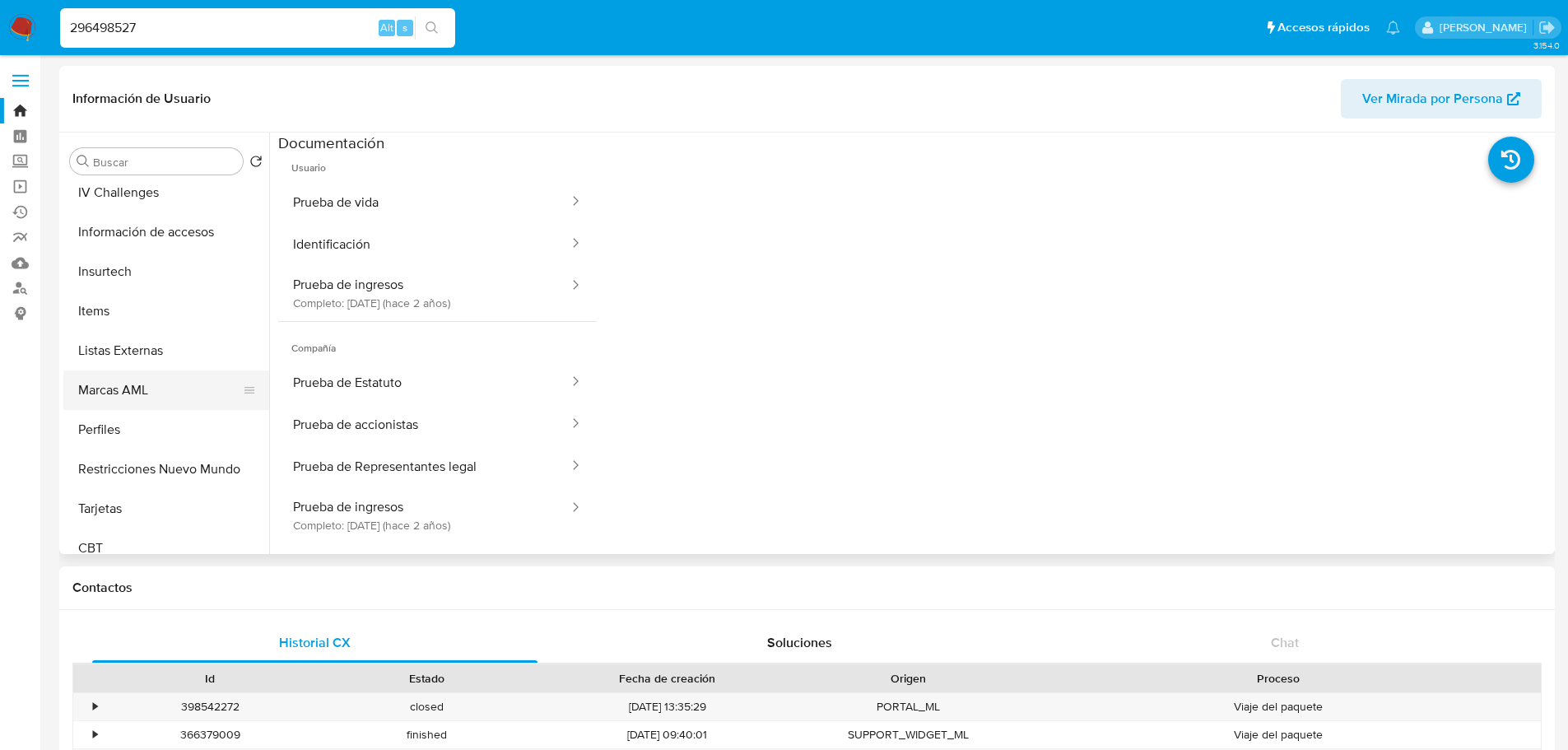
scroll to position [775, 0]
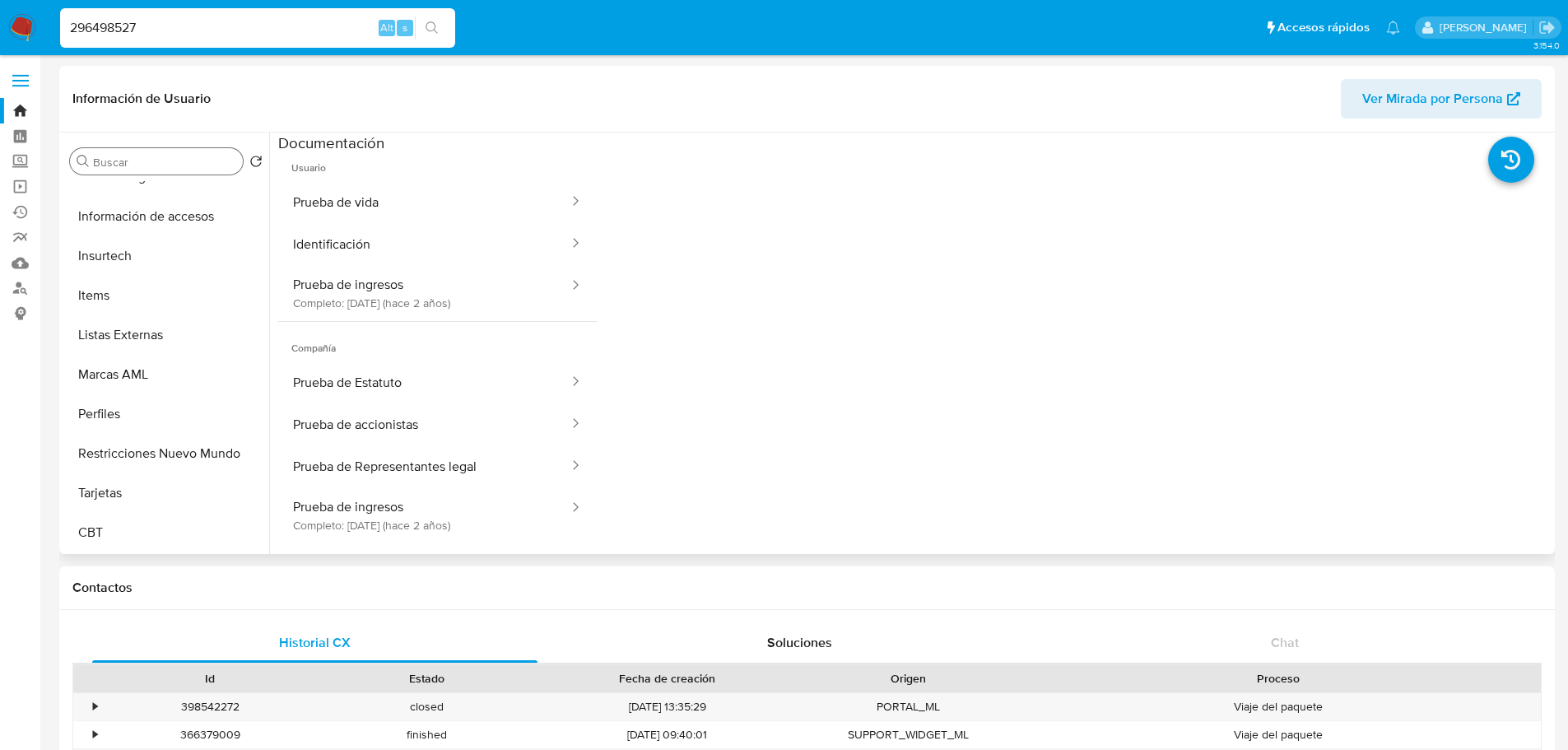
click at [127, 165] on input "Buscar" at bounding box center [164, 162] width 143 height 15
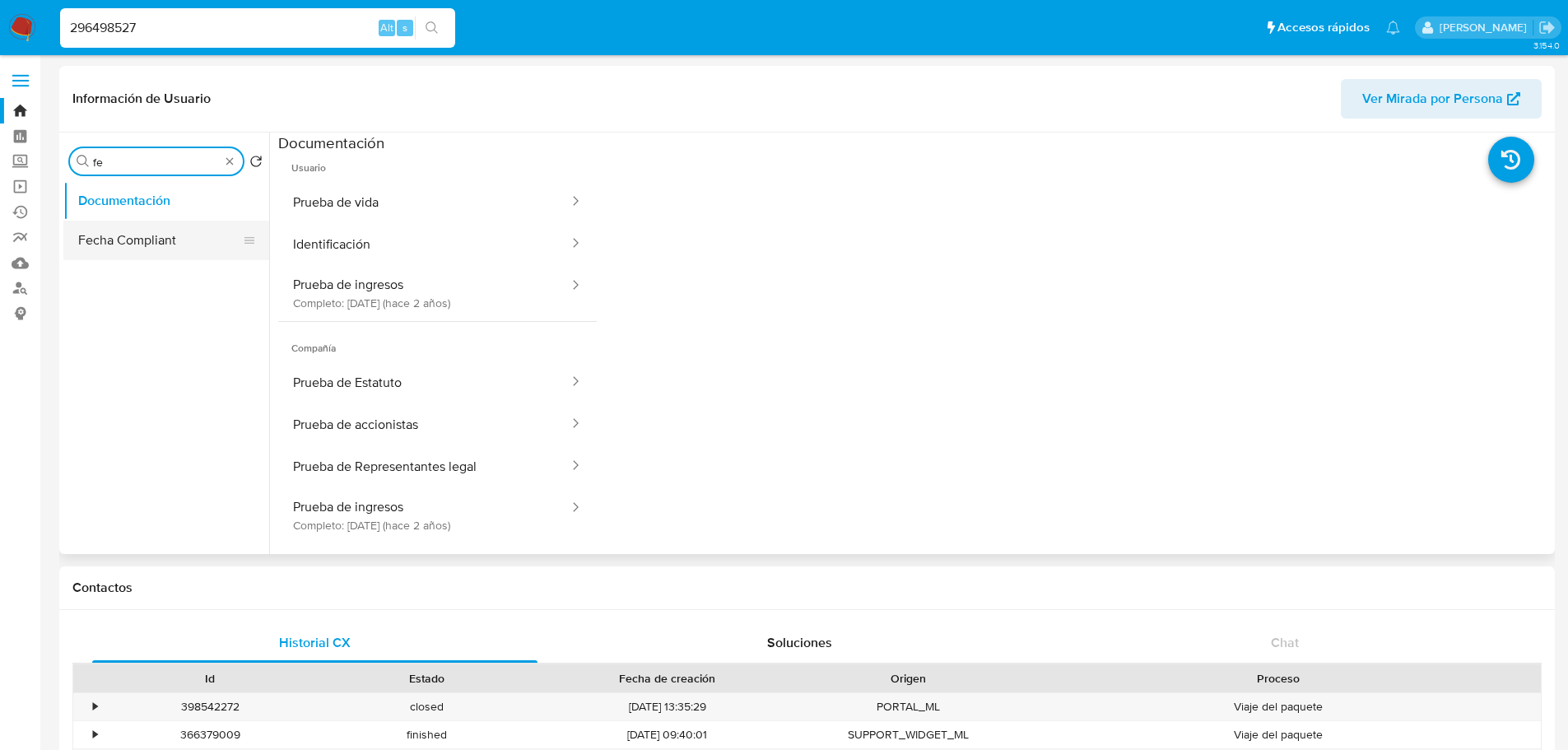
type input "fe"
click at [119, 234] on button "Fecha Compliant" at bounding box center [159, 241] width 192 height 40
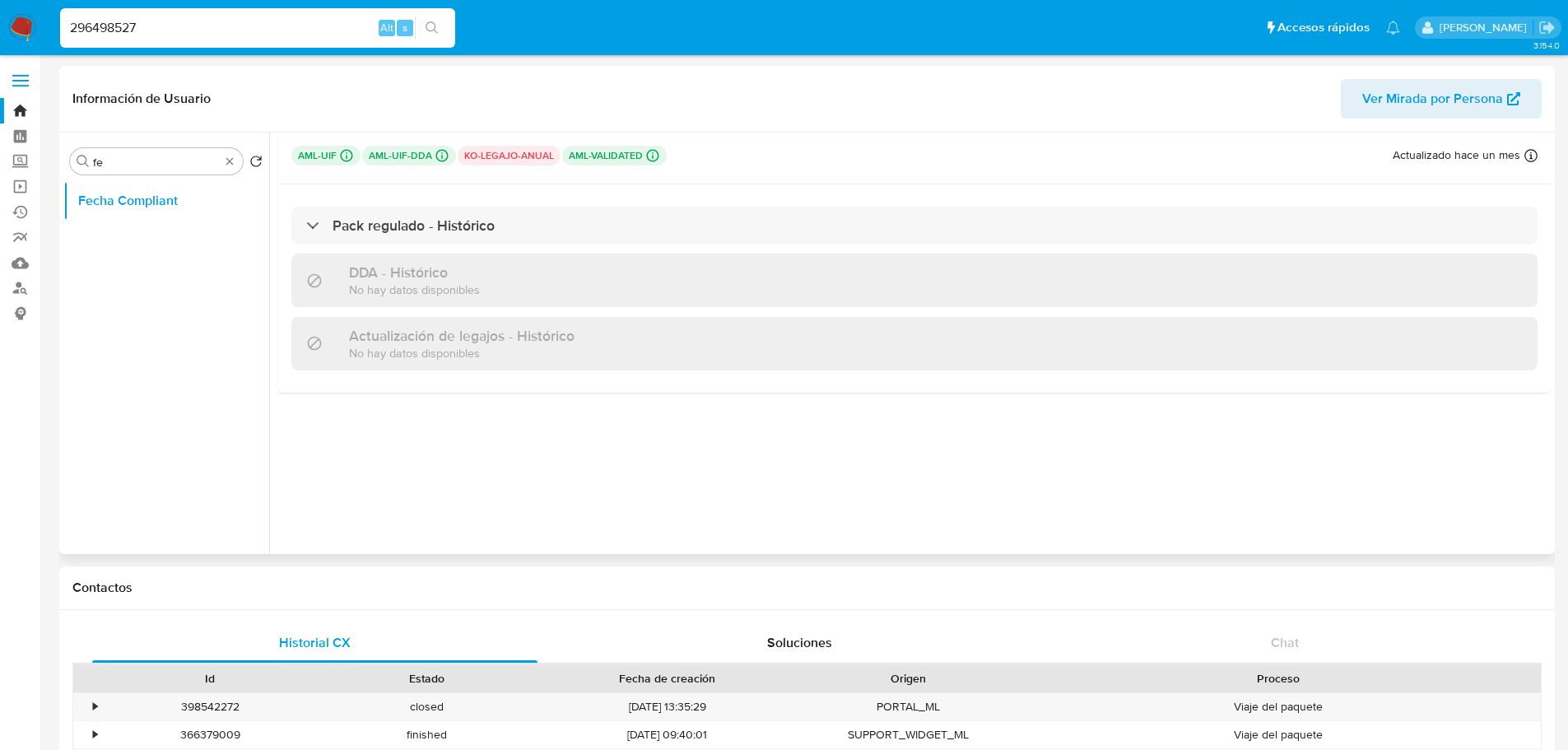
click at [507, 157] on p "ko-legajo-anual" at bounding box center [509, 155] width 103 height 20
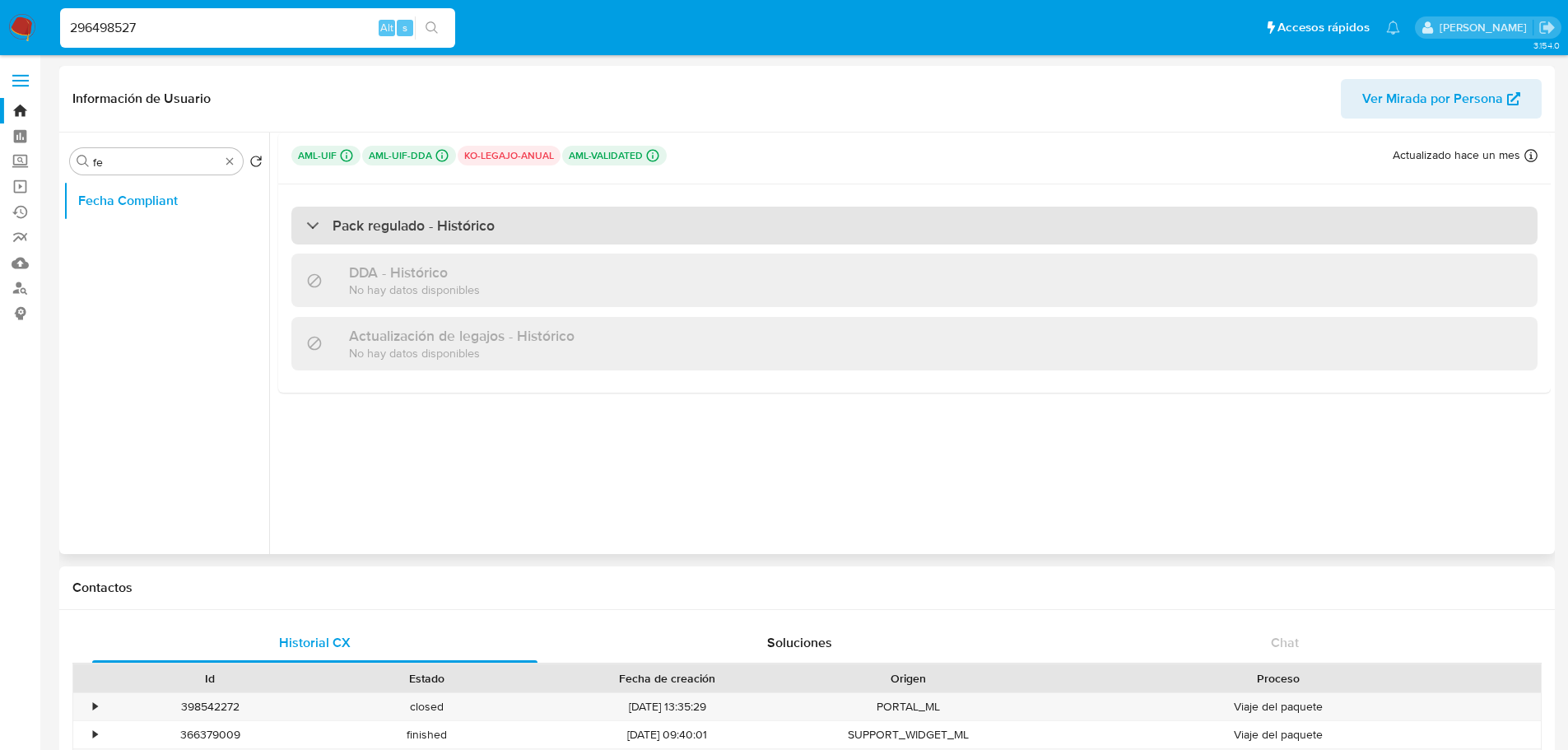
click at [331, 223] on div "Pack regulado - Histórico" at bounding box center [401, 225] width 189 height 18
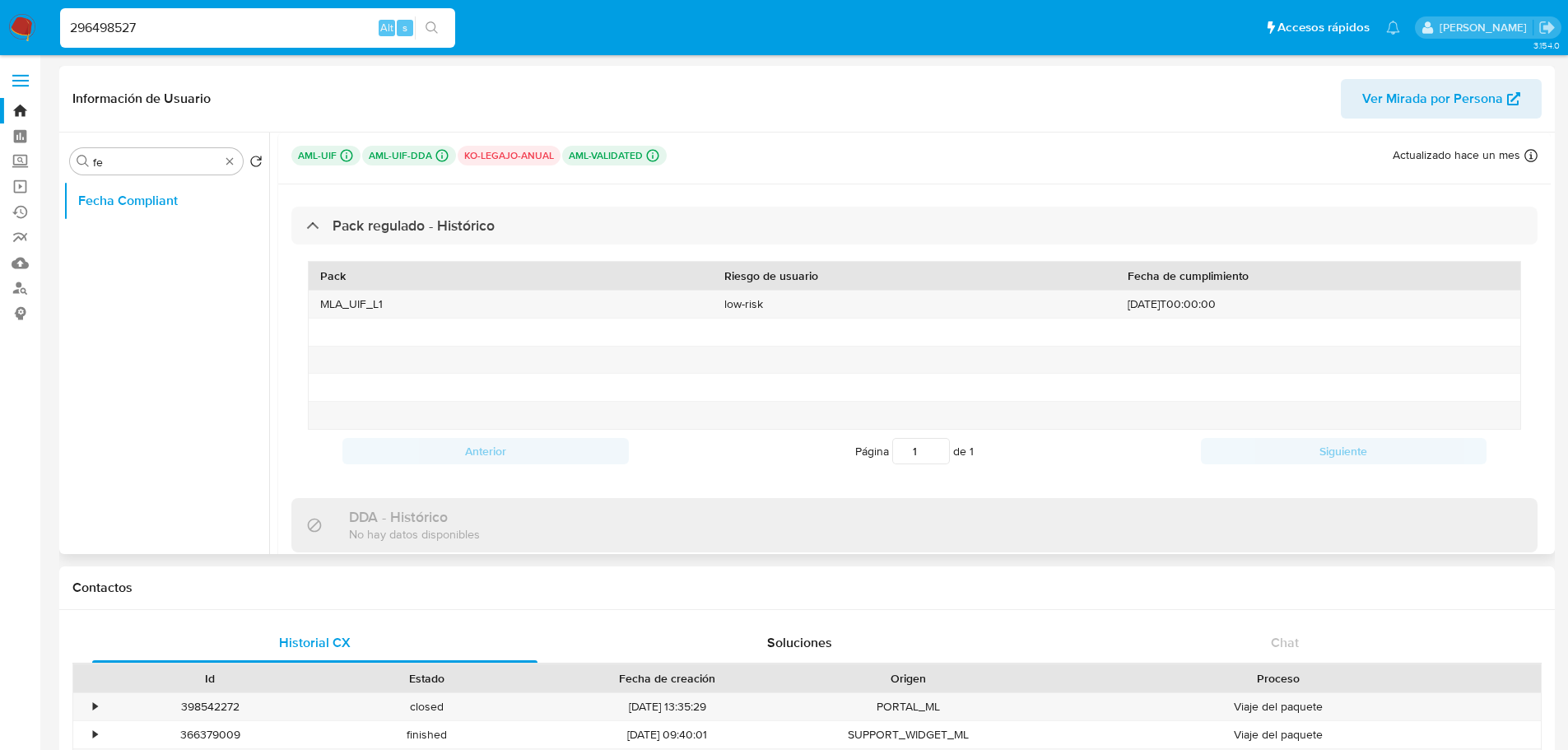
click at [534, 164] on p "ko-legajo-anual" at bounding box center [509, 155] width 103 height 20
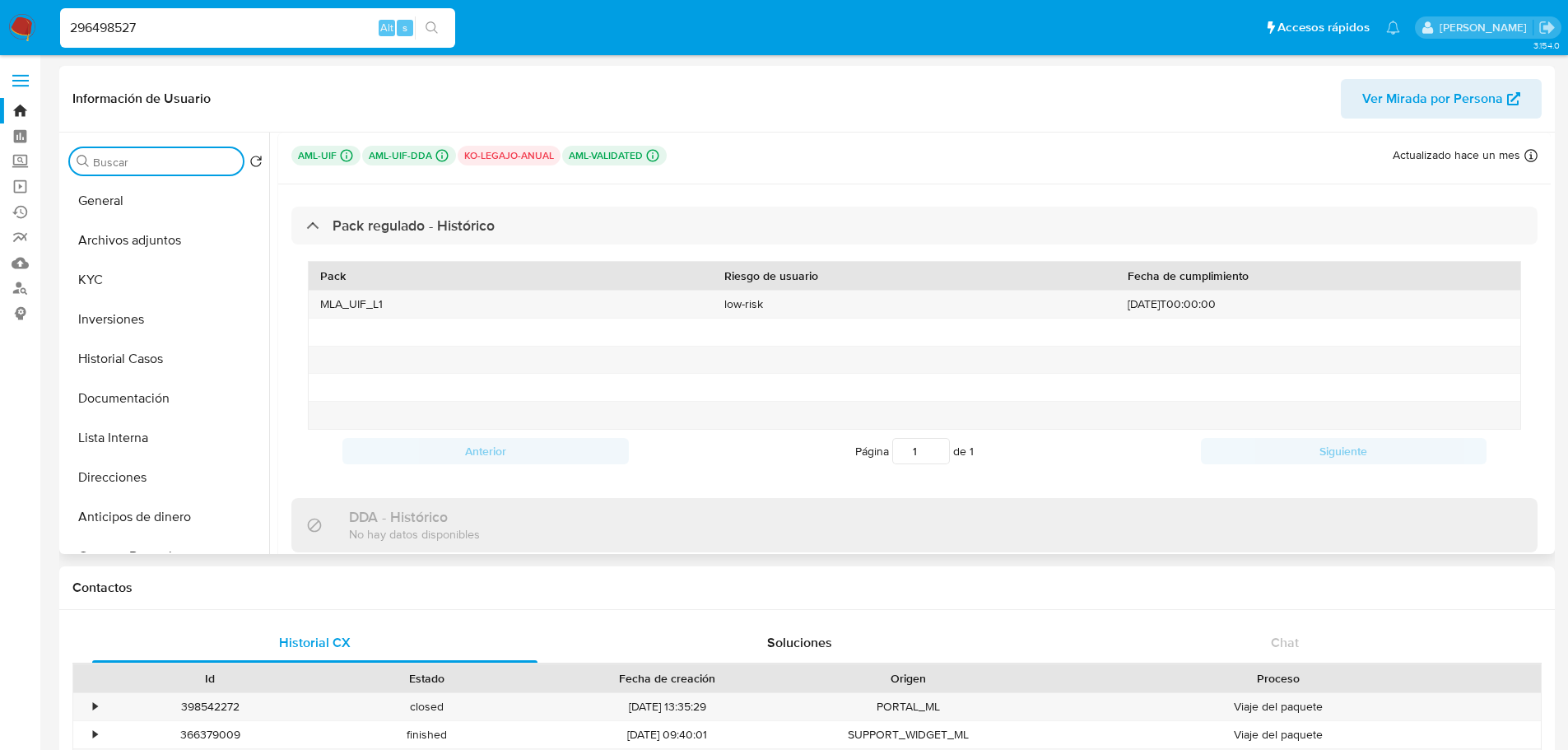
drag, startPoint x: 226, startPoint y: 158, endPoint x: 219, endPoint y: 171, distance: 14.8
click at [119, 275] on button "KYC" at bounding box center [159, 280] width 192 height 40
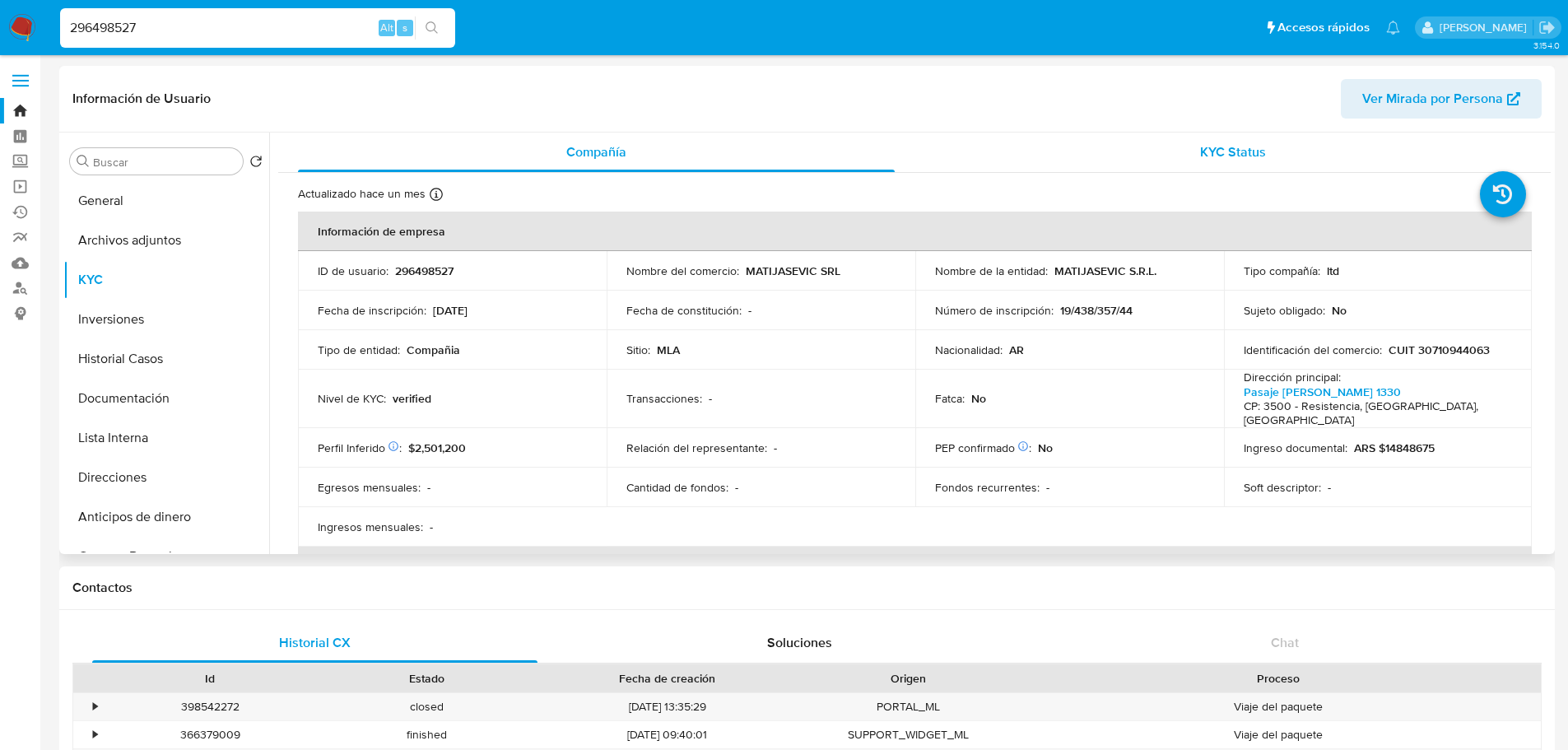
drag, startPoint x: 1190, startPoint y: 158, endPoint x: 1182, endPoint y: 169, distance: 13.6
click at [1184, 165] on div "KYC Status" at bounding box center [1232, 152] width 597 height 40
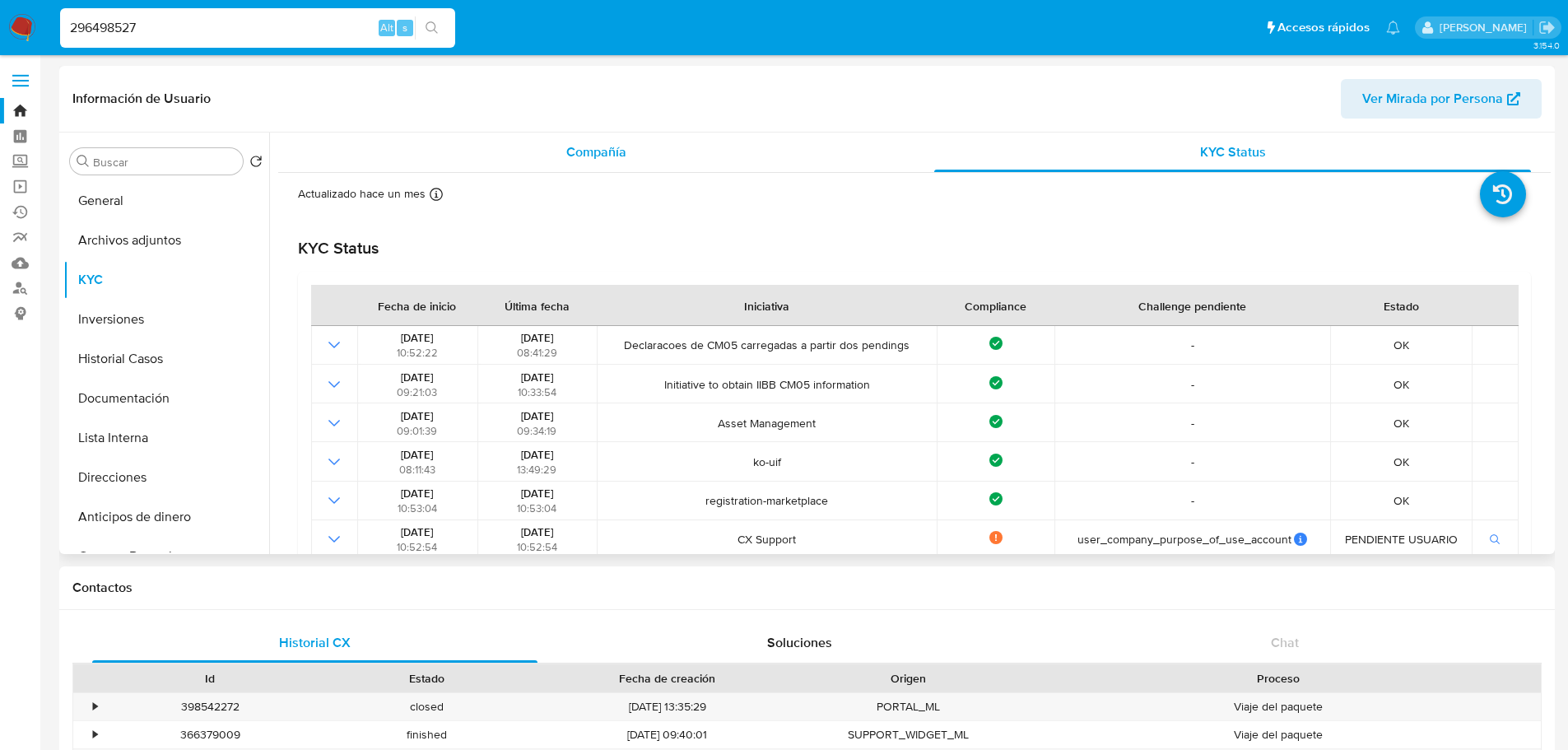
click at [642, 157] on div "Compañía" at bounding box center [596, 152] width 597 height 40
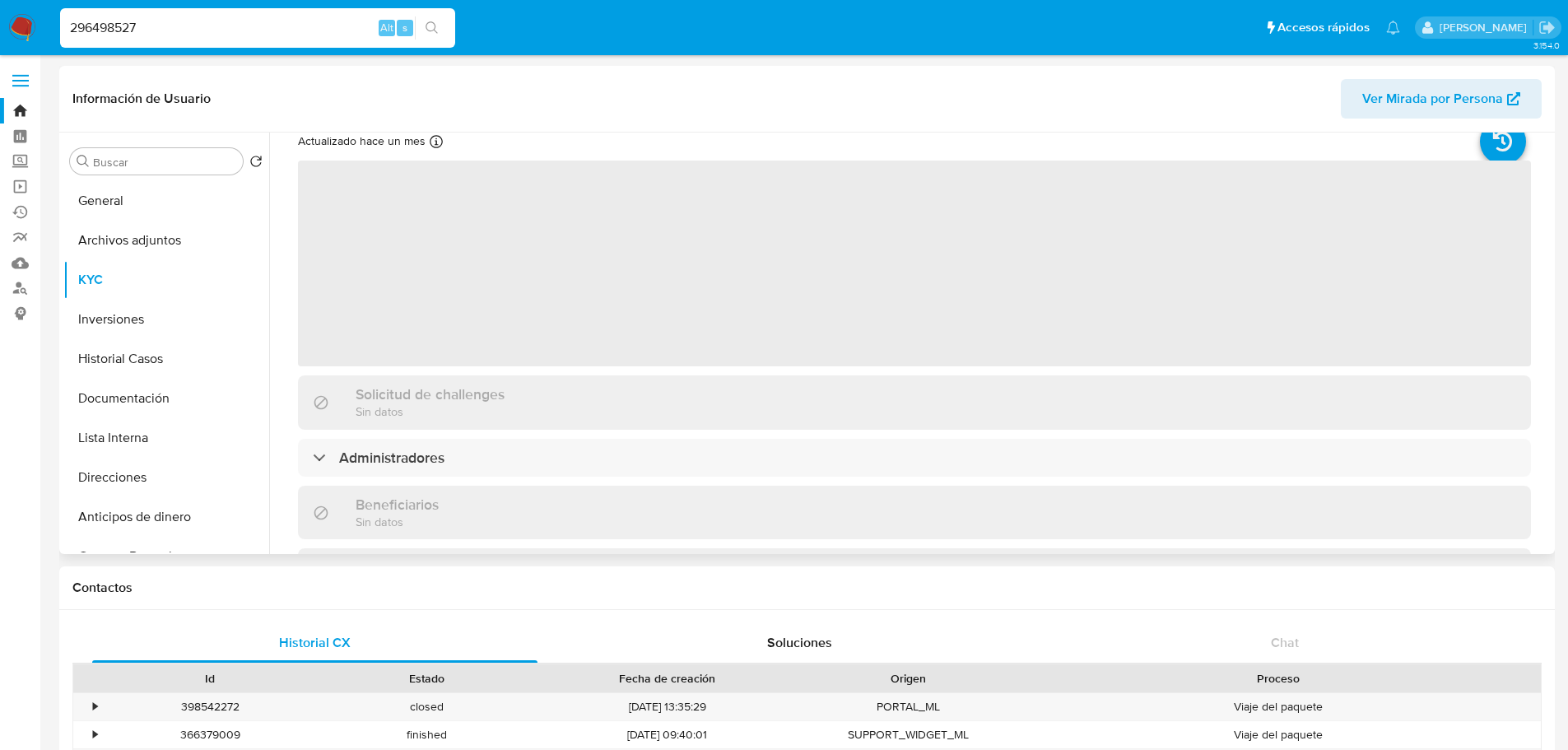
scroll to position [82, 0]
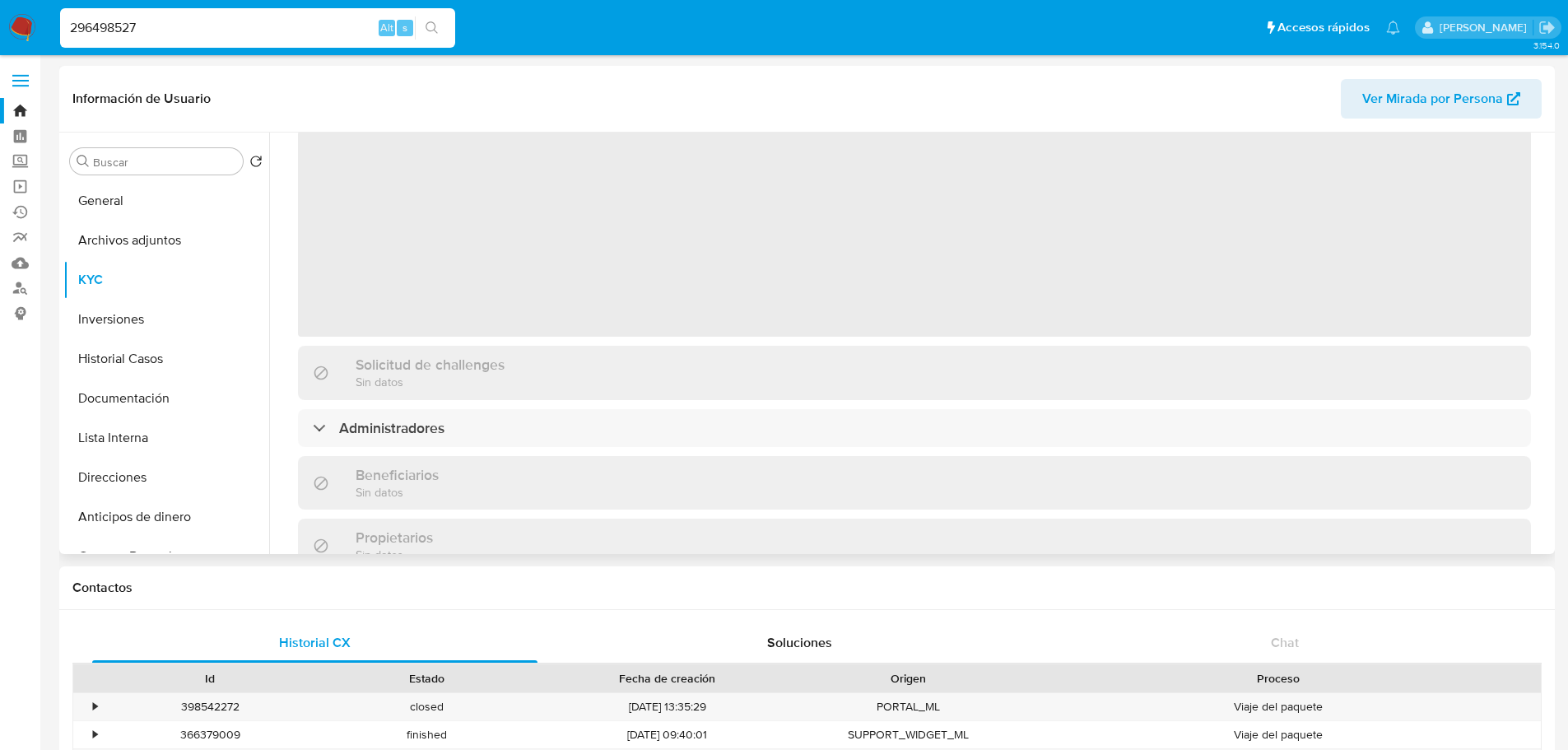
click at [466, 378] on div "‌ Solicitud de challenges Sin datos Administradores Beneficiarios Sin datos Pro…" at bounding box center [914, 600] width 1233 height 942
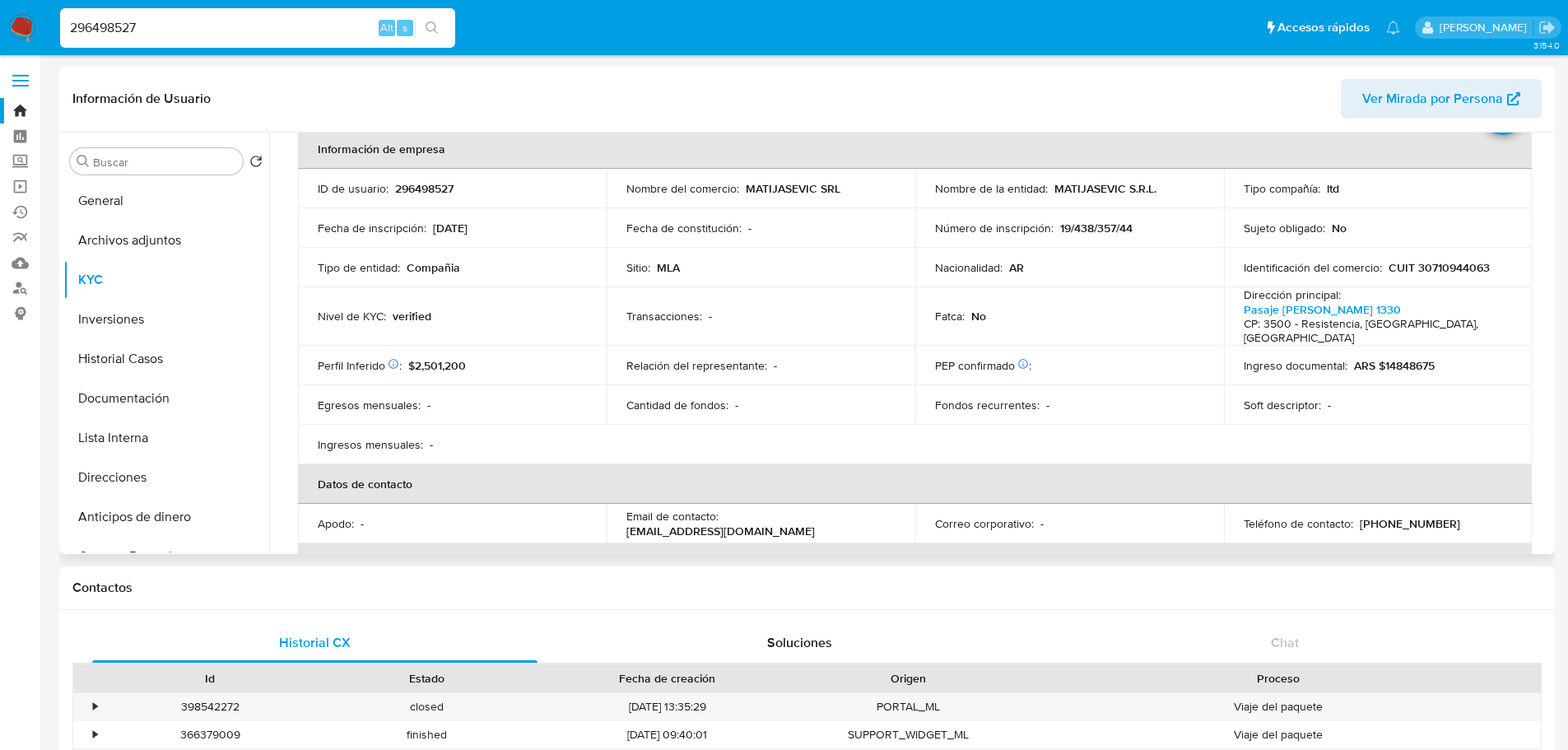
click at [468, 385] on td "Egresos mensuales : -" at bounding box center [452, 405] width 308 height 40
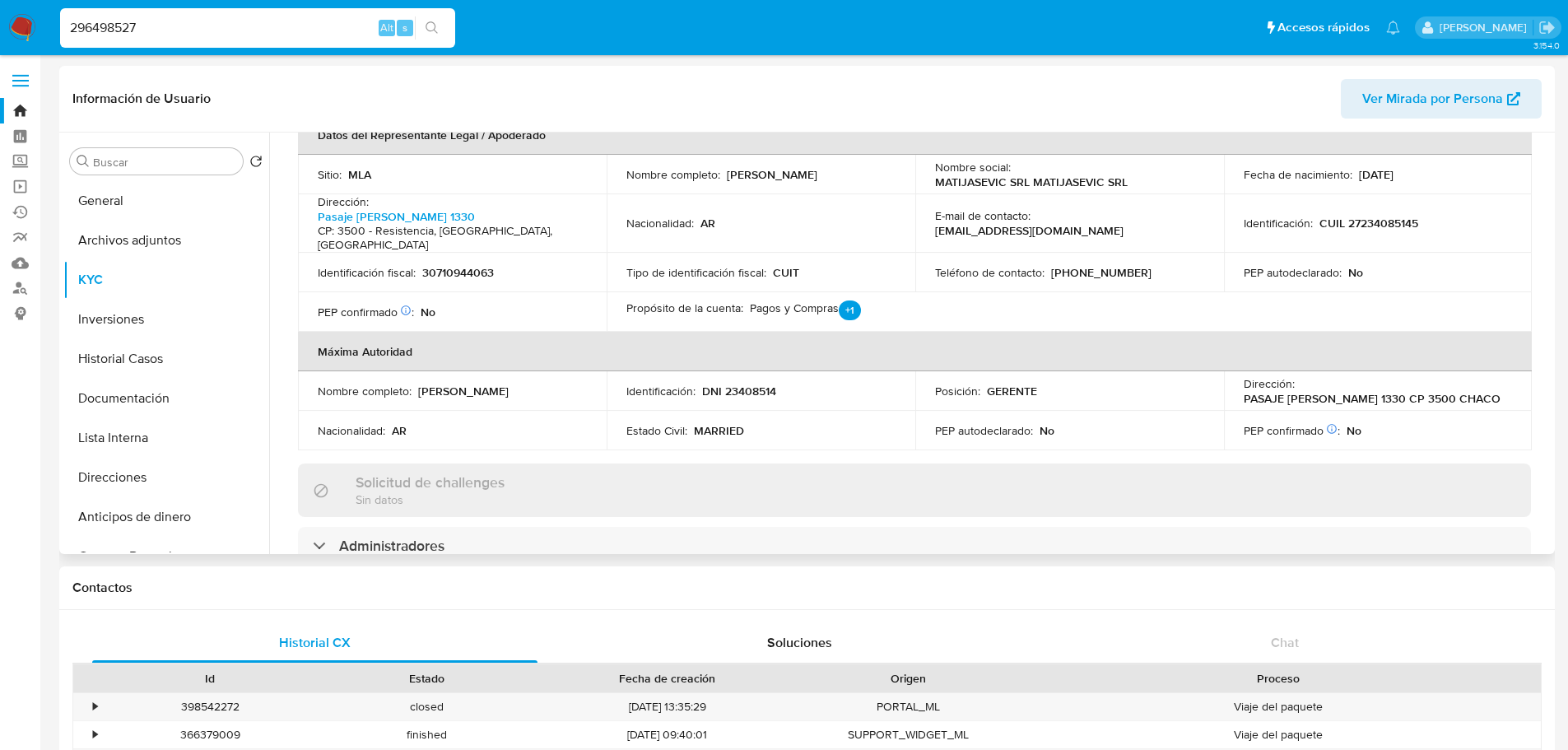
scroll to position [741, 0]
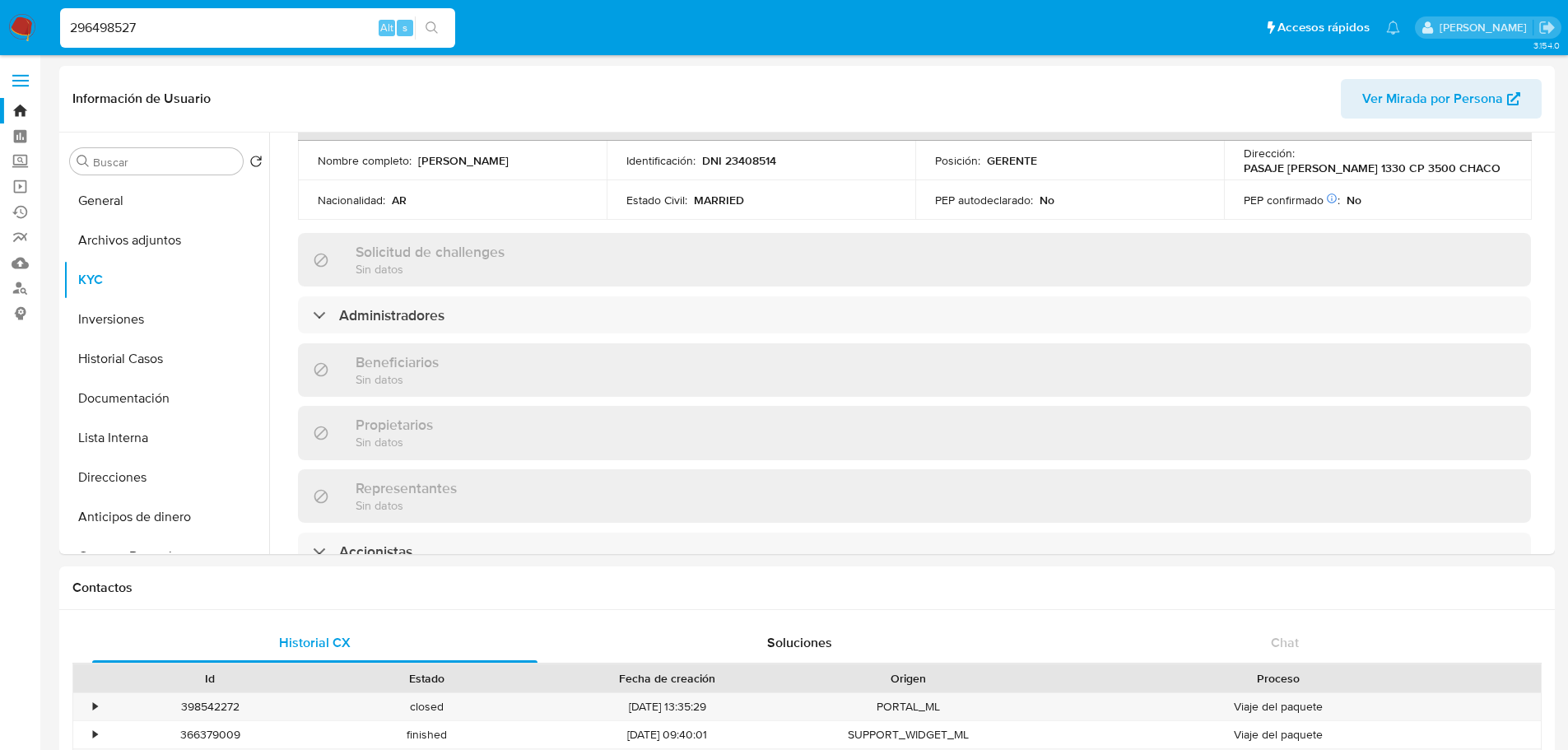
click at [223, 36] on input "296498527" at bounding box center [257, 28] width 395 height 22
paste input "4731657"
type input "47316577"
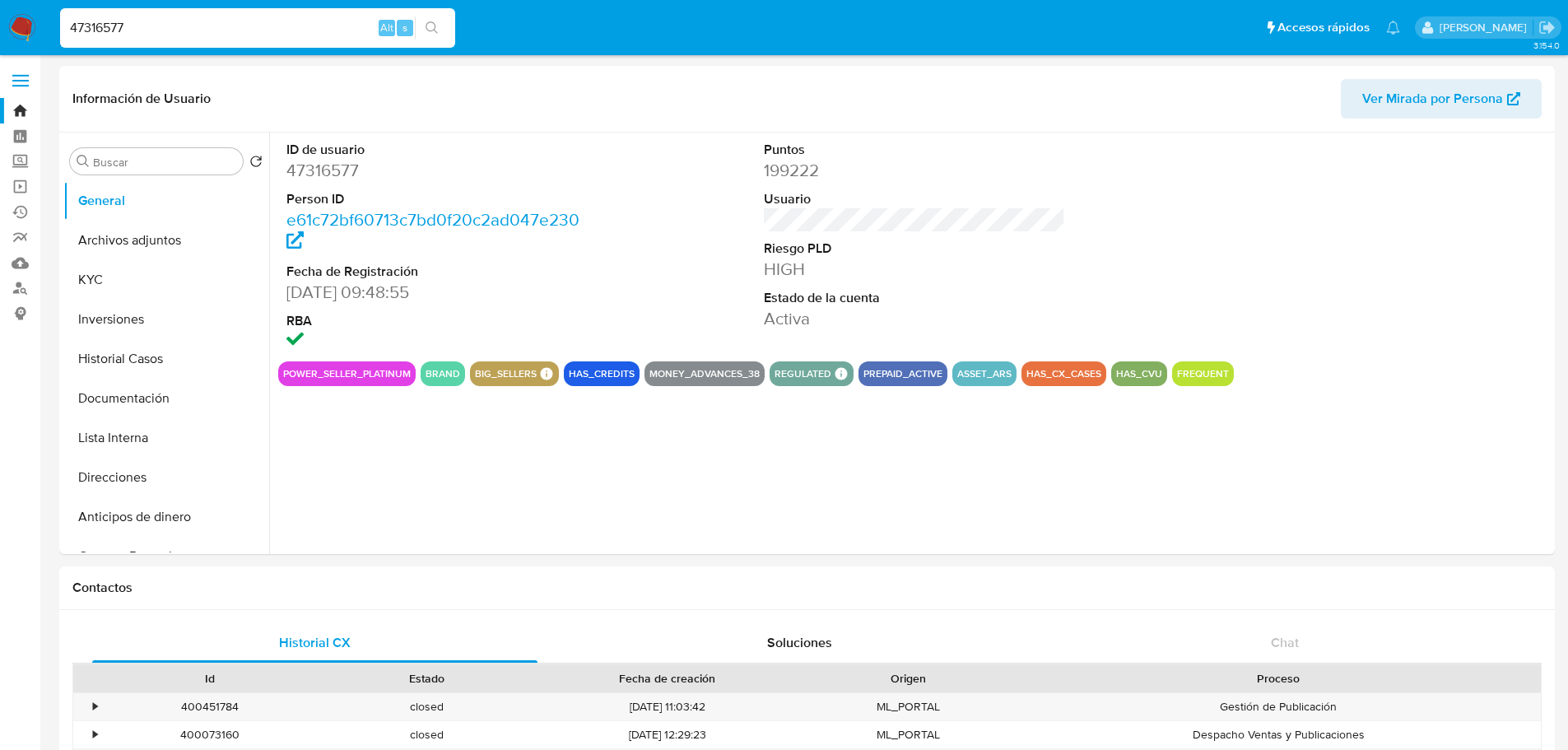
select select "10"
click at [106, 277] on button "KYC" at bounding box center [159, 280] width 192 height 40
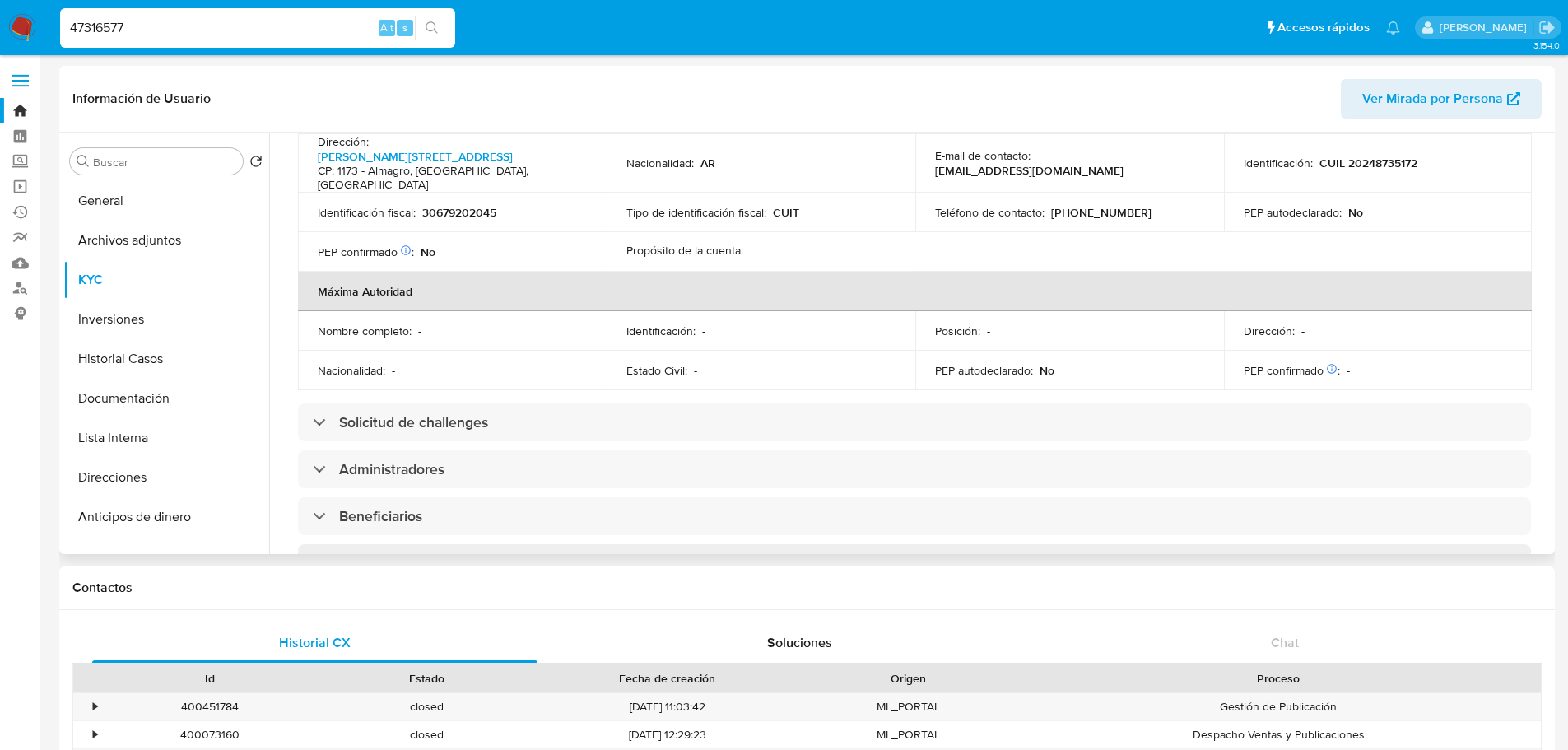
scroll to position [576, 0]
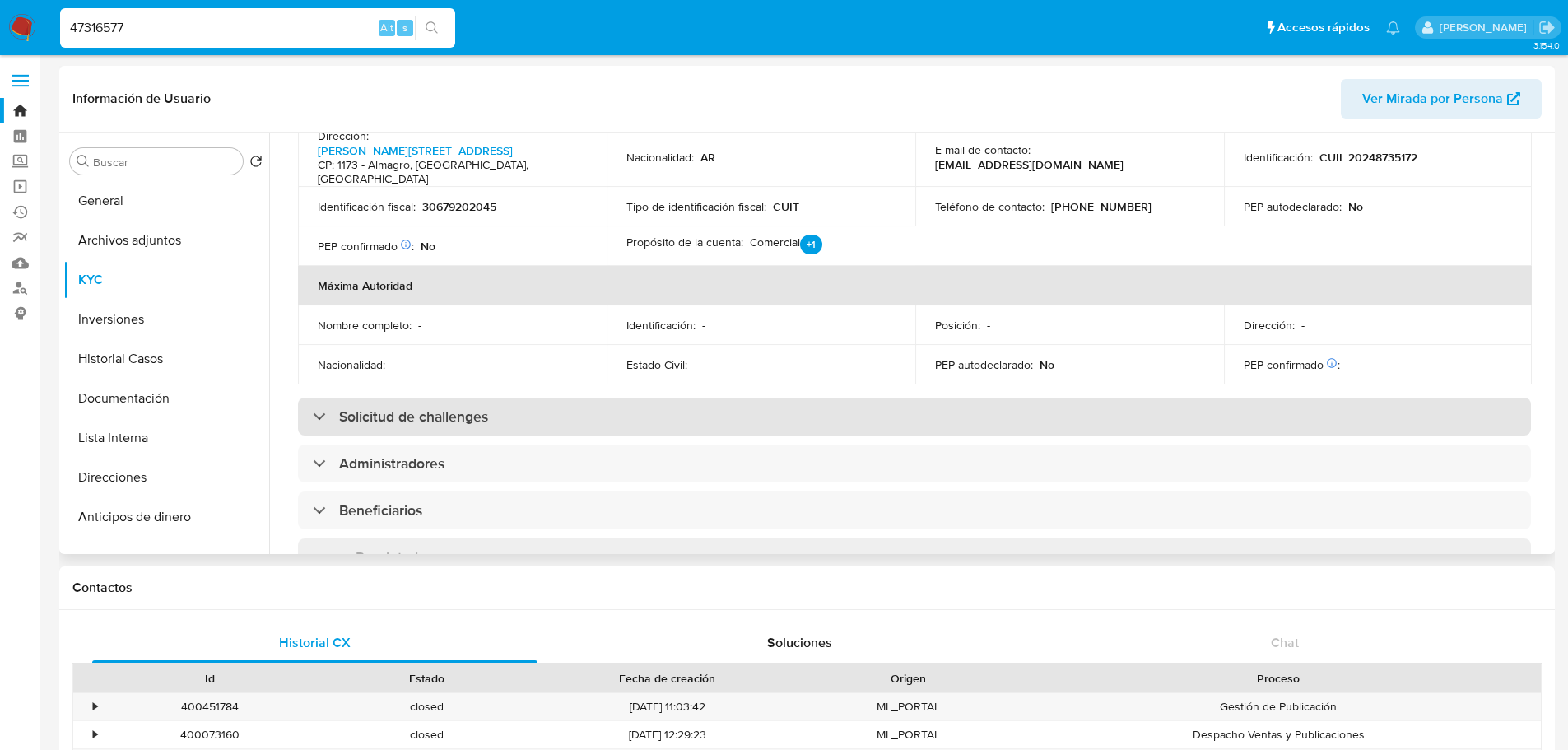
click at [492, 398] on div "Solicitud de challenges" at bounding box center [914, 417] width 1233 height 38
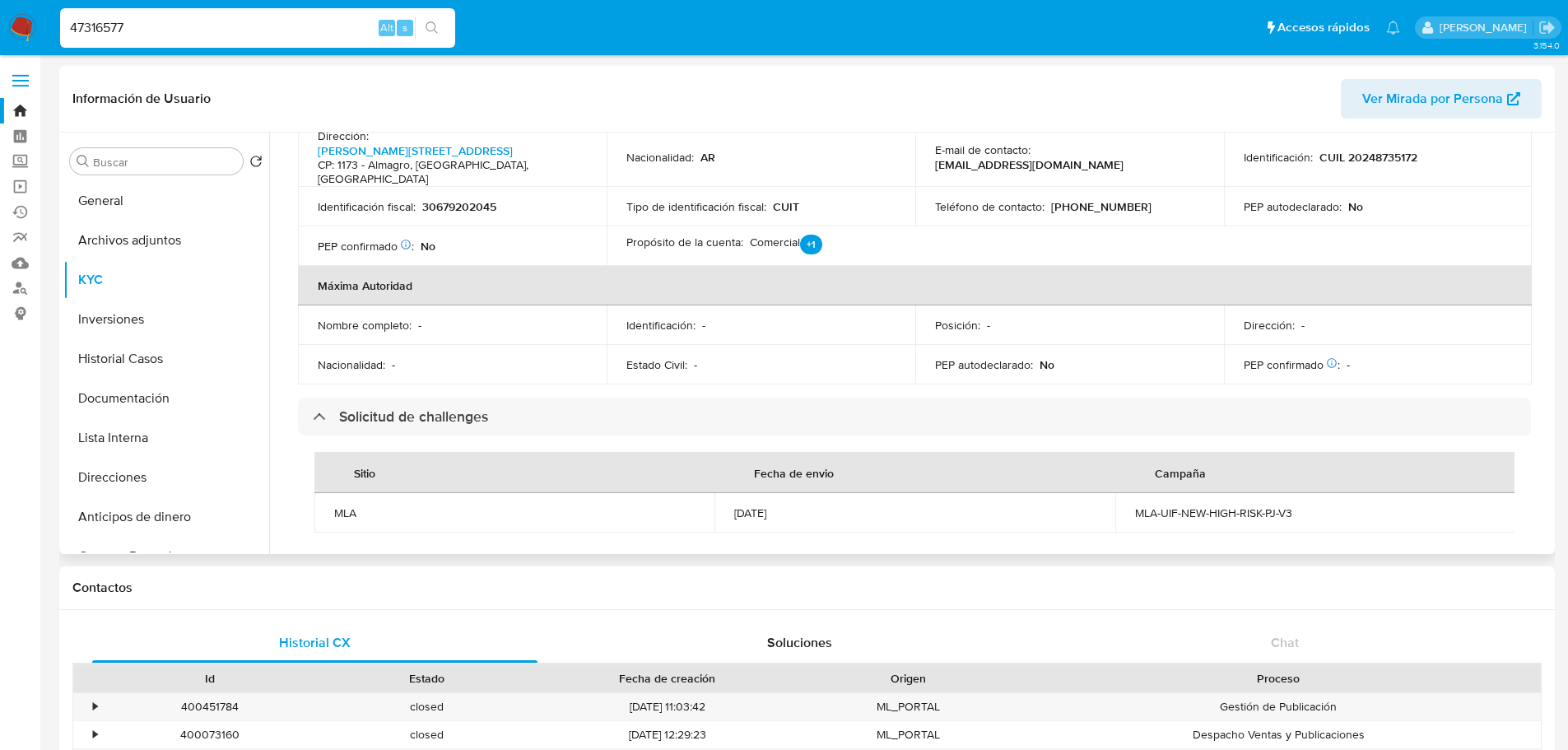
click at [1148, 506] on div "MLA-UIF-NEW-HIGH-RISK-PJ-V3" at bounding box center [1315, 513] width 360 height 15
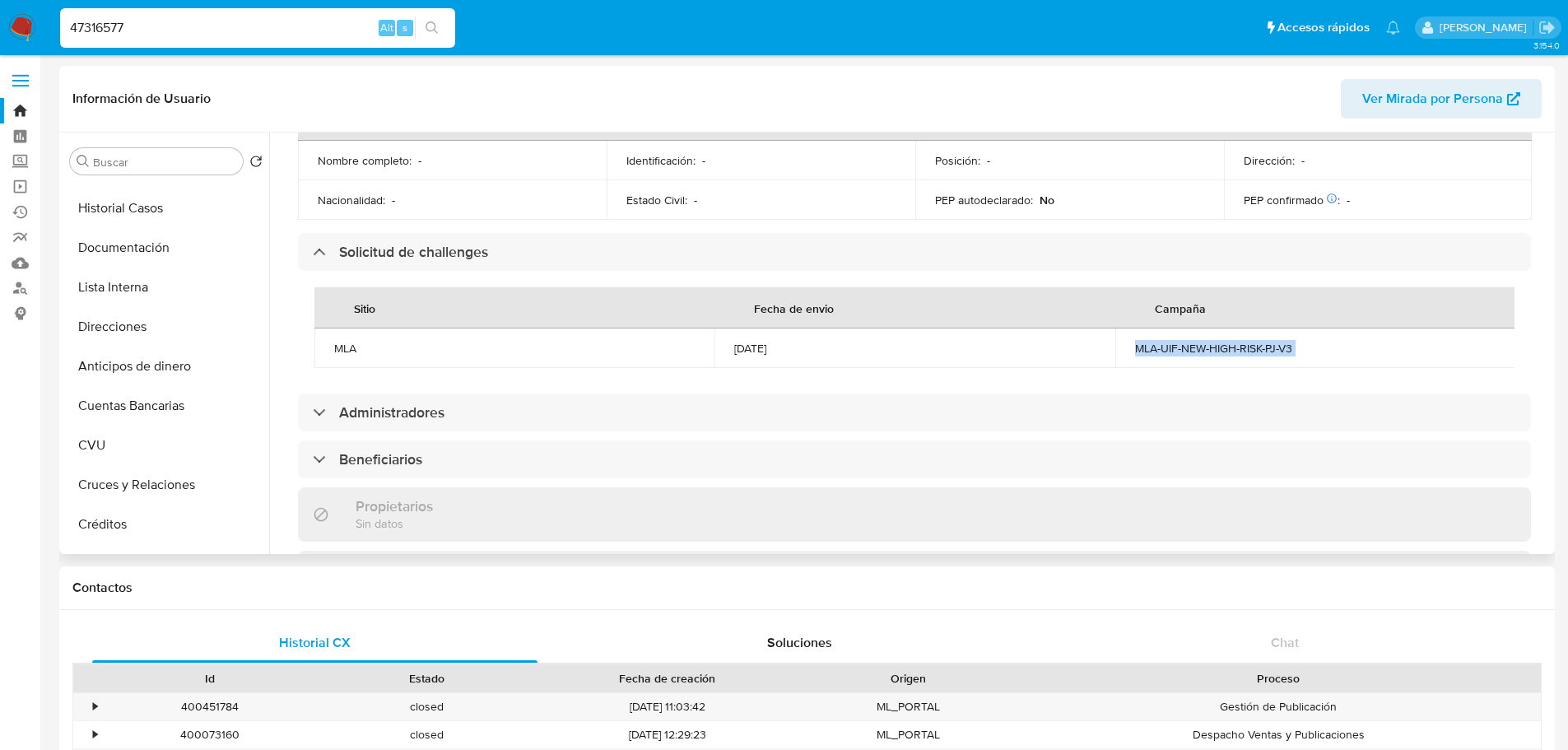
scroll to position [329, 0]
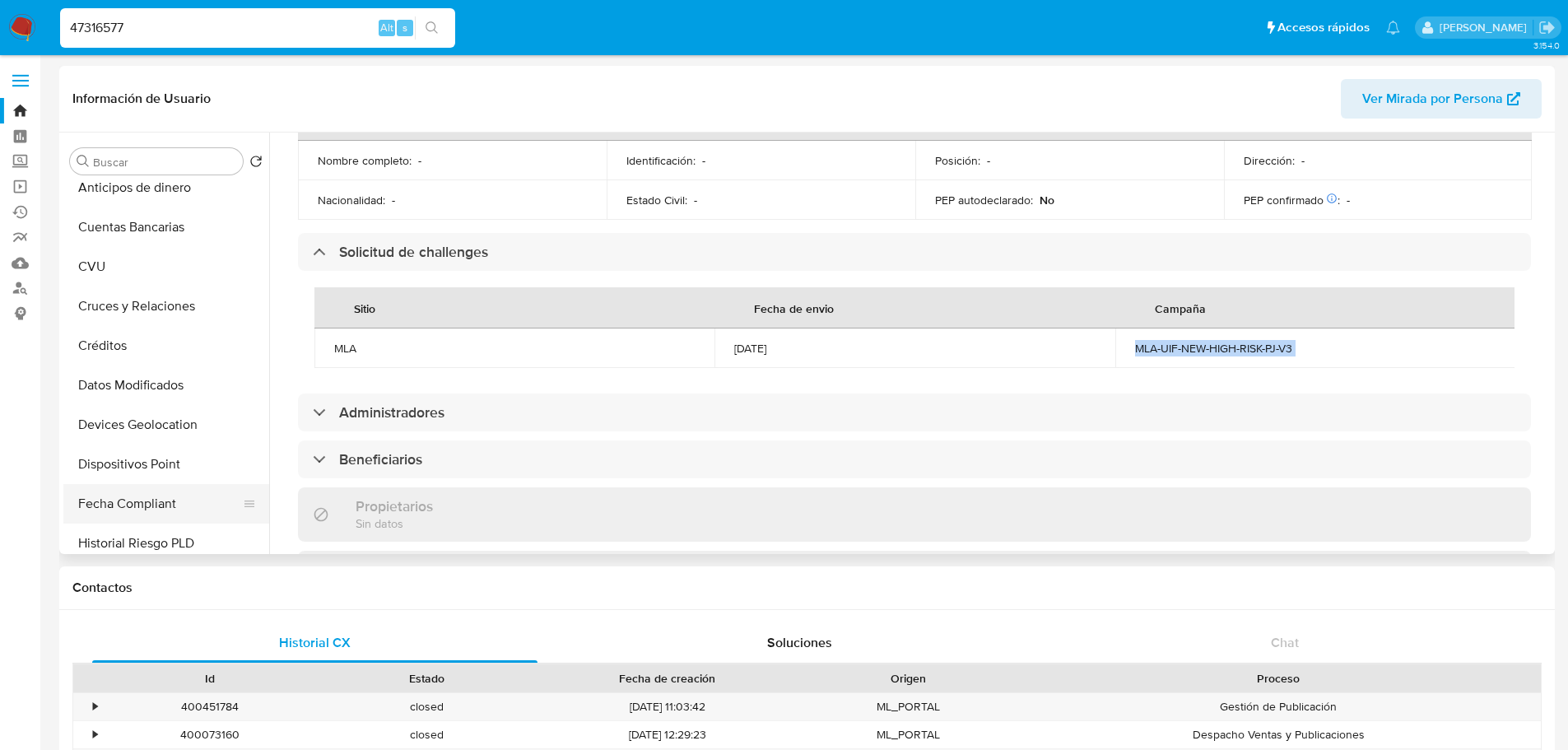
click at [151, 508] on button "Fecha Compliant" at bounding box center [159, 504] width 192 height 40
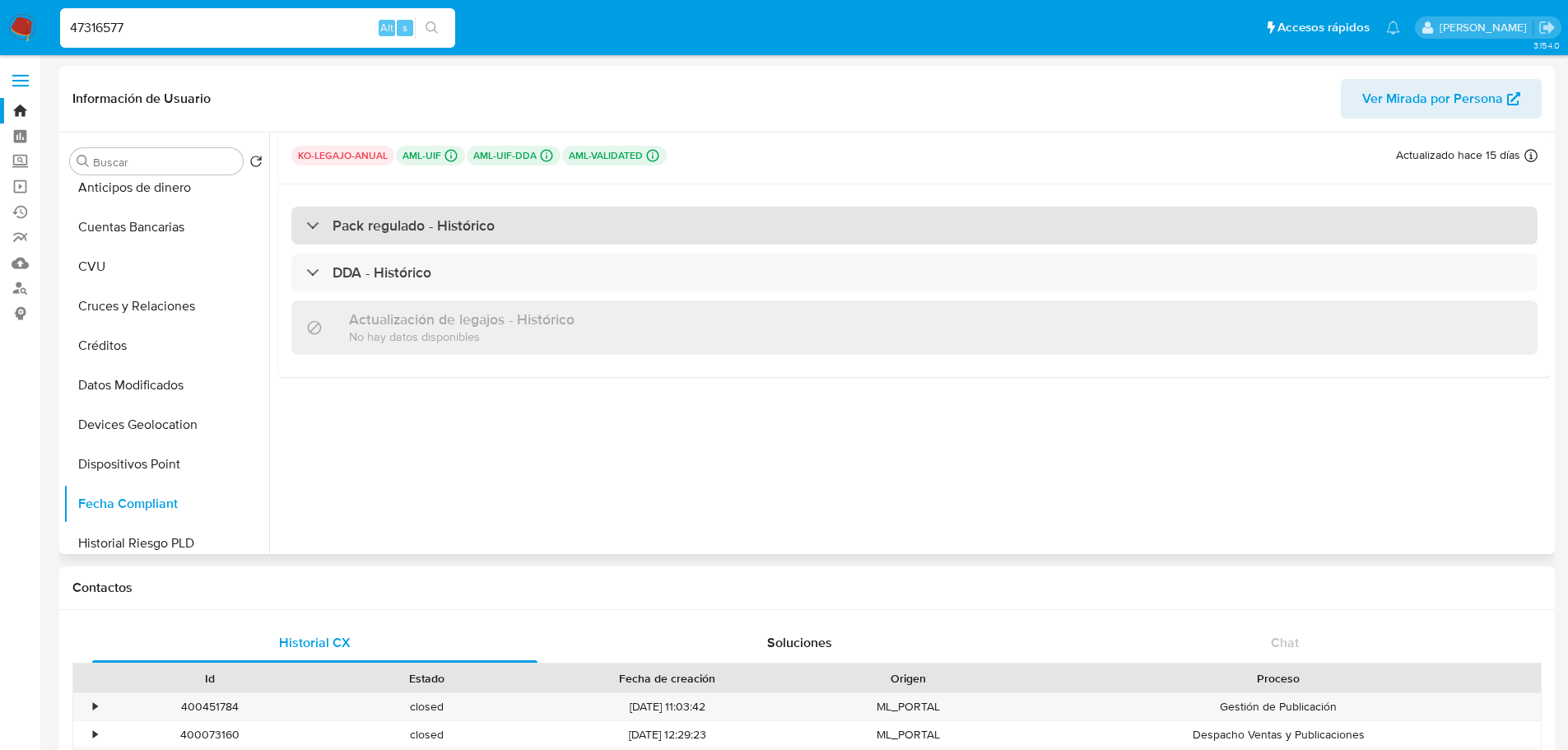
click at [319, 234] on div "Pack regulado - Histórico" at bounding box center [401, 225] width 189 height 18
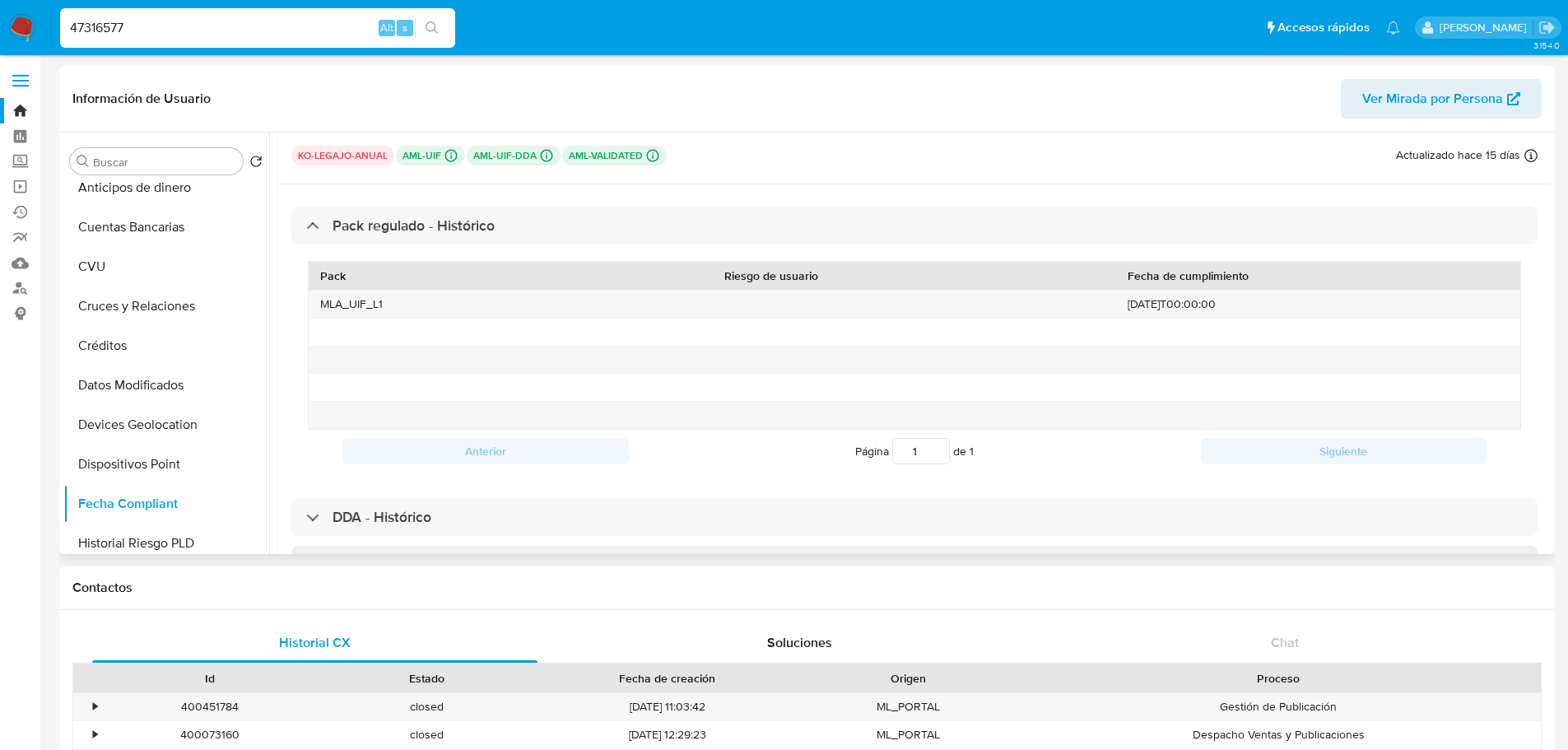
click at [320, 244] on div "Pack Riesgo de usuario Fecha de cumplimiento MLA_UIF_L1 2023-01-31T00:00:00 Ant…" at bounding box center [914, 366] width 1246 height 244
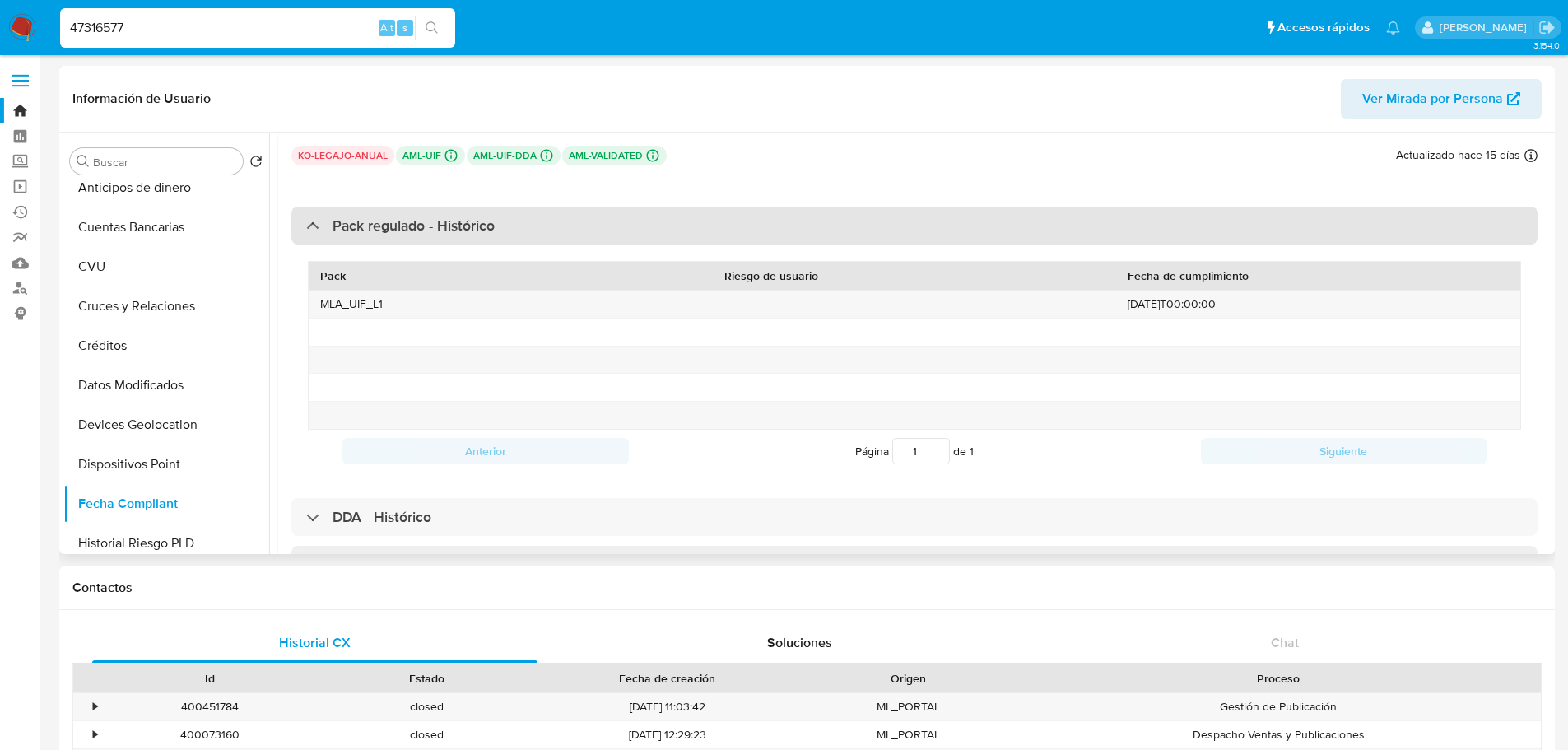
click at [321, 217] on div "Pack regulado - Histórico" at bounding box center [401, 225] width 189 height 18
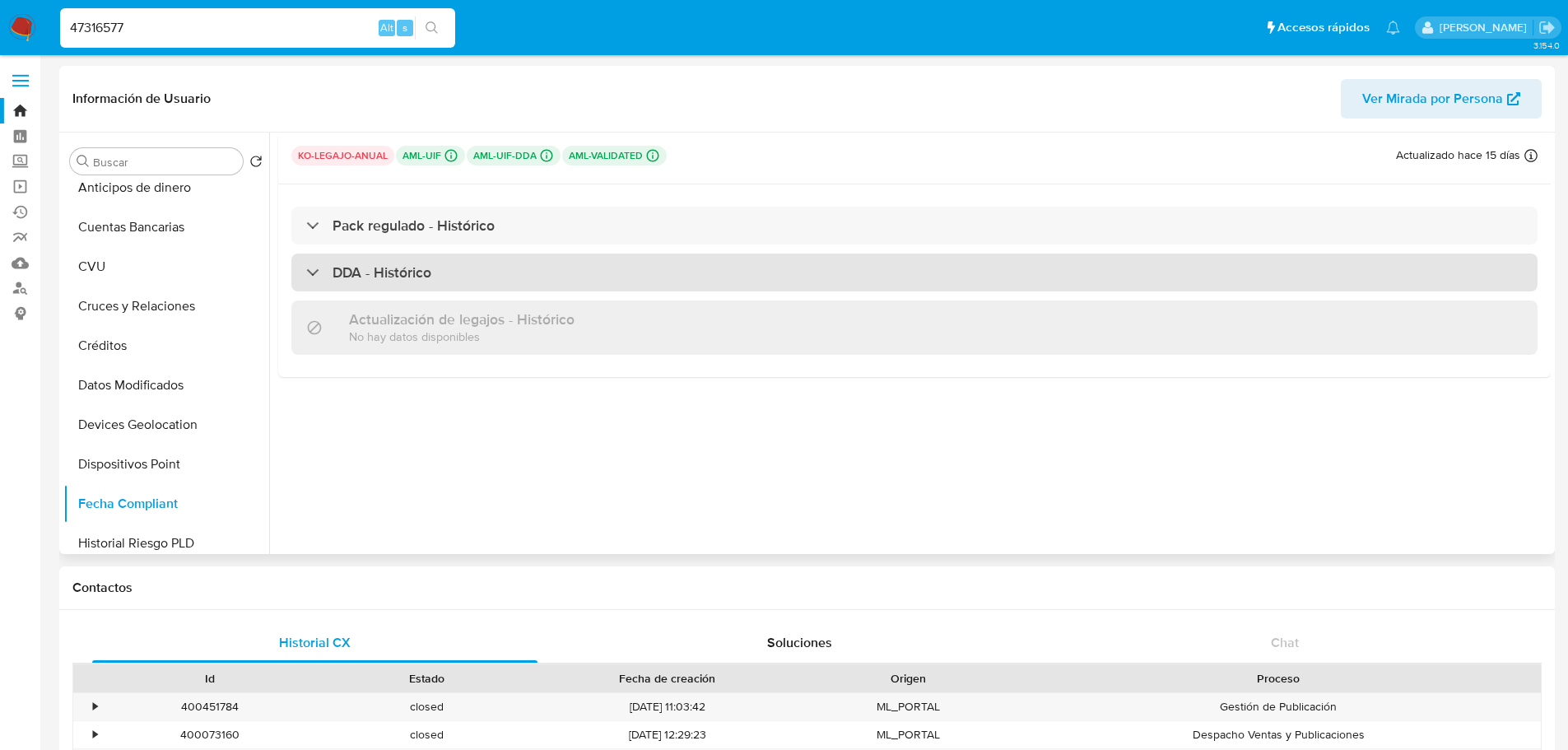
click at [312, 268] on div "DDA - Histórico" at bounding box center [369, 272] width 125 height 18
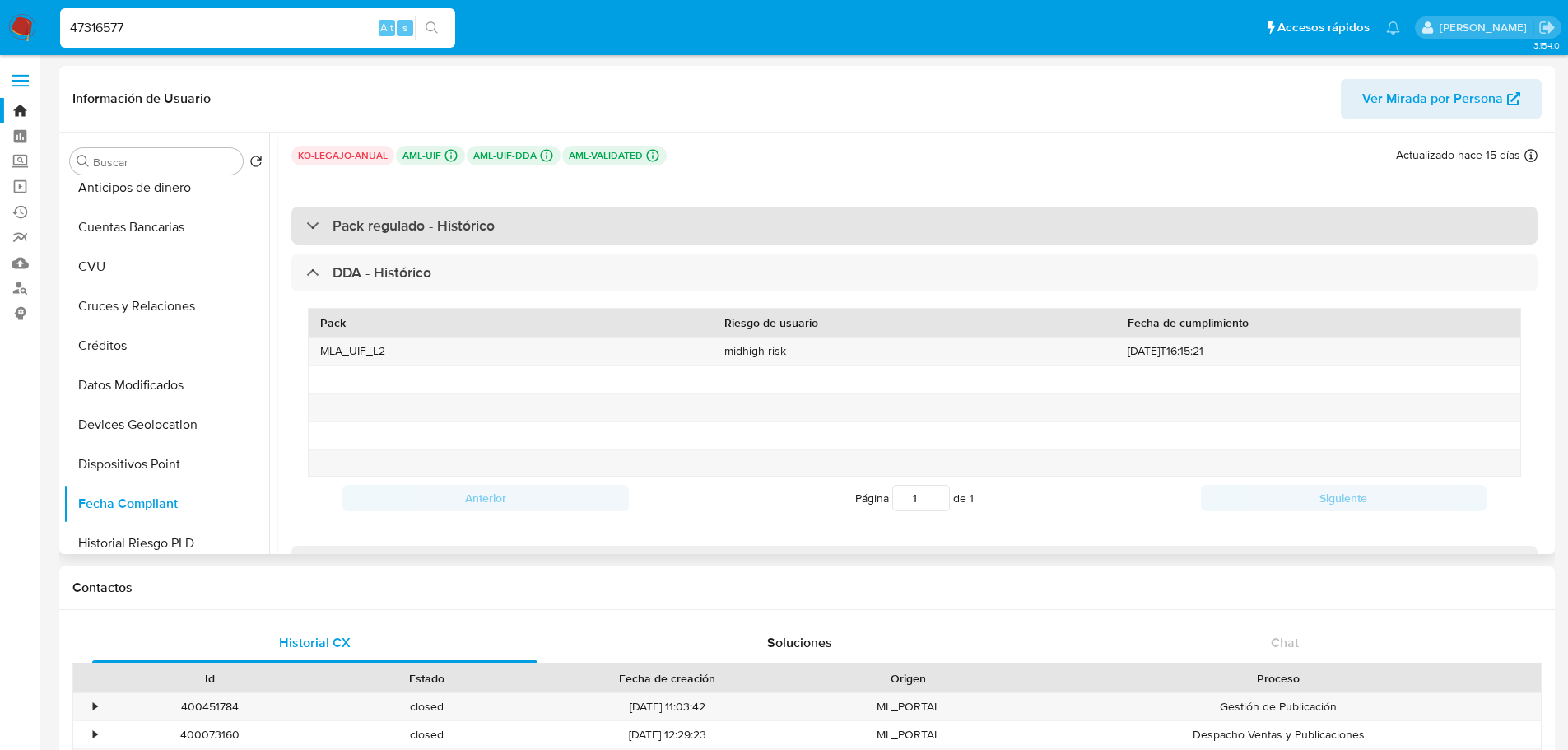
click at [313, 230] on div "Pack regulado - Histórico" at bounding box center [401, 225] width 189 height 18
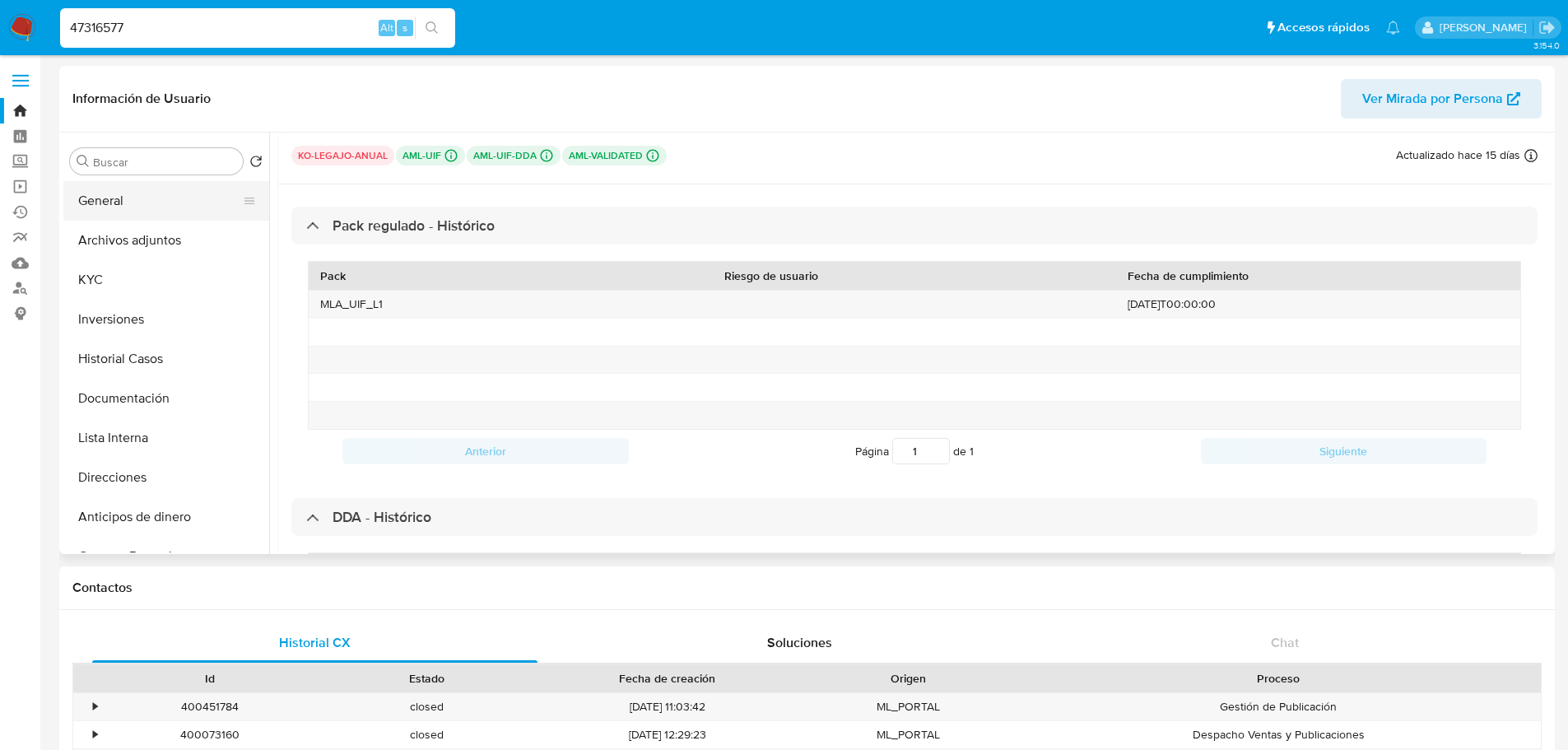
click at [122, 200] on button "General" at bounding box center [159, 201] width 192 height 40
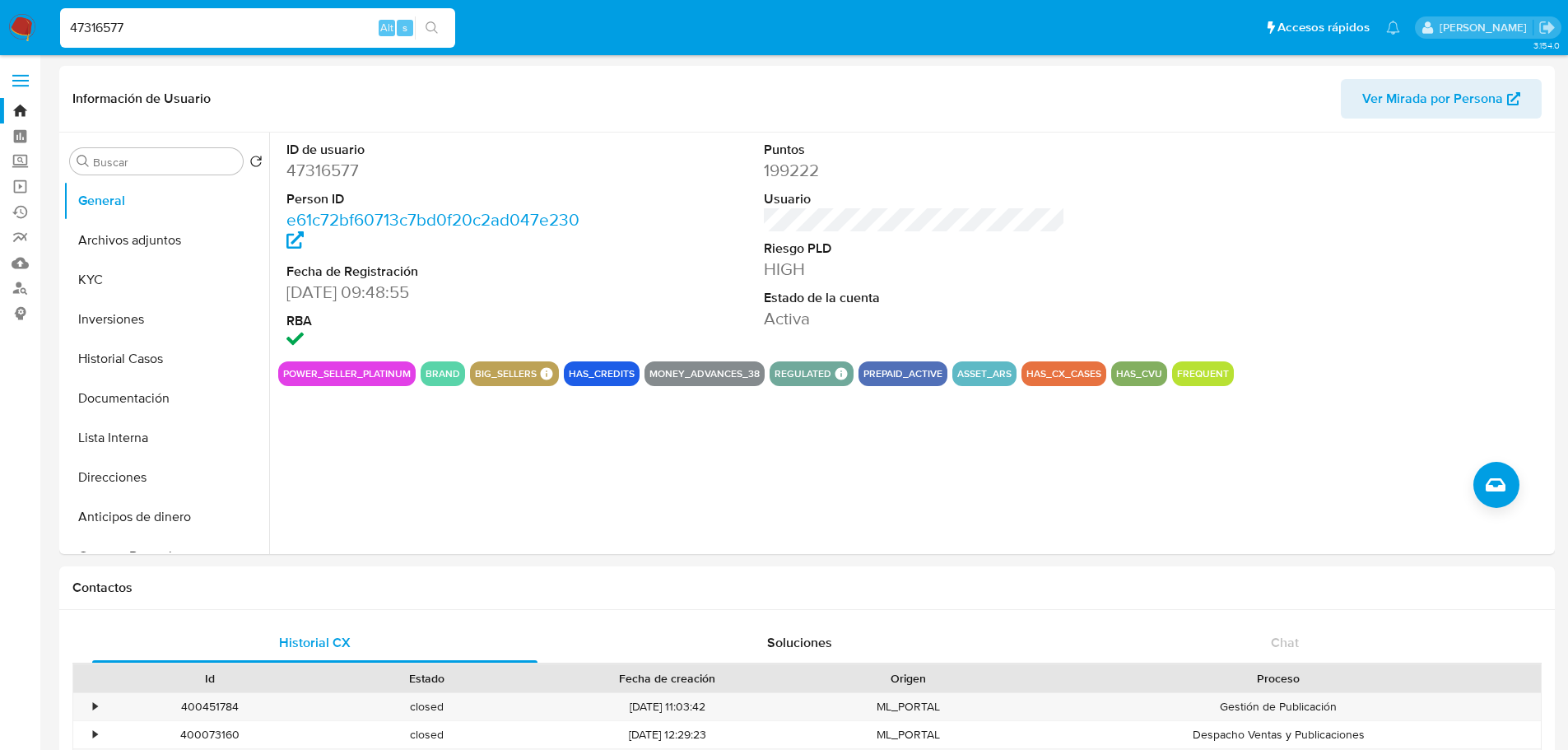
click at [158, 38] on input "47316577" at bounding box center [257, 28] width 395 height 22
paste input "635728536"
type input "635728536"
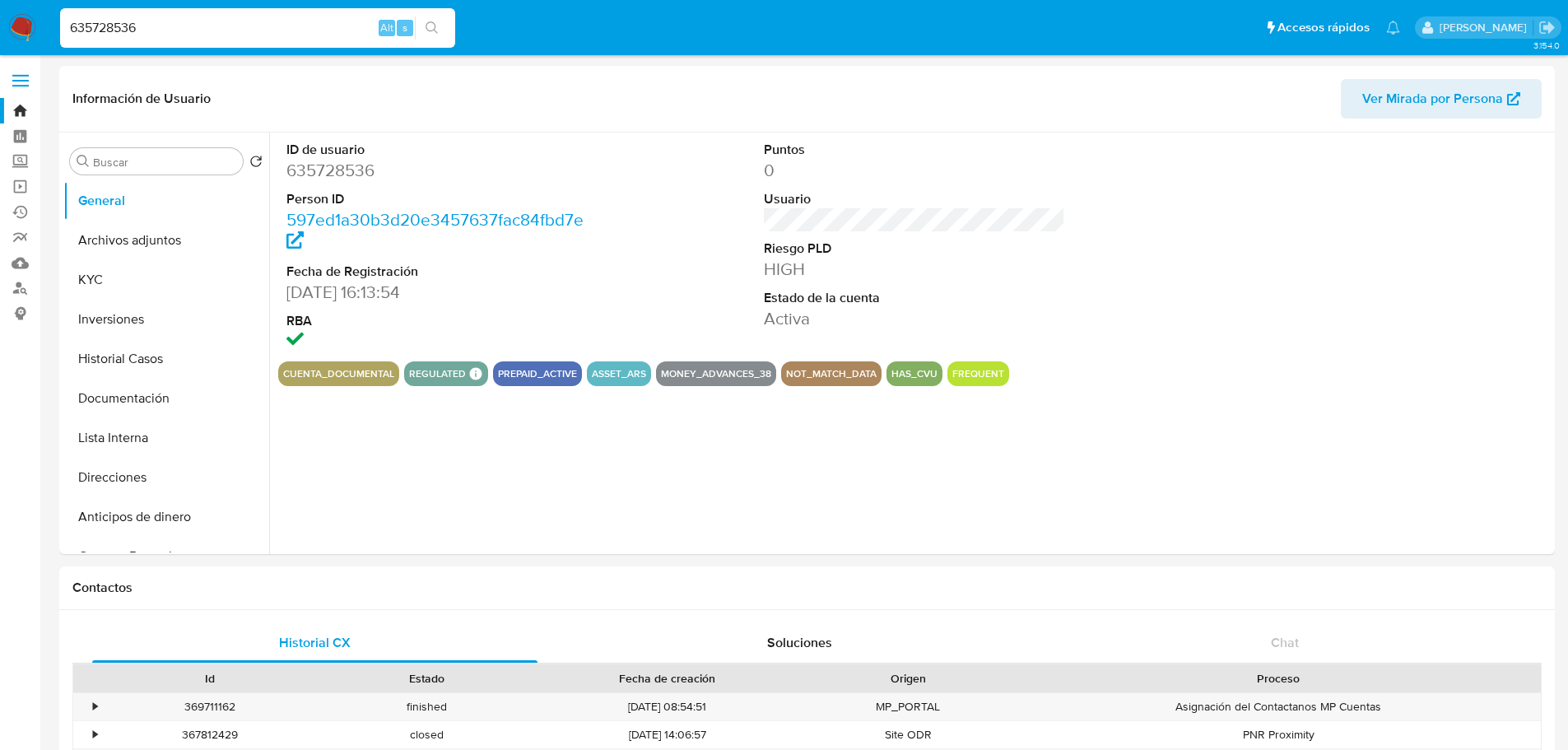
select select "10"
click at [132, 285] on button "KYC" at bounding box center [159, 280] width 192 height 40
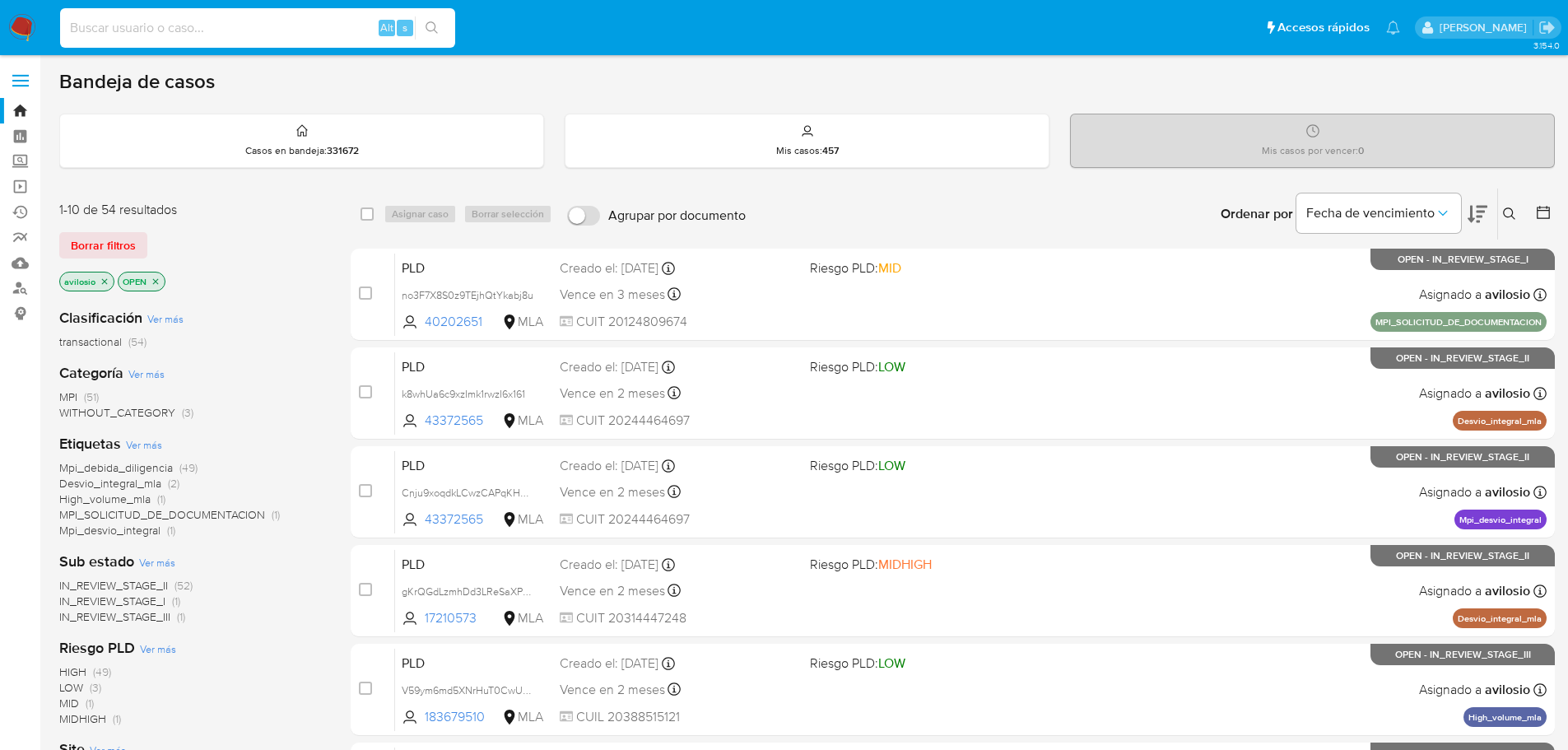
click at [157, 36] on input at bounding box center [257, 28] width 395 height 22
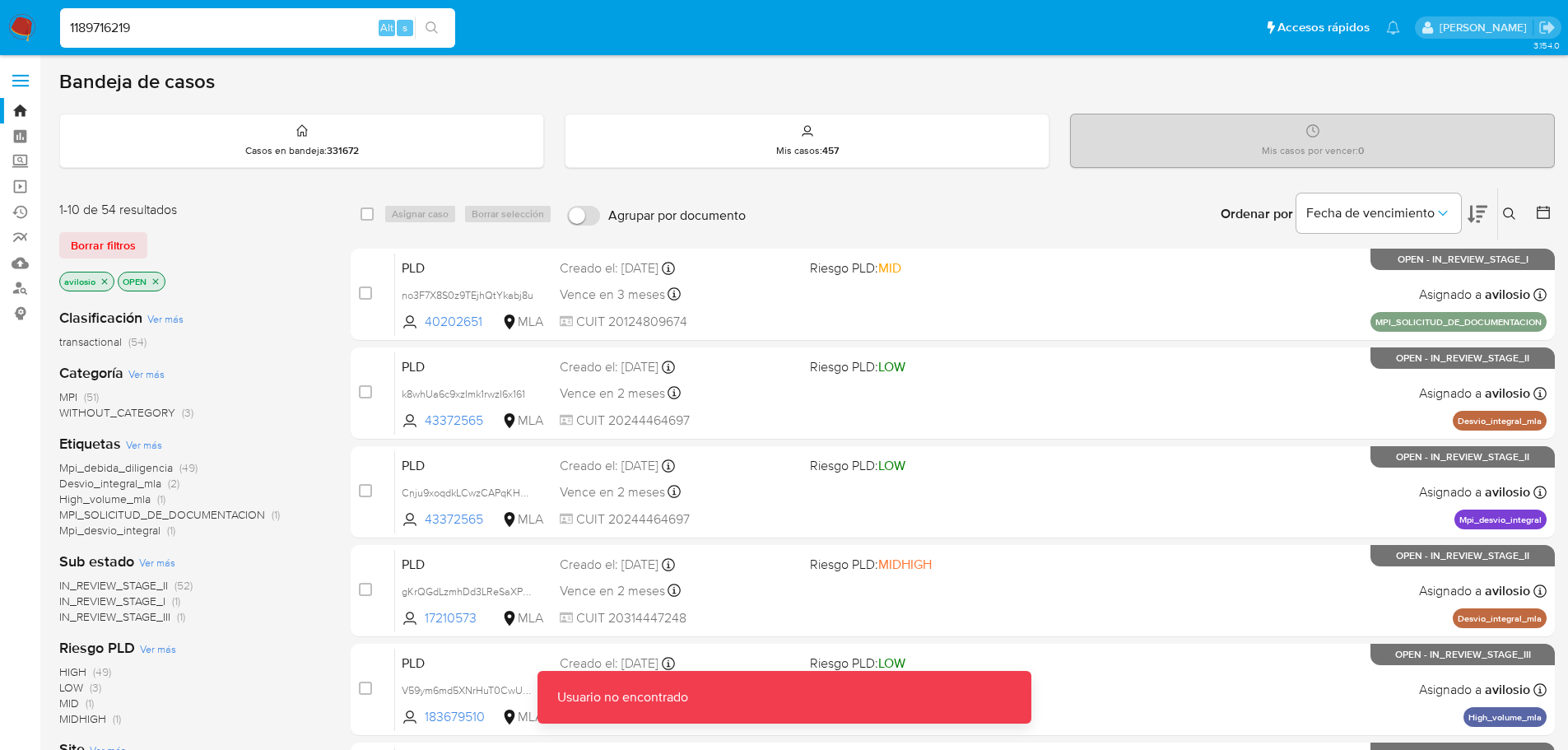
click at [162, 46] on div "1189716219 Alt s" at bounding box center [257, 29] width 395 height 40
click at [177, 25] on input "1189716219" at bounding box center [257, 28] width 395 height 22
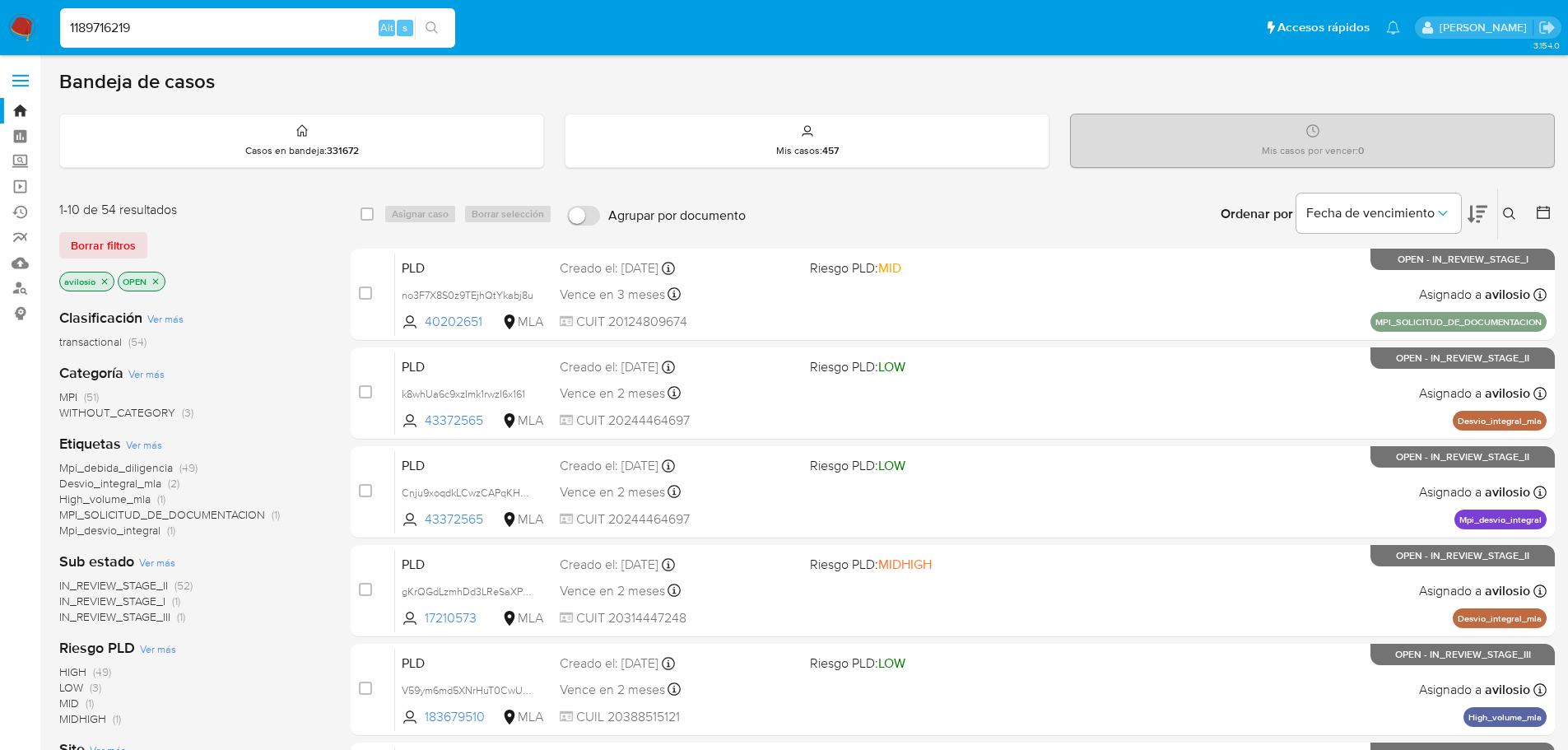
type input "1189716219"
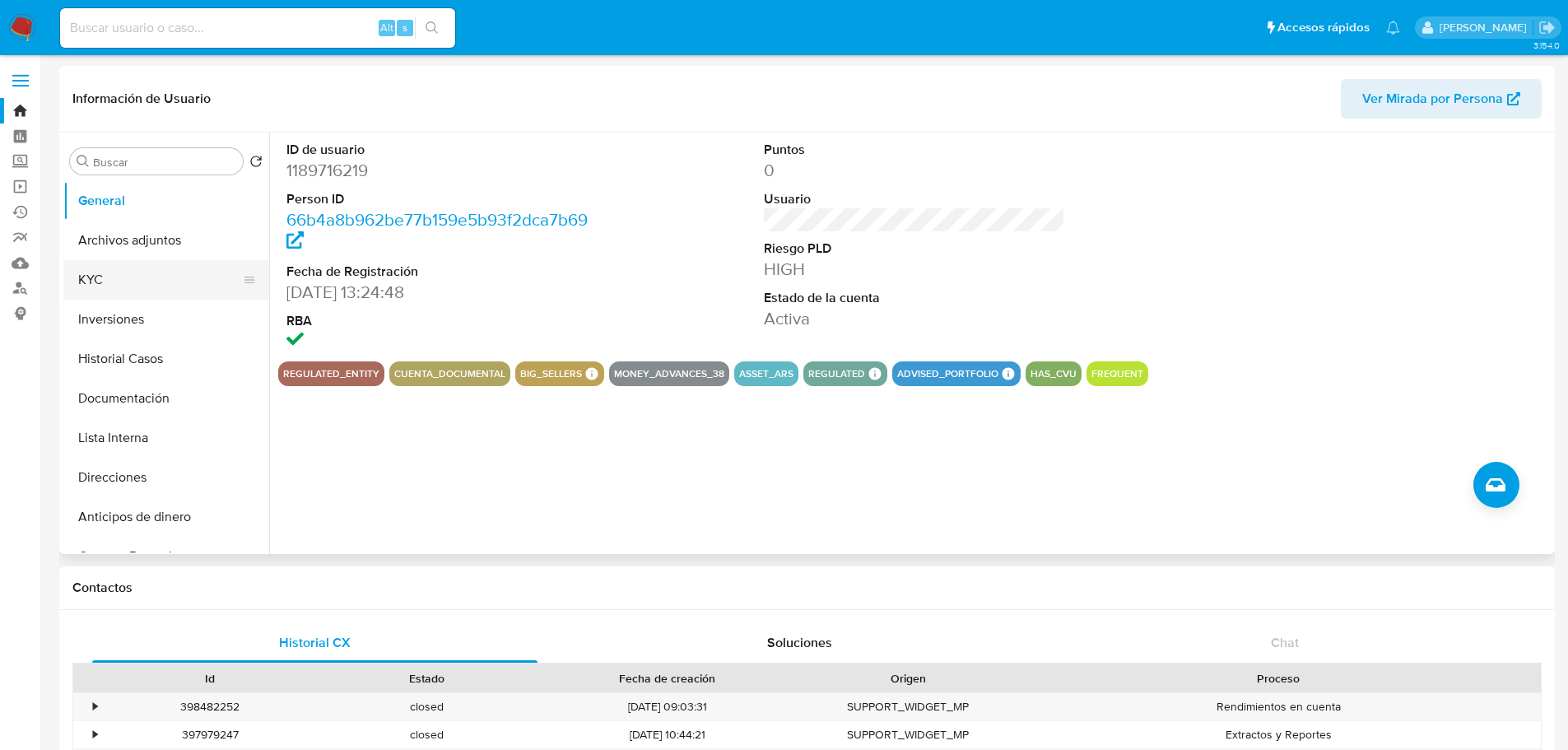
click at [136, 288] on button "KYC" at bounding box center [159, 280] width 192 height 40
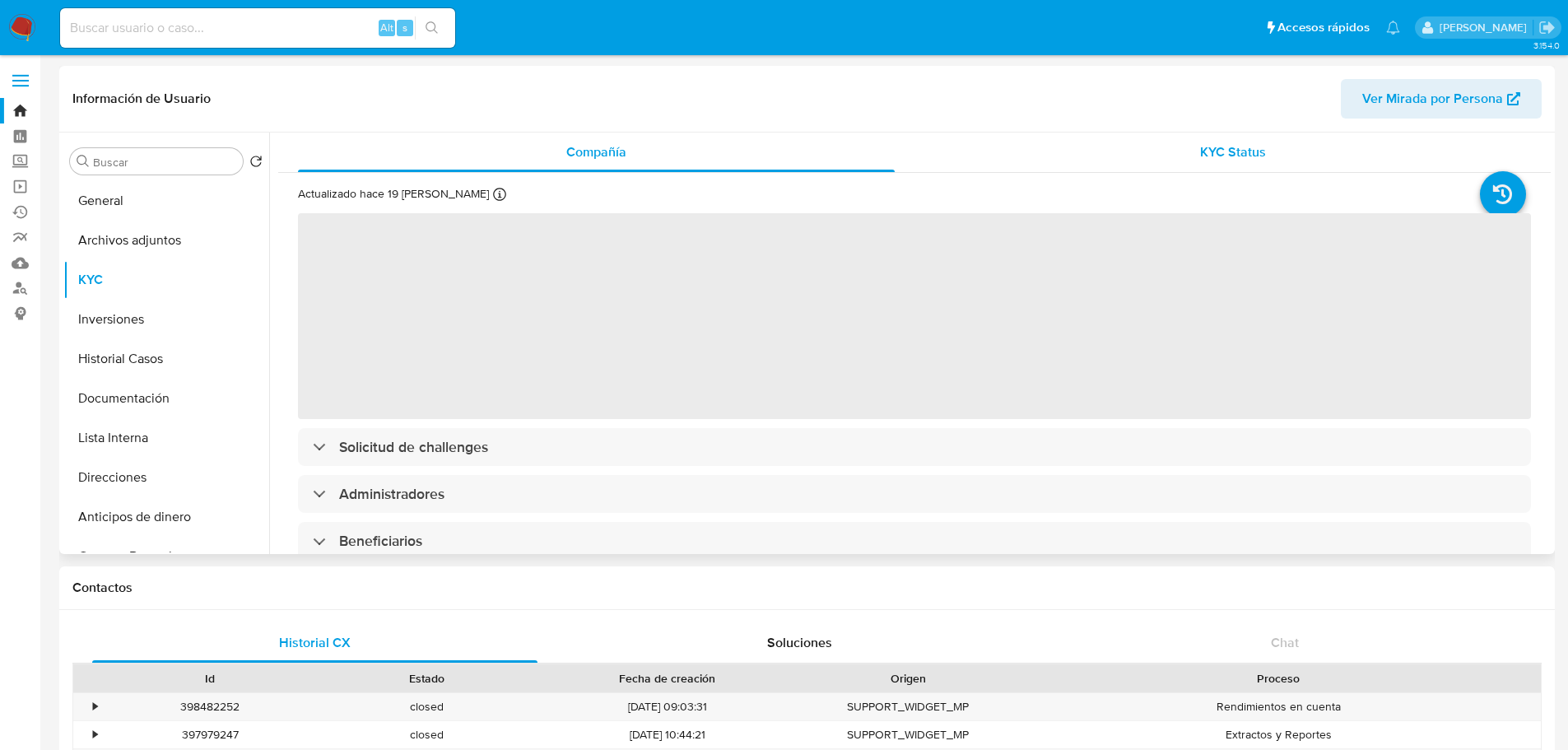
click at [1231, 158] on span "KYC Status" at bounding box center [1233, 152] width 66 height 19
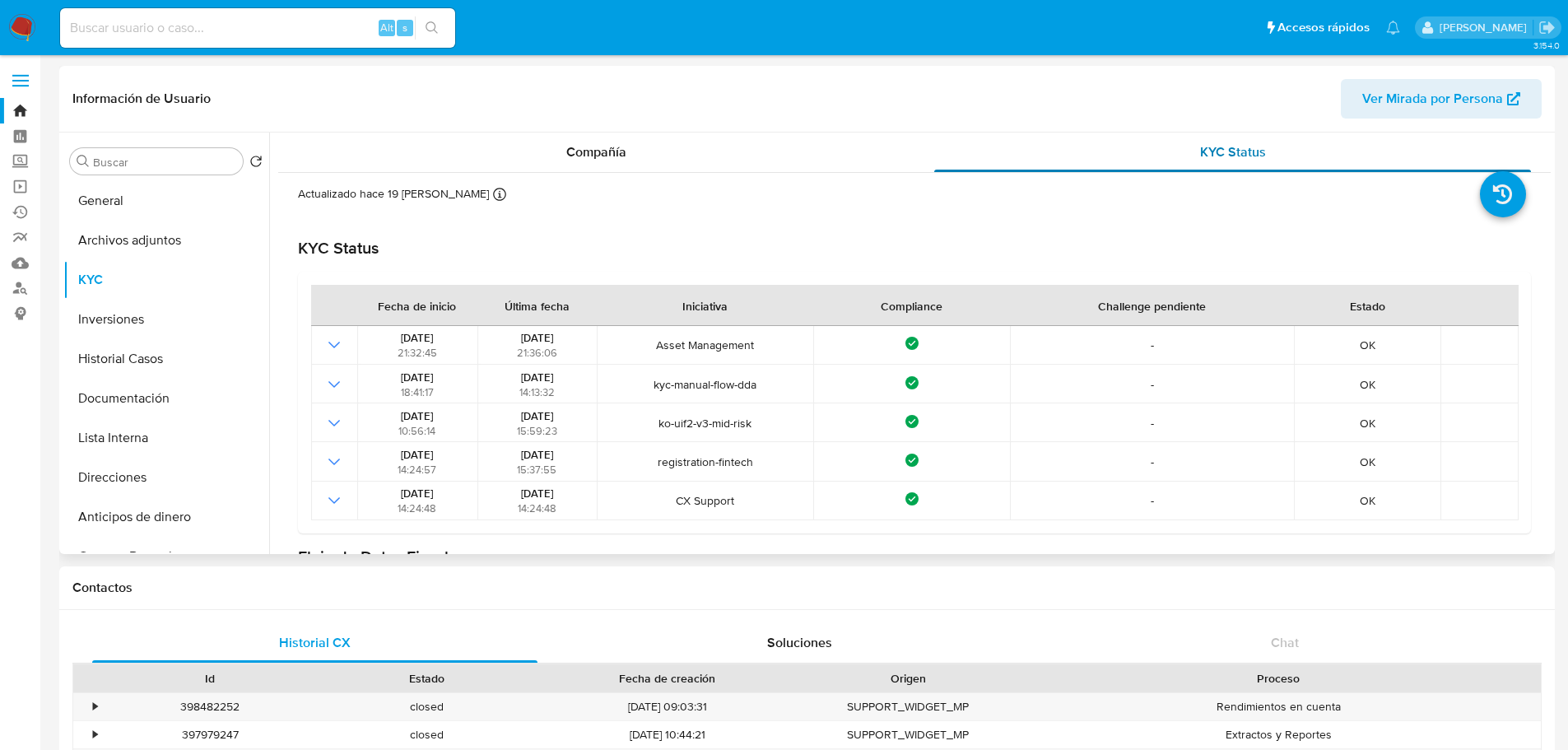
select select "10"
click at [171, 202] on button "General" at bounding box center [159, 201] width 192 height 40
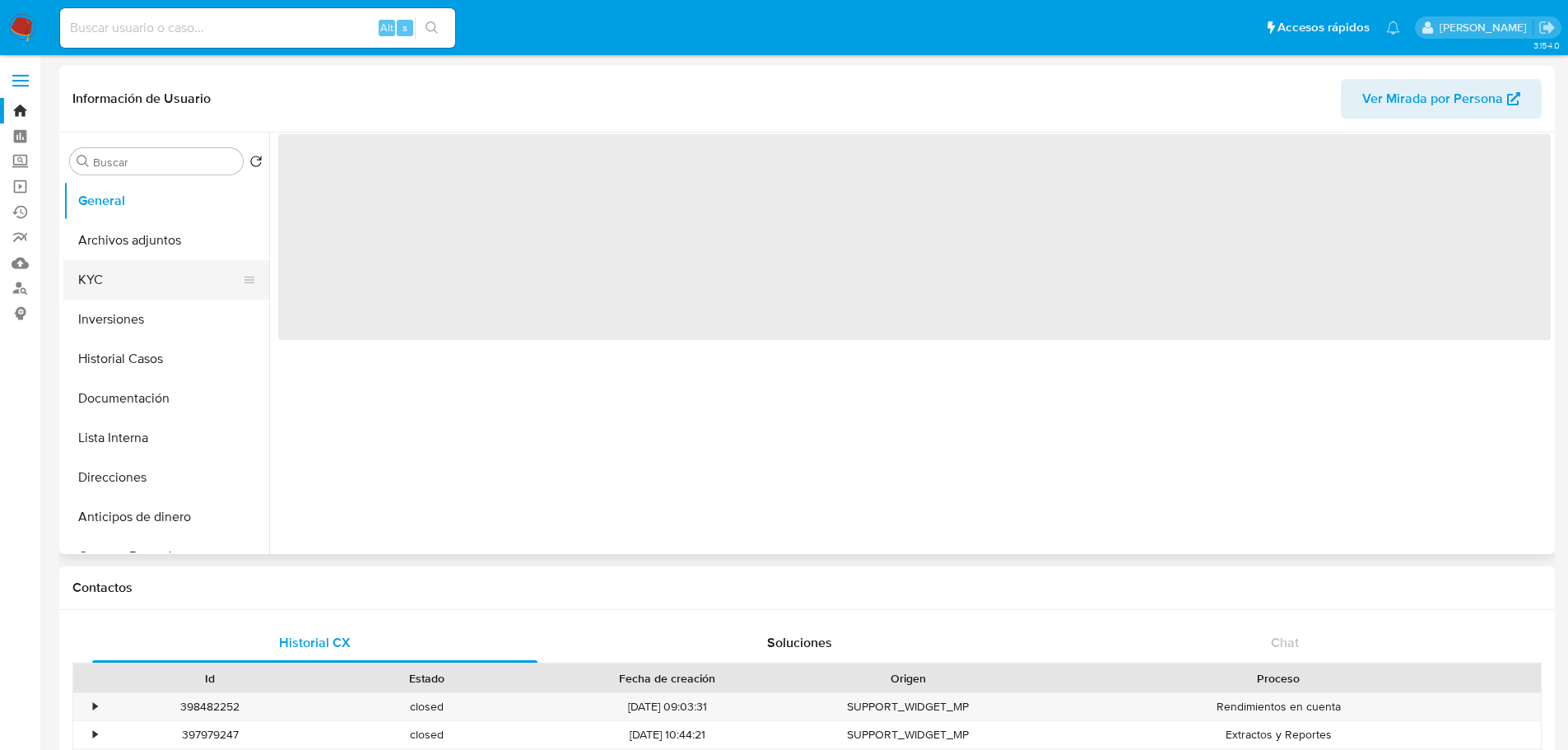
click at [139, 289] on button "KYC" at bounding box center [159, 280] width 192 height 40
